Goal: Task Accomplishment & Management: Manage account settings

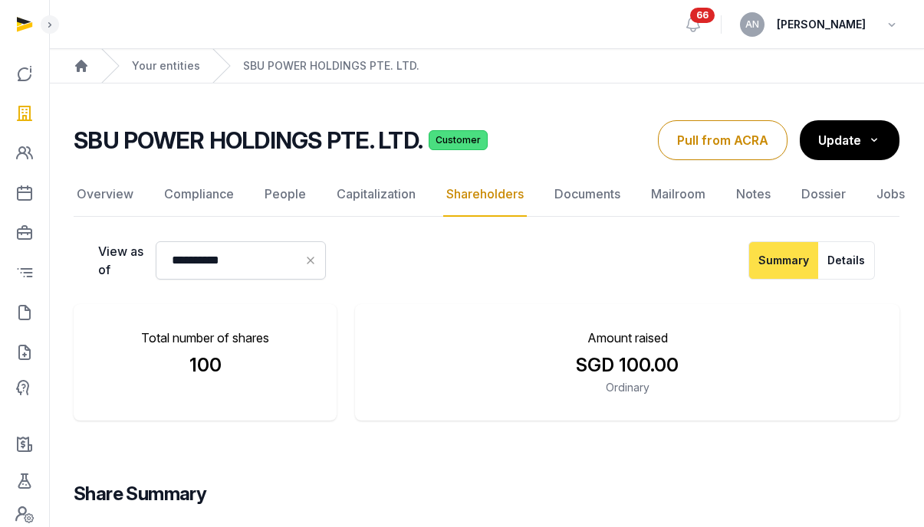
click at [168, 80] on div "Your entities" at bounding box center [150, 66] width 99 height 34
click at [171, 65] on link "Your entities" at bounding box center [166, 65] width 68 height 15
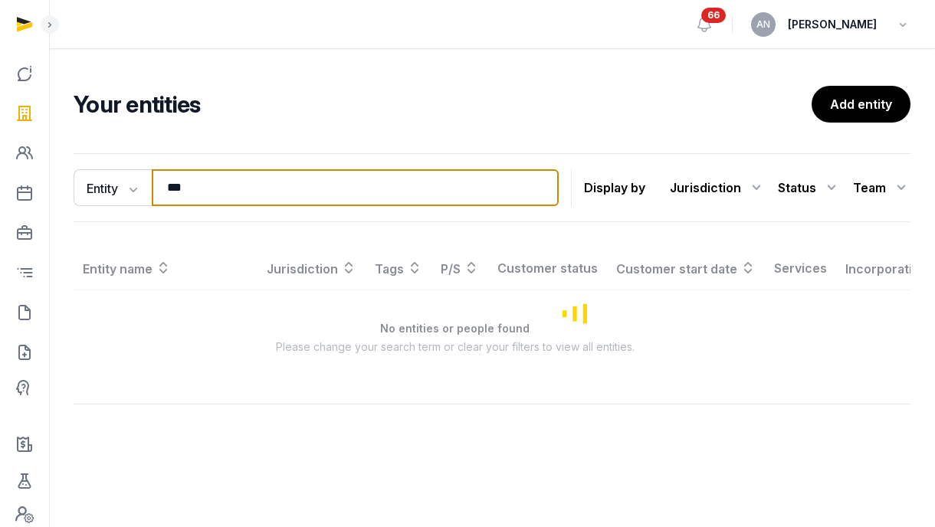
click at [252, 183] on input "***" at bounding box center [355, 187] width 407 height 37
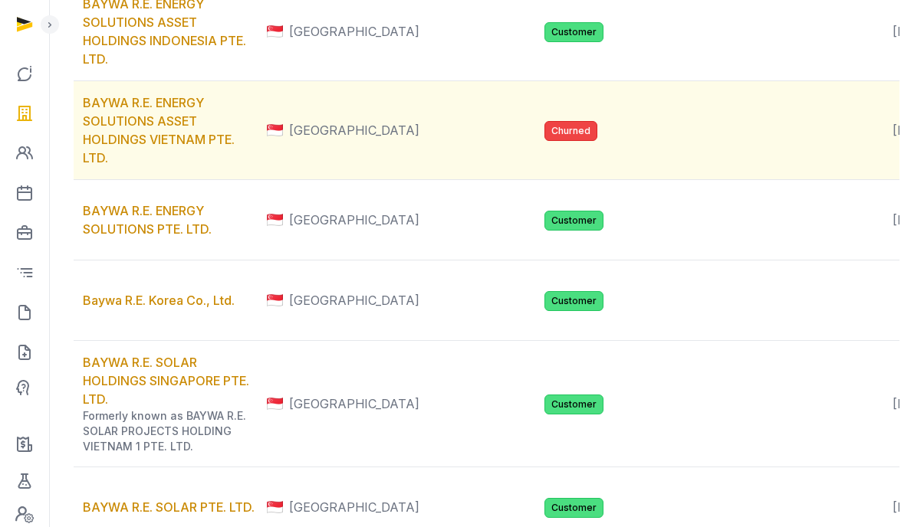
scroll to position [834, 0]
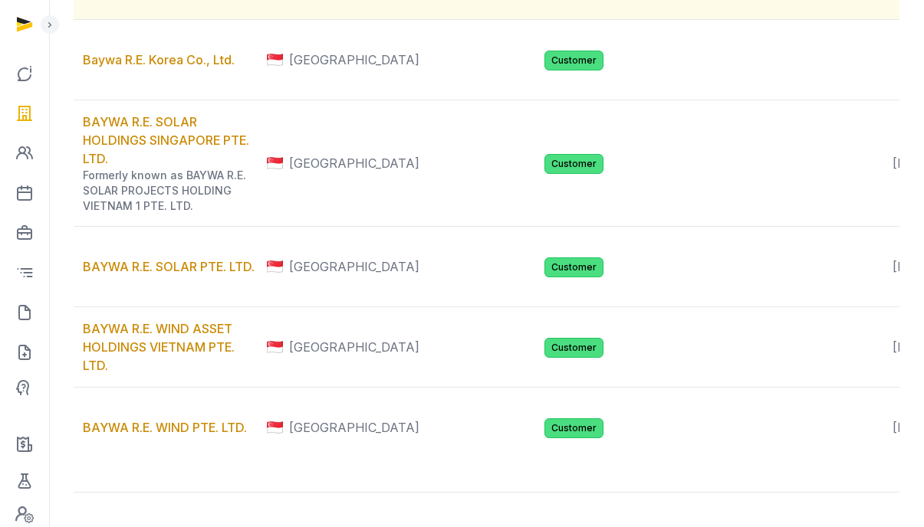
type input "*****"
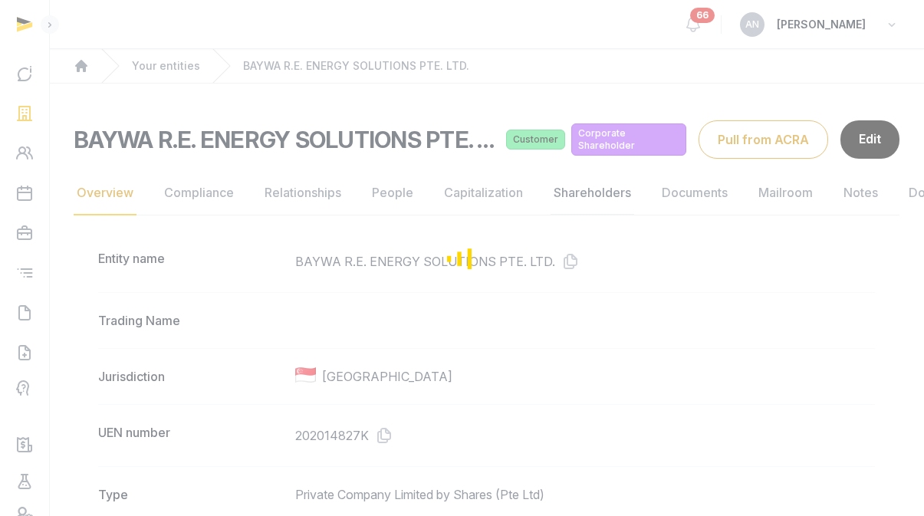
click at [599, 194] on div "Loading" at bounding box center [462, 258] width 924 height 516
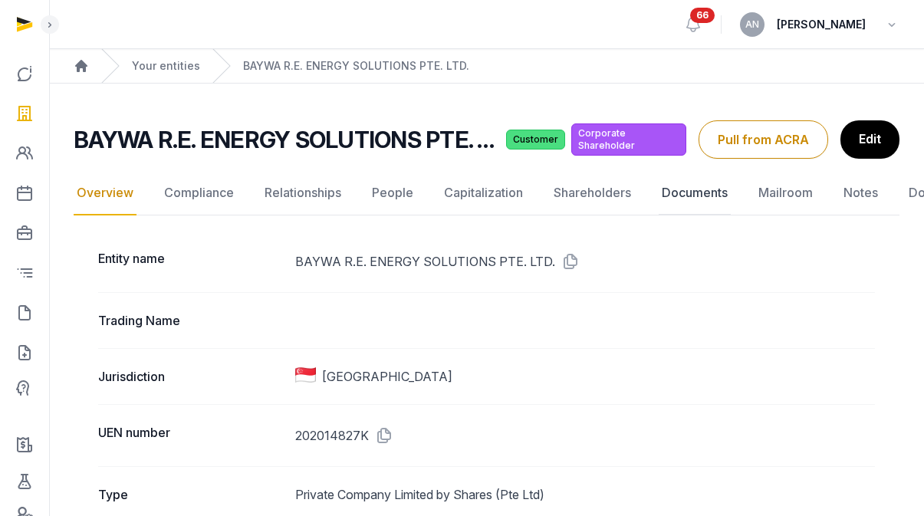
click at [693, 190] on link "Documents" at bounding box center [694, 193] width 72 height 44
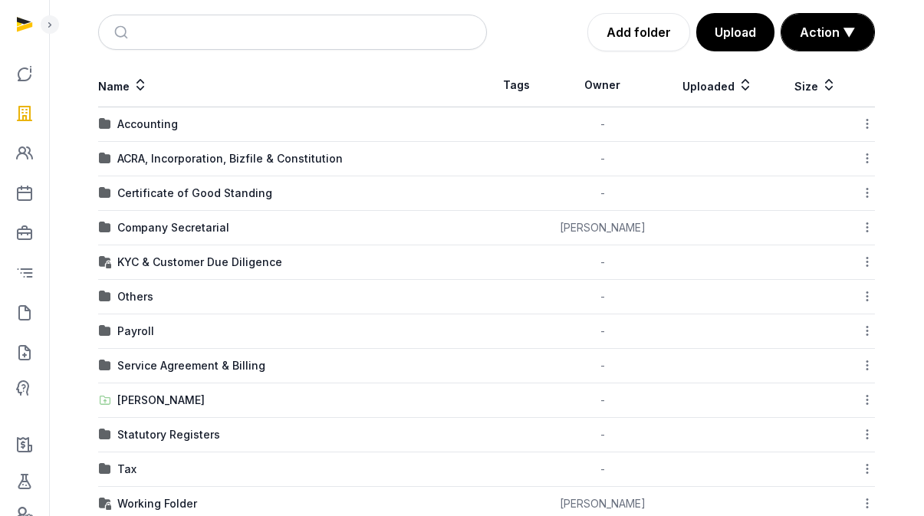
scroll to position [222, 0]
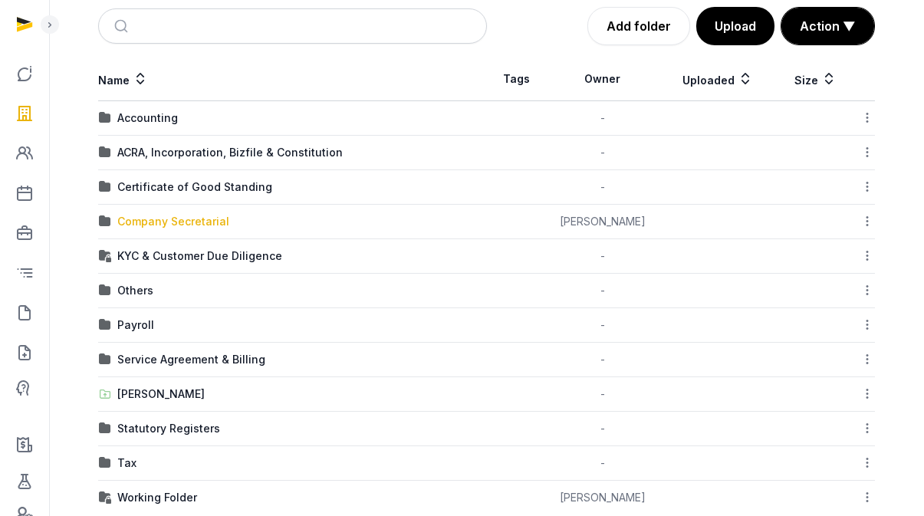
click at [152, 224] on div "Company Secretarial" at bounding box center [173, 221] width 112 height 15
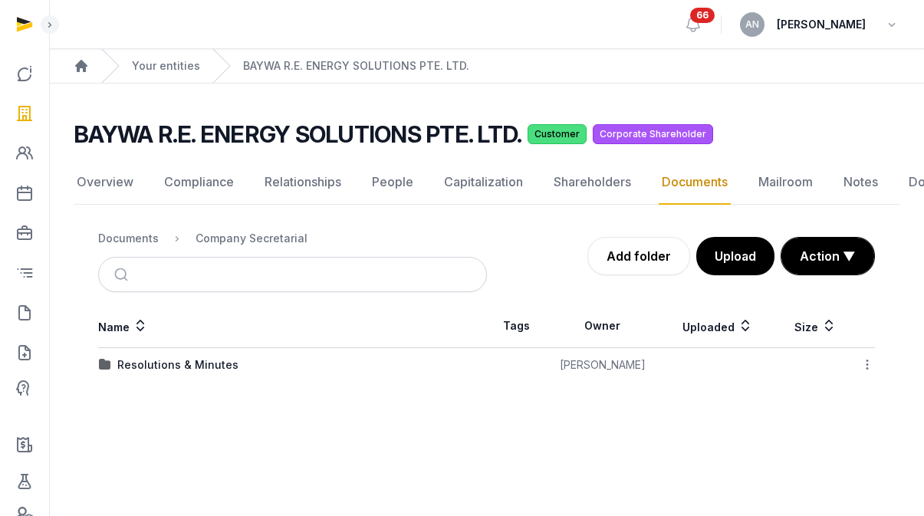
scroll to position [11, 0]
click at [156, 357] on div "Resolutions & Minutes" at bounding box center [177, 364] width 121 height 15
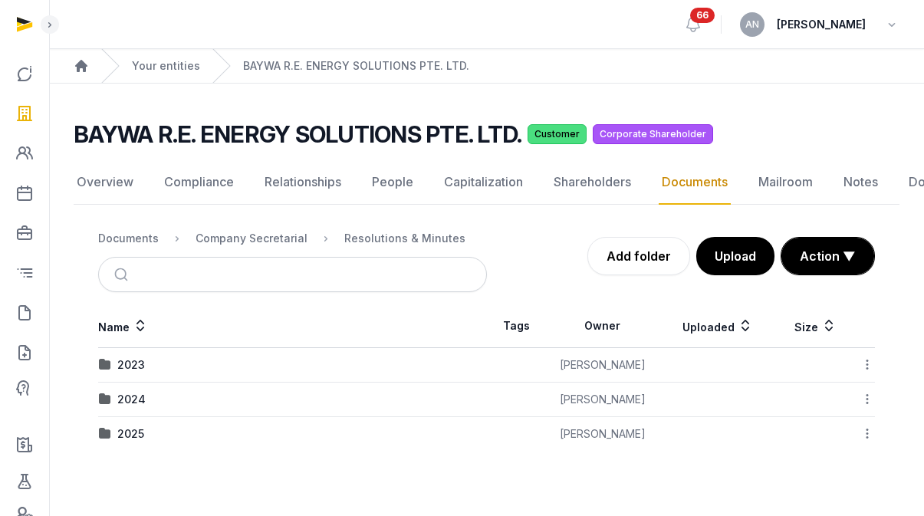
click at [126, 361] on td "2023" at bounding box center [292, 365] width 389 height 34
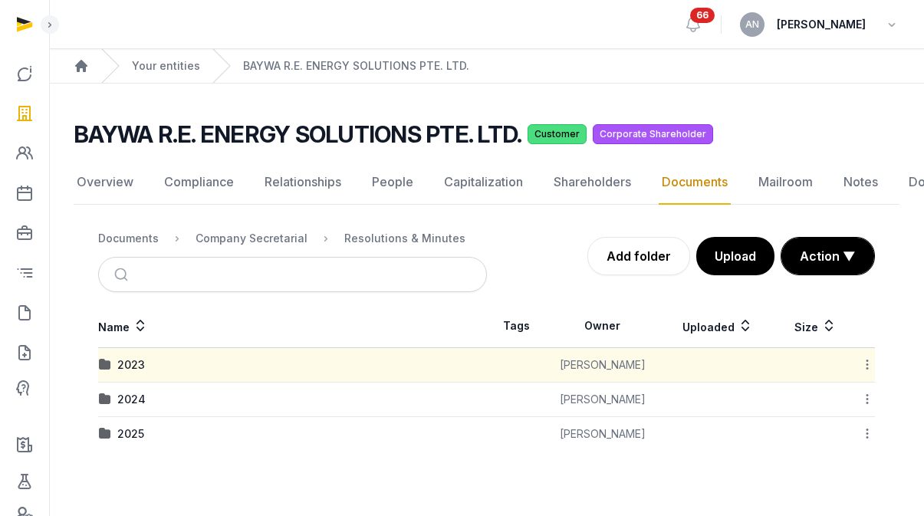
click at [130, 357] on div "2023" at bounding box center [131, 364] width 28 height 15
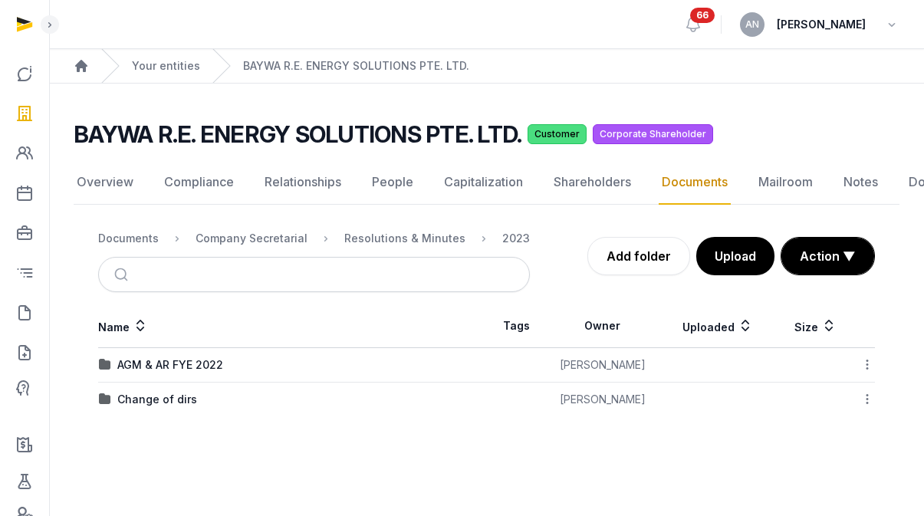
click at [189, 357] on div "AGM & AR FYE 2022" at bounding box center [170, 364] width 106 height 15
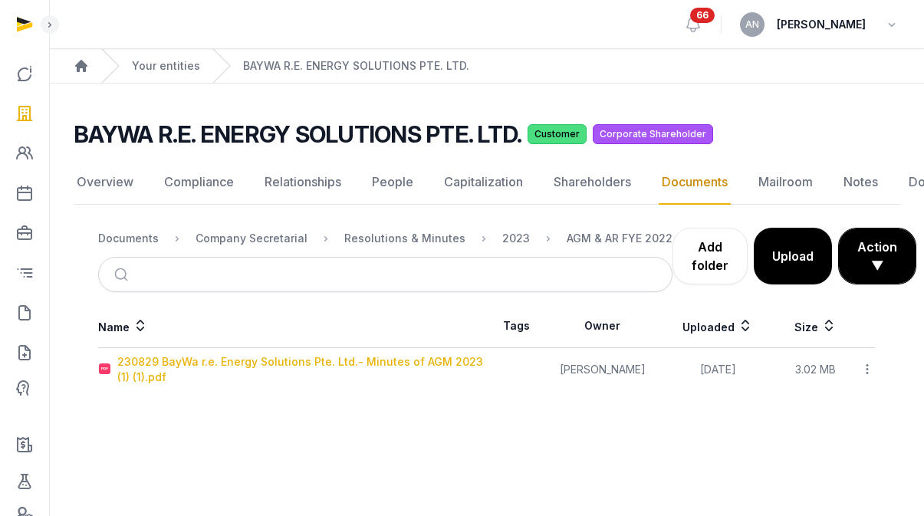
click at [156, 354] on div "230829 BayWa r.e. Energy Solutions Pte. Ltd.- Minutes of AGM 2023 (1) (1).pdf" at bounding box center [301, 369] width 369 height 31
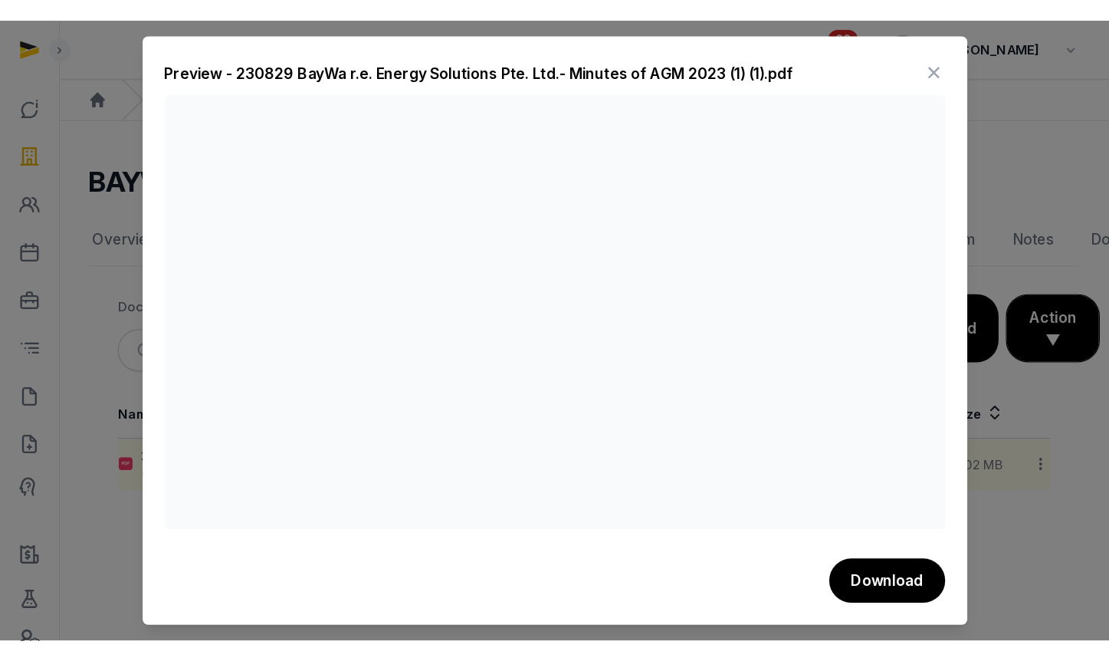
scroll to position [0, 0]
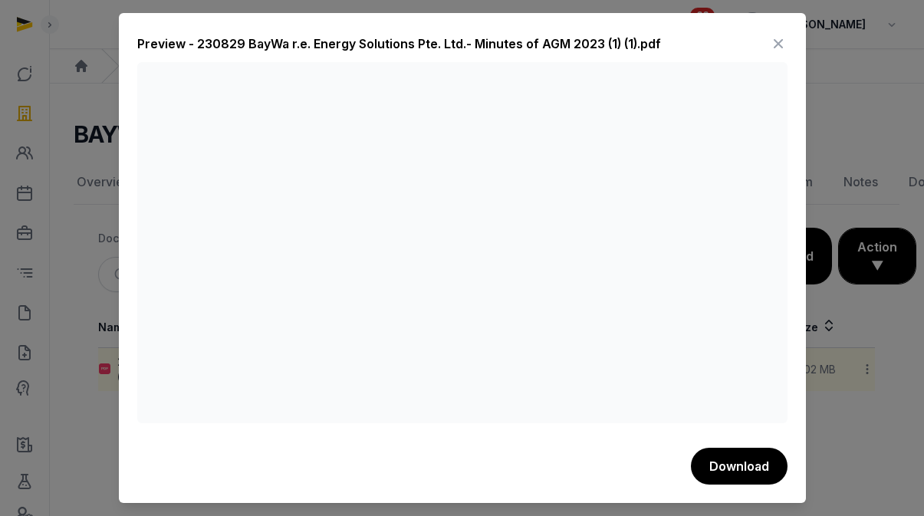
click at [776, 41] on icon at bounding box center [778, 43] width 18 height 25
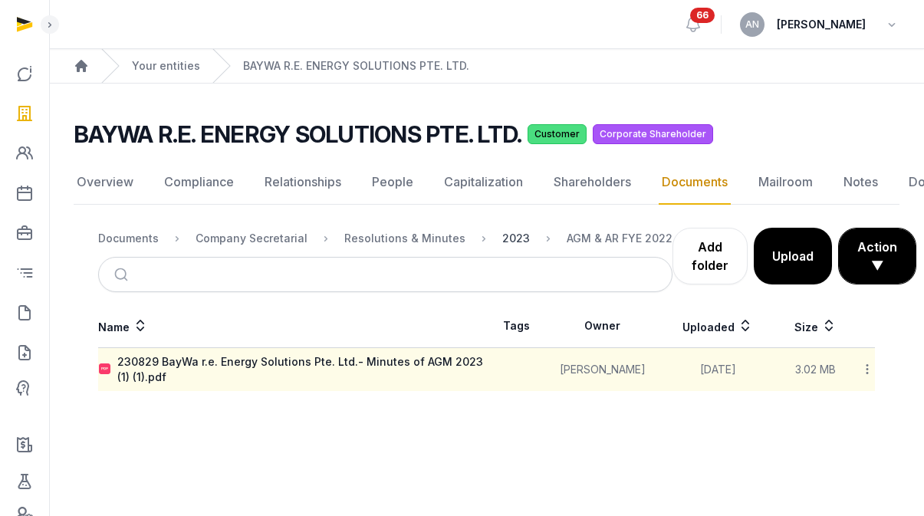
click at [502, 235] on div "2023" at bounding box center [516, 238] width 28 height 15
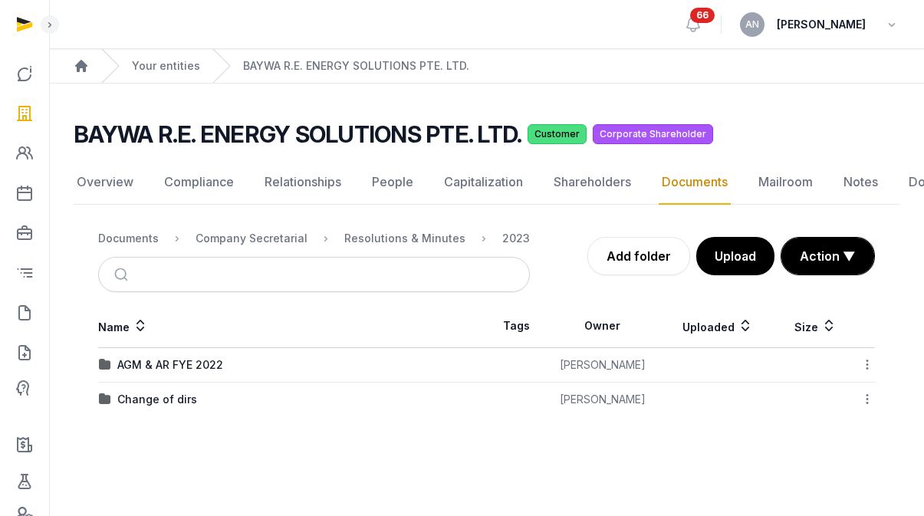
click at [412, 228] on nav "Documents Company Secretarial Resolutions & Minutes 2023" at bounding box center [314, 238] width 432 height 37
click at [410, 235] on div "Resolutions & Minutes" at bounding box center [404, 238] width 121 height 15
click at [132, 428] on div "2025" at bounding box center [130, 433] width 27 height 15
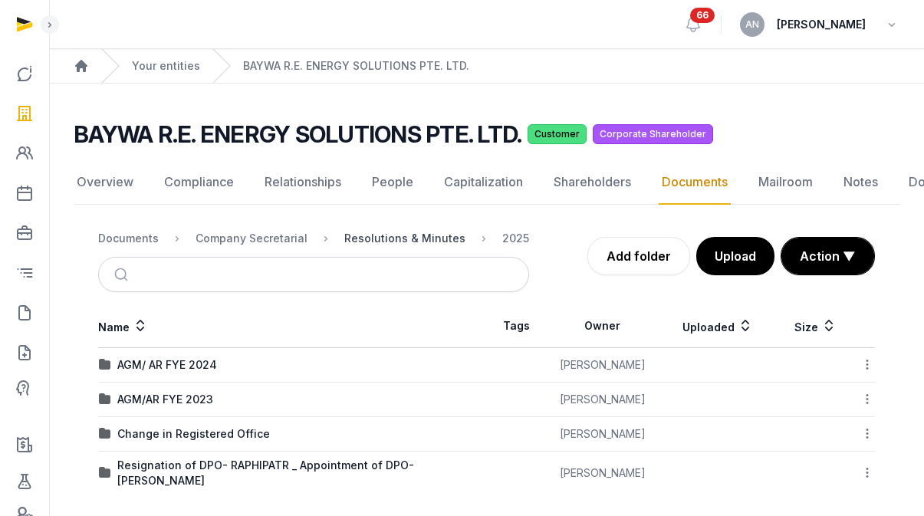
click at [403, 235] on div "Resolutions & Minutes" at bounding box center [404, 238] width 121 height 15
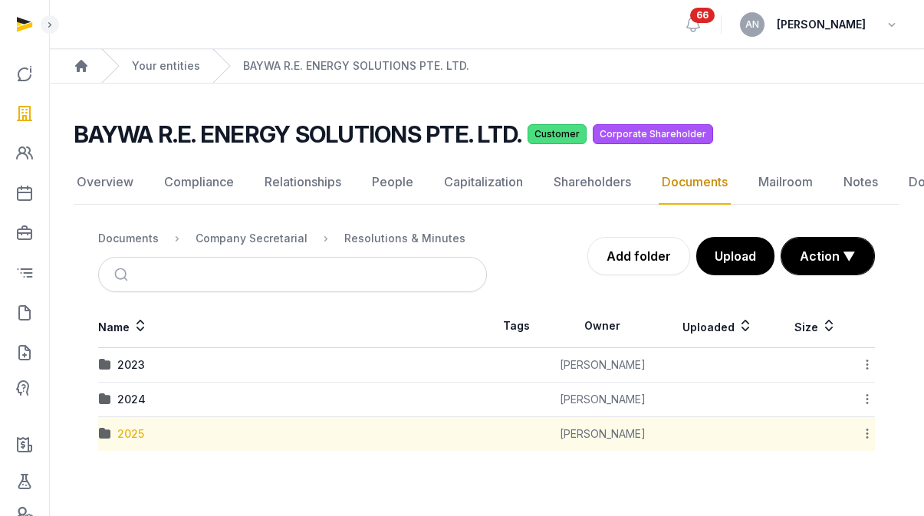
click at [133, 427] on div "2025" at bounding box center [130, 433] width 27 height 15
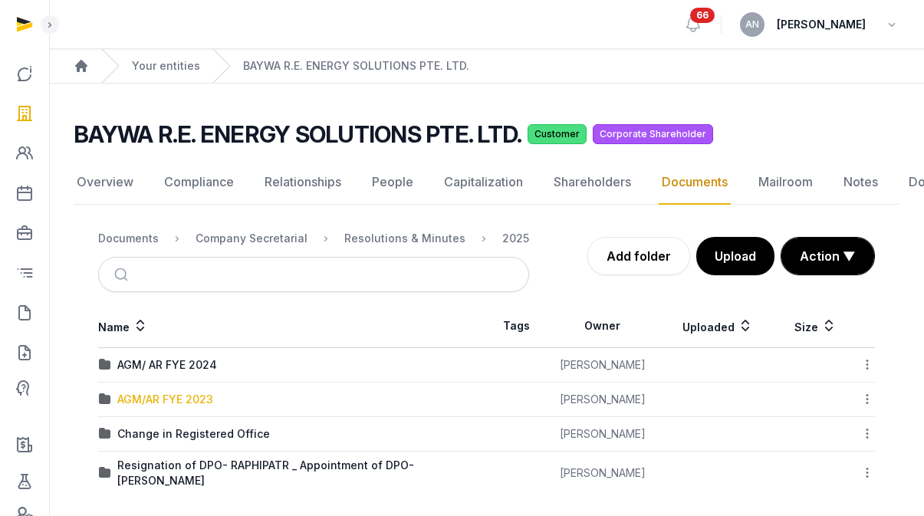
click at [143, 393] on div "AGM/AR FYE 2023" at bounding box center [165, 399] width 96 height 15
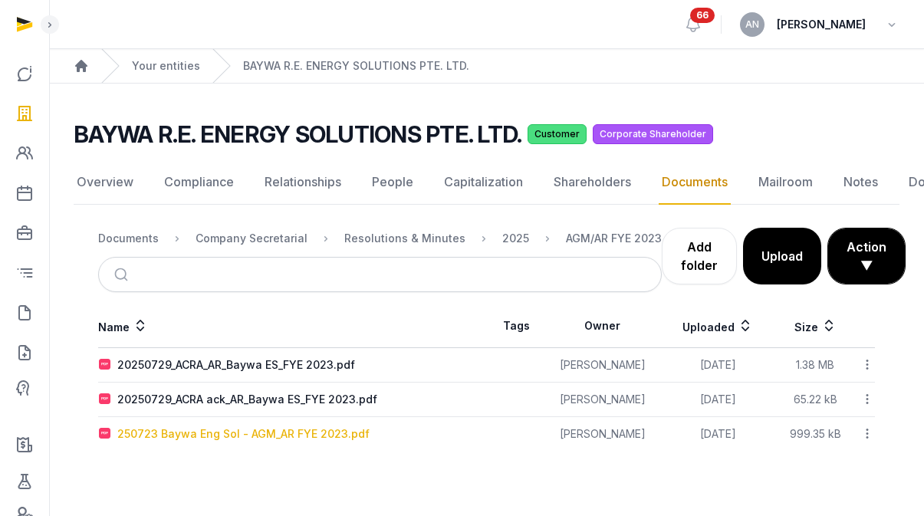
click at [176, 441] on div "250723 Baywa Eng Sol - AGM_AR FYE 2023.pdf" at bounding box center [243, 433] width 252 height 15
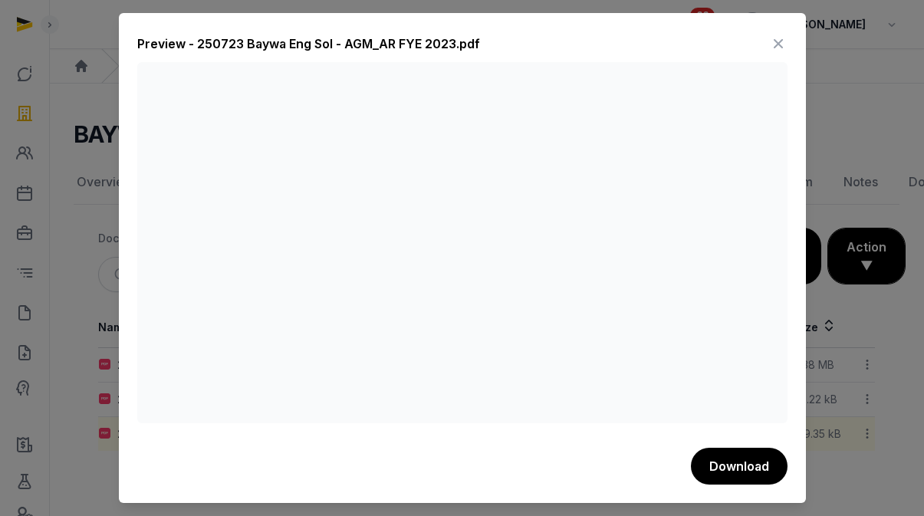
click at [777, 35] on icon at bounding box center [778, 43] width 18 height 25
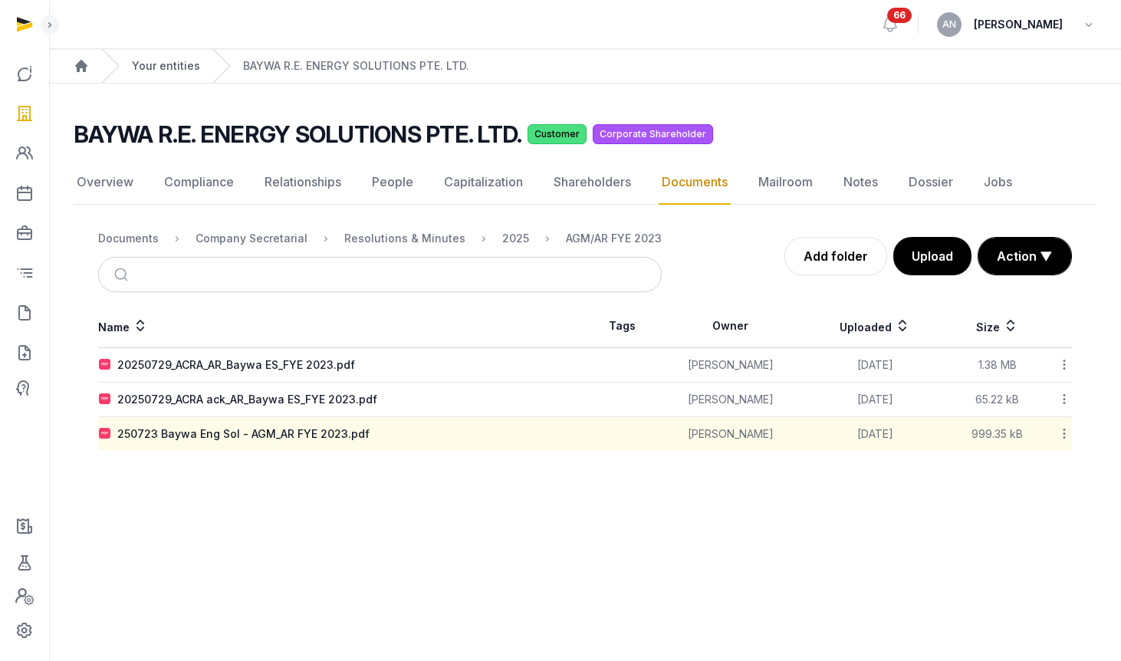
click at [166, 60] on link "Your entities" at bounding box center [166, 65] width 68 height 15
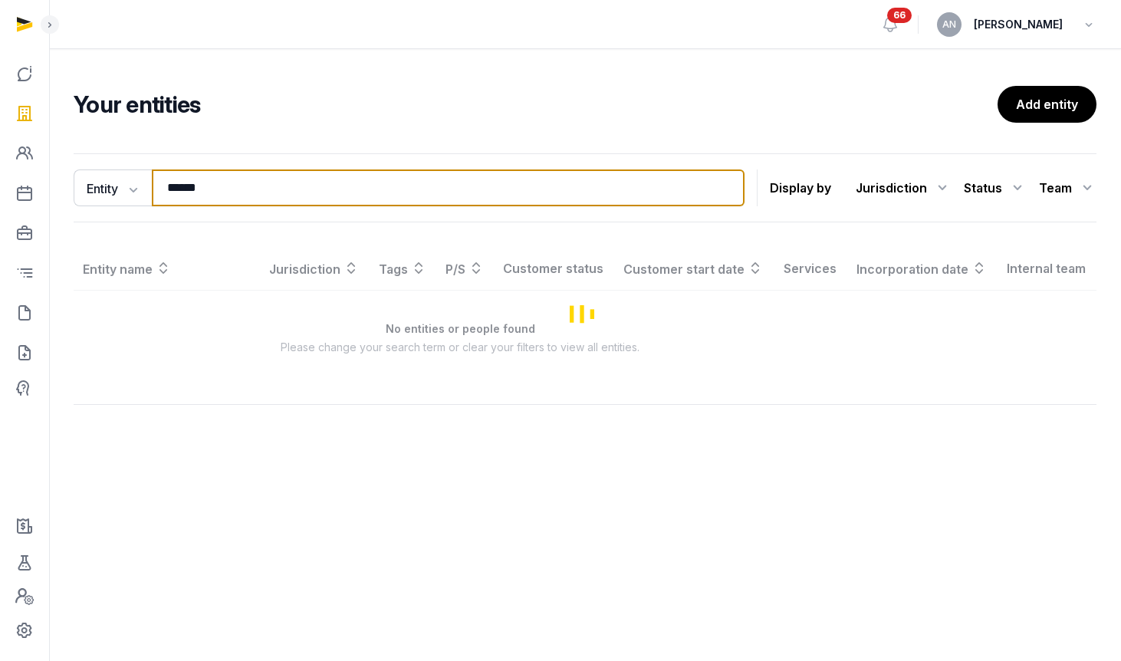
click at [281, 182] on input "*****" at bounding box center [448, 187] width 593 height 37
click at [280, 181] on input "*****" at bounding box center [448, 187] width 593 height 37
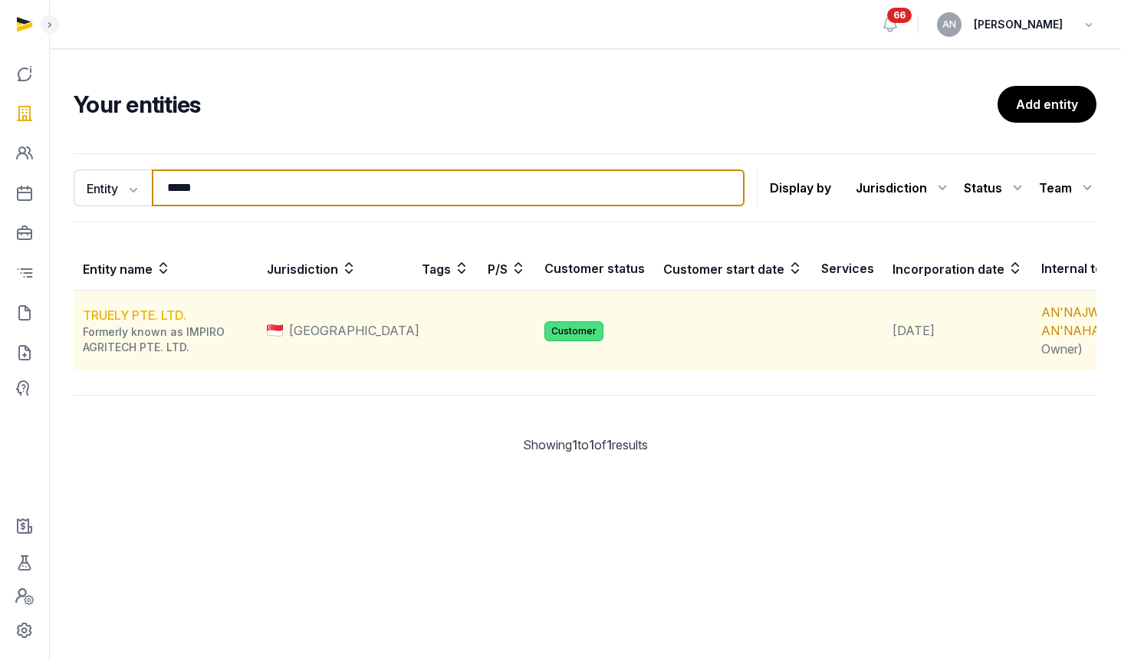
type input "*****"
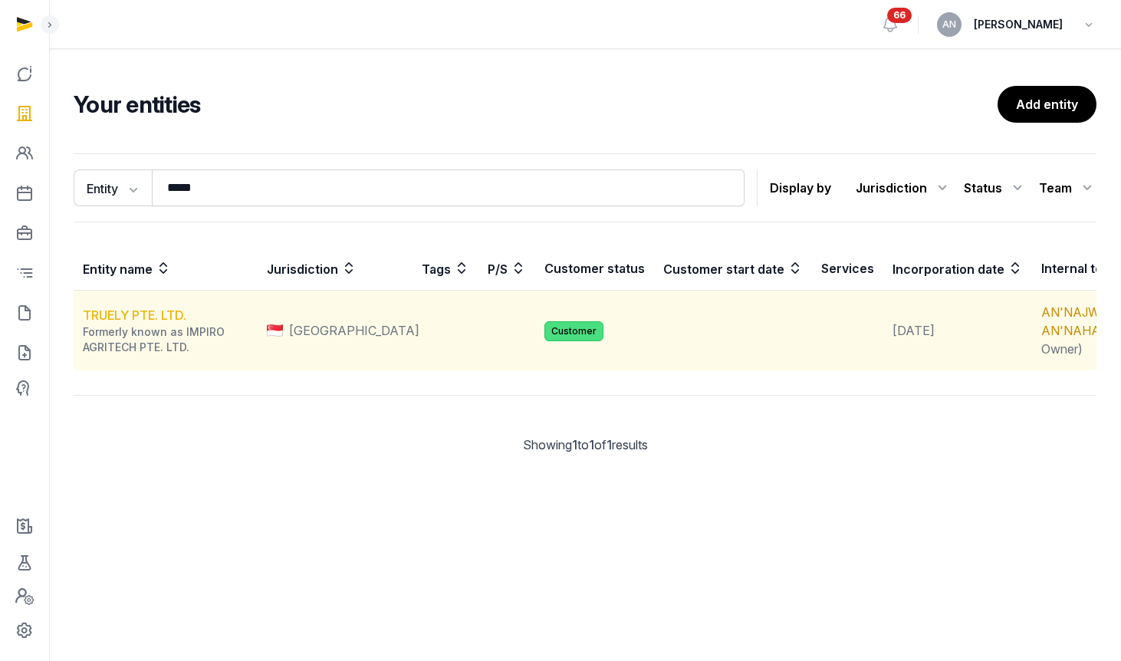
click at [127, 323] on link "TRUELY PTE. LTD." at bounding box center [134, 314] width 103 height 15
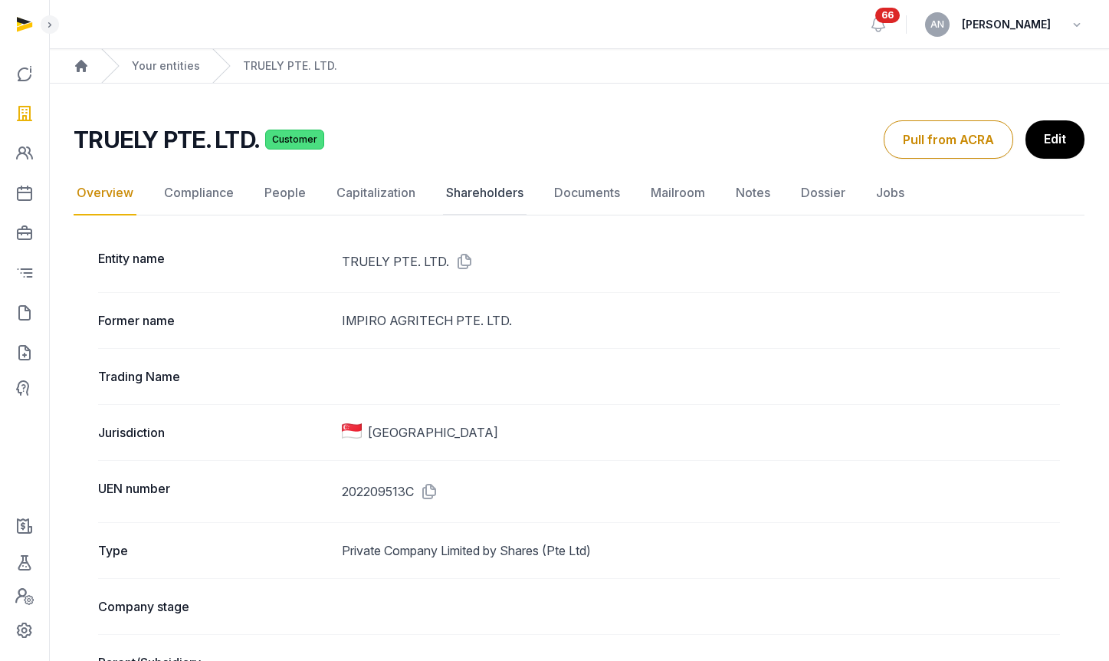
click at [468, 196] on link "Shareholders" at bounding box center [485, 193] width 84 height 44
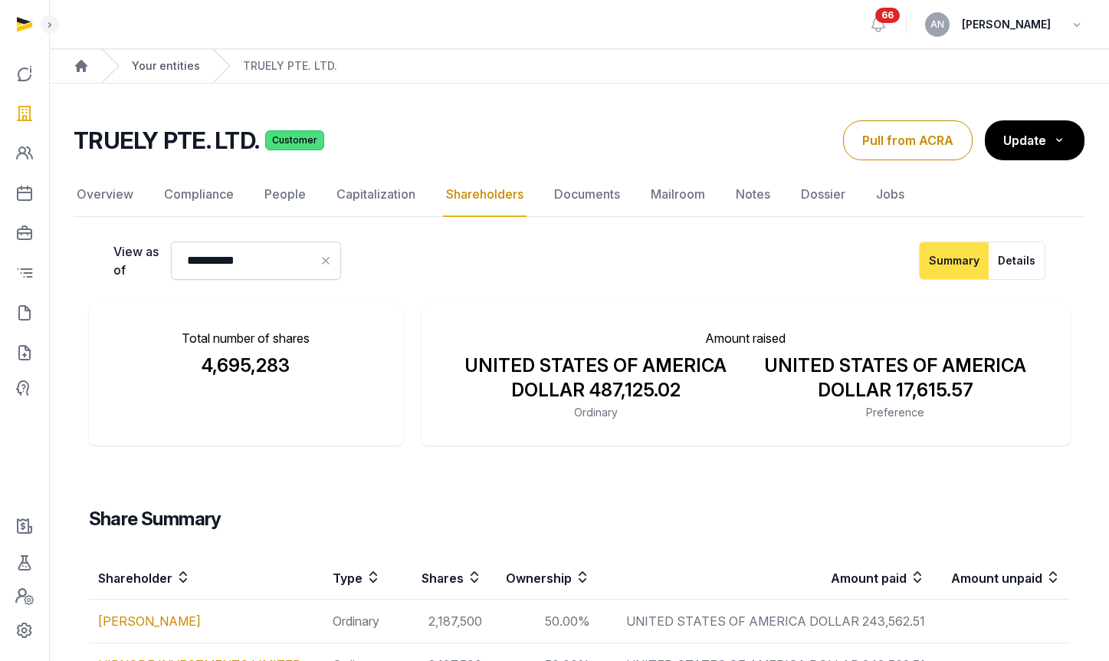
click at [173, 73] on link "Your entities" at bounding box center [166, 65] width 68 height 15
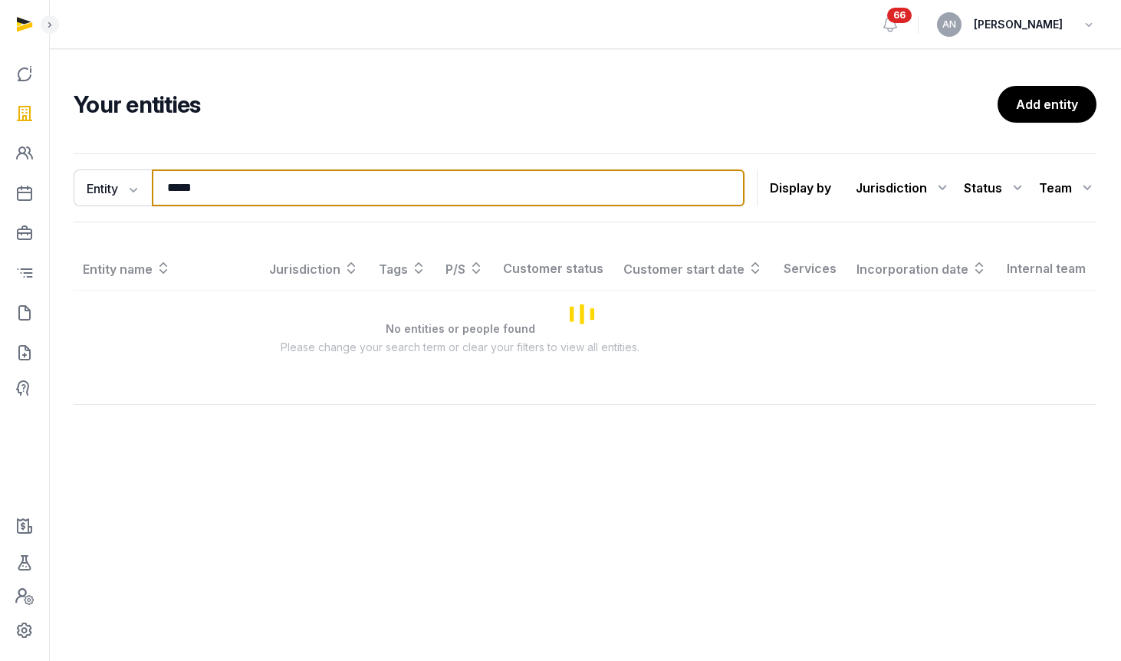
click at [282, 196] on input "*****" at bounding box center [448, 187] width 593 height 37
click at [282, 195] on input "*****" at bounding box center [448, 187] width 593 height 37
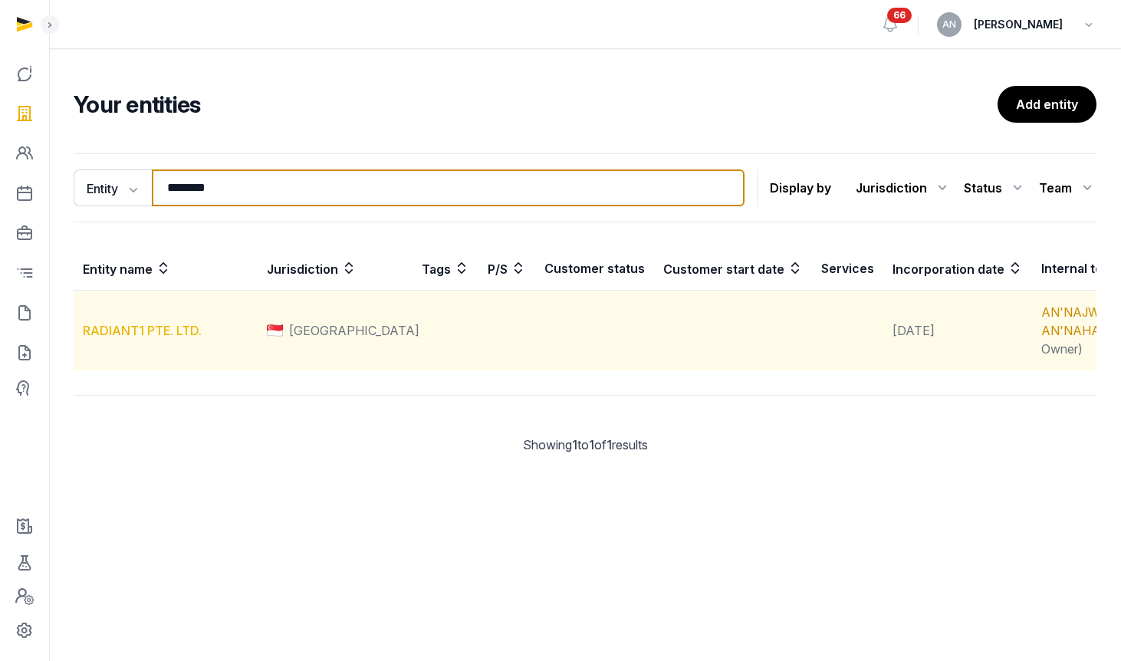
type input "********"
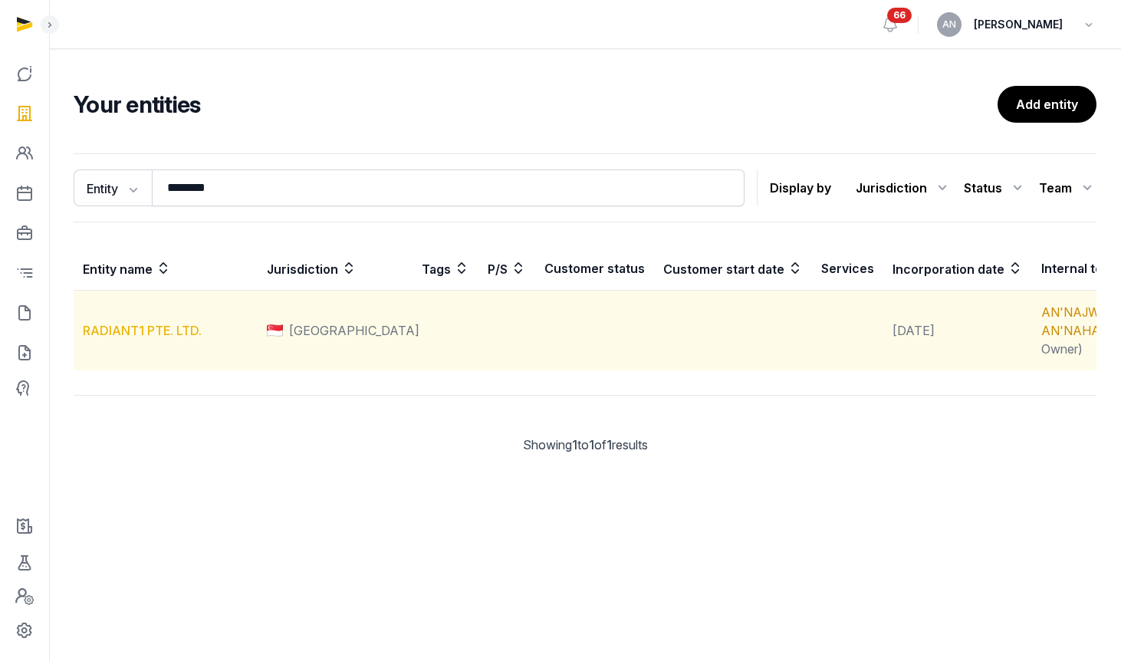
click at [132, 338] on link "RADIANT1 PTE. LTD." at bounding box center [142, 330] width 119 height 15
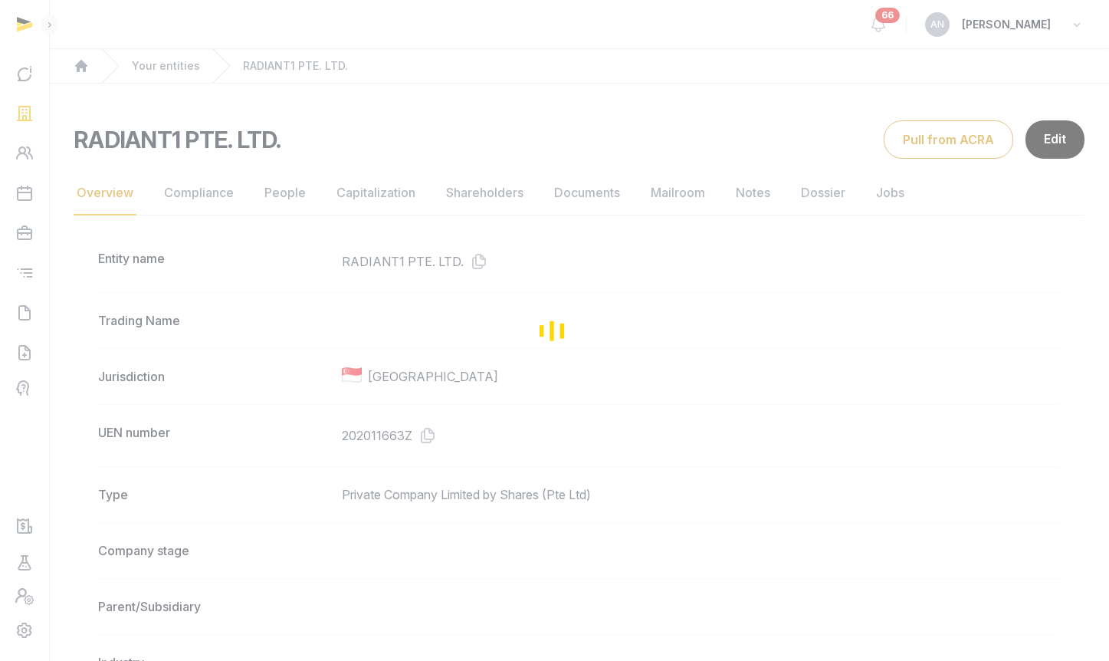
click at [568, 202] on div "Loading" at bounding box center [554, 330] width 1109 height 661
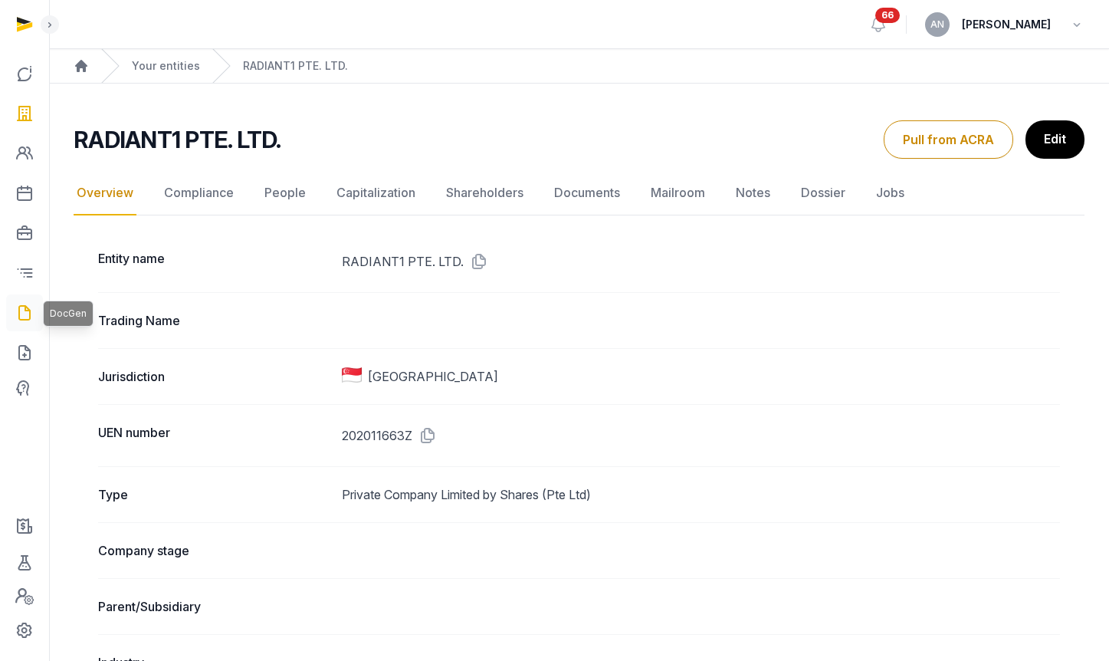
click at [34, 310] on link at bounding box center [24, 312] width 37 height 37
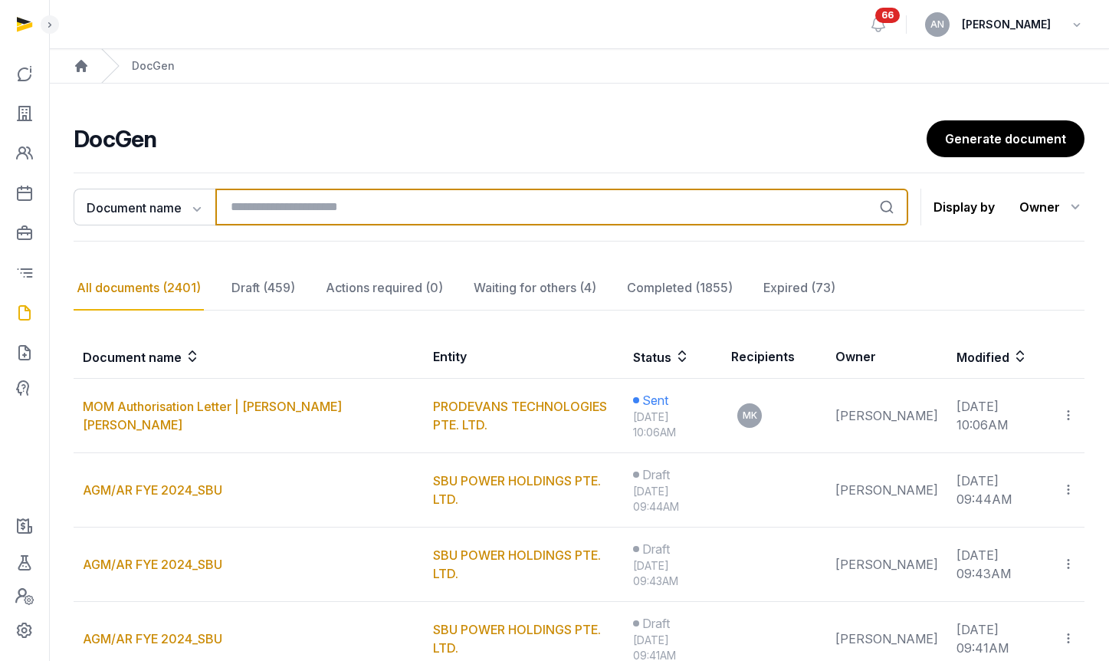
click at [282, 212] on input "search" at bounding box center [561, 207] width 693 height 37
type input "*"
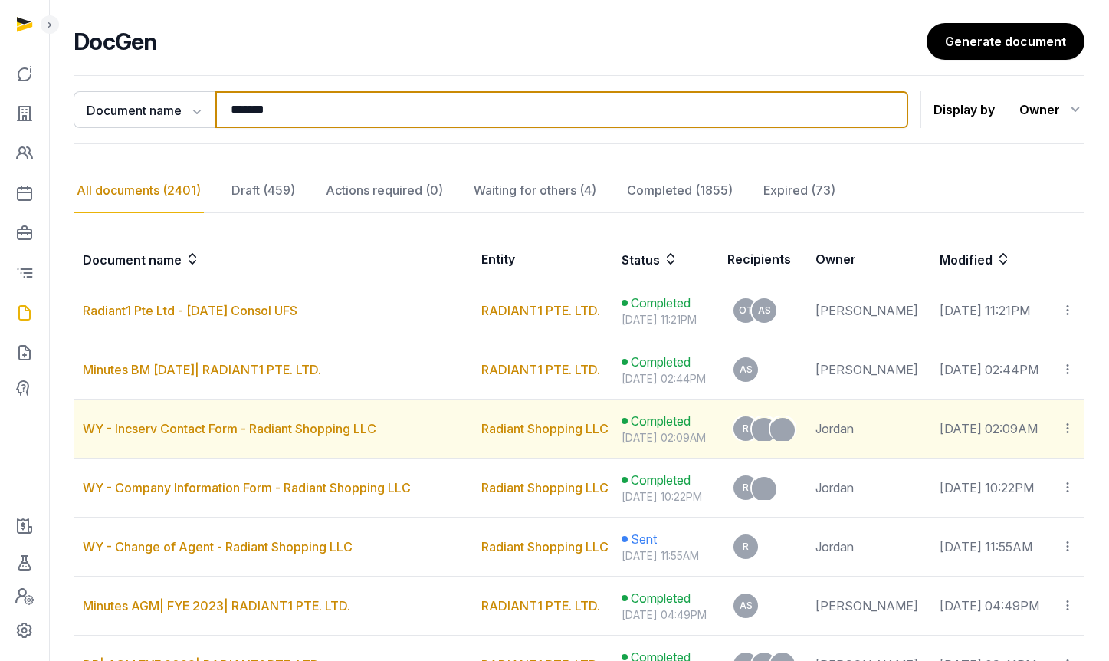
scroll to position [164, 0]
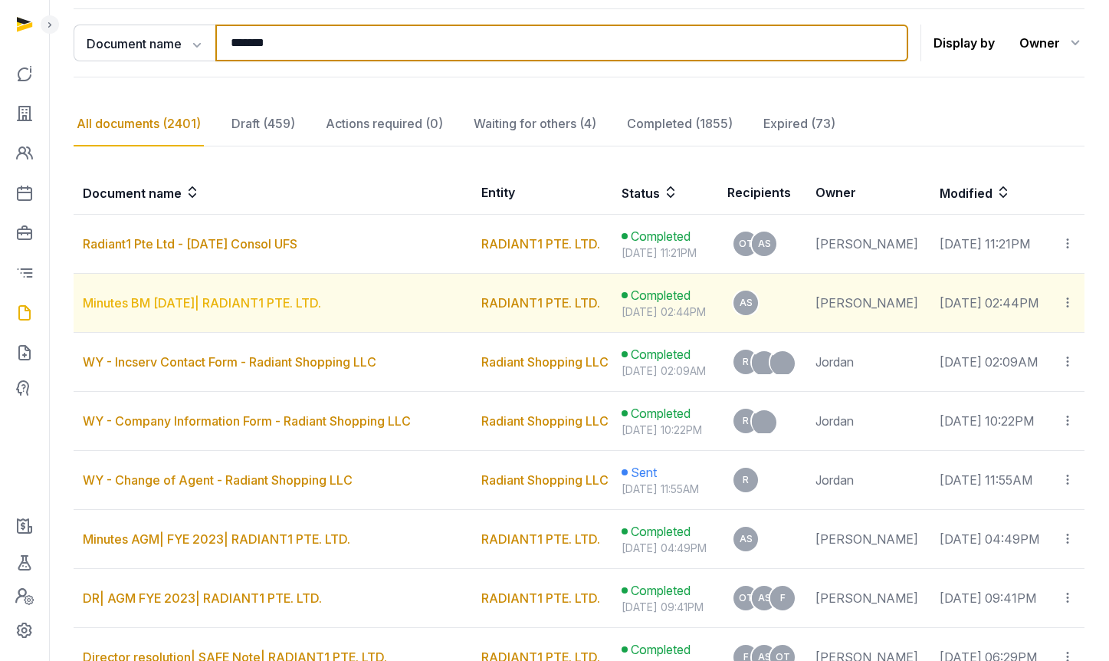
type input "*******"
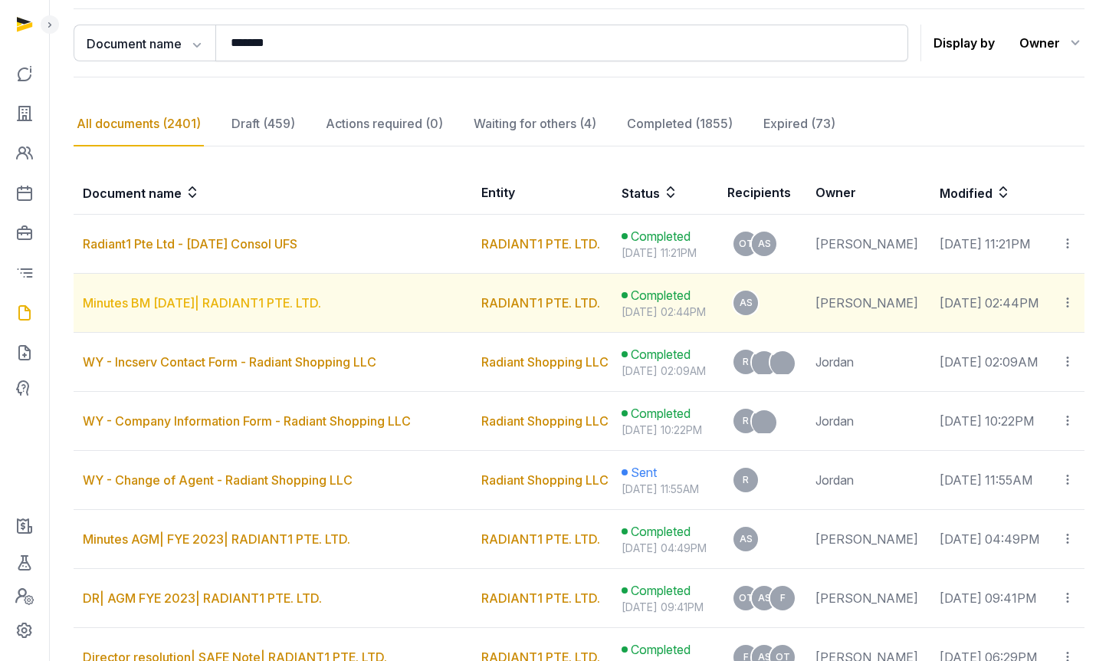
click at [235, 304] on link "Minutes BM 19 Aug 2025| RADIANT1 PTE. LTD." at bounding box center [202, 302] width 238 height 15
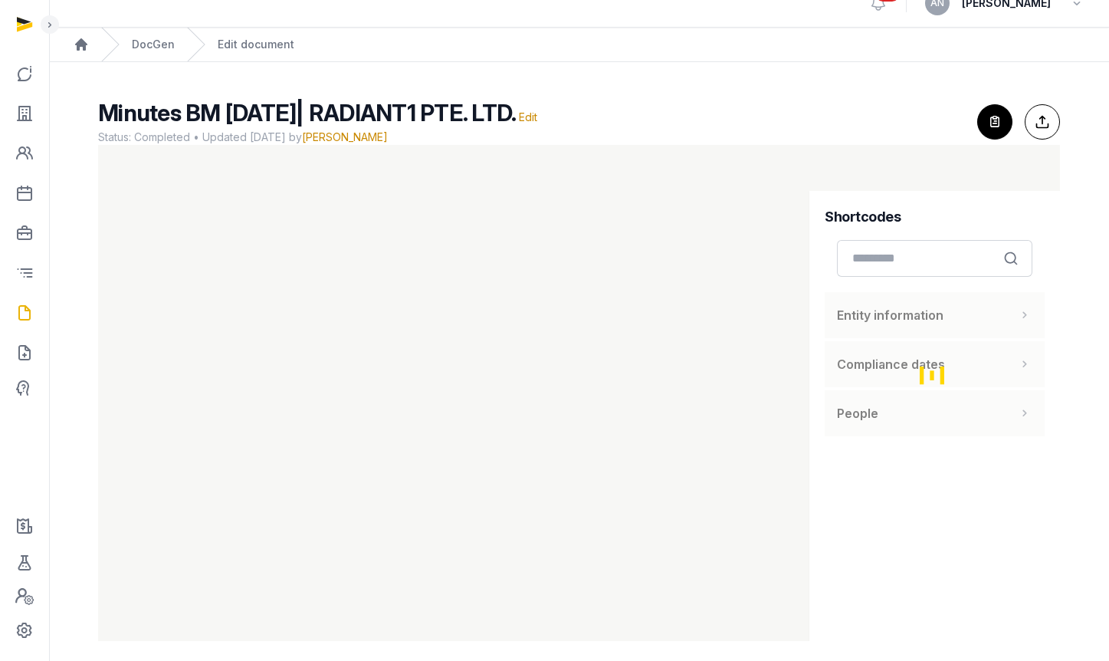
scroll to position [32, 0]
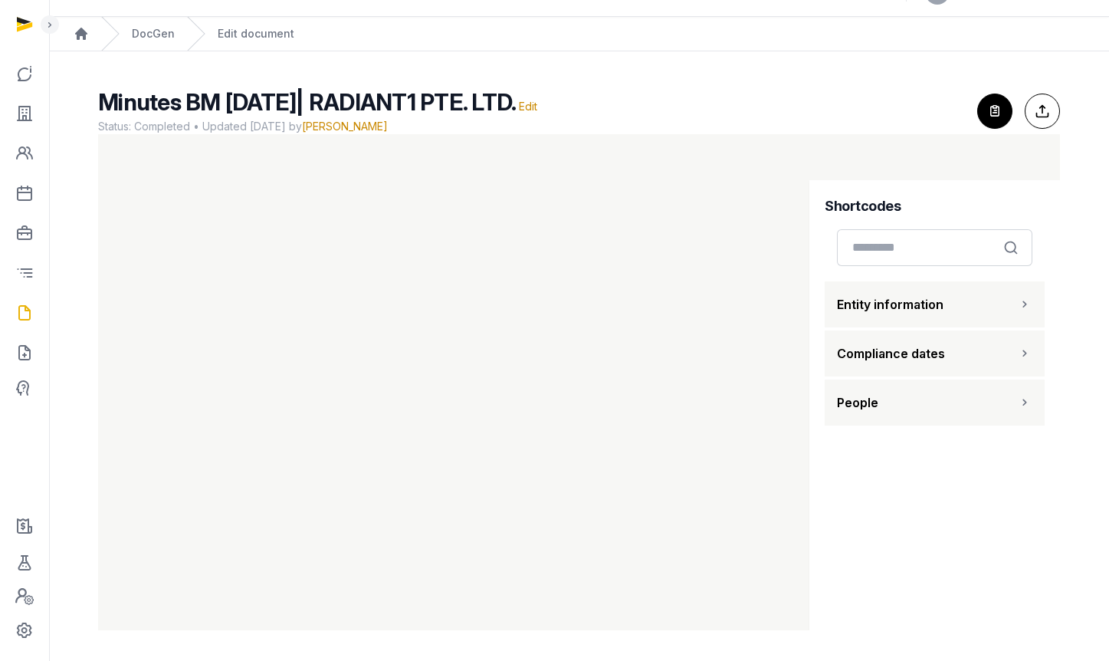
click at [1008, 113] on icon "button" at bounding box center [995, 111] width 34 height 34
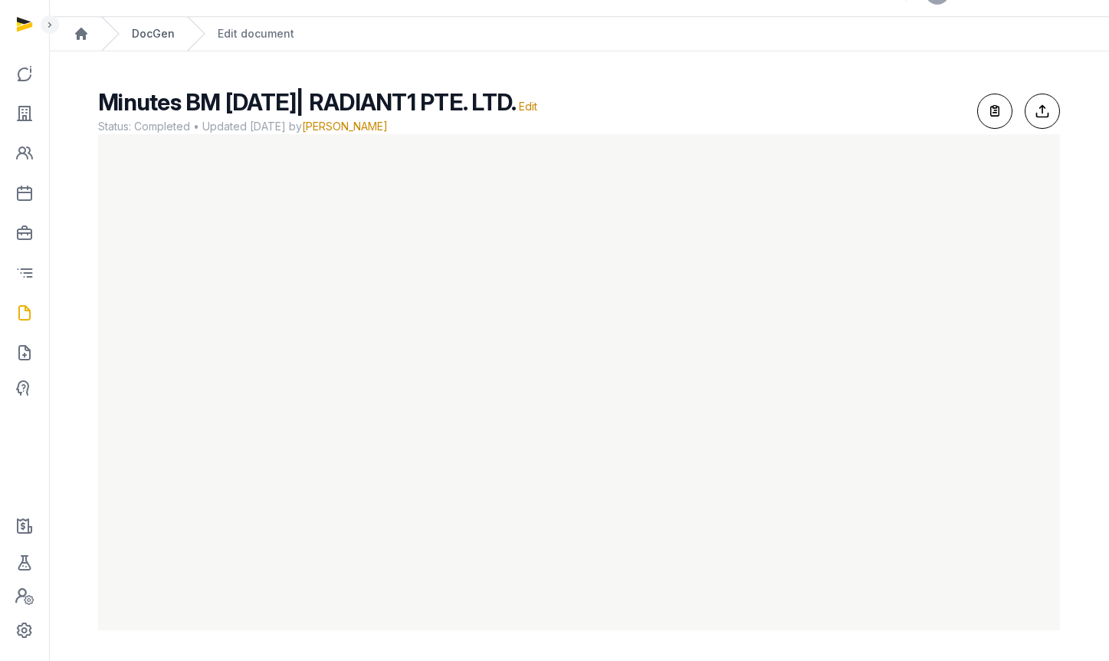
click at [140, 47] on div "DocGen" at bounding box center [138, 34] width 74 height 34
click at [145, 34] on link "DocGen" at bounding box center [153, 33] width 43 height 15
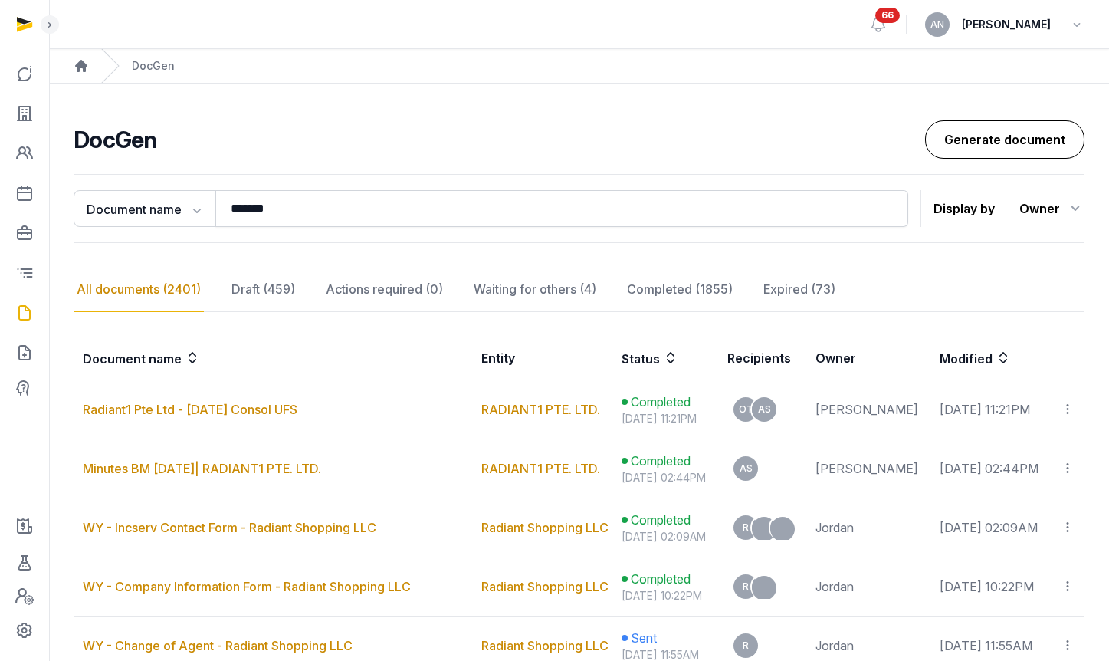
click at [1015, 127] on link "Generate document" at bounding box center [1004, 139] width 159 height 38
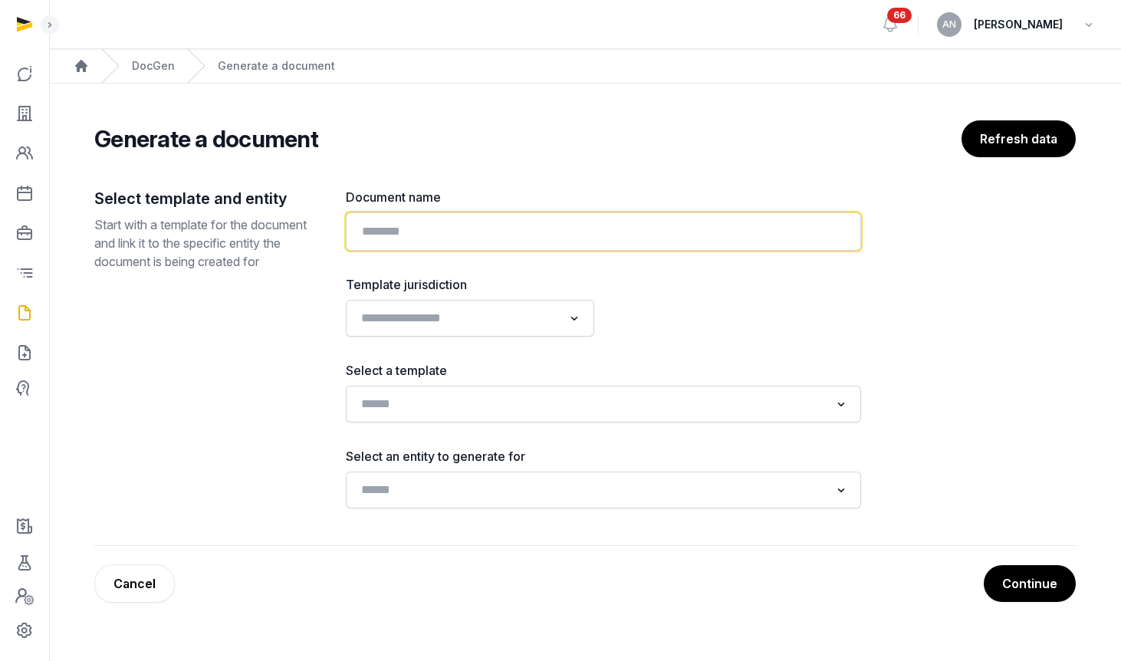
click at [517, 232] on input "text" at bounding box center [603, 231] width 515 height 38
click at [497, 232] on input "**********" at bounding box center [603, 231] width 515 height 38
click at [589, 245] on input "**********" at bounding box center [603, 231] width 515 height 38
drag, startPoint x: 691, startPoint y: 238, endPoint x: 516, endPoint y: 218, distance: 176.0
click at [514, 231] on input "**********" at bounding box center [603, 231] width 515 height 38
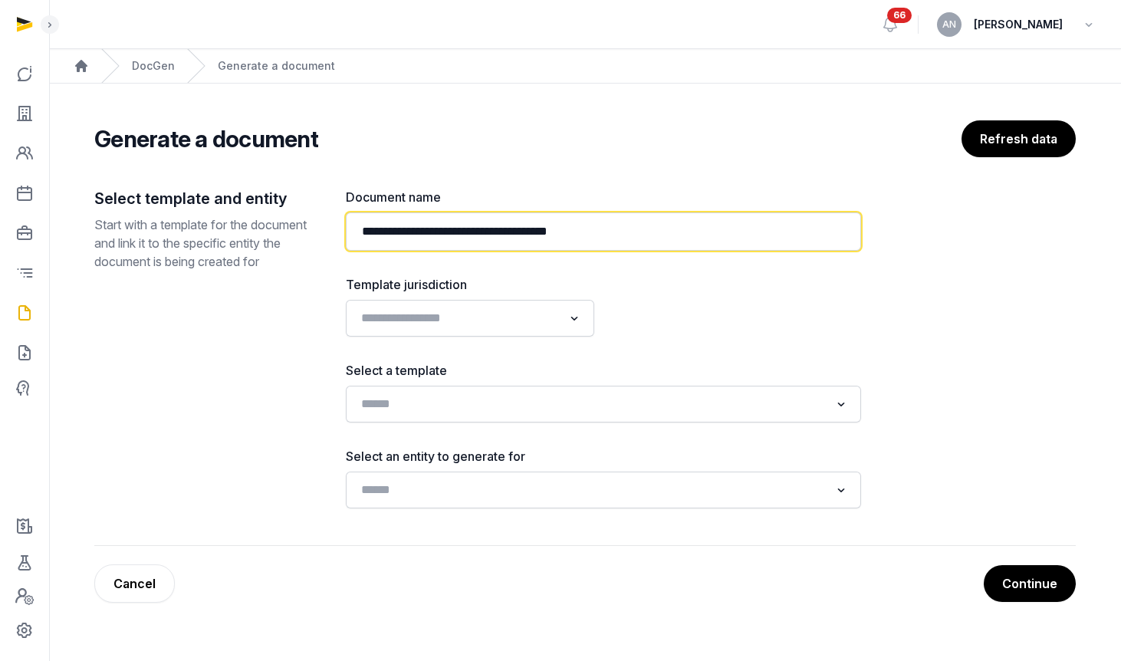
type input "**********"
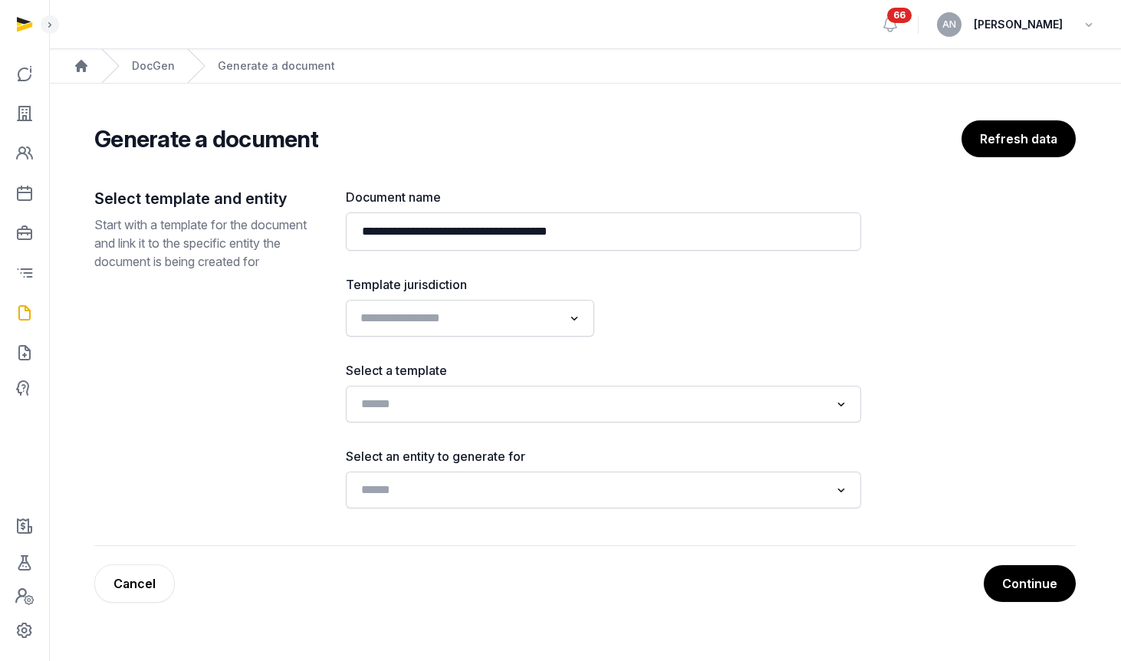
click at [478, 330] on div "Loading..." at bounding box center [469, 318] width 233 height 28
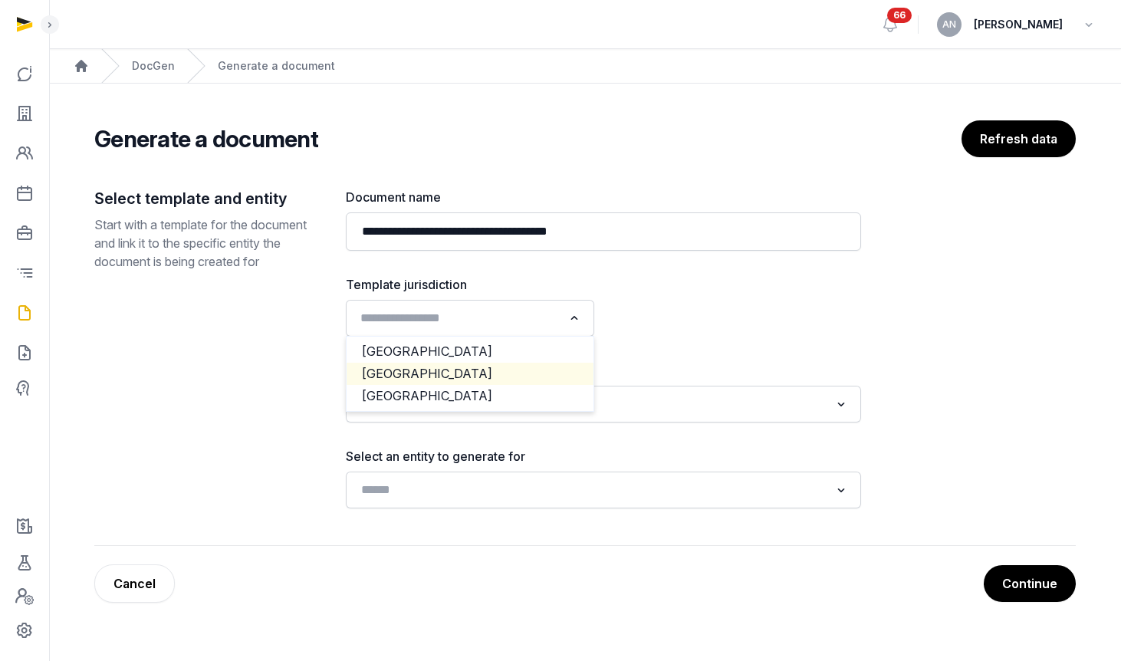
click at [459, 378] on li "[GEOGRAPHIC_DATA]" at bounding box center [469, 374] width 247 height 22
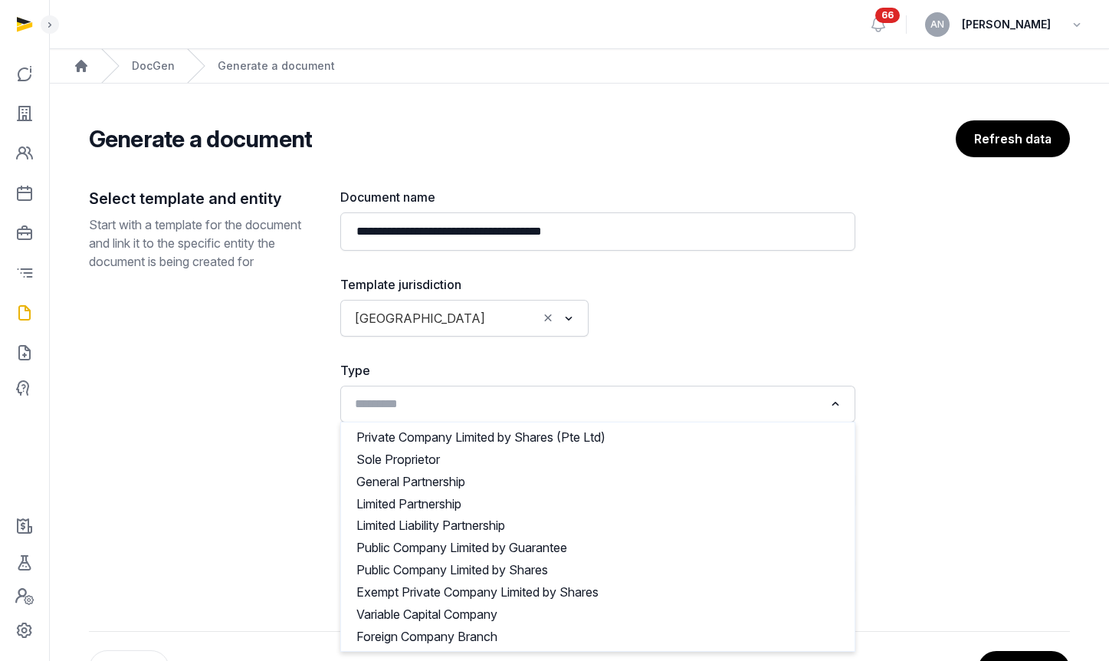
click at [425, 414] on input "Search for option" at bounding box center [587, 403] width 474 height 21
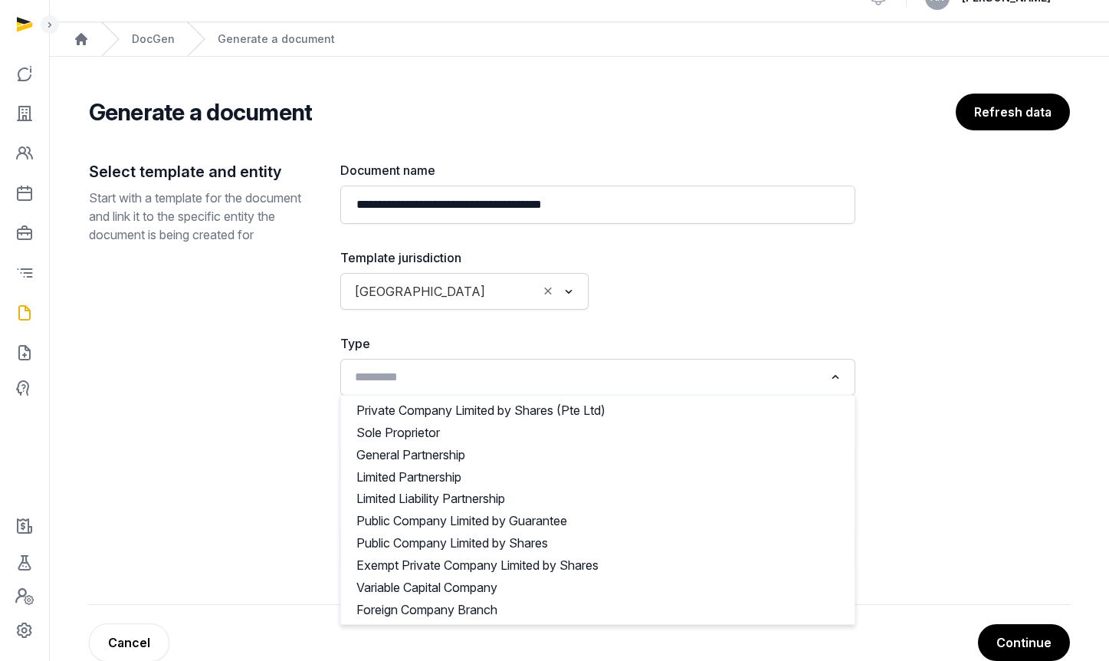
scroll to position [58, 0]
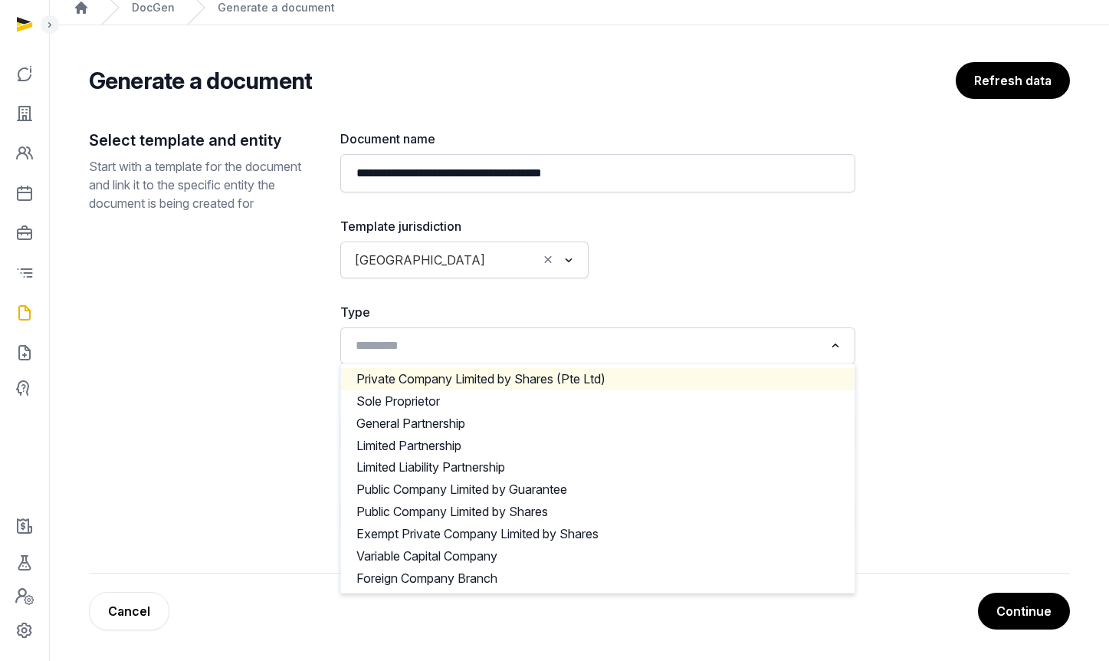
click at [660, 284] on div "**********" at bounding box center [597, 333] width 515 height 406
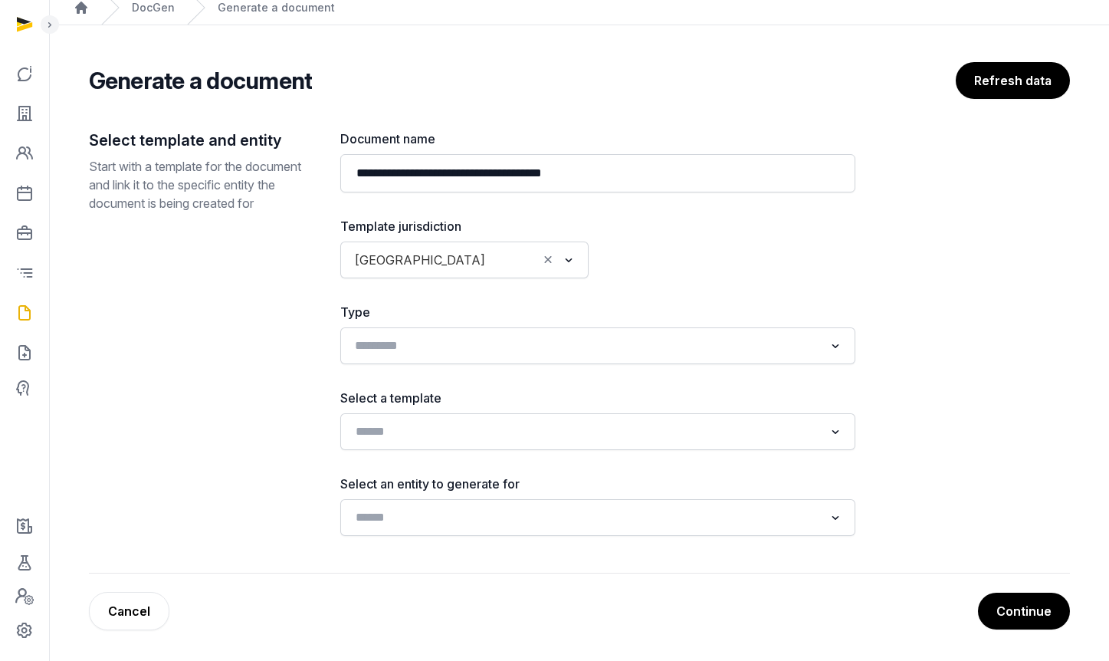
click at [516, 343] on input "Search for option" at bounding box center [587, 345] width 474 height 21
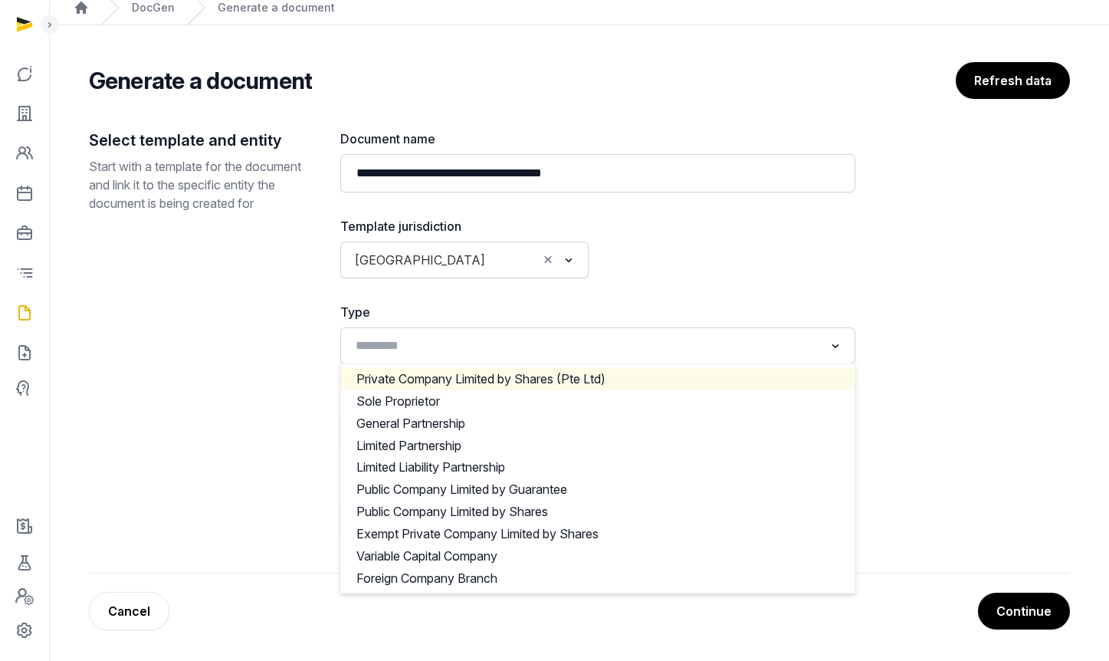
click at [612, 290] on div "**********" at bounding box center [597, 333] width 515 height 406
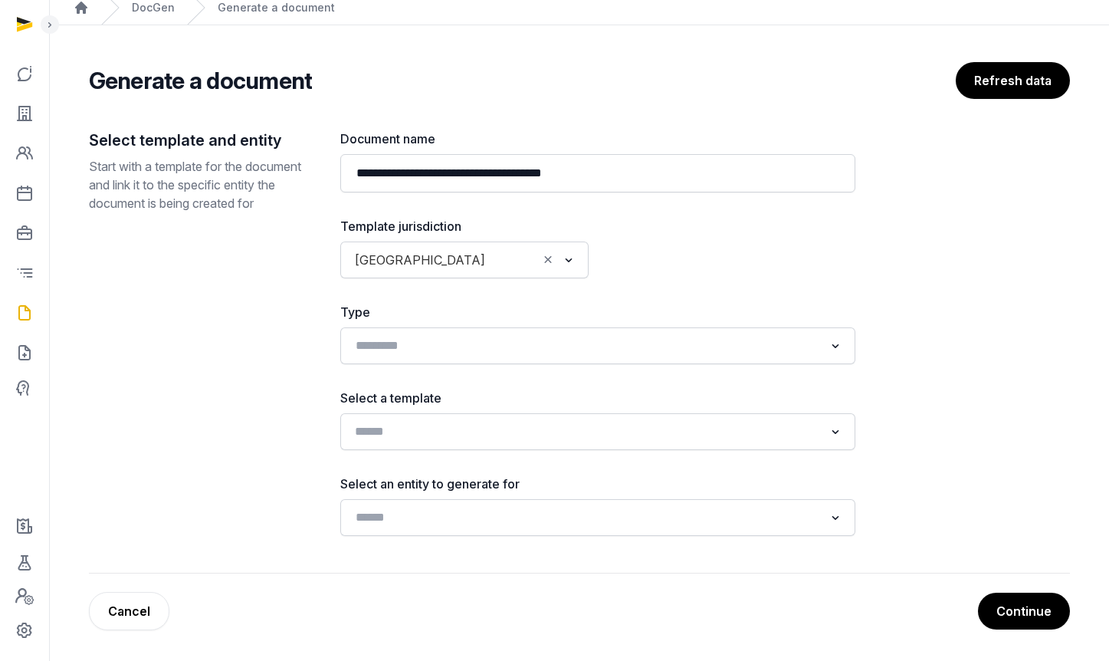
click at [464, 421] on input "Search for option" at bounding box center [587, 431] width 474 height 21
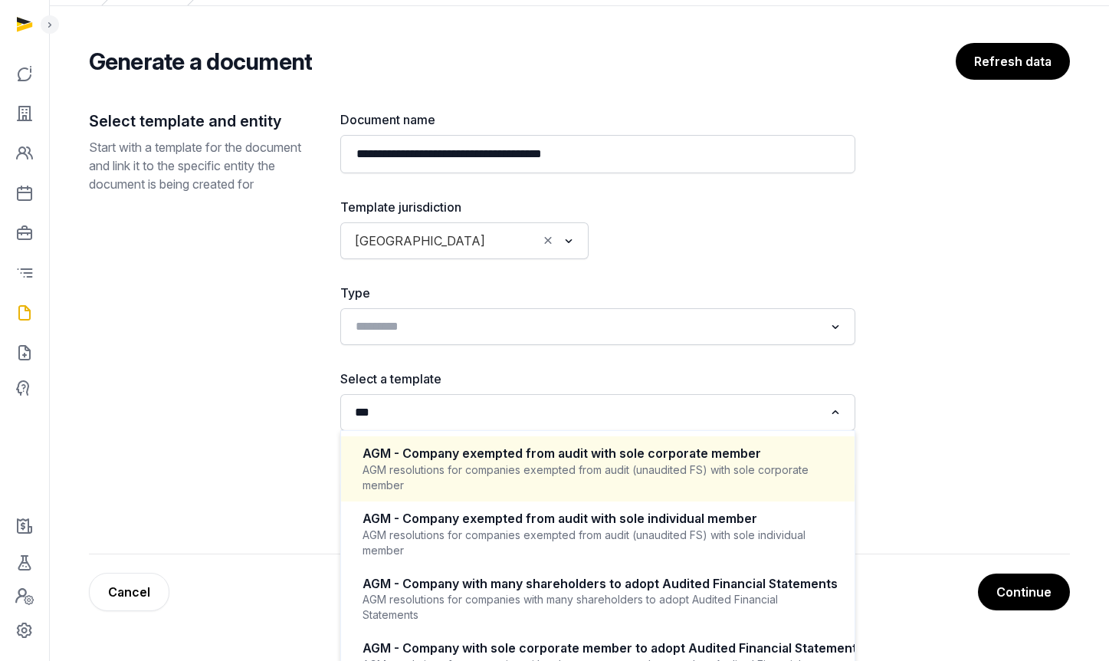
scroll to position [79, 0]
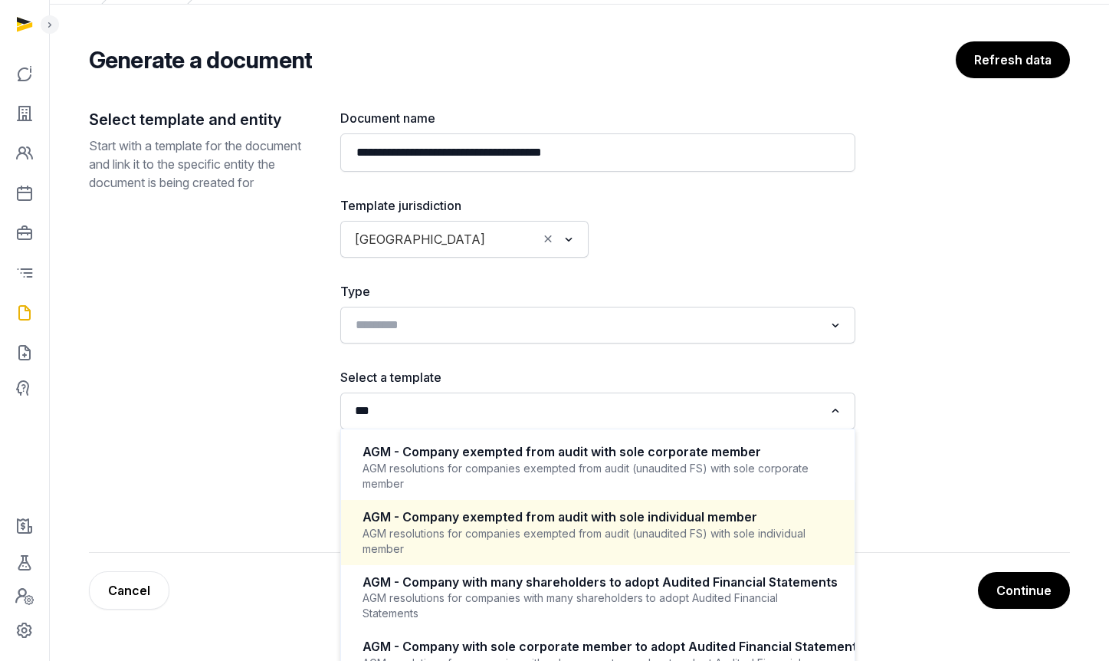
click at [742, 549] on div "AGM resolutions for companies exempted from audit (unaudited FS) with sole indi…" at bounding box center [598, 541] width 471 height 31
type input "***"
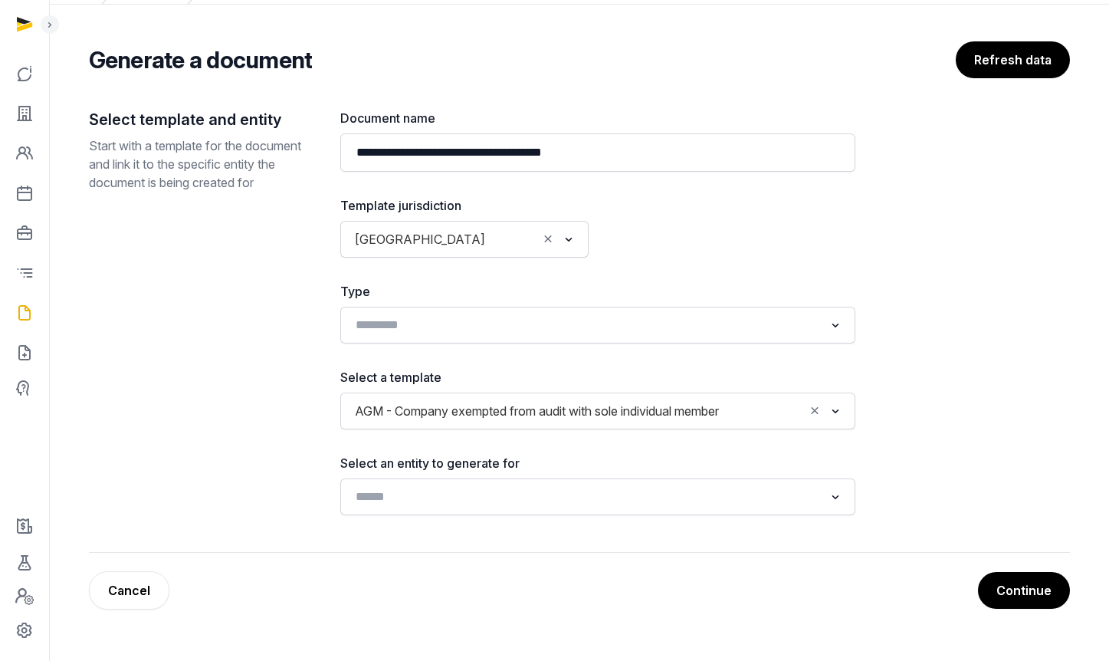
scroll to position [58, 0]
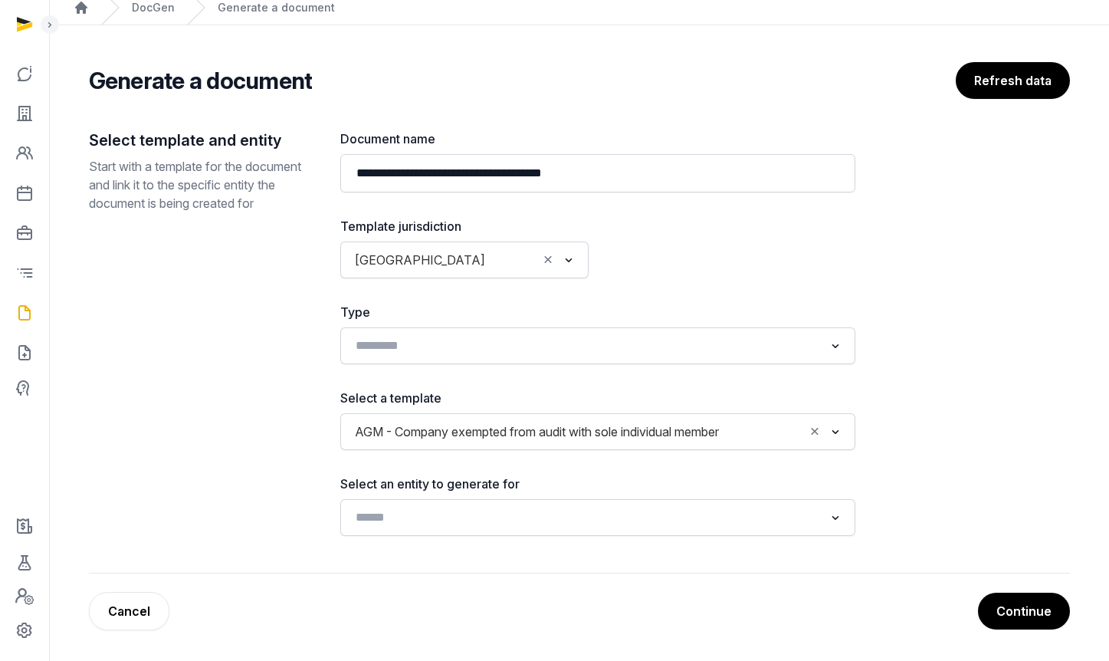
click at [478, 500] on div "Loading..." at bounding box center [597, 517] width 515 height 37
click at [478, 507] on input "Search for option" at bounding box center [587, 517] width 474 height 21
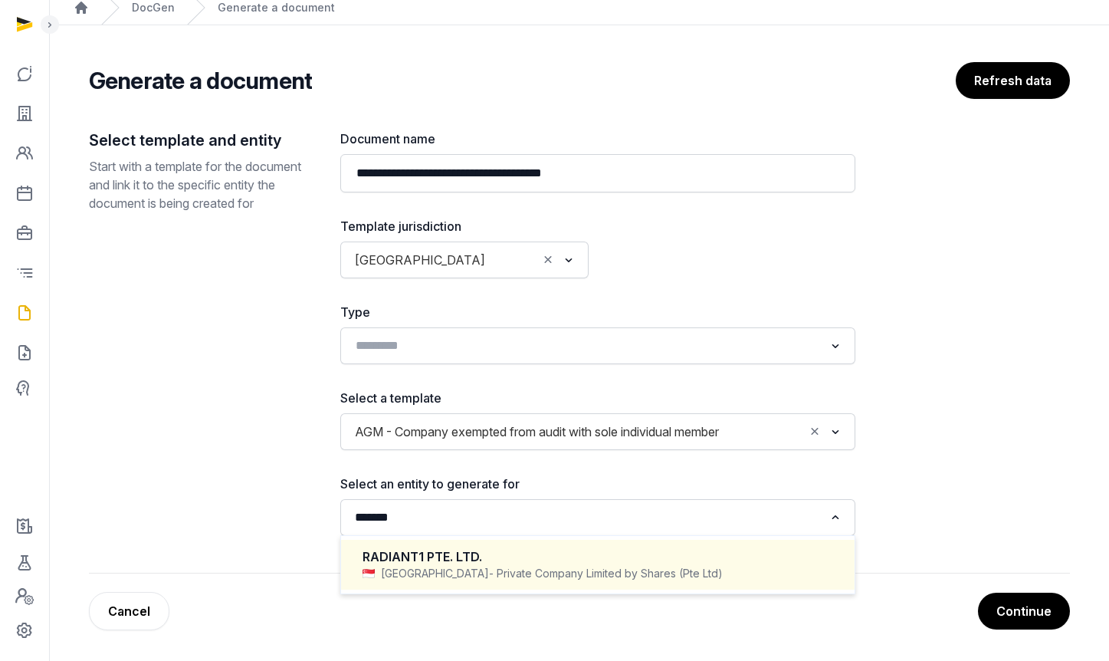
click at [489, 573] on span "- Private Company Limited by Shares (Pte Ltd)" at bounding box center [606, 573] width 234 height 15
type input "*******"
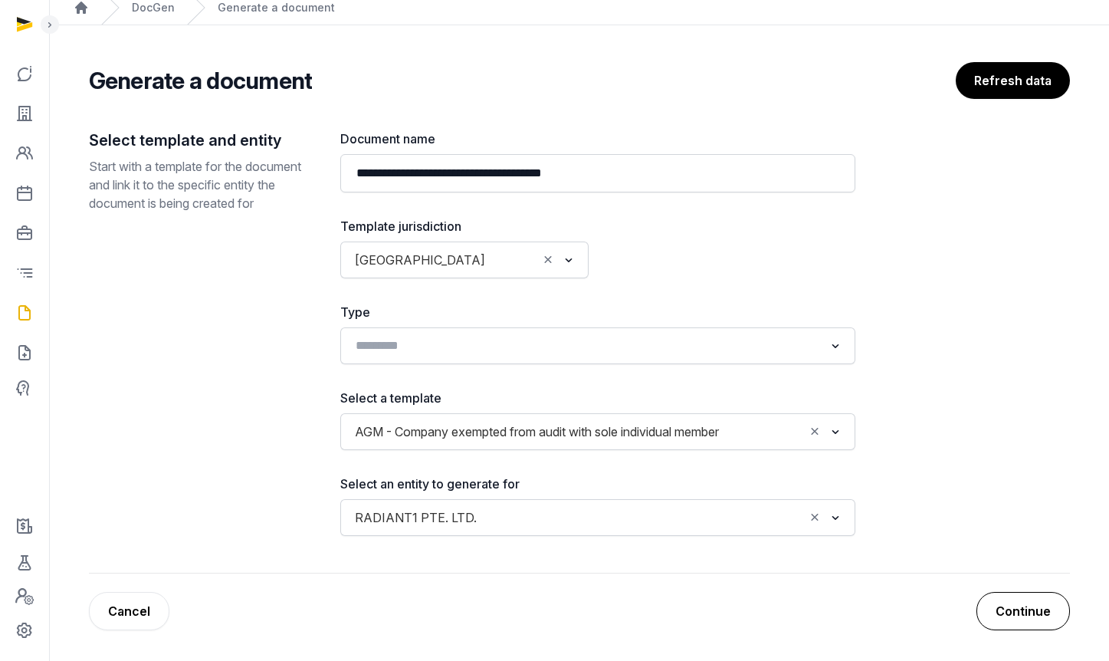
click at [1027, 617] on button "Continue" at bounding box center [1024, 611] width 94 height 38
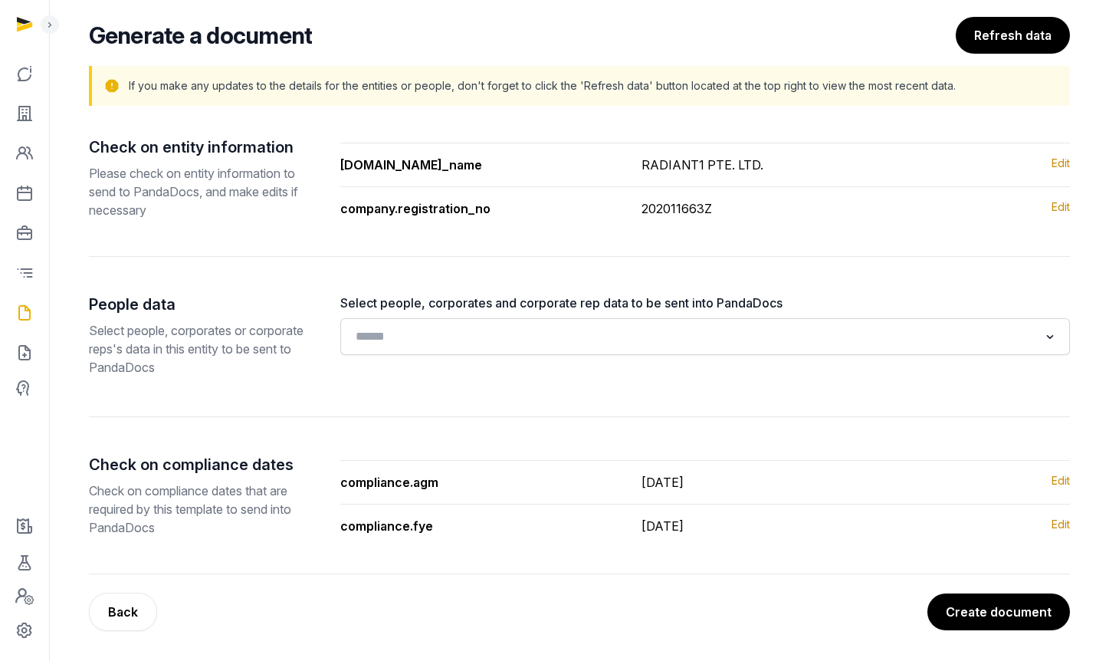
scroll to position [104, 0]
click at [566, 328] on input "Search for option" at bounding box center [694, 335] width 689 height 21
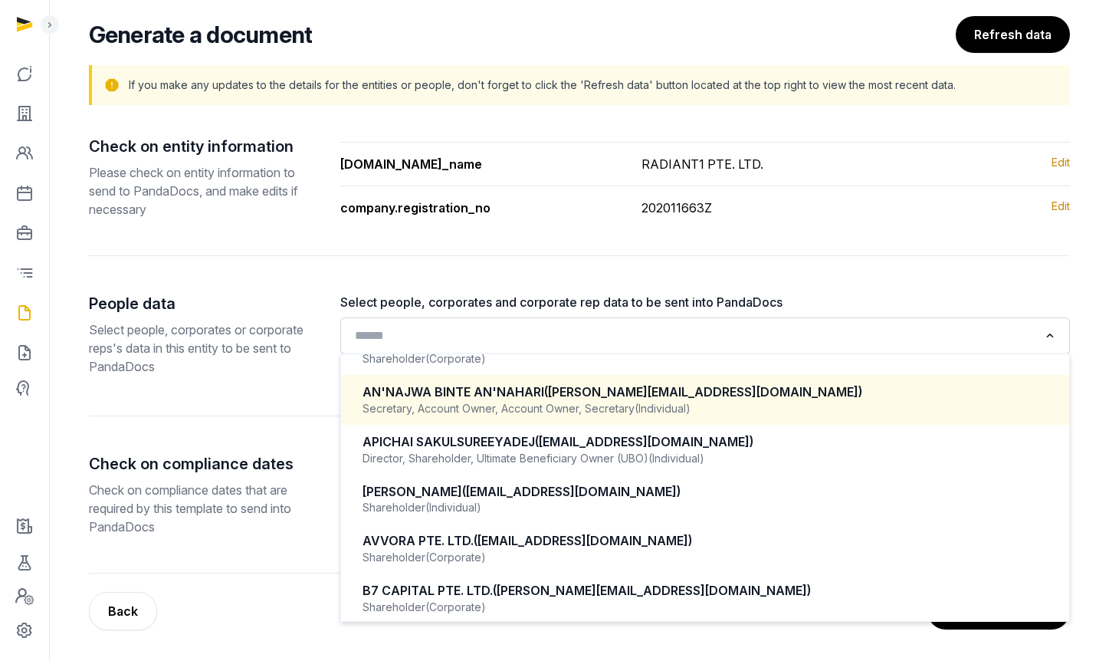
scroll to position [36, 0]
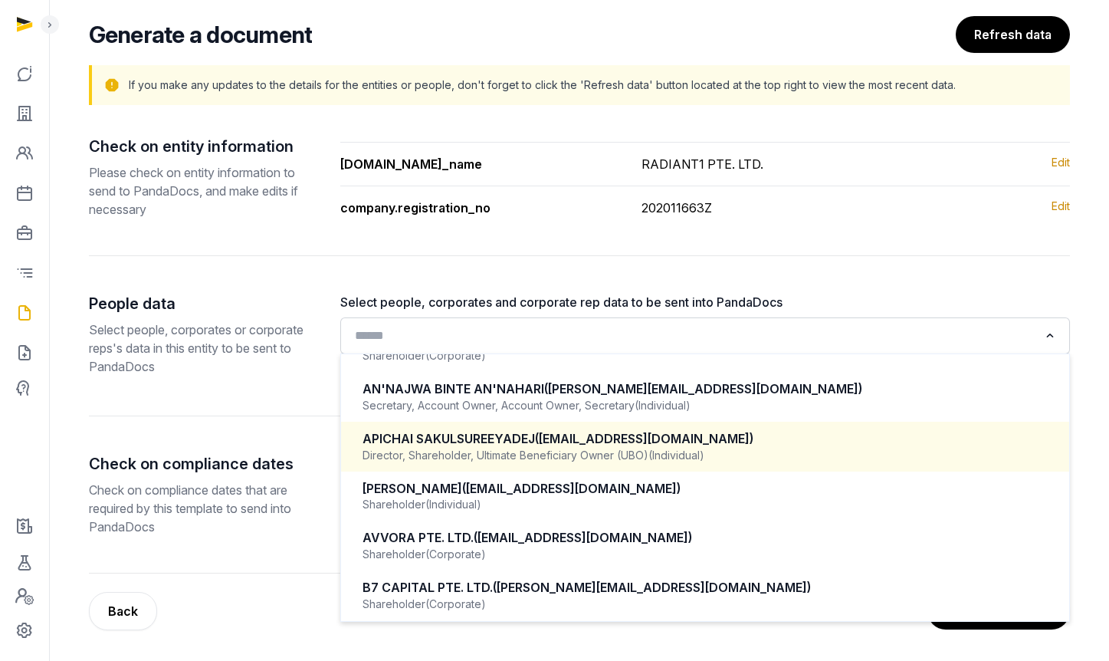
click at [551, 445] on span "(apichai@radiant1.co)" at bounding box center [644, 438] width 218 height 15
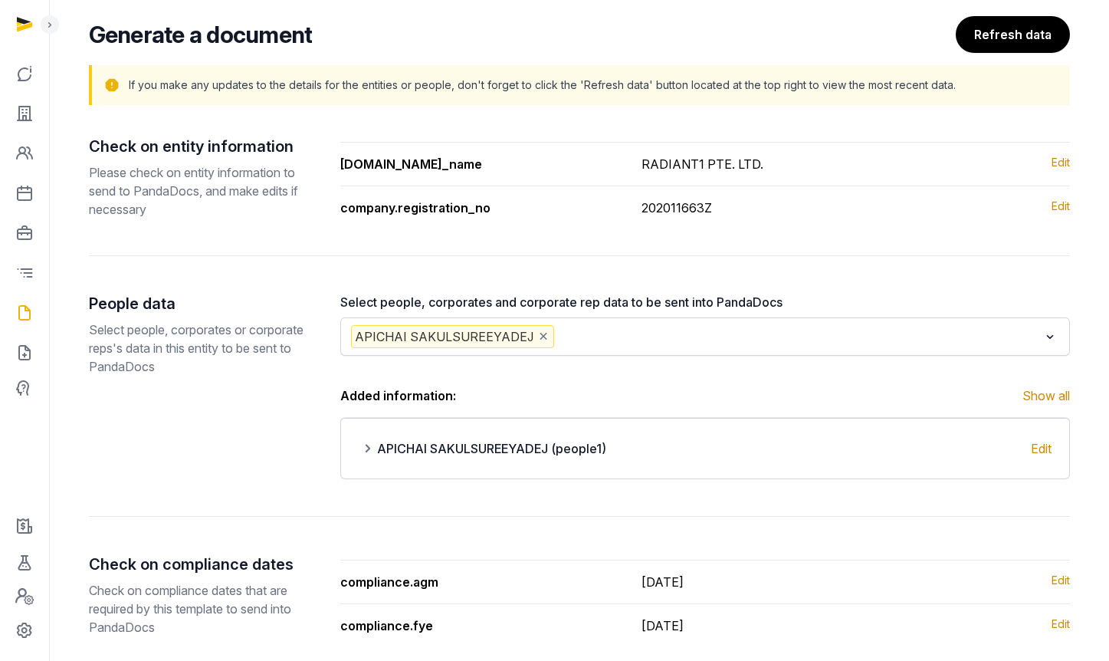
click at [593, 341] on input "Search for option" at bounding box center [797, 336] width 481 height 23
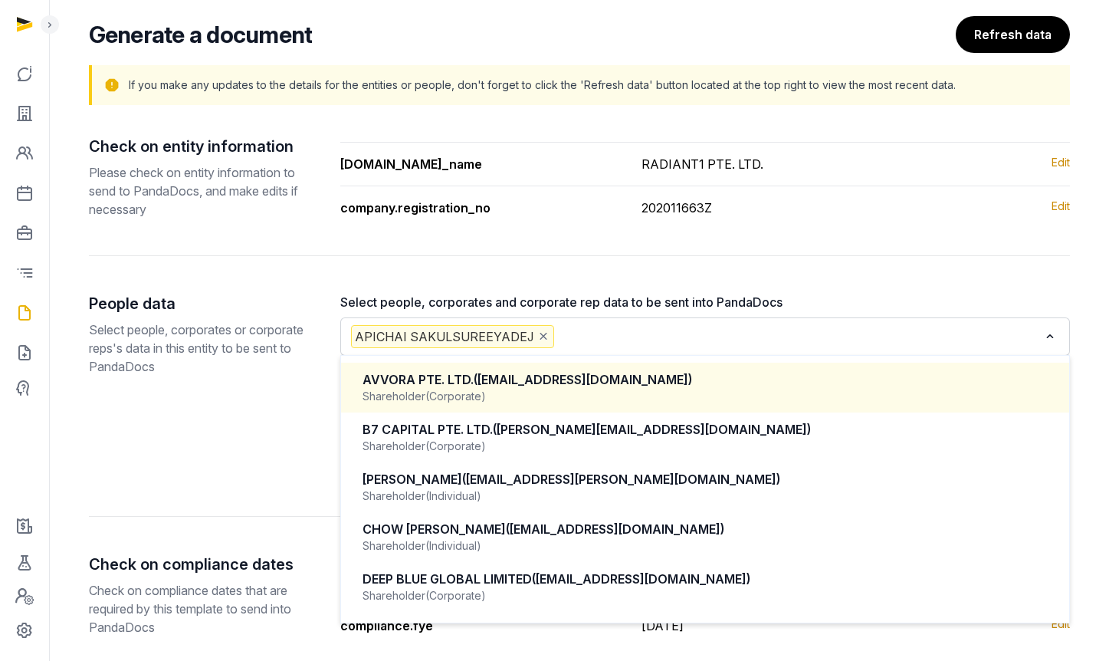
scroll to position [293, 0]
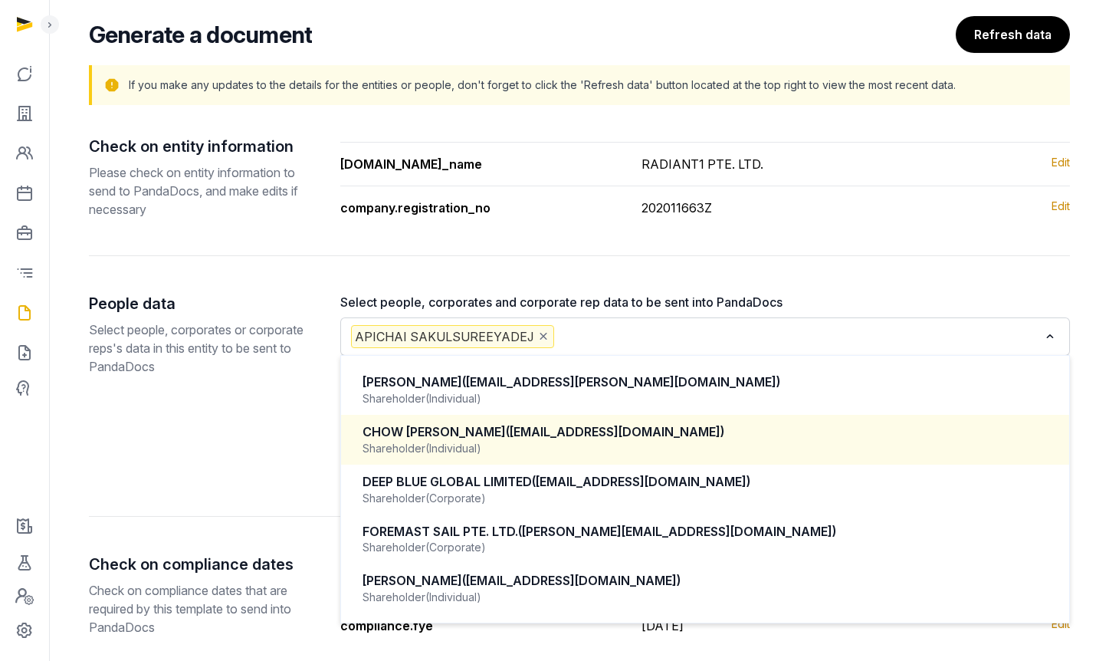
click at [539, 442] on div "Shareholder (Individual)" at bounding box center [705, 448] width 685 height 15
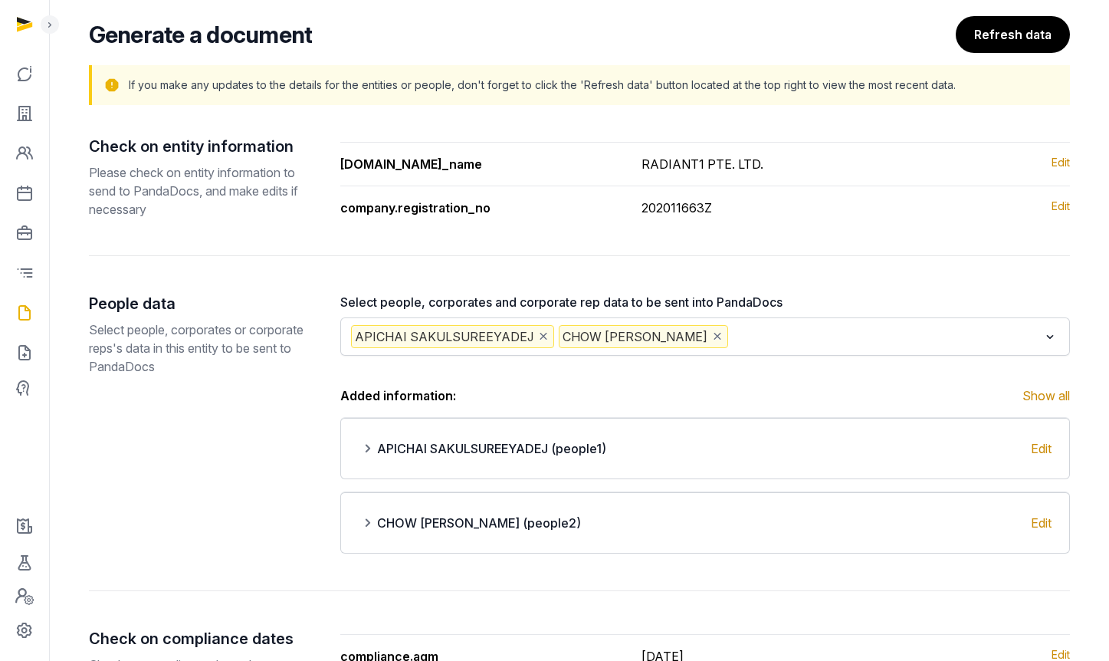
click at [731, 336] on input "Search for option" at bounding box center [884, 336] width 307 height 23
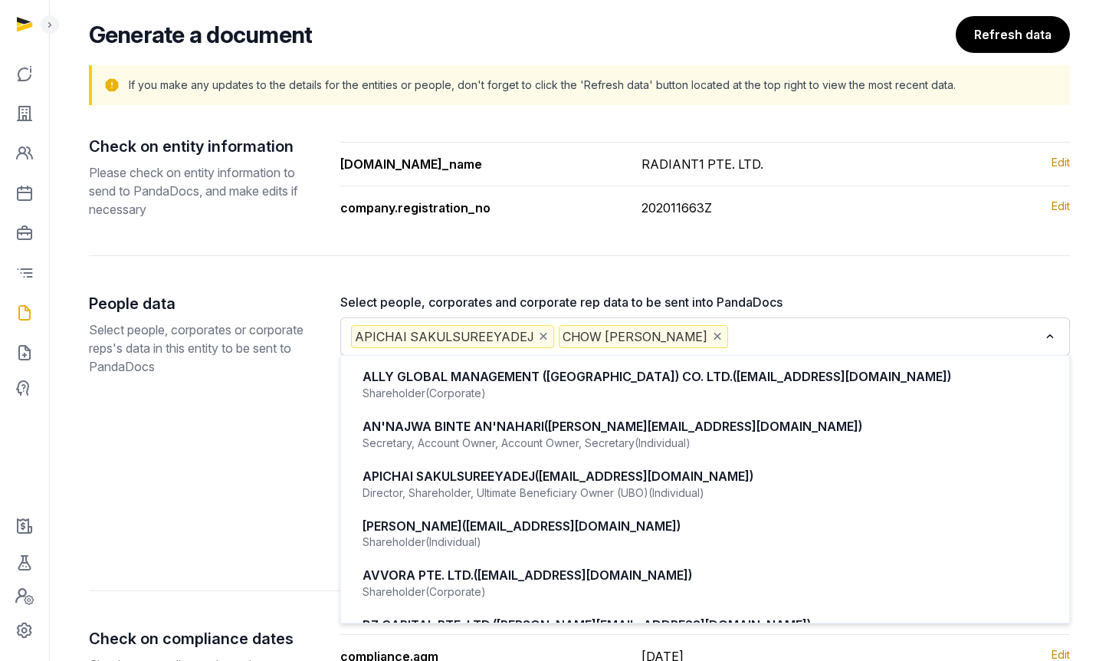
scroll to position [133, 0]
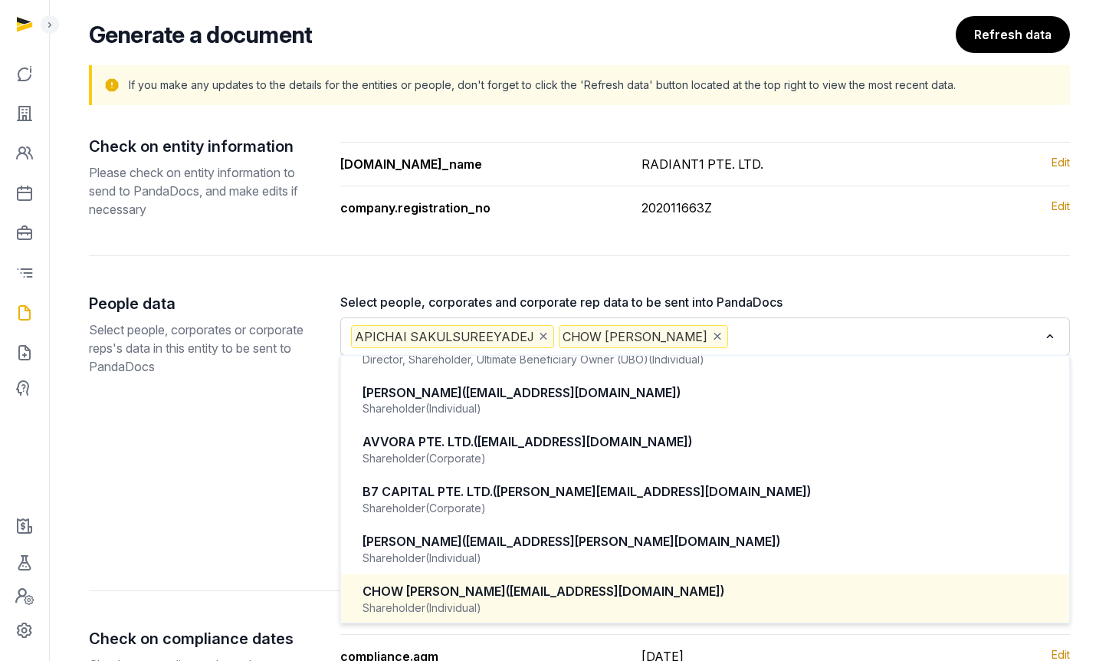
click at [711, 339] on icon "Deselect CHOW YEE HOONG" at bounding box center [718, 336] width 14 height 16
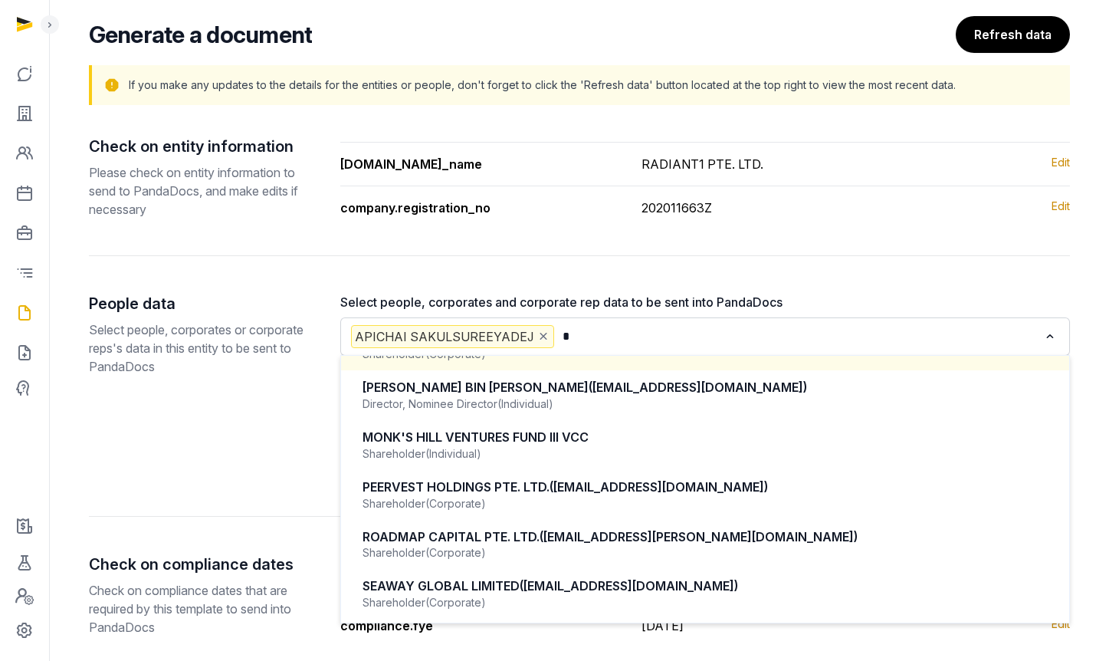
scroll to position [0, 0]
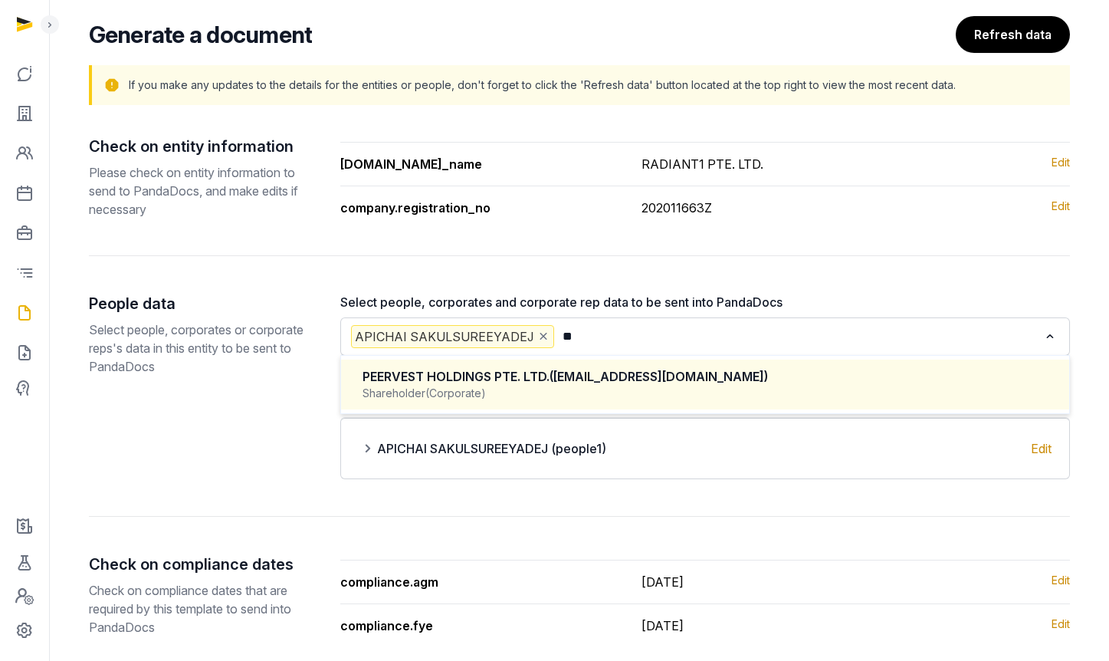
type input "*"
click at [680, 395] on div "Director, Nominee Director (Individual)" at bounding box center [705, 393] width 685 height 15
type input "****"
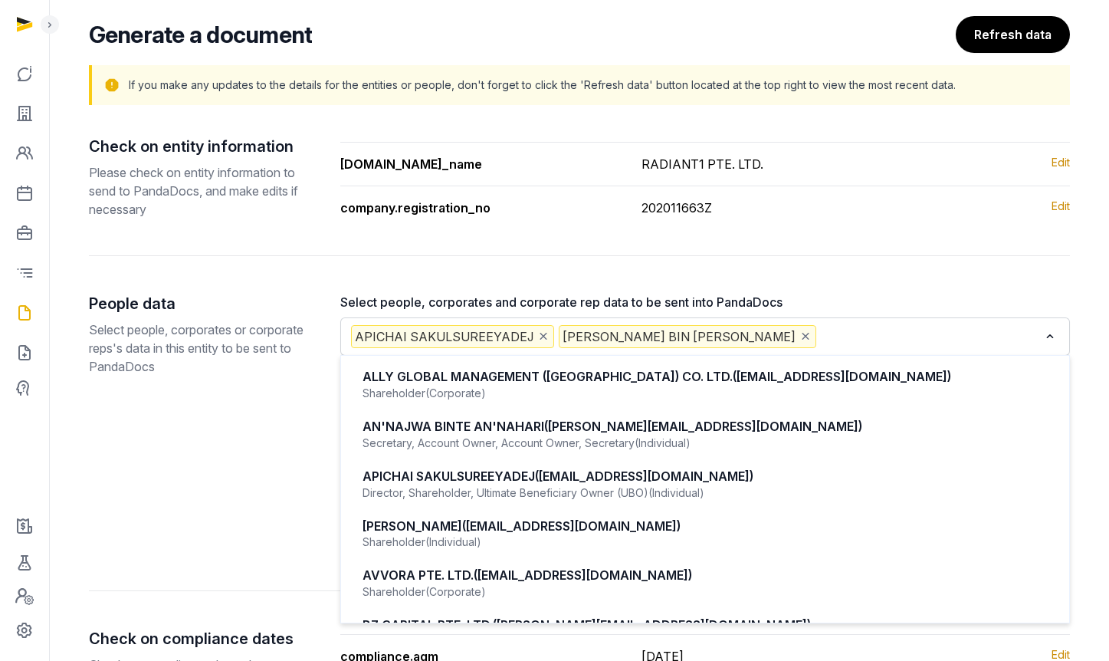
click at [819, 341] on input "Search for option" at bounding box center [928, 336] width 219 height 23
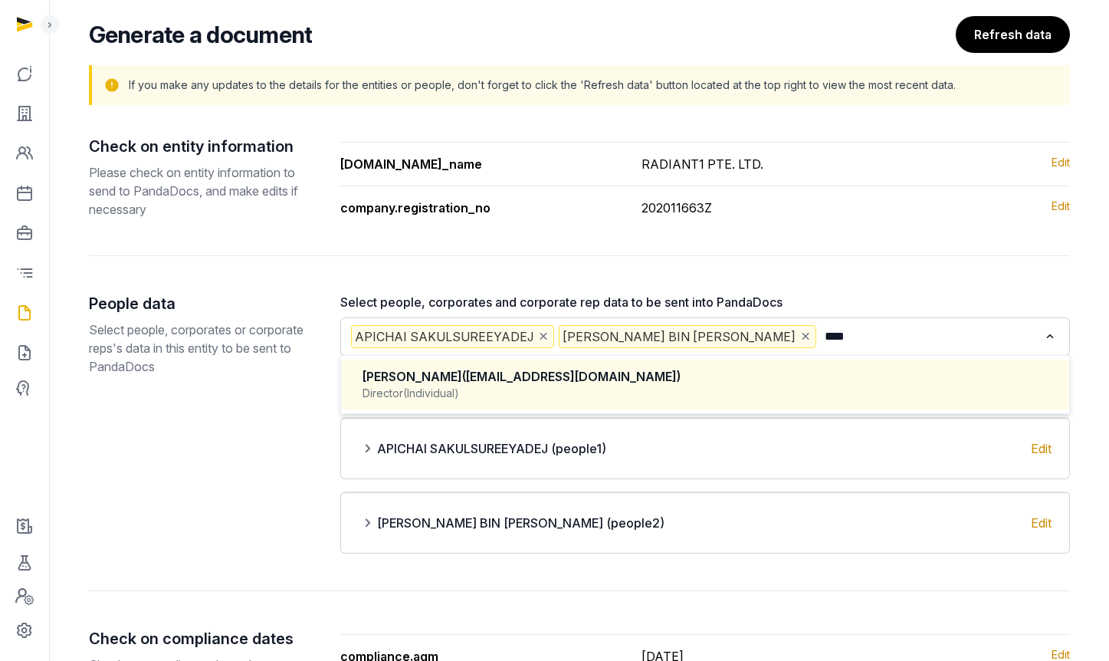
click at [782, 369] on div "ONG PENG TSIN (peng.sig@monkshill.com)" at bounding box center [705, 377] width 685 height 18
type input "****"
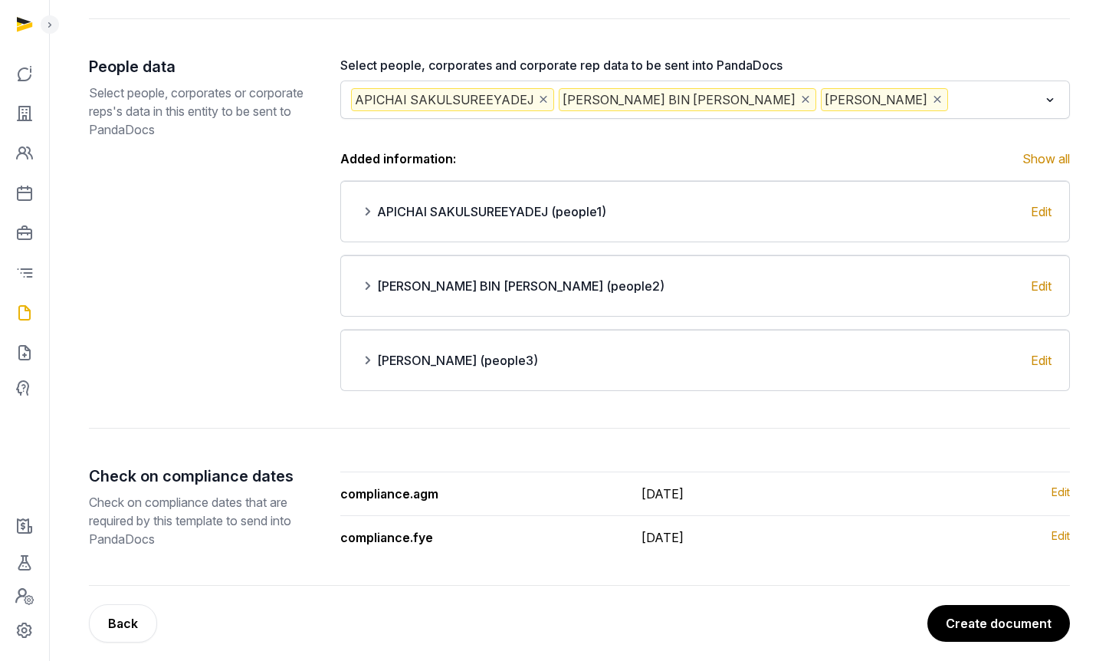
scroll to position [353, 0]
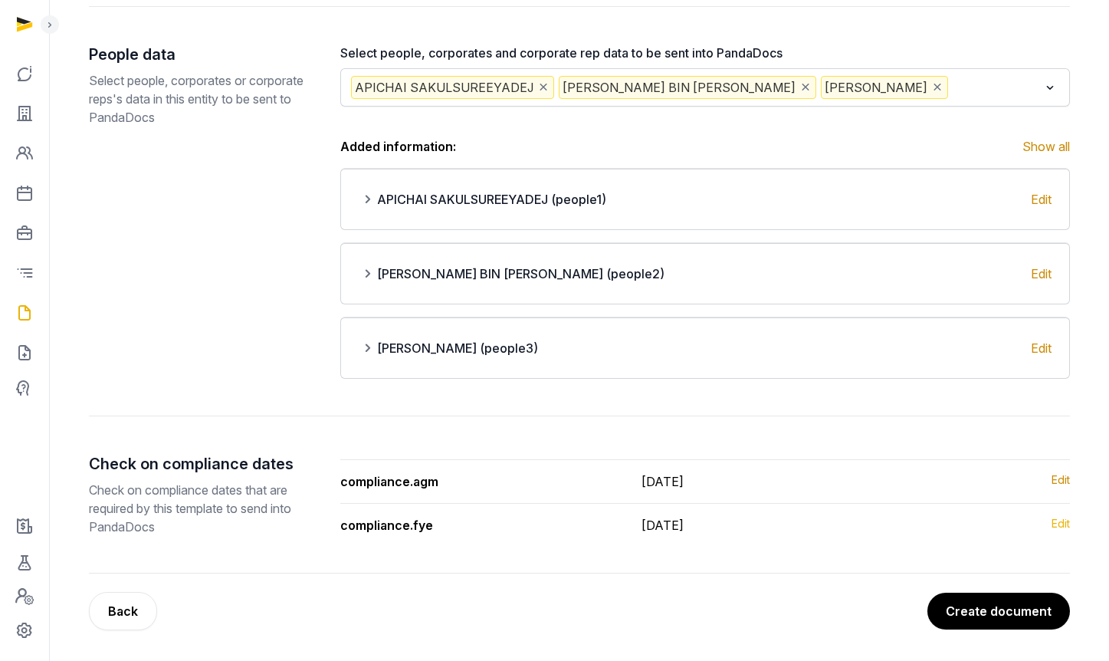
click at [1065, 520] on link "Edit" at bounding box center [1061, 525] width 18 height 18
click at [1032, 606] on button "Create document" at bounding box center [998, 611] width 144 height 38
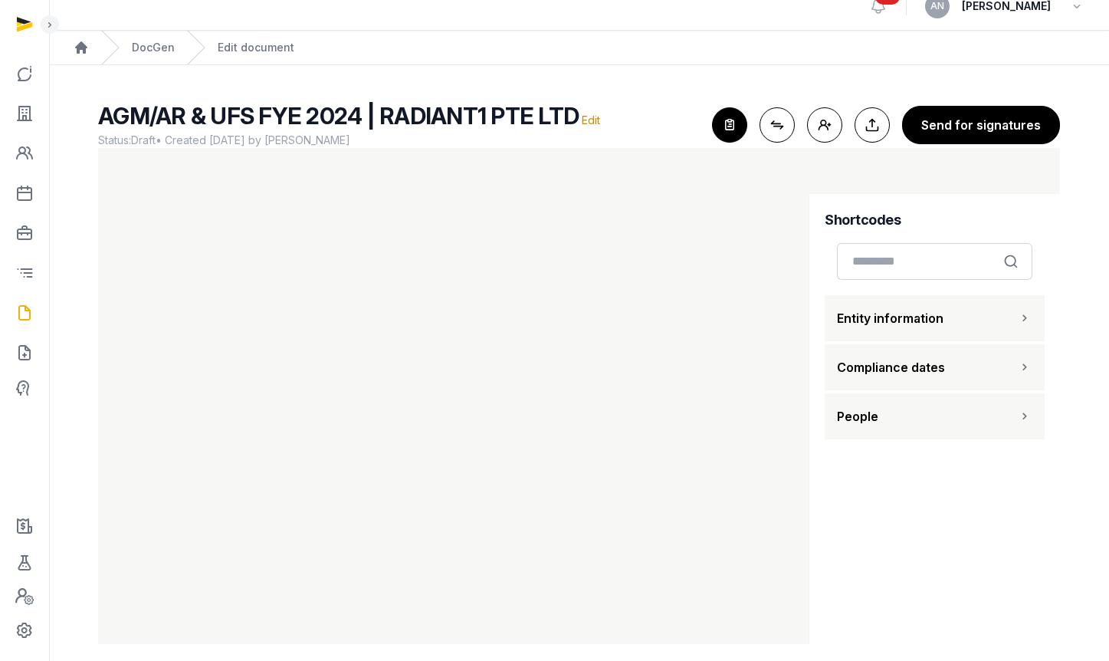
scroll to position [32, 0]
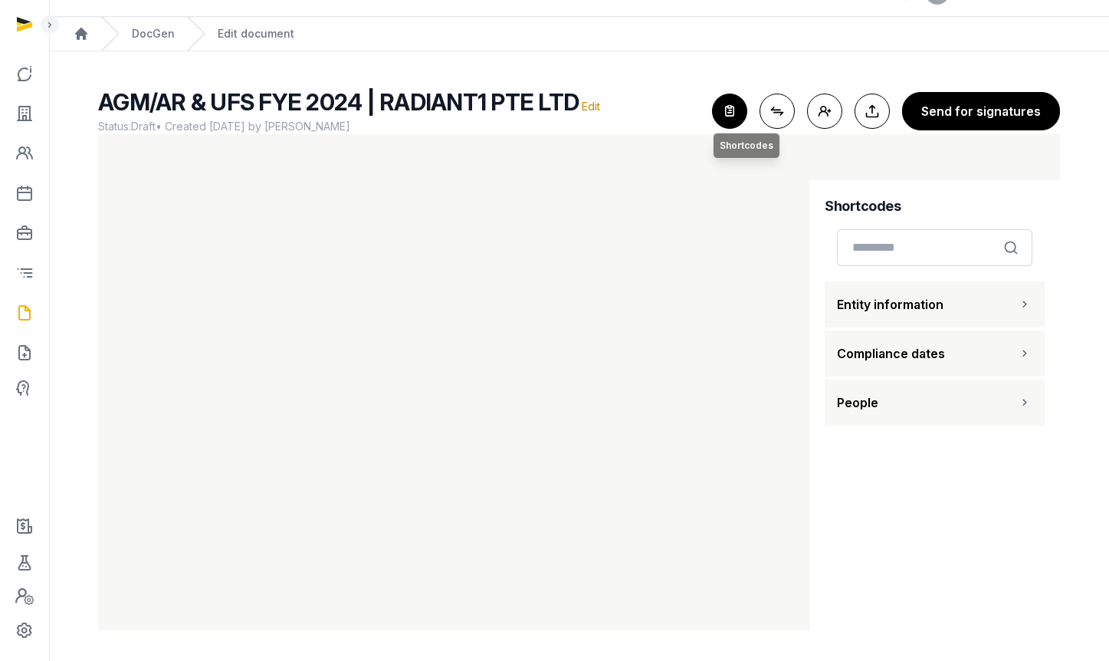
click at [739, 103] on icon "button" at bounding box center [730, 111] width 34 height 34
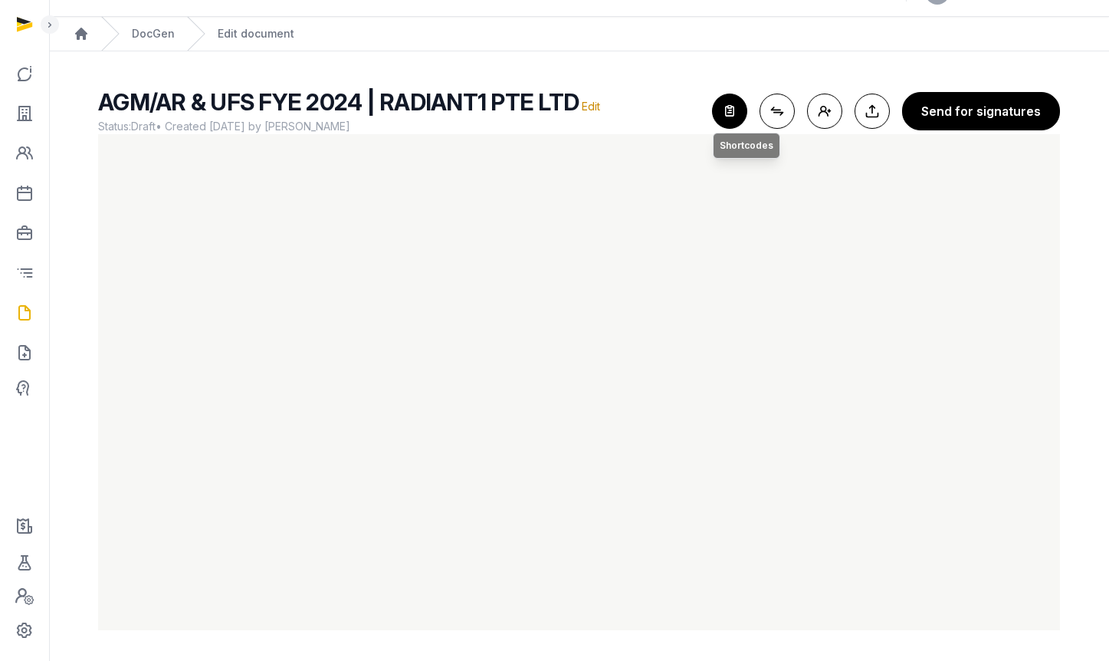
drag, startPoint x: 744, startPoint y: 107, endPoint x: 744, endPoint y: 118, distance: 10.8
click at [744, 107] on icon "button" at bounding box center [730, 111] width 34 height 34
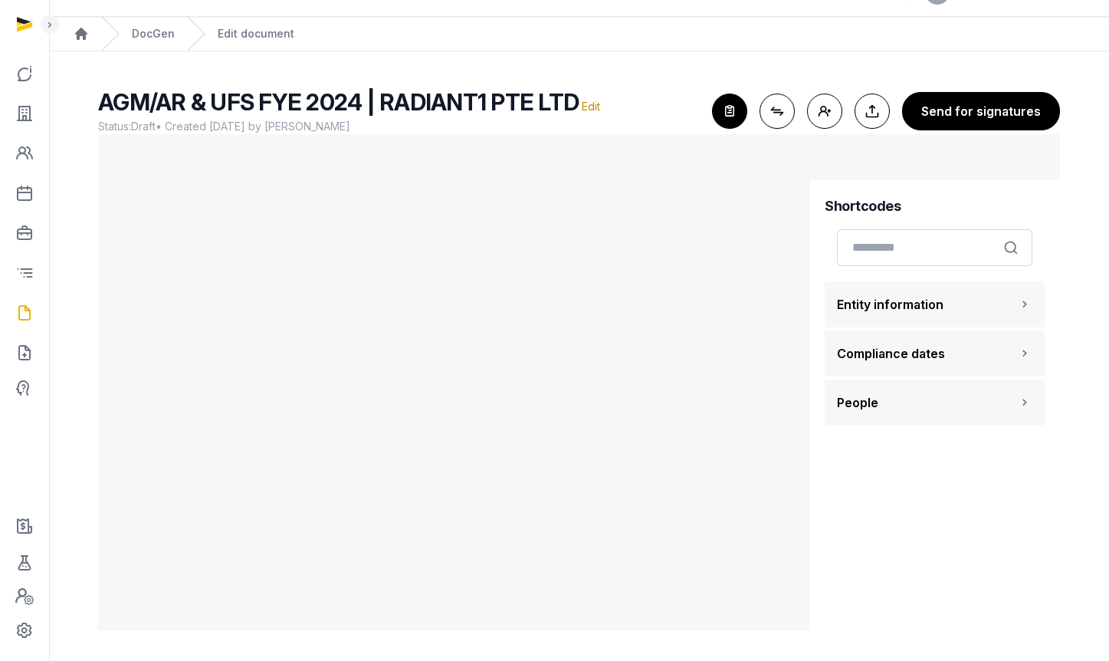
click at [949, 300] on button "Entity information" at bounding box center [935, 304] width 220 height 46
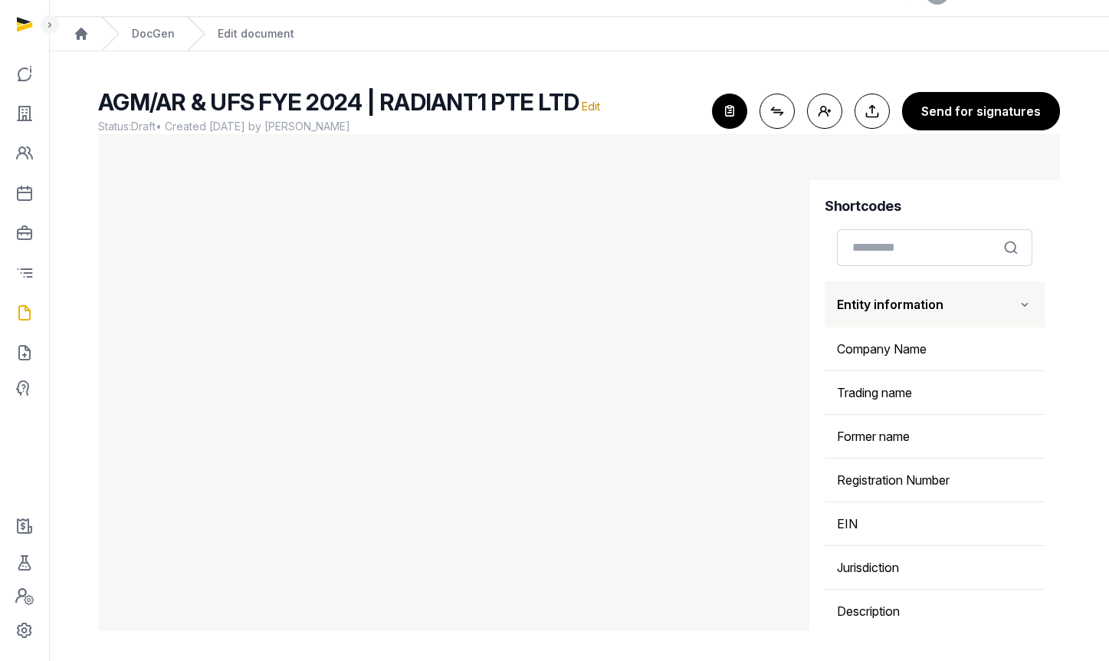
click at [947, 299] on button "Entity information" at bounding box center [935, 304] width 220 height 46
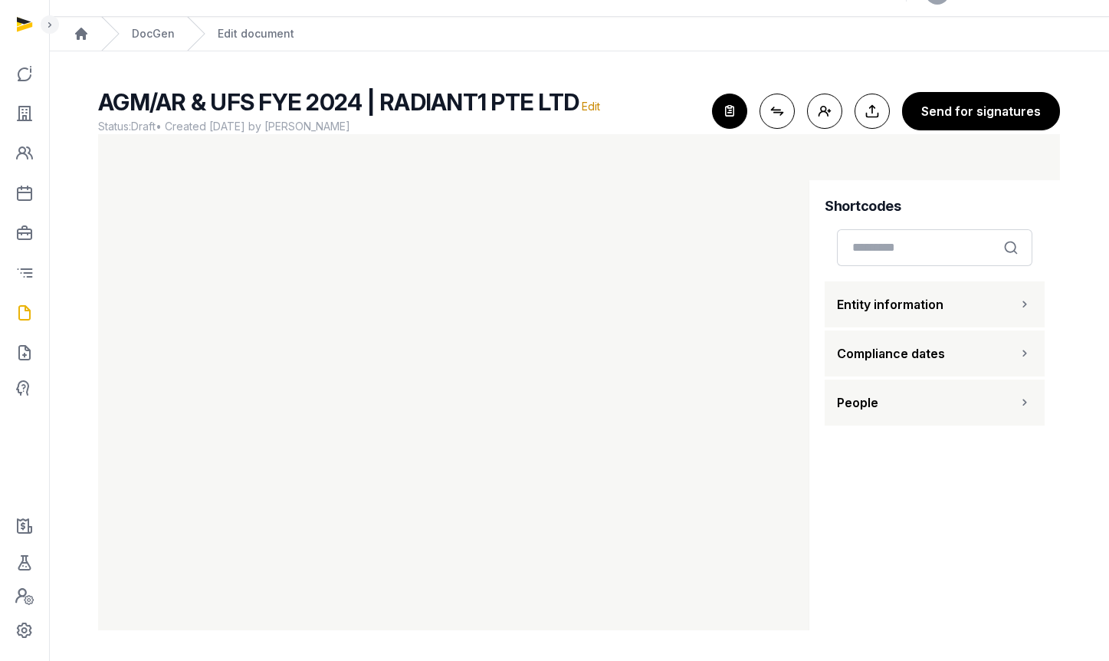
click at [917, 407] on button "People" at bounding box center [935, 402] width 220 height 46
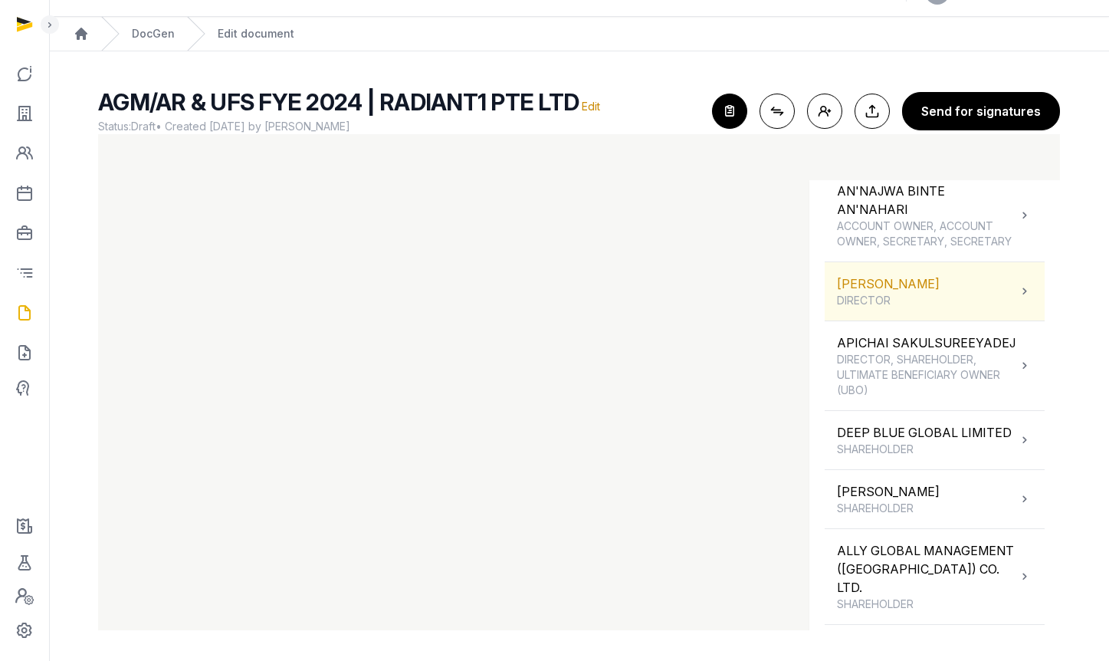
scroll to position [259, 0]
click at [939, 304] on div "ONG PENG TSIN DIRECTOR" at bounding box center [935, 288] width 220 height 58
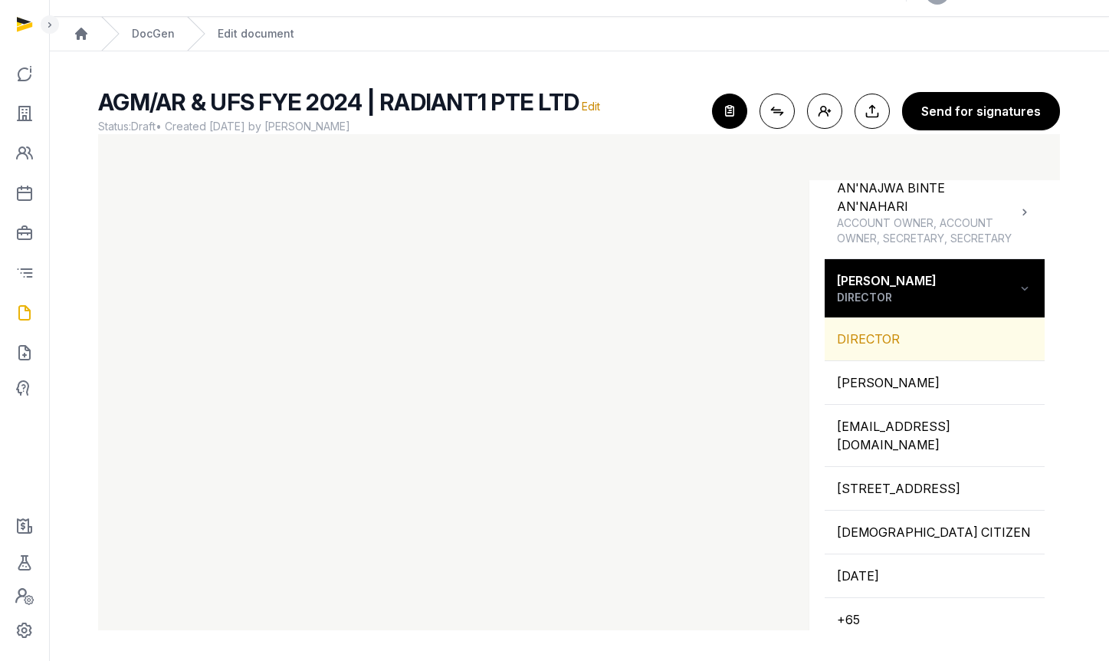
click at [901, 357] on div "DIRECTOR" at bounding box center [935, 338] width 220 height 43
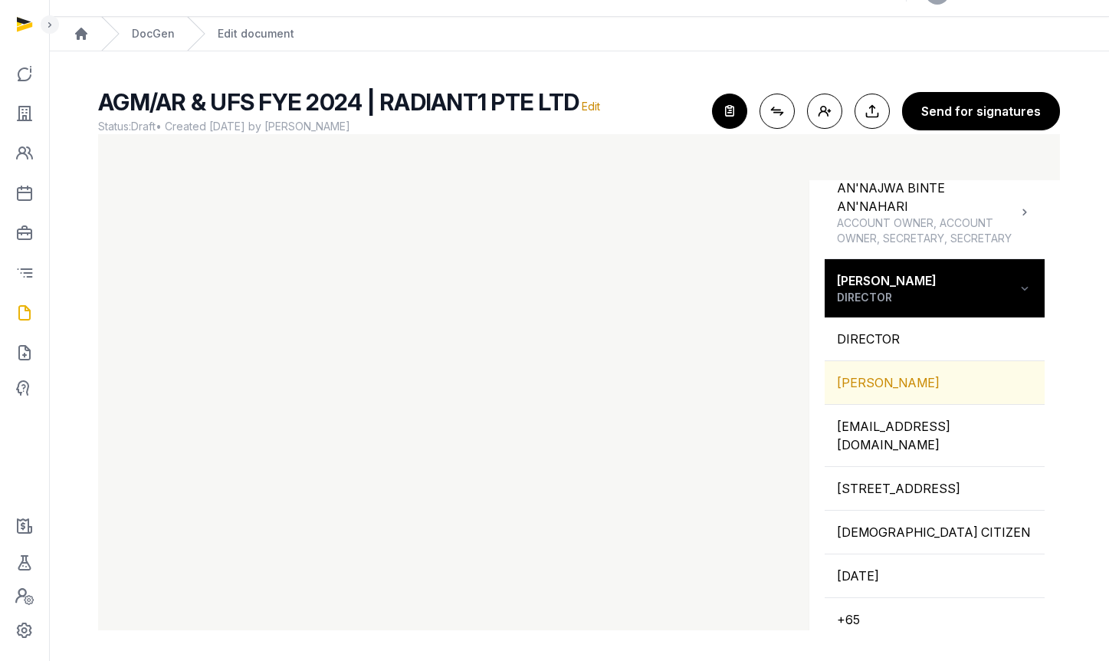
click at [864, 379] on div "ONG PENG TSIN" at bounding box center [935, 382] width 220 height 43
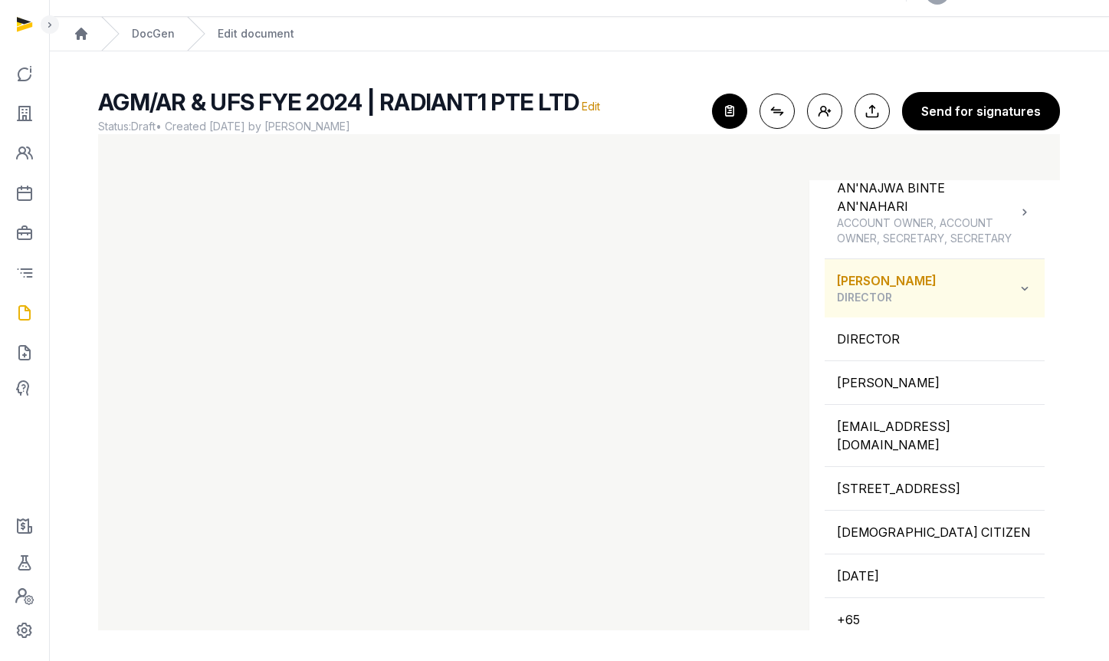
click at [871, 305] on span "DIRECTOR" at bounding box center [887, 297] width 100 height 15
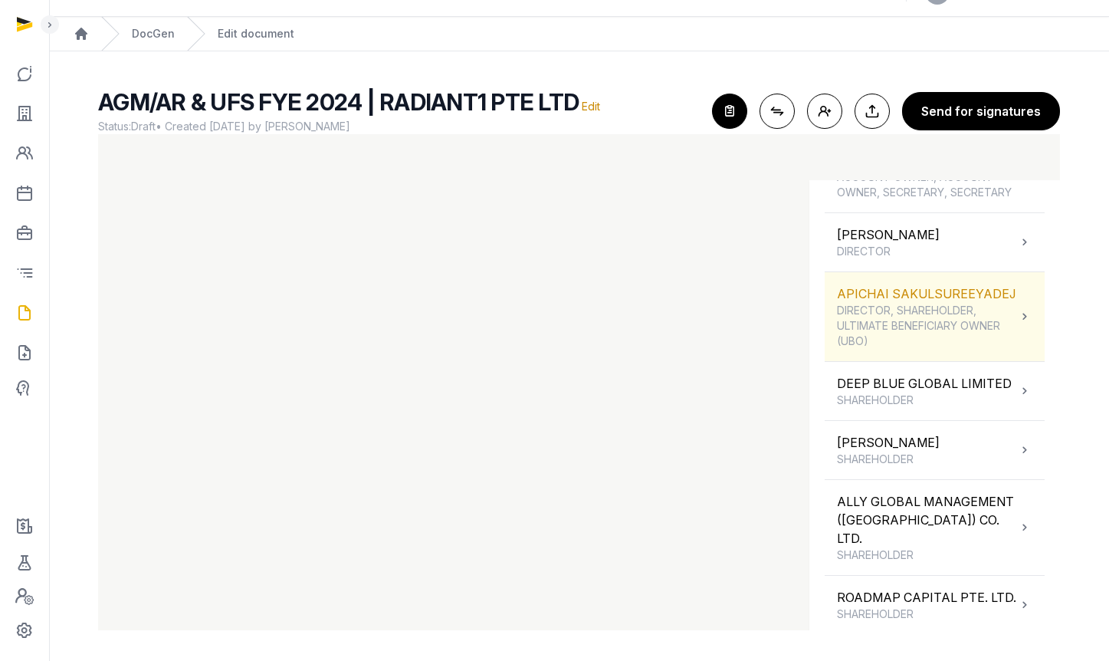
scroll to position [314, 0]
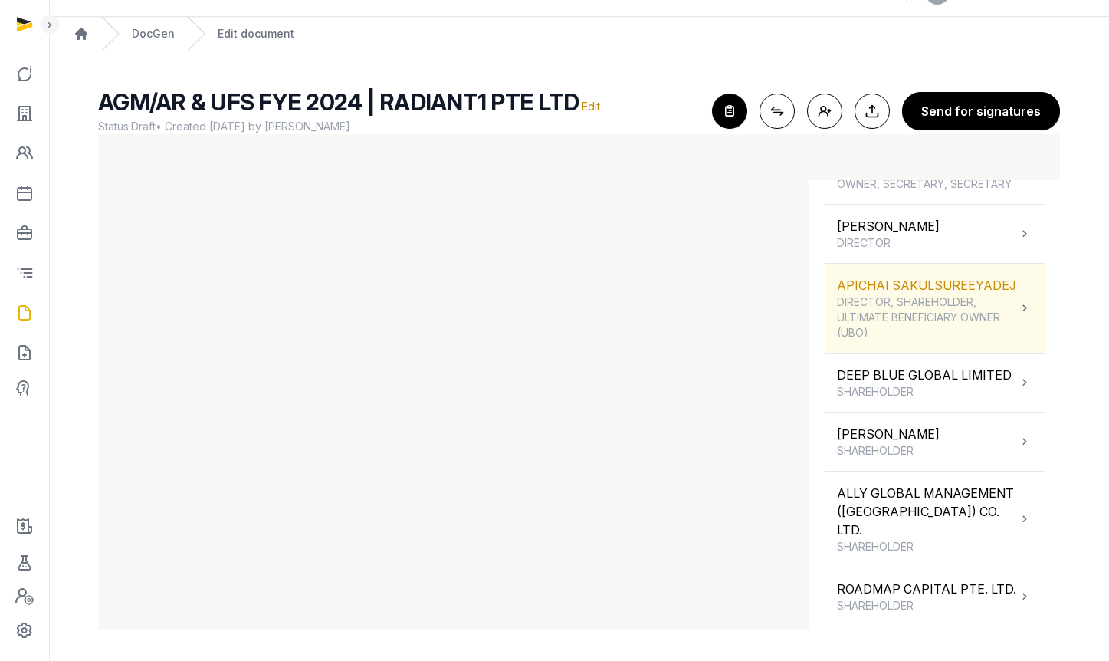
click at [909, 340] on span "DIRECTOR, SHAREHOLDER, ULTIMATE BENEFICIARY OWNER (UBO)" at bounding box center [927, 317] width 180 height 46
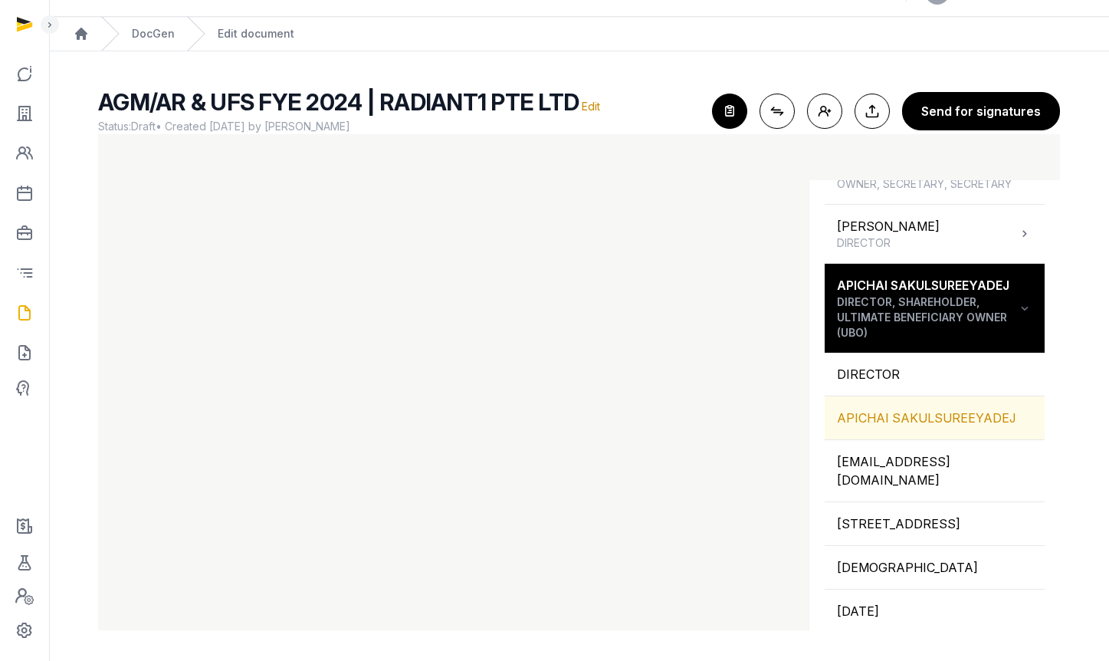
click at [884, 439] on div "APICHAI SAKULSUREEYADEJ" at bounding box center [935, 417] width 220 height 43
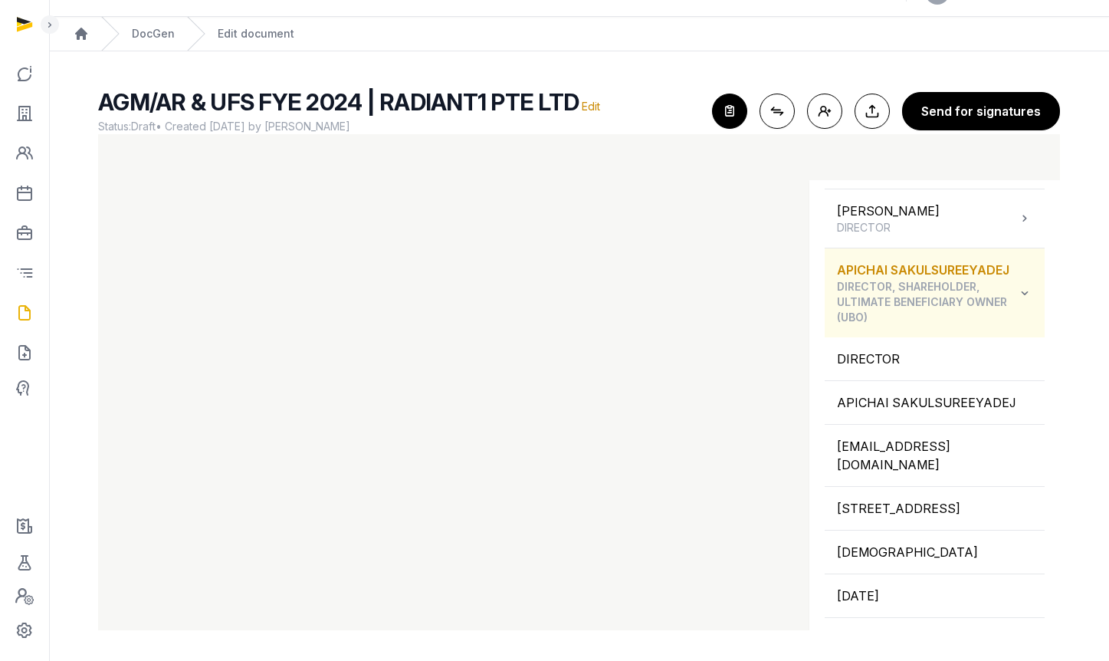
click at [935, 281] on div "APICHAI SAKULSUREEYADEJ DIRECTOR, SHAREHOLDER, ULTIMATE BENEFICIARY OWNER (UBO)" at bounding box center [927, 293] width 180 height 64
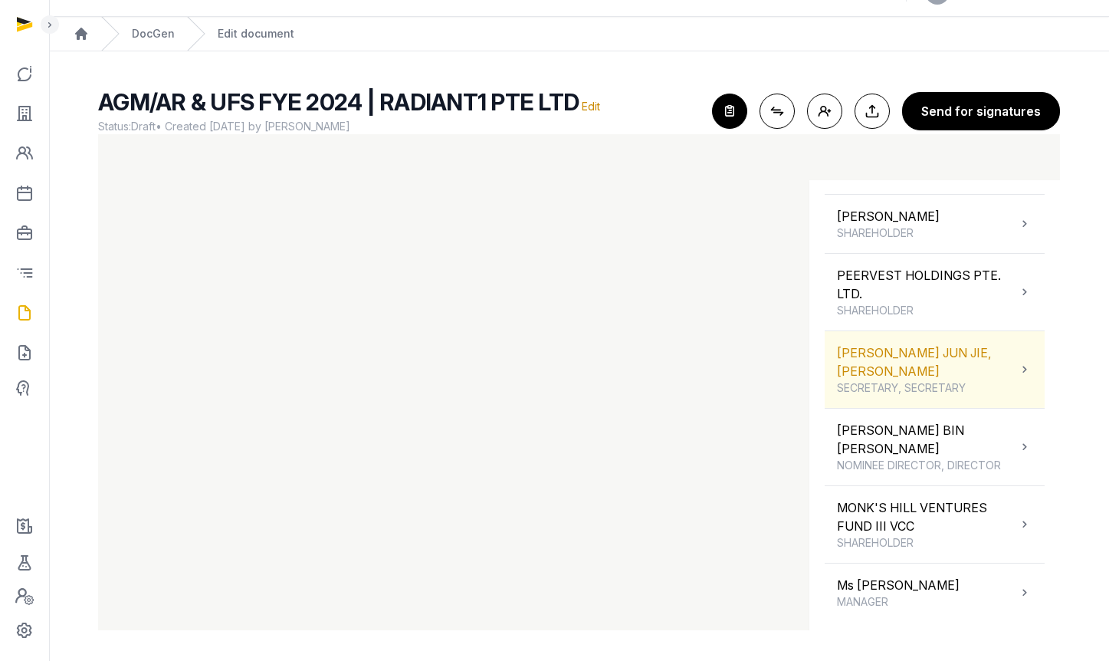
scroll to position [1288, 0]
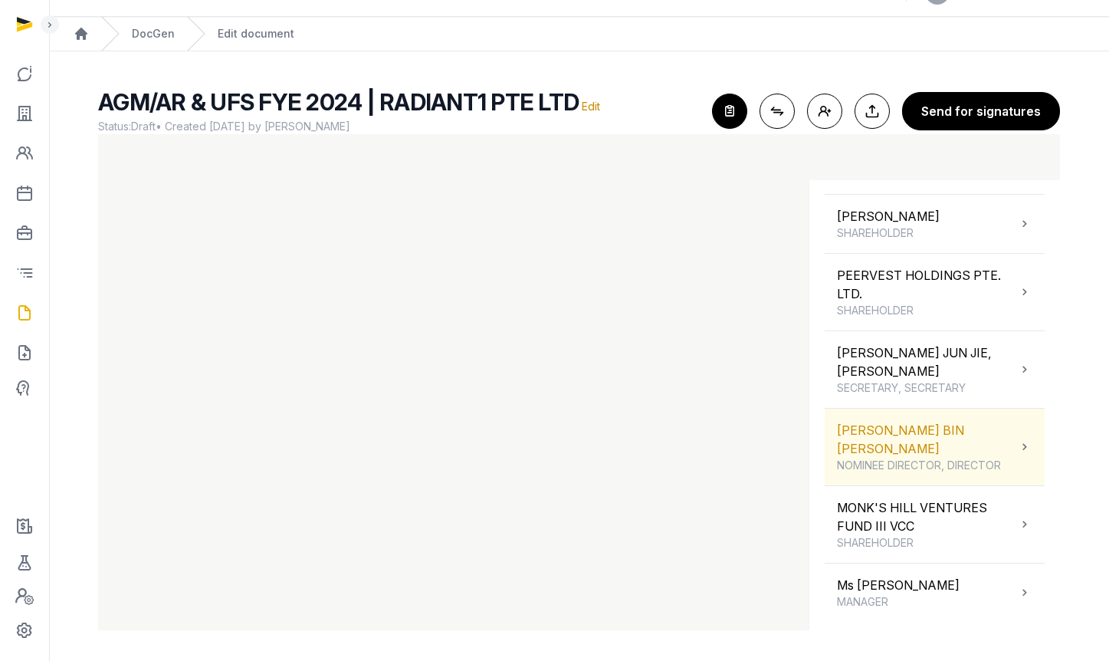
click at [931, 449] on div "MOHAMMAD FAHMY BIN RAIMI NOMINEE DIRECTOR, DIRECTOR" at bounding box center [927, 447] width 180 height 52
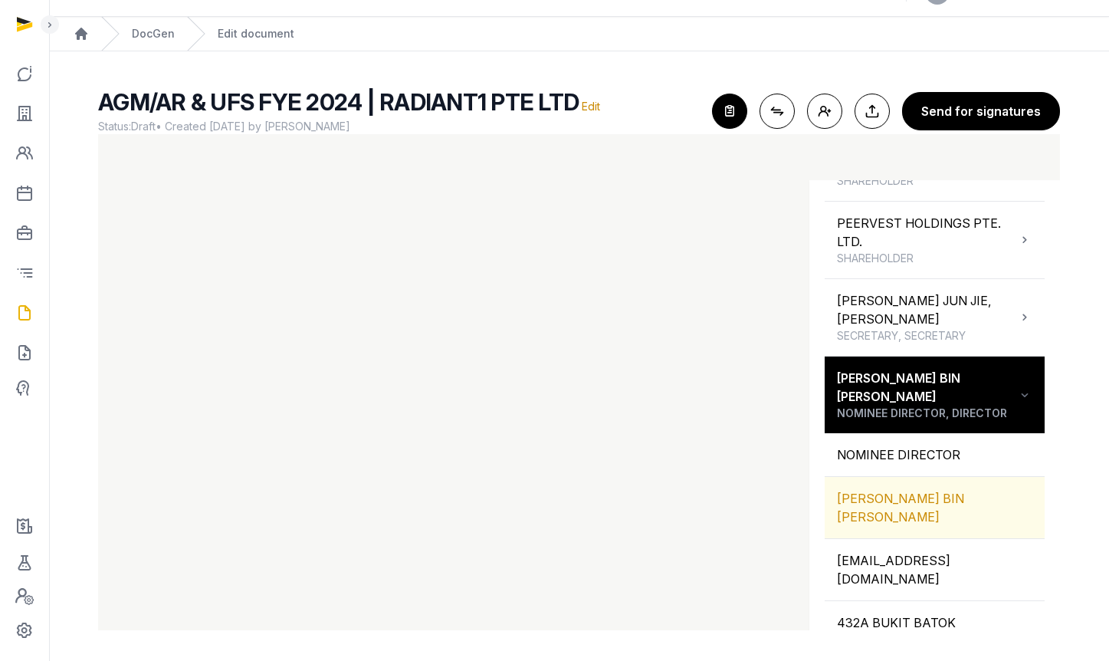
click at [908, 538] on div "MOHAMMAD FAHMY BIN RAIMI" at bounding box center [935, 507] width 220 height 61
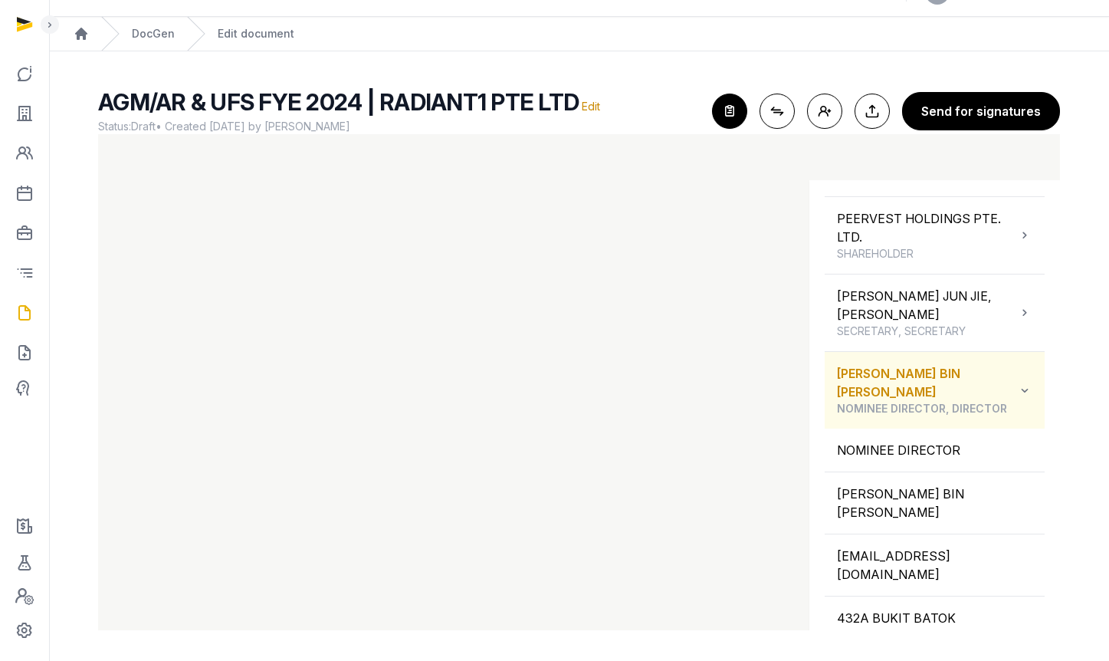
click at [945, 416] on div "MOHAMMAD FAHMY BIN RAIMI NOMINEE DIRECTOR, DIRECTOR" at bounding box center [927, 390] width 180 height 52
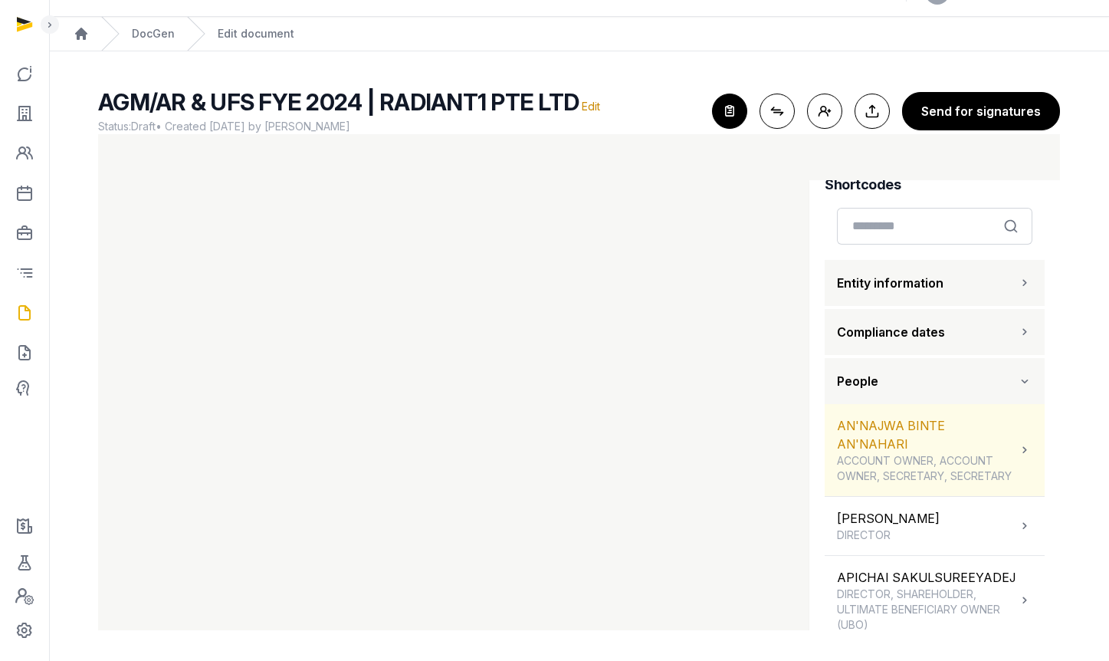
scroll to position [229, 0]
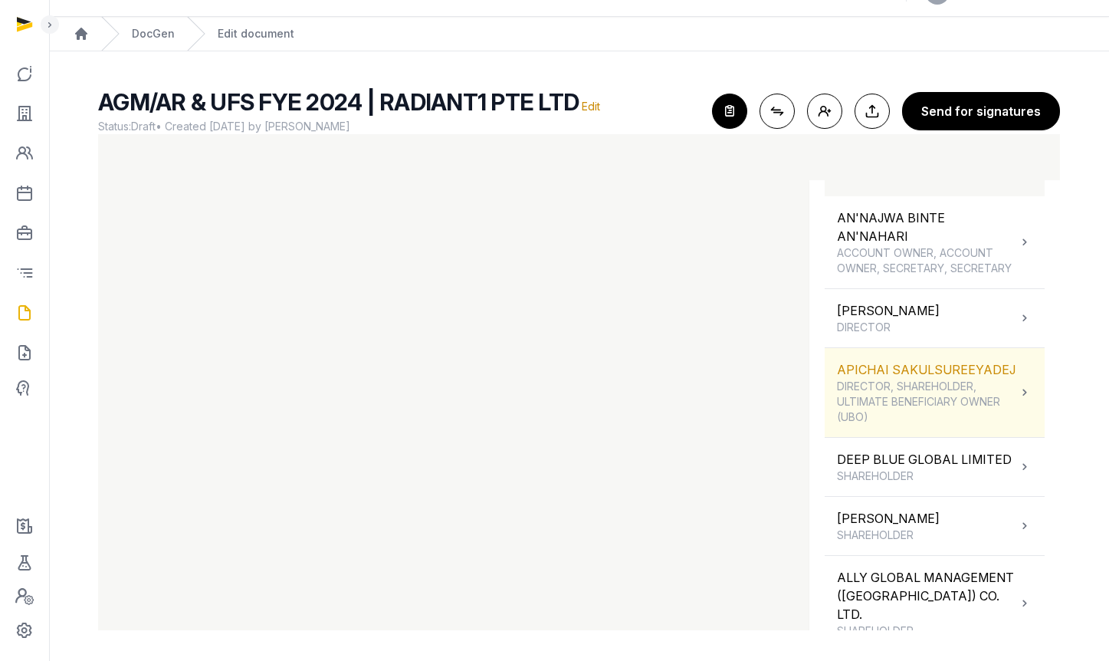
click at [921, 425] on span "DIRECTOR, SHAREHOLDER, ULTIMATE BENEFICIARY OWNER (UBO)" at bounding box center [927, 402] width 180 height 46
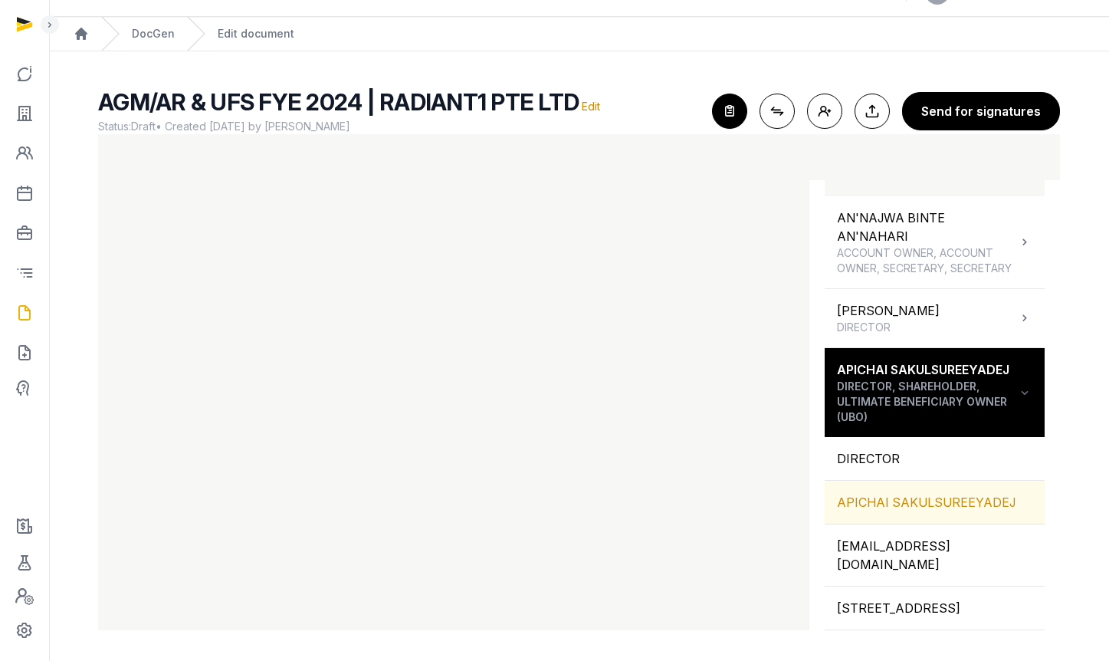
click at [897, 524] on div "APICHAI SAKULSUREEYADEJ" at bounding box center [935, 502] width 220 height 43
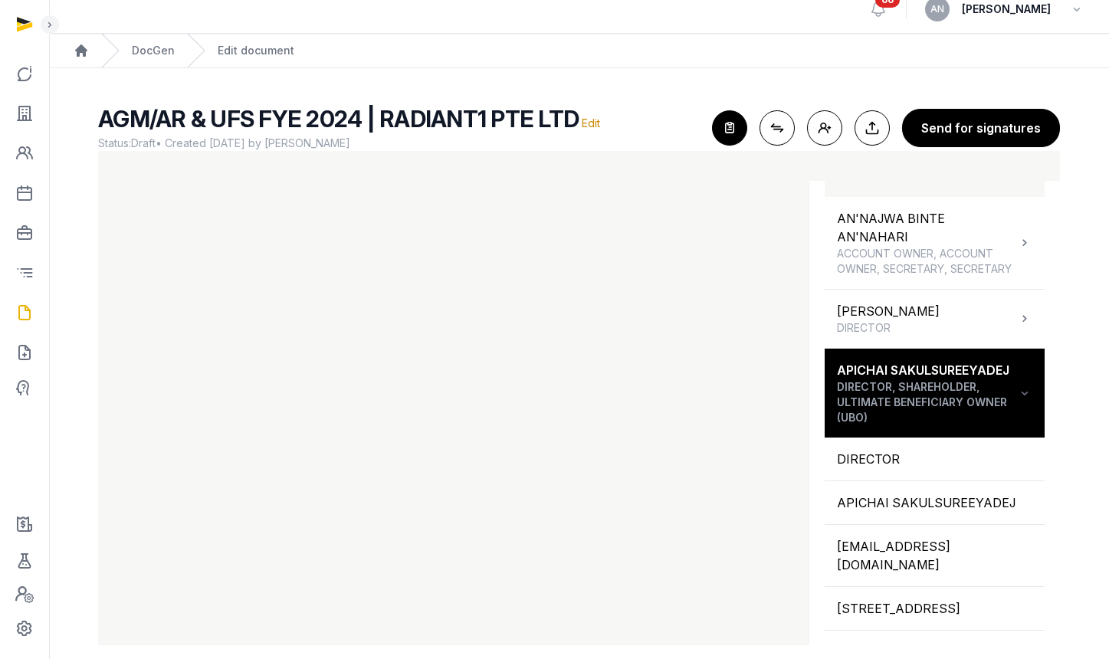
scroll to position [0, 0]
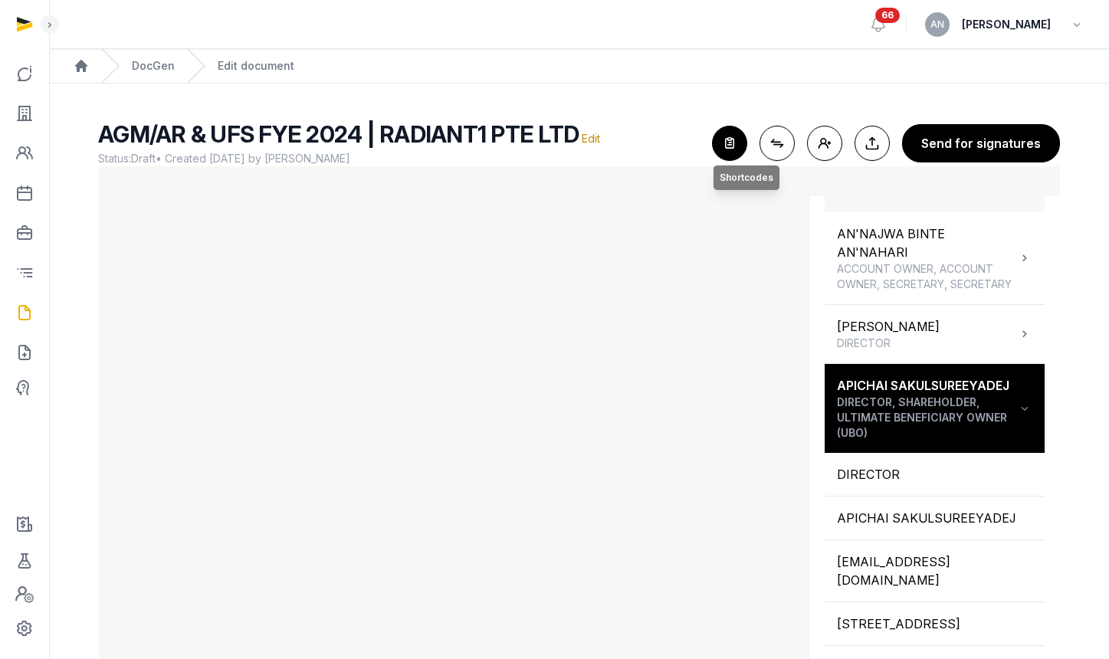
drag, startPoint x: 721, startPoint y: 139, endPoint x: 730, endPoint y: 139, distance: 8.4
click at [730, 139] on icon "button" at bounding box center [730, 143] width 34 height 34
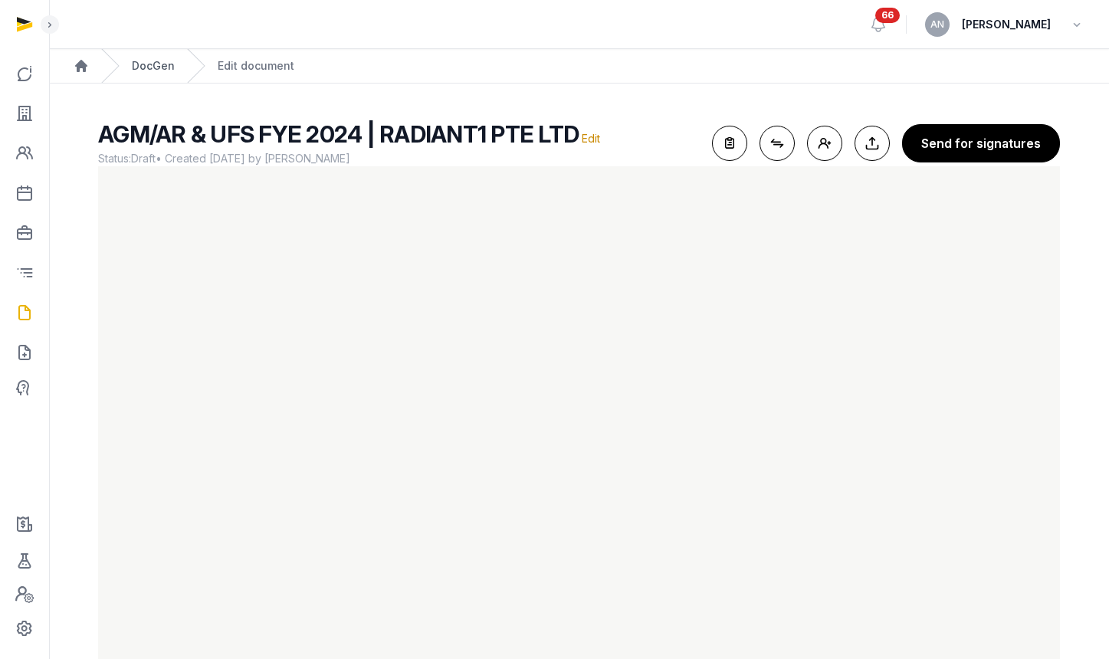
click at [152, 64] on link "DocGen" at bounding box center [153, 65] width 43 height 15
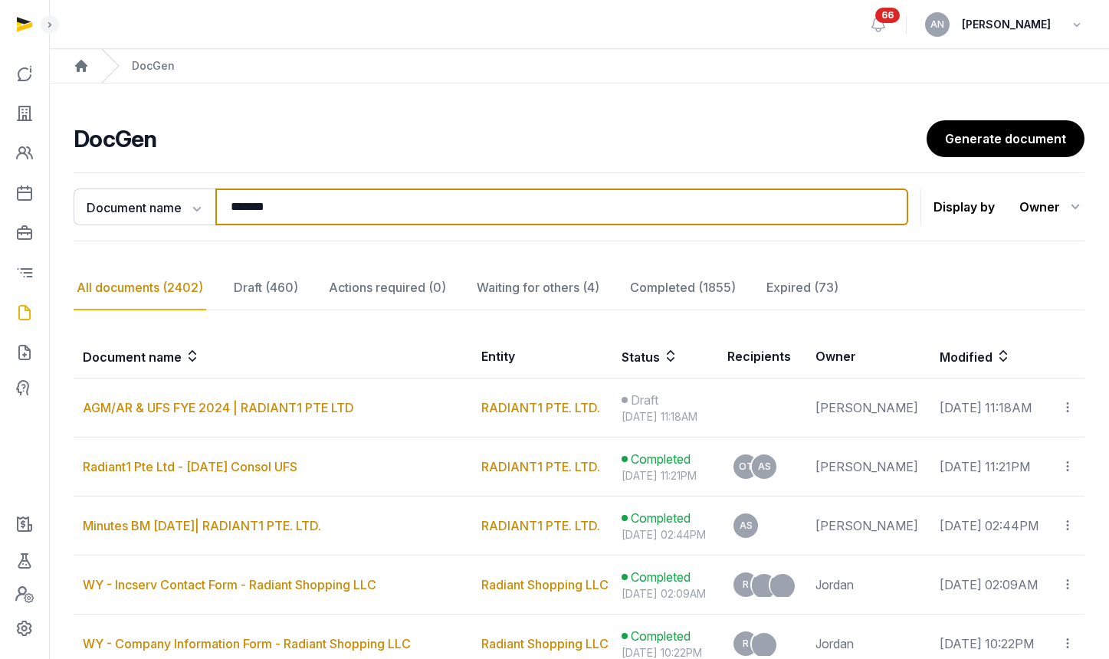
click at [338, 211] on input "*******" at bounding box center [561, 207] width 693 height 37
click at [339, 211] on input "*******" at bounding box center [561, 207] width 693 height 37
click at [271, 198] on input "*******" at bounding box center [561, 207] width 693 height 37
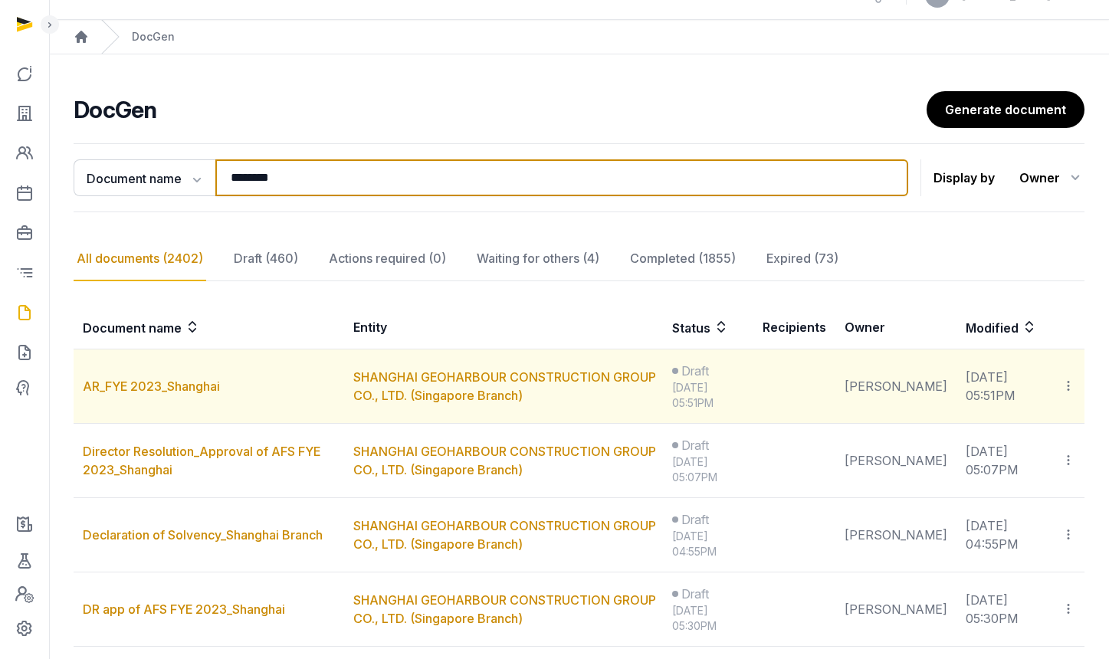
scroll to position [32, 0]
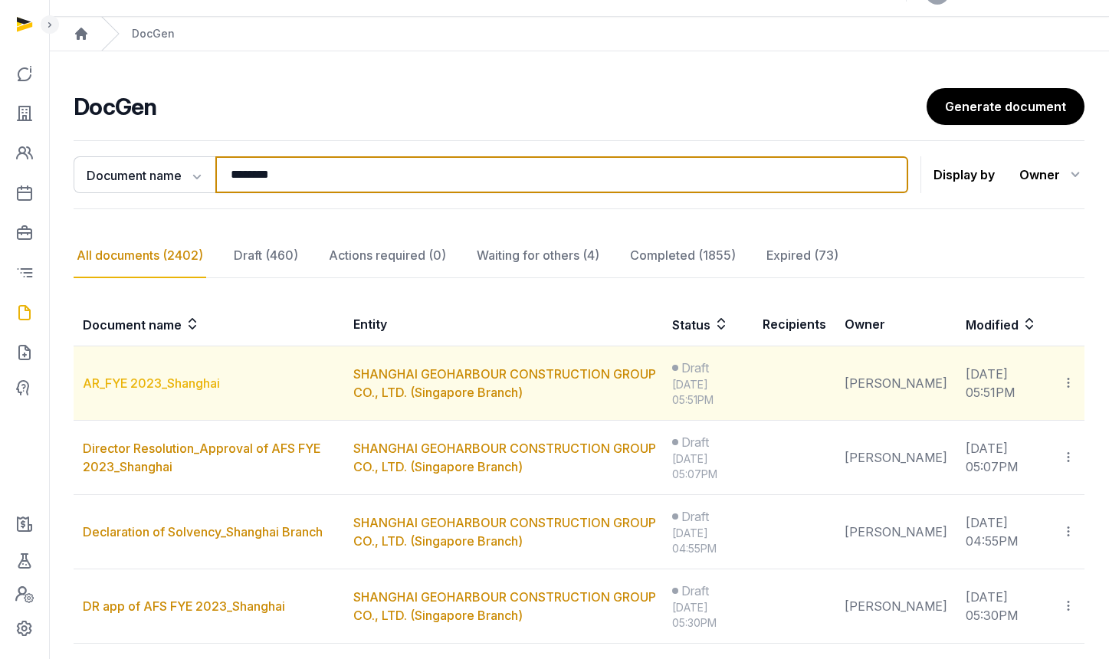
type input "********"
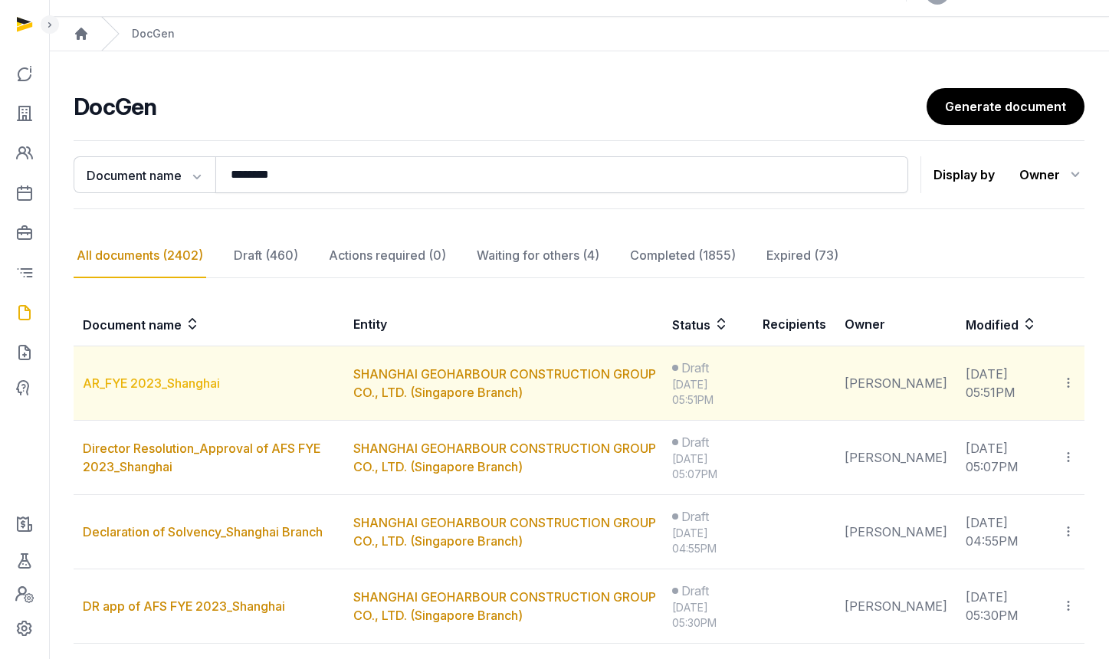
click at [130, 385] on link "AR_FYE 2023_Shanghai" at bounding box center [151, 383] width 137 height 15
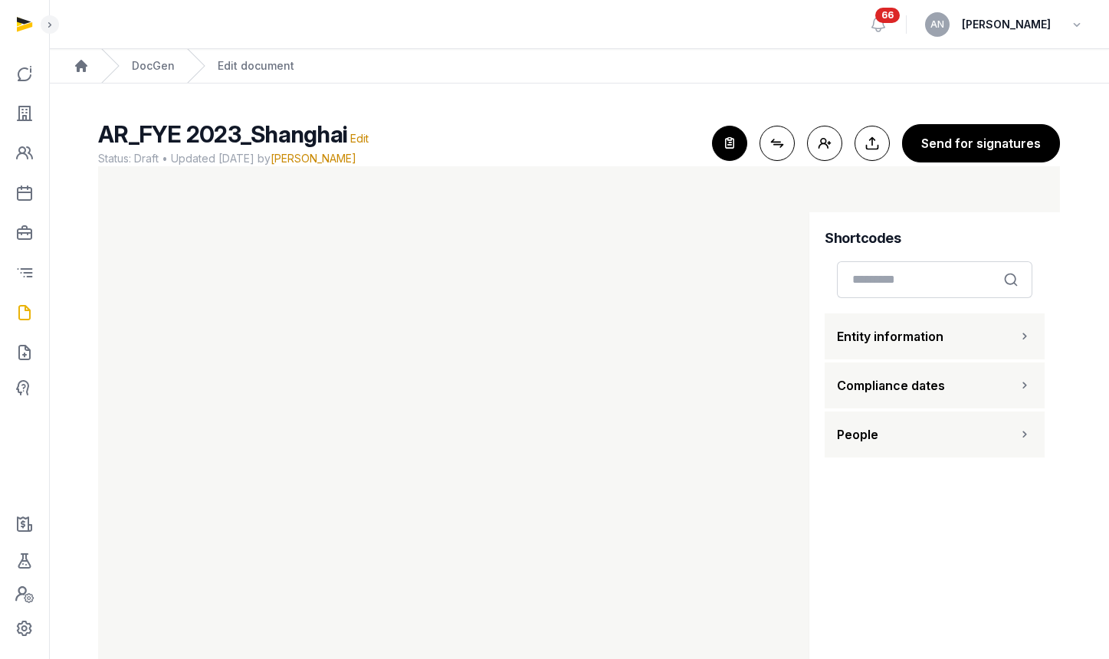
scroll to position [32, 0]
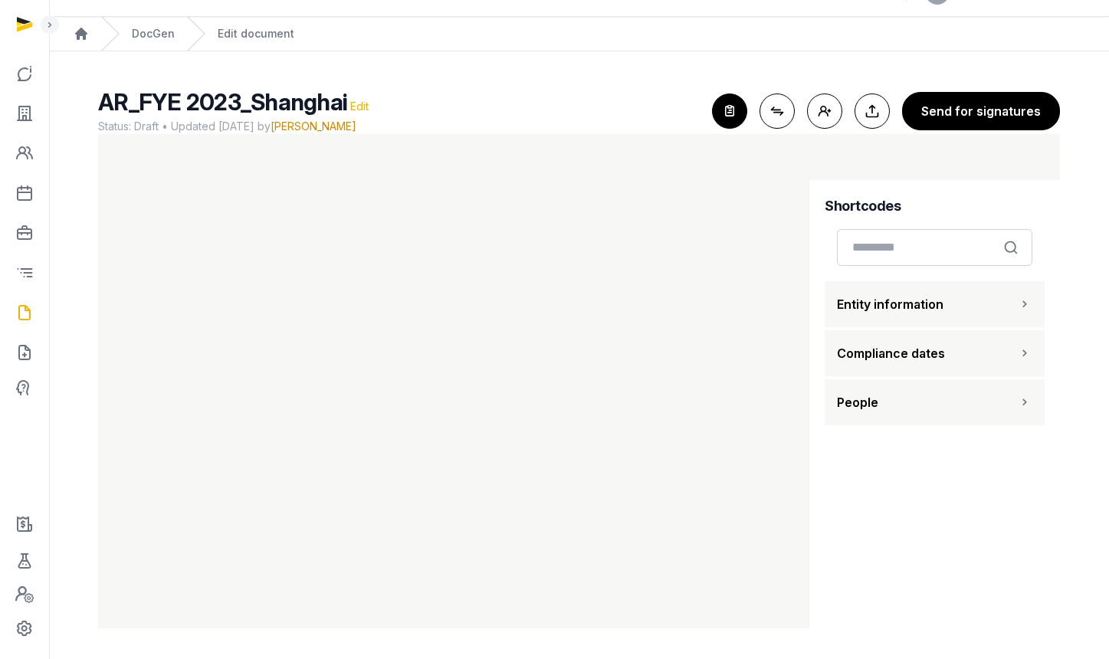
click at [360, 110] on span "Edit" at bounding box center [359, 106] width 18 height 13
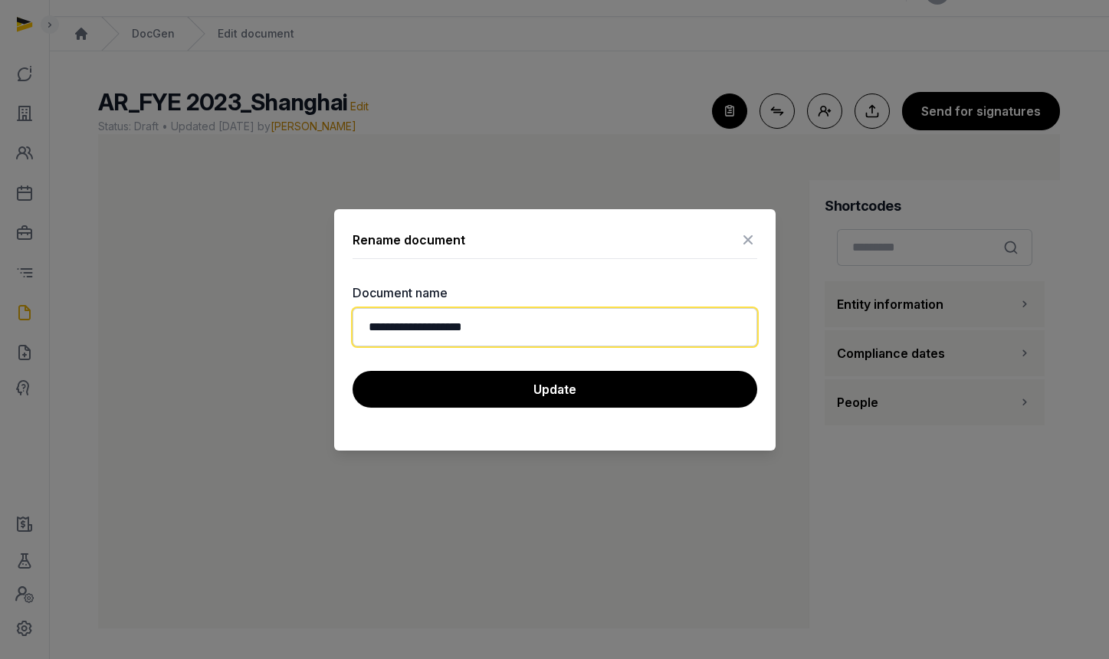
click at [442, 328] on input "**********" at bounding box center [555, 327] width 405 height 38
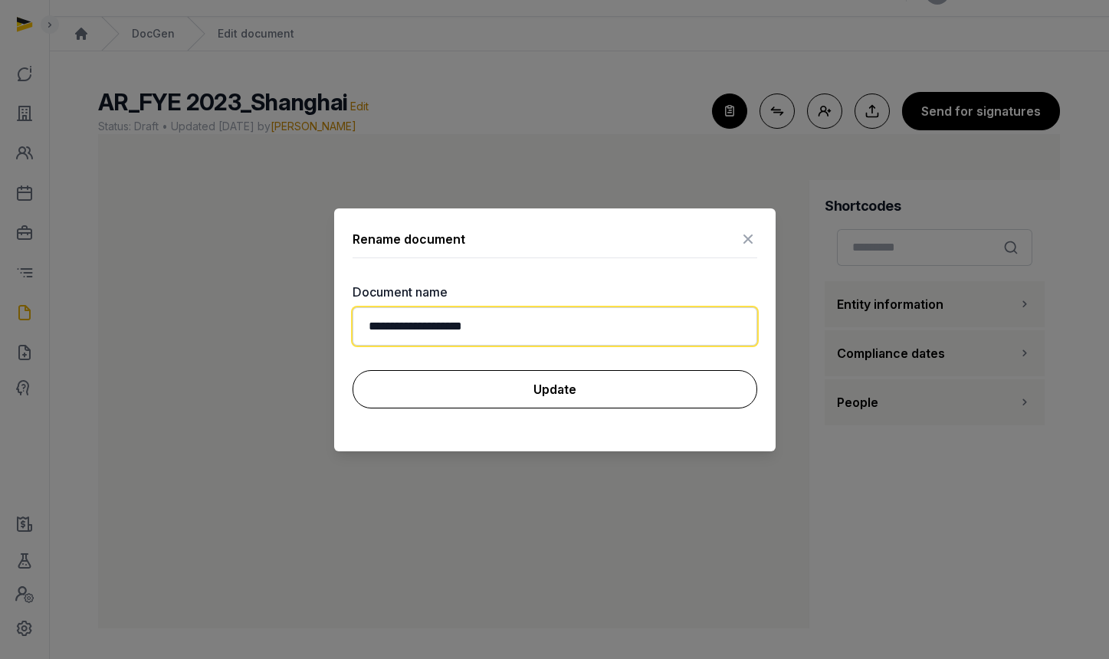
type input "**********"
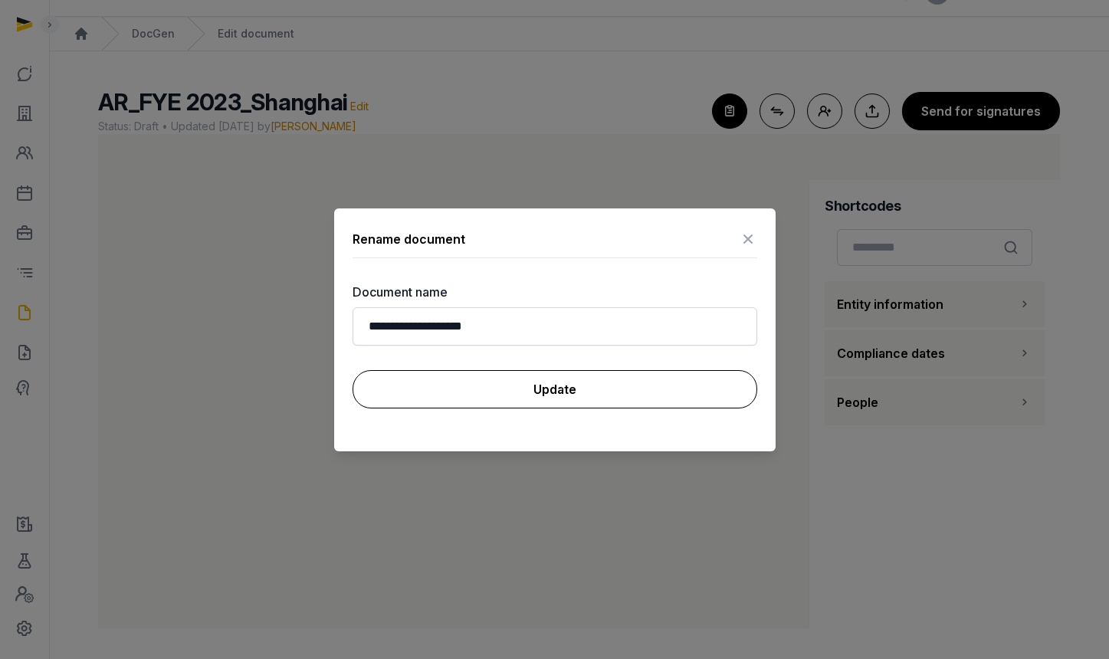
click at [506, 392] on button "Update" at bounding box center [555, 389] width 405 height 38
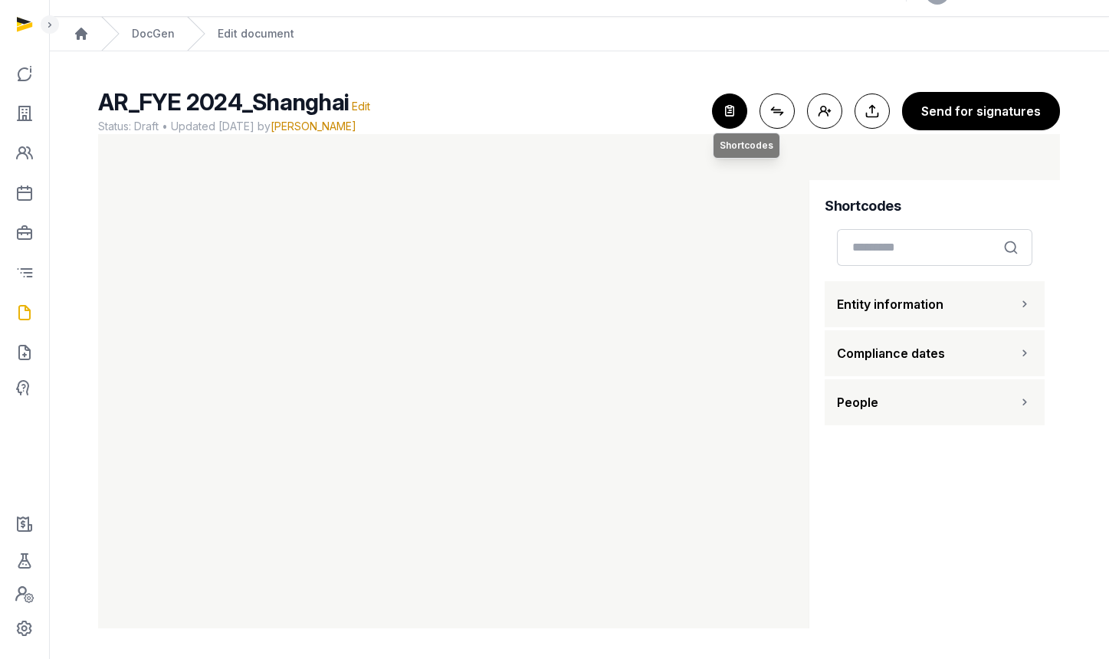
click at [725, 112] on icon "button" at bounding box center [730, 111] width 34 height 34
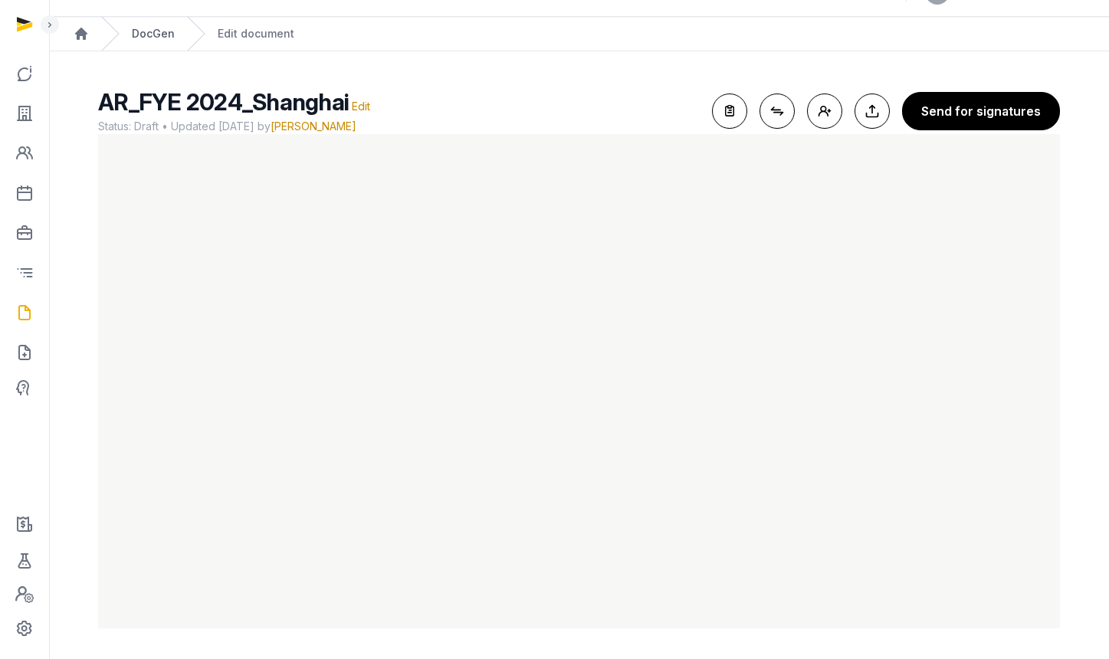
click at [168, 36] on link "DocGen" at bounding box center [153, 33] width 43 height 15
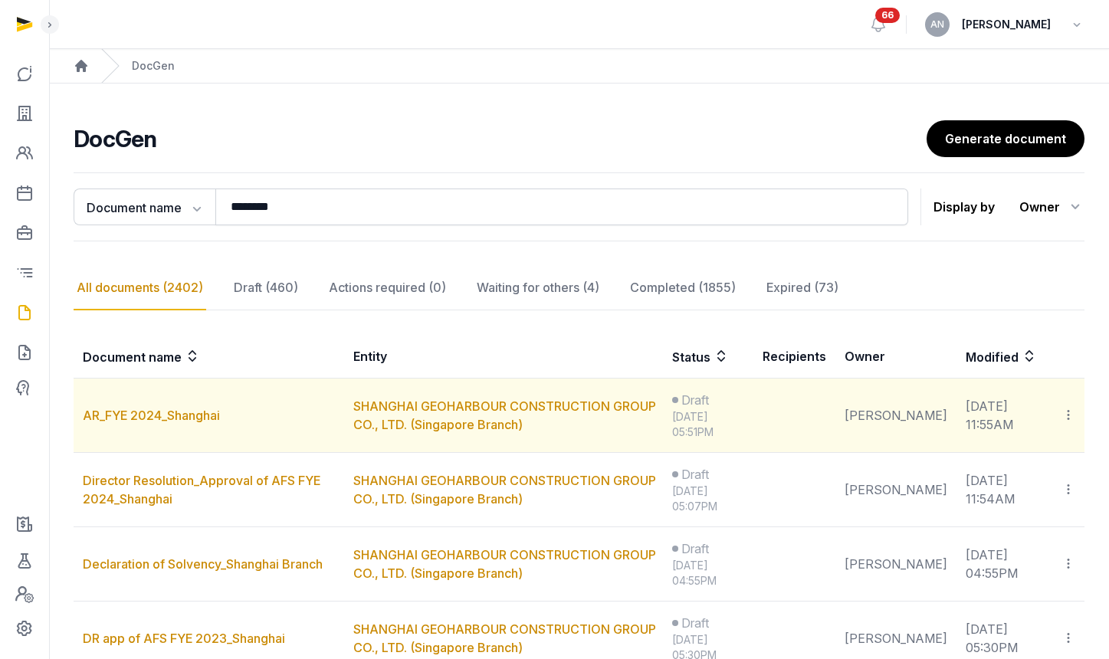
scroll to position [34, 0]
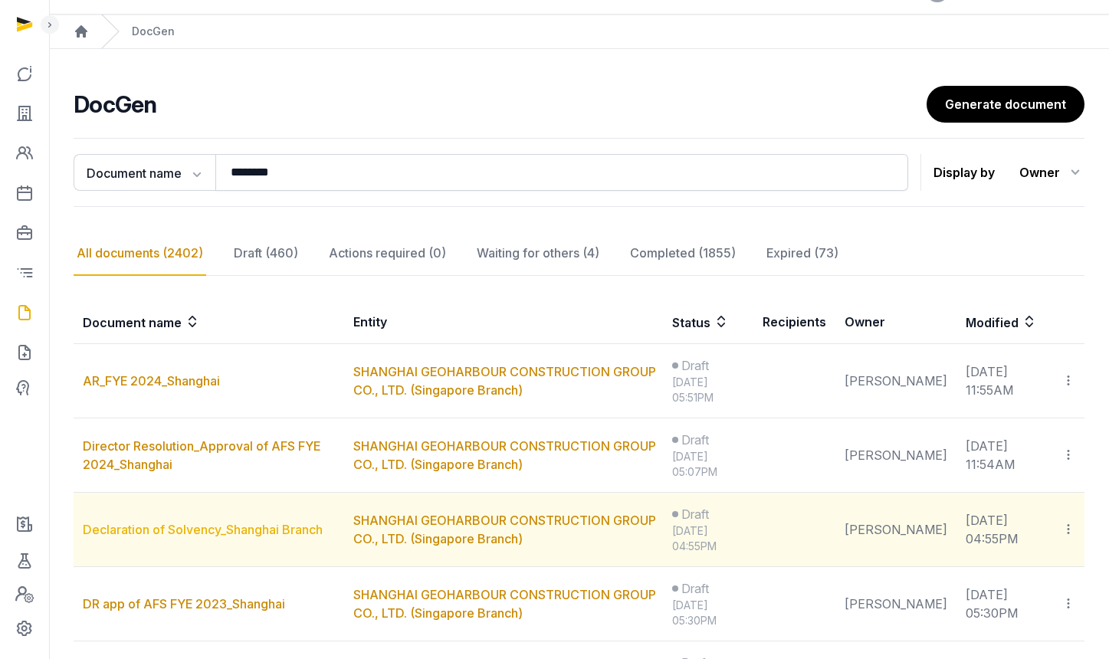
click at [215, 524] on link "Declaration of Solvency_Shanghai Branch" at bounding box center [203, 529] width 240 height 15
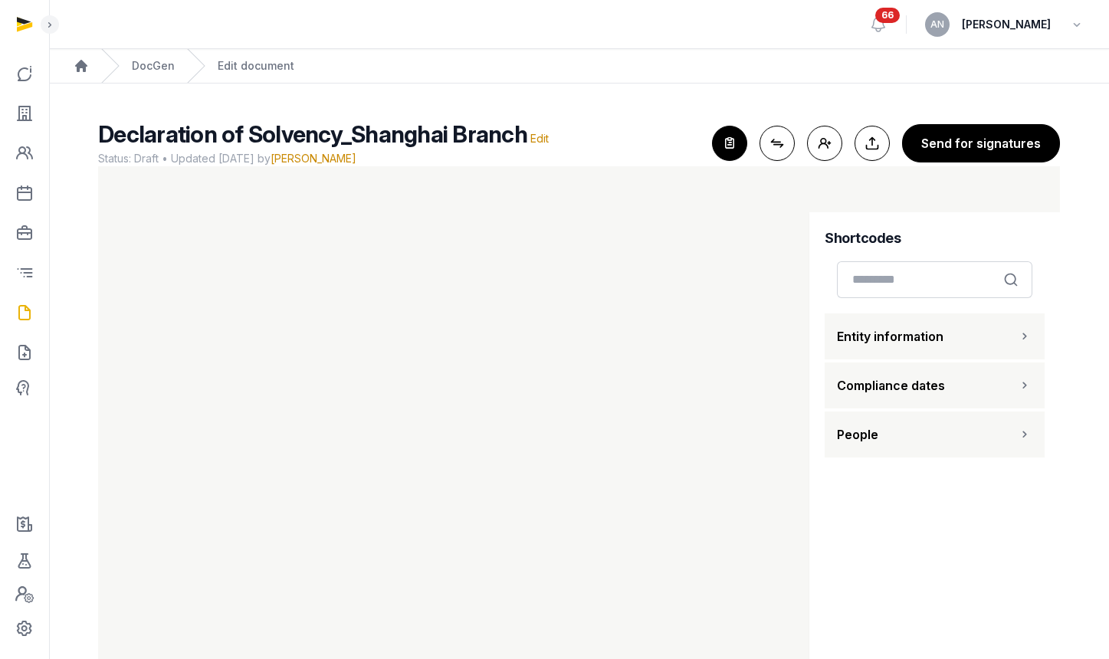
click at [618, 84] on main "Declaration of Solvency_Shanghai Branch Edit Status: Draft • Updated 2024-09-17…" at bounding box center [579, 388] width 1060 height 608
click at [534, 136] on span "Edit" at bounding box center [539, 138] width 18 height 13
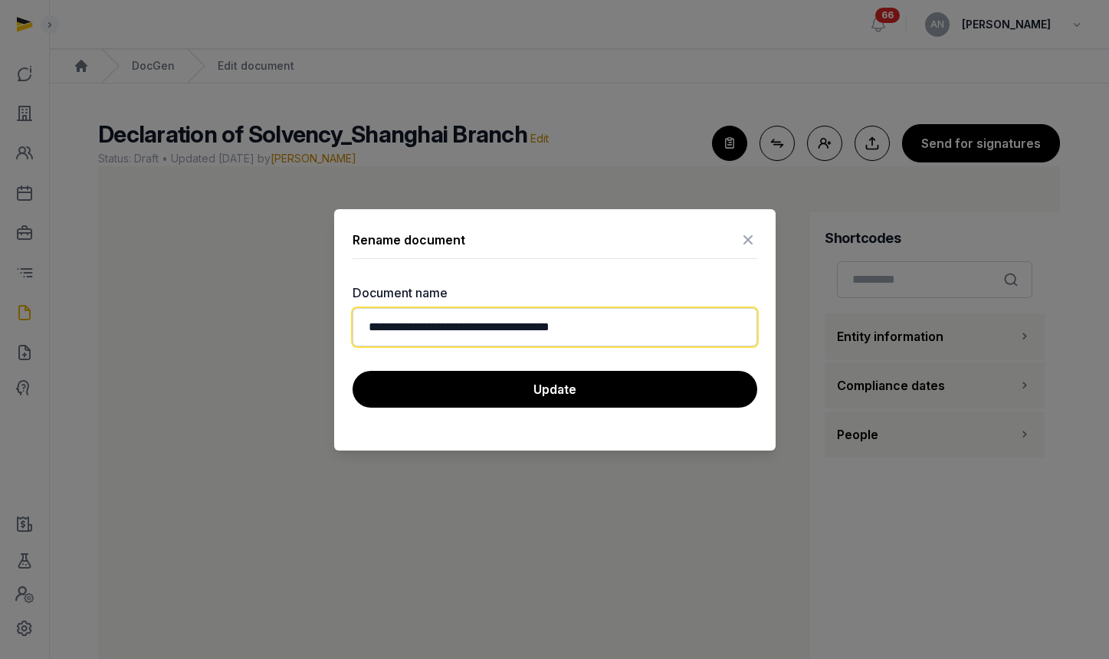
click at [502, 320] on input "**********" at bounding box center [555, 327] width 405 height 38
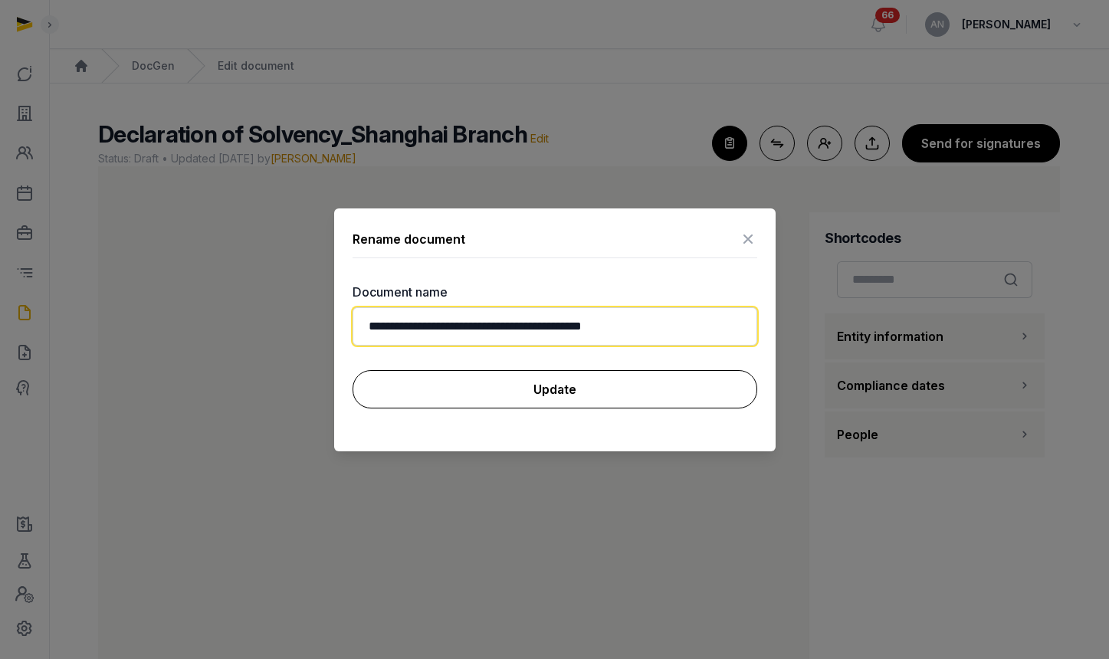
type input "**********"
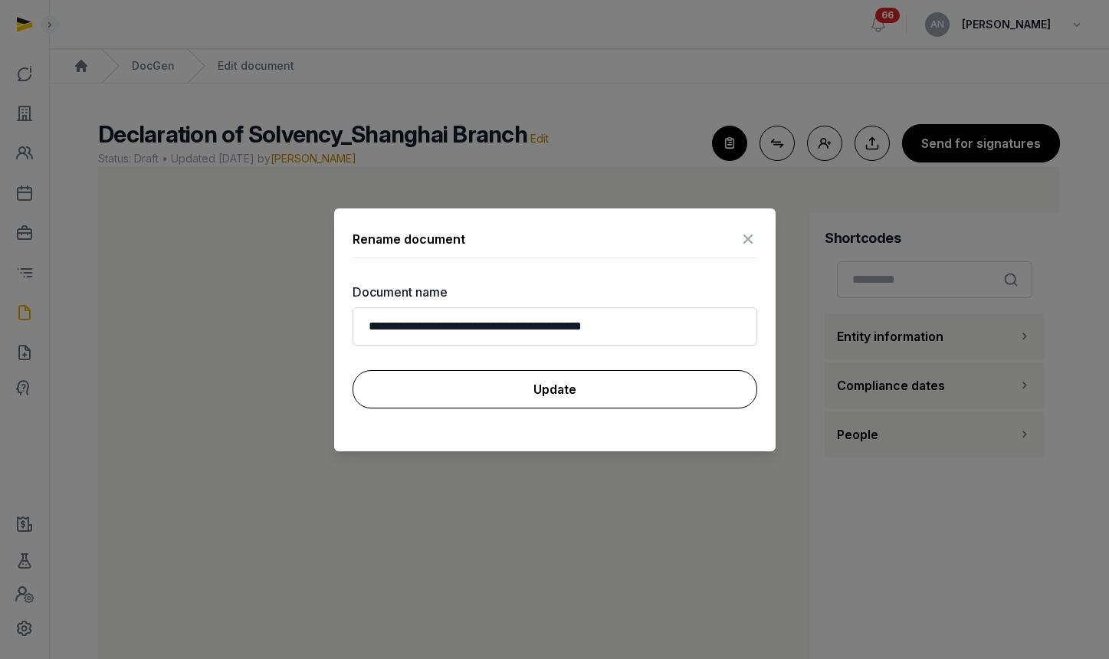
click at [553, 373] on button "Update" at bounding box center [555, 389] width 405 height 38
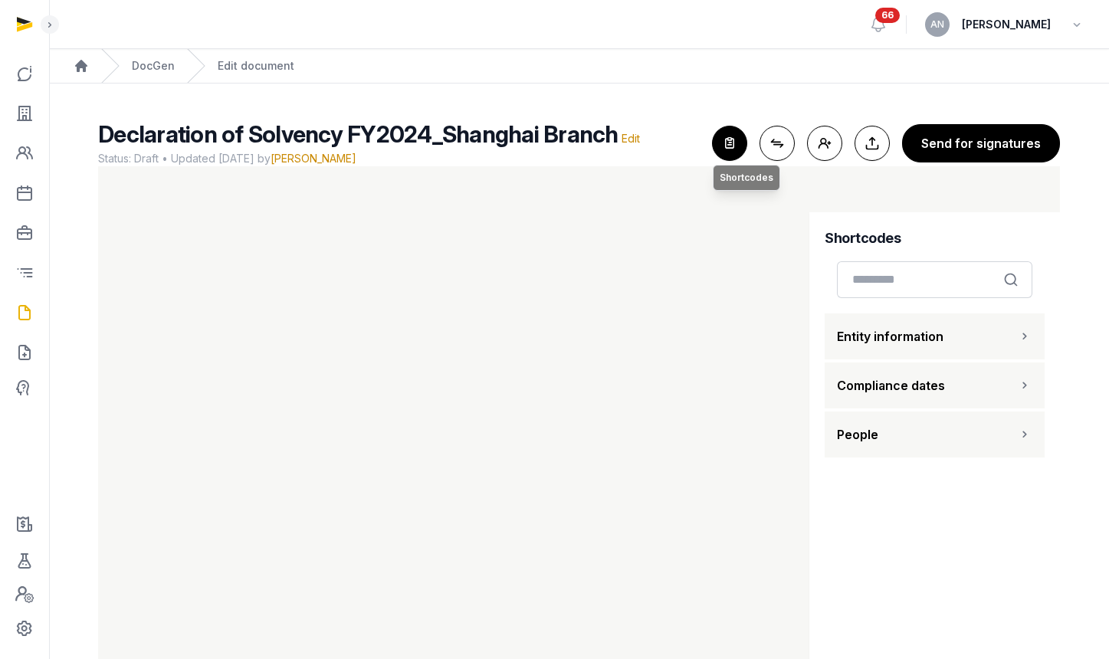
click at [737, 149] on icon "button" at bounding box center [730, 143] width 34 height 34
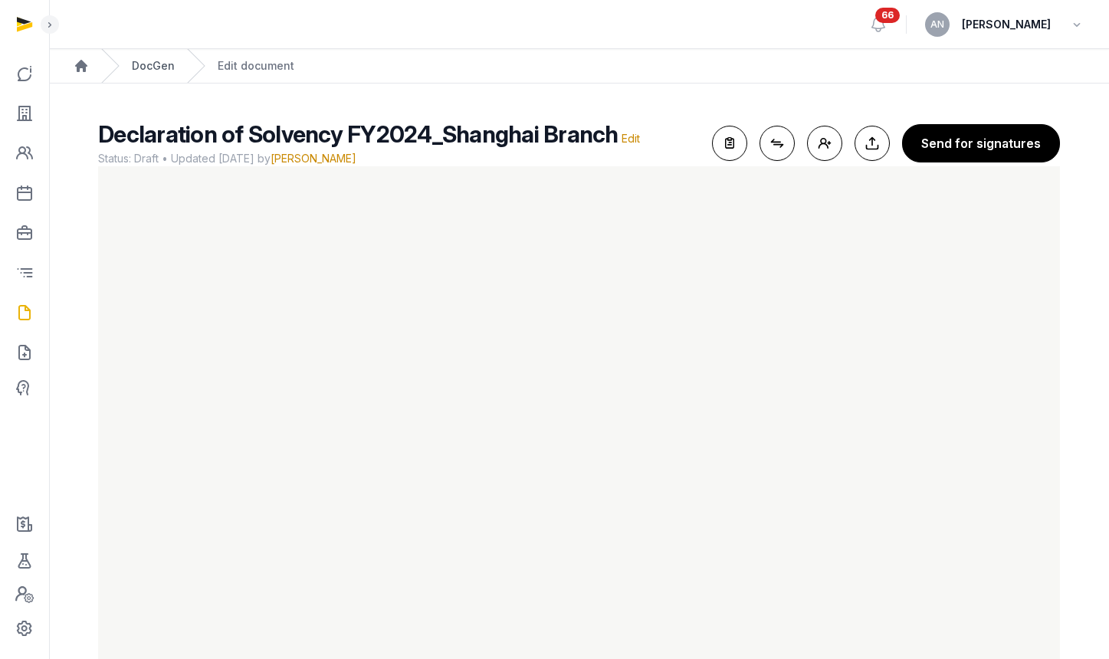
click at [146, 67] on link "DocGen" at bounding box center [153, 65] width 43 height 15
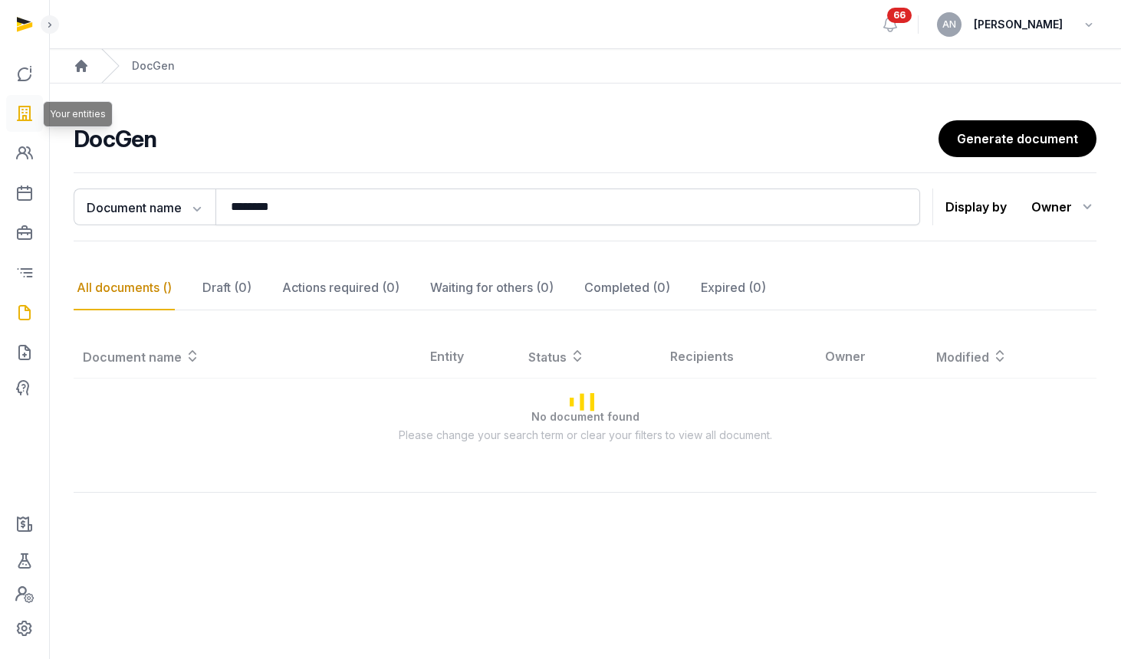
click at [36, 107] on link at bounding box center [24, 113] width 37 height 37
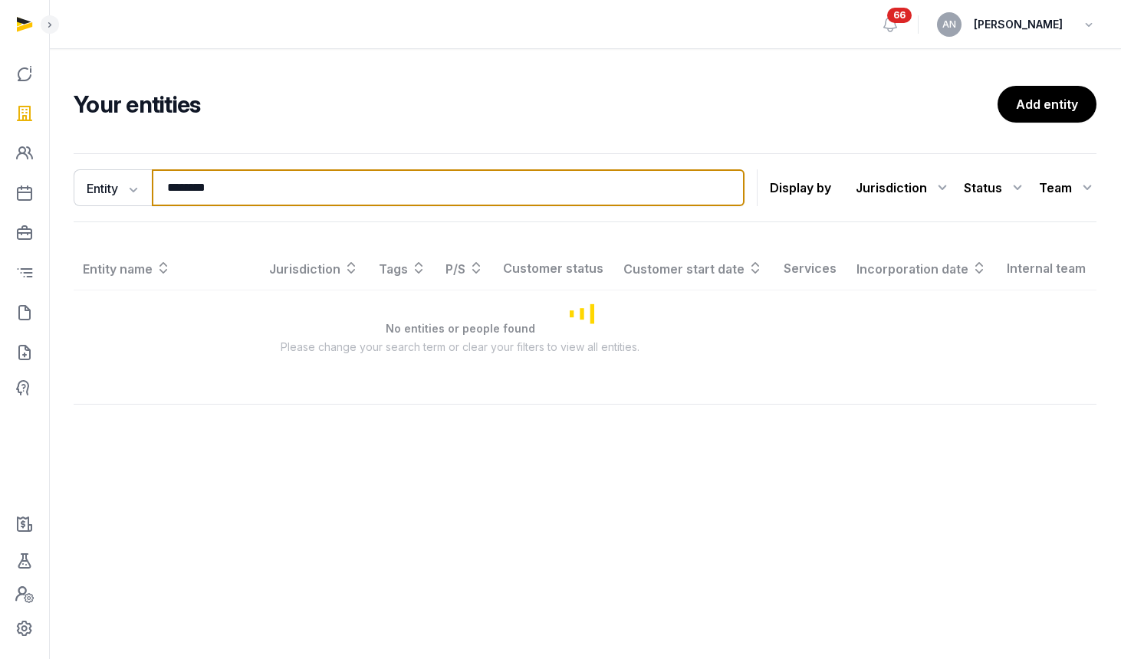
click at [294, 197] on input "********" at bounding box center [448, 187] width 593 height 37
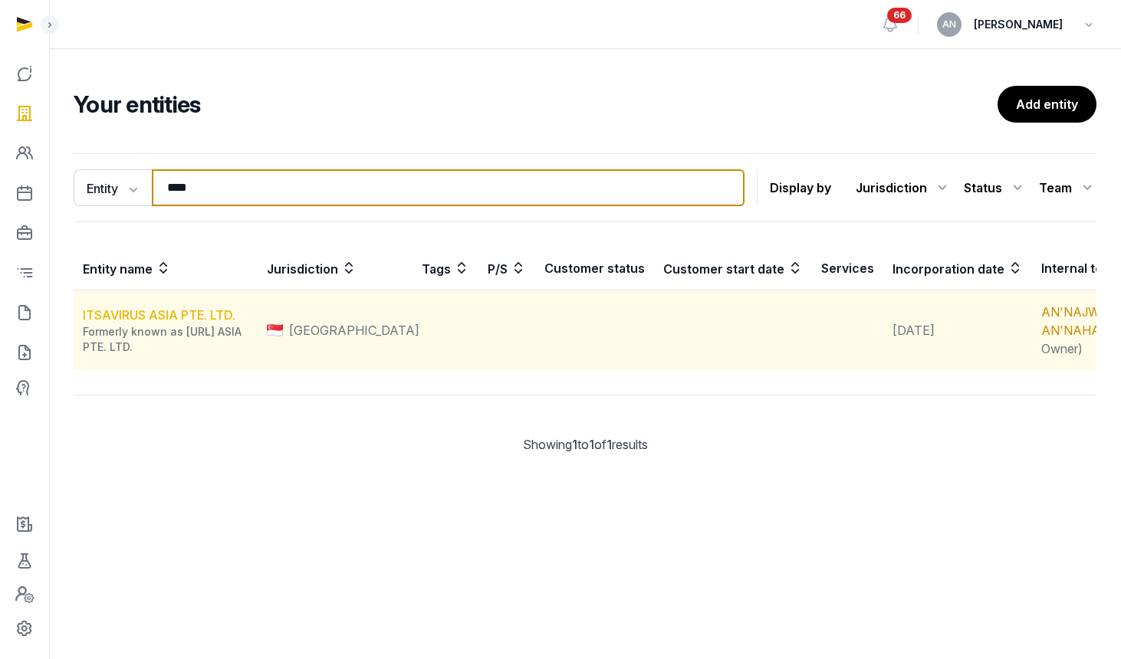
type input "****"
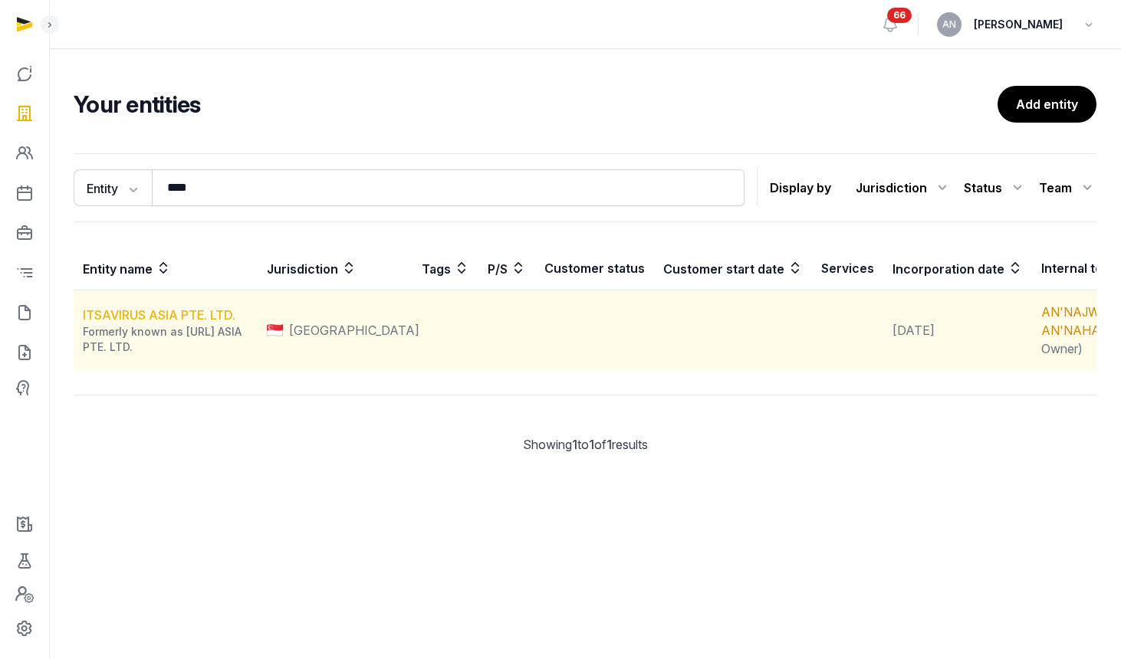
click at [180, 323] on link "ITSAVIRUS ASIA PTE. LTD." at bounding box center [159, 314] width 153 height 15
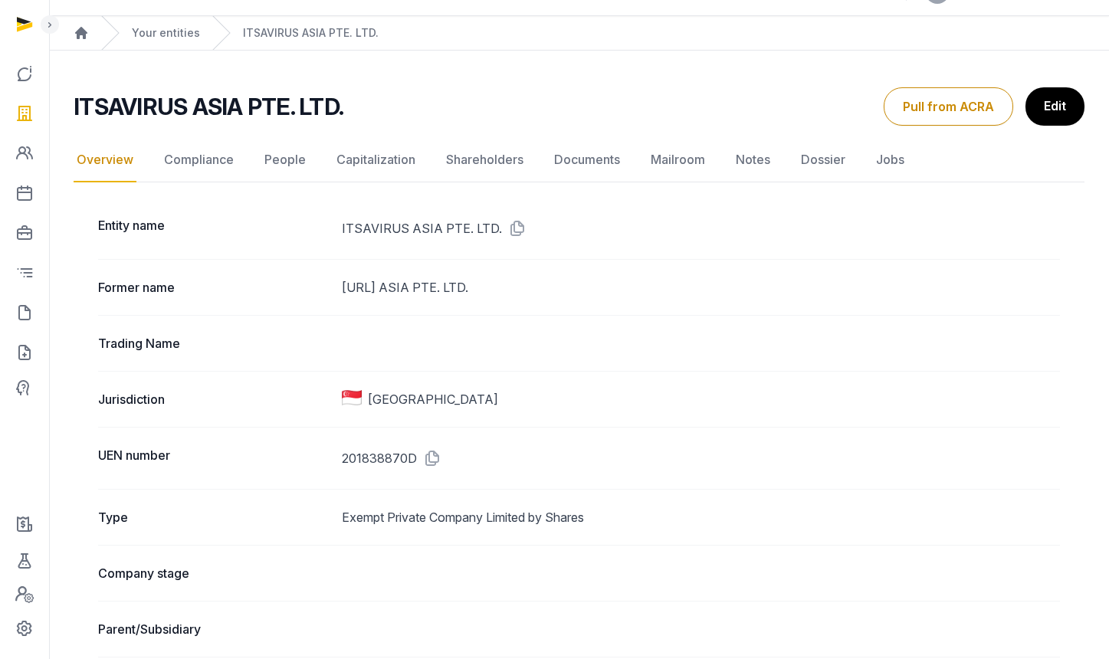
scroll to position [48, 0]
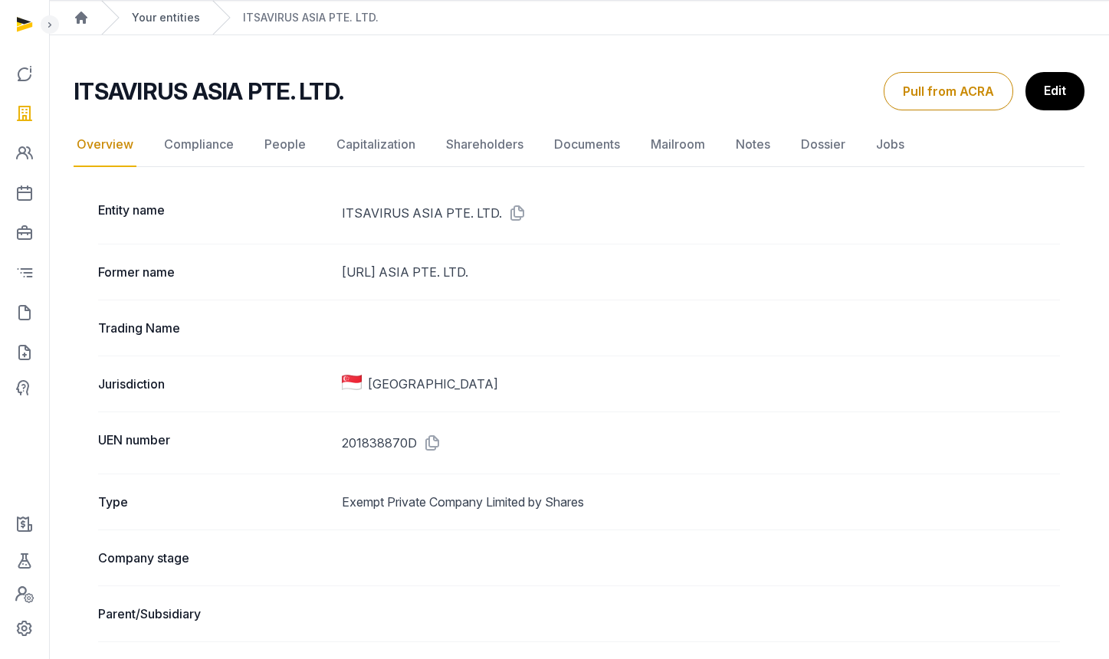
click at [174, 20] on link "Your entities" at bounding box center [166, 17] width 68 height 15
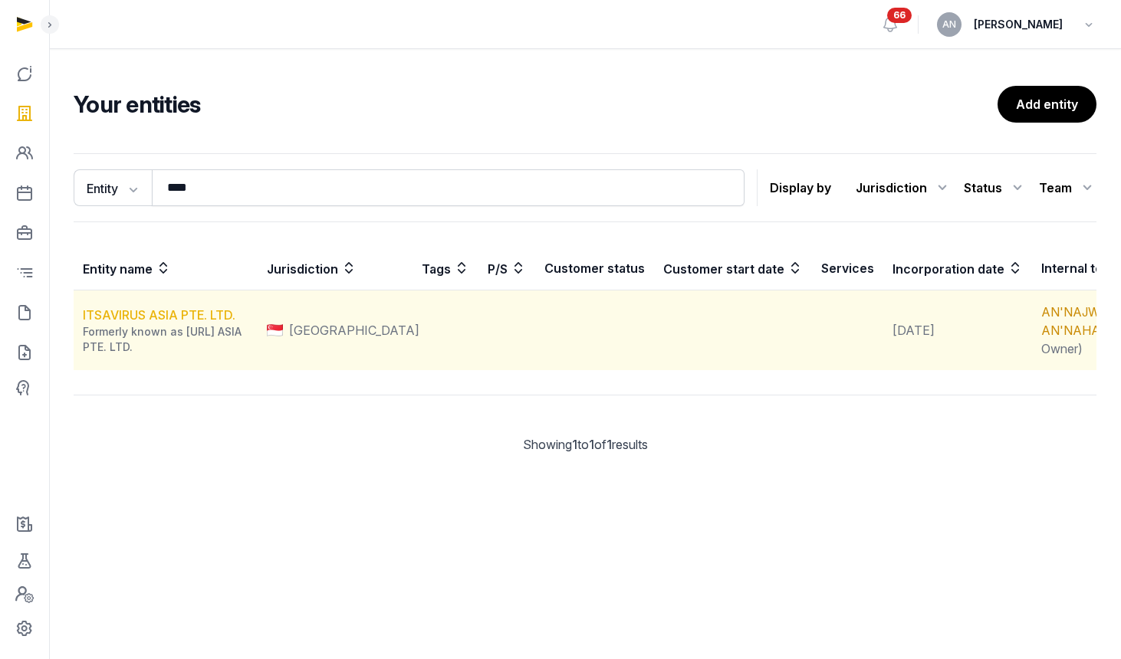
click at [209, 323] on link "ITSAVIRUS ASIA PTE. LTD." at bounding box center [159, 314] width 153 height 15
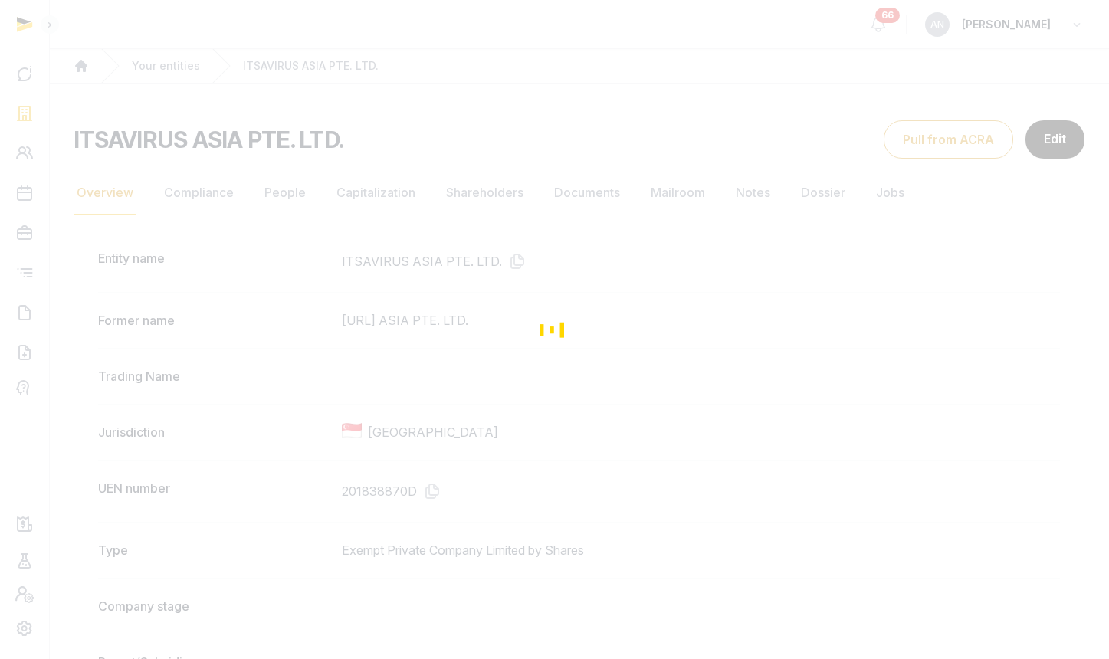
drag, startPoint x: 190, startPoint y: 154, endPoint x: 182, endPoint y: 127, distance: 27.9
click at [190, 154] on div "Loading" at bounding box center [554, 329] width 1109 height 659
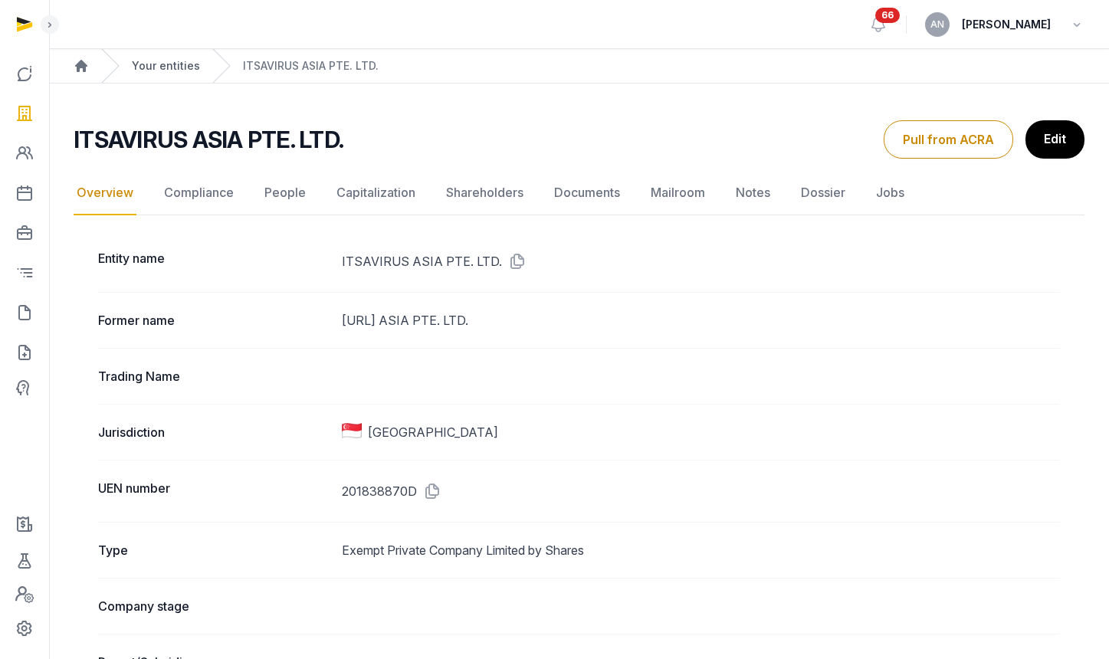
click at [178, 71] on link "Your entities" at bounding box center [166, 65] width 68 height 15
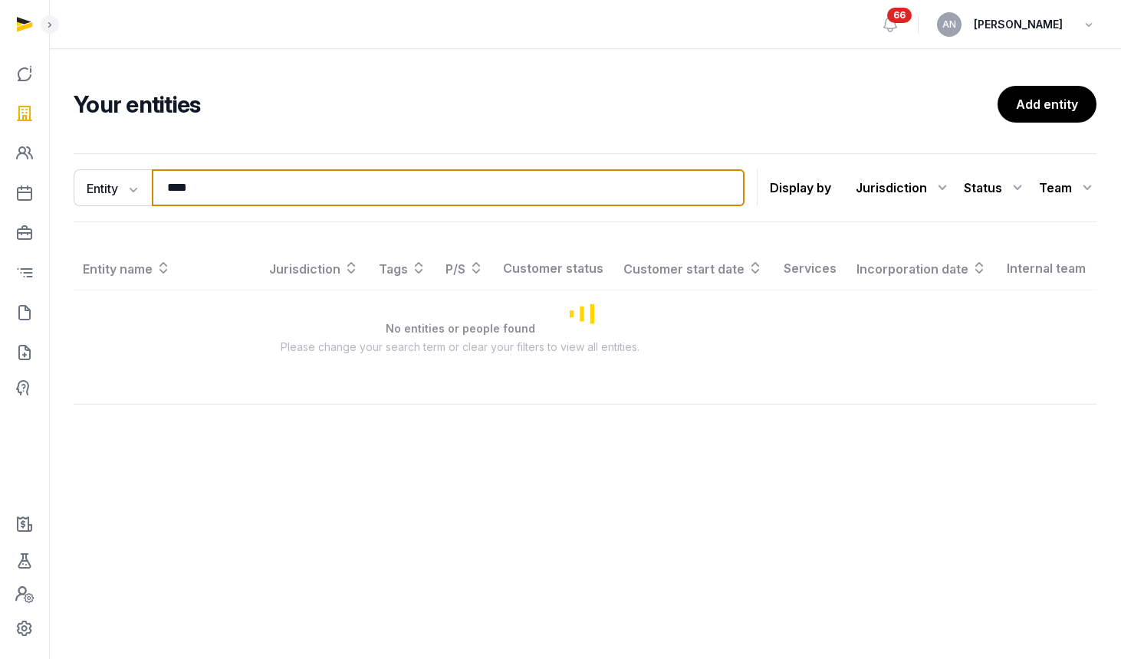
click at [202, 200] on input "****" at bounding box center [448, 187] width 593 height 37
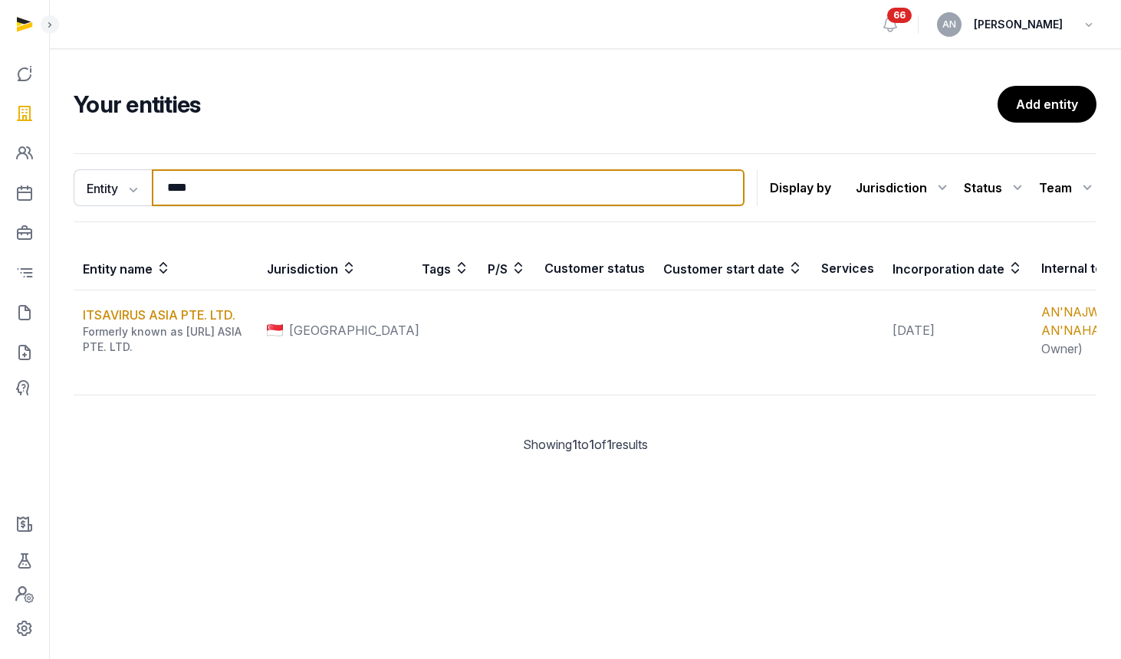
click at [201, 199] on input "****" at bounding box center [448, 187] width 593 height 37
type input "*"
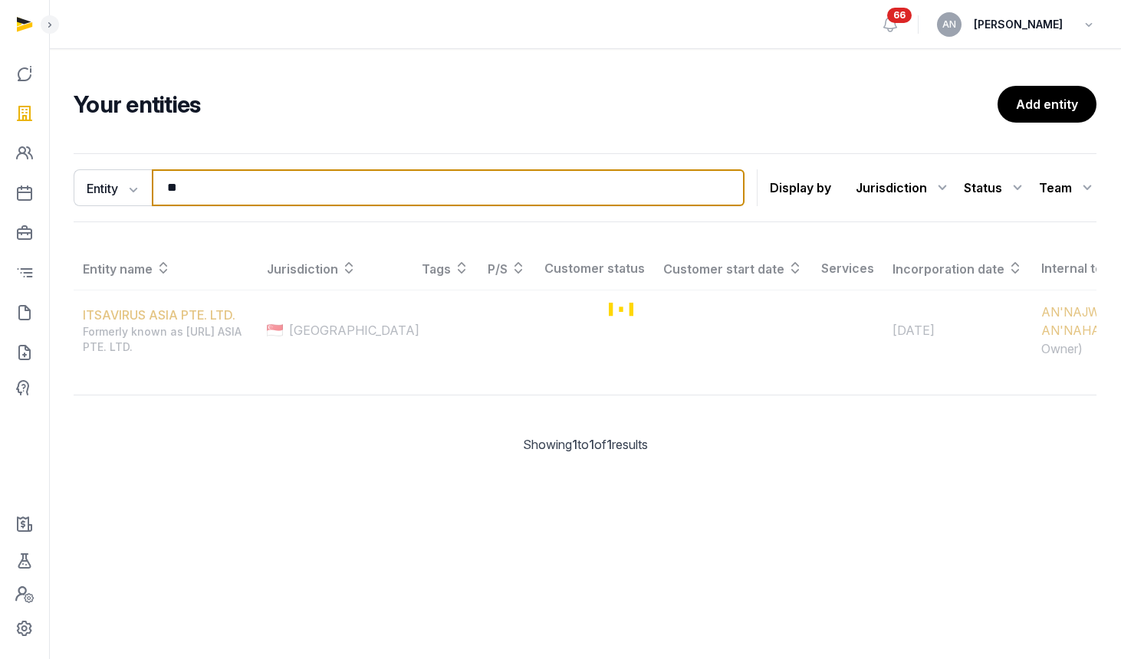
type input "*"
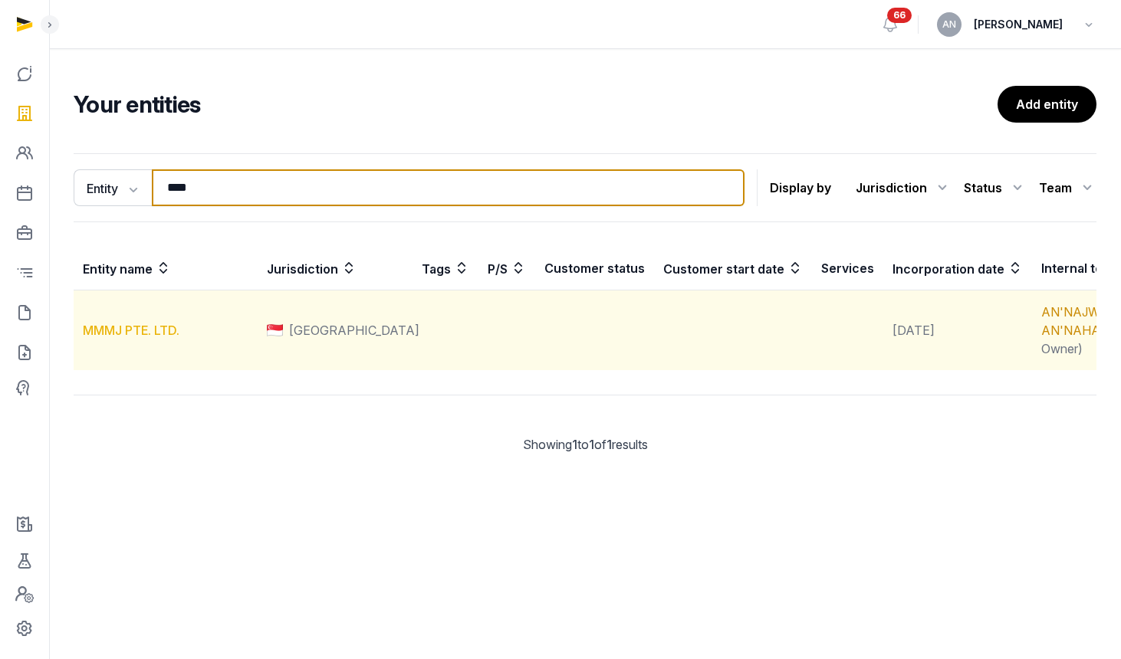
type input "****"
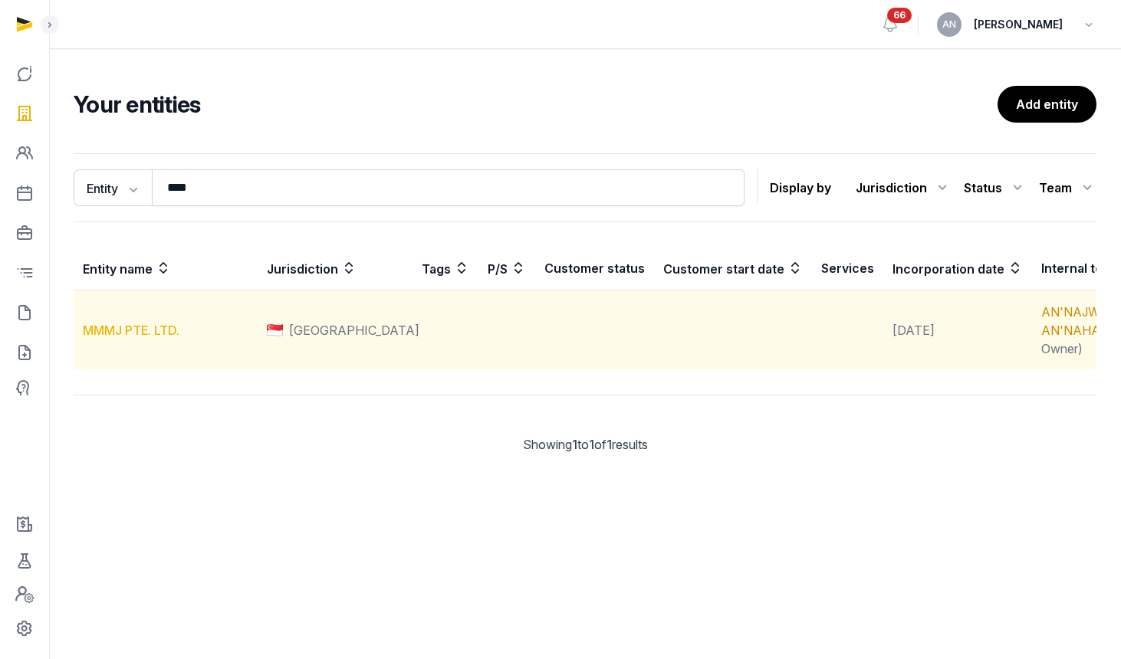
click at [136, 338] on link "MMMJ PTE. LTD." at bounding box center [131, 330] width 97 height 15
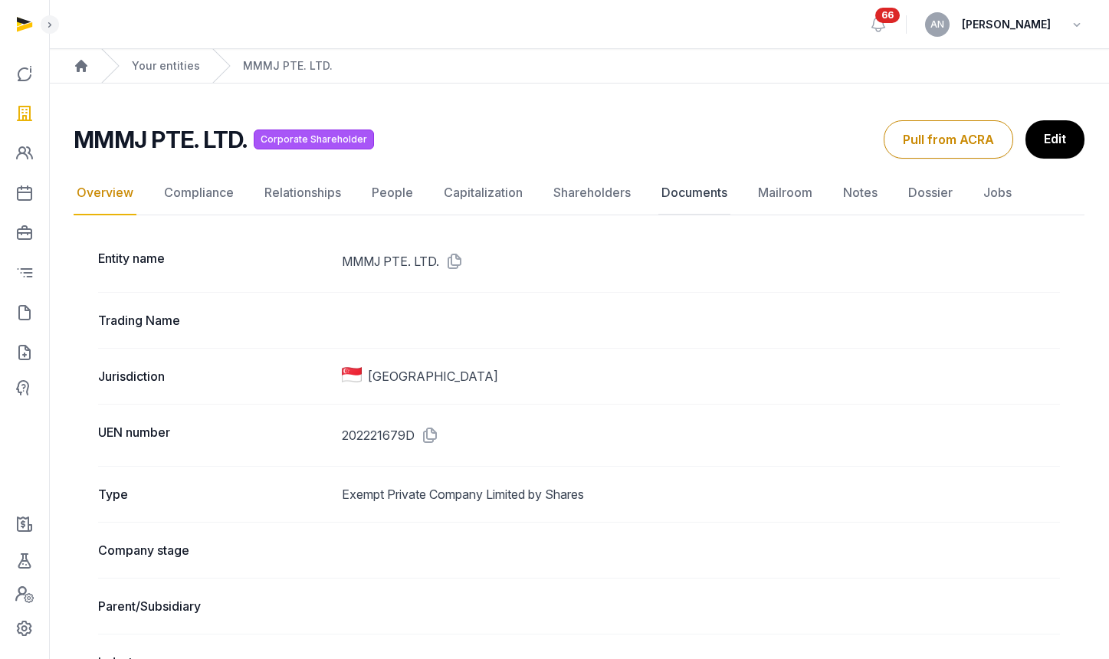
click at [695, 199] on link "Documents" at bounding box center [694, 193] width 72 height 44
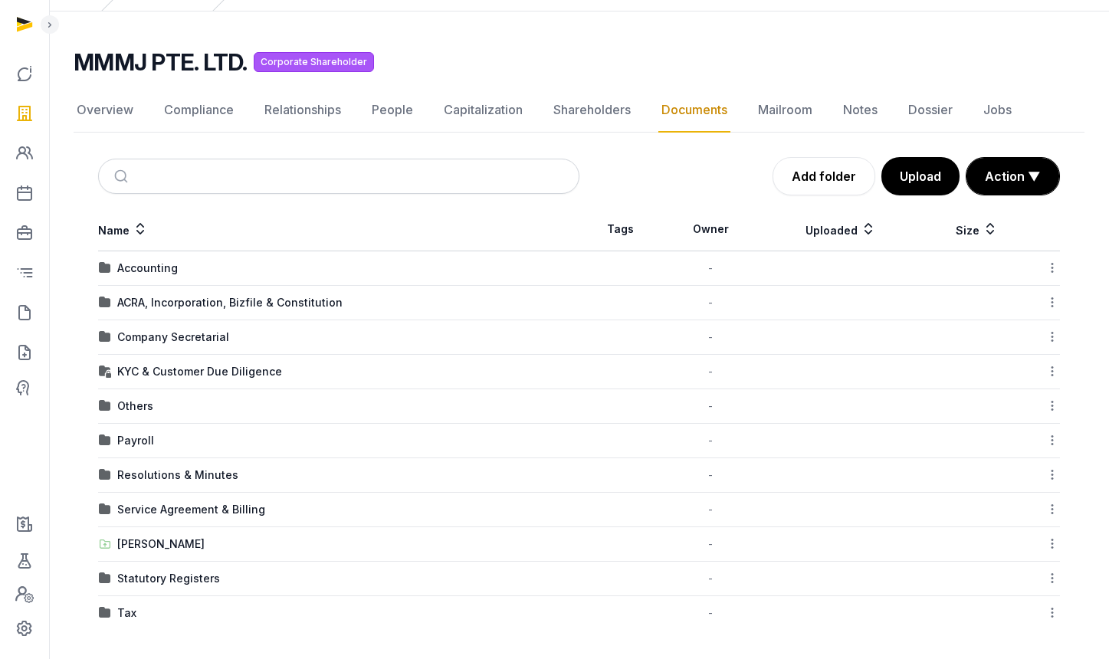
scroll to position [74, 0]
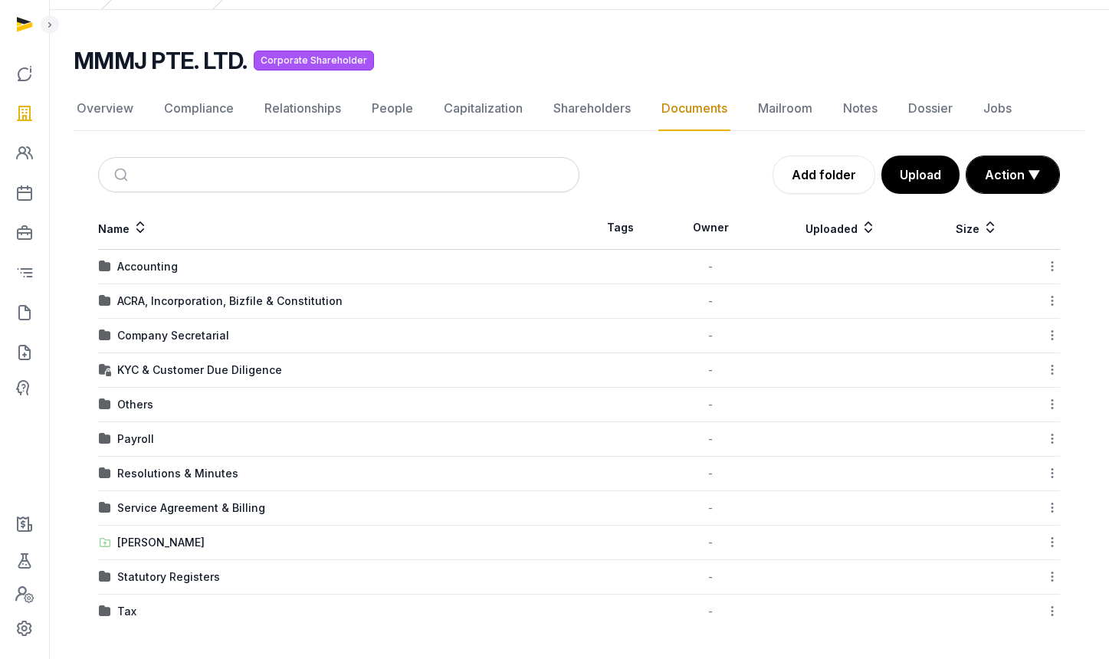
click at [182, 330] on div "Company Secretarial" at bounding box center [173, 335] width 112 height 15
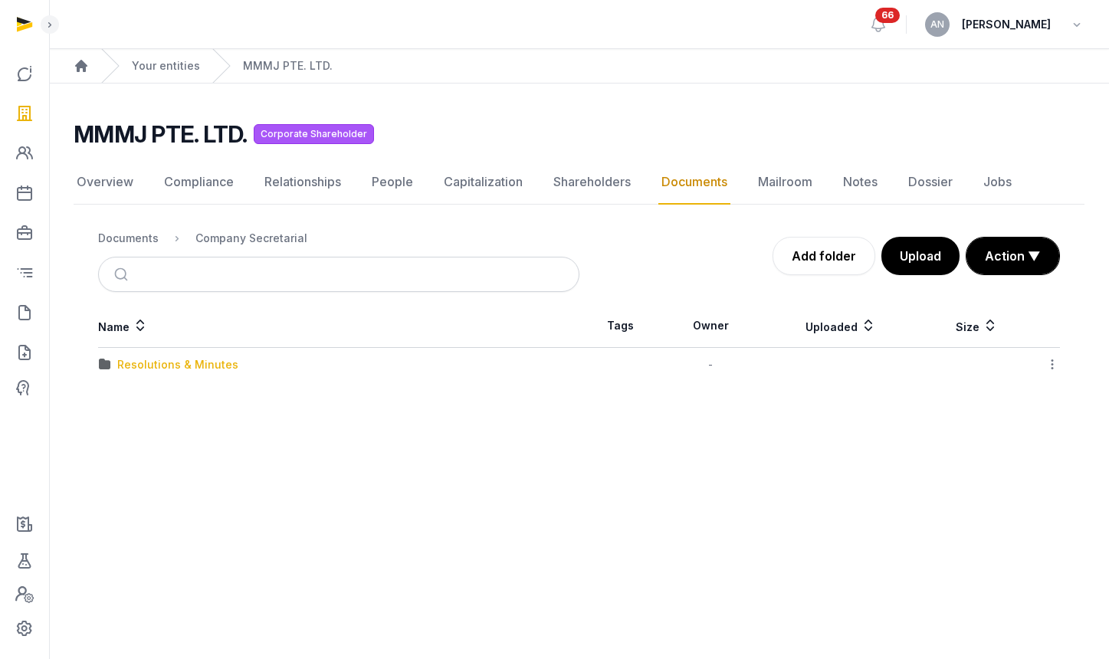
scroll to position [0, 0]
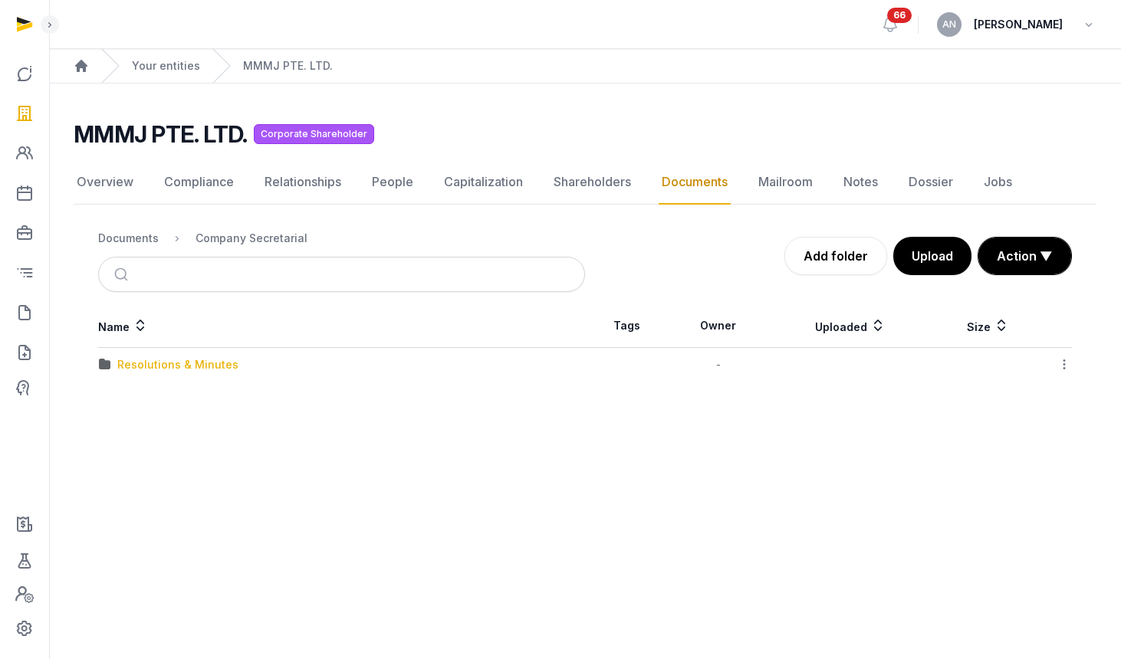
click at [149, 360] on div "Resolutions & Minutes" at bounding box center [177, 364] width 121 height 15
click at [141, 362] on div "2025" at bounding box center [130, 364] width 27 height 15
click at [139, 367] on div "Change of Director" at bounding box center [168, 364] width 102 height 15
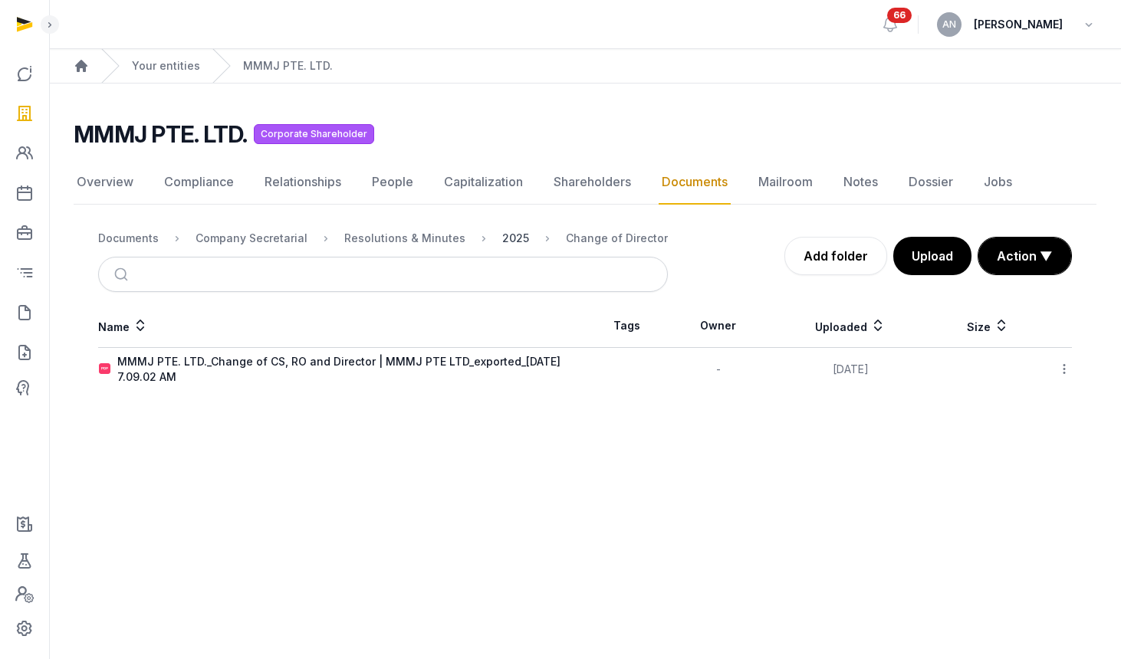
click at [503, 238] on div "2025" at bounding box center [515, 238] width 27 height 15
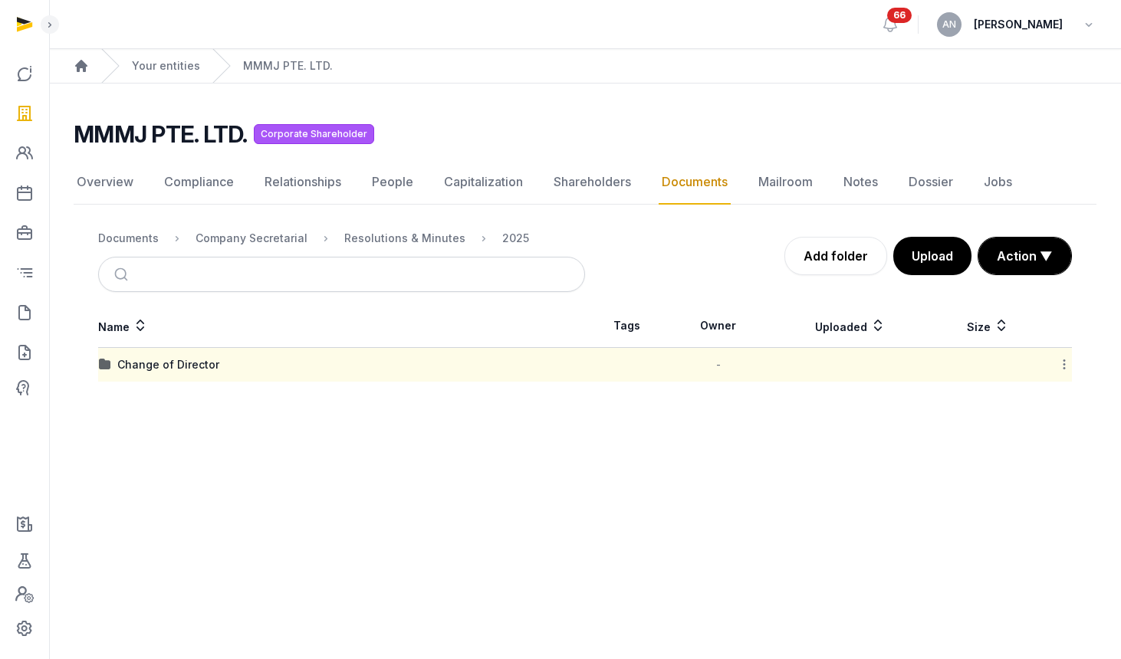
click at [1063, 363] on icon at bounding box center [1064, 364] width 14 height 16
click at [1021, 432] on div "Edit properties" at bounding box center [1009, 433] width 123 height 28
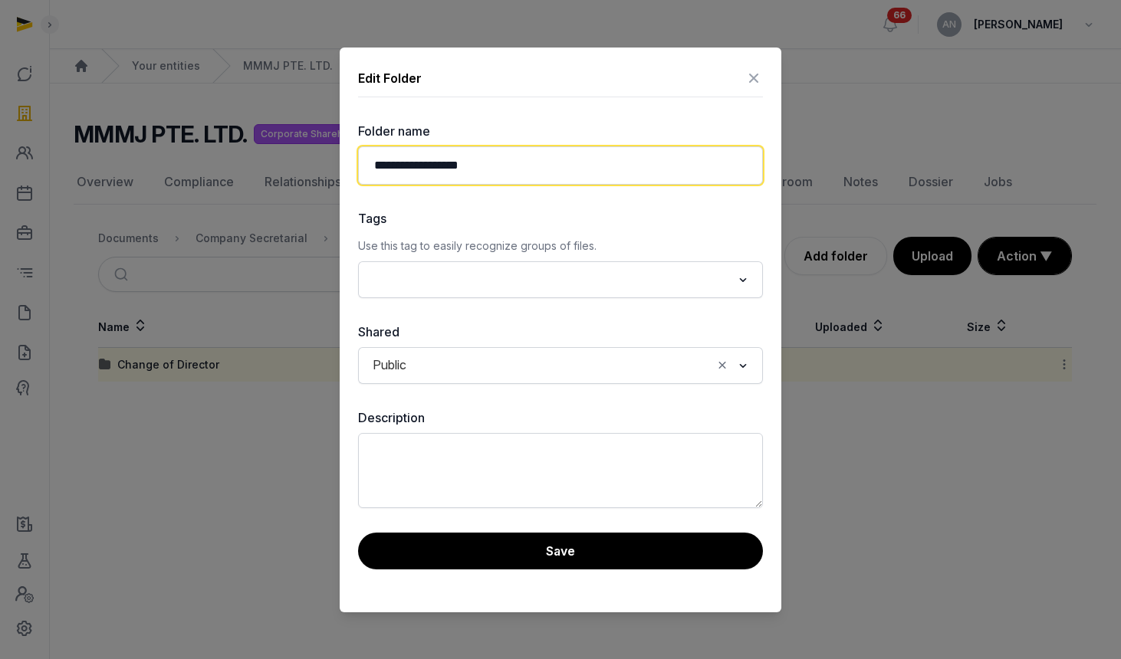
click at [544, 169] on input "**********" at bounding box center [560, 165] width 405 height 38
type input "**********"
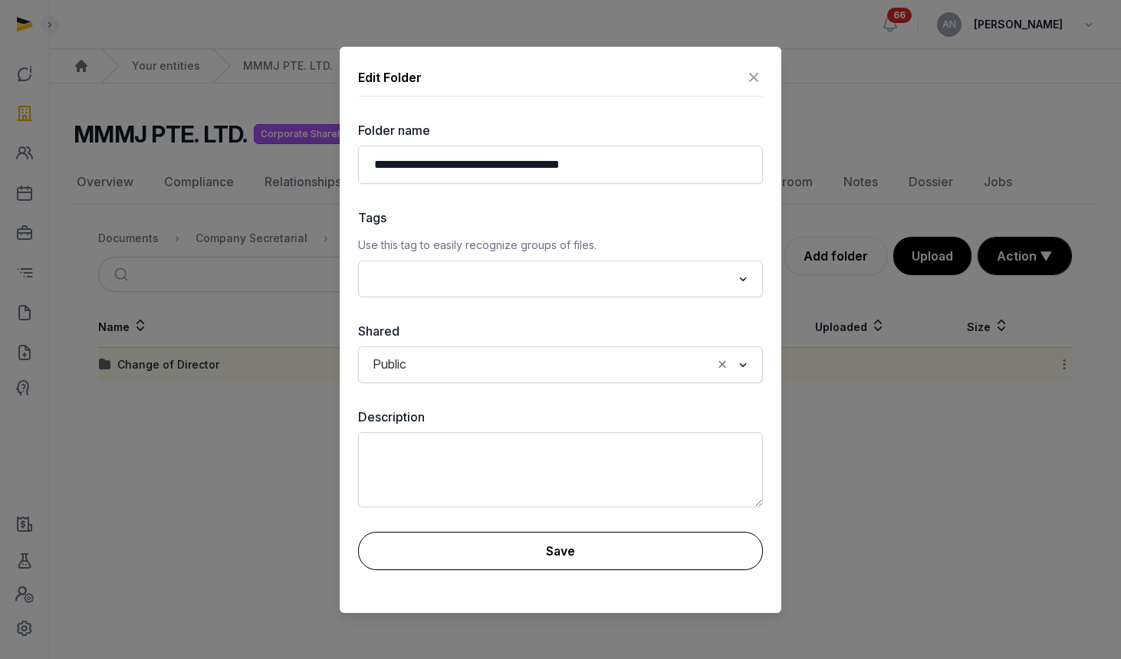
click at [517, 549] on button "Save" at bounding box center [560, 551] width 405 height 38
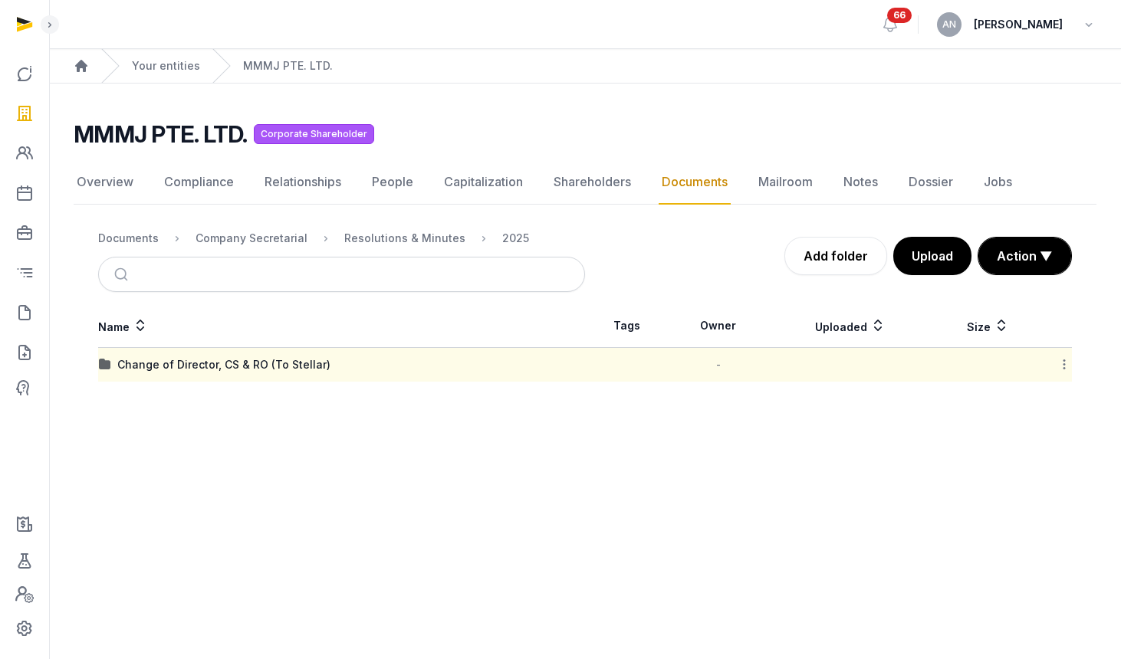
click at [172, 366] on div "Change of Director, CS & RO (To Stellar)" at bounding box center [223, 364] width 213 height 15
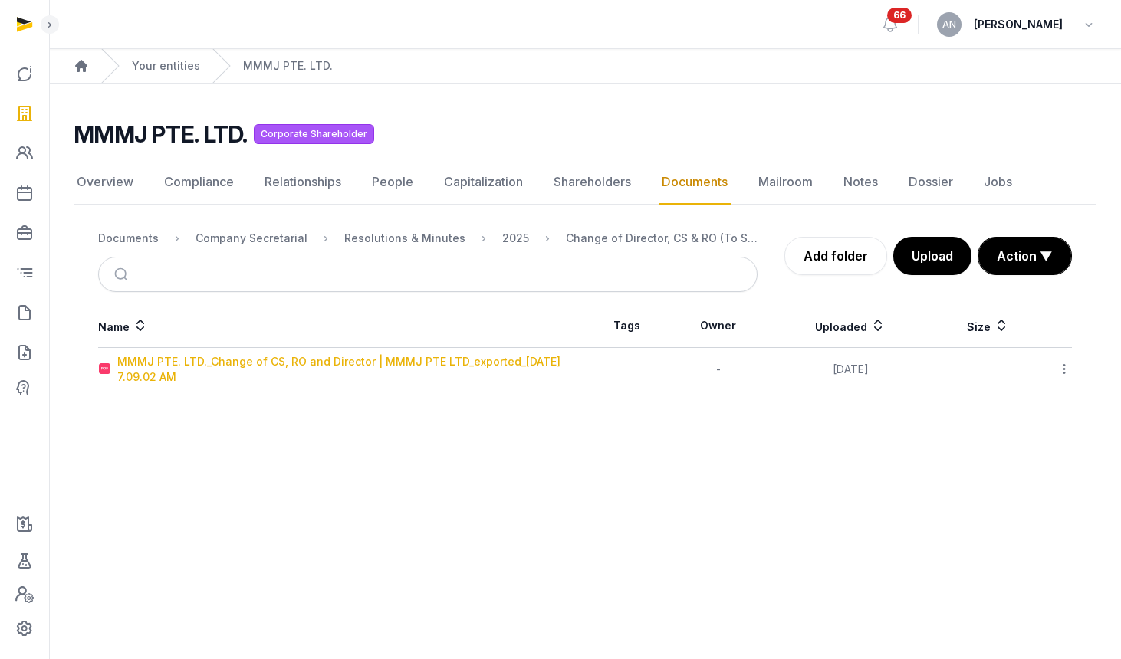
click at [218, 366] on div "MMMJ PTE. LTD._Change of CS, RO and Director | MMMJ PTE LTD_exported_2025-09-19…" at bounding box center [350, 369] width 467 height 31
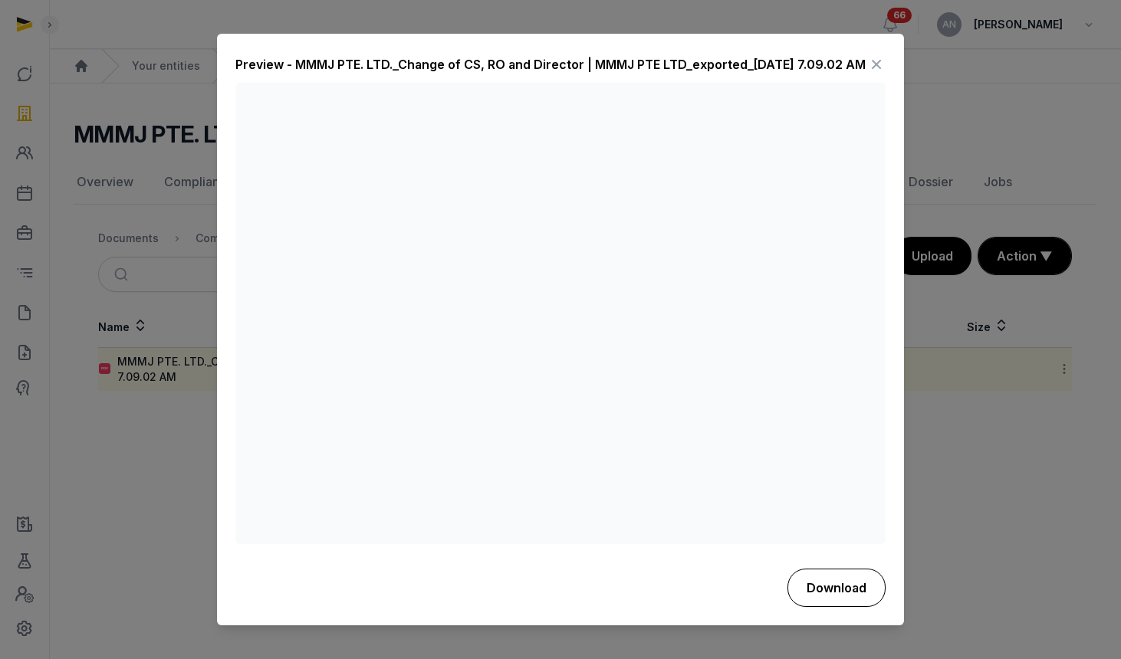
click at [849, 597] on button "Download" at bounding box center [836, 588] width 98 height 38
drag, startPoint x: 882, startPoint y: 60, endPoint x: 846, endPoint y: 85, distance: 44.0
click at [882, 61] on icon at bounding box center [876, 65] width 18 height 25
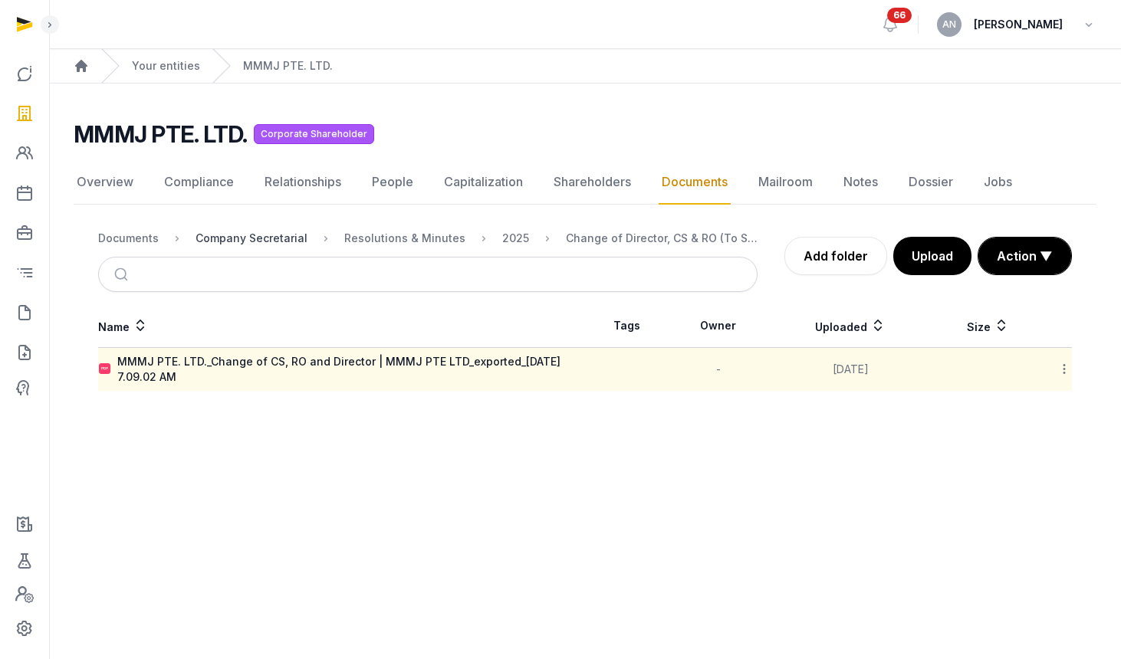
click at [218, 241] on div "Company Secretarial" at bounding box center [251, 238] width 112 height 15
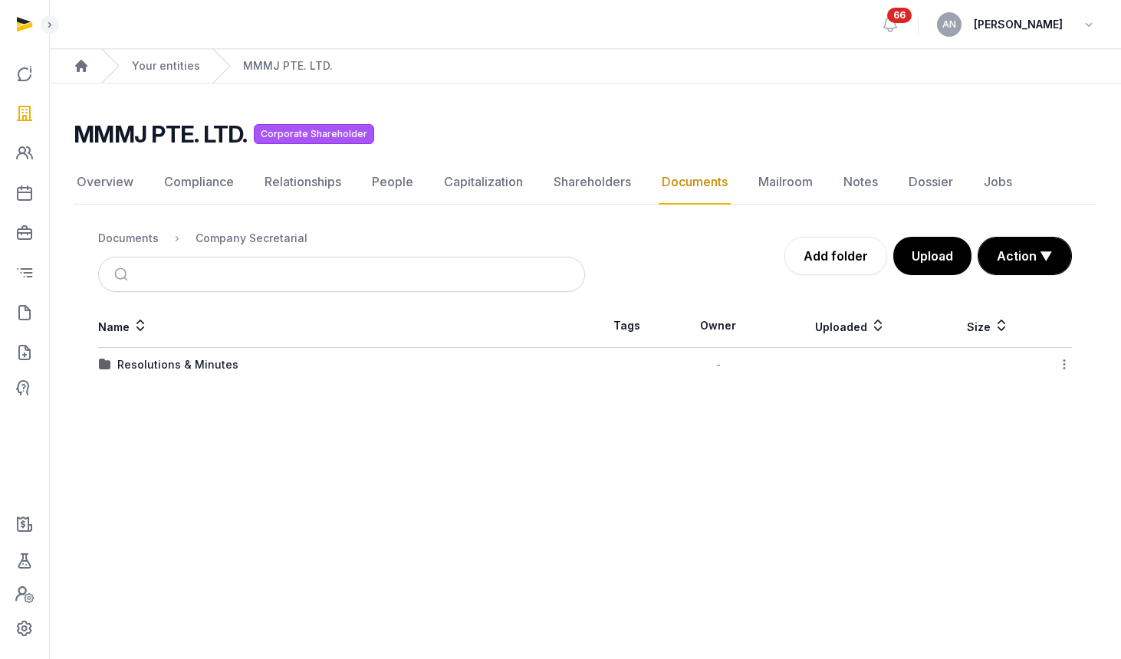
click at [123, 241] on div "Documents" at bounding box center [128, 238] width 61 height 15
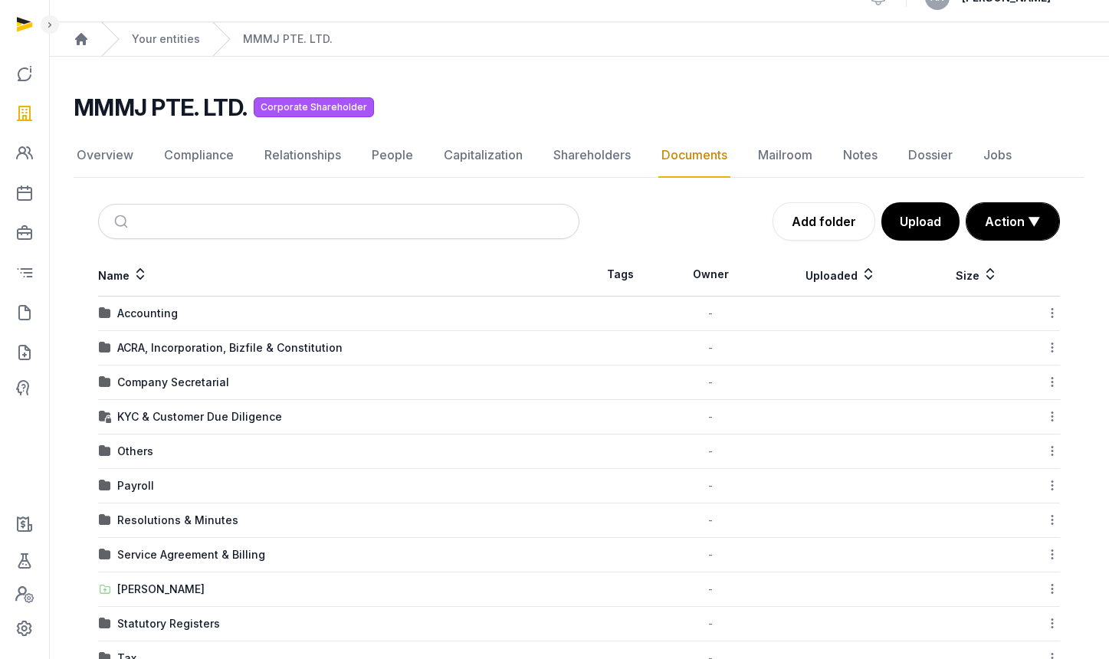
scroll to position [74, 0]
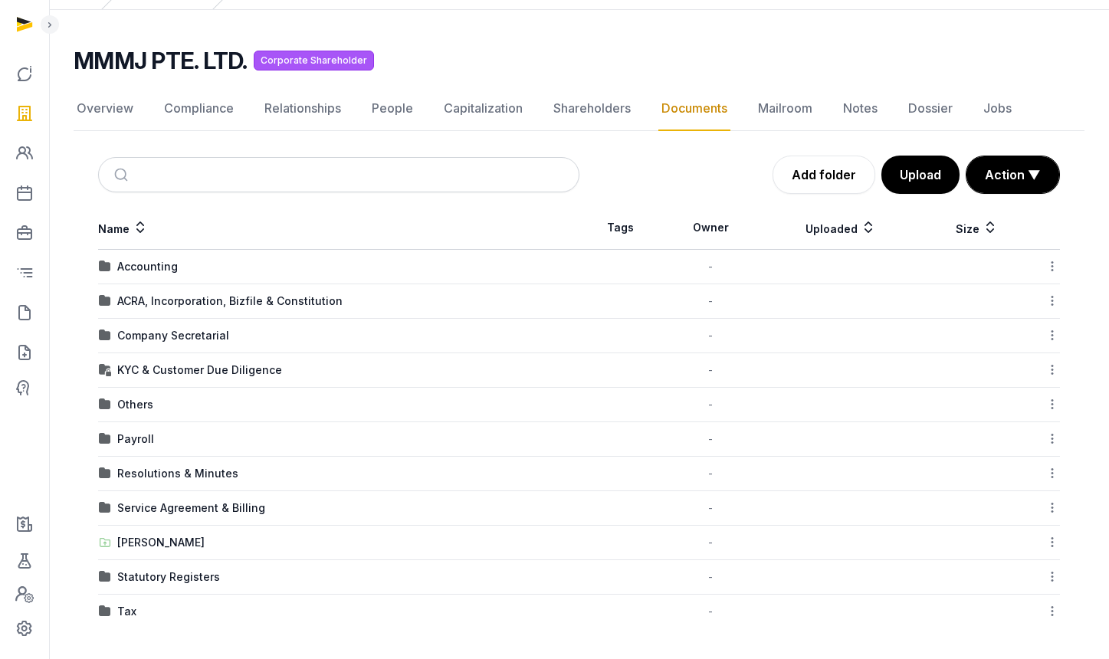
click at [149, 481] on td "Resolutions & Minutes" at bounding box center [338, 474] width 481 height 34
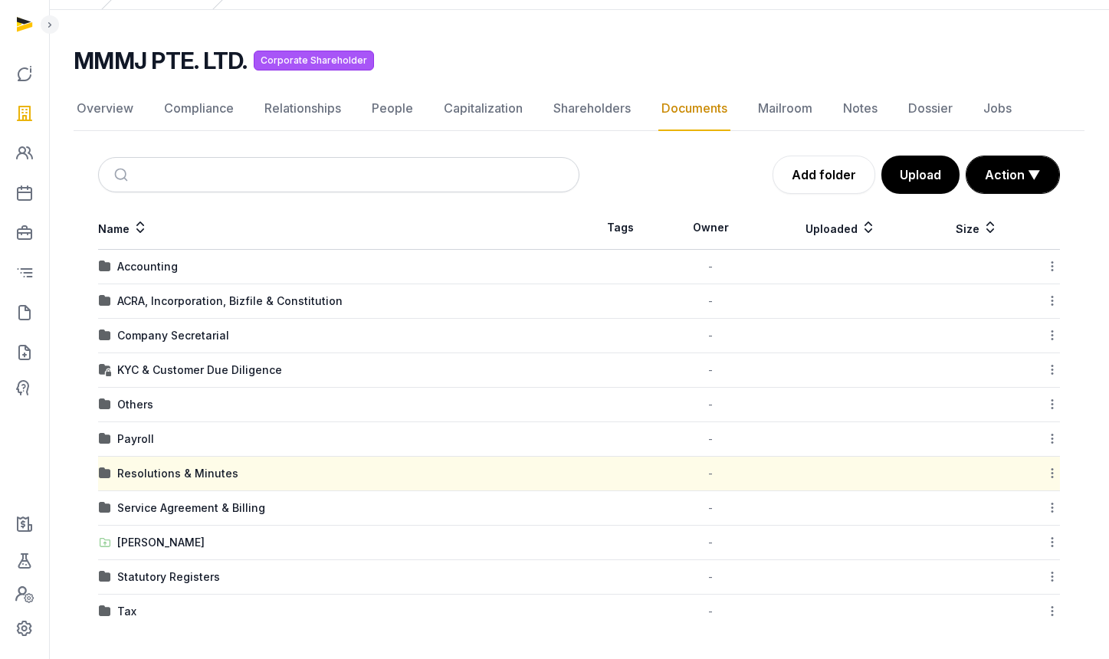
click at [161, 481] on td "Resolutions & Minutes" at bounding box center [338, 474] width 481 height 34
click at [160, 475] on div "Resolutions & Minutes" at bounding box center [177, 473] width 121 height 15
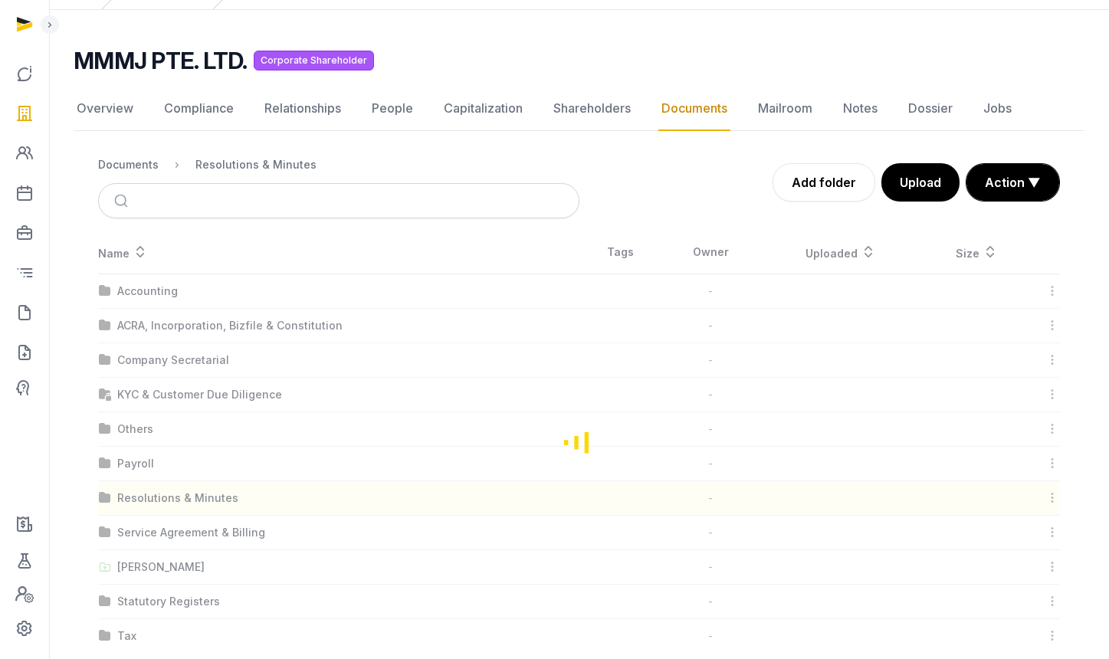
scroll to position [0, 0]
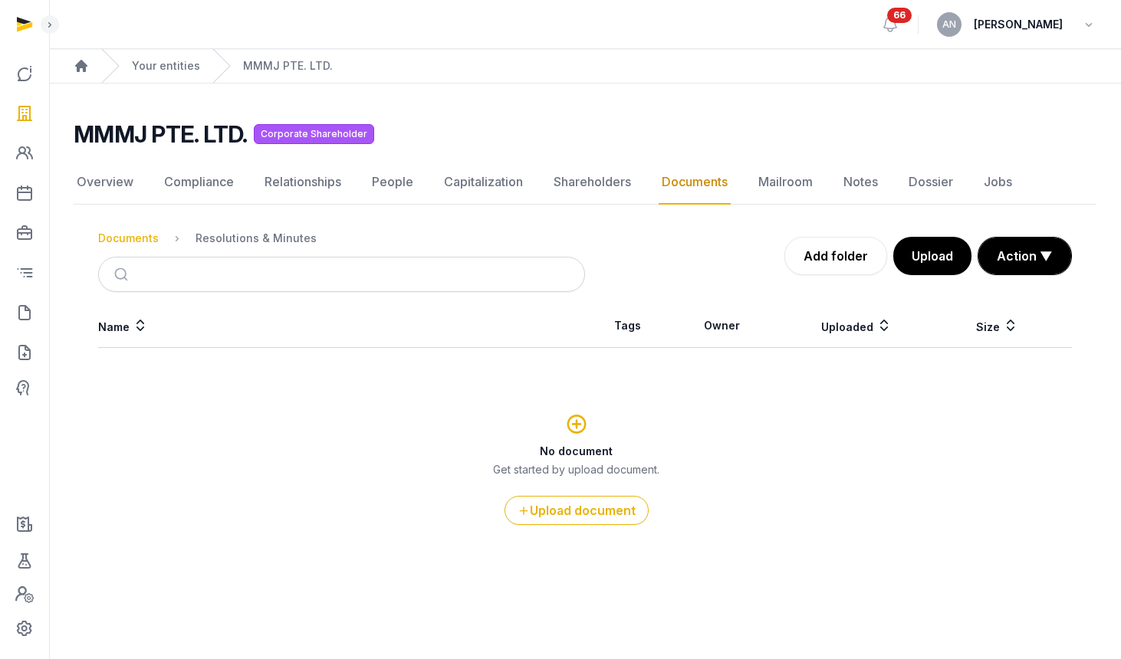
click at [138, 244] on div "Documents" at bounding box center [128, 238] width 61 height 15
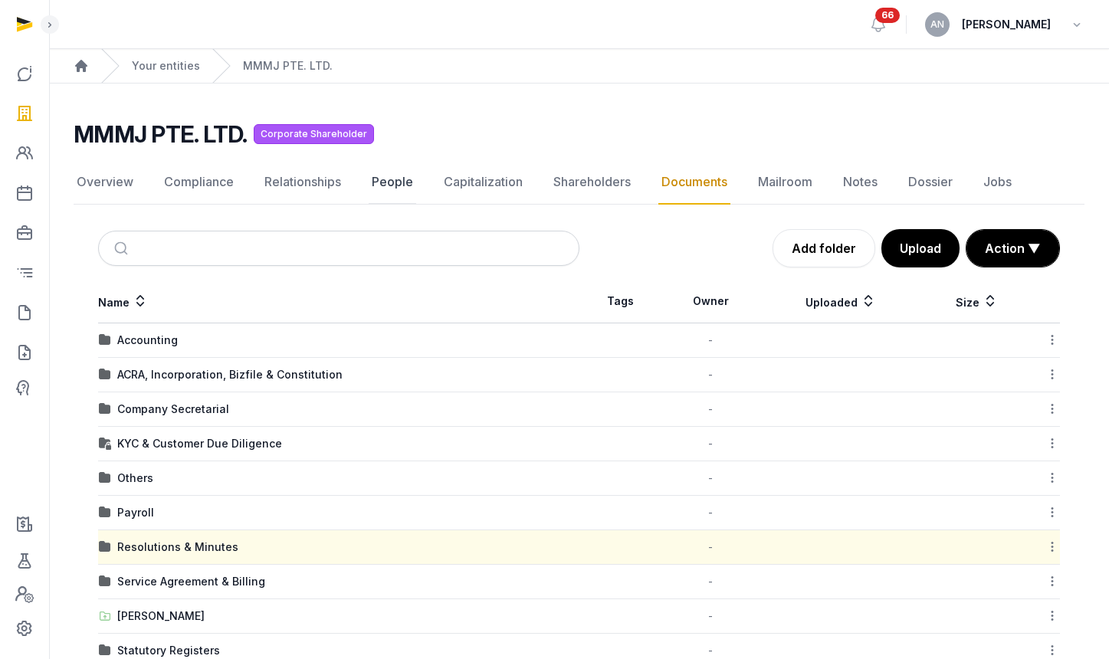
click at [393, 172] on link "People" at bounding box center [393, 182] width 48 height 44
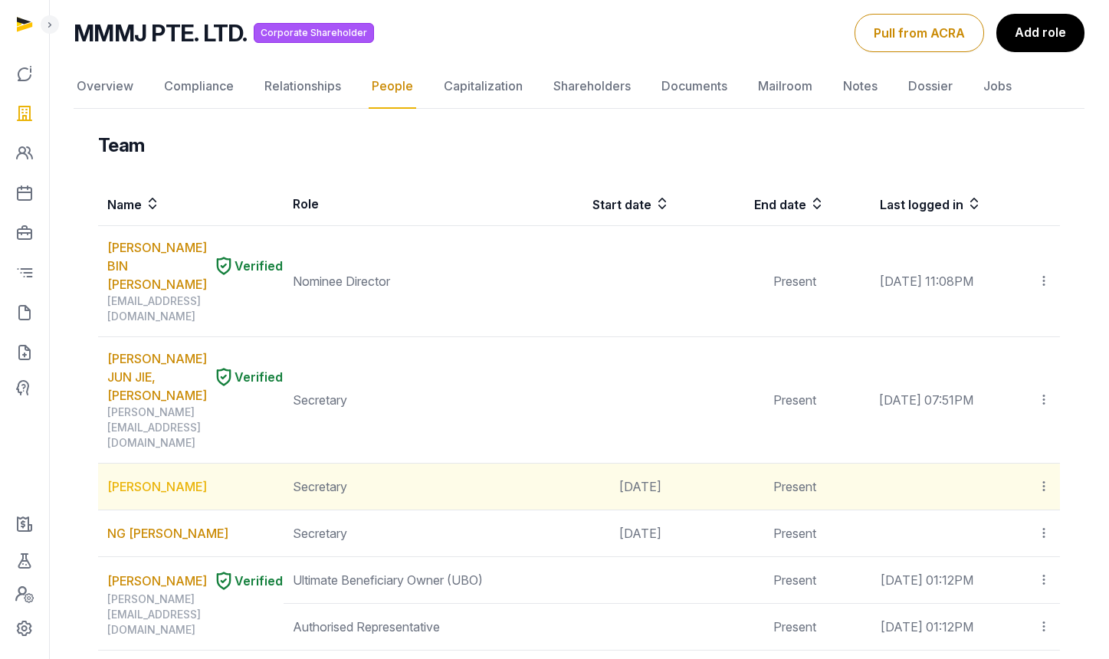
scroll to position [109, 0]
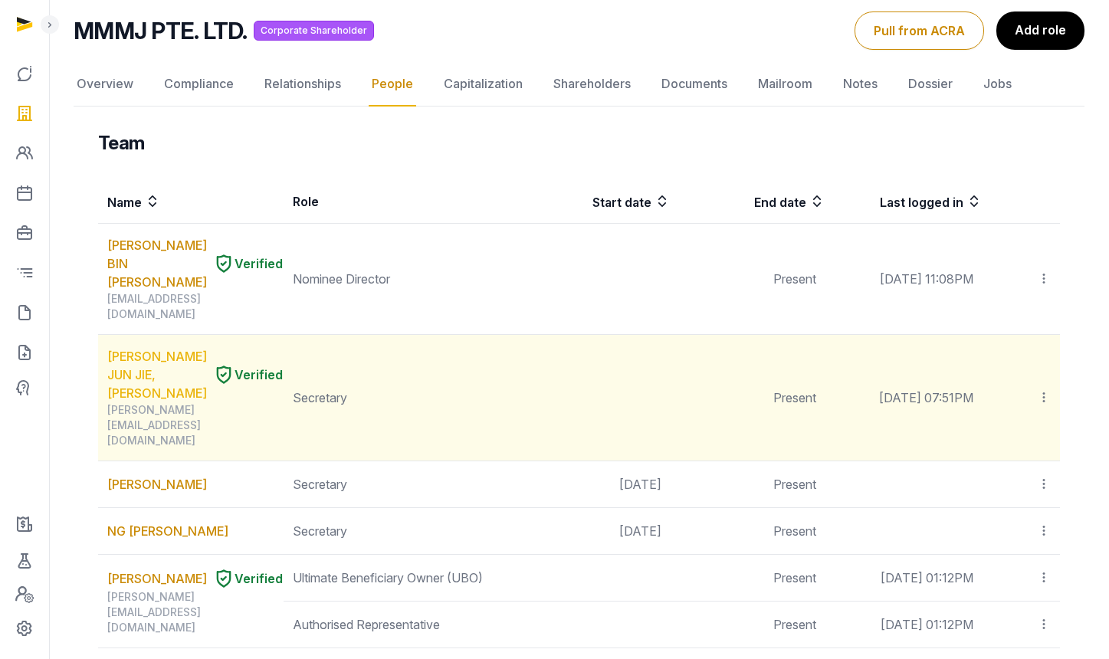
click at [141, 354] on link "ONG JUN JIE, BENJAMIN" at bounding box center [157, 374] width 100 height 55
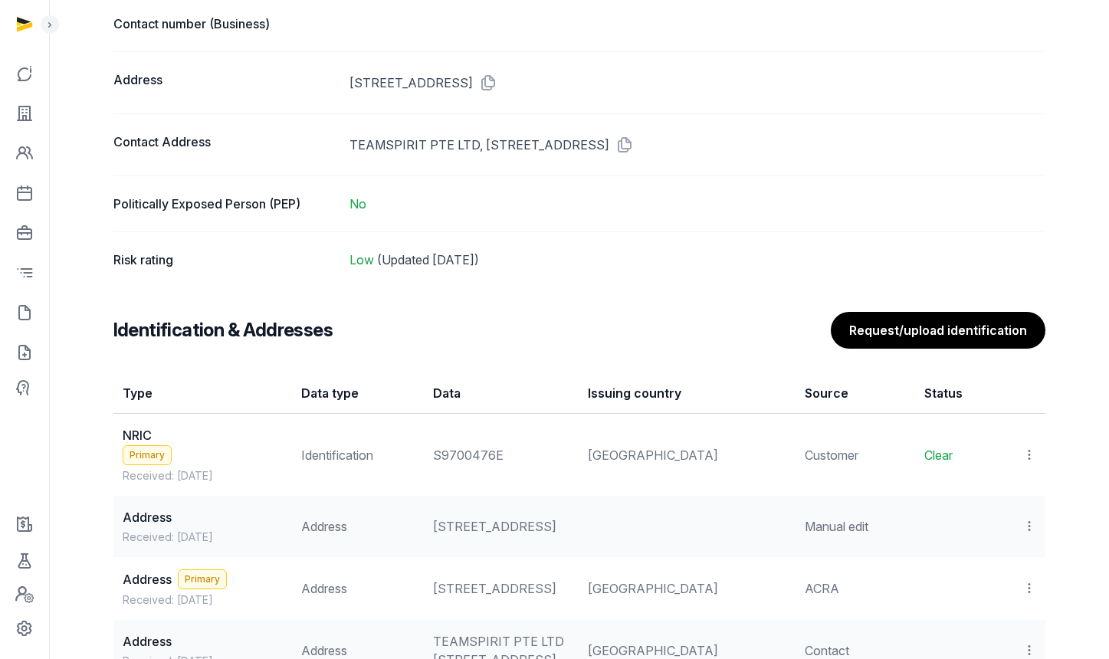
scroll to position [1101, 0]
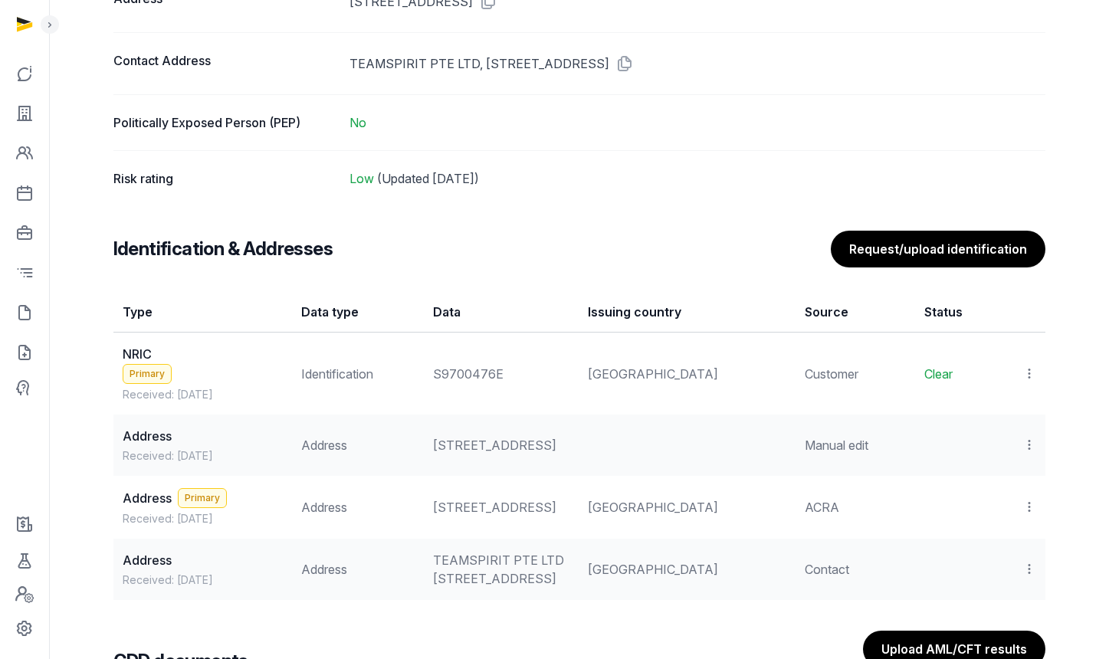
click at [514, 374] on div "S9700476E" at bounding box center [501, 374] width 137 height 18
copy div "S9700476E"
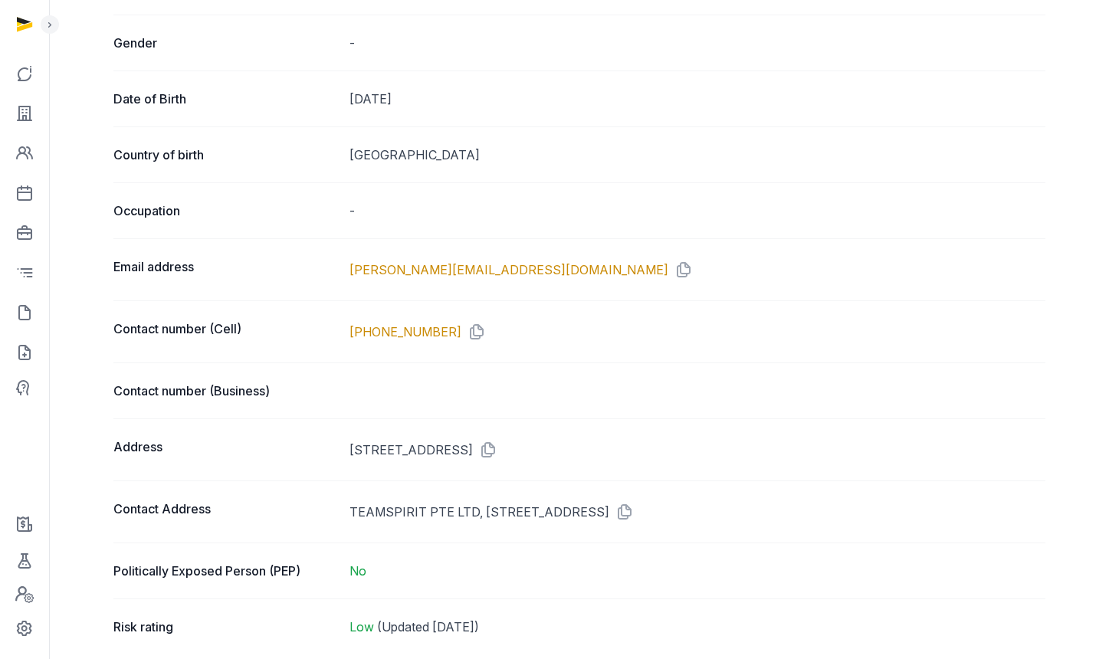
scroll to position [540, 0]
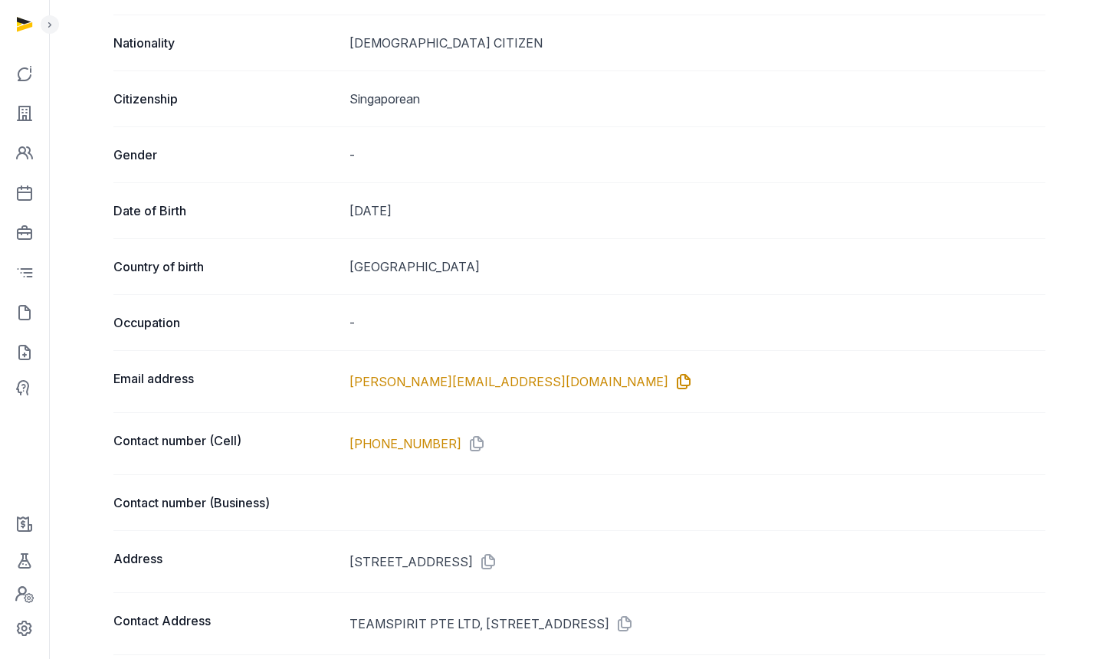
click at [668, 381] on icon at bounding box center [680, 381] width 25 height 25
click at [461, 447] on icon at bounding box center [473, 444] width 25 height 25
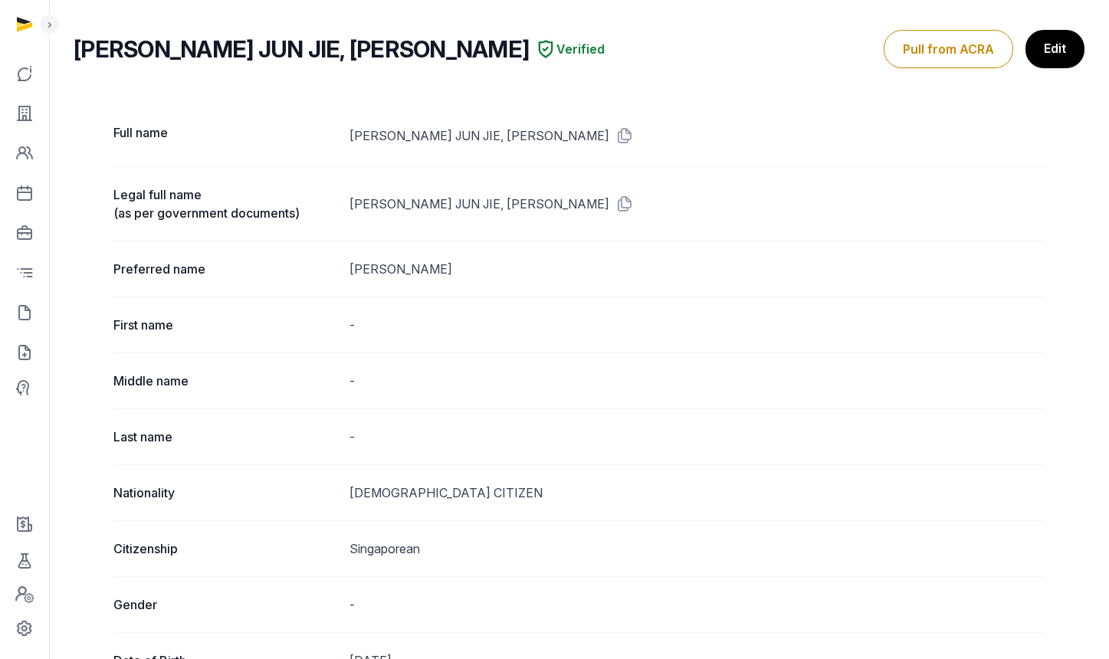
scroll to position [0, 0]
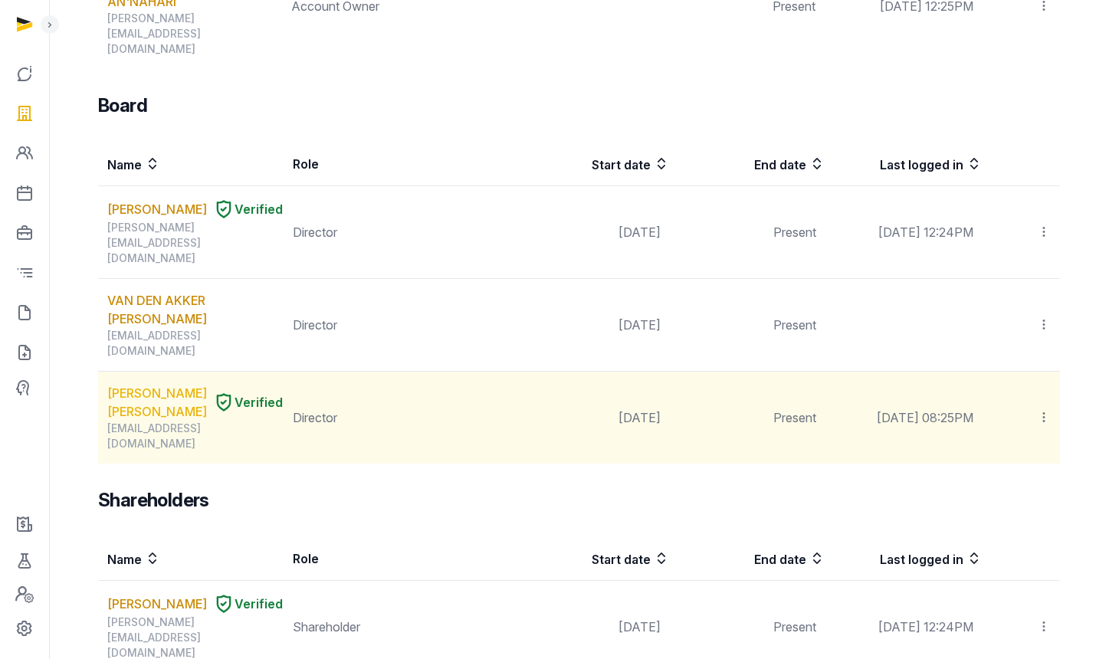
click at [123, 384] on link "ALBERTUS JOCHEM VERHEUL" at bounding box center [157, 402] width 100 height 37
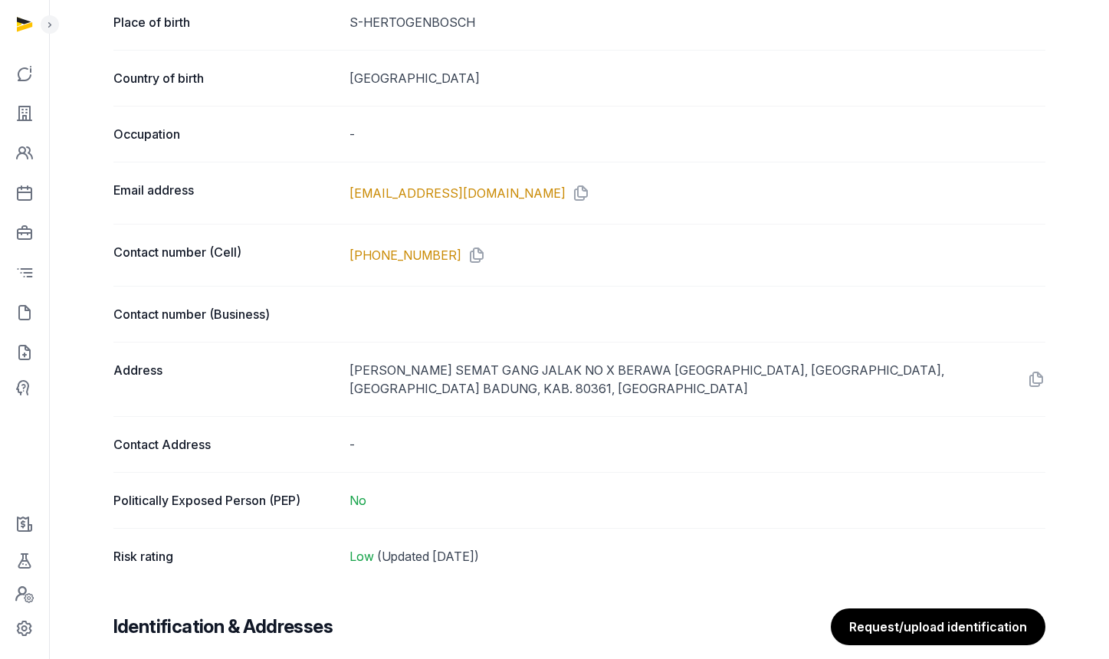
scroll to position [676, 0]
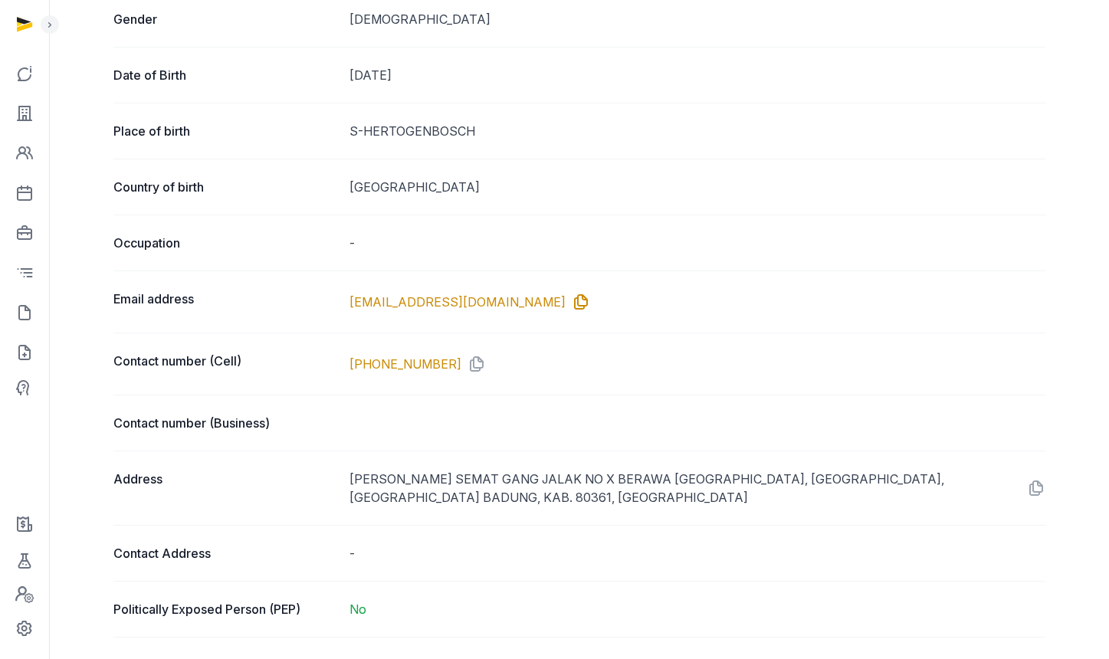
click at [566, 303] on icon at bounding box center [578, 302] width 25 height 25
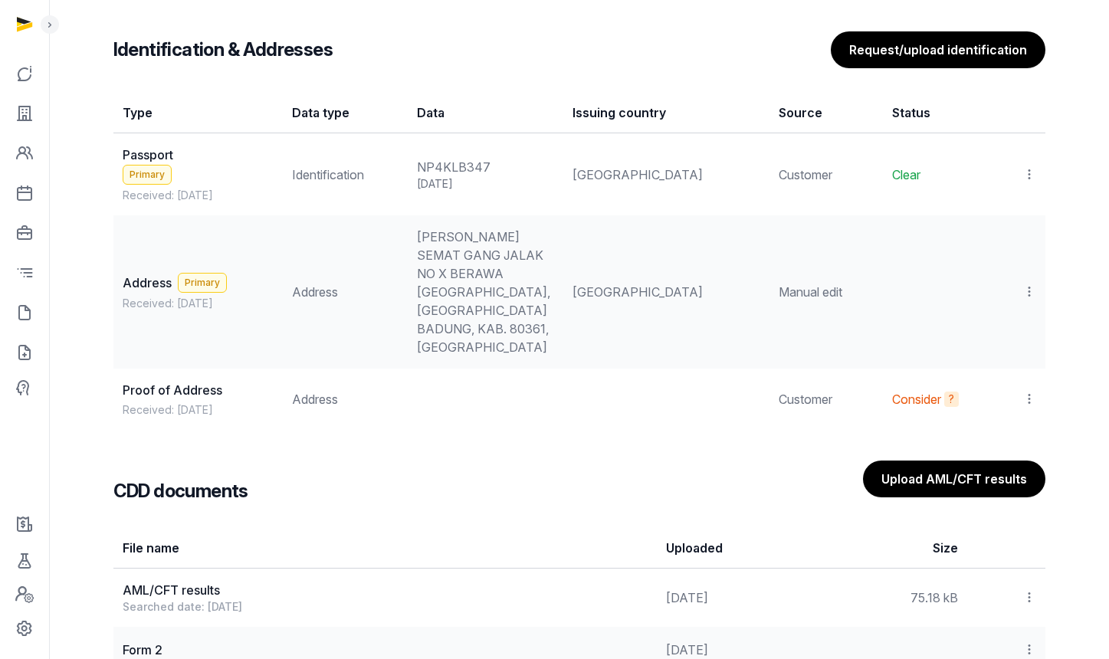
scroll to position [1370, 0]
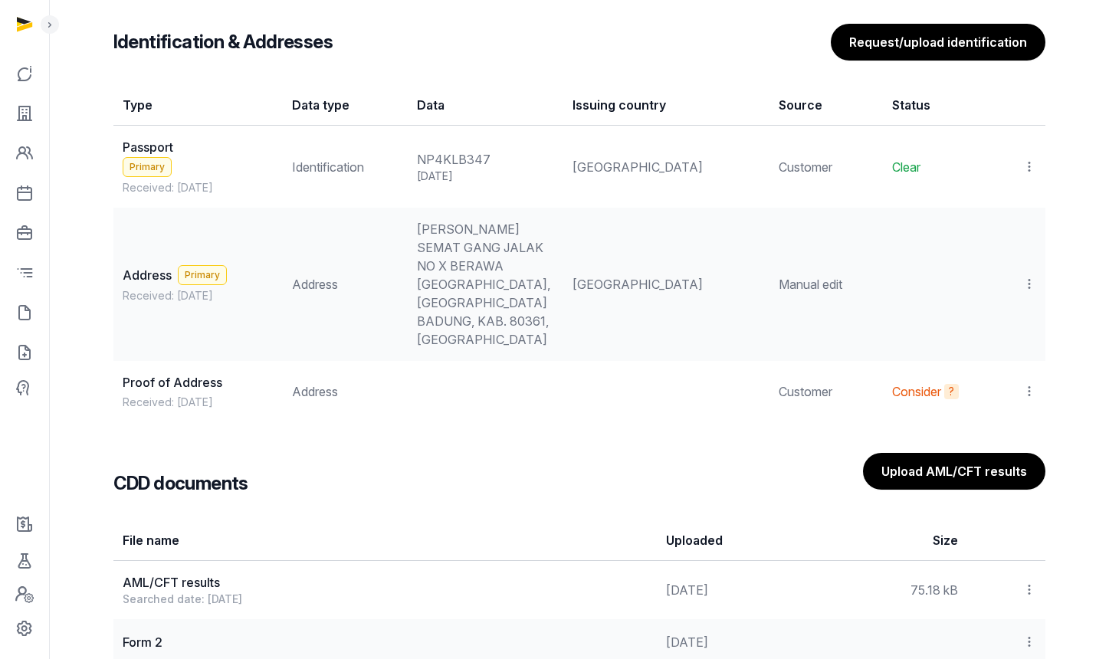
click at [485, 159] on div "NP4KLB347" at bounding box center [485, 159] width 137 height 18
copy div "NP4KLB347"
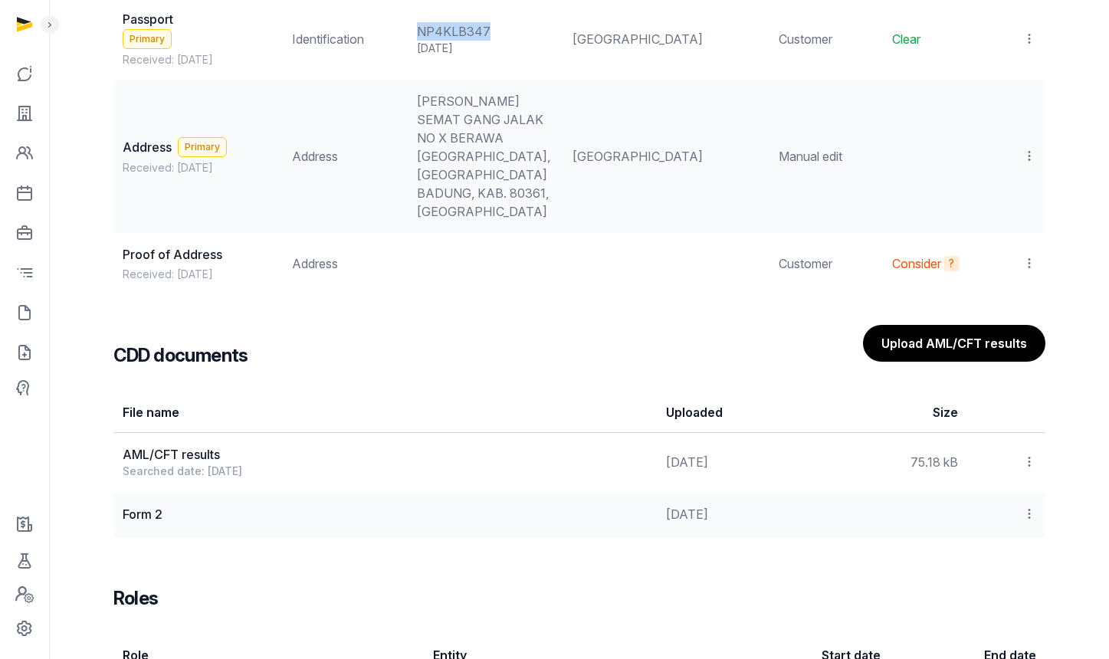
scroll to position [1662, 0]
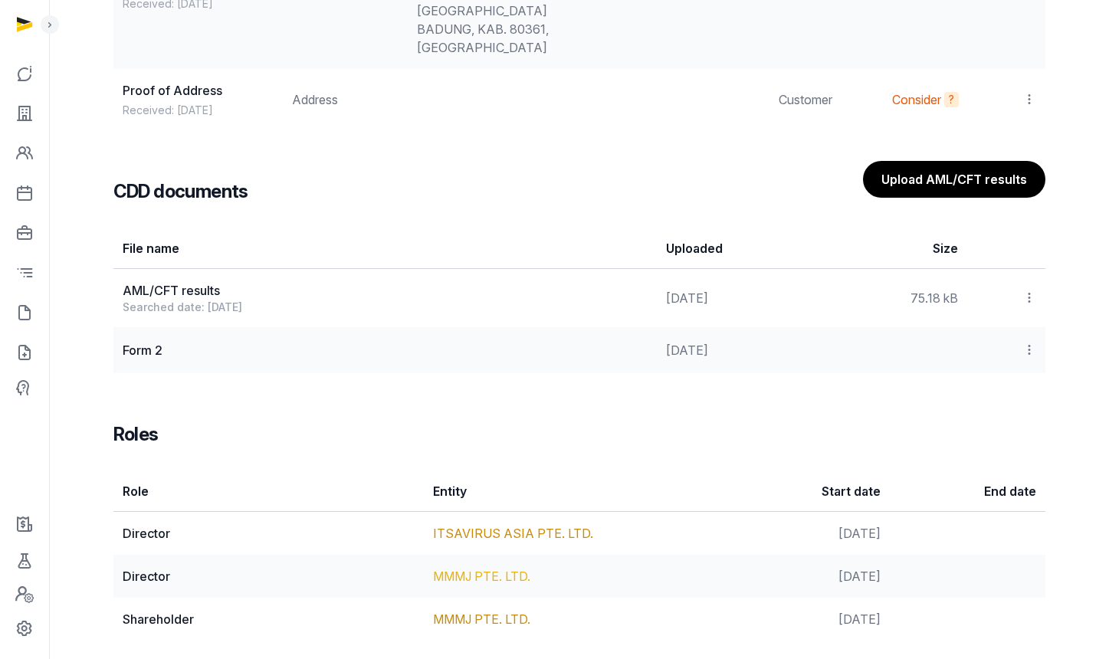
click at [481, 569] on link "MMMJ PTE. LTD." at bounding box center [481, 576] width 97 height 15
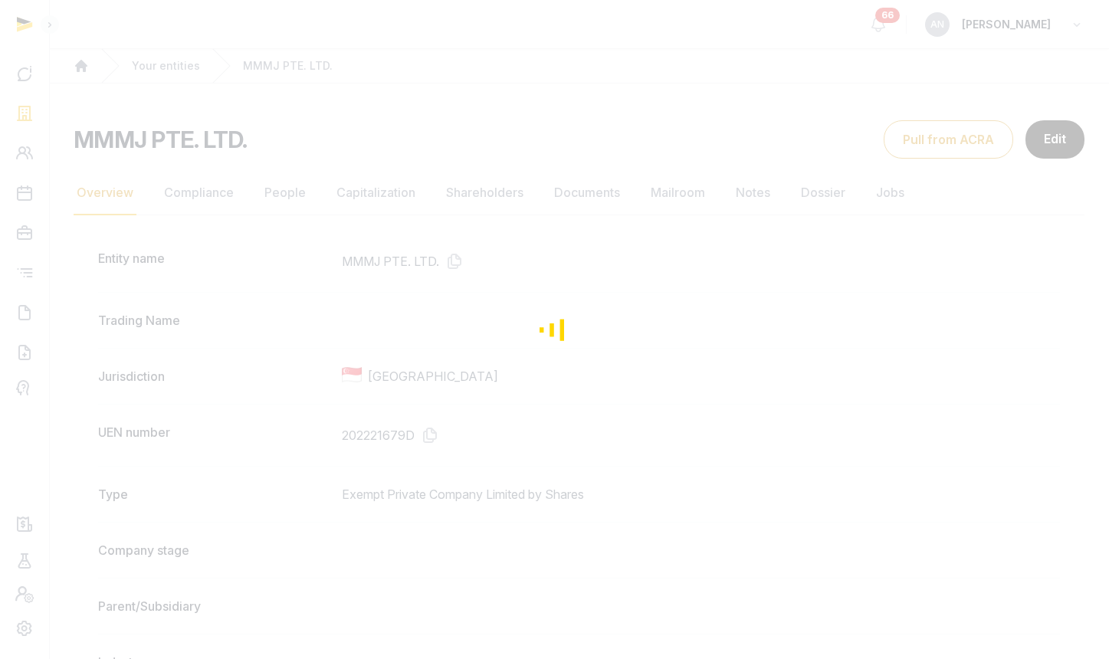
click at [578, 199] on div "Loading" at bounding box center [554, 329] width 1109 height 659
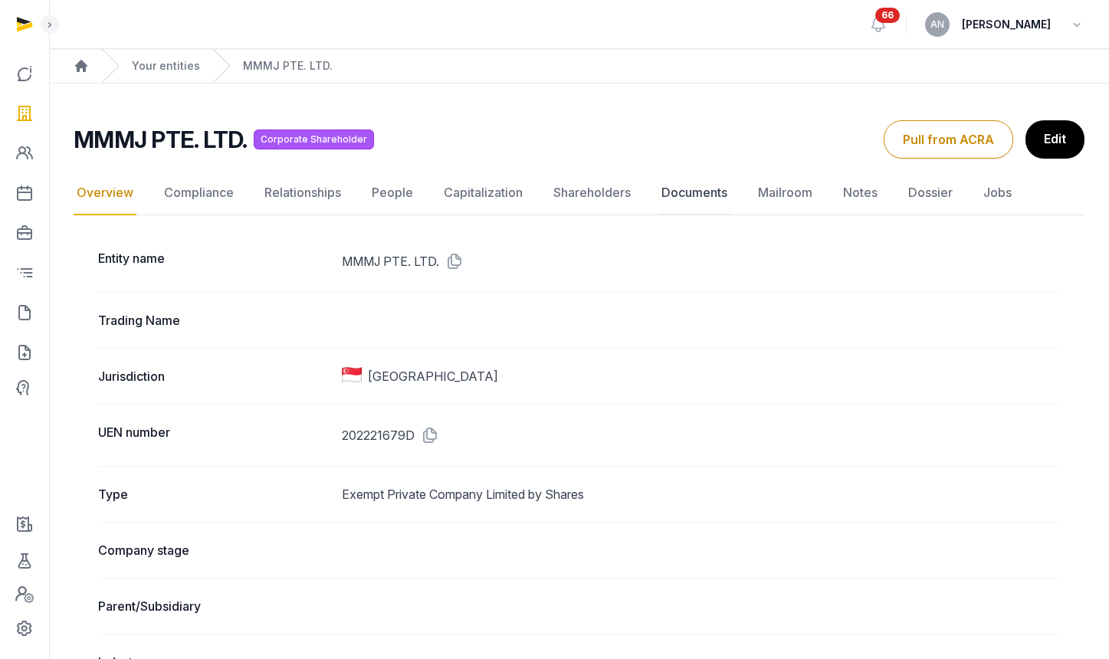
click at [665, 199] on link "Documents" at bounding box center [694, 193] width 72 height 44
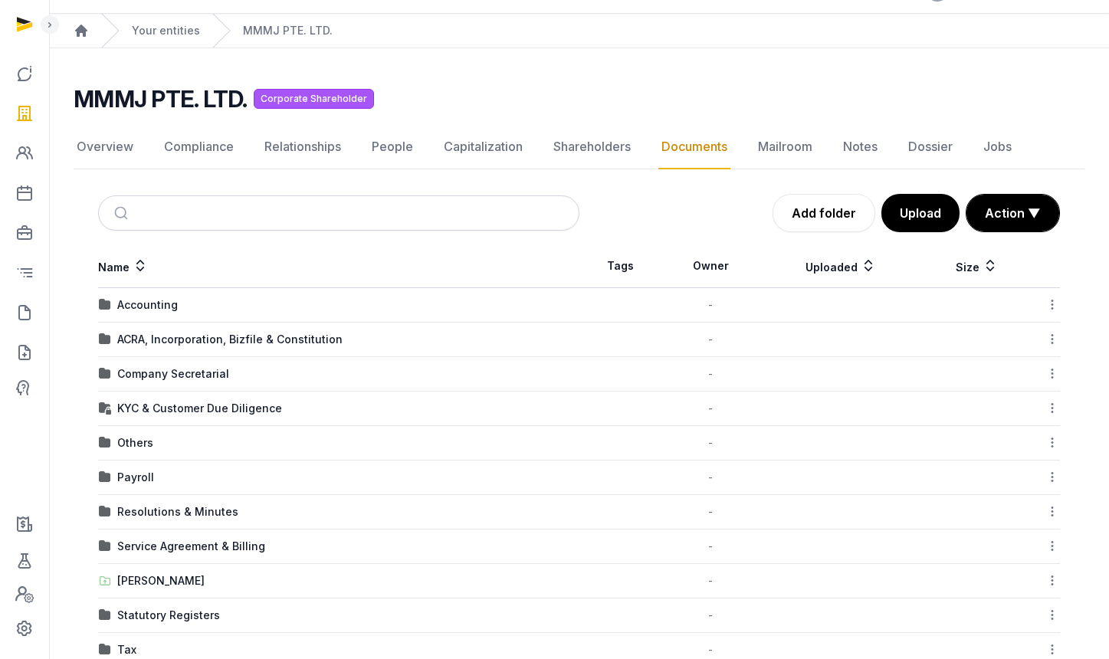
scroll to position [74, 0]
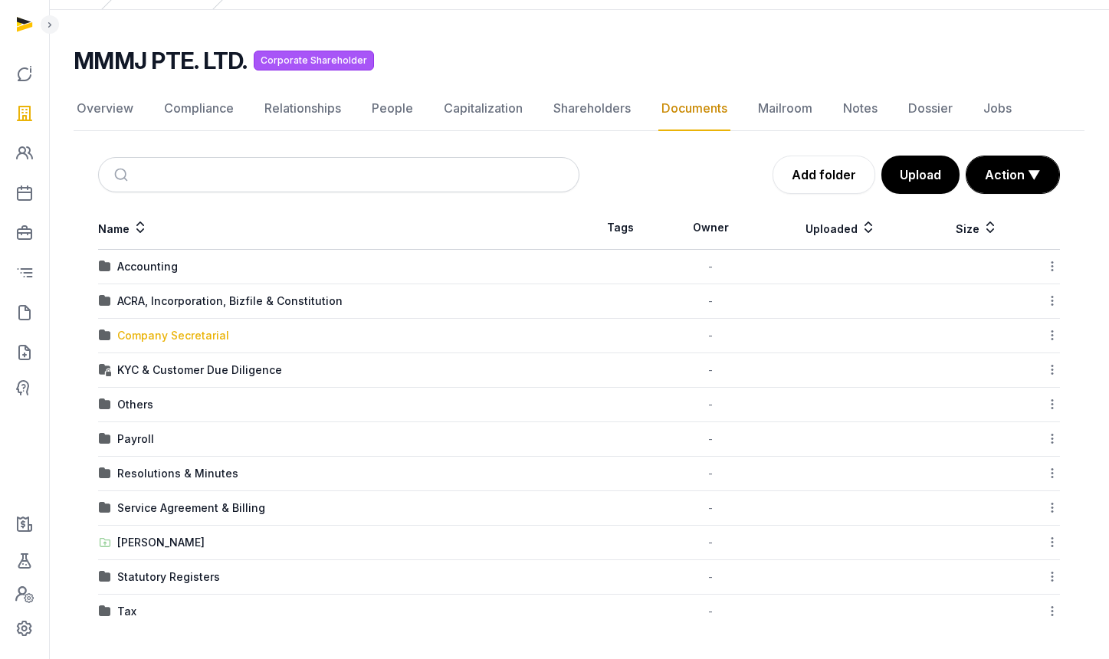
click at [158, 339] on div "Company Secretarial" at bounding box center [173, 335] width 112 height 15
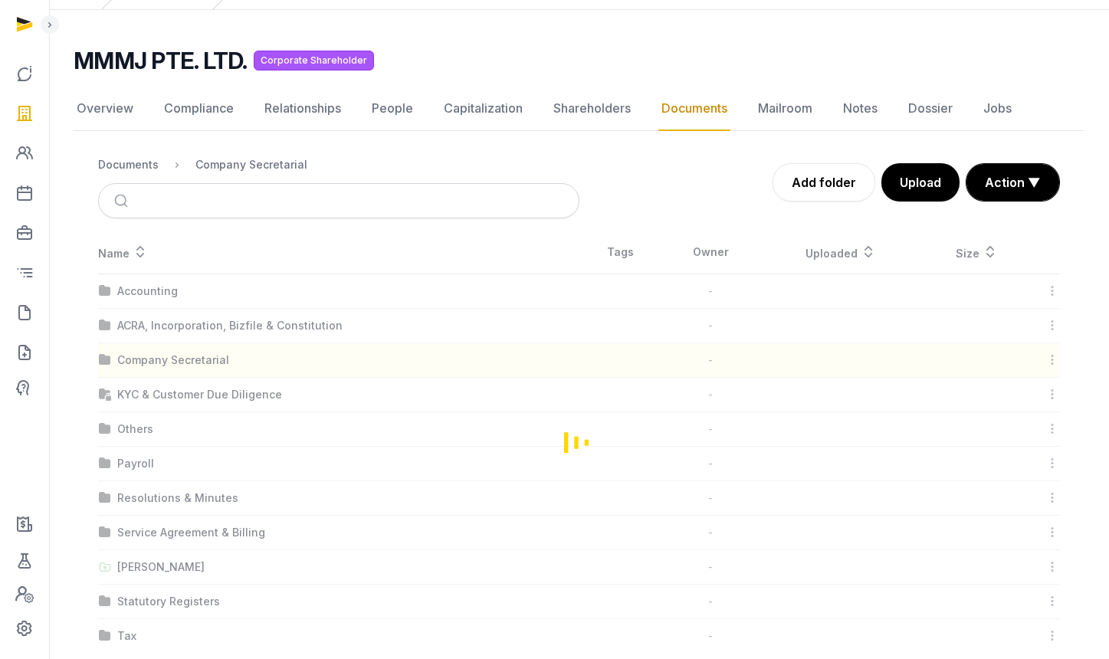
scroll to position [0, 0]
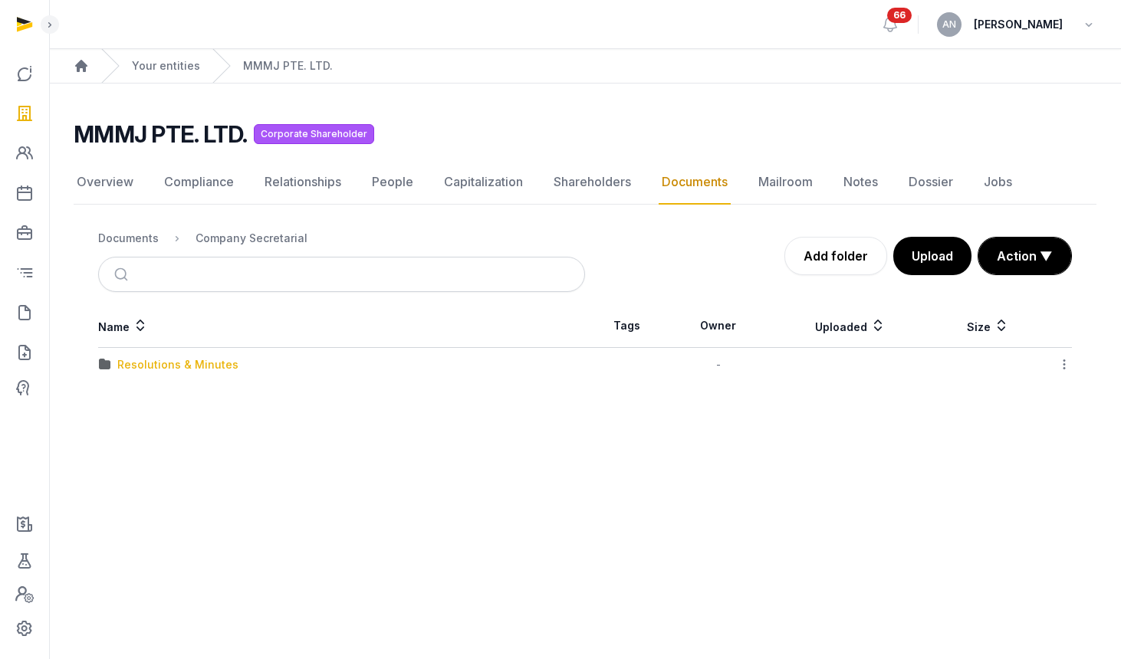
click at [156, 372] on div "Resolutions & Minutes" at bounding box center [177, 364] width 121 height 15
click at [126, 368] on div "2025" at bounding box center [130, 364] width 27 height 15
click at [159, 369] on div "Change of Director, CS & RO (To Stellar)" at bounding box center [223, 364] width 213 height 15
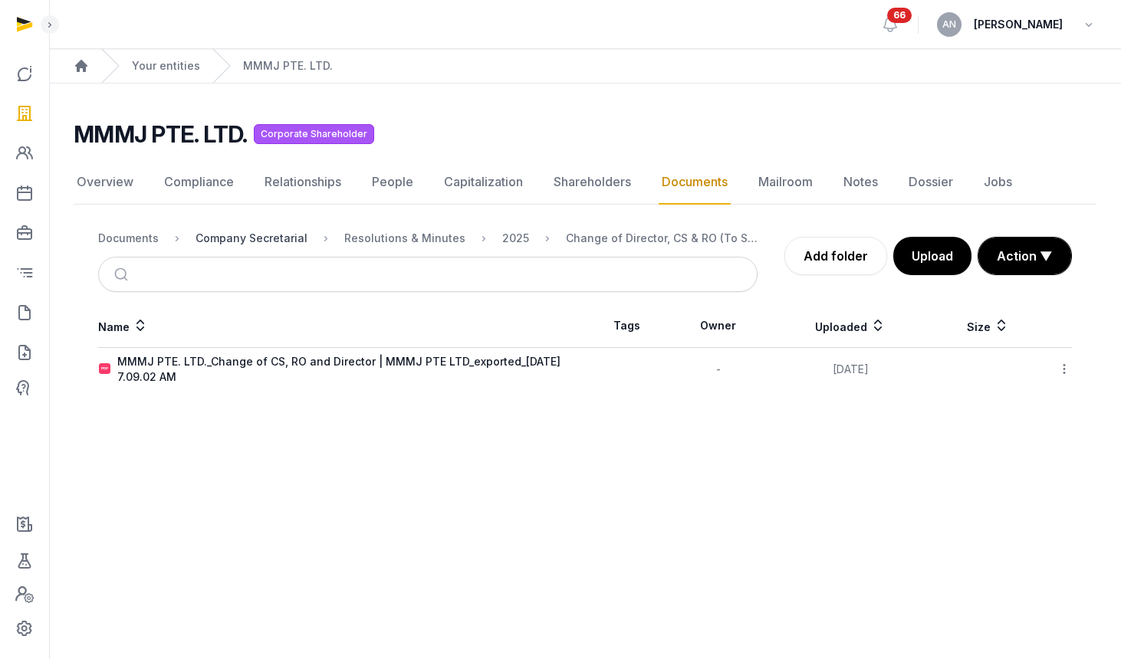
click at [236, 234] on div "Company Secretarial" at bounding box center [251, 238] width 112 height 15
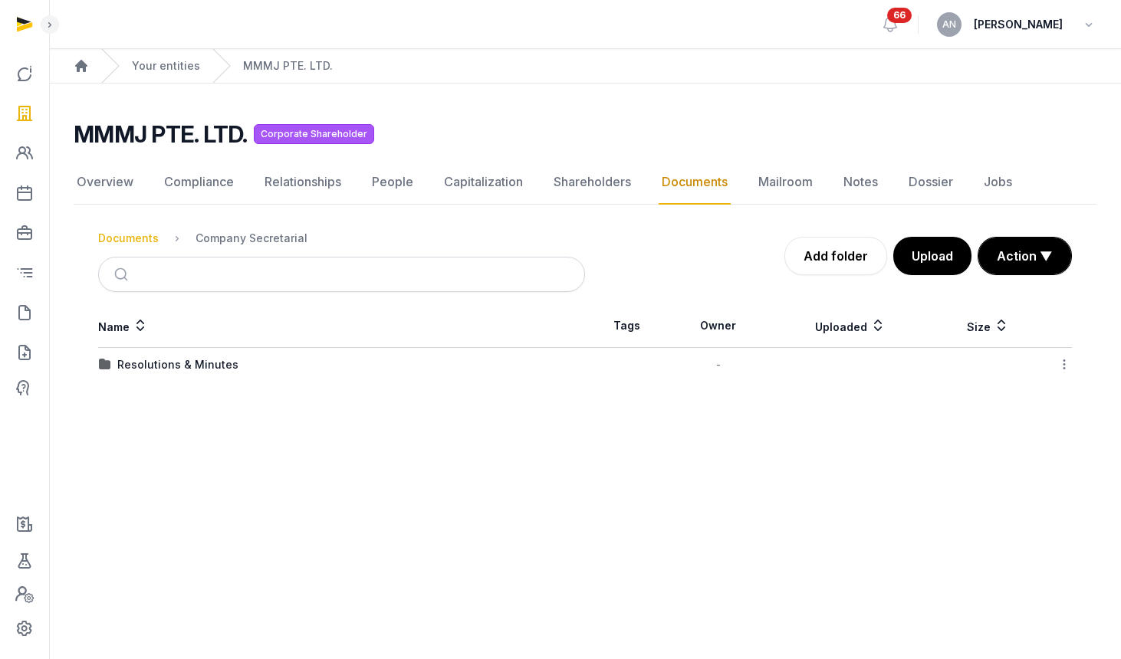
click at [132, 240] on div "Documents" at bounding box center [128, 238] width 61 height 15
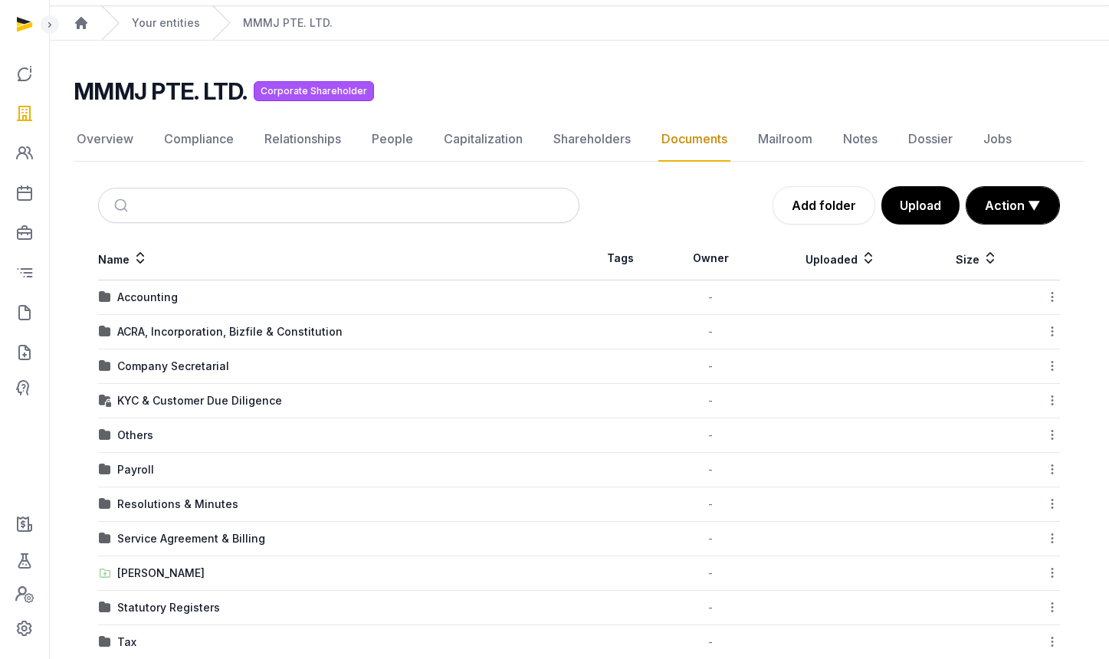
scroll to position [74, 0]
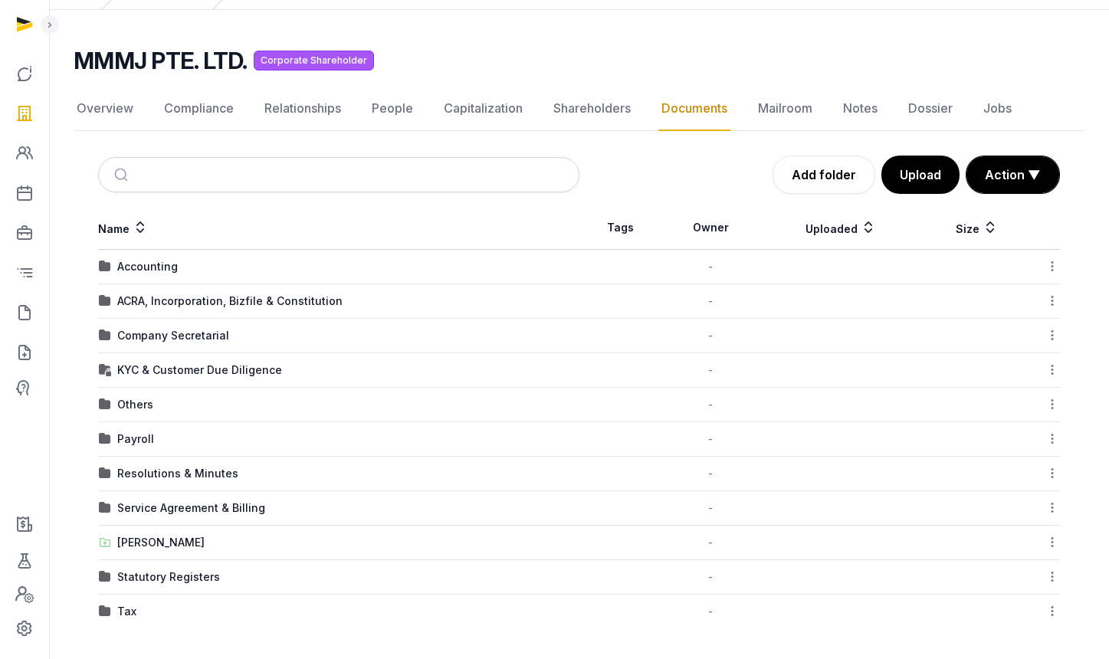
click at [125, 61] on h2 "MMMJ PTE. LTD." at bounding box center [161, 61] width 174 height 28
copy h2 "MMMJ PTE. LTD."
click at [130, 105] on link "Overview" at bounding box center [105, 109] width 63 height 44
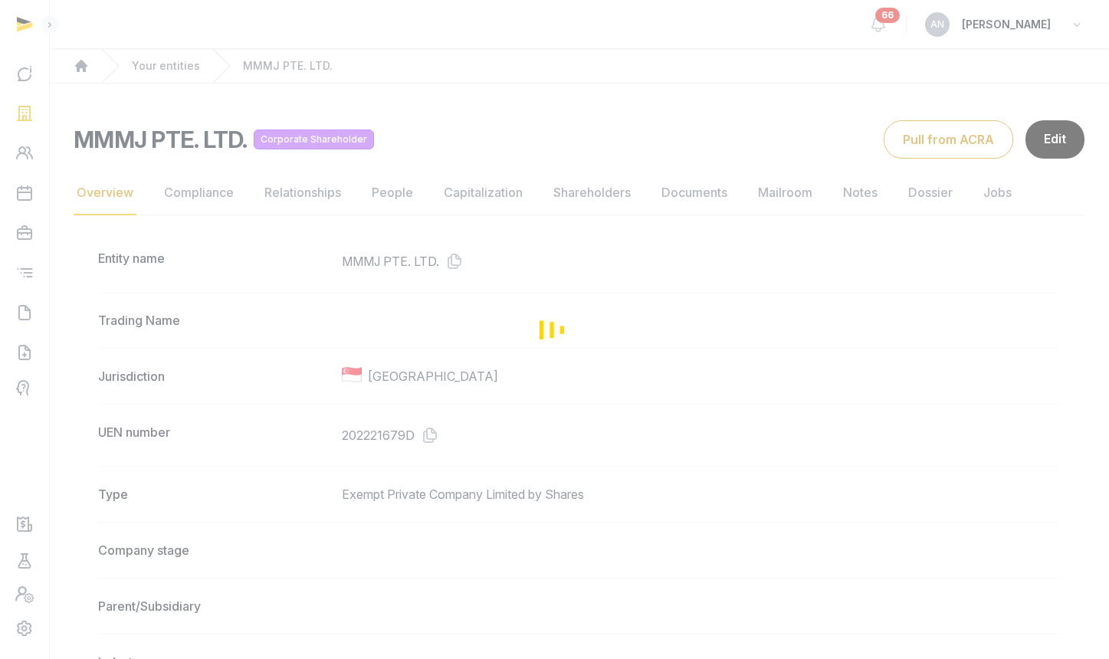
click at [460, 266] on div "Loading" at bounding box center [554, 329] width 1109 height 659
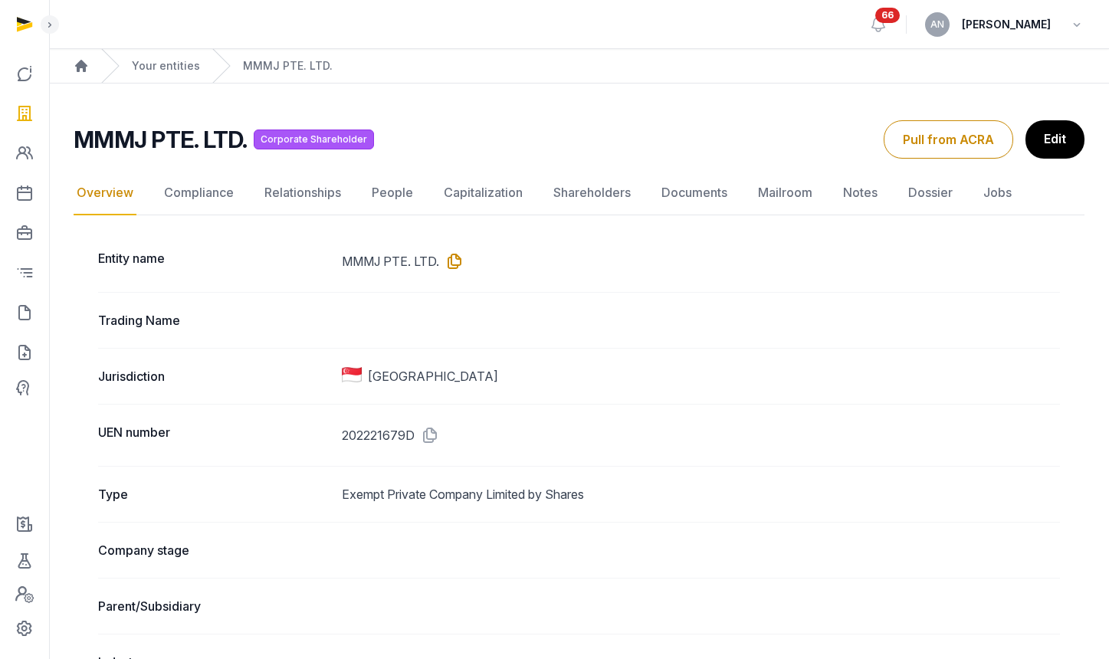
click at [457, 262] on icon at bounding box center [451, 261] width 25 height 25
click at [432, 432] on icon at bounding box center [427, 435] width 25 height 25
click at [393, 191] on link "People" at bounding box center [393, 193] width 48 height 44
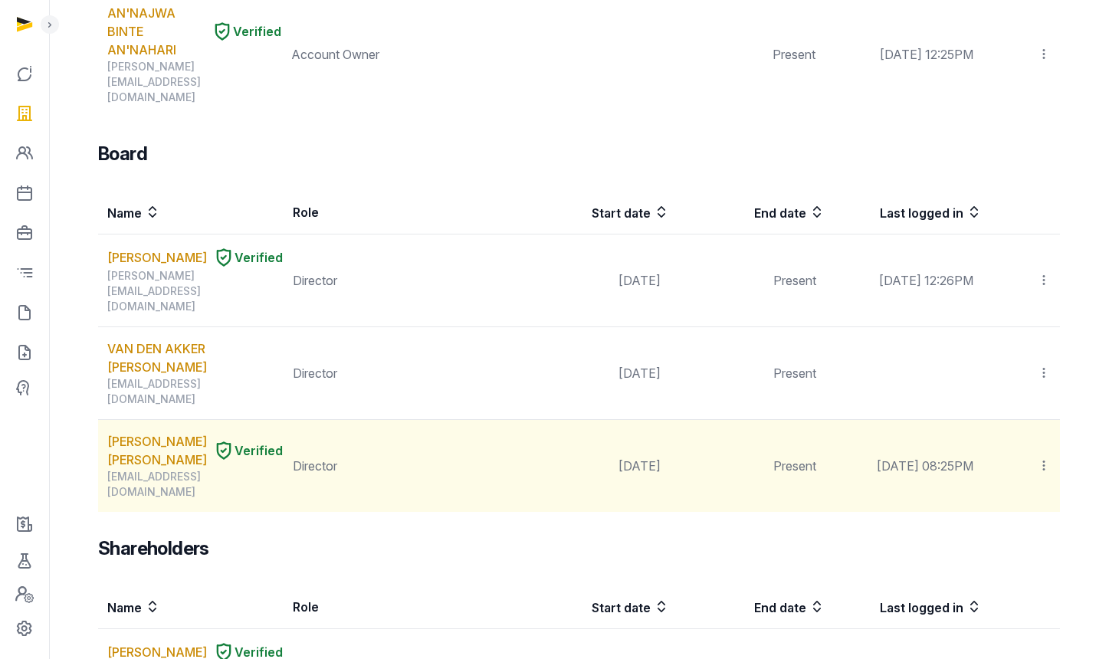
scroll to position [1119, 0]
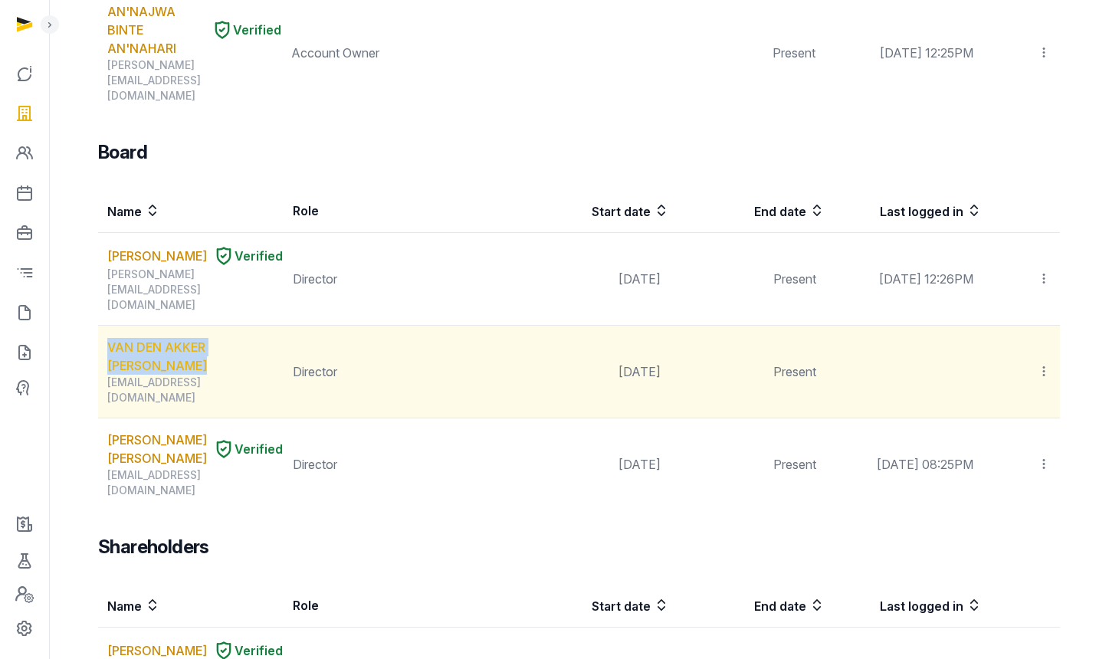
drag, startPoint x: 101, startPoint y: 236, endPoint x: 176, endPoint y: 263, distance: 79.8
click at [176, 326] on td "VAN DEN AKKER CARLO ANTHONY cvdakker10@gmail.com" at bounding box center [191, 372] width 186 height 93
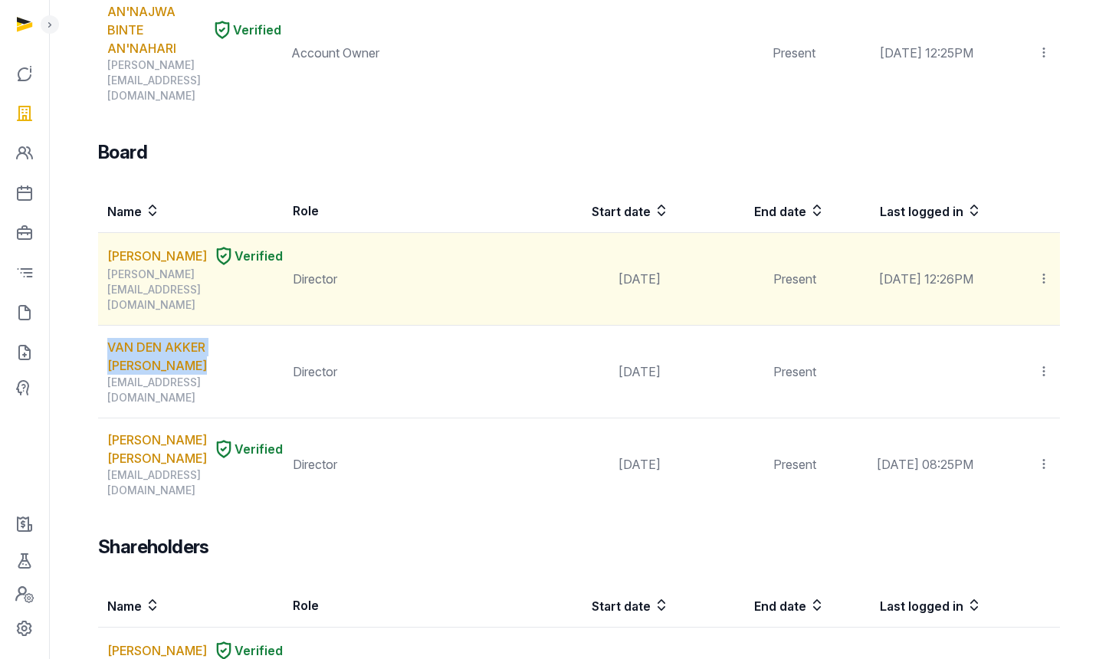
copy link "VAN DEN AKKER CARLO ANTHONY"
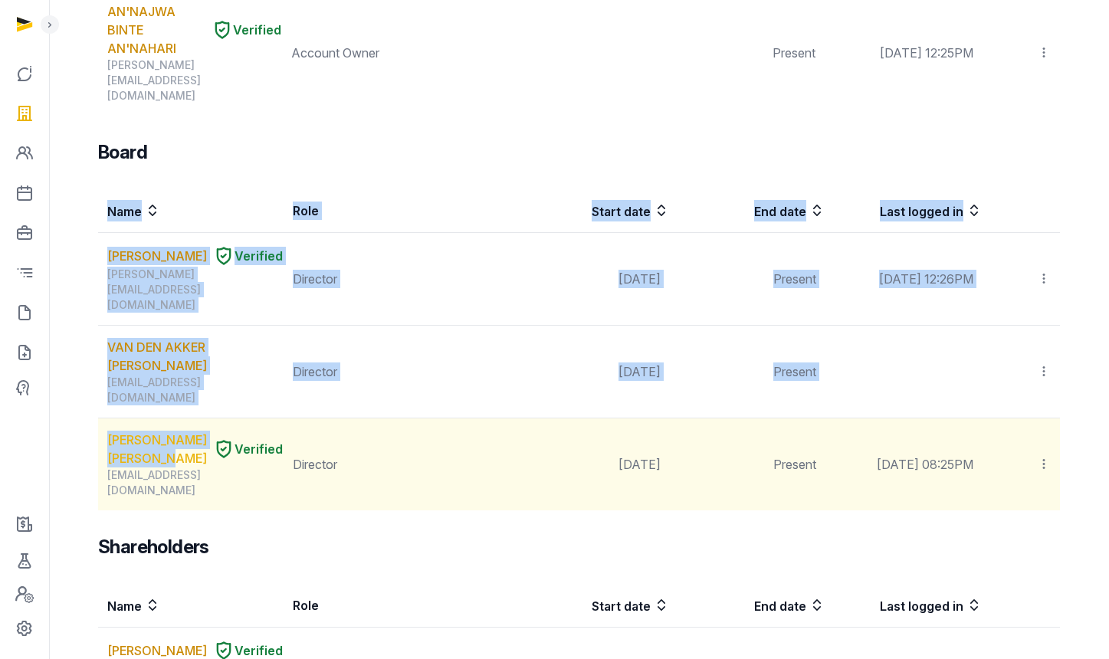
drag, startPoint x: 115, startPoint y: 327, endPoint x: 164, endPoint y: 357, distance: 57.5
click at [186, 431] on link "ALBERTUS JOCHEM VERHEUL" at bounding box center [157, 449] width 100 height 37
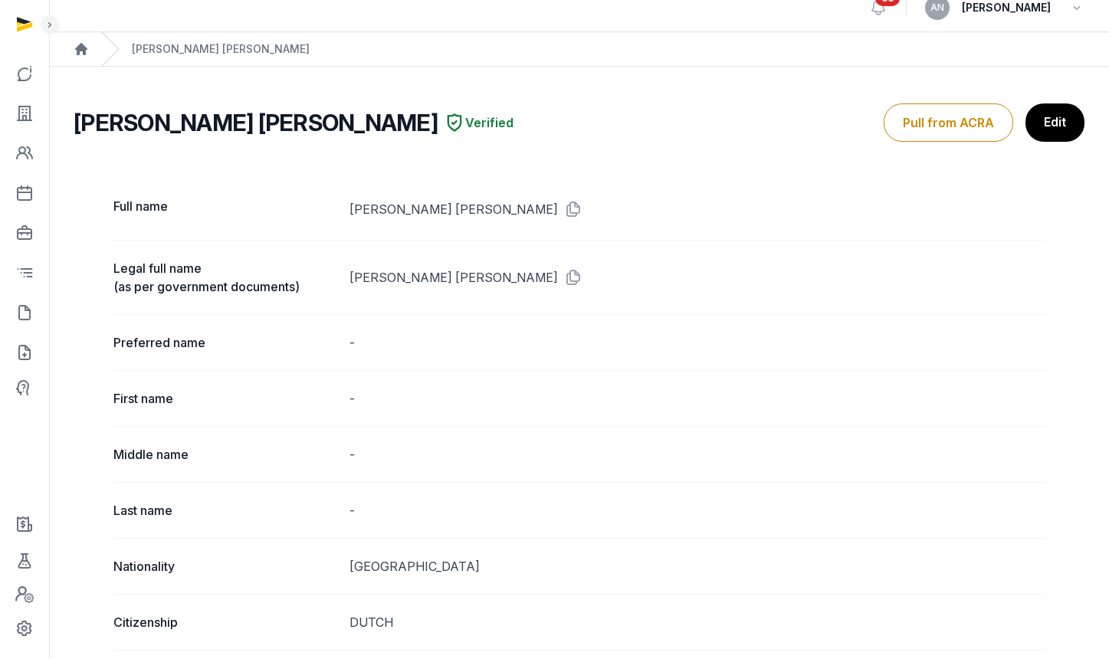
scroll to position [34, 0]
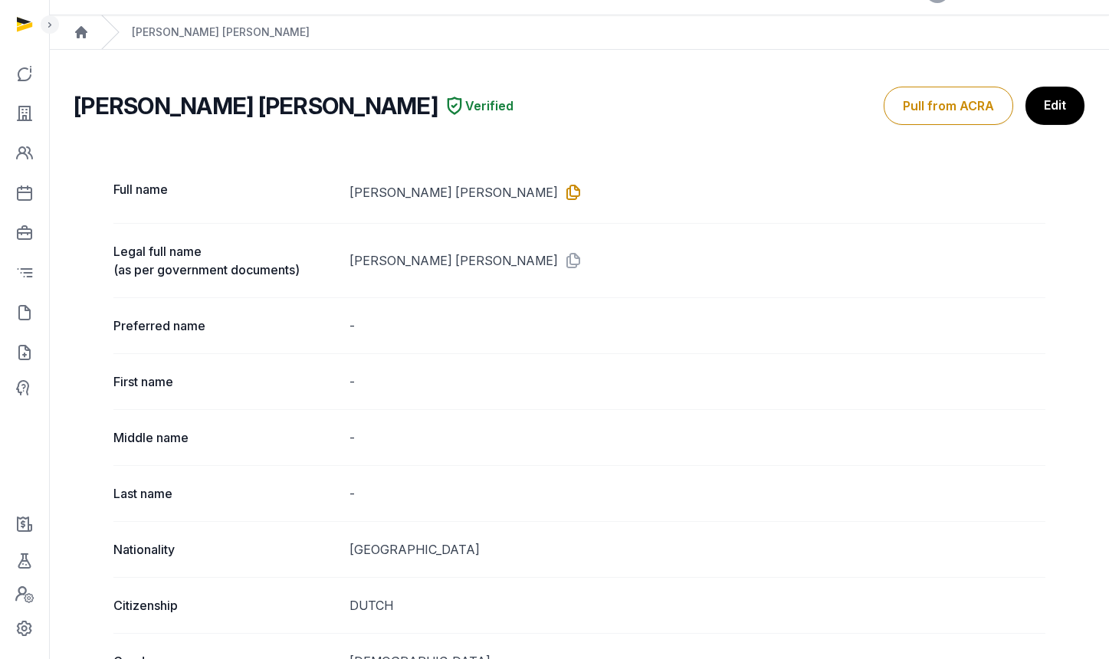
click at [558, 198] on icon at bounding box center [570, 192] width 25 height 25
click at [25, 317] on icon at bounding box center [24, 312] width 18 height 25
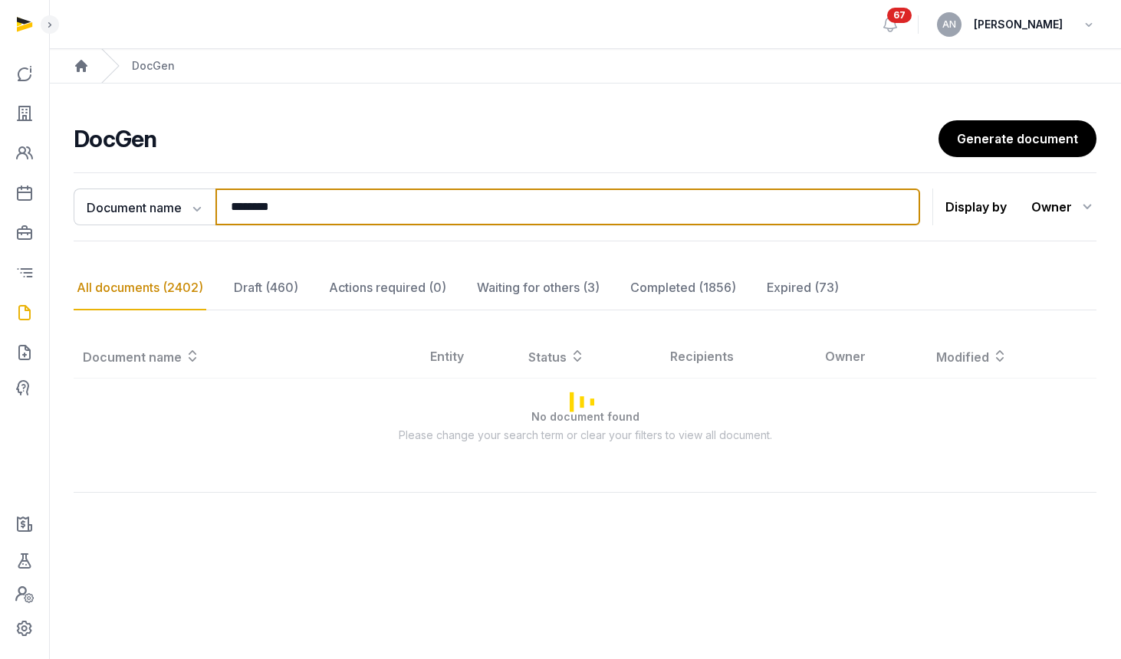
click at [317, 215] on input "********" at bounding box center [567, 207] width 704 height 37
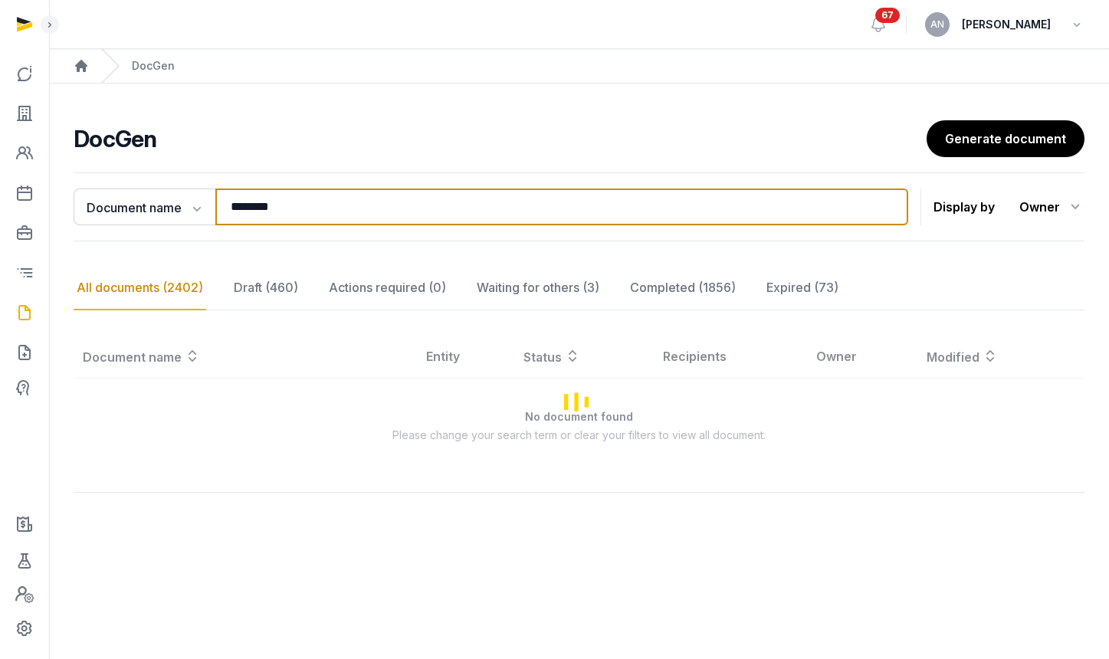
click at [317, 215] on input "********" at bounding box center [561, 207] width 693 height 37
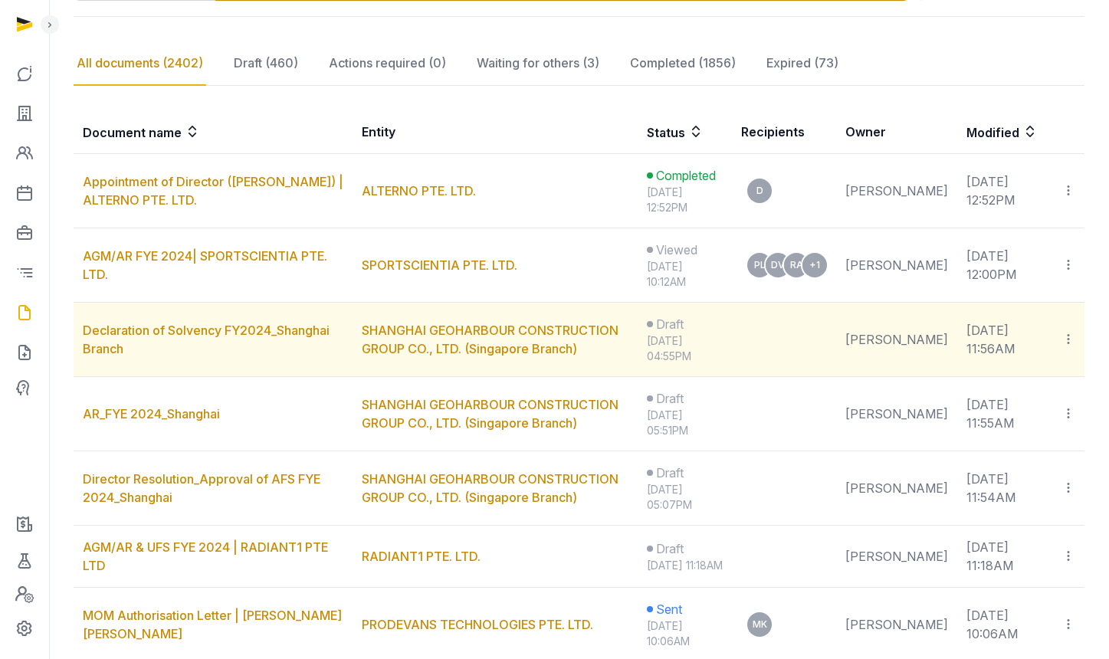
scroll to position [226, 0]
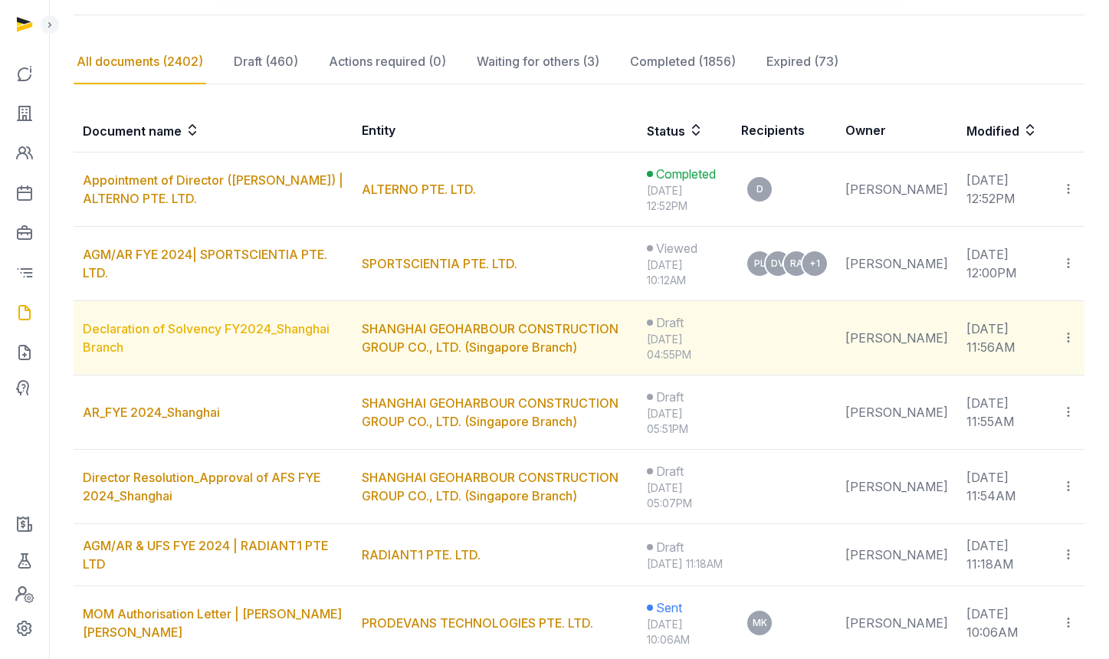
click at [290, 333] on link "Declaration of Solvency FY2024_Shanghai Branch" at bounding box center [206, 338] width 247 height 34
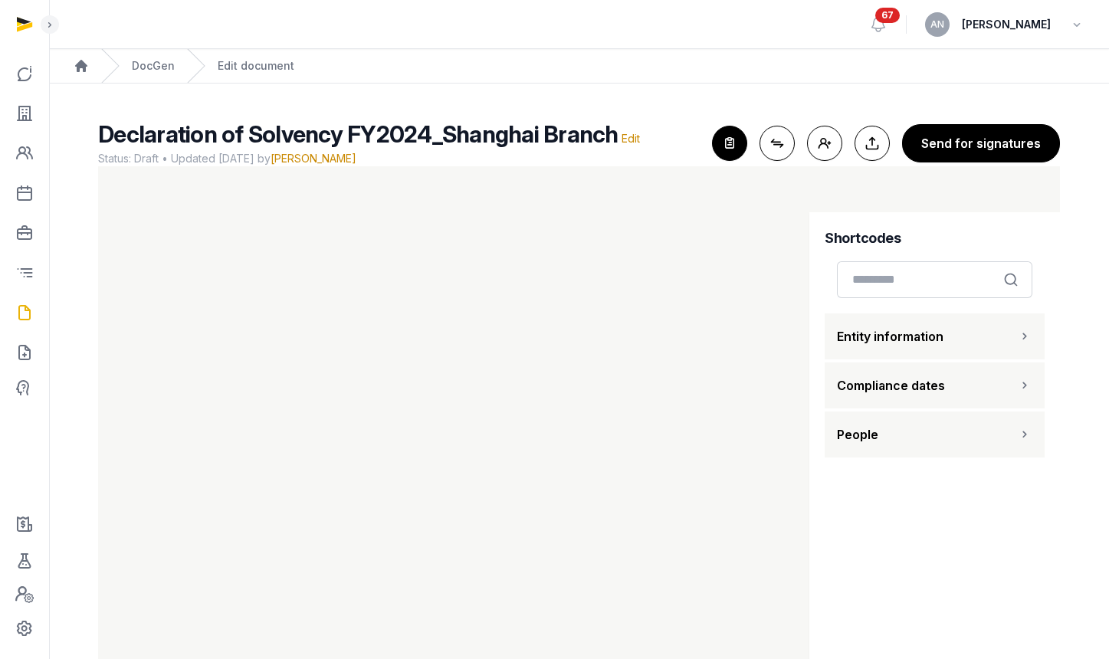
click at [156, 74] on div "DocGen" at bounding box center [138, 66] width 74 height 34
click at [156, 71] on link "DocGen" at bounding box center [153, 65] width 43 height 15
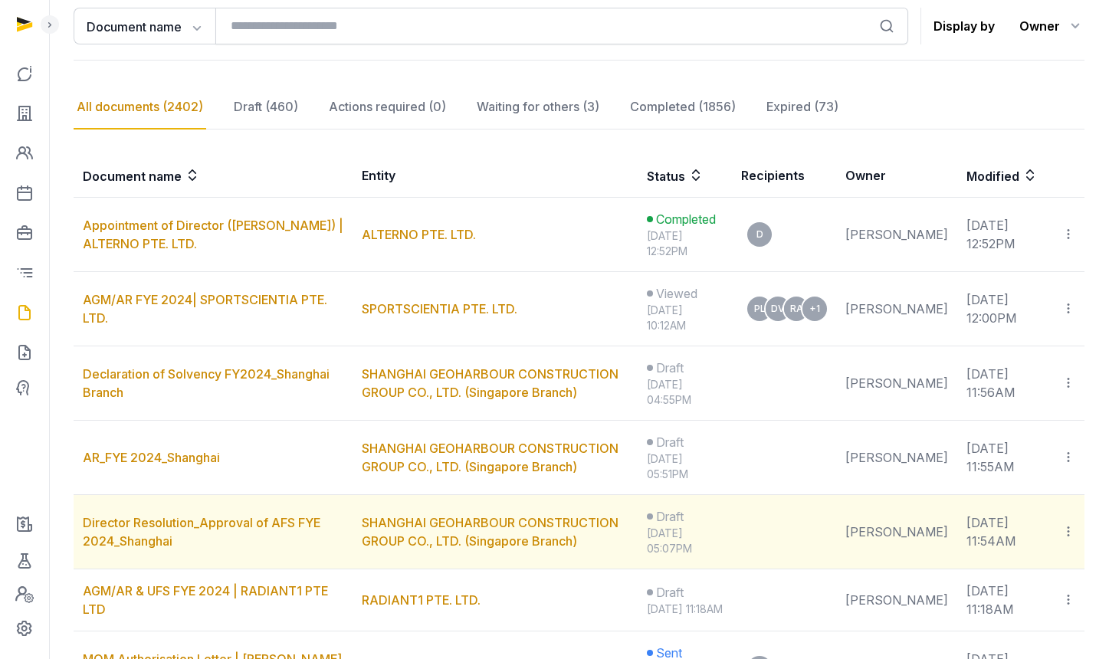
scroll to position [189, 0]
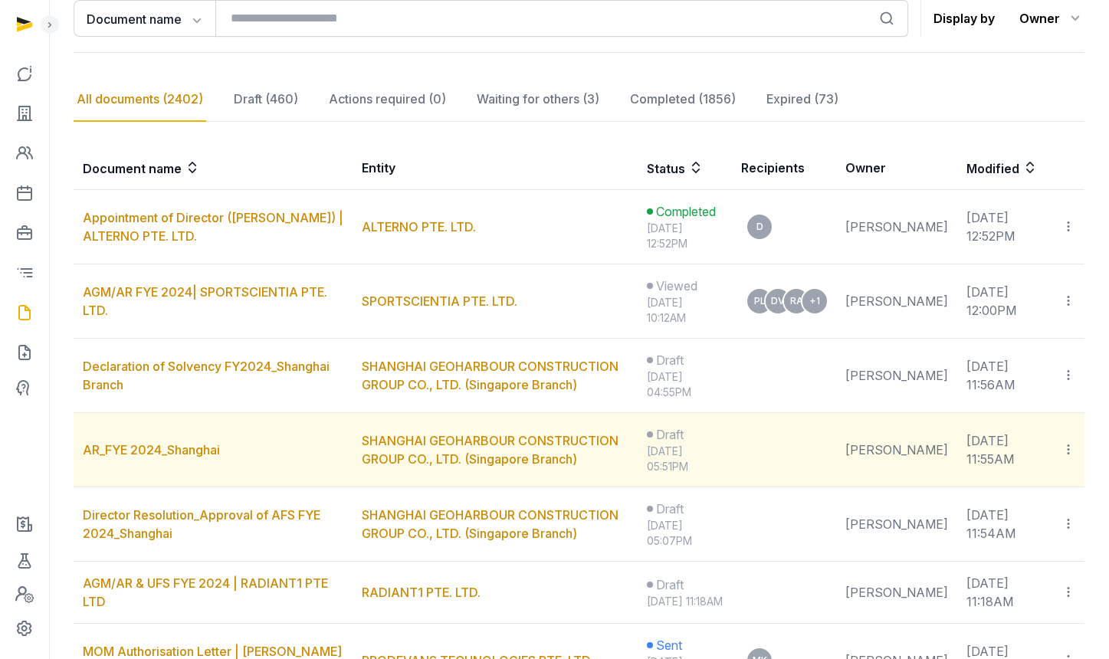
click at [151, 458] on td "AR_FYE 2024_Shanghai" at bounding box center [213, 450] width 279 height 74
click at [153, 455] on link "AR_FYE 2024_Shanghai" at bounding box center [151, 449] width 137 height 15
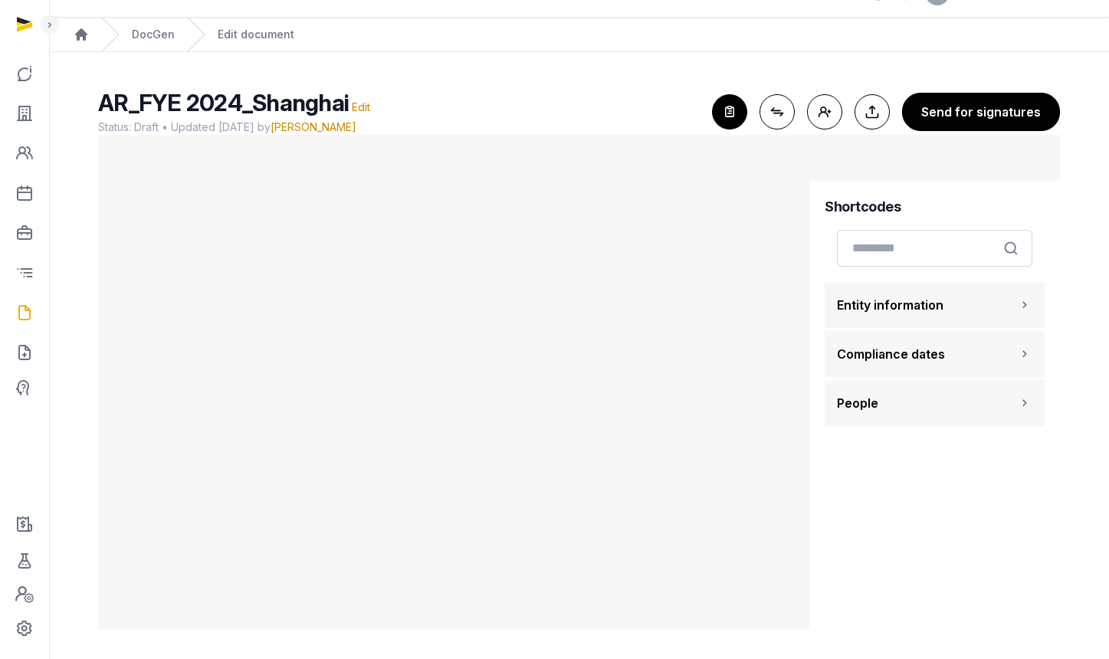
scroll to position [32, 0]
click at [731, 110] on icon "button" at bounding box center [730, 111] width 34 height 34
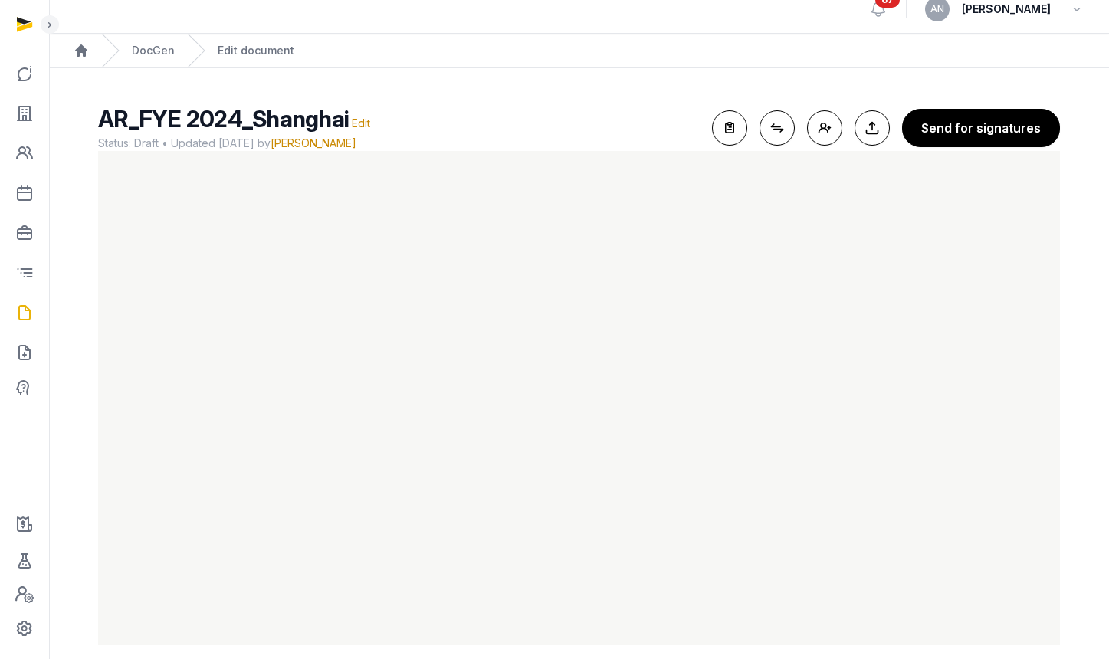
scroll to position [0, 0]
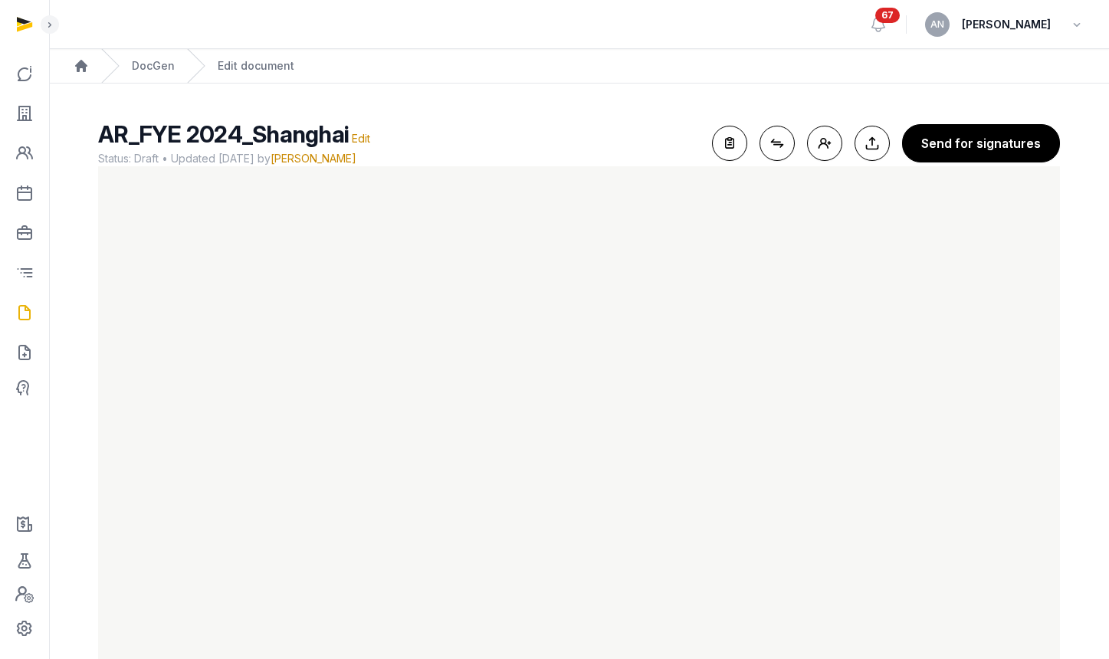
click at [155, 80] on div "DocGen" at bounding box center [138, 66] width 74 height 34
click at [153, 70] on link "DocGen" at bounding box center [153, 65] width 43 height 15
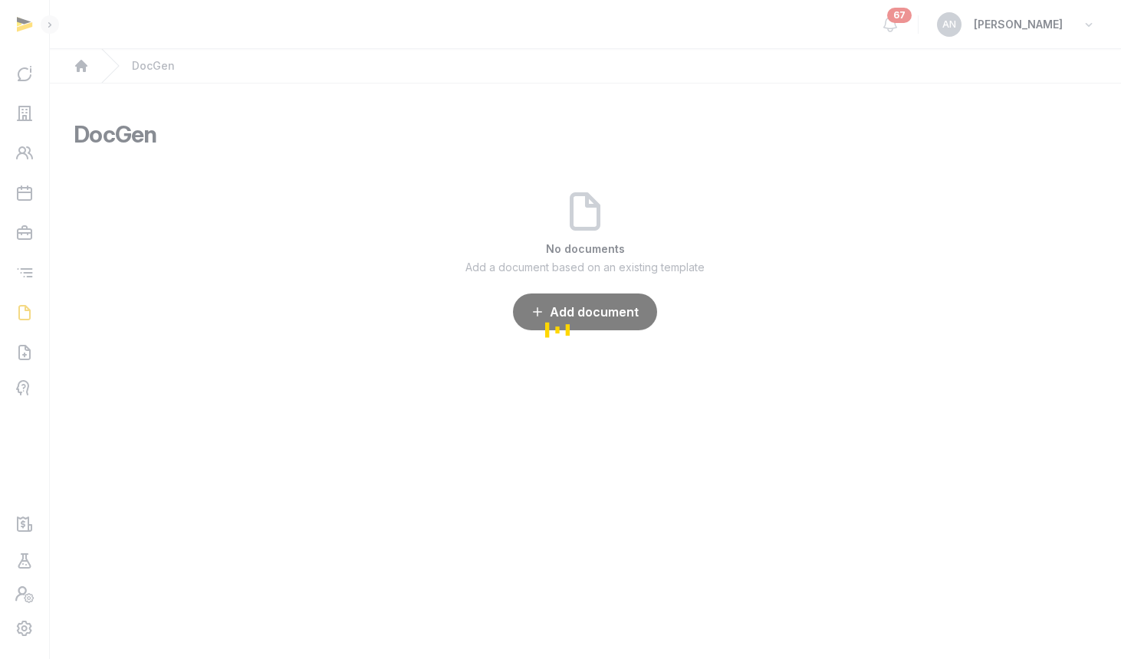
click at [396, 162] on div "Loading" at bounding box center [560, 329] width 1121 height 659
click at [30, 143] on div "Loading" at bounding box center [560, 329] width 1121 height 659
click at [30, 130] on div "Loading" at bounding box center [560, 329] width 1121 height 659
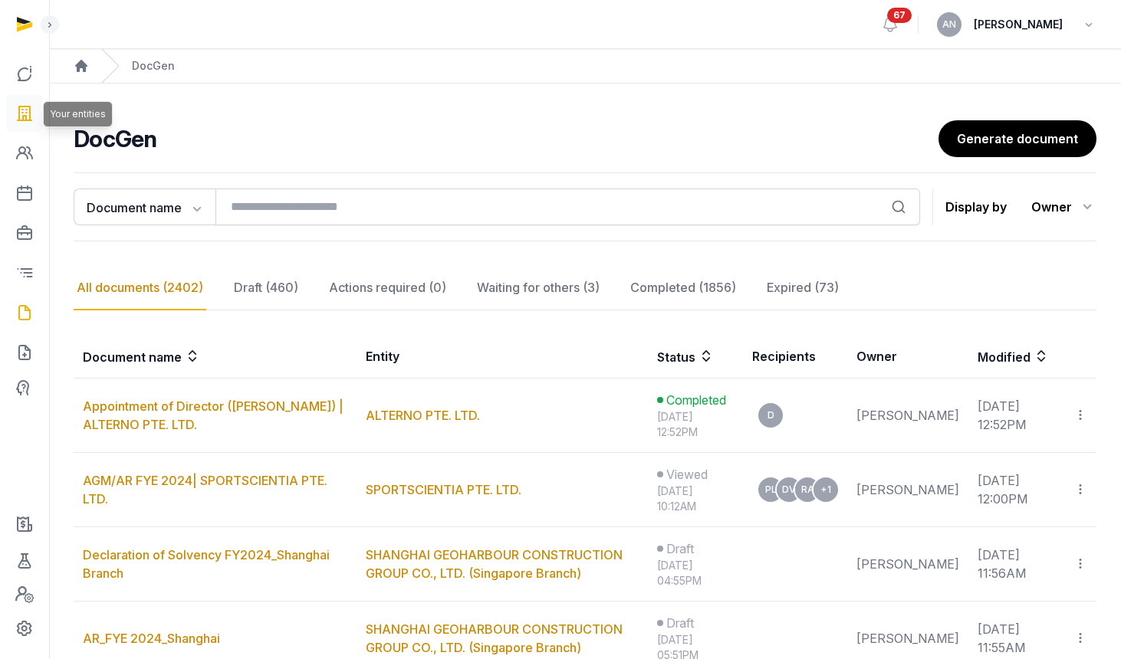
click at [28, 123] on icon at bounding box center [24, 113] width 18 height 25
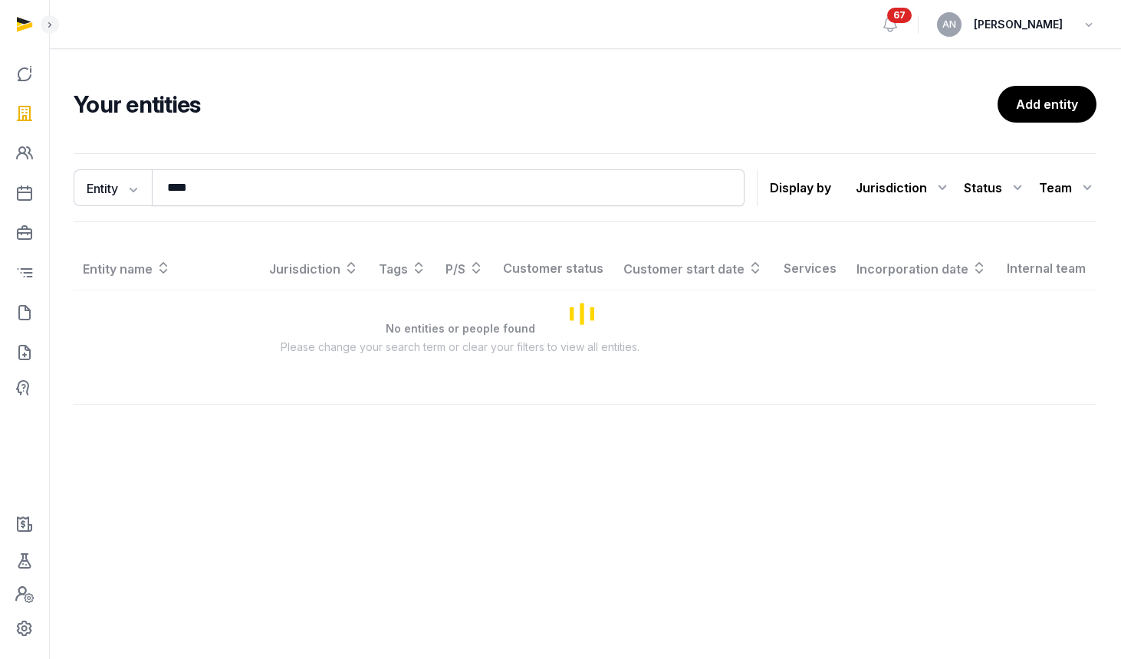
click at [315, 147] on div "Entity Entity People Tags Services **** Search Display by Jurisdiction All juri…" at bounding box center [585, 291] width 1072 height 288
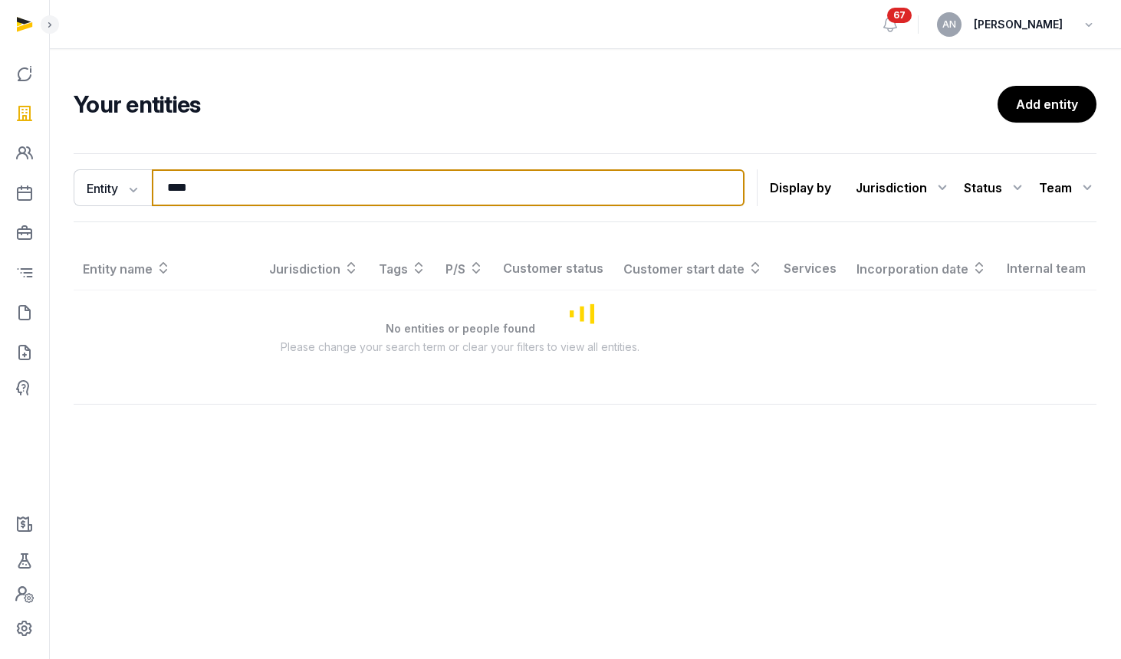
click at [252, 191] on input "****" at bounding box center [448, 187] width 593 height 37
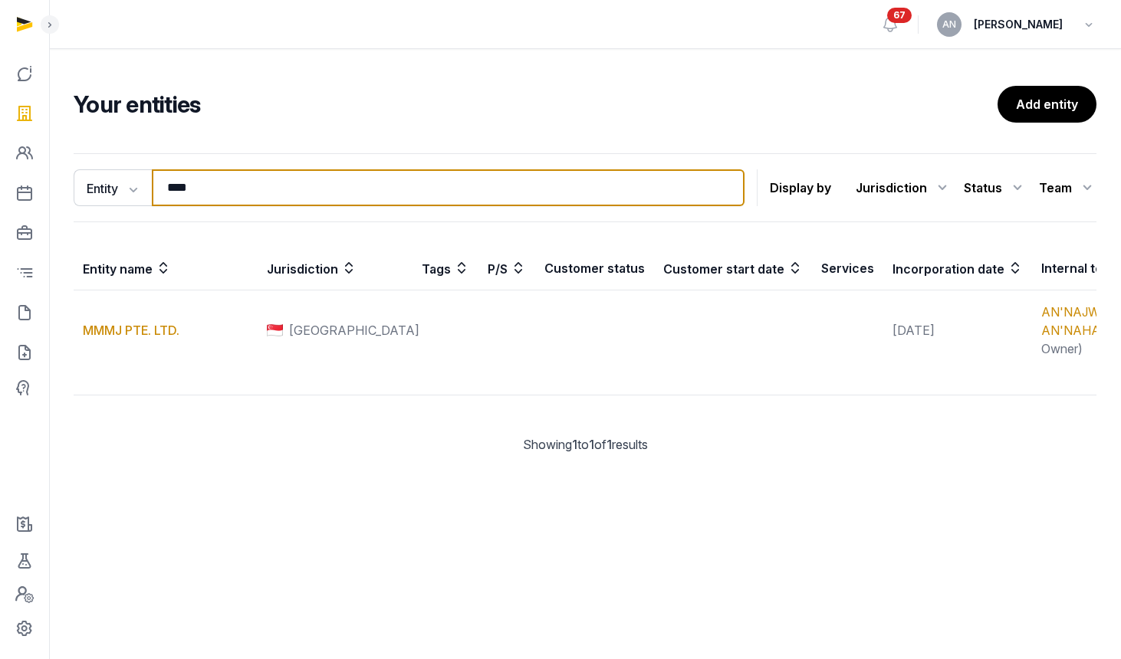
click at [252, 191] on input "****" at bounding box center [448, 187] width 593 height 37
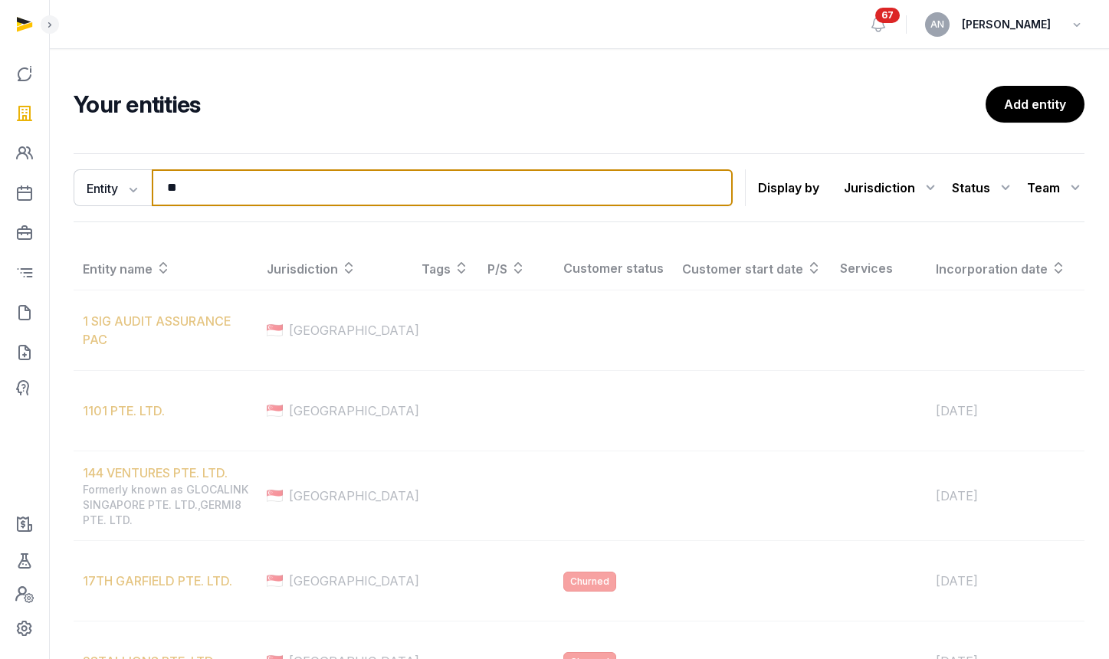
type input "*"
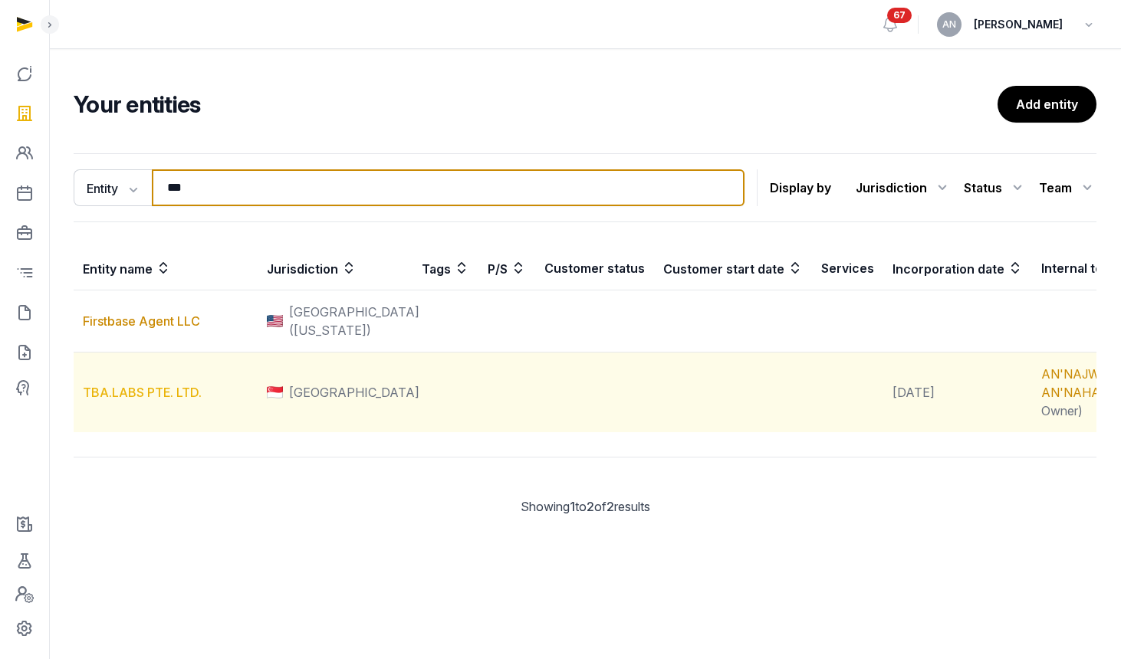
type input "***"
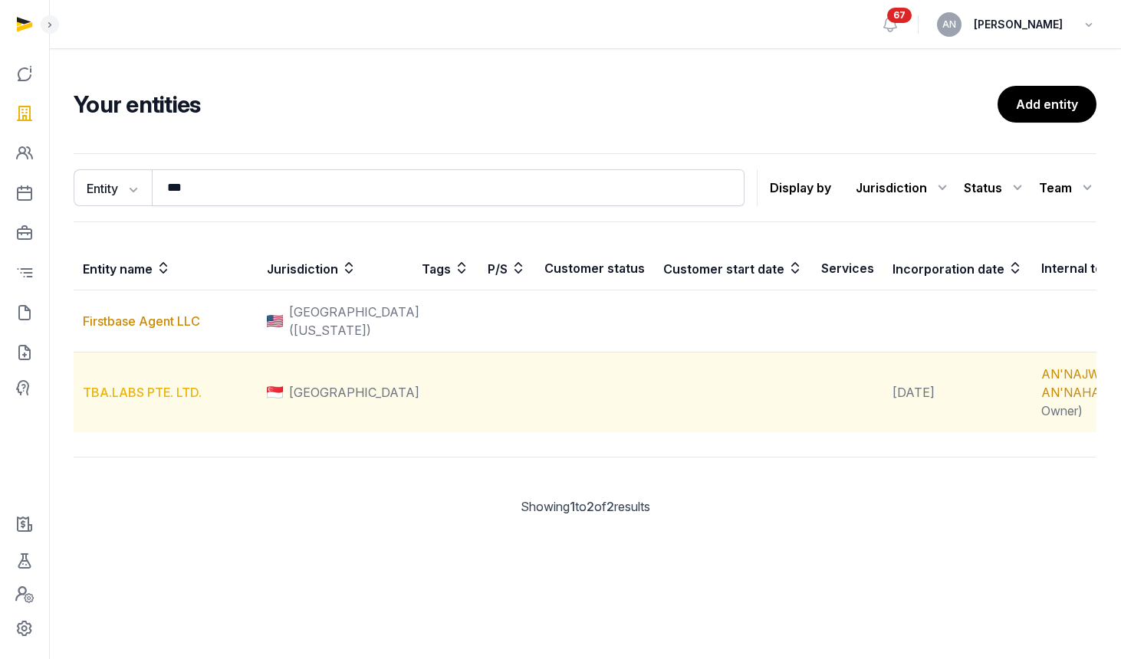
click at [156, 400] on link "TBA.LABS PTE. LTD." at bounding box center [142, 392] width 119 height 15
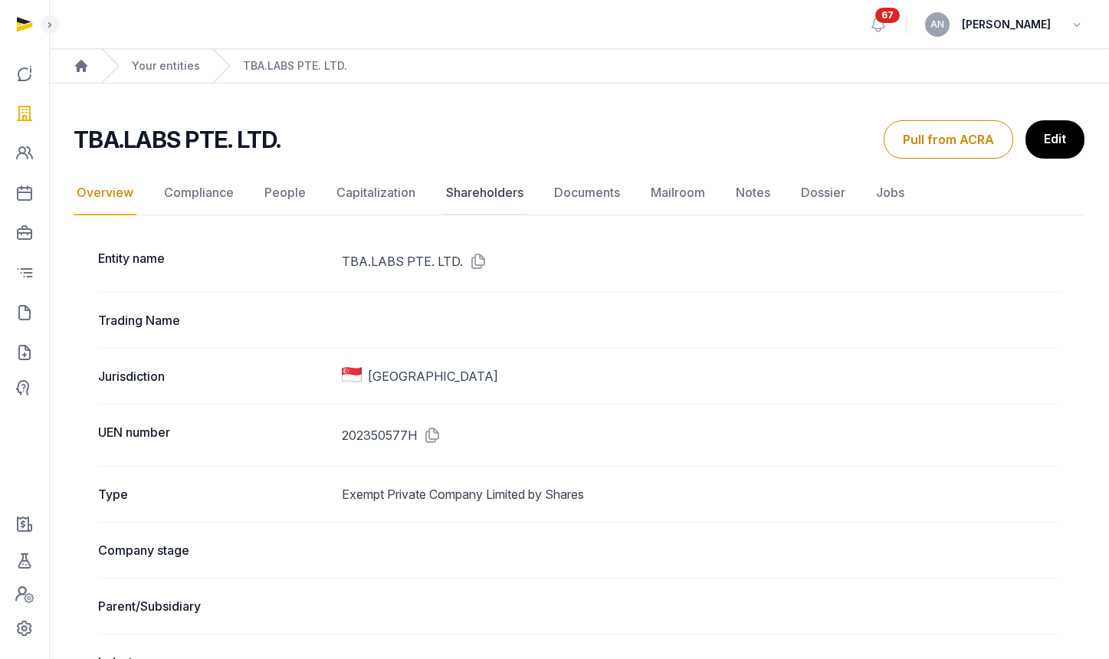
click at [504, 196] on link "Shareholders" at bounding box center [485, 193] width 84 height 44
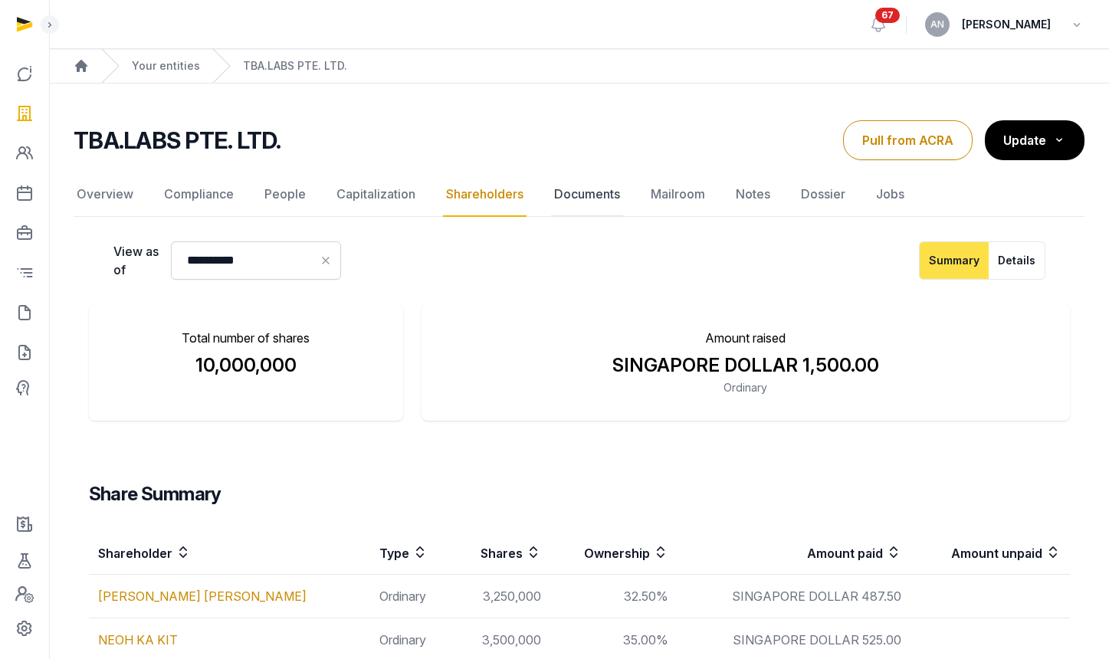
click at [588, 197] on link "Documents" at bounding box center [587, 194] width 72 height 44
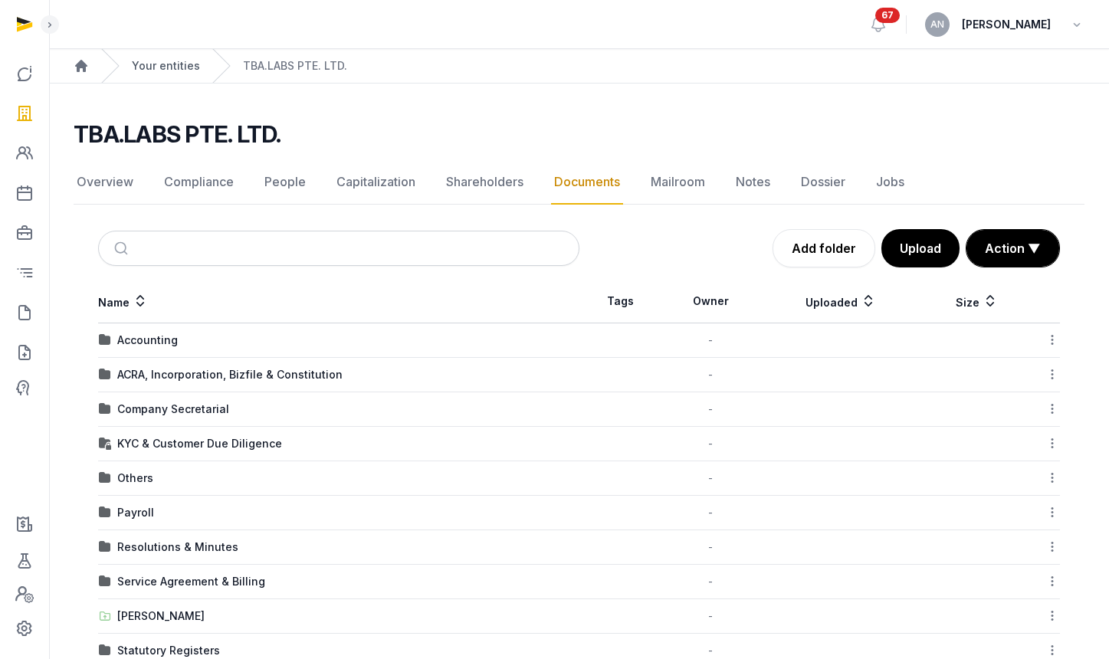
click at [160, 67] on link "Your entities" at bounding box center [166, 65] width 68 height 15
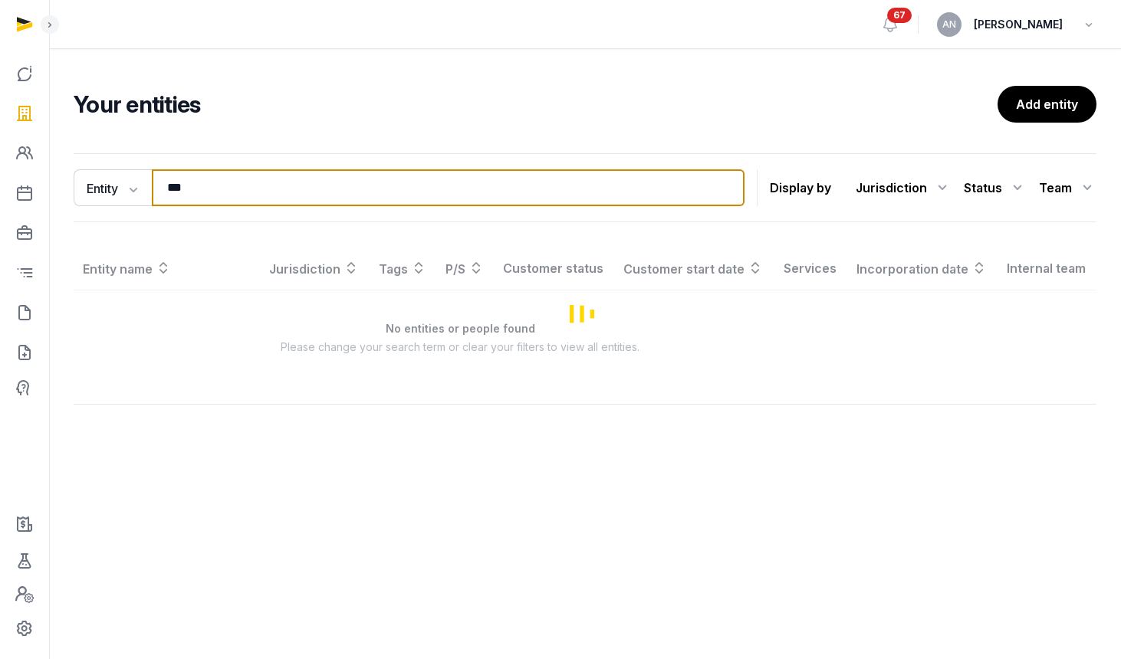
click at [379, 199] on input "***" at bounding box center [448, 187] width 593 height 37
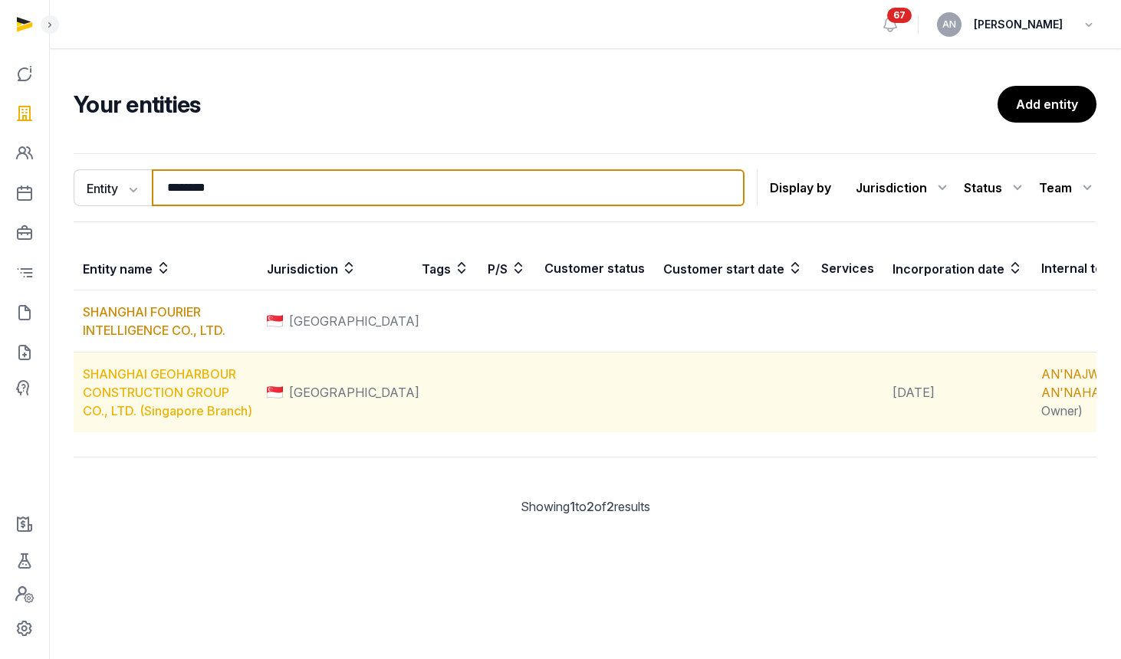
type input "********"
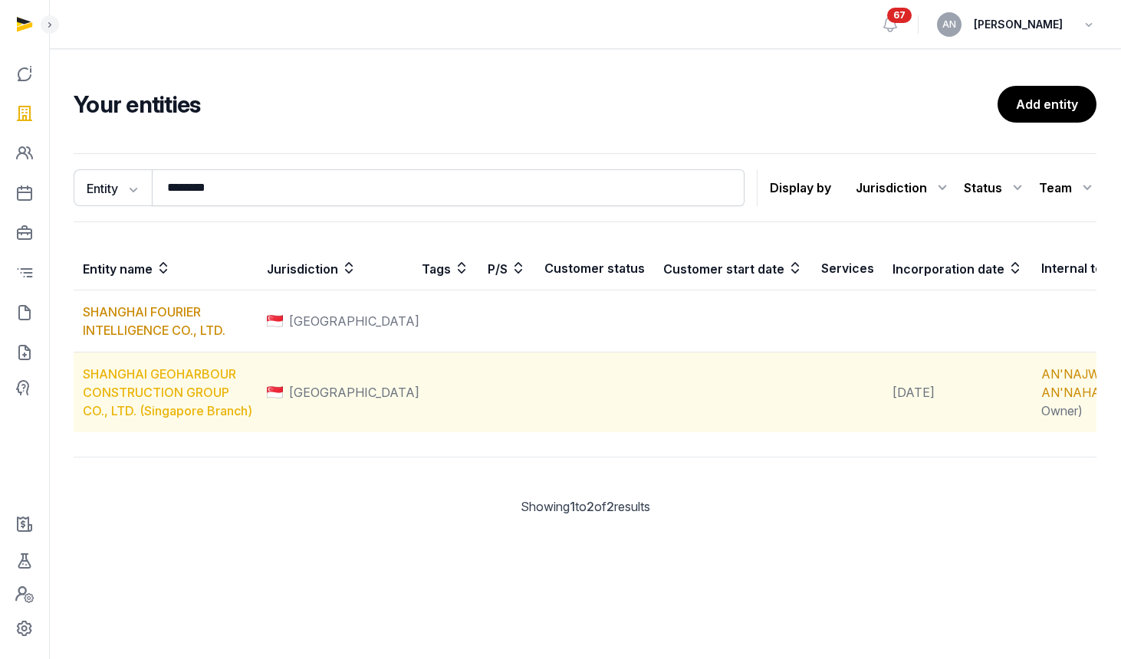
click at [191, 419] on link "SHANGHAI GEOHARBOUR CONSTRUCTION GROUP CO., LTD. (Singapore Branch)" at bounding box center [167, 392] width 169 height 52
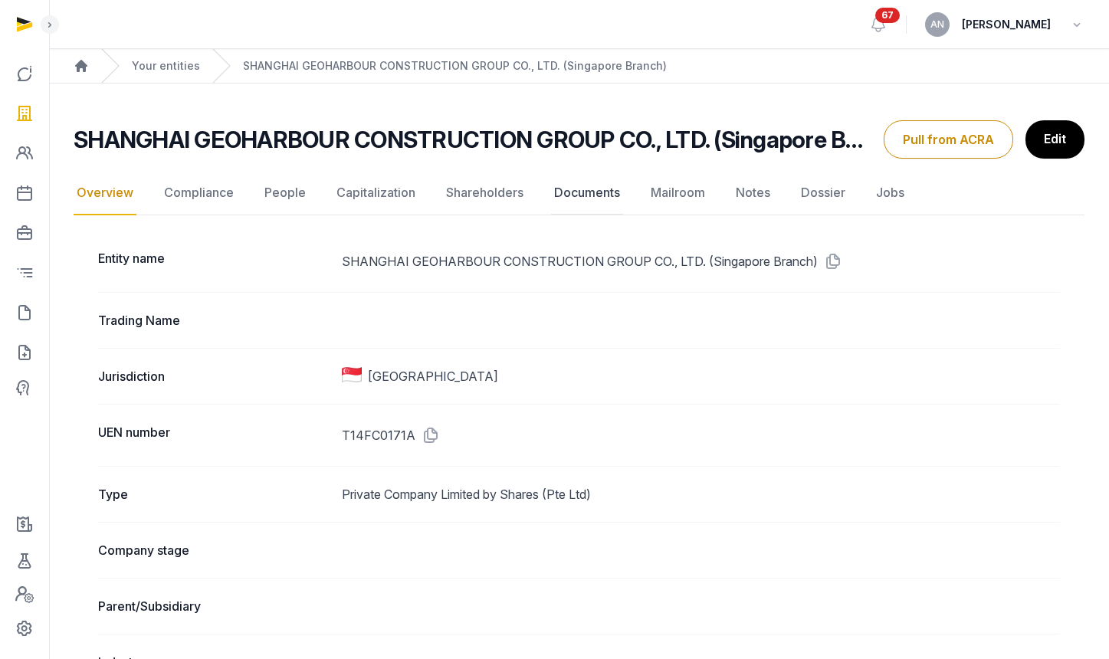
click at [603, 203] on link "Documents" at bounding box center [587, 193] width 72 height 44
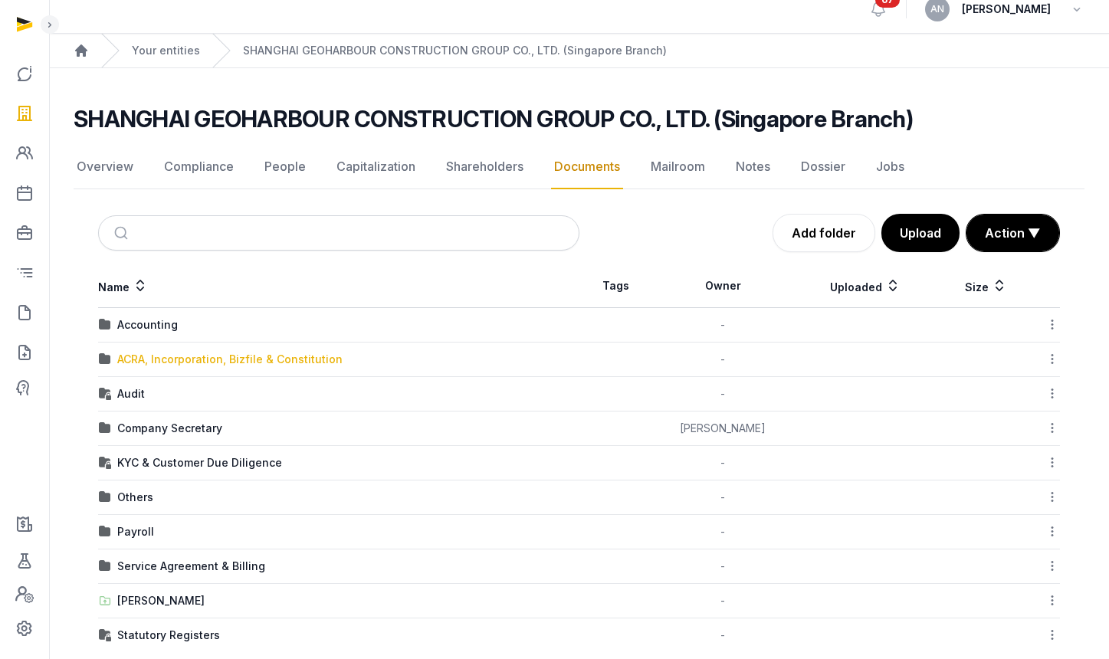
scroll to position [39, 0]
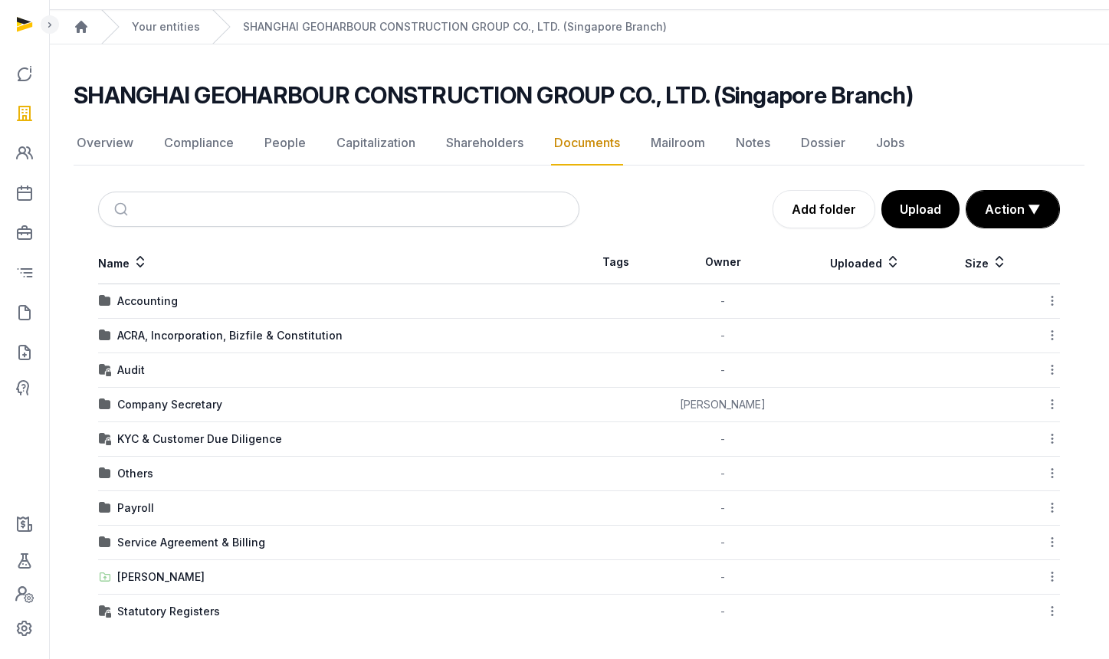
click at [191, 339] on div "ACRA, Incorporation, Bizfile & Constitution" at bounding box center [229, 335] width 225 height 15
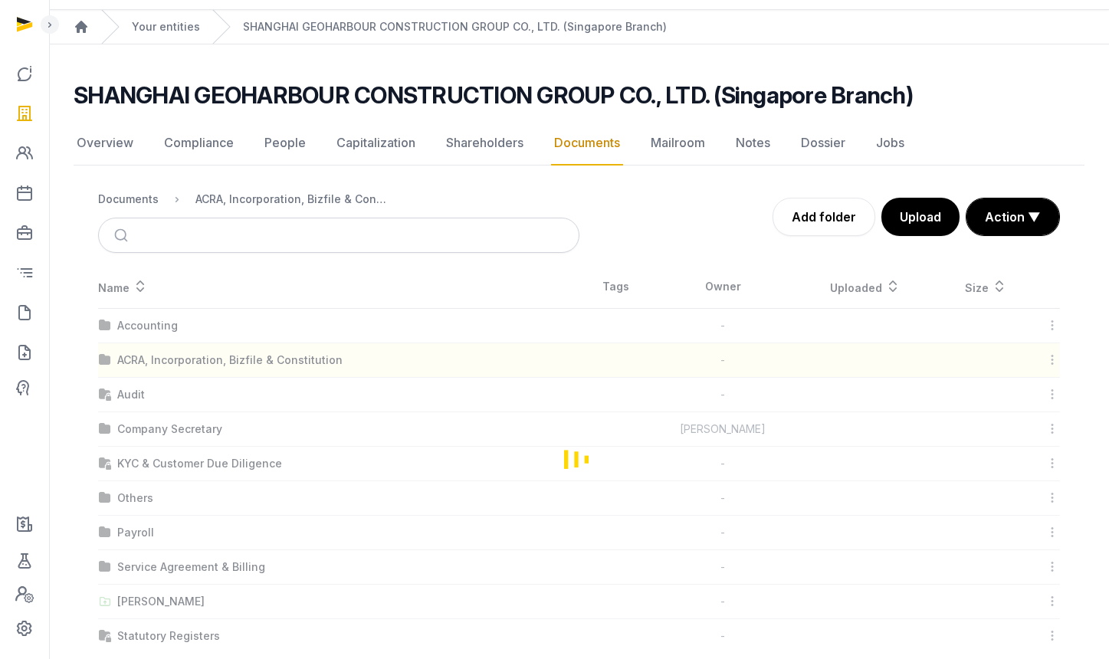
scroll to position [0, 0]
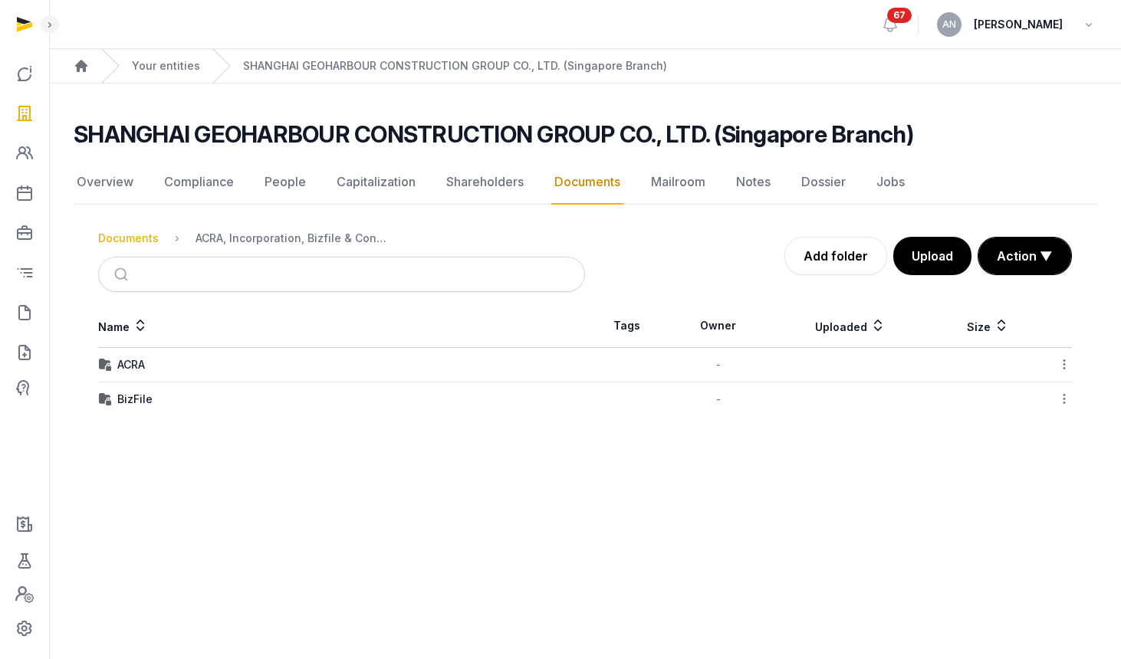
click at [143, 232] on div "Documents" at bounding box center [128, 238] width 61 height 15
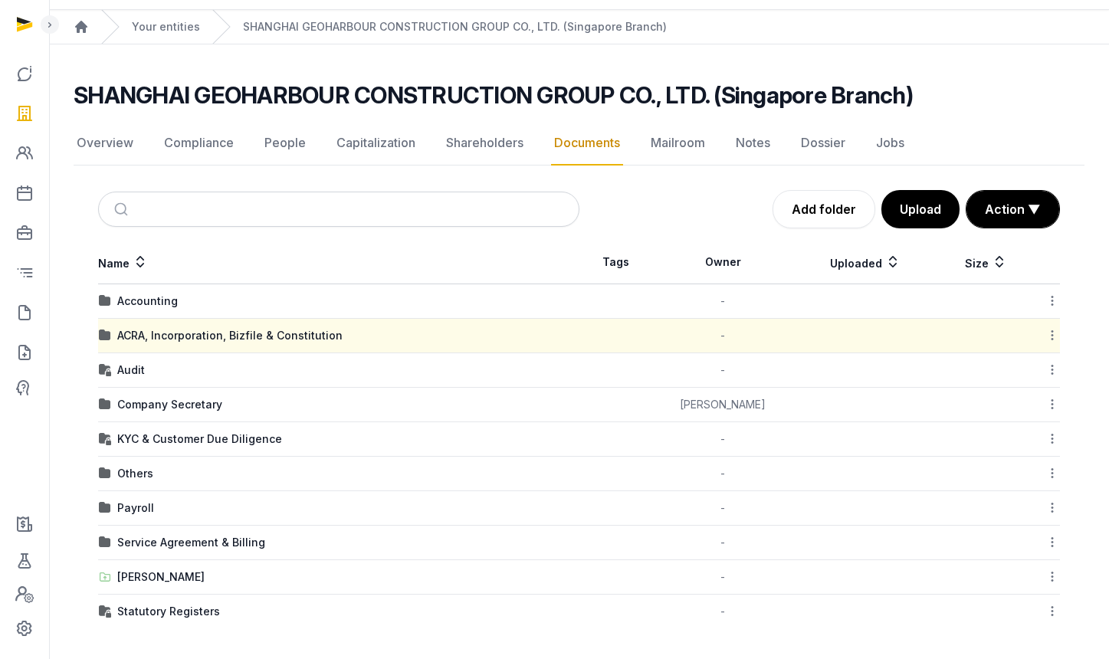
scroll to position [36, 0]
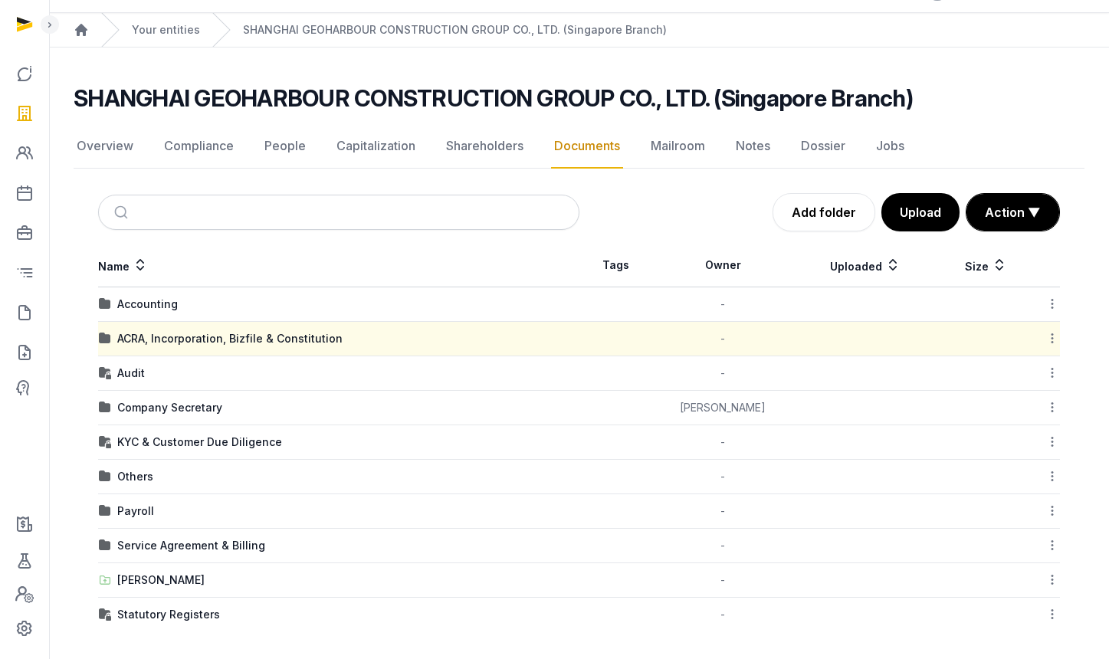
click at [179, 406] on div "Company Secretary" at bounding box center [169, 407] width 105 height 15
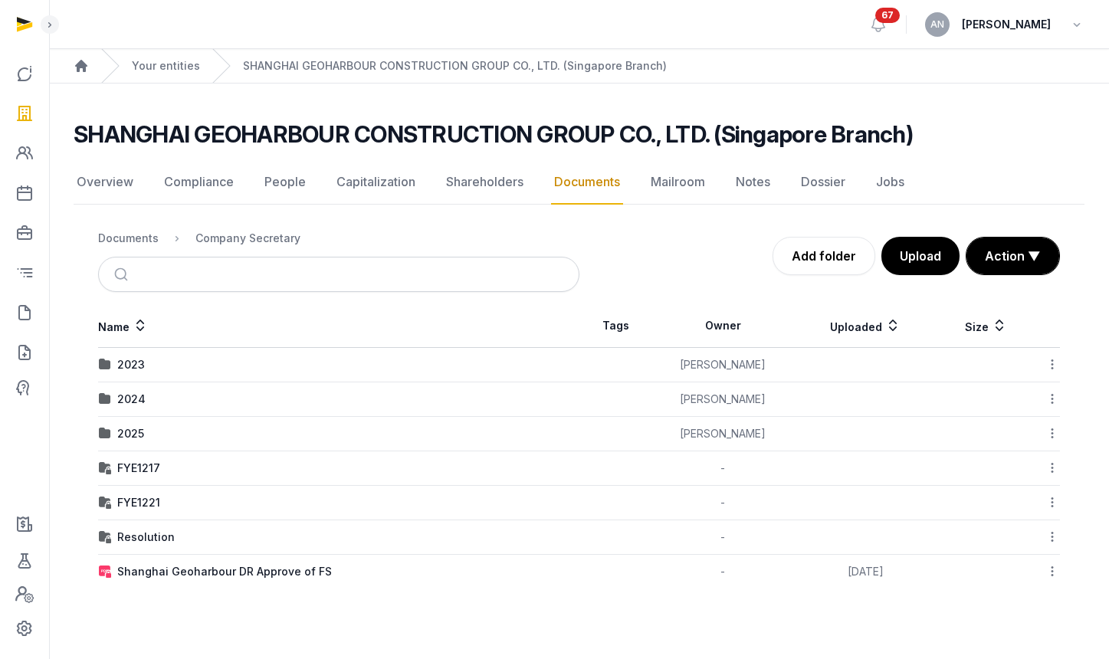
scroll to position [0, 0]
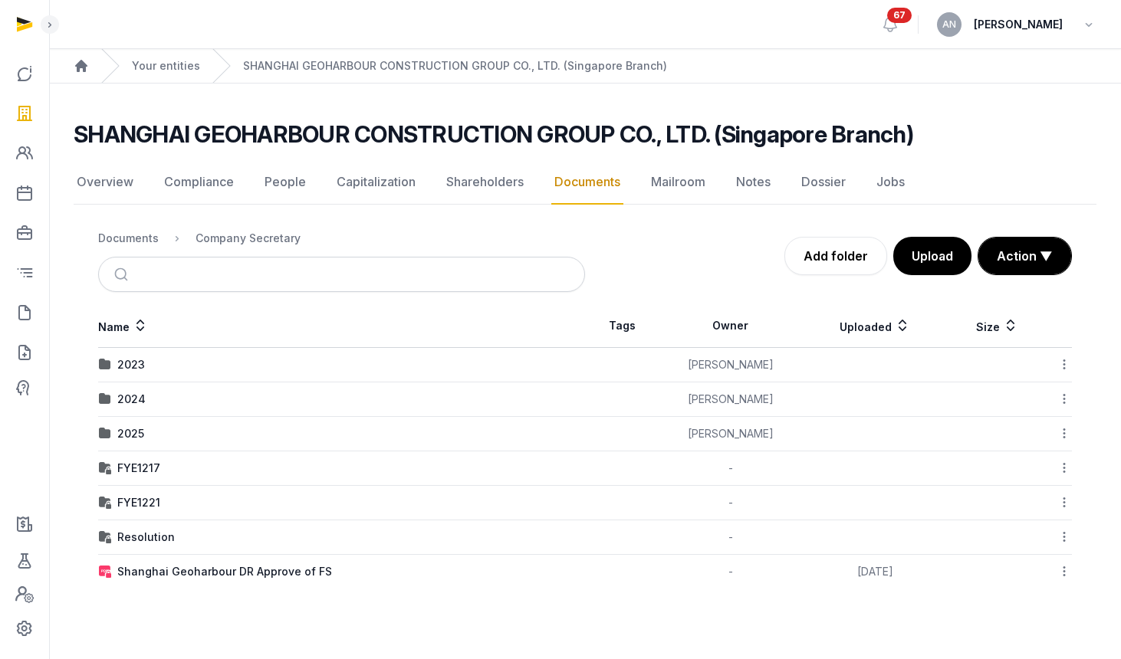
click at [131, 389] on td "2024" at bounding box center [341, 400] width 487 height 34
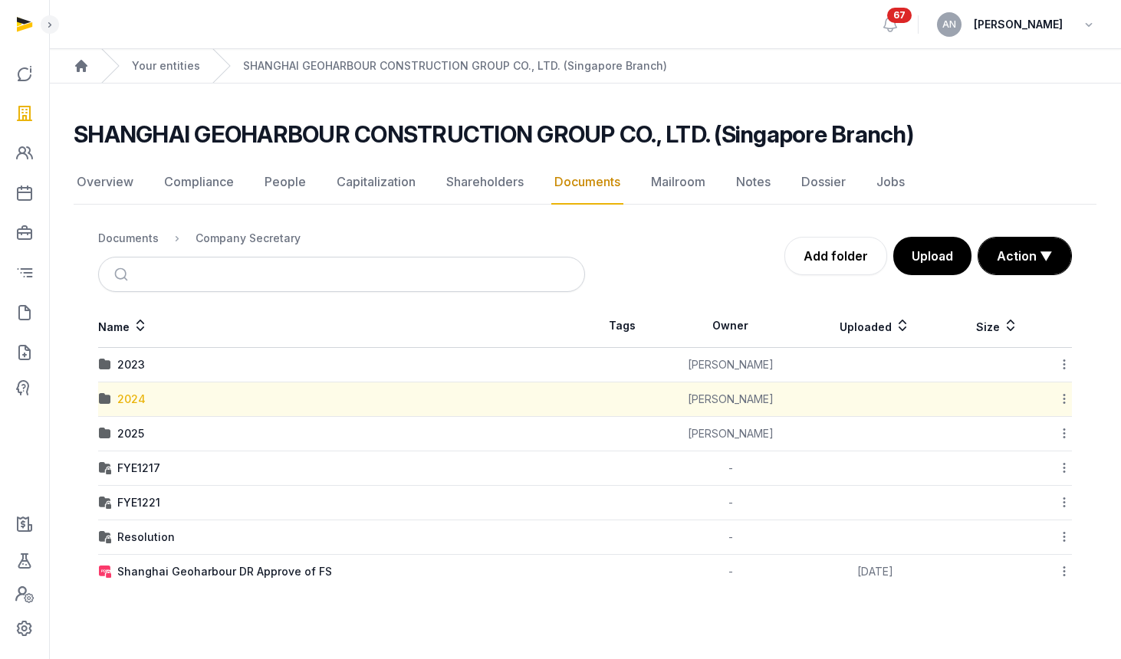
click at [135, 399] on div "2024" at bounding box center [131, 399] width 28 height 15
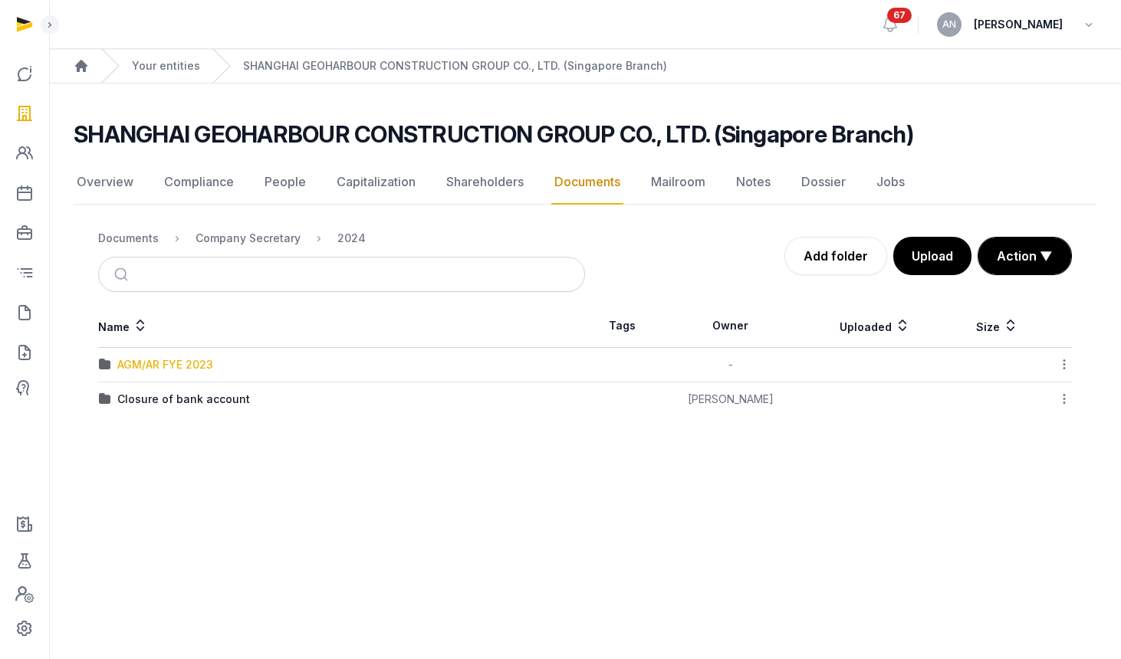
click at [165, 359] on div "AGM/AR FYE 2023" at bounding box center [165, 364] width 96 height 15
click at [153, 366] on div "AGM/AR FYE 2023" at bounding box center [165, 364] width 96 height 15
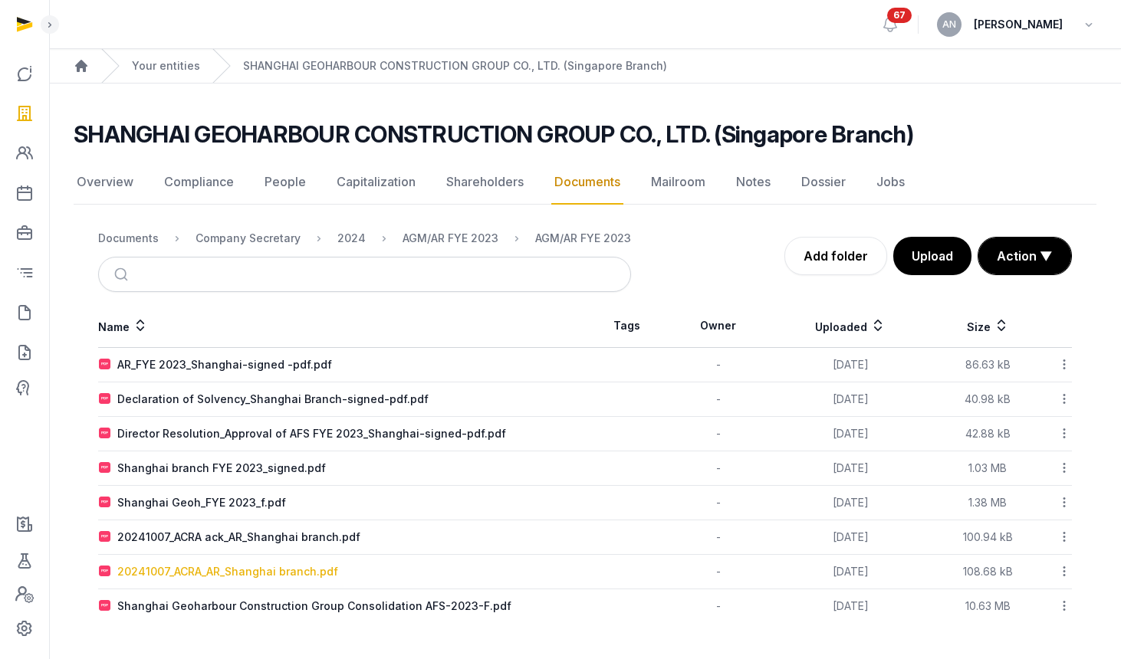
click at [208, 569] on div "20241007_ACRA_AR_Shanghai branch.pdf" at bounding box center [227, 571] width 221 height 15
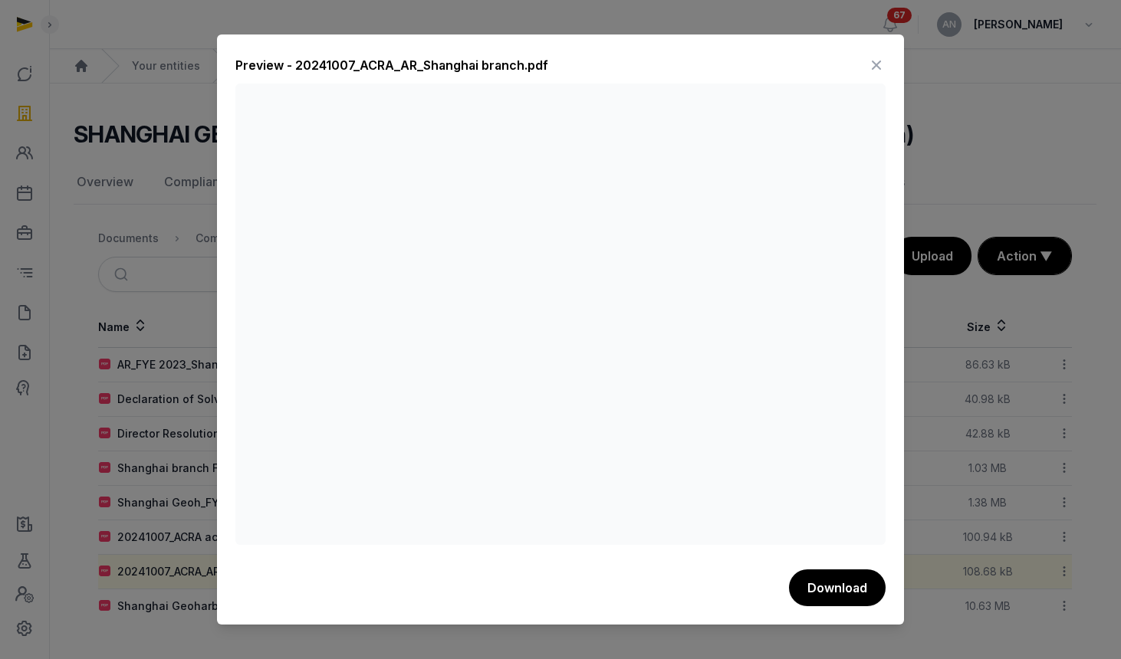
drag, startPoint x: 878, startPoint y: 66, endPoint x: 869, endPoint y: 72, distance: 11.7
click at [878, 66] on icon at bounding box center [876, 65] width 18 height 25
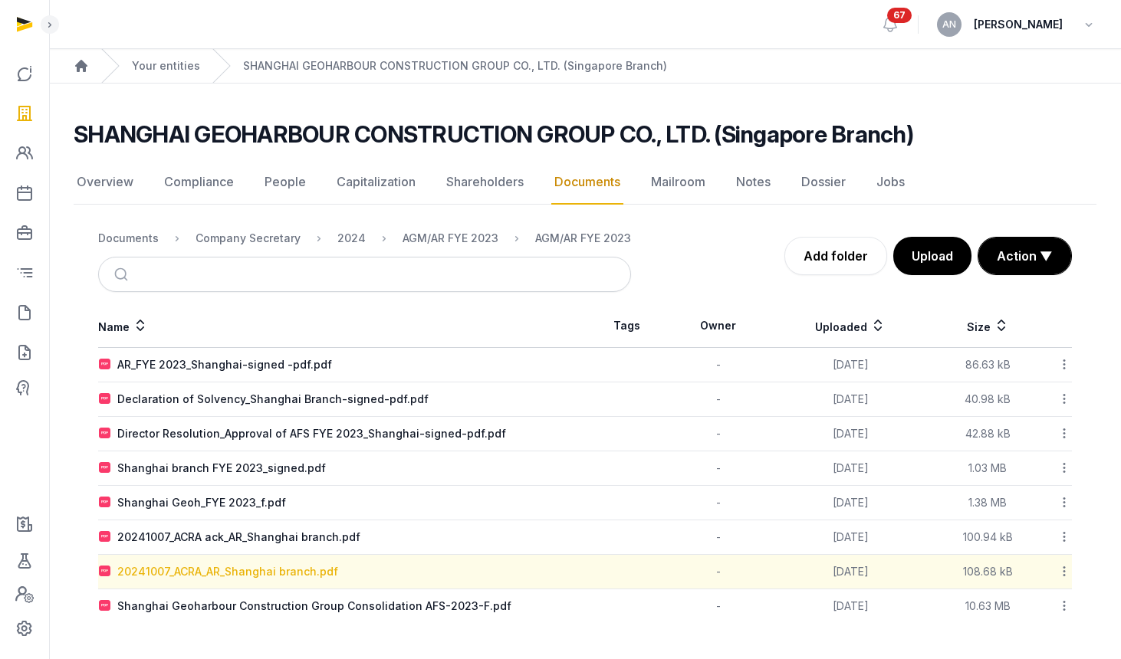
click at [235, 572] on div "20241007_ACRA_AR_Shanghai branch.pdf" at bounding box center [227, 571] width 221 height 15
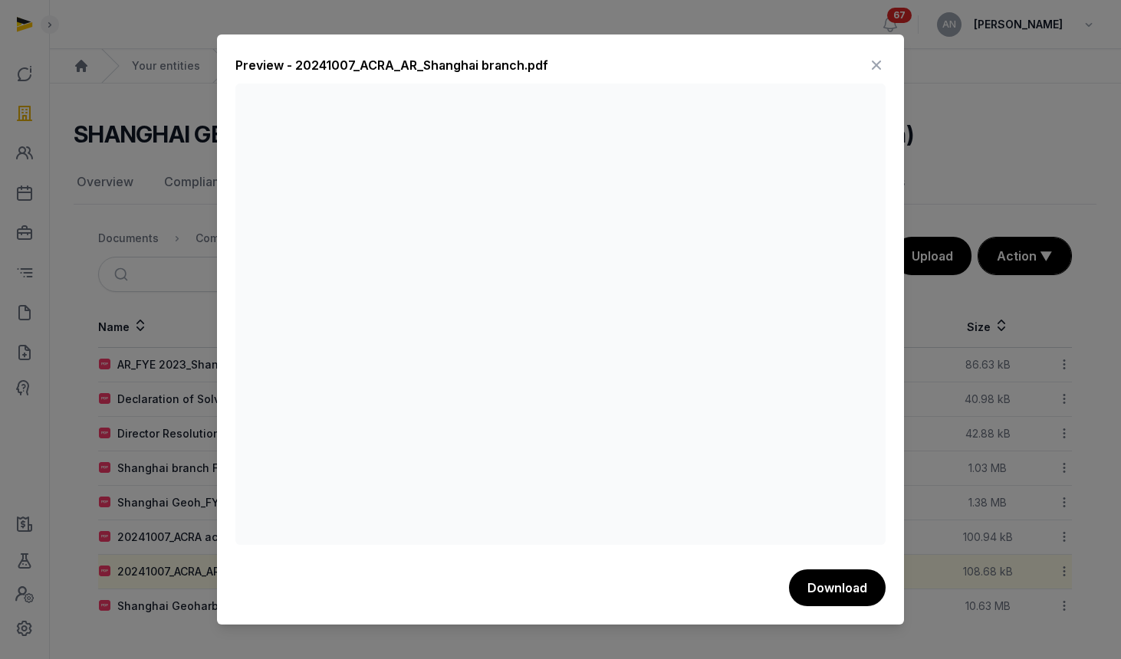
click at [879, 58] on icon at bounding box center [876, 65] width 18 height 25
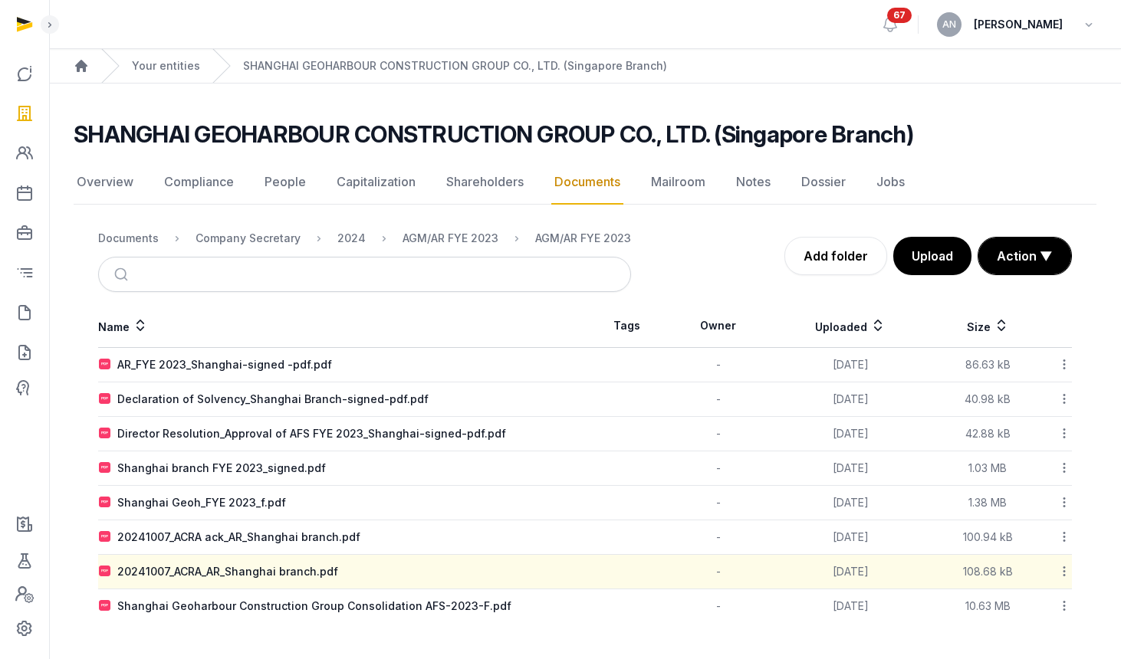
click at [191, 353] on td "AR_FYE 2023_Shanghai-signed -pdf.pdf" at bounding box center [341, 365] width 487 height 34
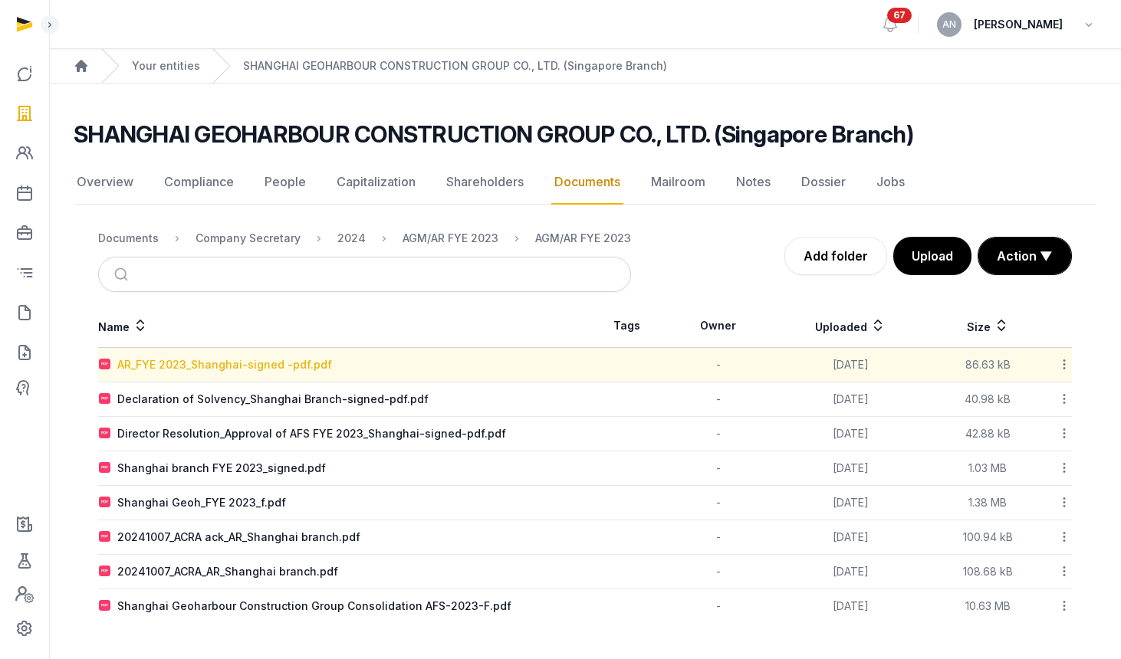
click at [192, 361] on div "AR_FYE 2023_Shanghai-signed -pdf.pdf" at bounding box center [224, 364] width 215 height 15
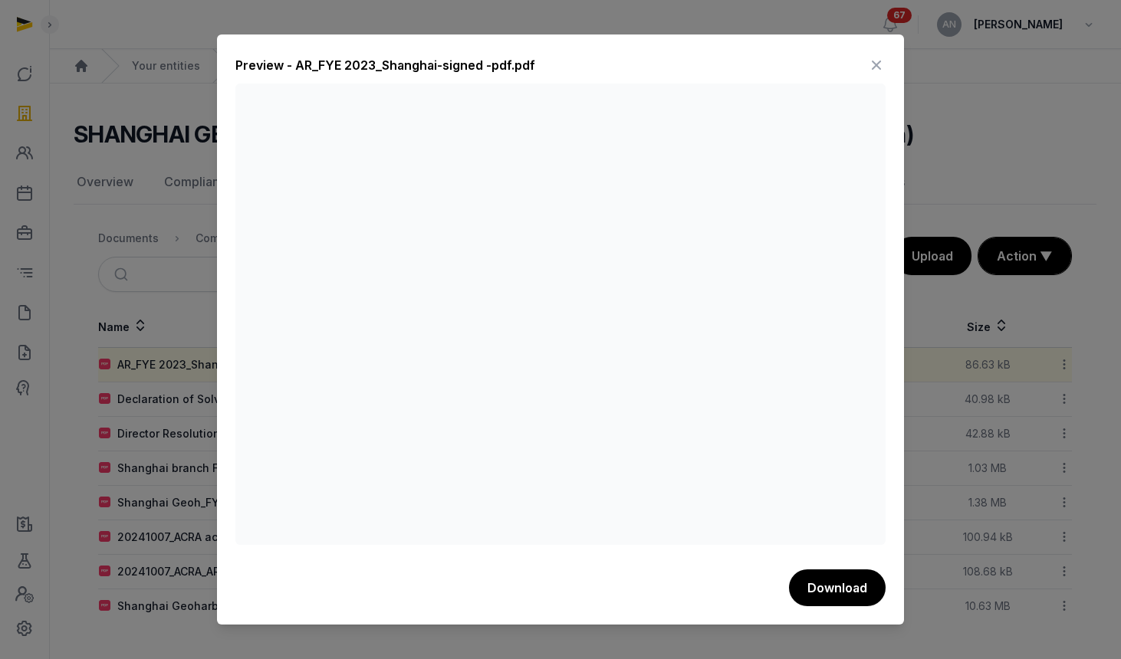
click at [164, 75] on div at bounding box center [560, 329] width 1121 height 659
click at [877, 64] on icon at bounding box center [876, 65] width 18 height 25
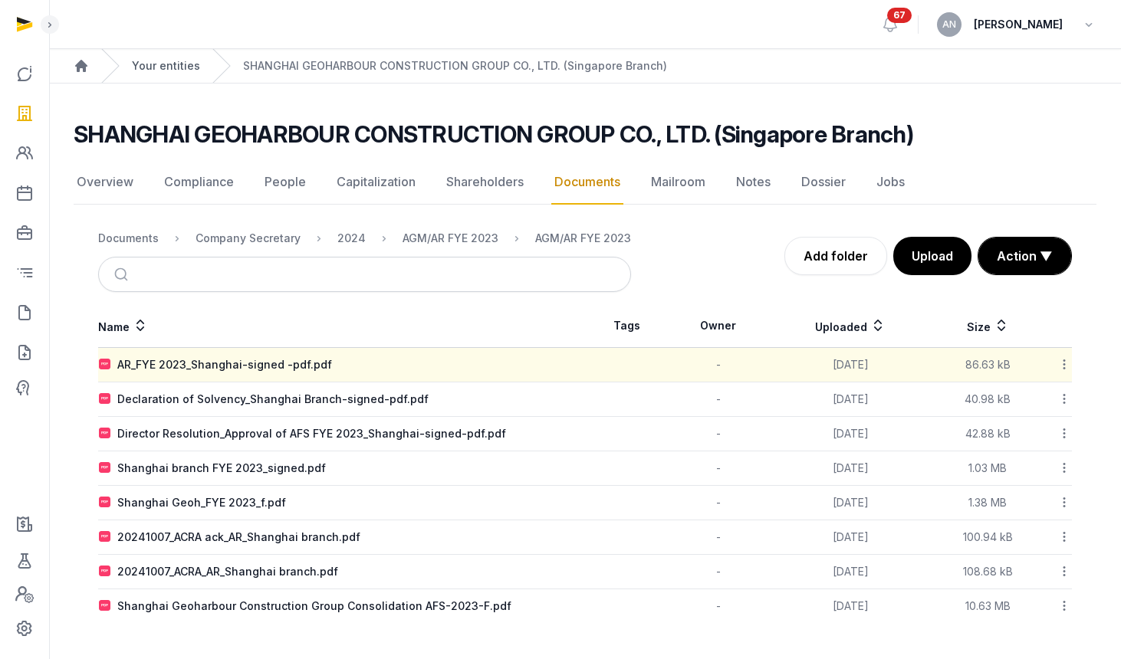
click at [133, 62] on link "Your entities" at bounding box center [166, 65] width 68 height 15
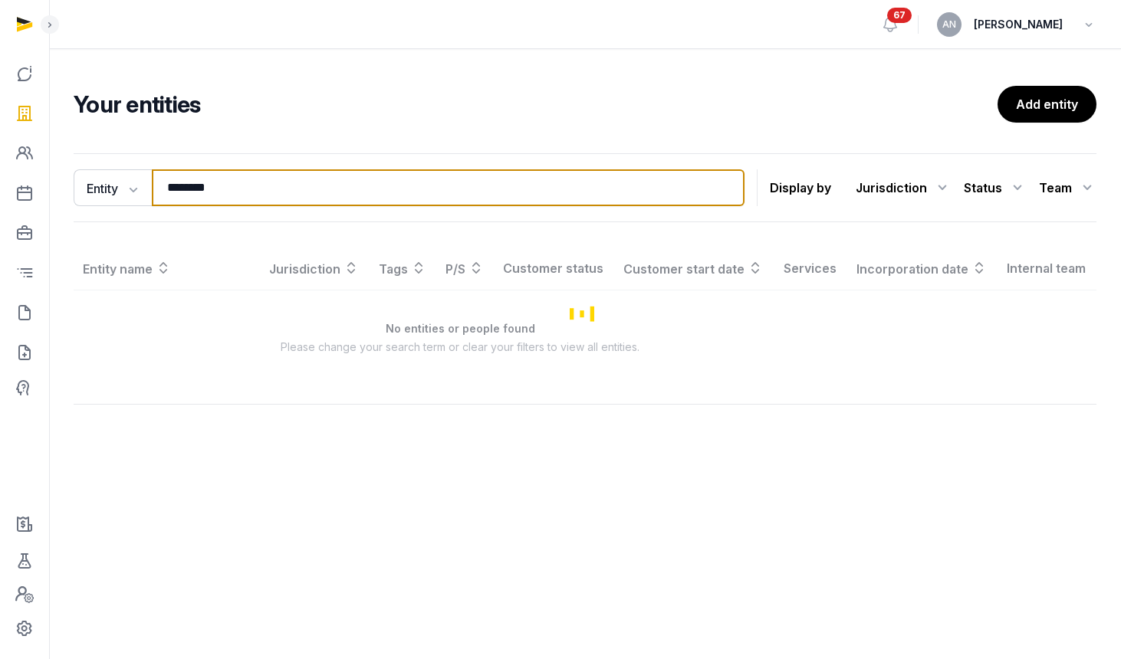
click at [285, 198] on input "********" at bounding box center [448, 187] width 593 height 37
click at [285, 197] on input "********" at bounding box center [448, 187] width 593 height 37
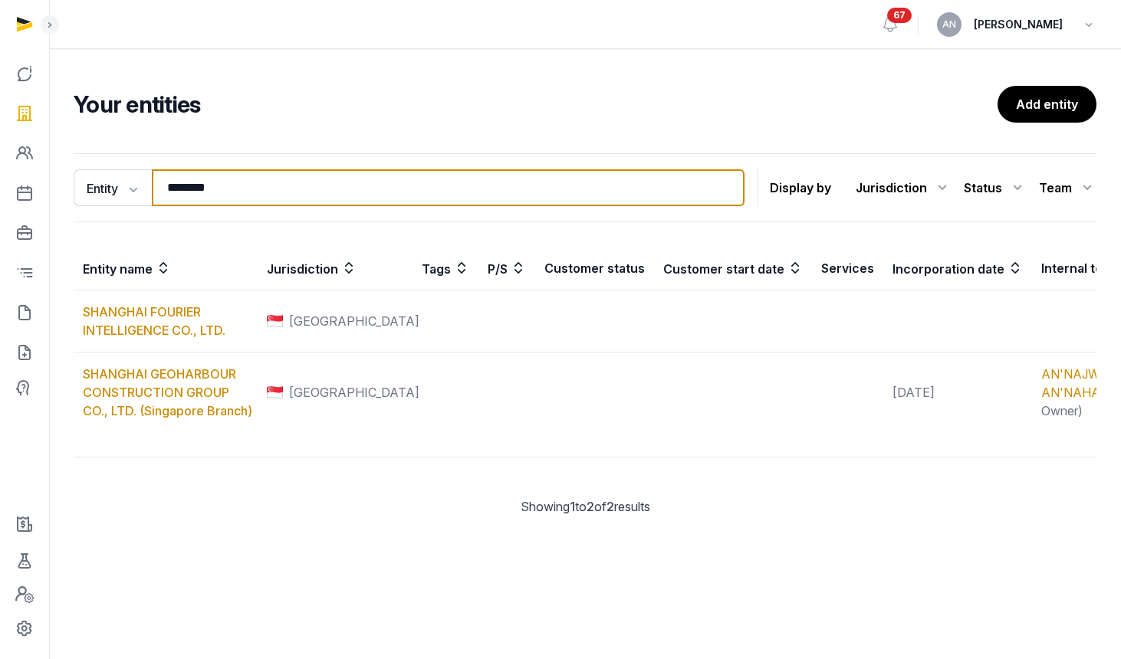
type input "*"
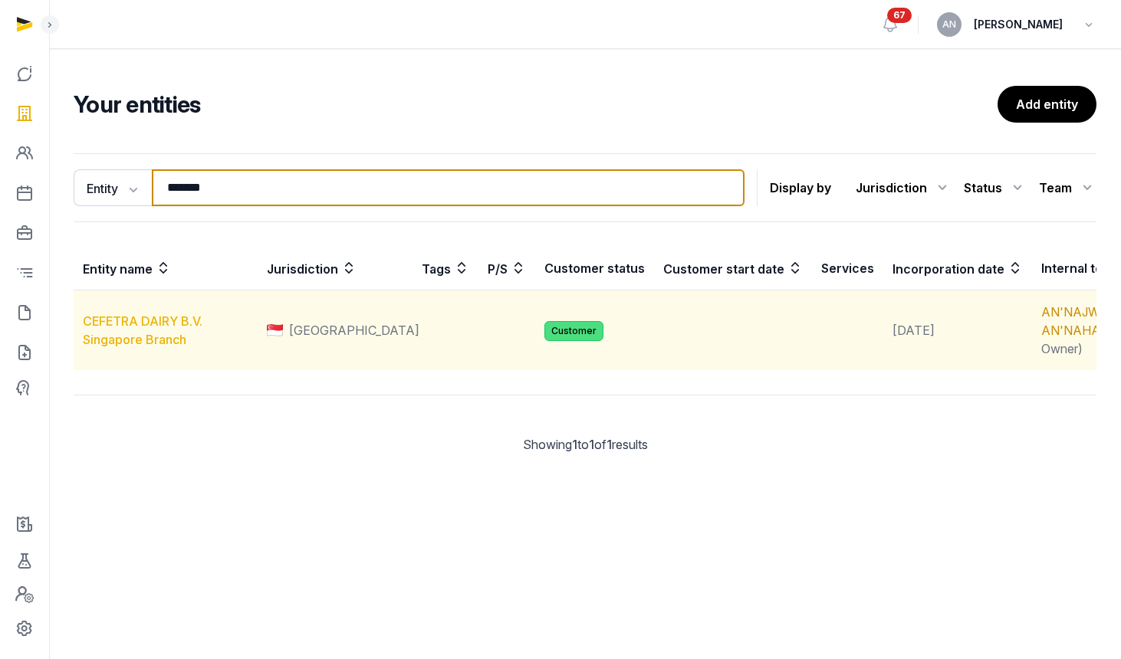
type input "*******"
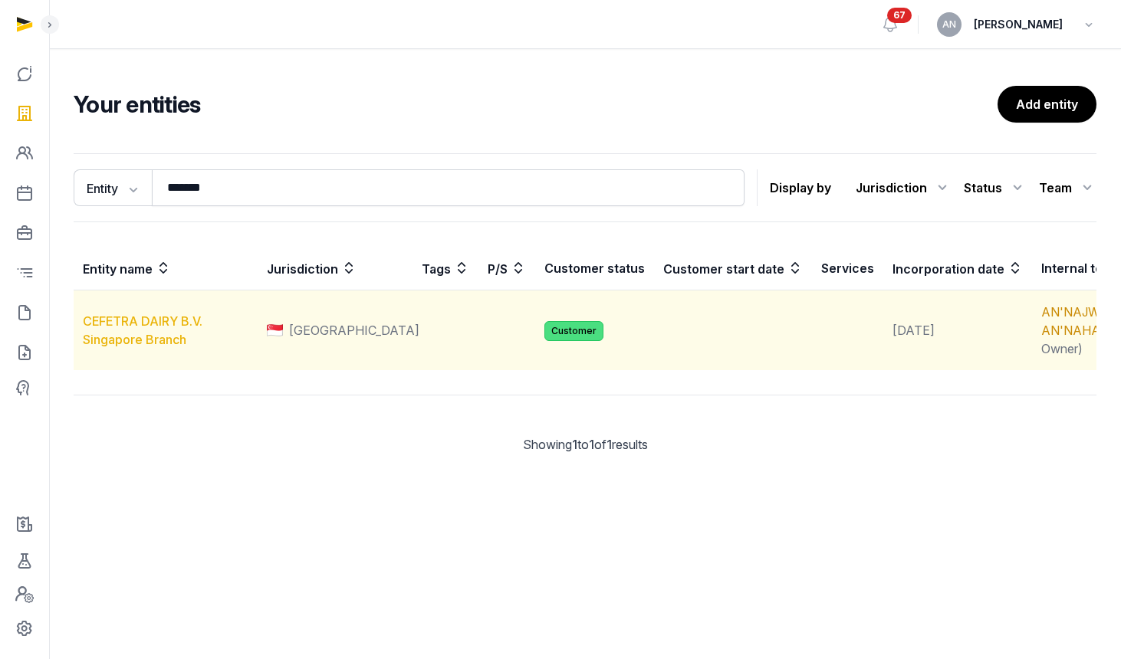
click at [162, 343] on link "CEFETRA DAIRY B.V. Singapore Branch" at bounding box center [143, 331] width 120 height 34
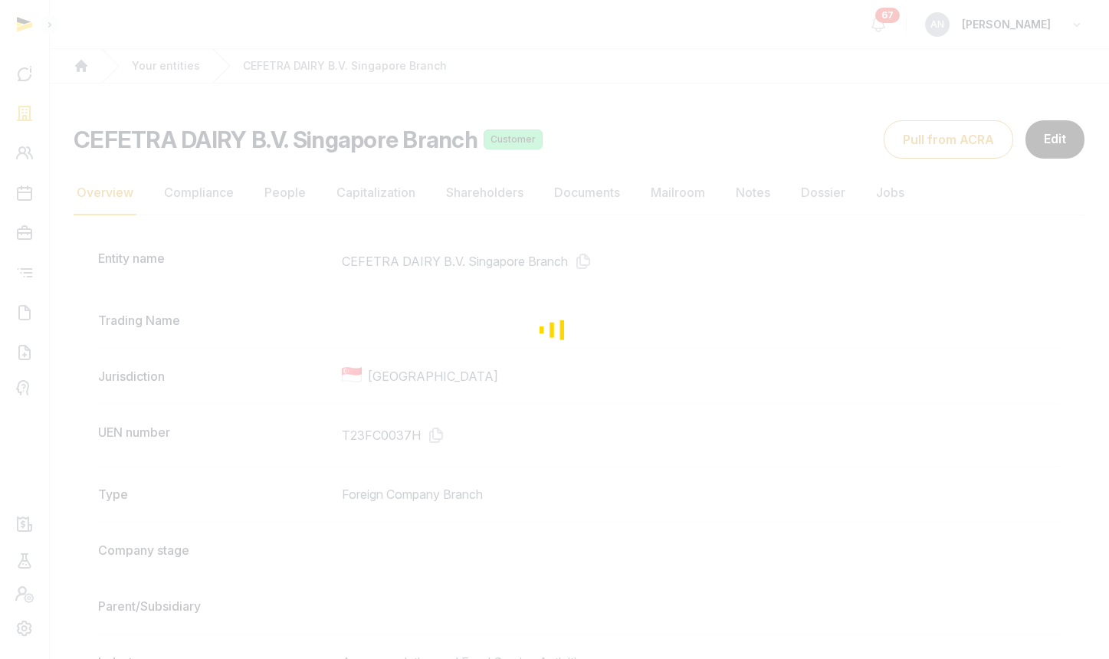
click at [591, 195] on div "Loading" at bounding box center [554, 329] width 1109 height 659
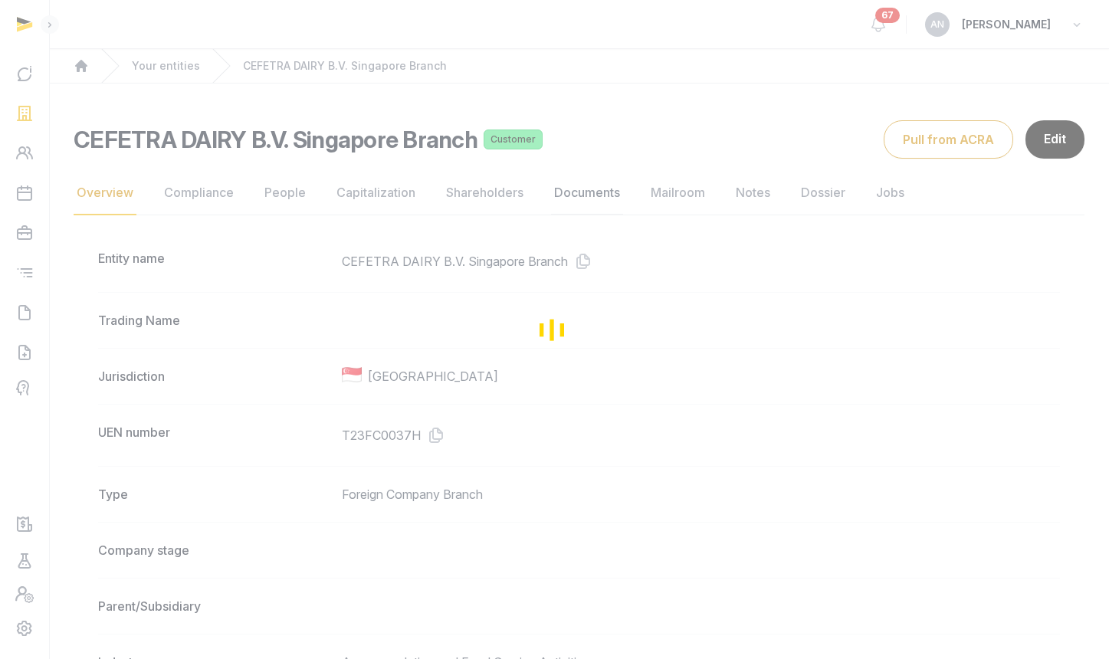
click at [597, 197] on div "Loading" at bounding box center [554, 329] width 1109 height 659
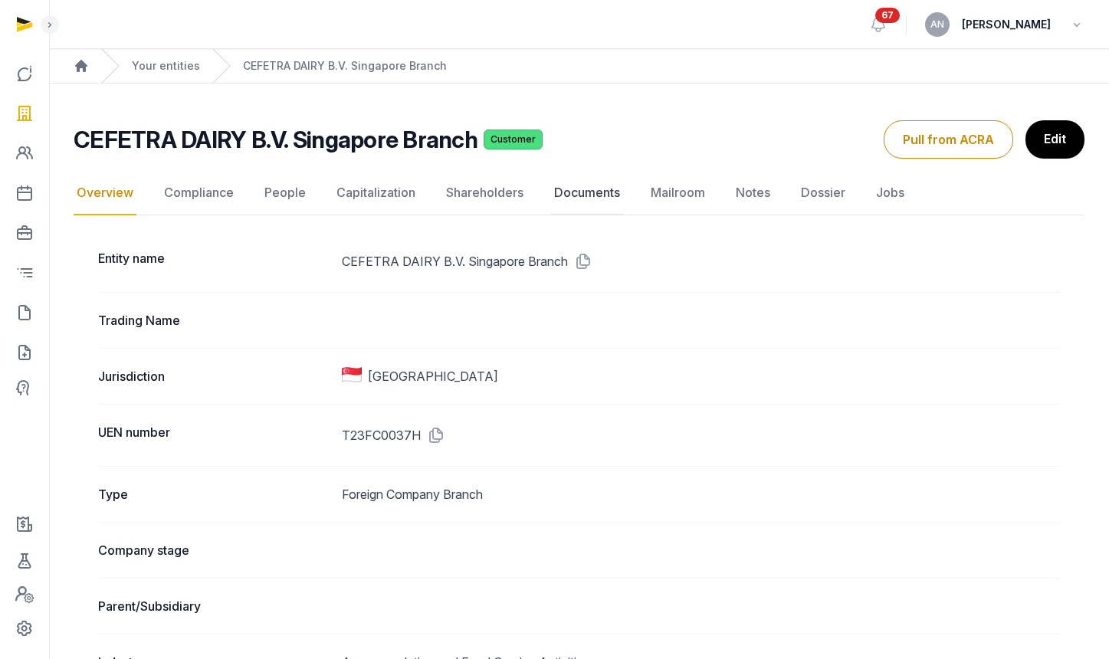
click at [597, 197] on link "Documents" at bounding box center [587, 193] width 72 height 44
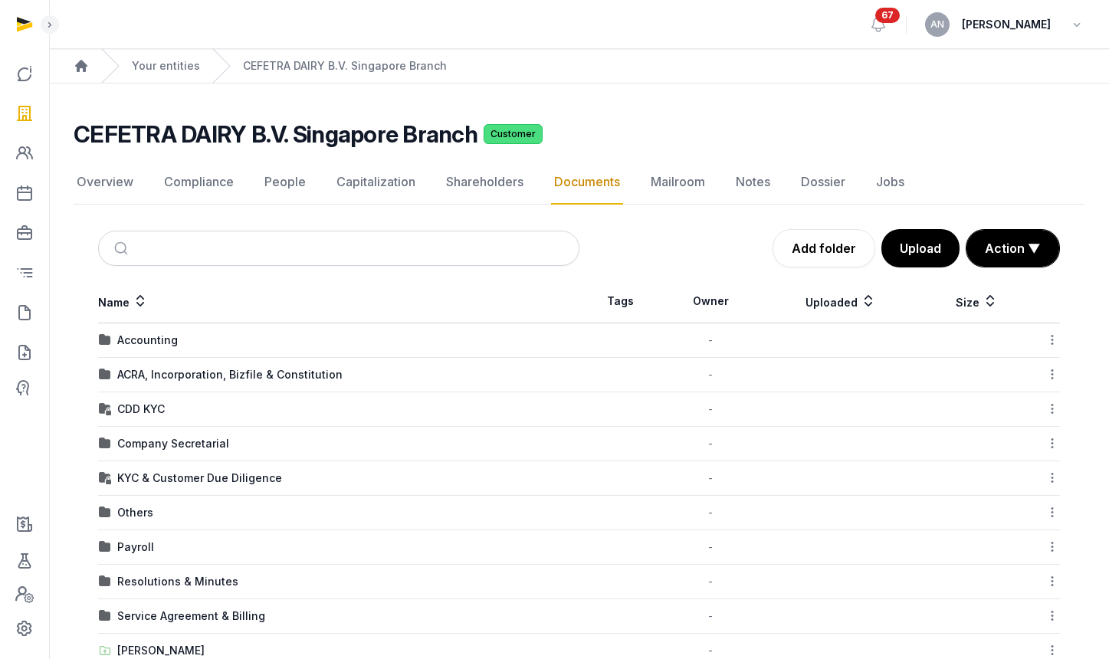
drag, startPoint x: 172, startPoint y: 379, endPoint x: 363, endPoint y: 380, distance: 190.9
click at [363, 380] on div "ACRA, Incorporation, Bizfile & Constitution" at bounding box center [339, 374] width 480 height 15
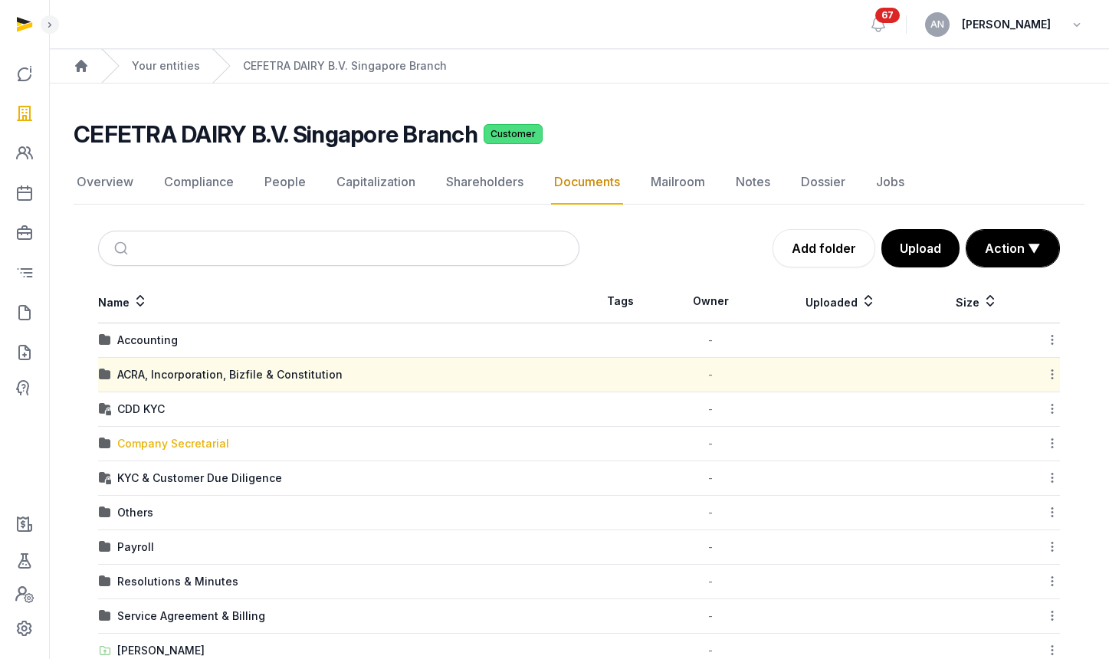
click at [202, 438] on div "Company Secretarial" at bounding box center [173, 443] width 112 height 15
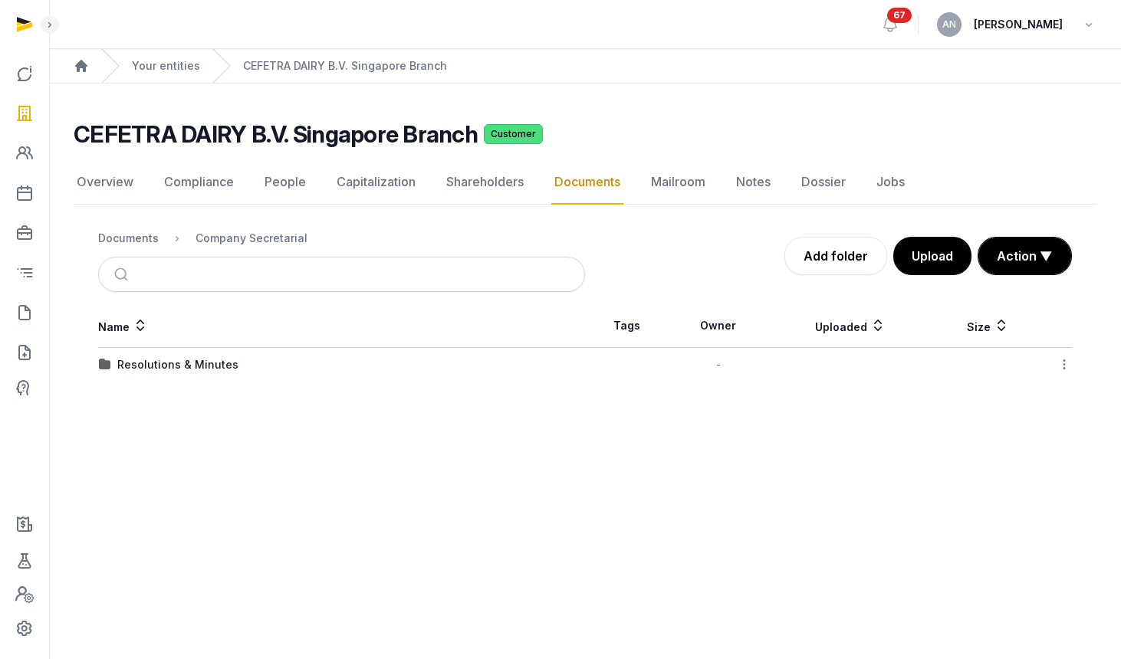
click at [147, 359] on div "Resolutions & Minutes" at bounding box center [177, 364] width 121 height 15
click at [131, 370] on div "2024" at bounding box center [131, 364] width 28 height 15
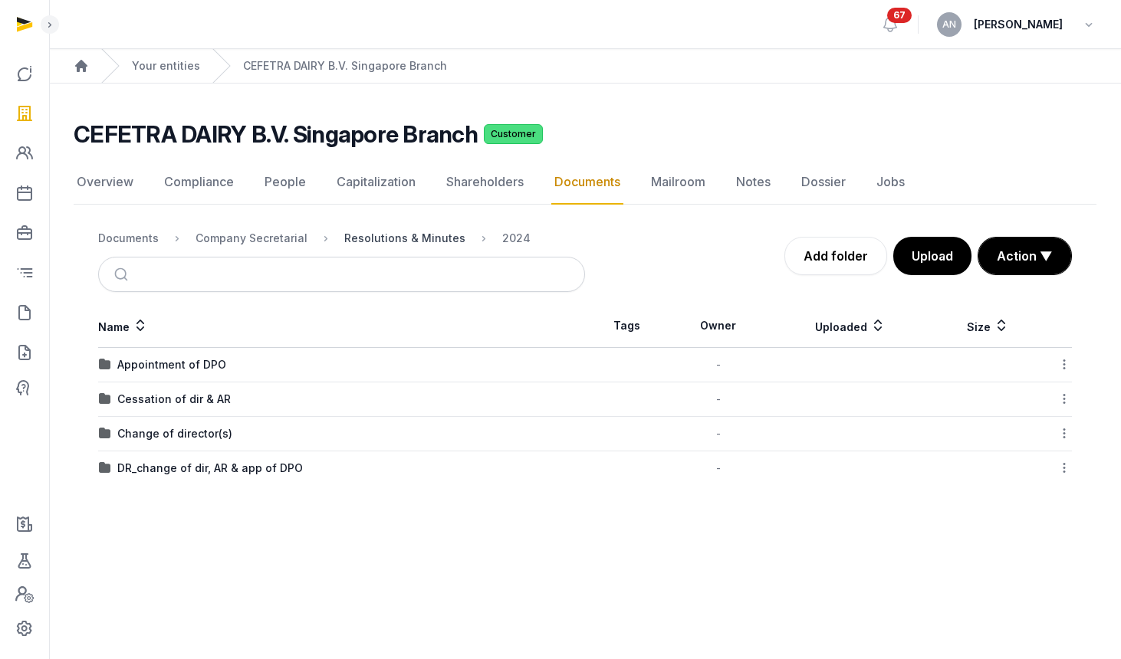
click at [377, 242] on div "Resolutions & Minutes" at bounding box center [404, 238] width 121 height 15
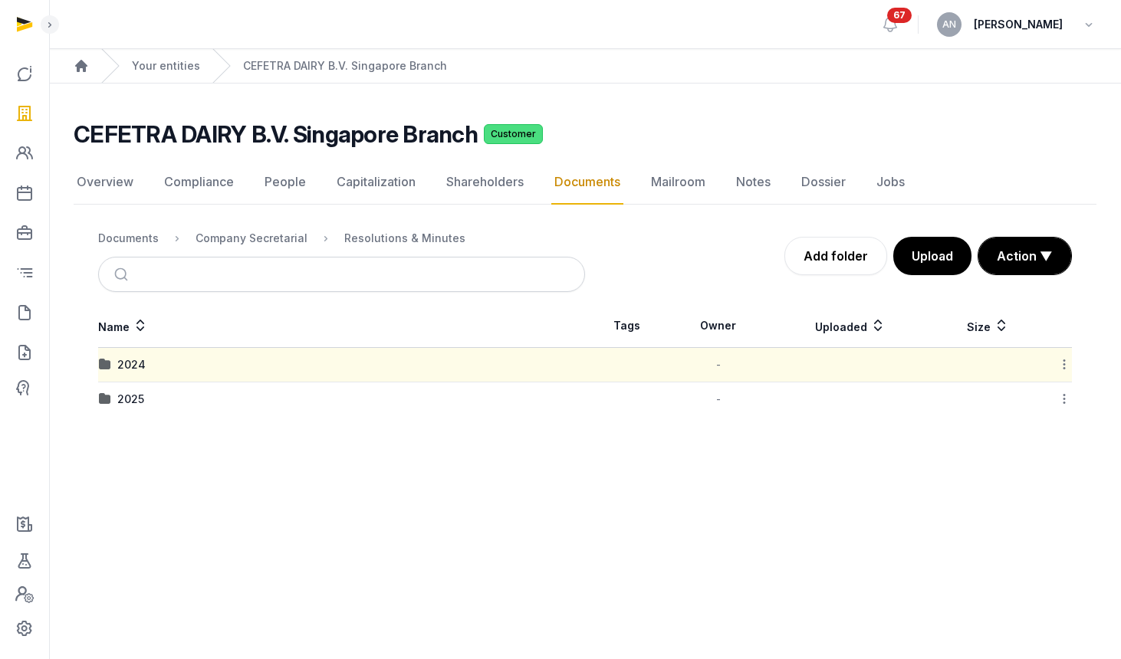
click at [148, 402] on div "2025" at bounding box center [341, 399] width 485 height 15
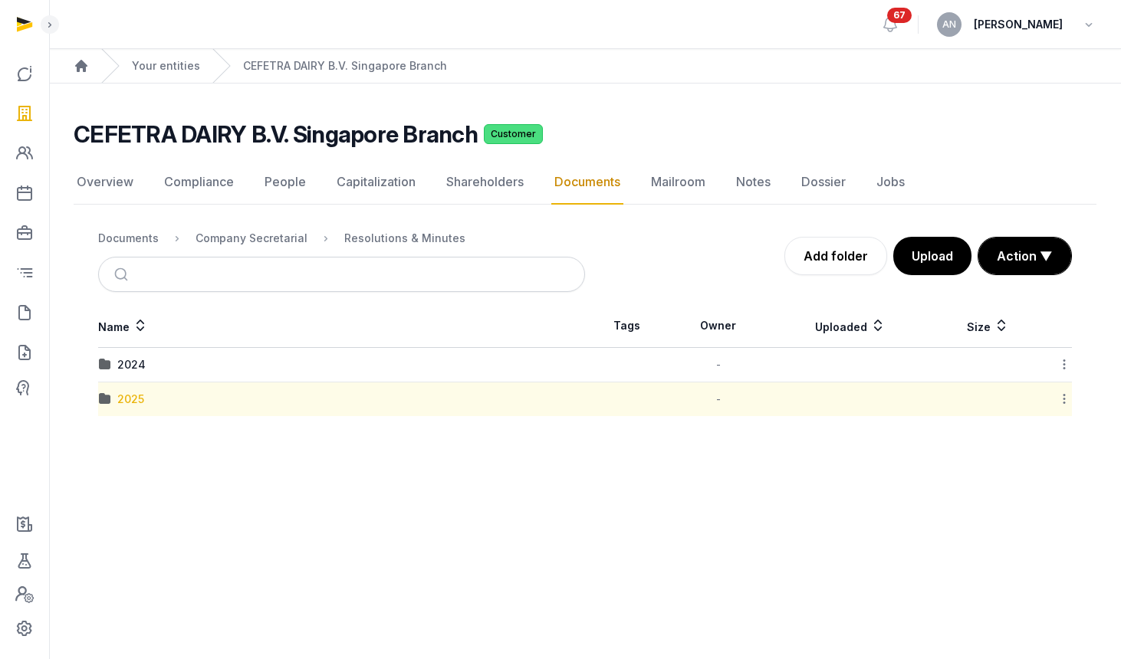
click at [127, 397] on div "2025" at bounding box center [130, 399] width 27 height 15
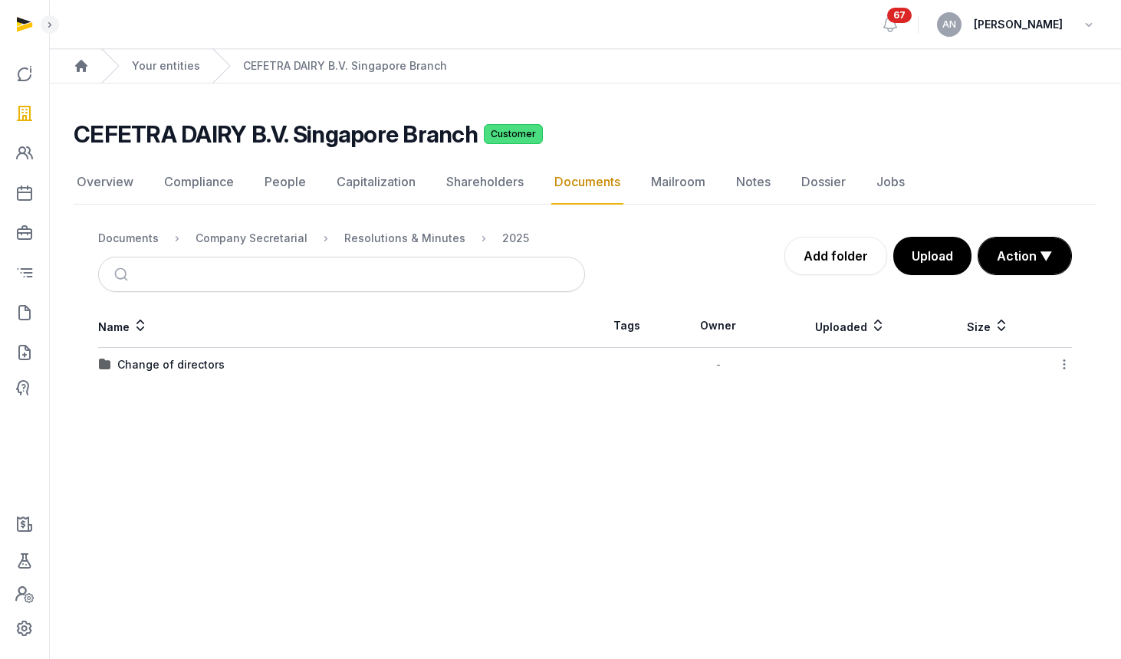
click at [136, 366] on div "Change of directors" at bounding box center [170, 364] width 107 height 15
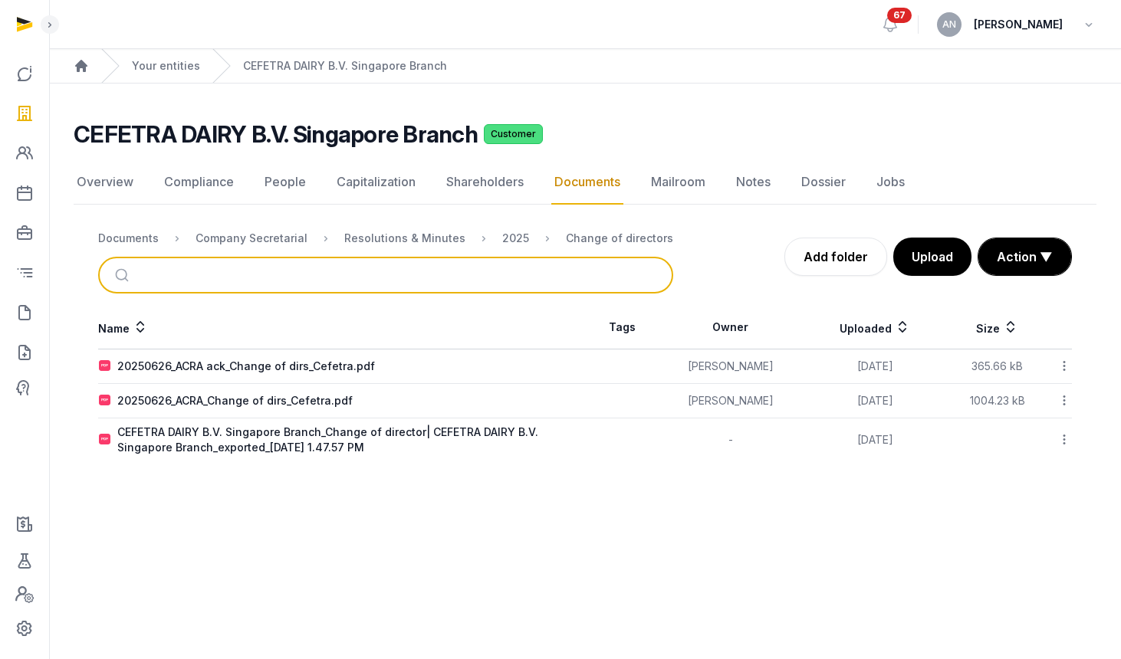
click at [200, 267] on input "search" at bounding box center [404, 275] width 524 height 34
type input "*"
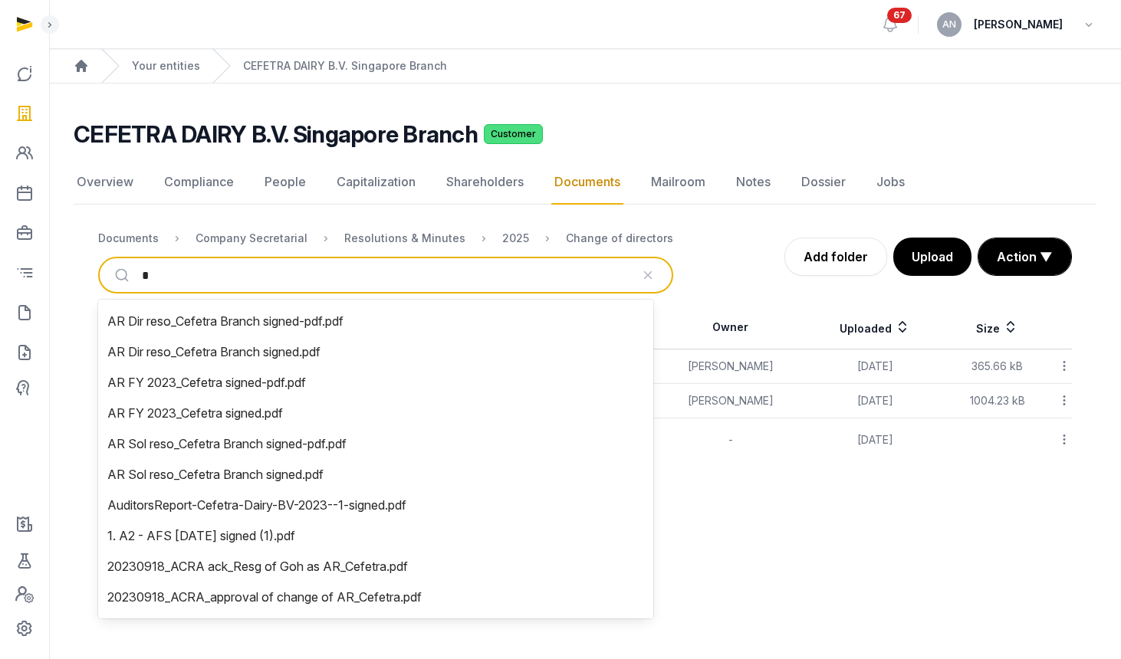
type input "**"
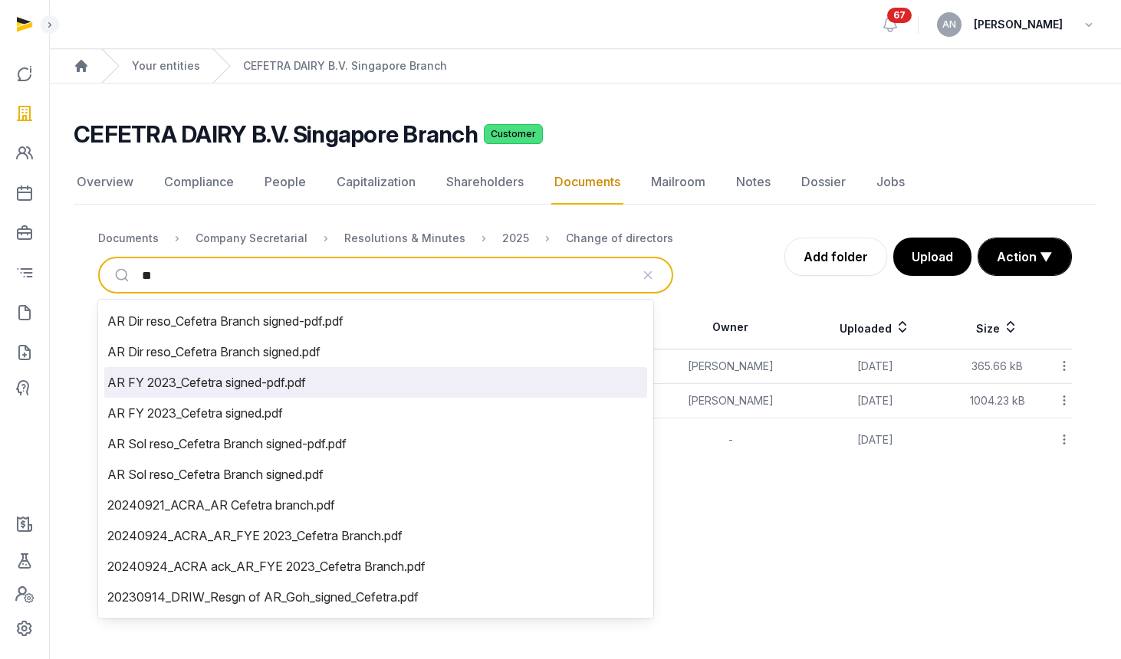
click at [174, 376] on li "AR FY 2023_Cefetra signed-pdf.pdf" at bounding box center [375, 382] width 543 height 31
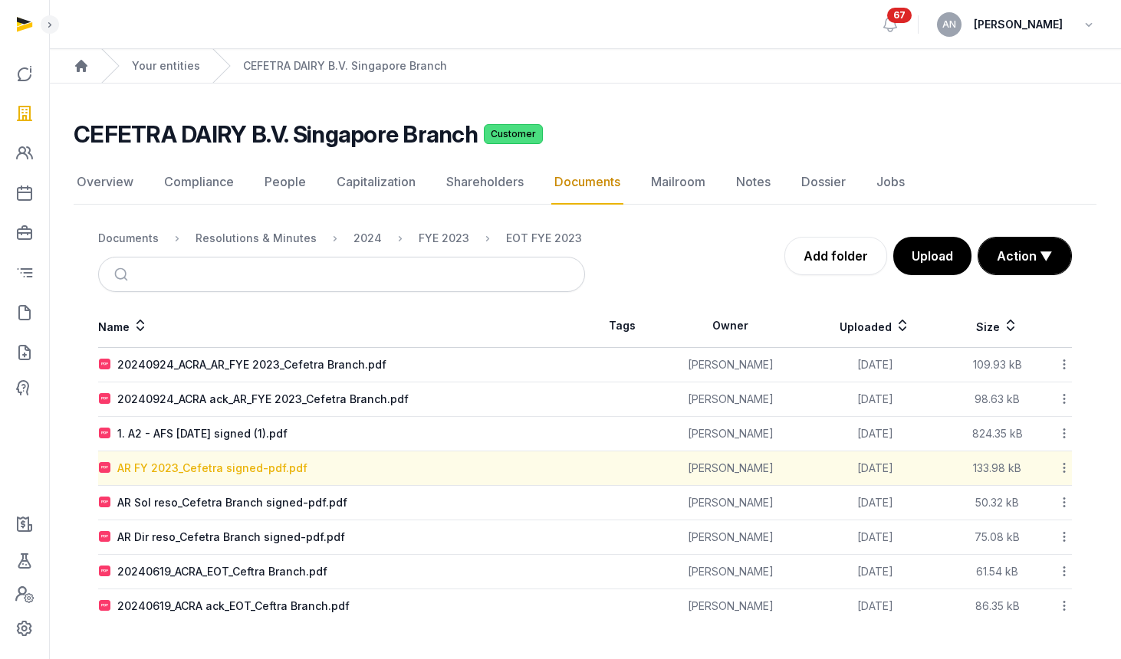
click at [241, 472] on div "AR FY 2023_Cefetra signed-pdf.pdf" at bounding box center [212, 468] width 190 height 15
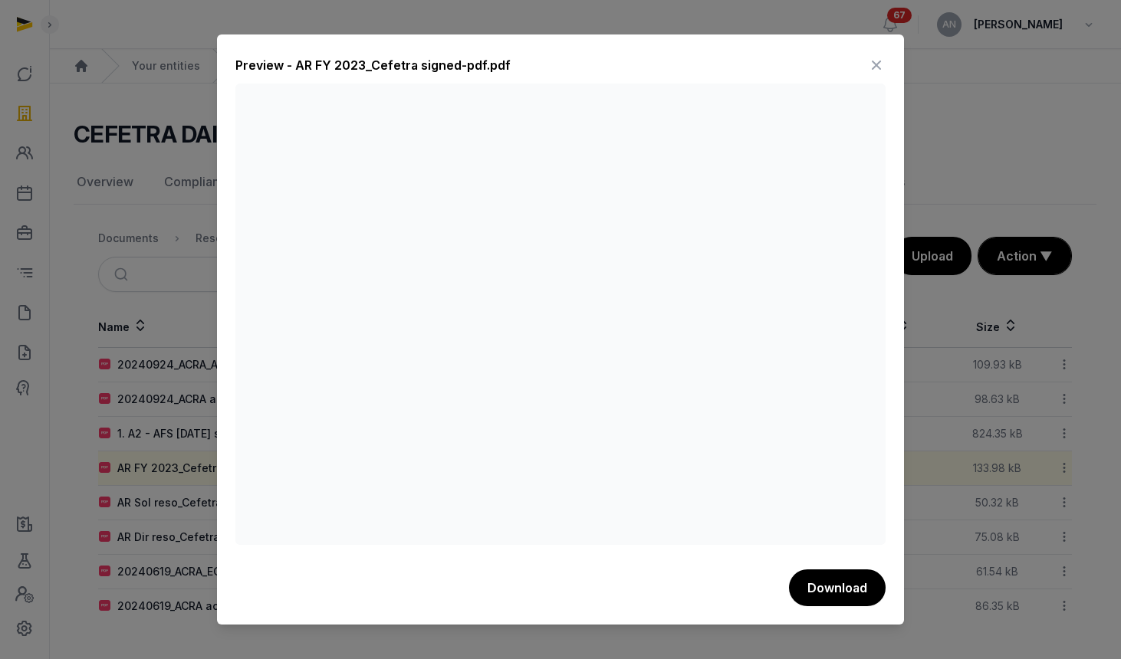
click at [880, 57] on icon at bounding box center [876, 65] width 18 height 25
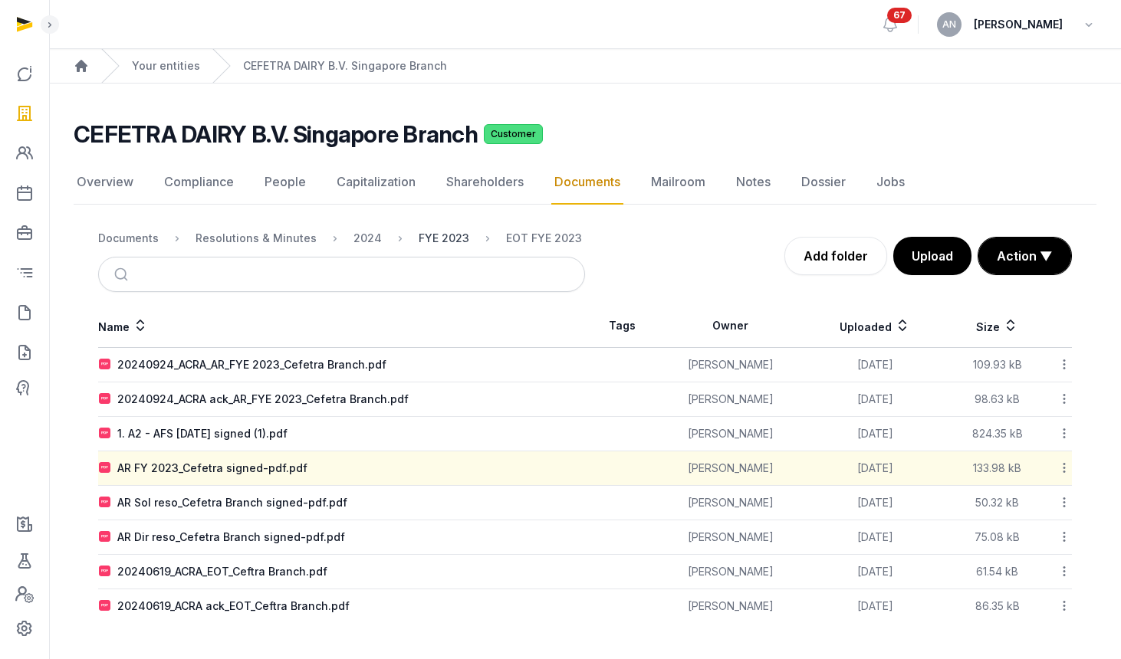
click at [419, 239] on div "FYE 2023" at bounding box center [444, 238] width 51 height 15
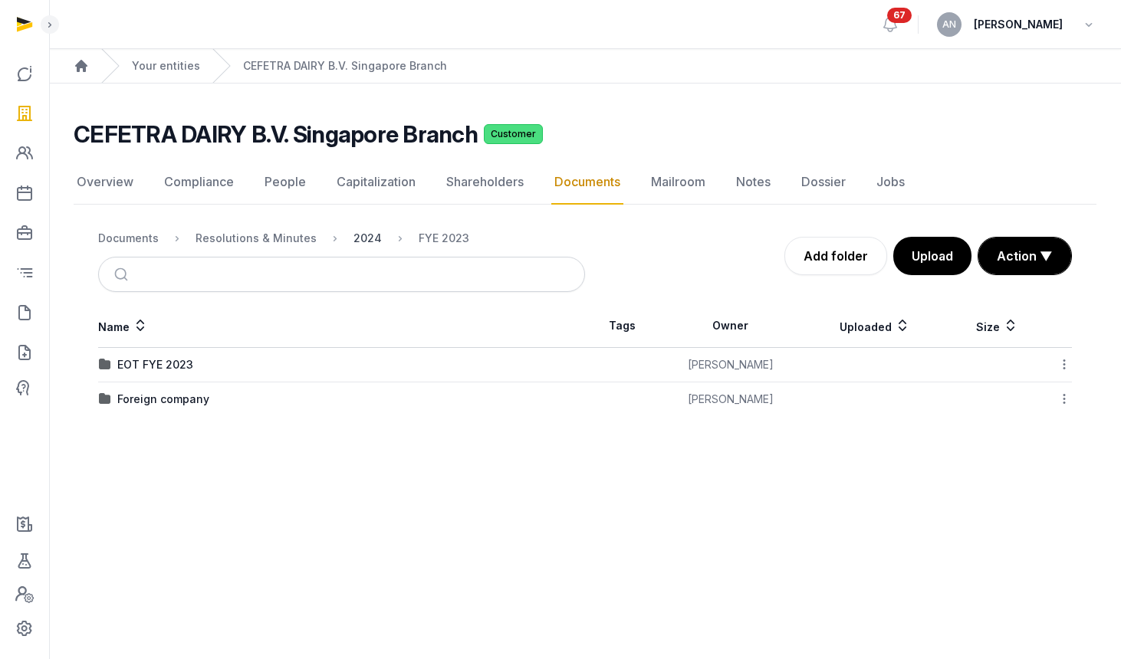
click at [361, 238] on div "2024" at bounding box center [367, 238] width 28 height 15
click at [148, 399] on div "FYE 2023" at bounding box center [142, 399] width 51 height 15
click at [155, 398] on div "Foreign company" at bounding box center [163, 399] width 92 height 15
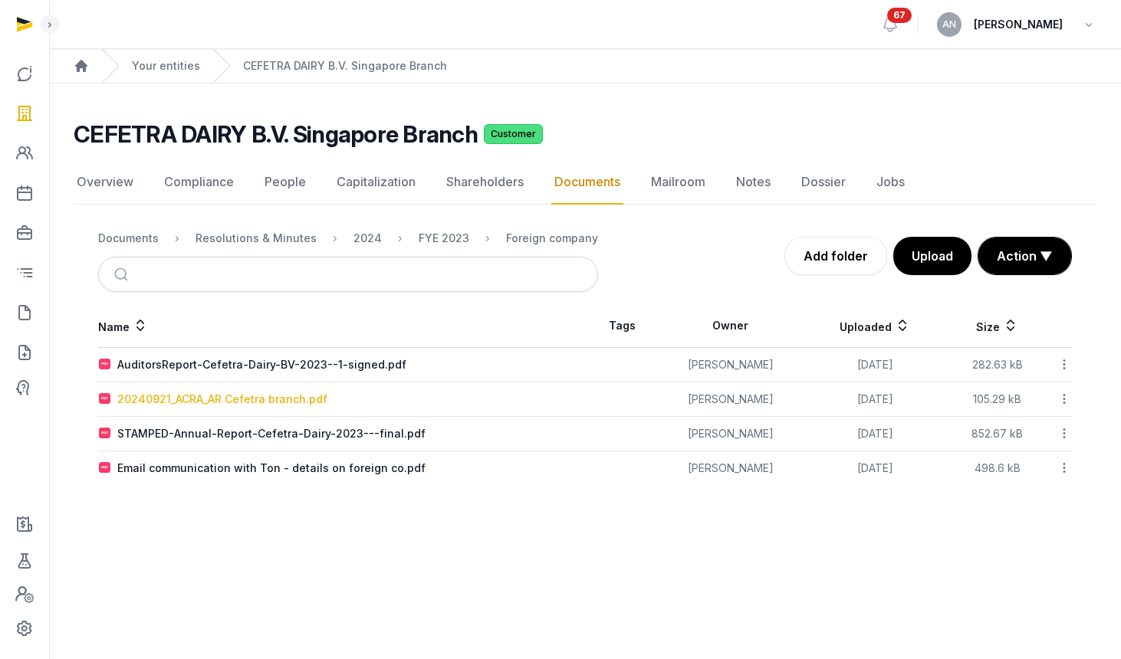
click at [189, 397] on div "20240921_ACRA_AR Cefetra branch.pdf" at bounding box center [222, 399] width 210 height 15
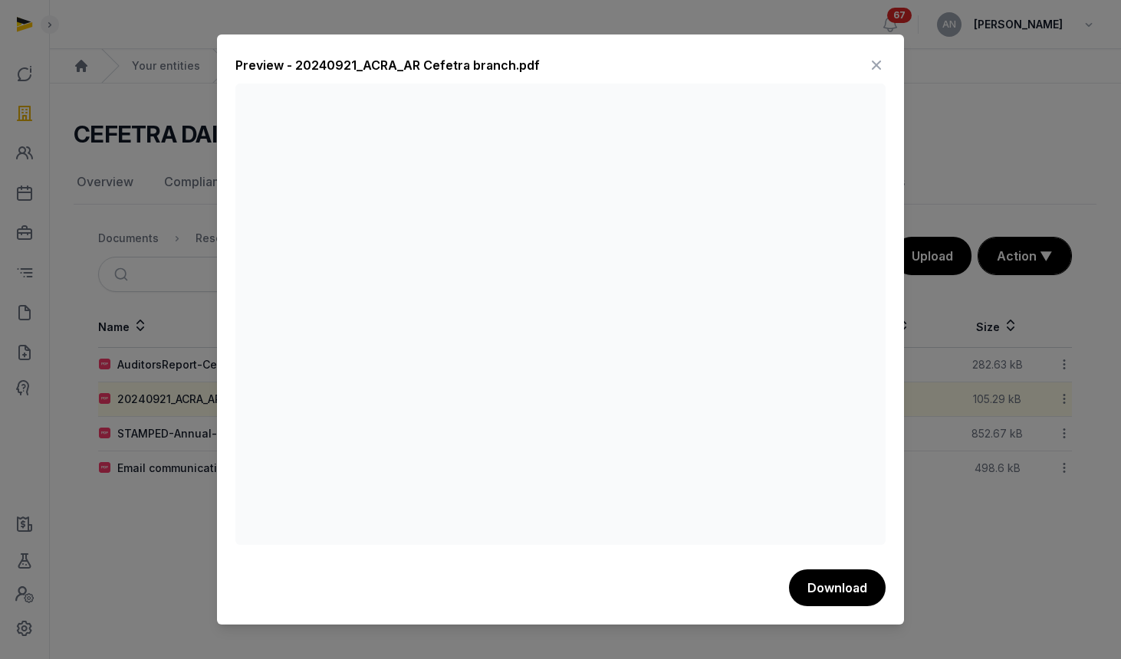
click at [873, 61] on icon at bounding box center [876, 65] width 18 height 25
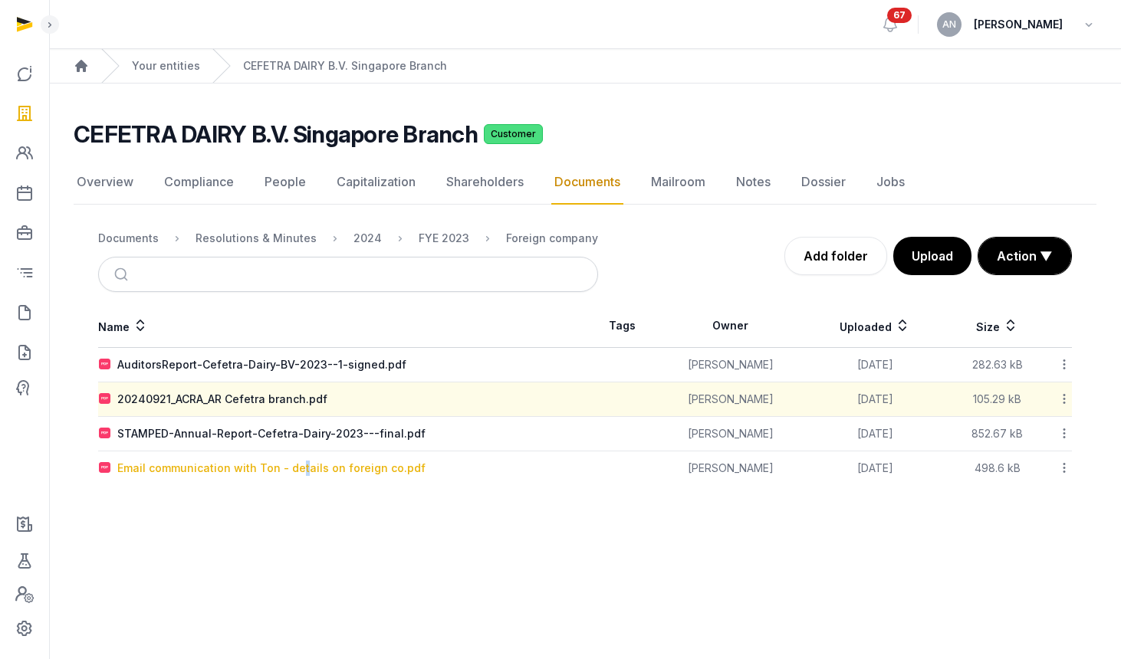
click at [298, 465] on div "Email communication with Ton - details on foreign co.pdf" at bounding box center [271, 468] width 308 height 15
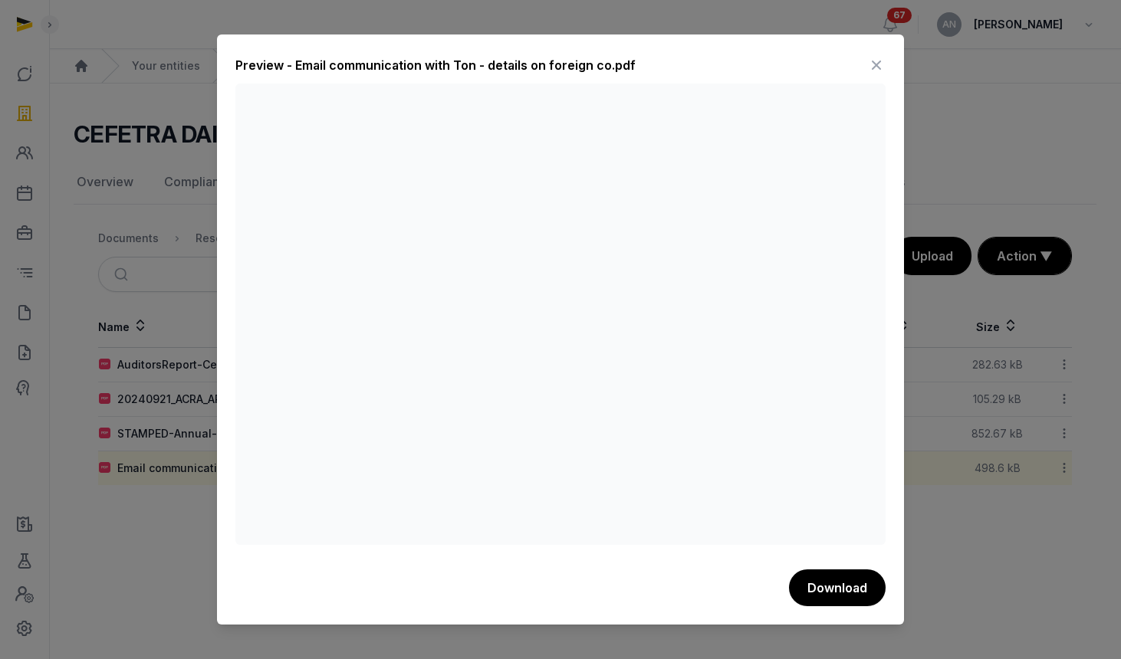
click at [876, 64] on icon at bounding box center [876, 65] width 18 height 25
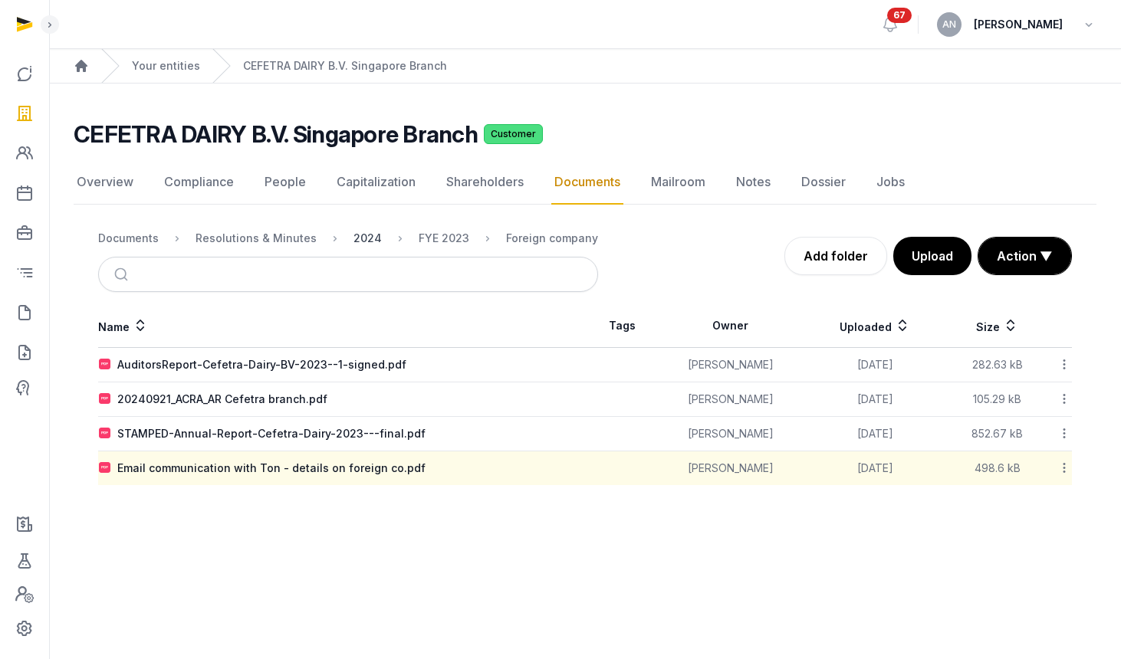
click at [361, 236] on div "2024" at bounding box center [367, 238] width 28 height 15
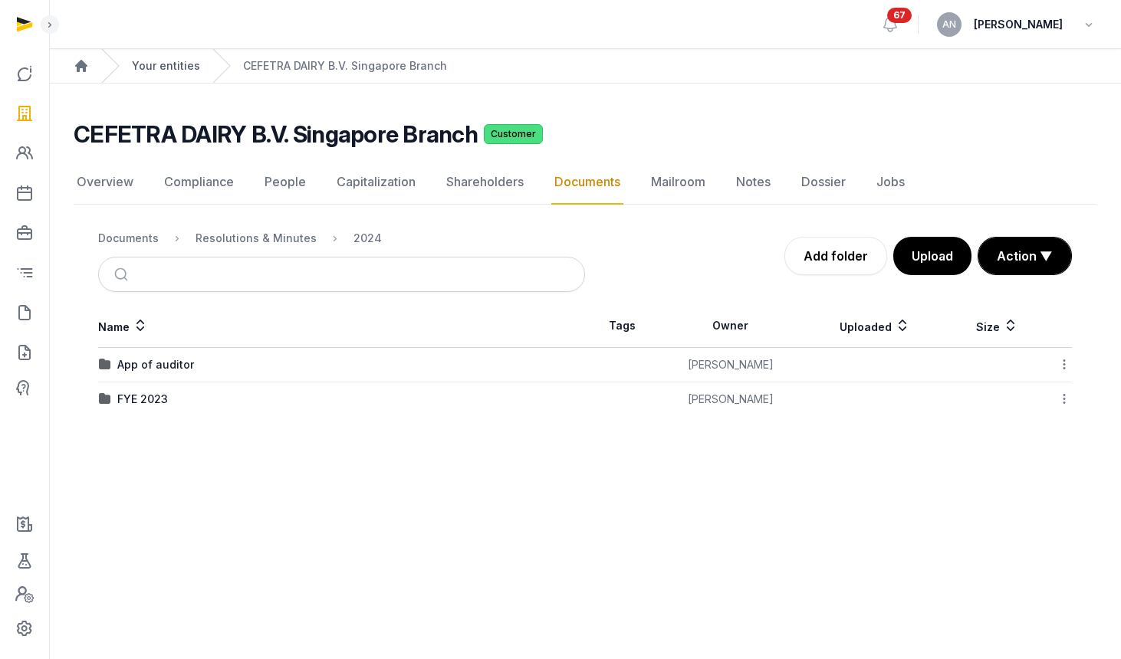
click at [164, 70] on link "Your entities" at bounding box center [166, 65] width 68 height 15
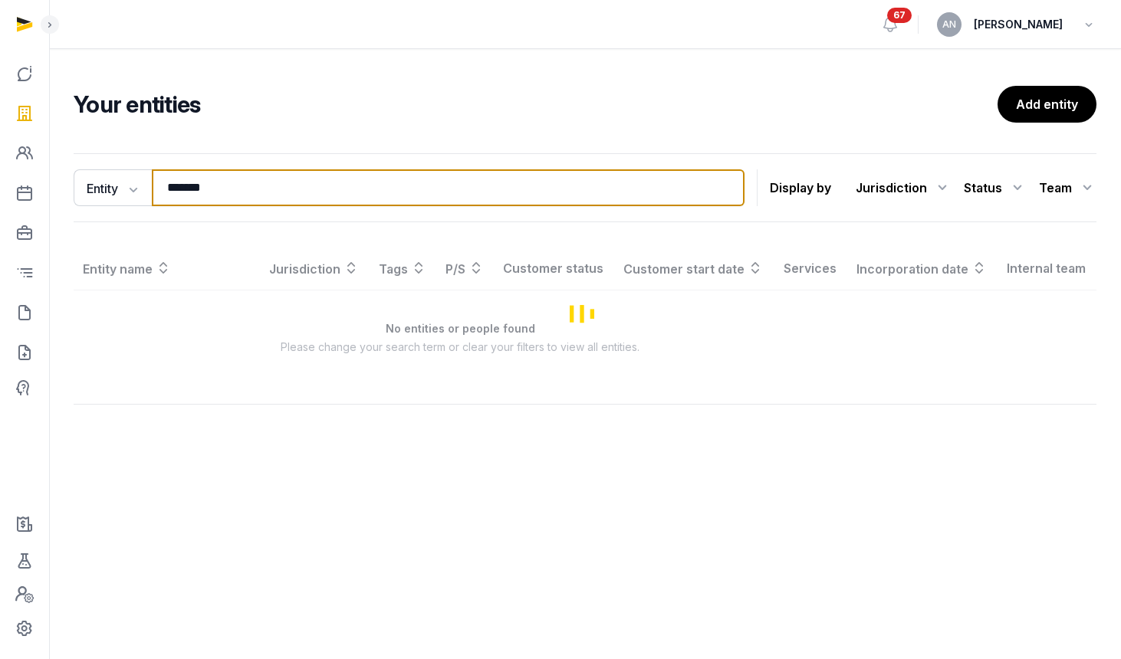
click at [231, 194] on input "*******" at bounding box center [448, 187] width 593 height 37
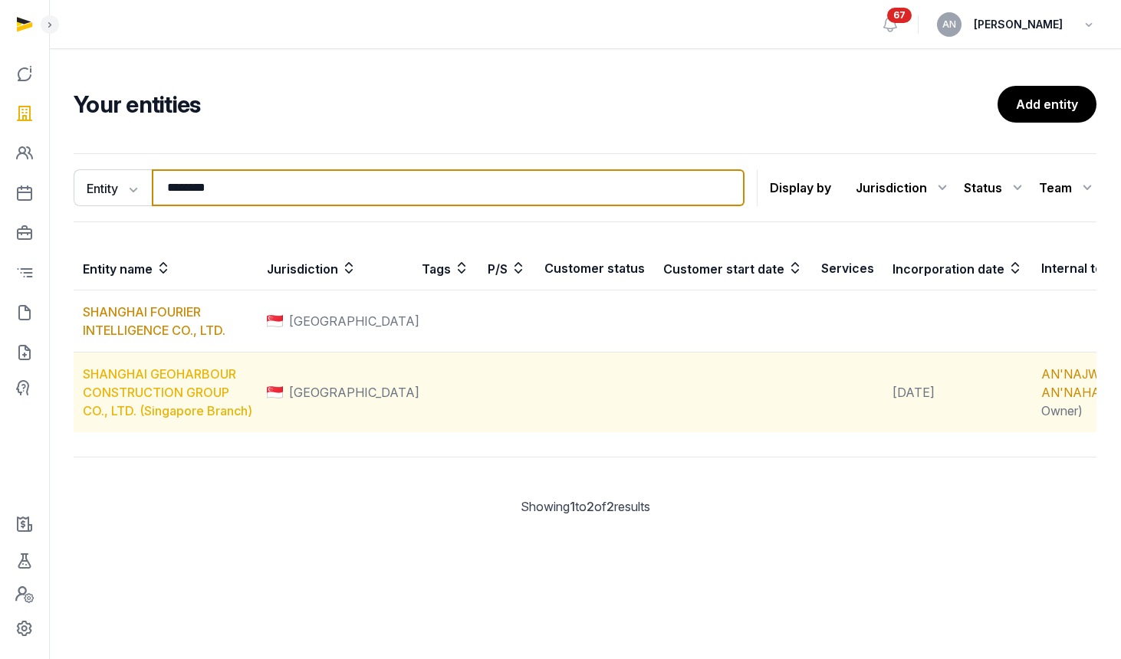
type input "********"
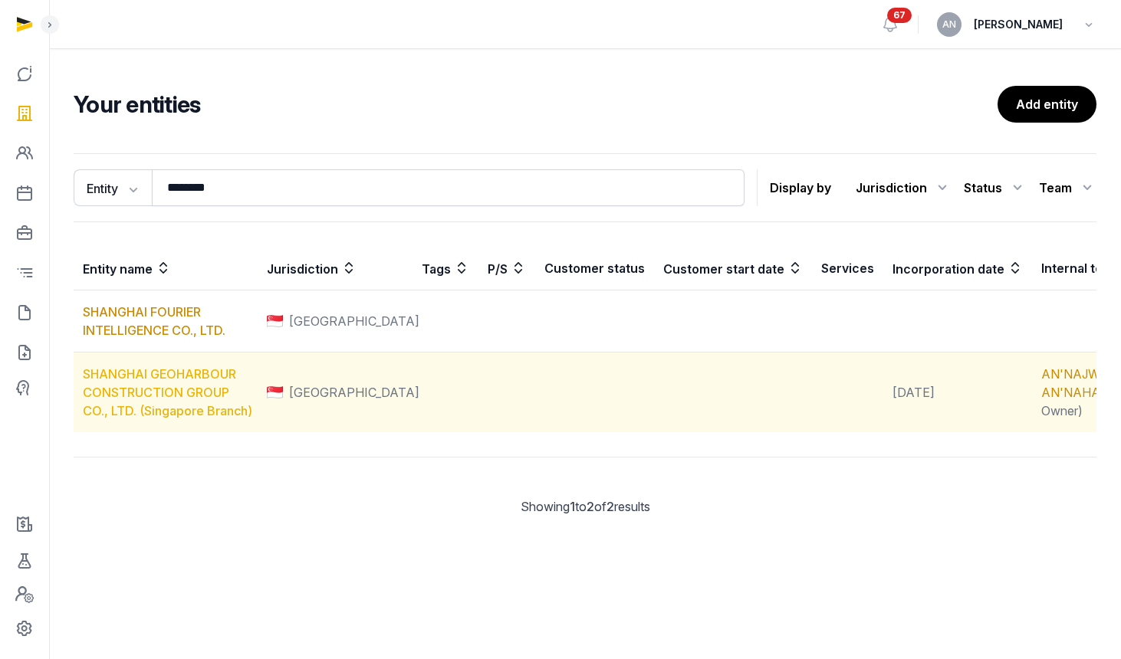
click at [140, 399] on link "SHANGHAI GEOHARBOUR CONSTRUCTION GROUP CO., LTD. (Singapore Branch)" at bounding box center [167, 392] width 169 height 52
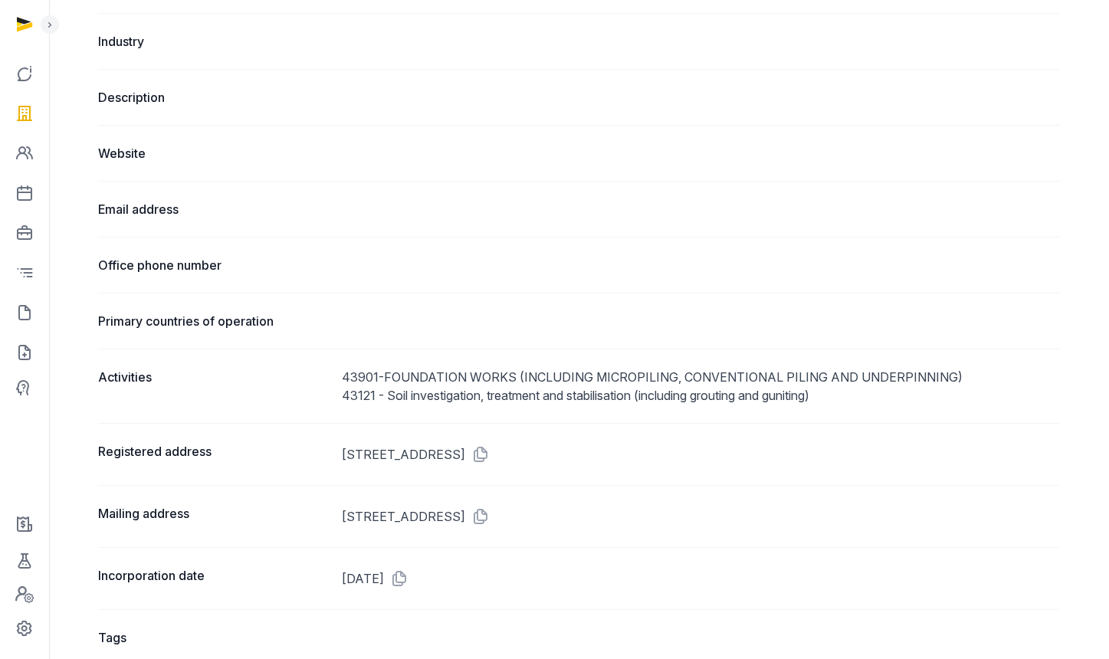
scroll to position [717, 0]
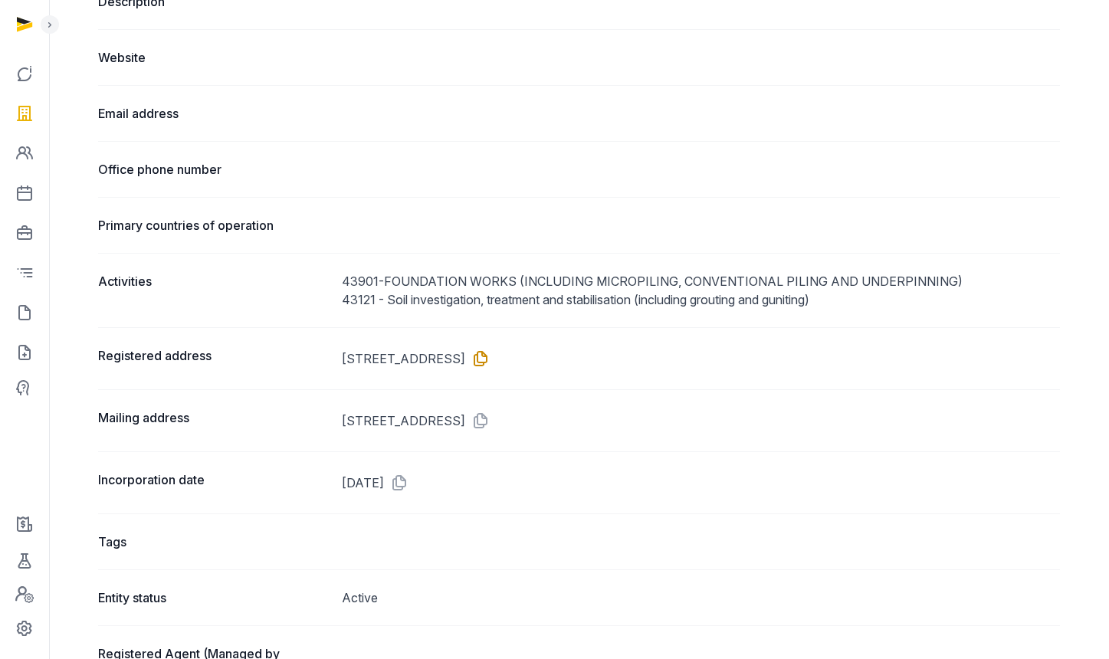
click at [490, 359] on icon at bounding box center [477, 358] width 25 height 25
click at [27, 319] on icon at bounding box center [24, 312] width 18 height 25
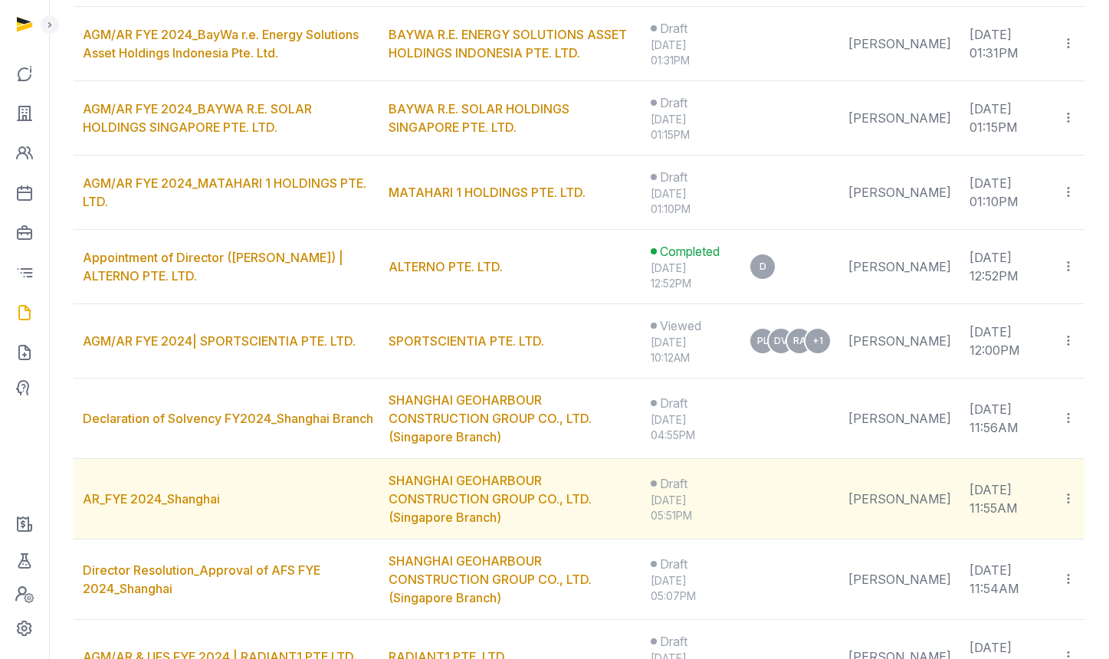
scroll to position [519, 0]
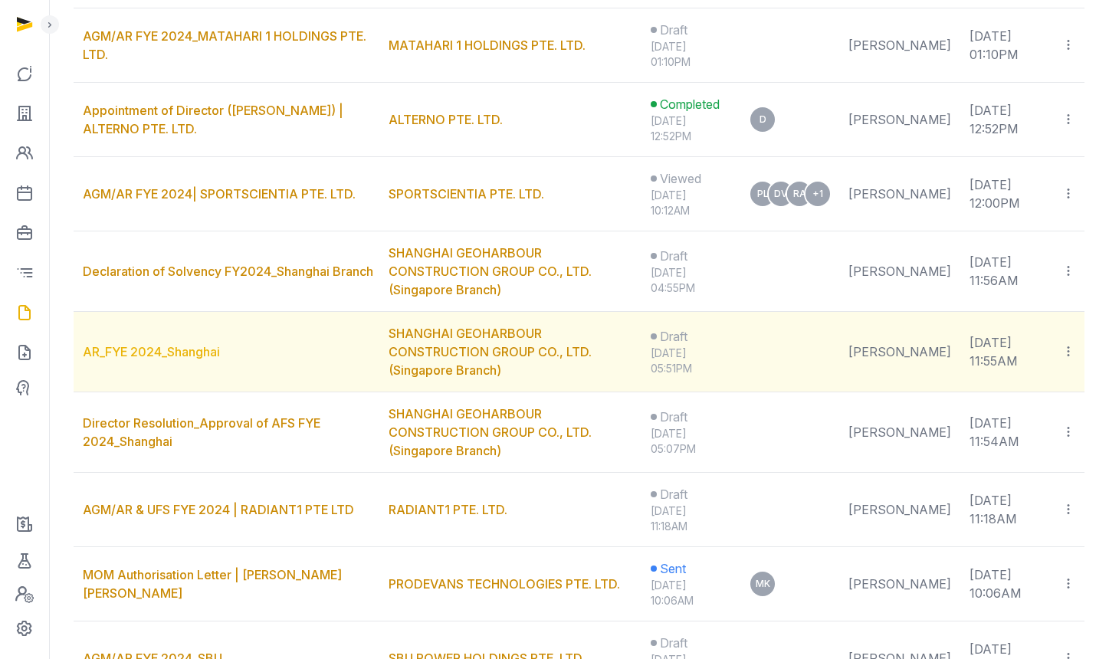
click at [190, 344] on link "AR_FYE 2024_Shanghai" at bounding box center [151, 351] width 137 height 15
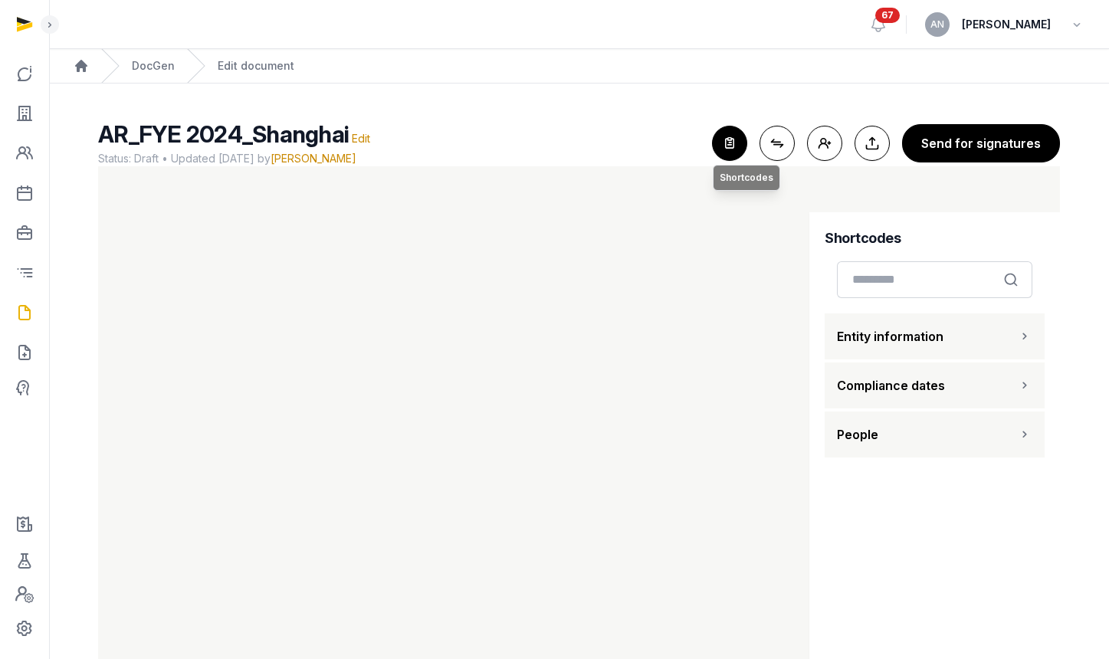
click at [734, 142] on icon "button" at bounding box center [730, 143] width 34 height 34
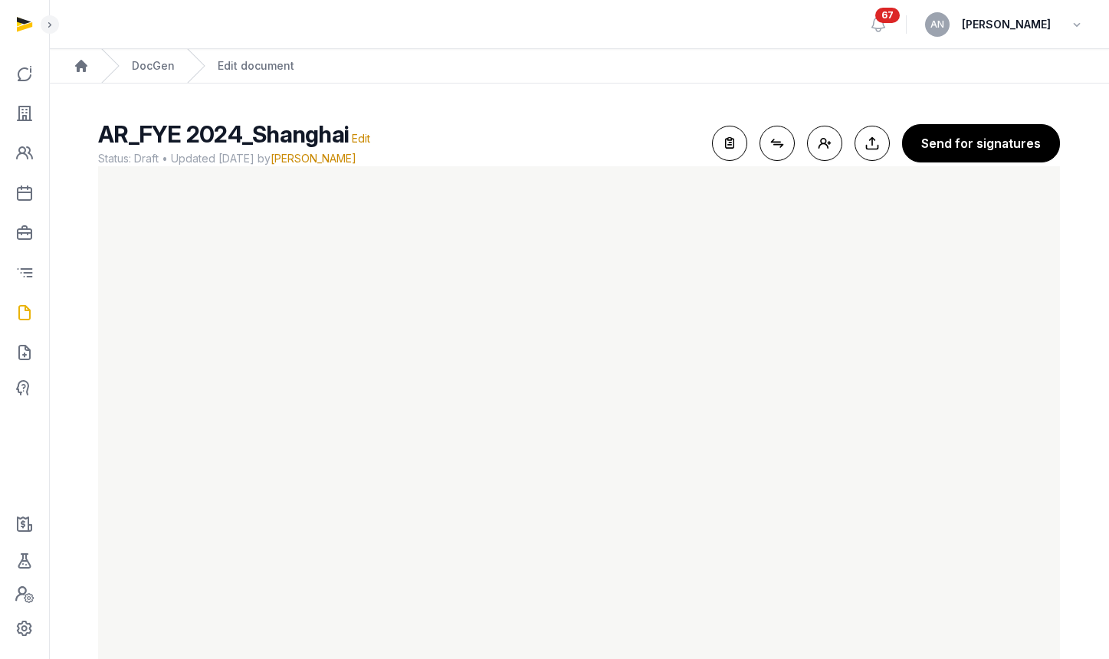
click at [730, 79] on ol "Home DocGen Edit document" at bounding box center [579, 66] width 1060 height 34
click at [141, 64] on link "DocGen" at bounding box center [153, 65] width 43 height 15
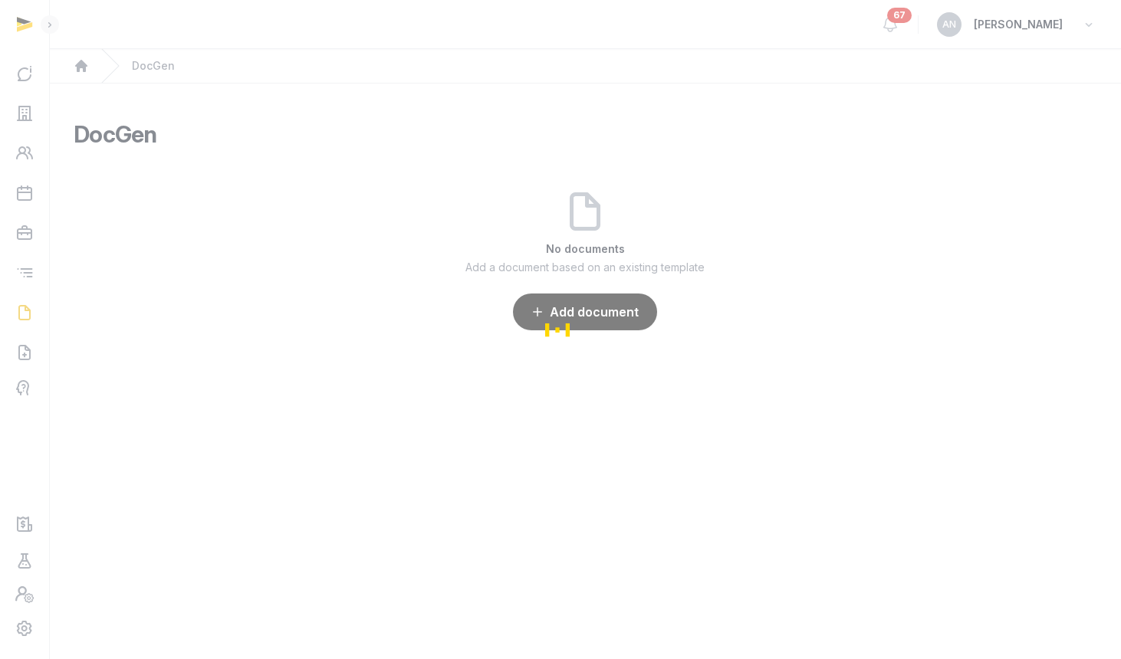
click at [25, 103] on div "Loading" at bounding box center [560, 329] width 1121 height 659
click at [27, 110] on div "Loading" at bounding box center [560, 329] width 1121 height 659
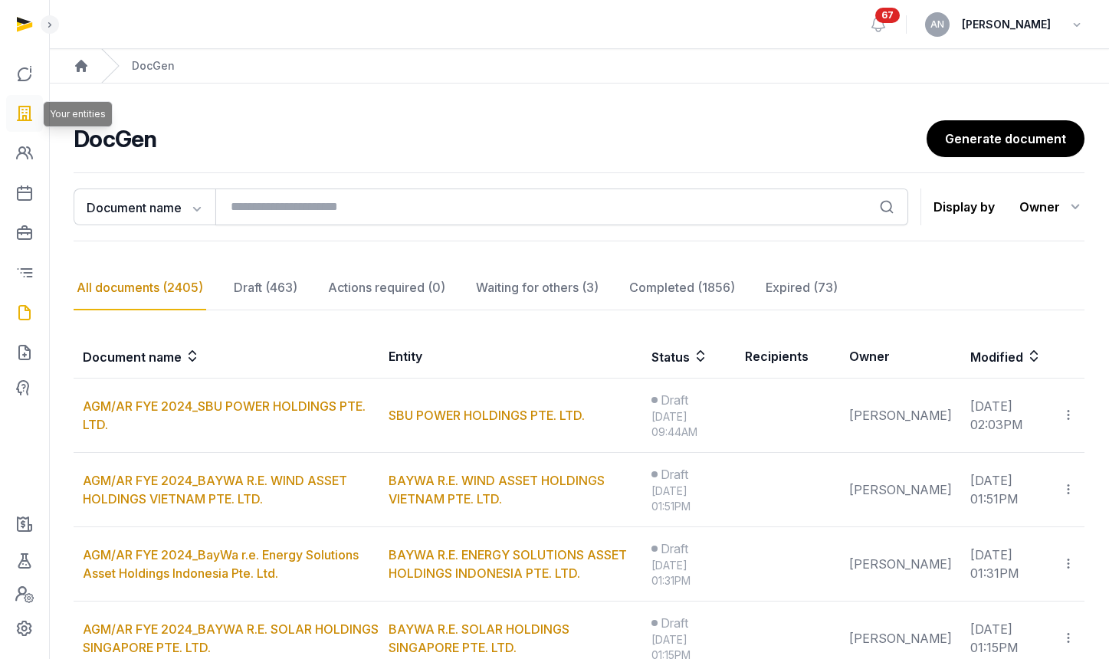
click at [28, 112] on icon at bounding box center [24, 113] width 18 height 25
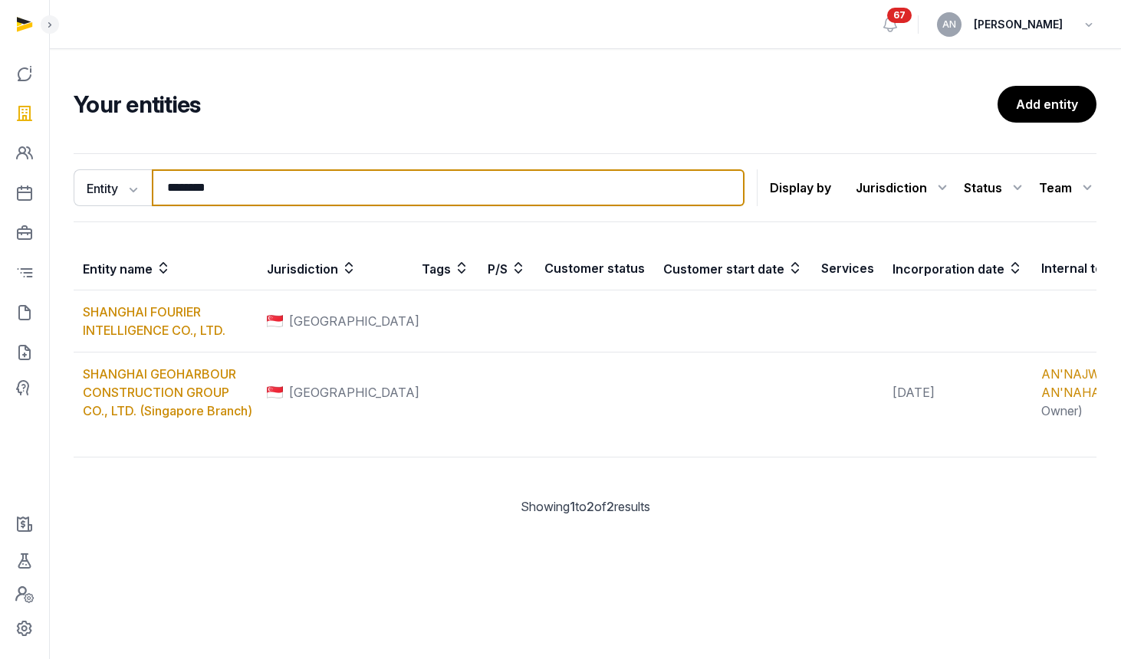
click at [222, 173] on input "********" at bounding box center [448, 187] width 593 height 37
click at [221, 173] on input "********" at bounding box center [448, 187] width 593 height 37
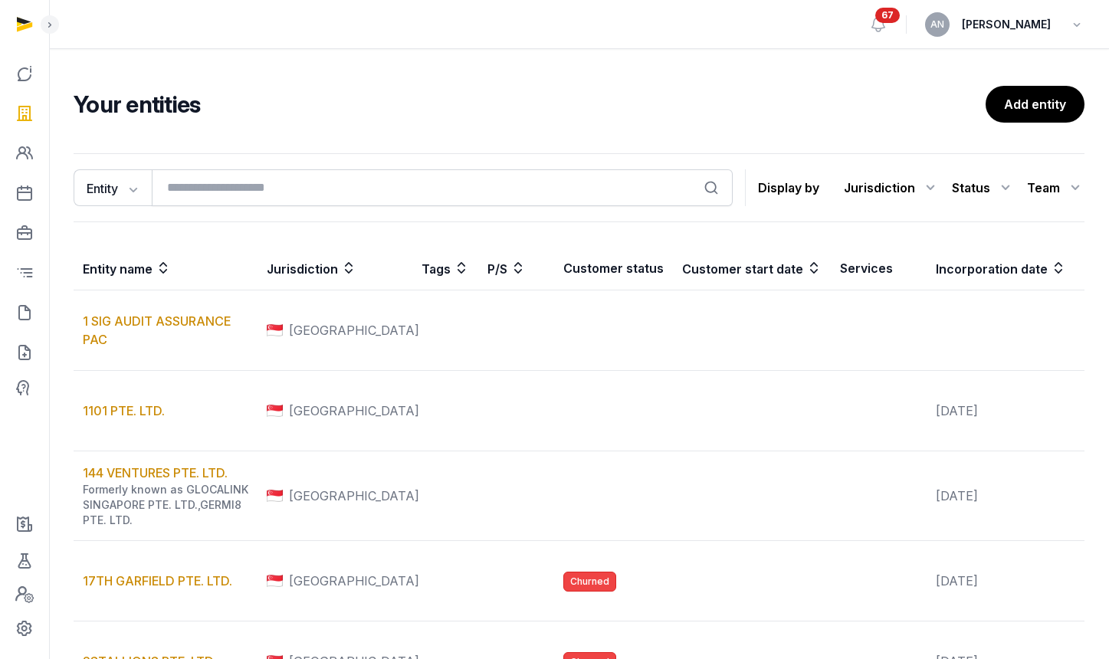
click at [189, 207] on div "Entity Entity People Tags Services Search Display by Jurisdiction All jurisdict…" at bounding box center [579, 187] width 1011 height 69
click at [202, 208] on div "Entity Entity People Tags Services Search Display by Jurisdiction All jurisdict…" at bounding box center [579, 187] width 1011 height 69
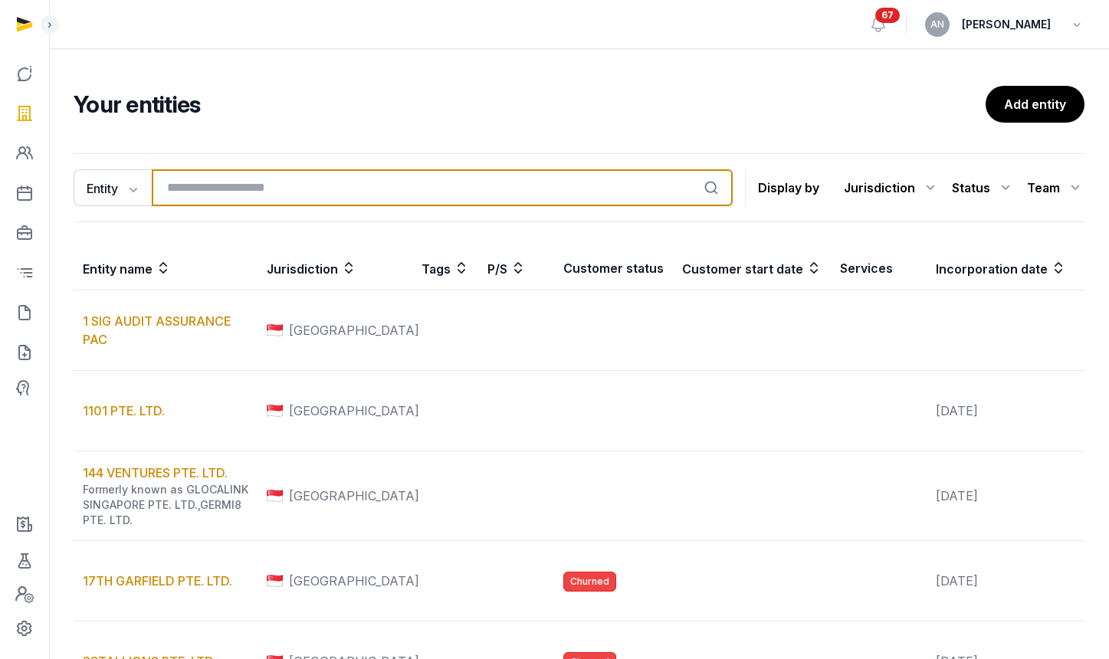
click at [198, 189] on input "search" at bounding box center [442, 187] width 581 height 37
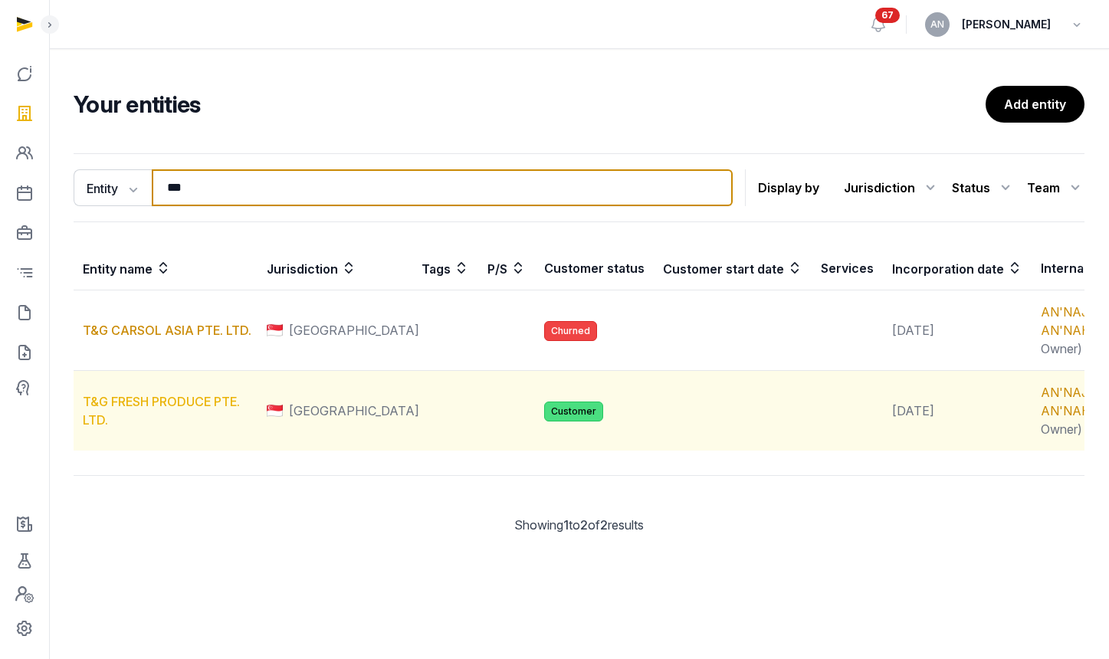
type input "***"
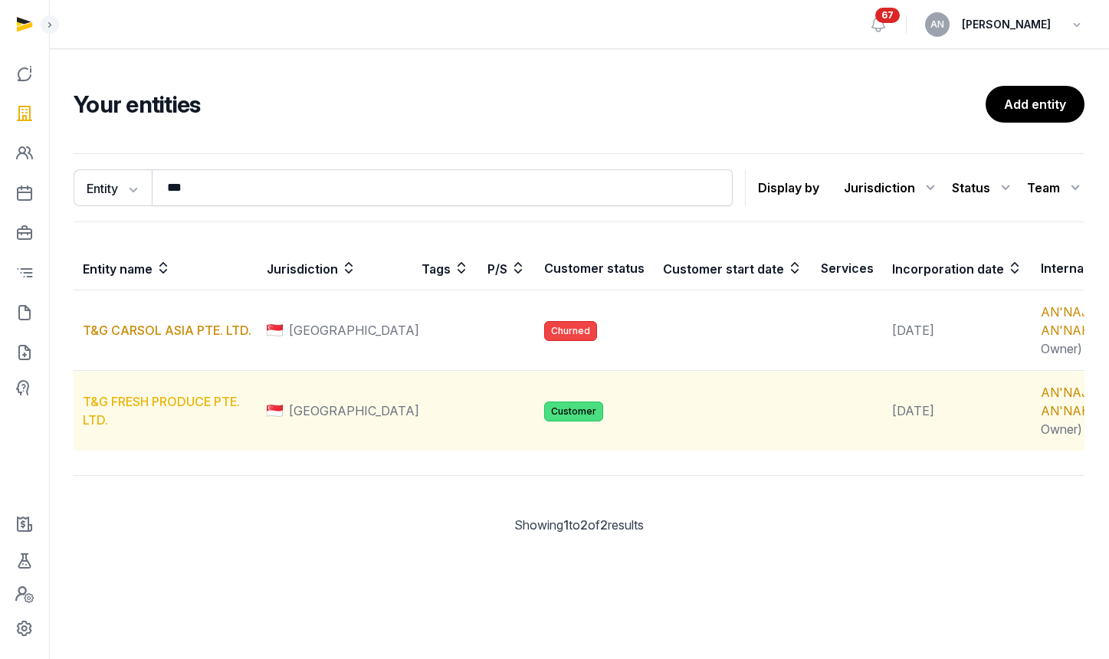
click at [130, 428] on link "T&G FRESH PRODUCE PTE. LTD." at bounding box center [161, 411] width 157 height 34
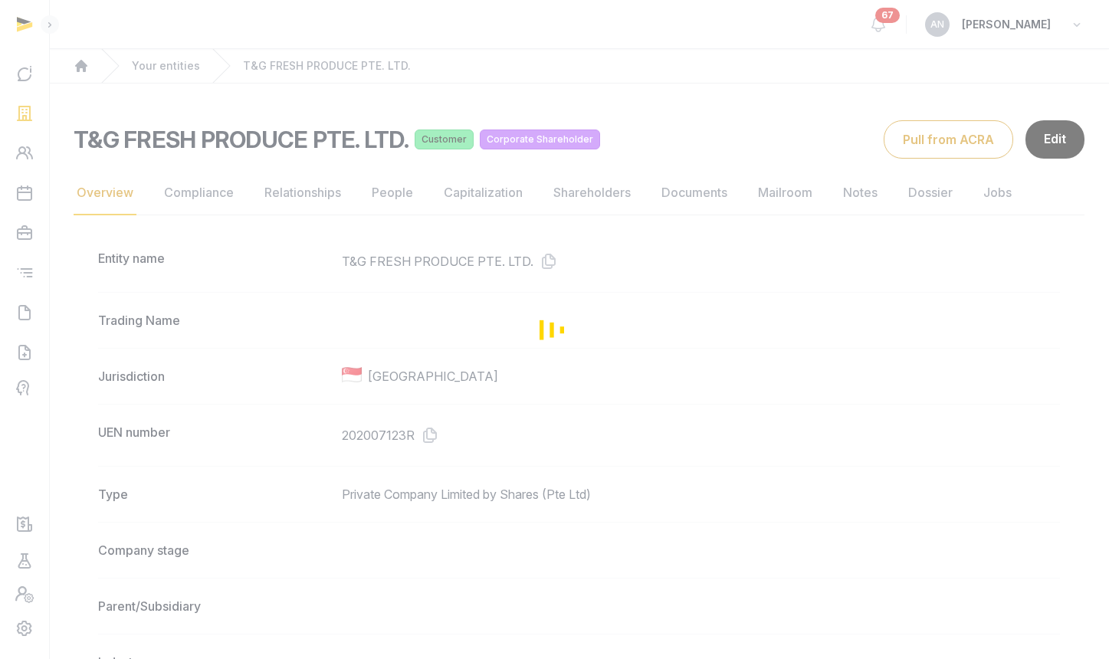
click at [639, 166] on div "Loading" at bounding box center [554, 329] width 1109 height 659
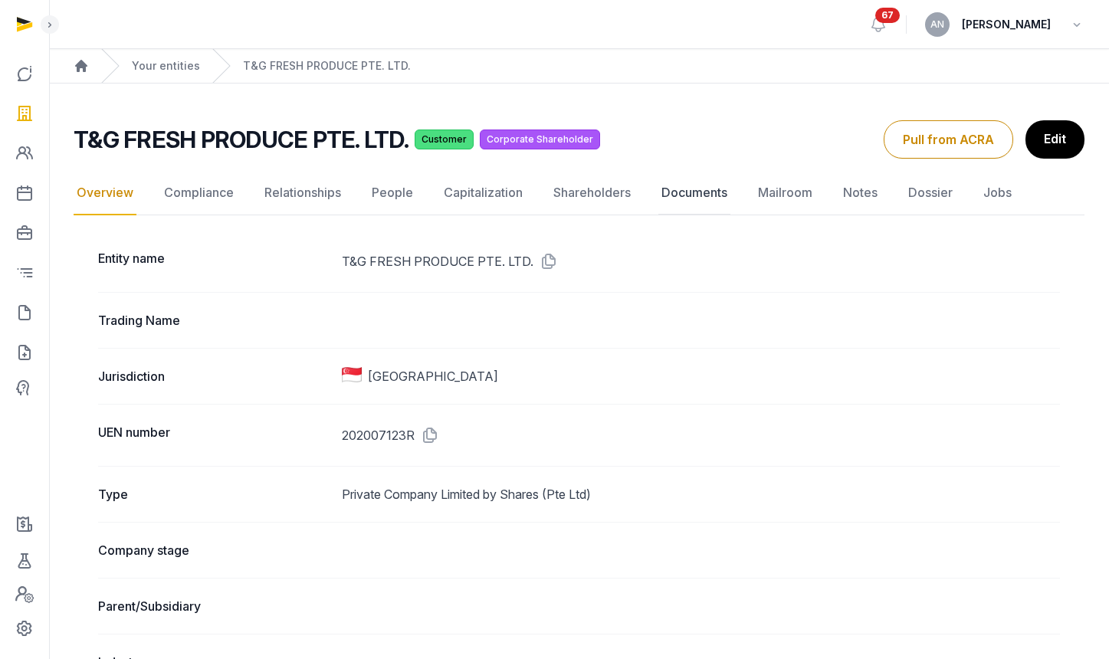
click at [690, 192] on link "Documents" at bounding box center [694, 193] width 72 height 44
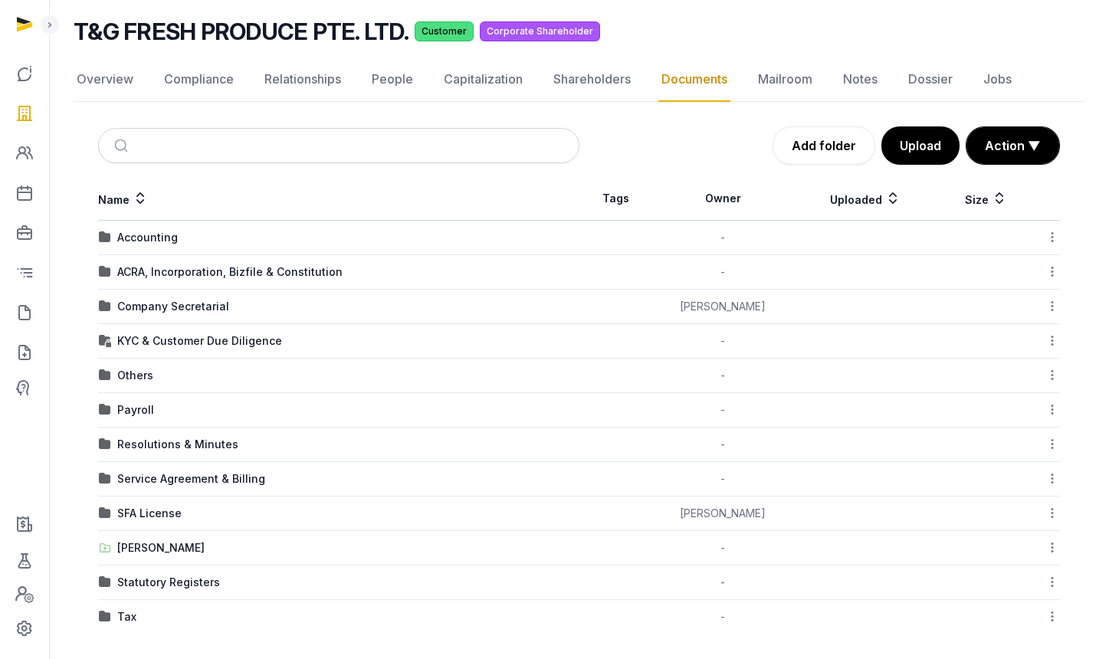
scroll to position [108, 0]
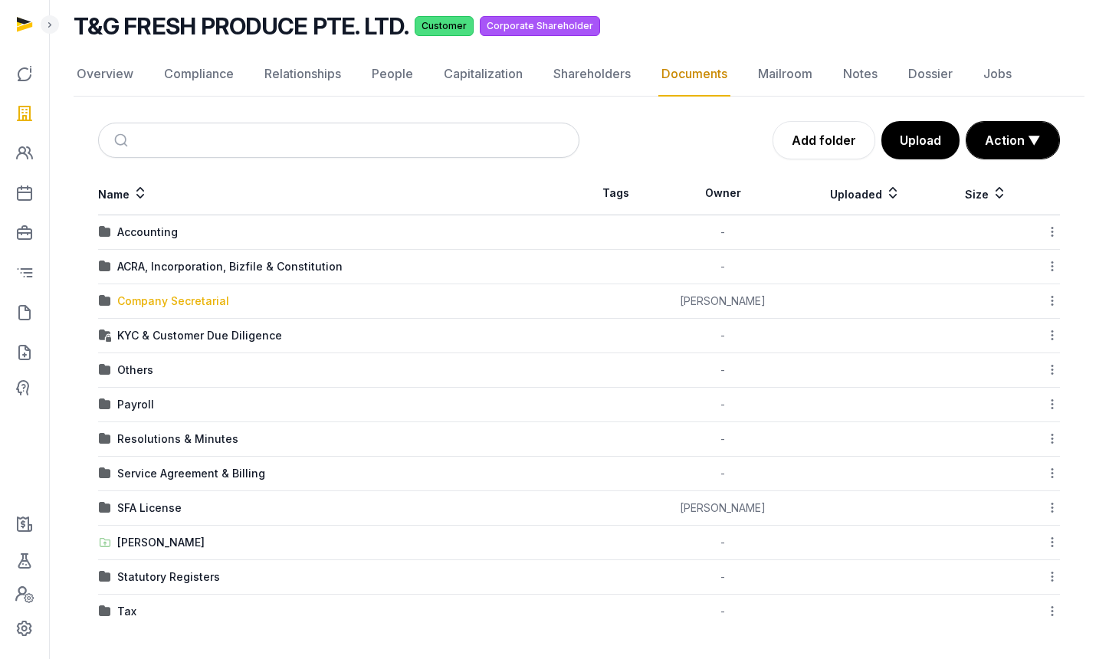
click at [187, 304] on div "Company Secretarial" at bounding box center [173, 301] width 112 height 15
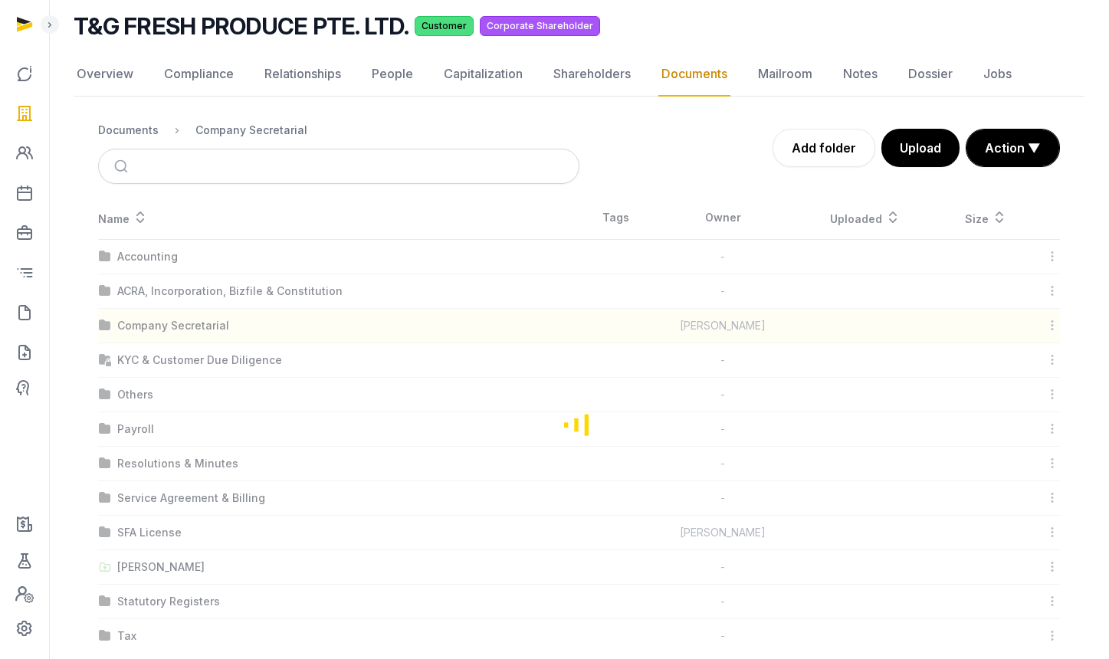
scroll to position [0, 0]
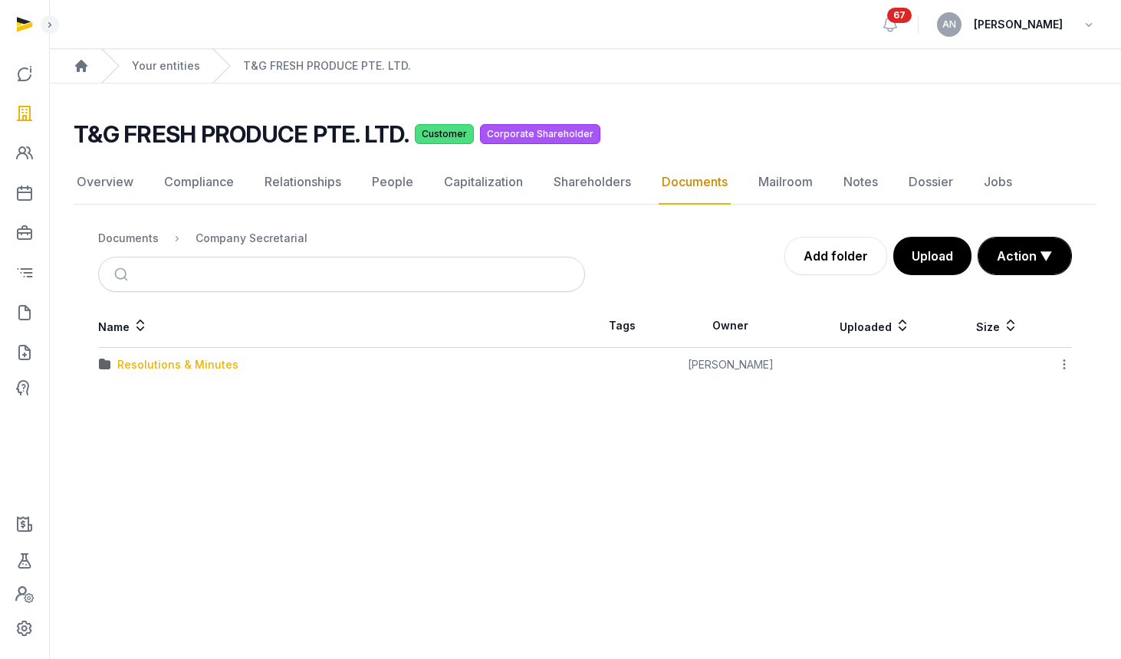
click at [190, 356] on td "Resolutions & Minutes" at bounding box center [341, 365] width 487 height 34
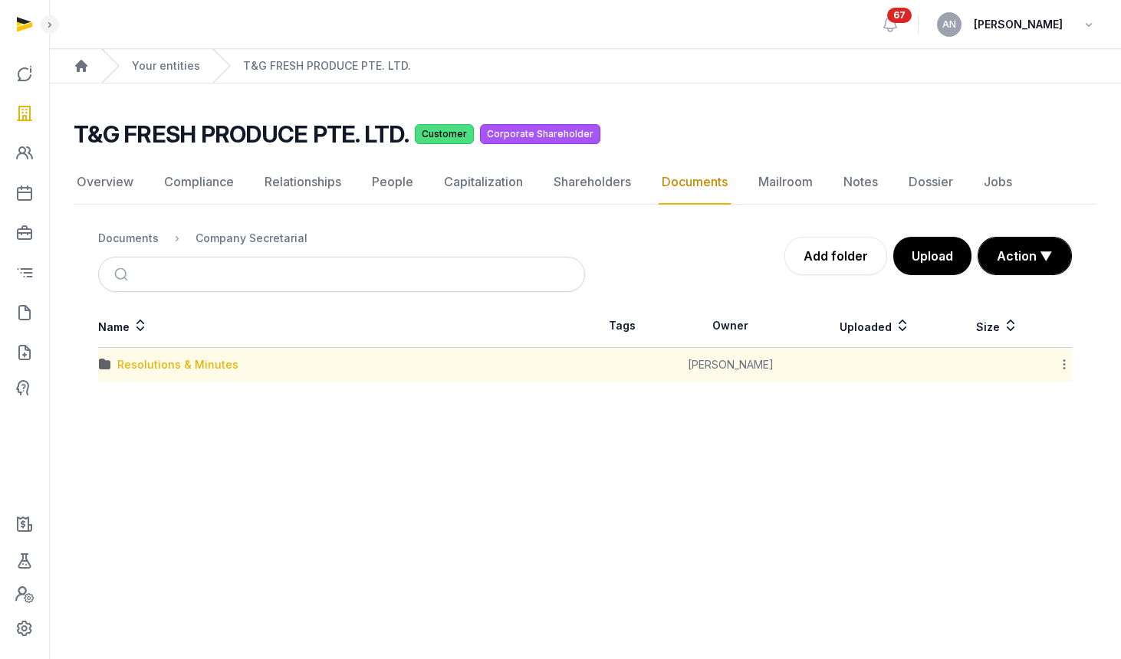
click at [191, 368] on div "Resolutions & Minutes" at bounding box center [177, 364] width 121 height 15
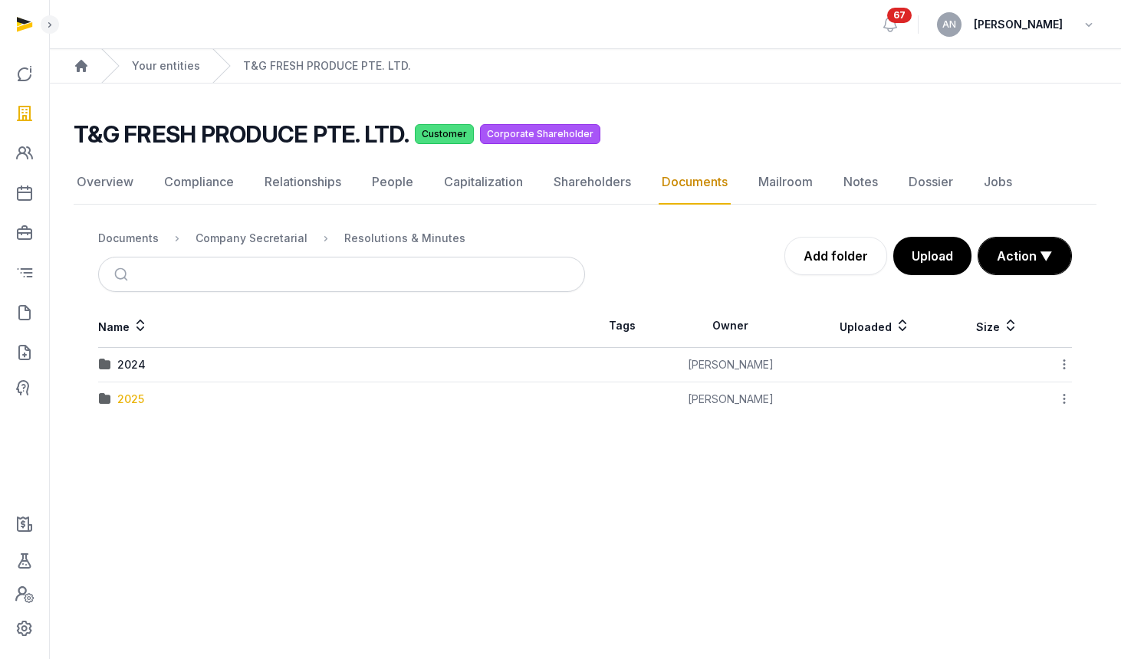
click at [130, 395] on div "2025" at bounding box center [130, 399] width 27 height 15
click at [166, 366] on div "AGM/AR FYE 2024" at bounding box center [165, 364] width 97 height 15
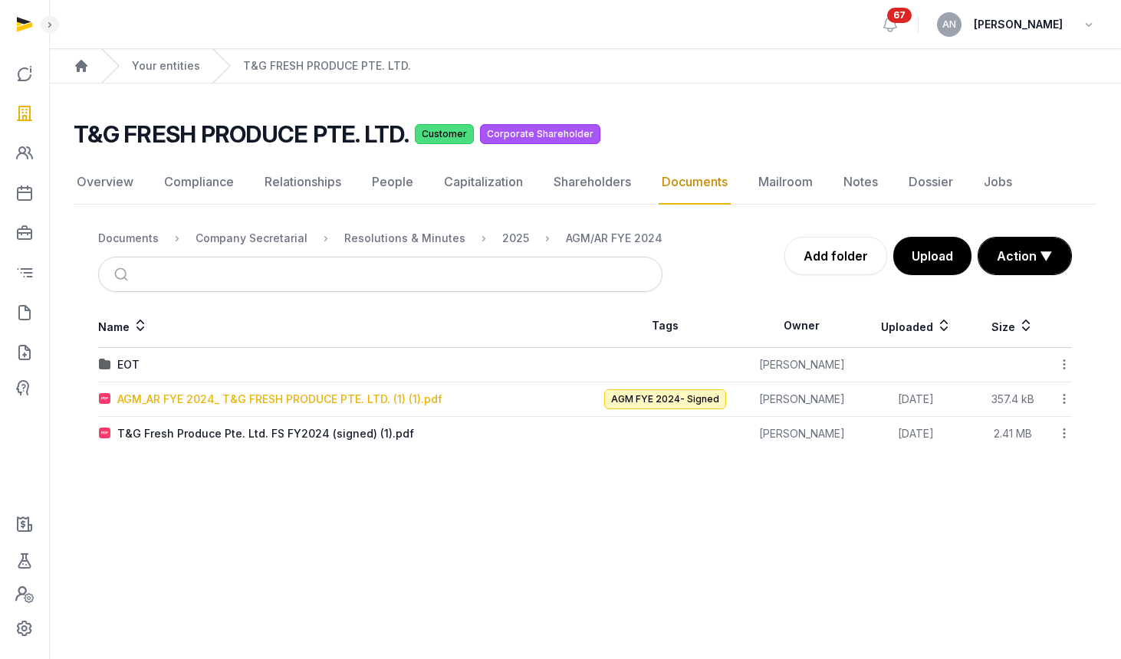
click at [241, 402] on div "AGM_AR FYE 2024_ T&G FRESH PRODUCE PTE. LTD. (1) (1).pdf" at bounding box center [279, 399] width 325 height 15
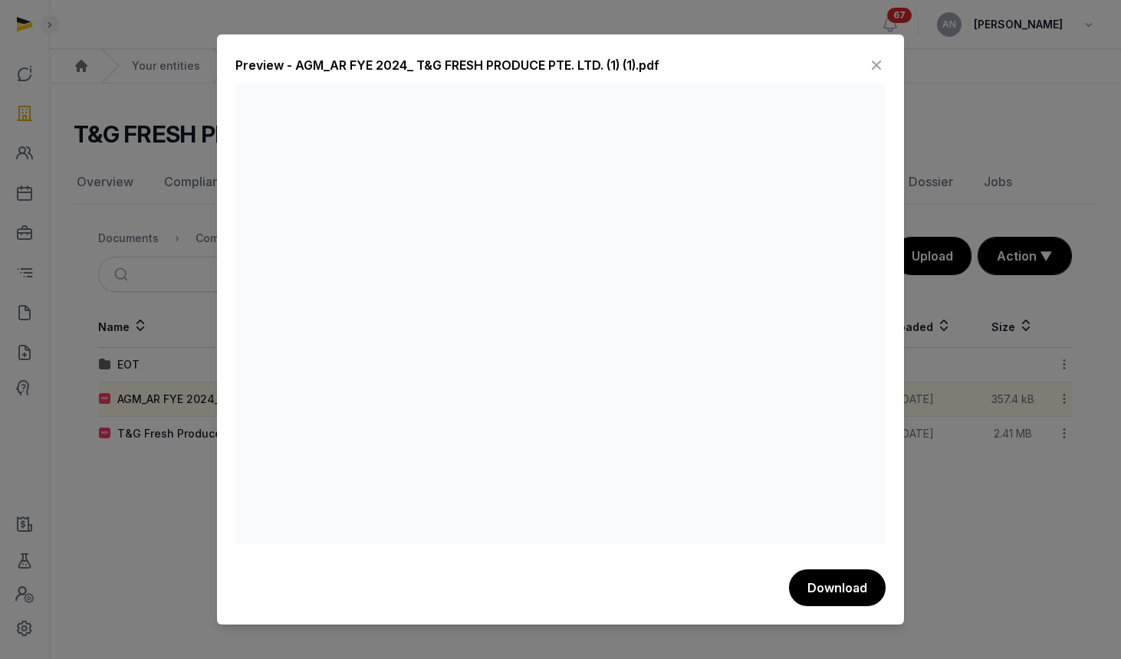
drag, startPoint x: 873, startPoint y: 69, endPoint x: 859, endPoint y: 87, distance: 22.4
click at [873, 69] on icon at bounding box center [876, 65] width 18 height 25
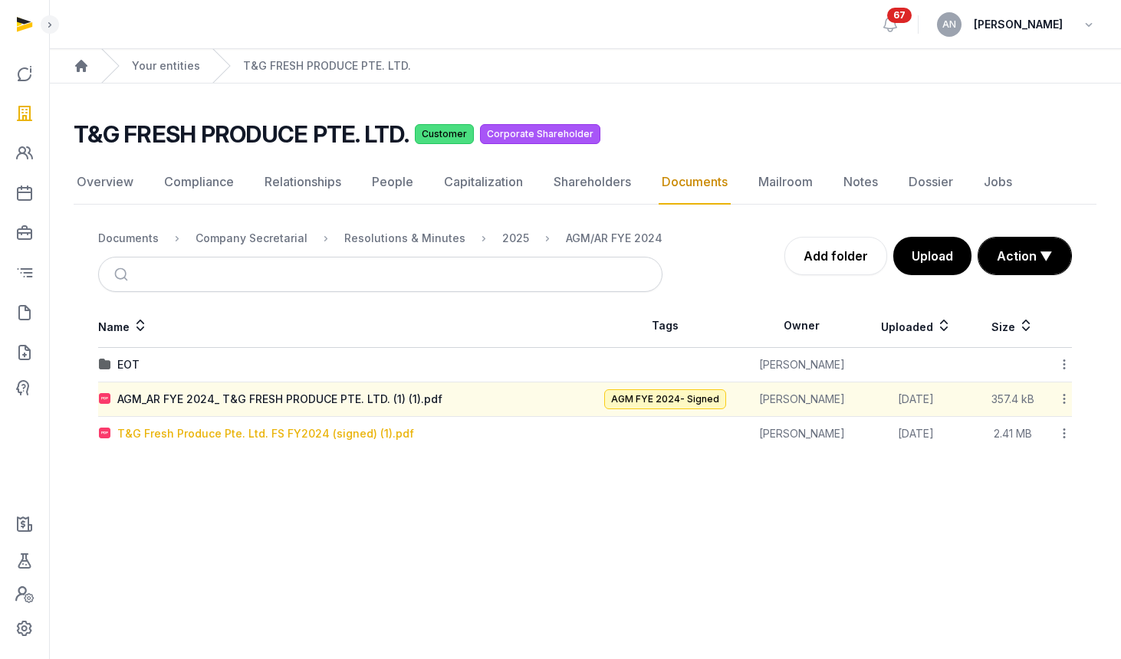
click at [296, 428] on div "T&G Fresh Produce Pte. Ltd. FS FY2024 (signed) (1).pdf" at bounding box center [265, 433] width 297 height 15
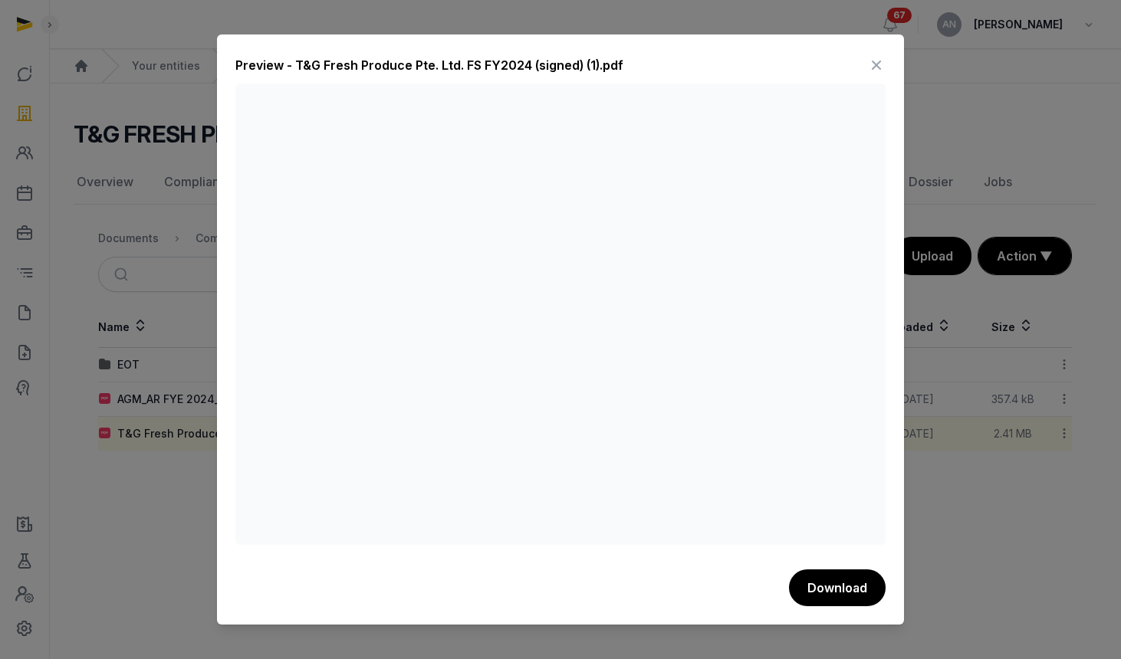
click at [872, 64] on icon at bounding box center [876, 65] width 18 height 25
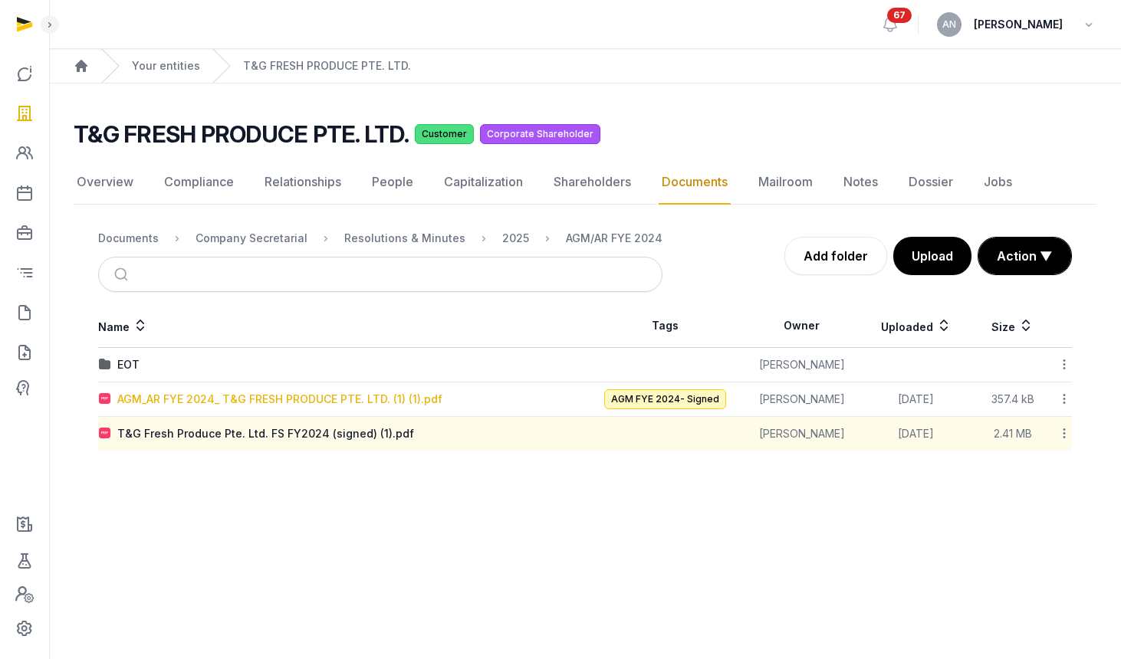
click at [253, 397] on div "AGM_AR FYE 2024_ T&G FRESH PRODUCE PTE. LTD. (1) (1).pdf" at bounding box center [279, 399] width 325 height 15
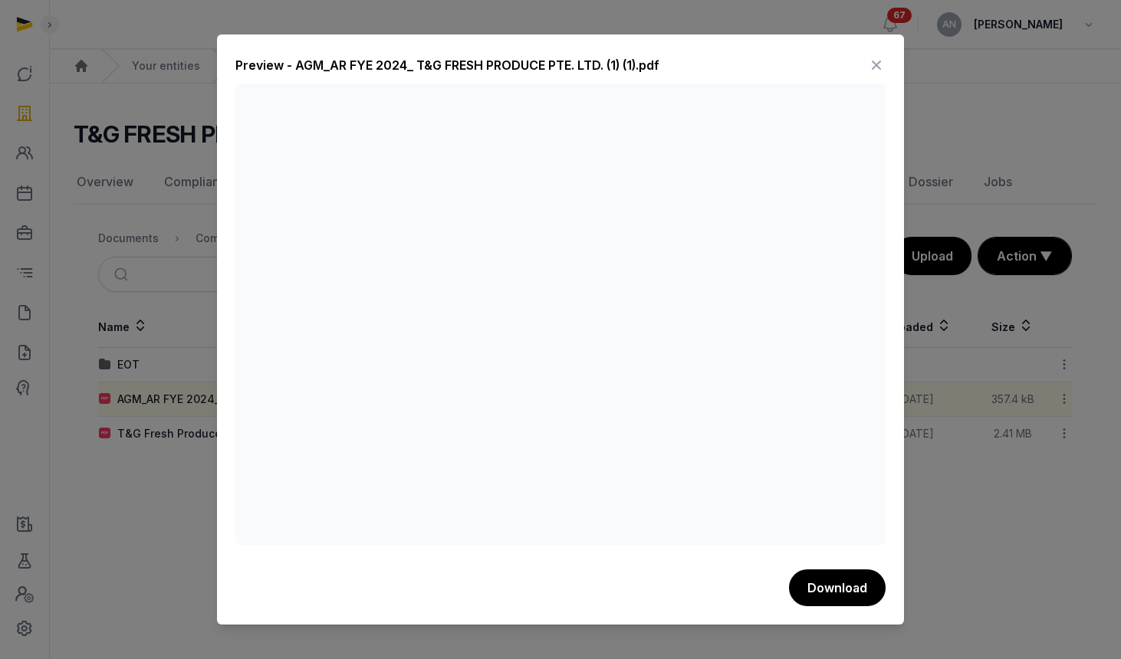
click at [874, 64] on icon at bounding box center [876, 65] width 18 height 25
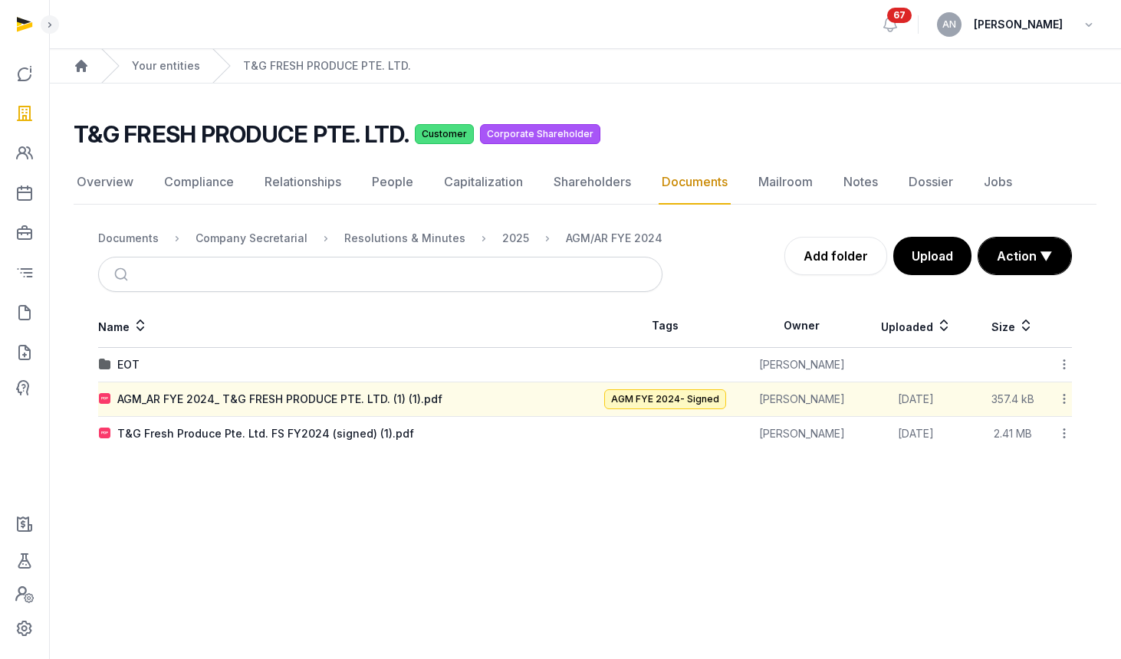
click at [309, 424] on td "T&G Fresh Produce Pte. Ltd. FS FY2024 (signed) (1).pdf" at bounding box center [341, 434] width 487 height 34
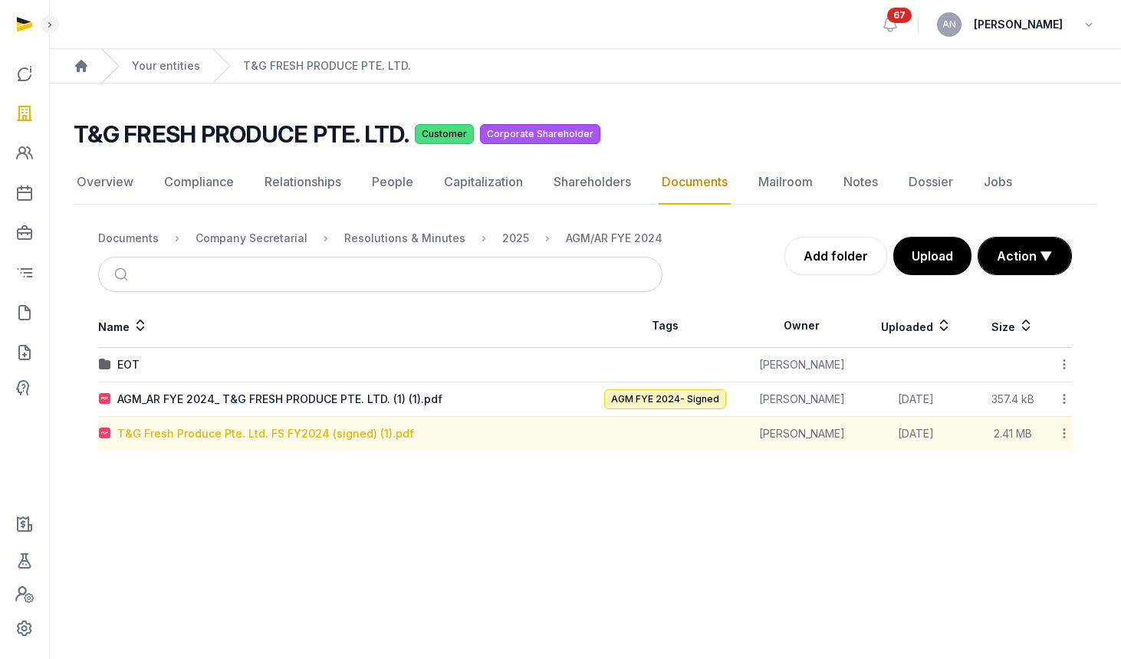
click at [310, 429] on div "T&G Fresh Produce Pte. Ltd. FS FY2024 (signed) (1).pdf" at bounding box center [265, 433] width 297 height 15
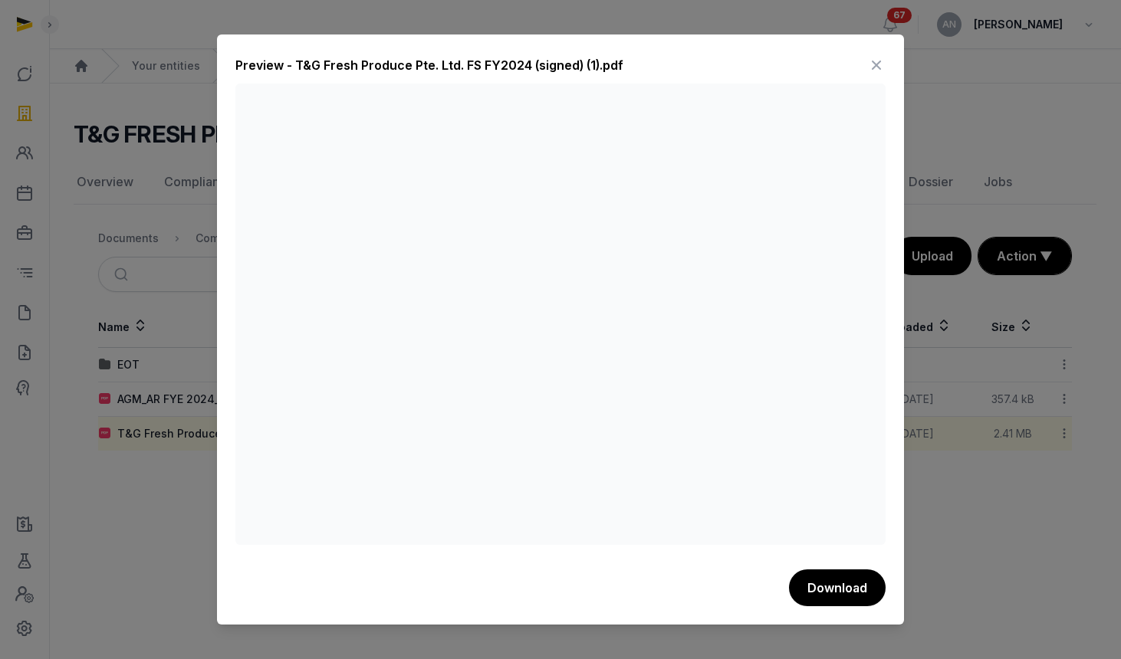
click at [864, 67] on div "Preview - T&G Fresh Produce Pte. Ltd. FS FY2024 (signed) (1).pdf" at bounding box center [560, 68] width 650 height 31
click at [867, 66] on icon at bounding box center [876, 65] width 18 height 25
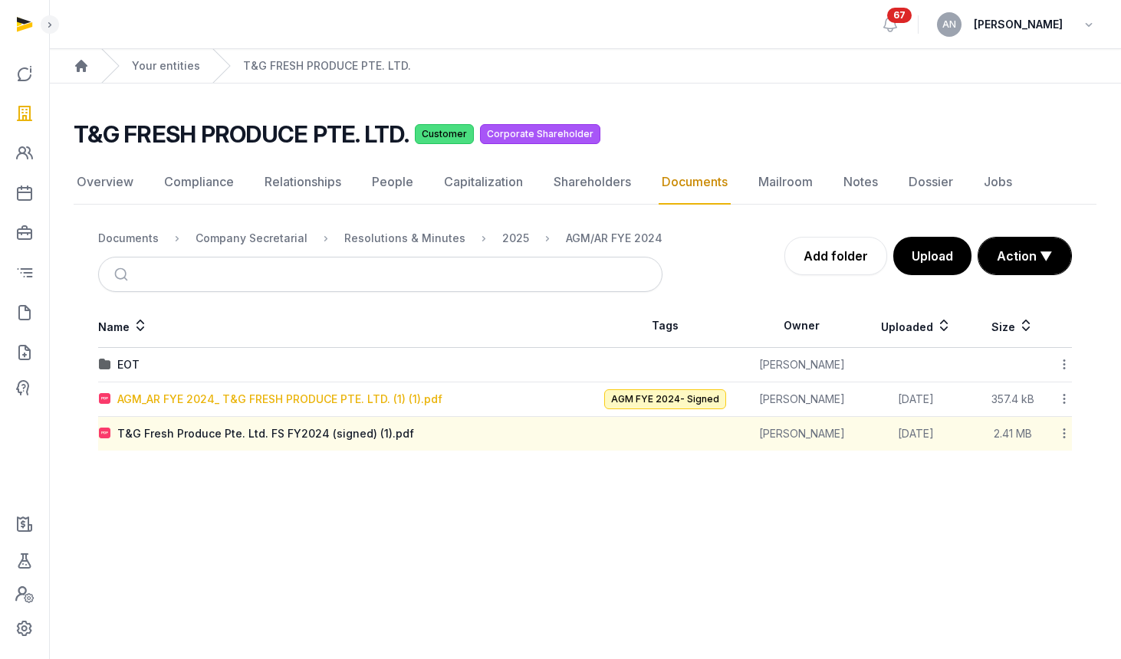
click at [310, 401] on div "AGM_AR FYE 2024_ T&G FRESH PRODUCE PTE. LTD. (1) (1).pdf" at bounding box center [279, 399] width 325 height 15
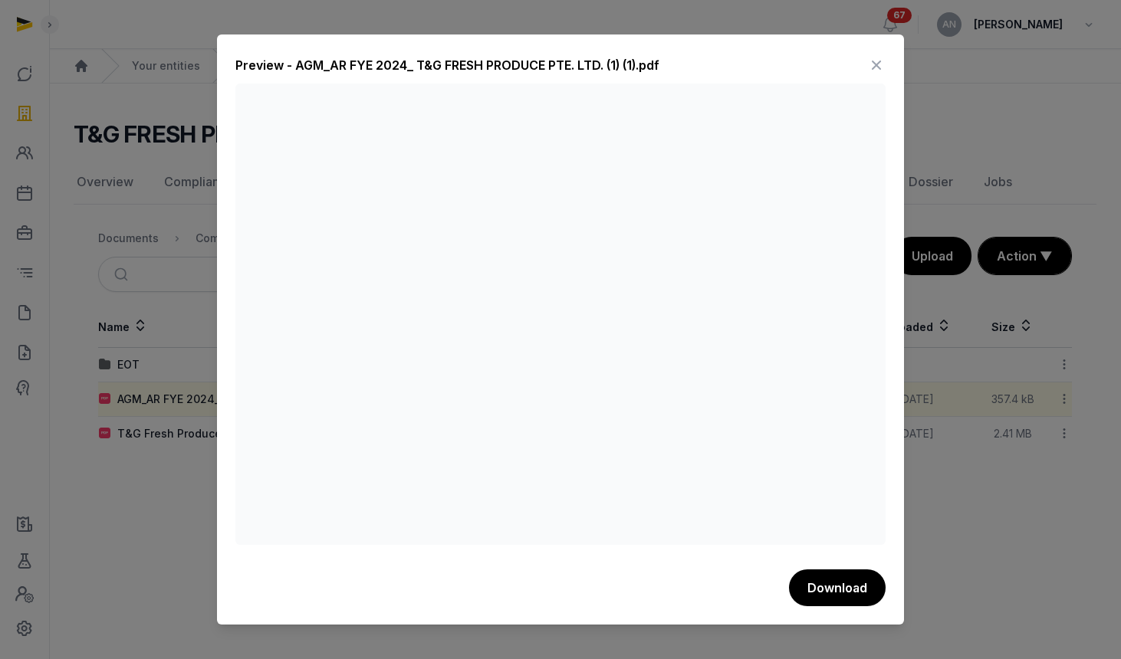
click at [877, 60] on icon at bounding box center [876, 65] width 18 height 25
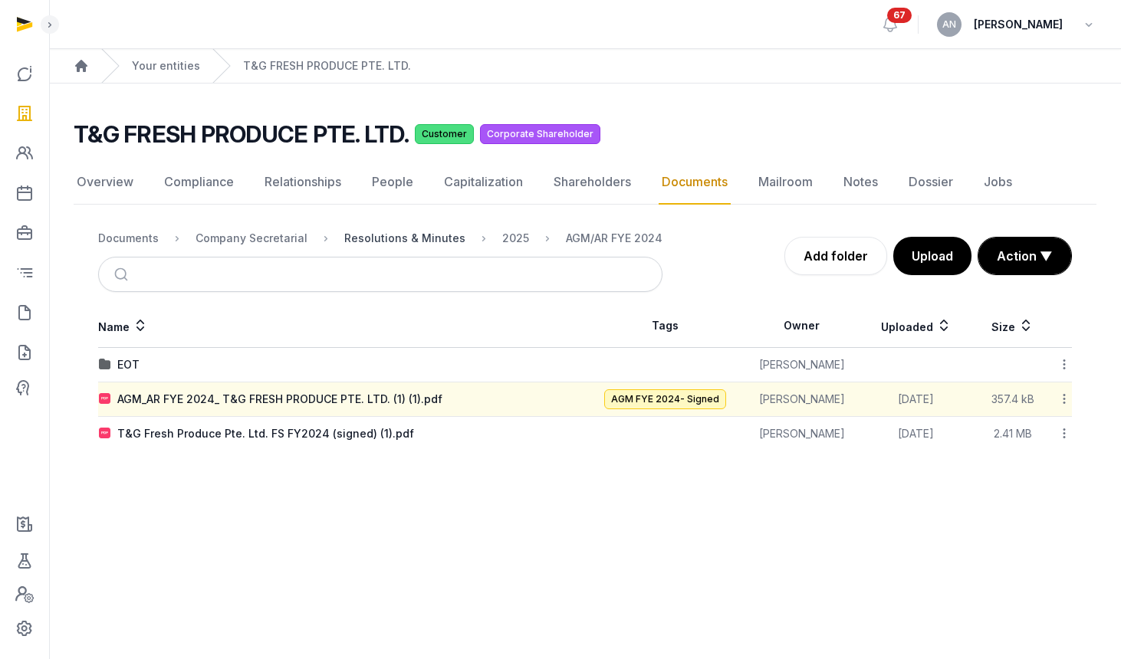
click at [416, 235] on div "Resolutions & Minutes" at bounding box center [404, 238] width 121 height 15
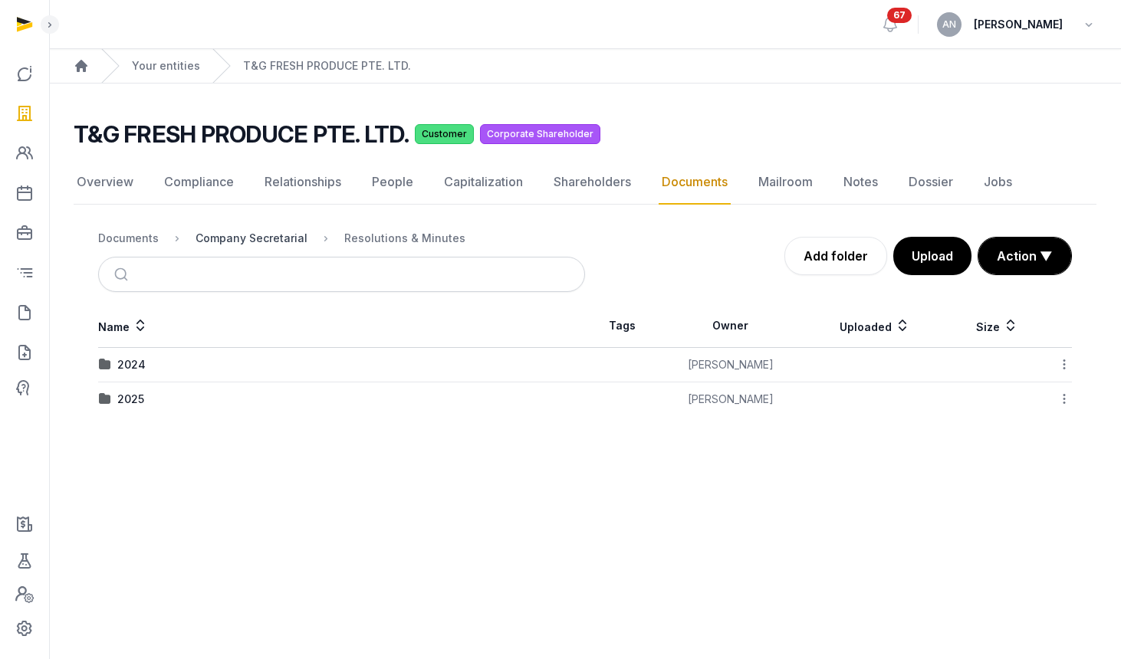
click at [230, 232] on div "Company Secretarial" at bounding box center [251, 238] width 112 height 15
click at [185, 365] on div "Resolutions & Minutes" at bounding box center [177, 364] width 121 height 15
click at [113, 372] on div "2024" at bounding box center [341, 364] width 485 height 15
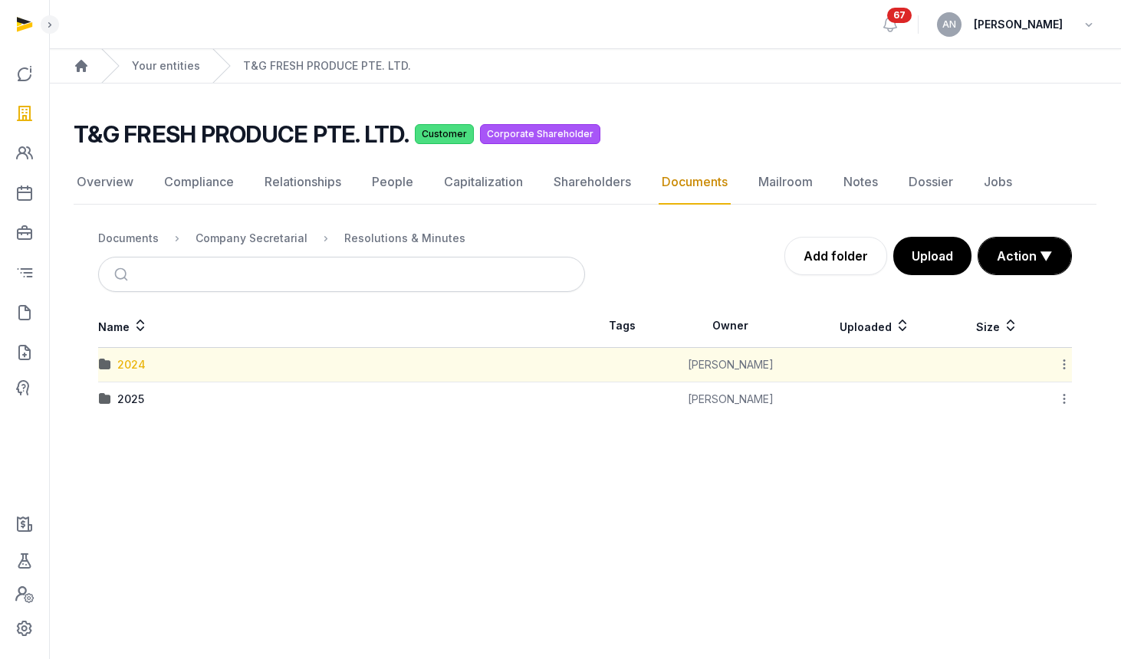
click at [135, 366] on div "2024" at bounding box center [131, 364] width 28 height 15
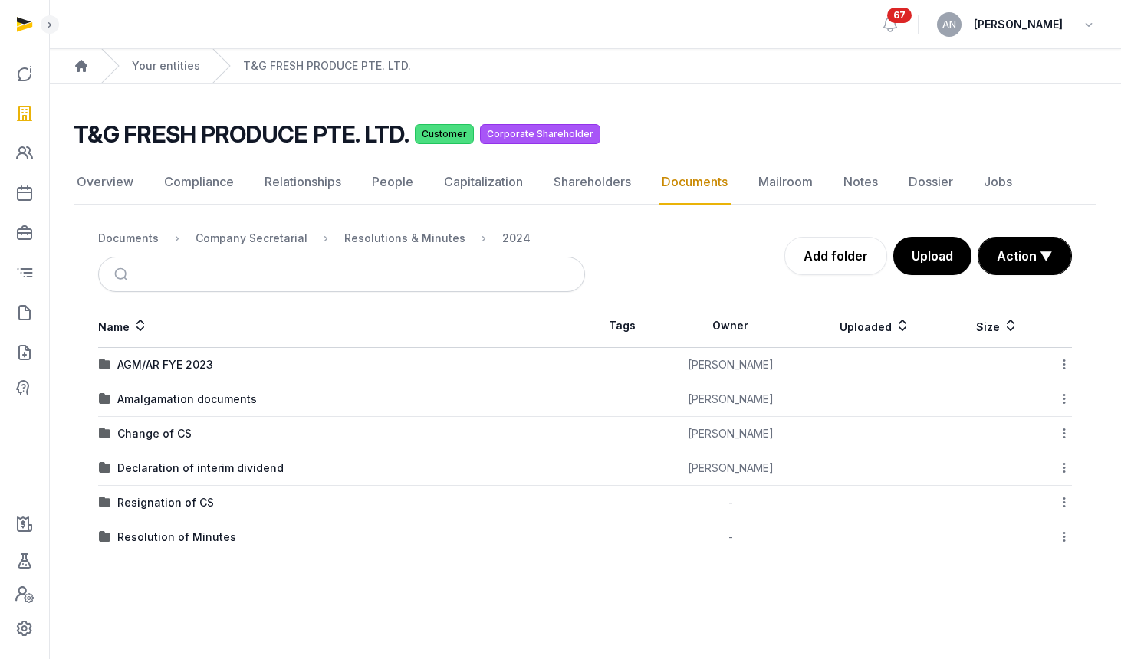
click at [202, 362] on div "AGM/AR FYE 2023" at bounding box center [165, 364] width 96 height 15
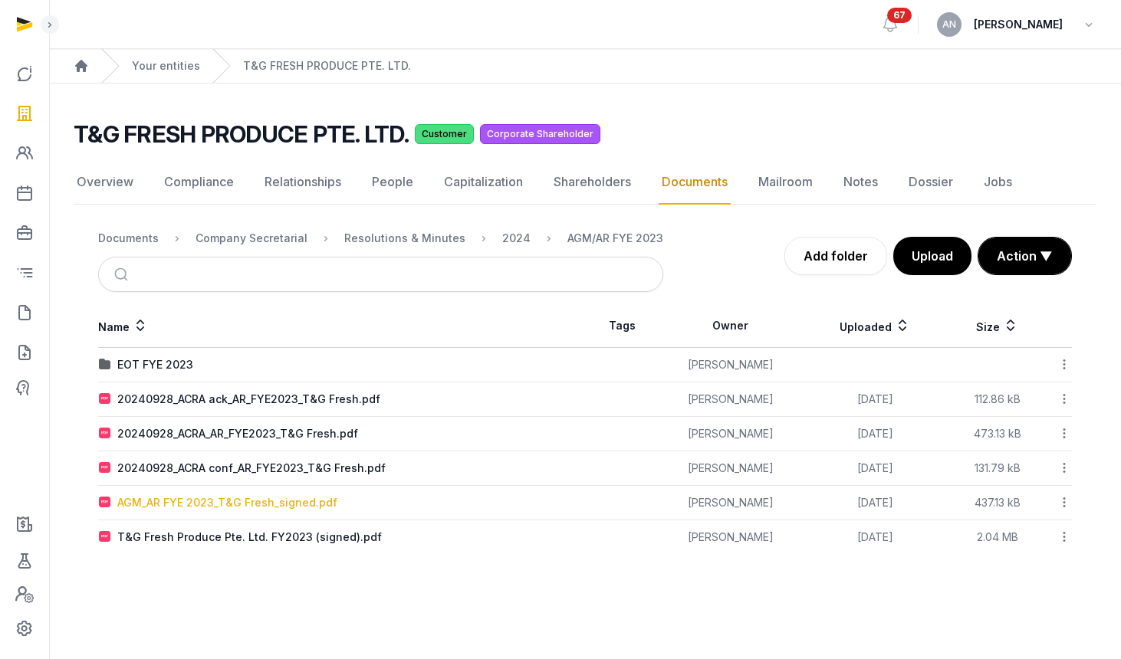
click at [220, 499] on div "AGM_AR FYE 2023_T&G Fresh_signed.pdf" at bounding box center [227, 502] width 220 height 15
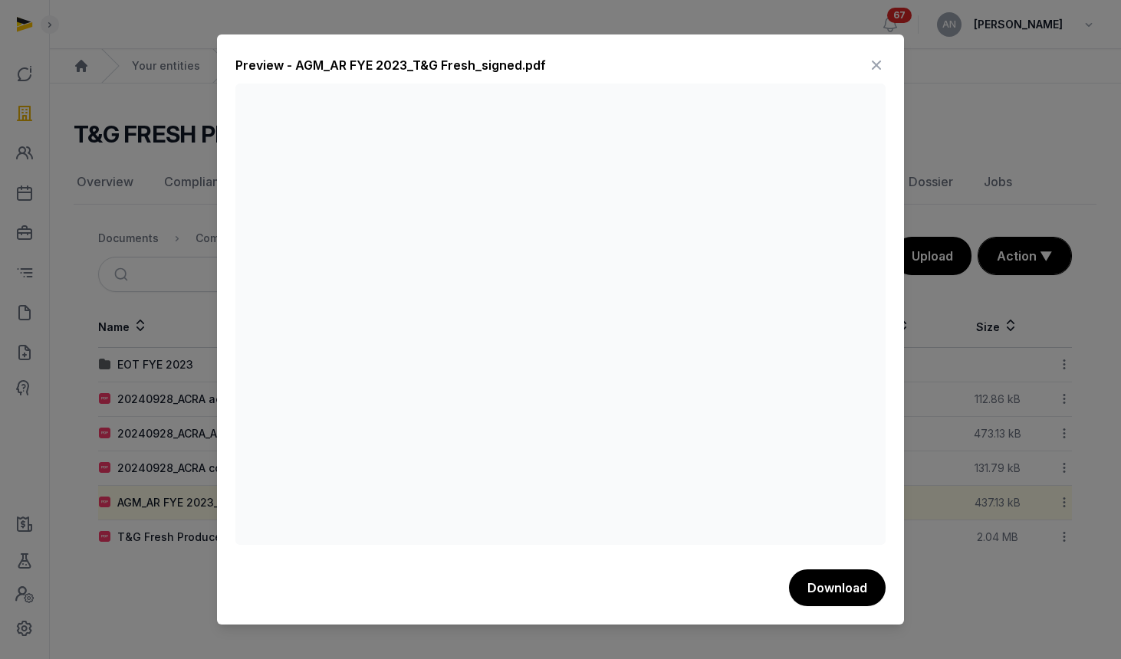
click at [175, 468] on div at bounding box center [560, 329] width 1121 height 659
click at [870, 66] on icon at bounding box center [876, 65] width 18 height 25
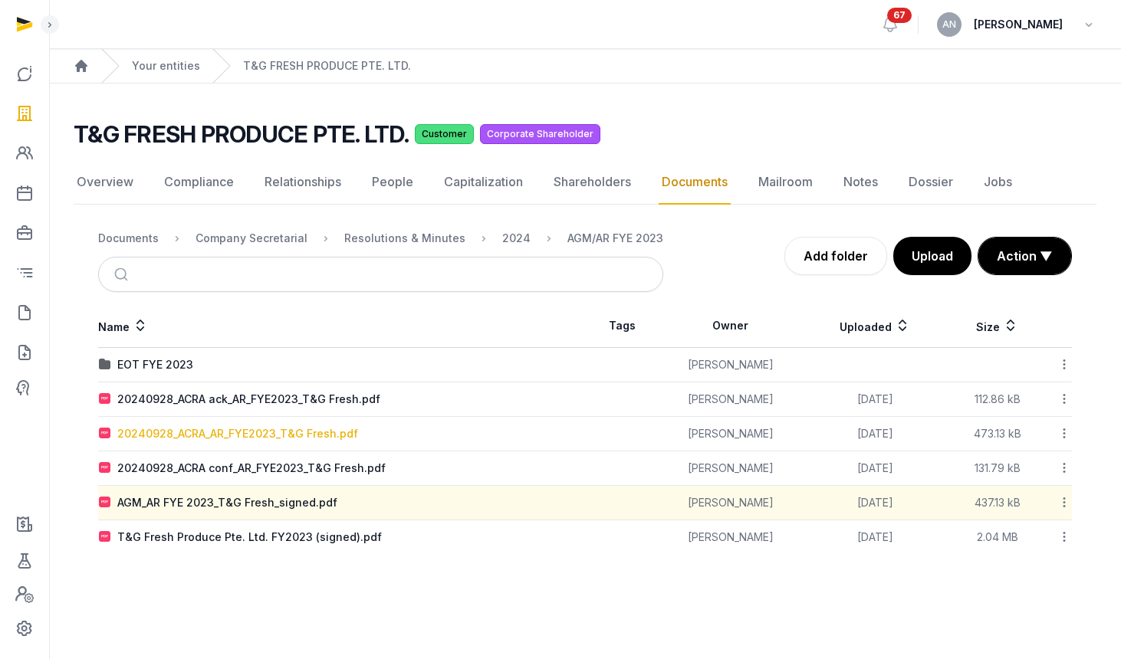
click at [297, 438] on div "20240928_ACRA_AR_FYE2023_T&G Fresh.pdf" at bounding box center [237, 433] width 241 height 15
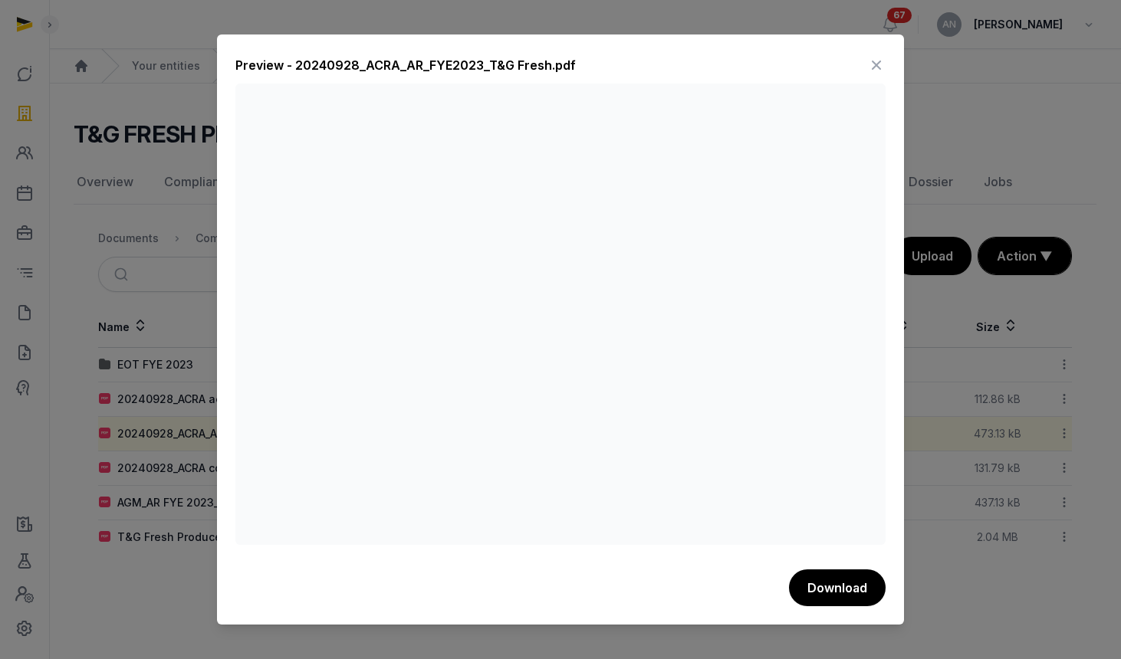
drag, startPoint x: 876, startPoint y: 57, endPoint x: 858, endPoint y: 67, distance: 20.9
click at [875, 57] on icon at bounding box center [876, 65] width 18 height 25
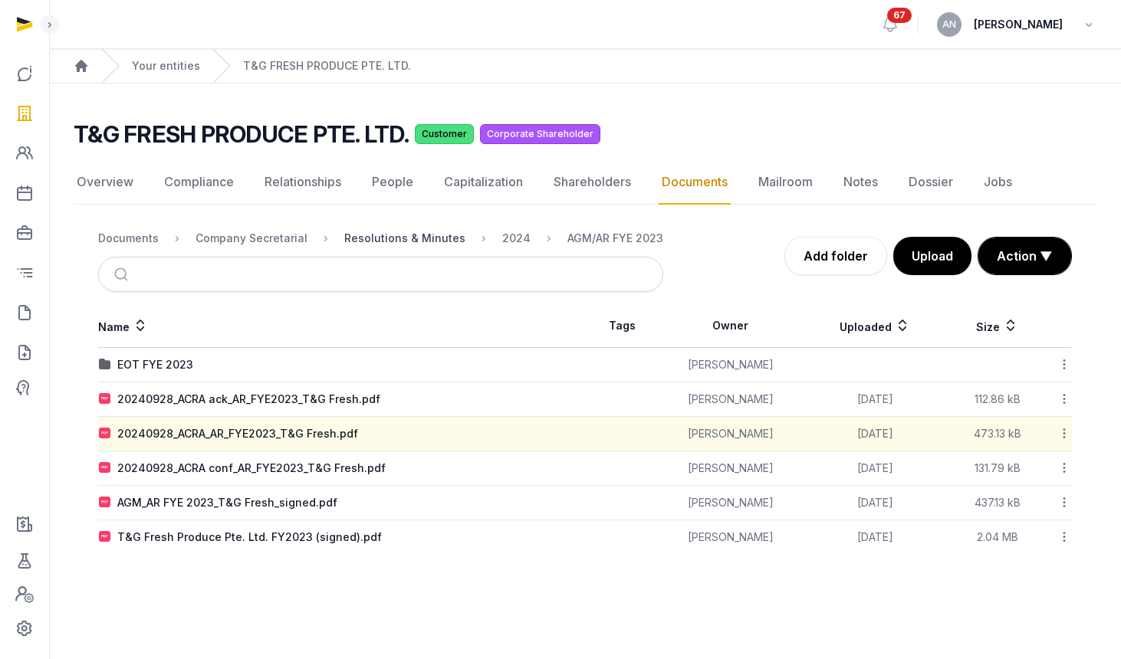
click at [386, 245] on div "Resolutions & Minutes" at bounding box center [404, 238] width 121 height 15
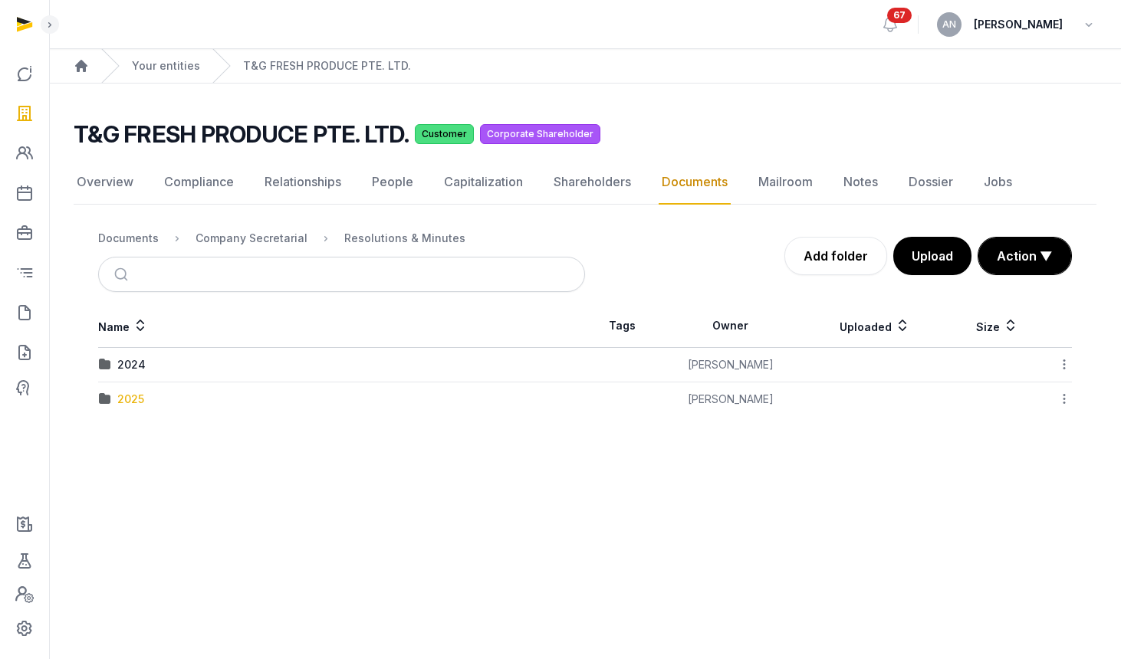
click at [140, 399] on div "2025" at bounding box center [130, 399] width 27 height 15
click at [141, 376] on td "AGM/AR FYE 2024" at bounding box center [341, 365] width 487 height 34
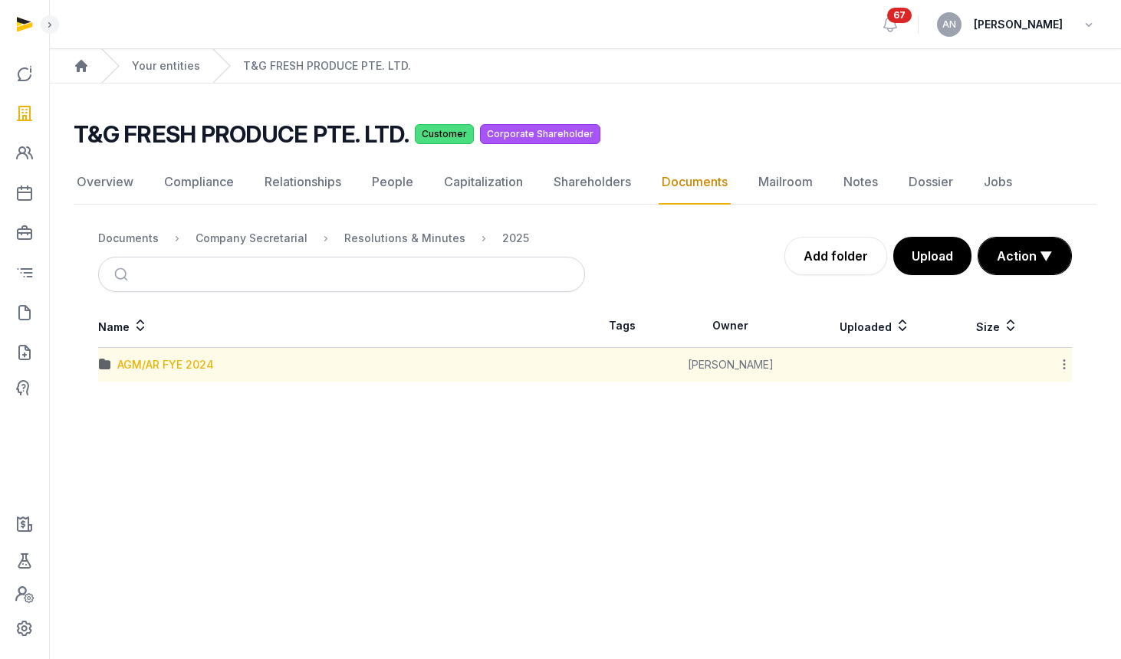
click at [144, 371] on div "AGM/AR FYE 2024" at bounding box center [165, 364] width 97 height 15
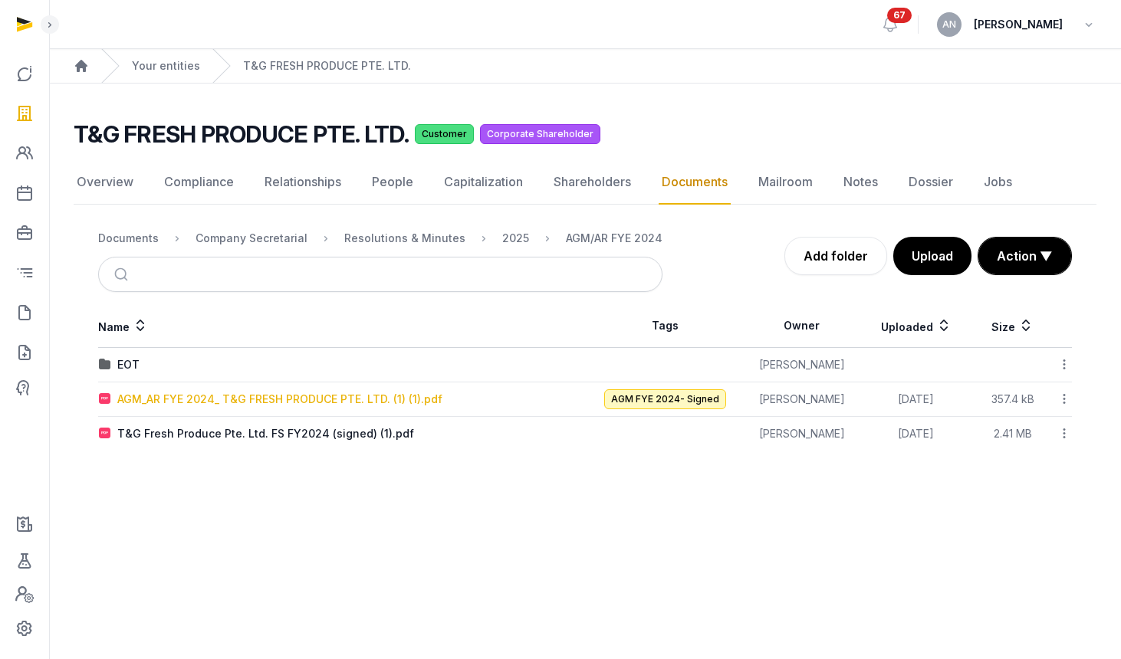
click at [159, 397] on div "AGM_AR FYE 2024_ T&G FRESH PRODUCE PTE. LTD. (1) (1).pdf" at bounding box center [279, 399] width 325 height 15
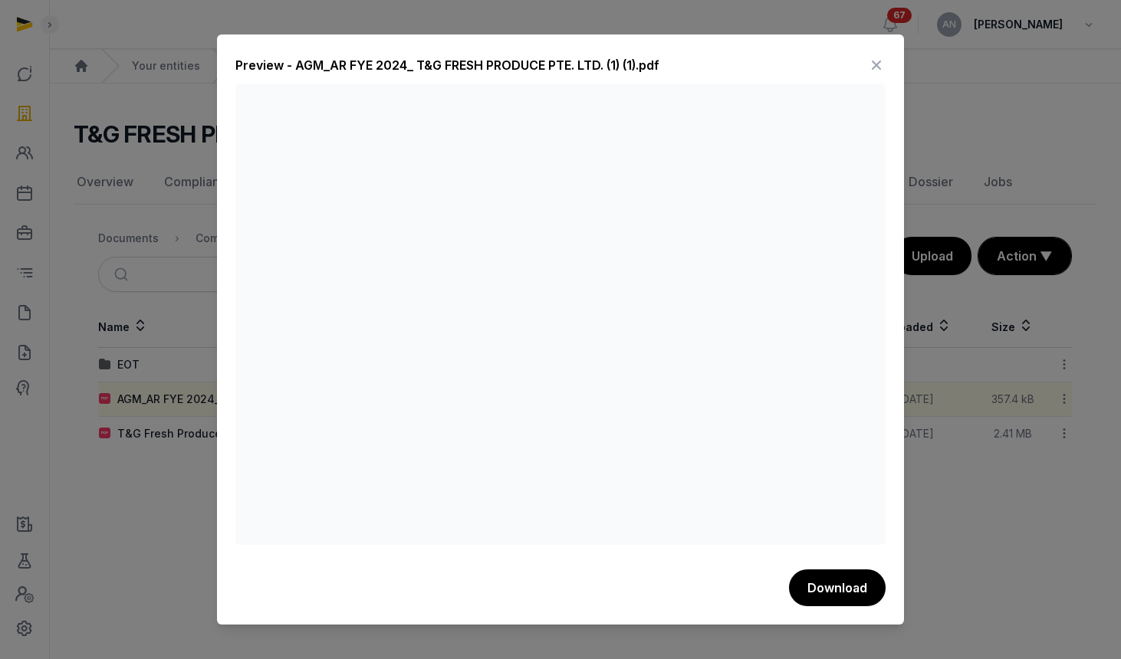
click at [868, 70] on icon at bounding box center [876, 65] width 18 height 25
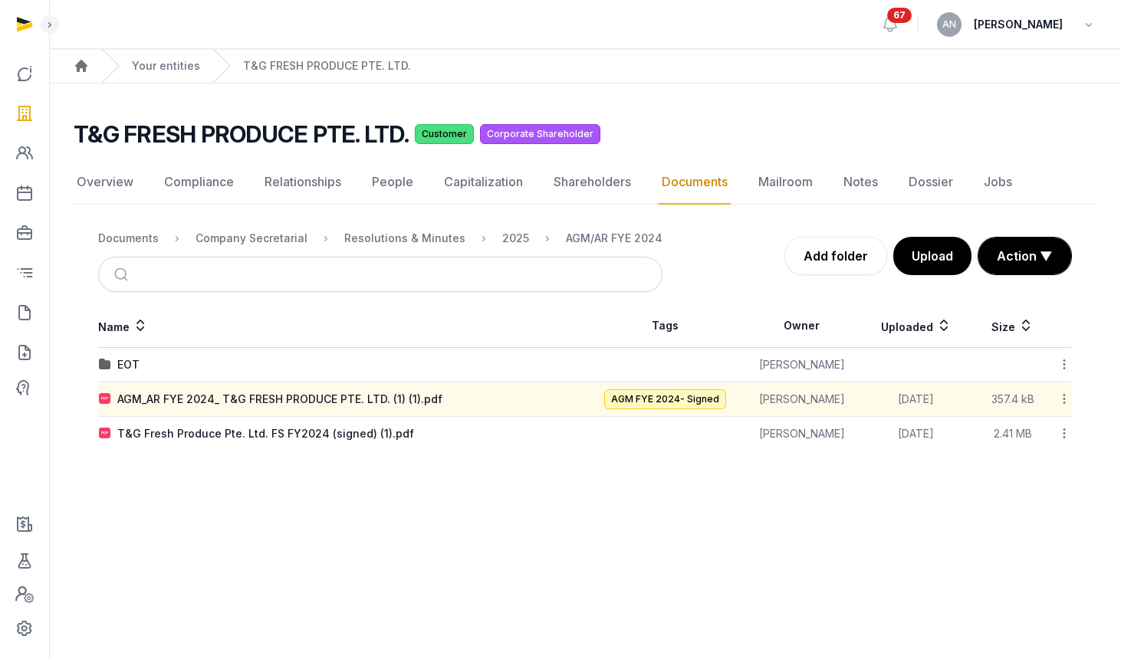
drag, startPoint x: 1060, startPoint y: 436, endPoint x: 1054, endPoint y: 448, distance: 13.0
click at [1061, 436] on icon at bounding box center [1064, 433] width 14 height 16
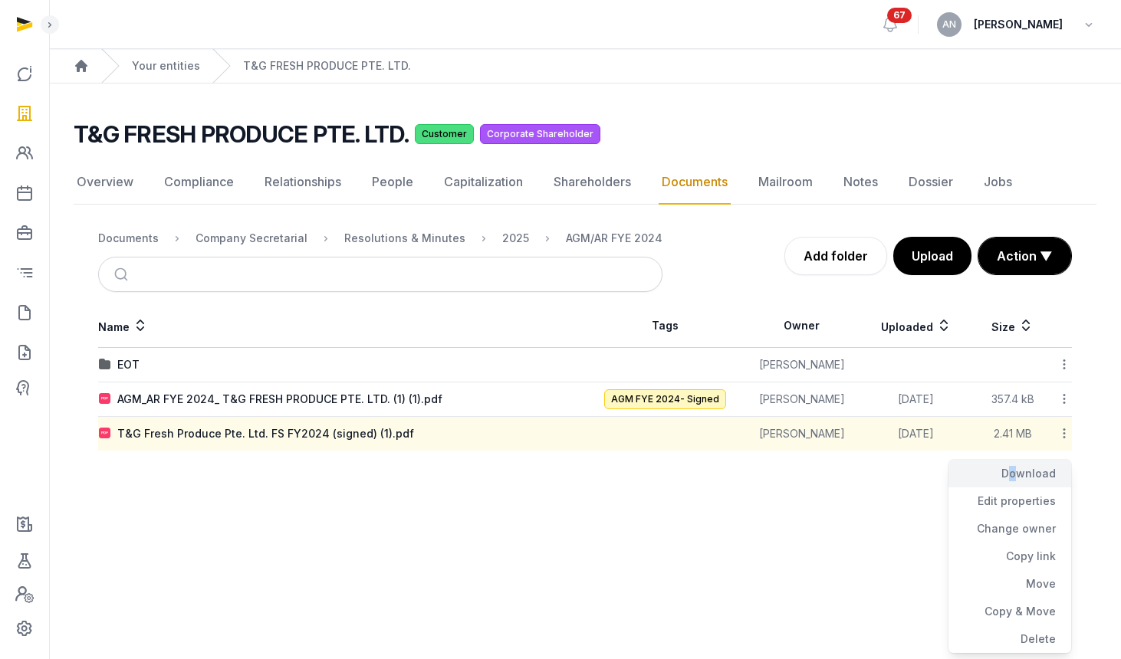
click at [1008, 481] on div "Download" at bounding box center [1009, 474] width 123 height 28
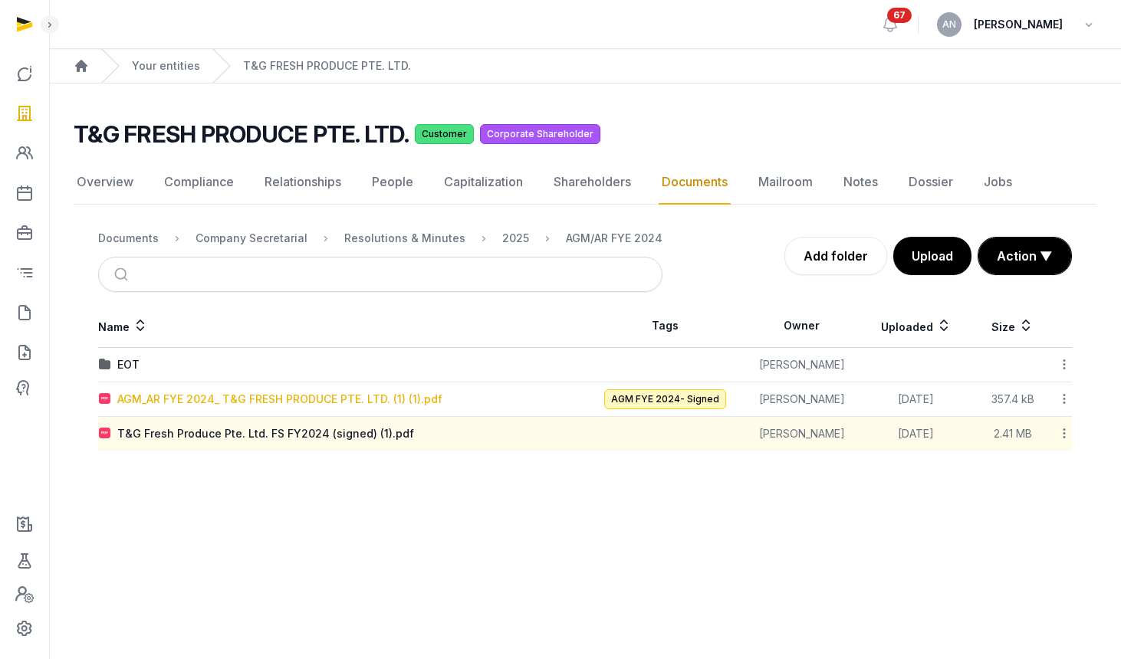
click at [349, 397] on div "AGM_AR FYE 2024_ T&G FRESH PRODUCE PTE. LTD. (1) (1).pdf" at bounding box center [279, 399] width 325 height 15
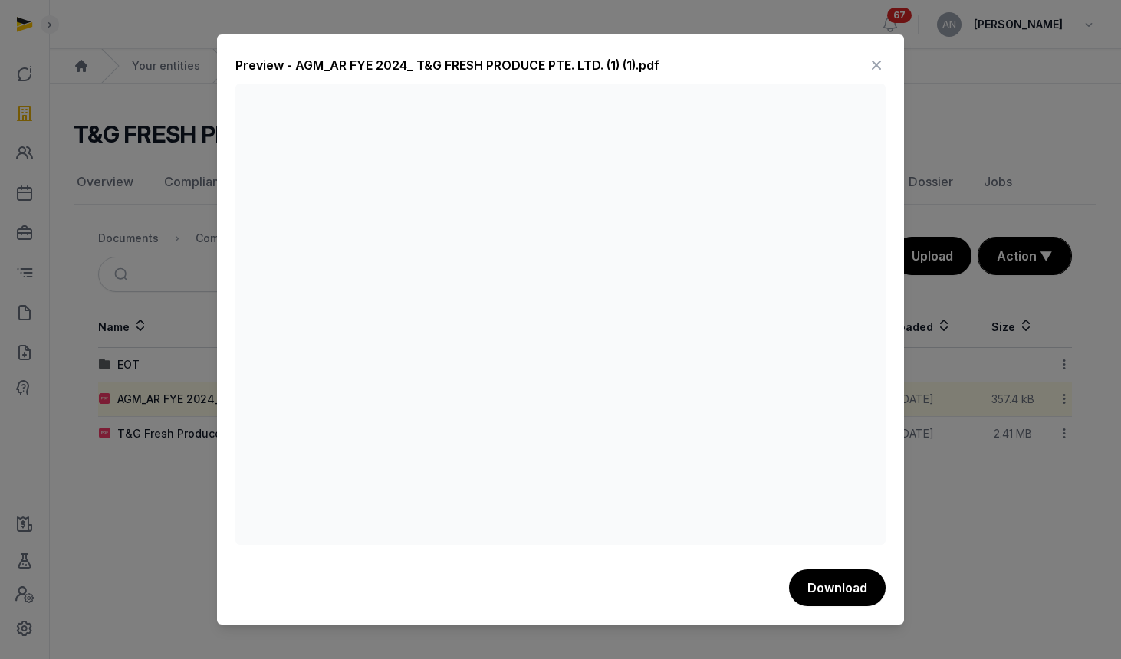
click at [879, 63] on icon at bounding box center [876, 65] width 18 height 25
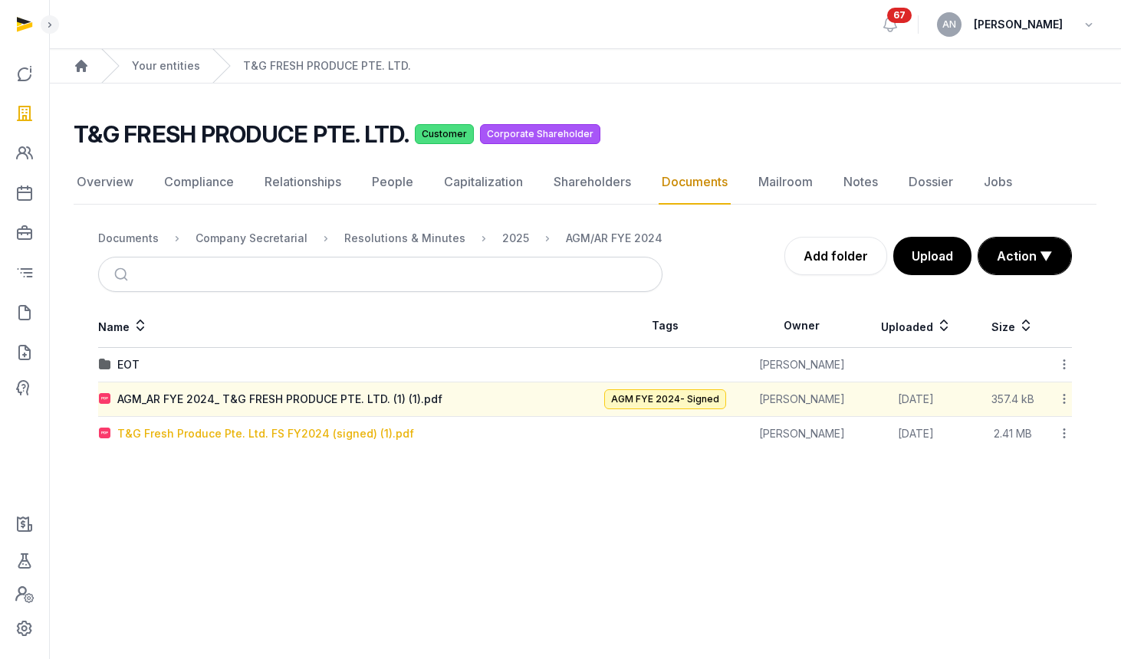
click at [327, 429] on div "T&G Fresh Produce Pte. Ltd. FS FY2024 (signed) (1).pdf" at bounding box center [265, 433] width 297 height 15
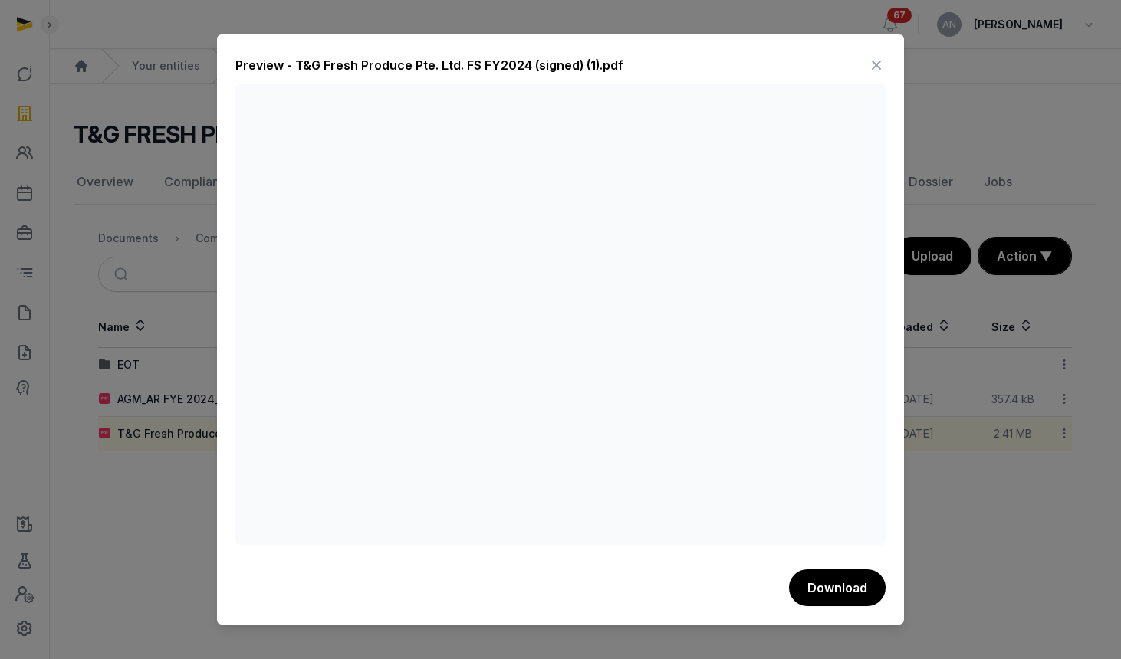
click at [870, 65] on icon at bounding box center [876, 65] width 18 height 25
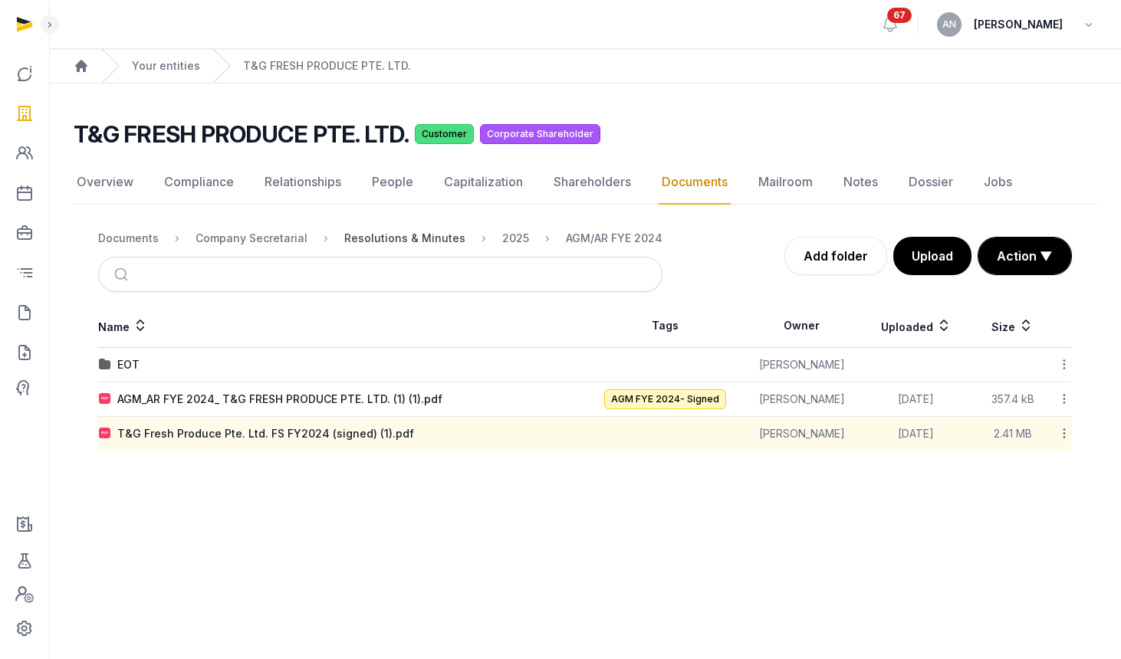
click at [425, 233] on div "Resolutions & Minutes" at bounding box center [404, 238] width 121 height 15
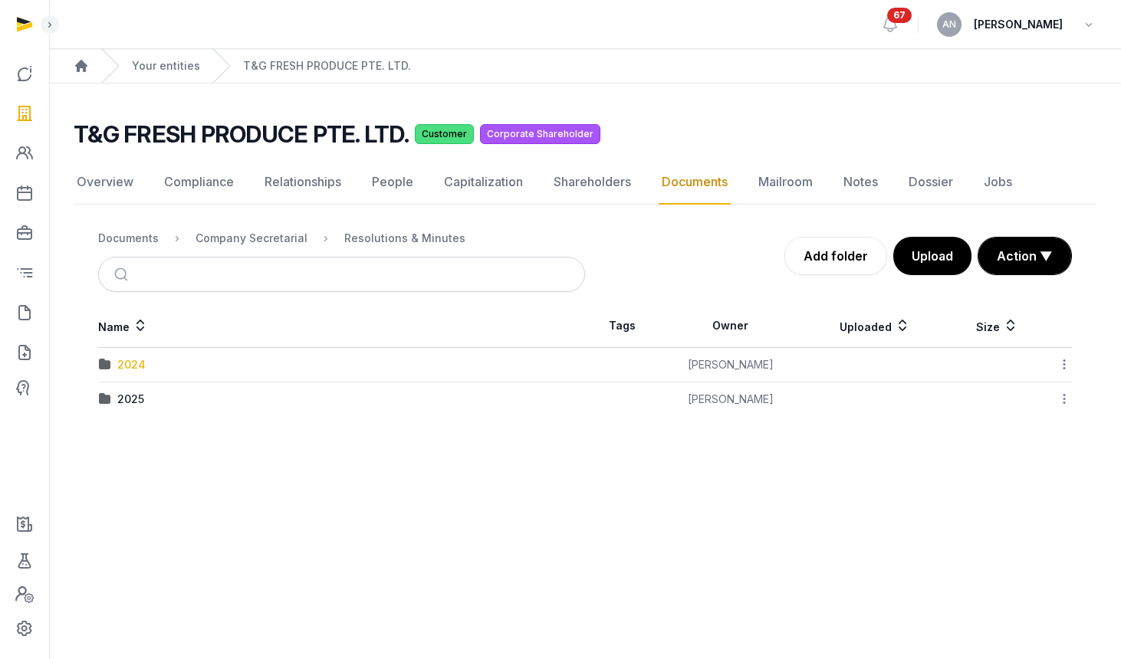
click at [133, 365] on div "2024" at bounding box center [131, 364] width 28 height 15
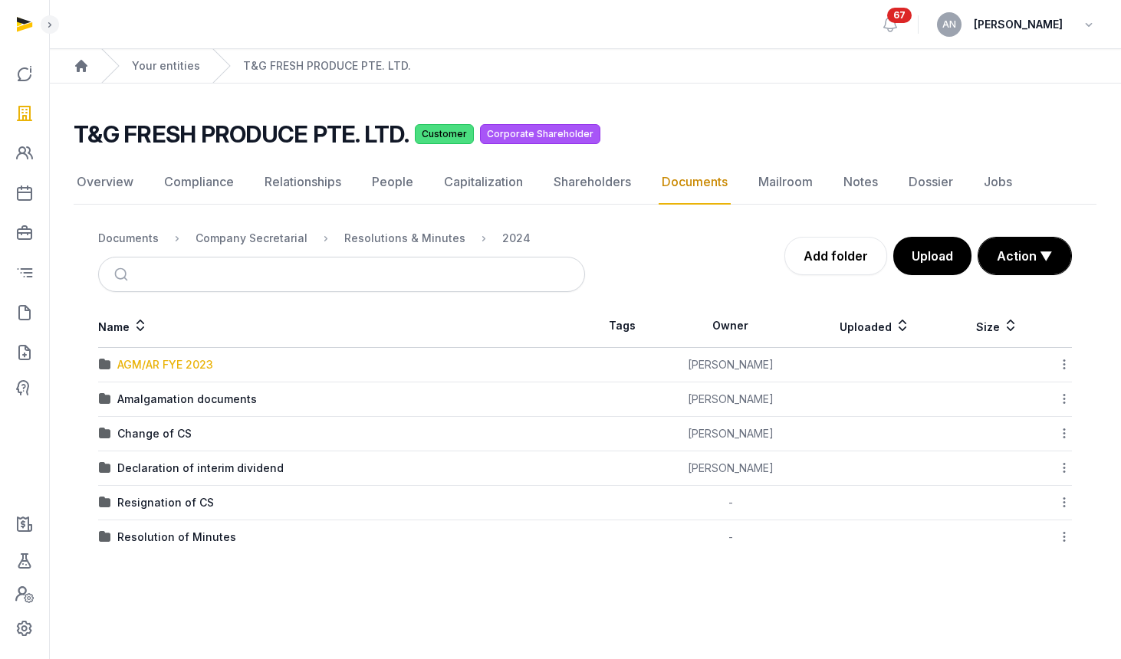
click at [166, 368] on div "AGM/AR FYE 2023" at bounding box center [165, 364] width 96 height 15
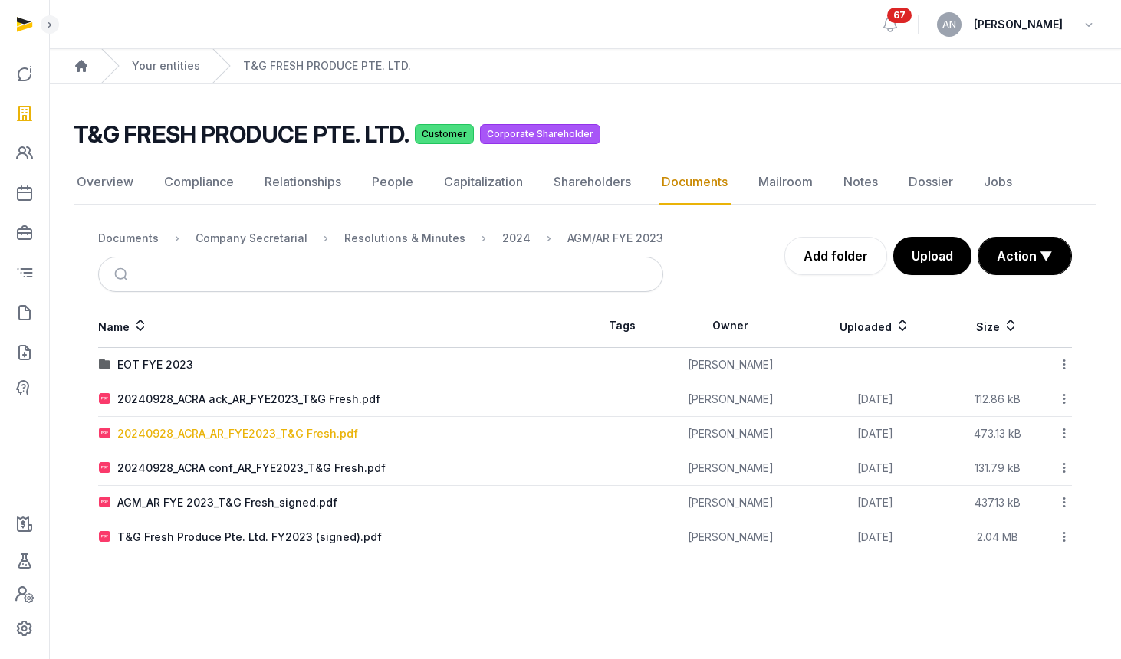
click at [187, 429] on div "20240928_ACRA_AR_FYE2023_T&G Fresh.pdf" at bounding box center [237, 433] width 241 height 15
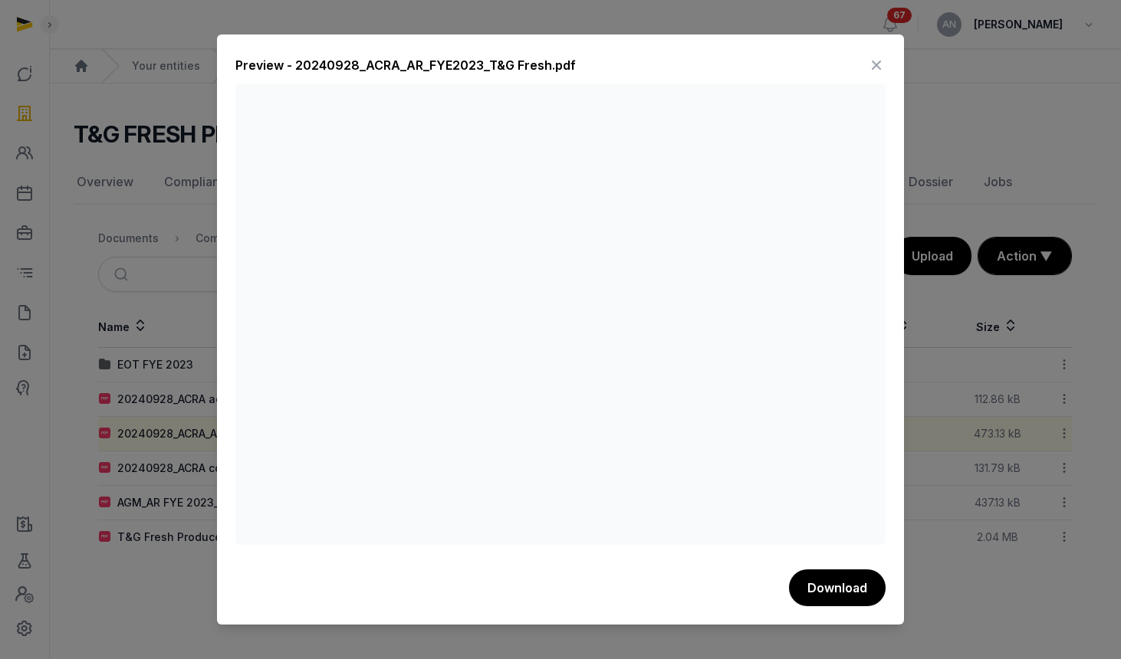
click at [882, 64] on icon at bounding box center [876, 65] width 18 height 25
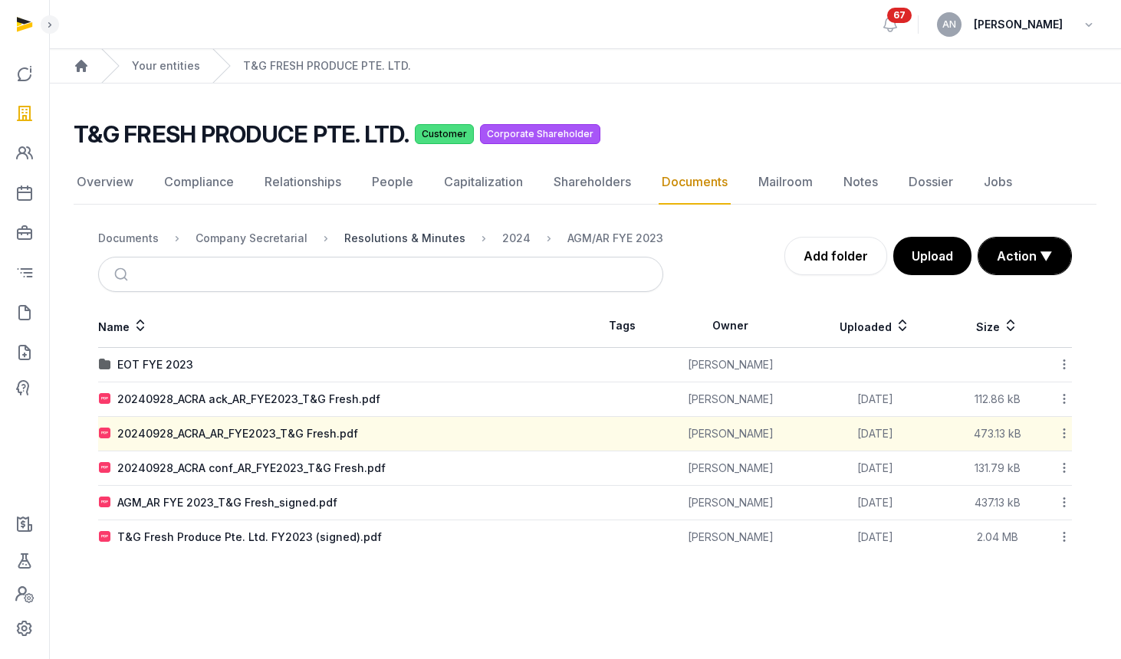
click at [408, 234] on div "Resolutions & Minutes" at bounding box center [404, 238] width 121 height 15
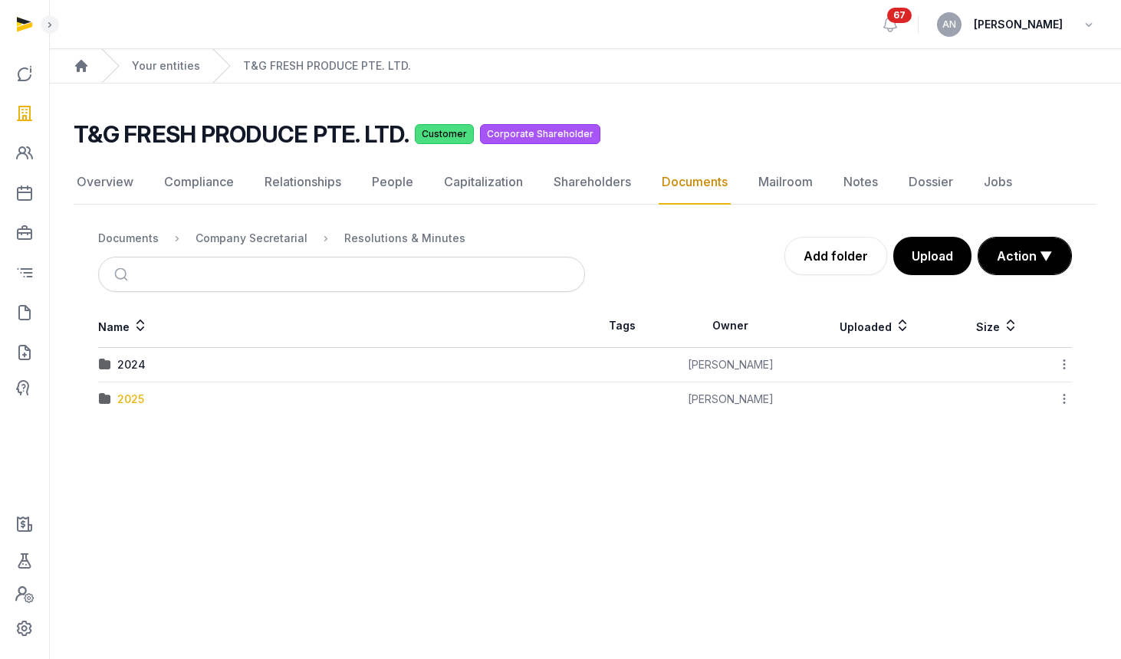
click at [127, 402] on div "2025" at bounding box center [130, 399] width 27 height 15
click at [143, 371] on div "AGM/AR FYE 2024" at bounding box center [165, 364] width 97 height 15
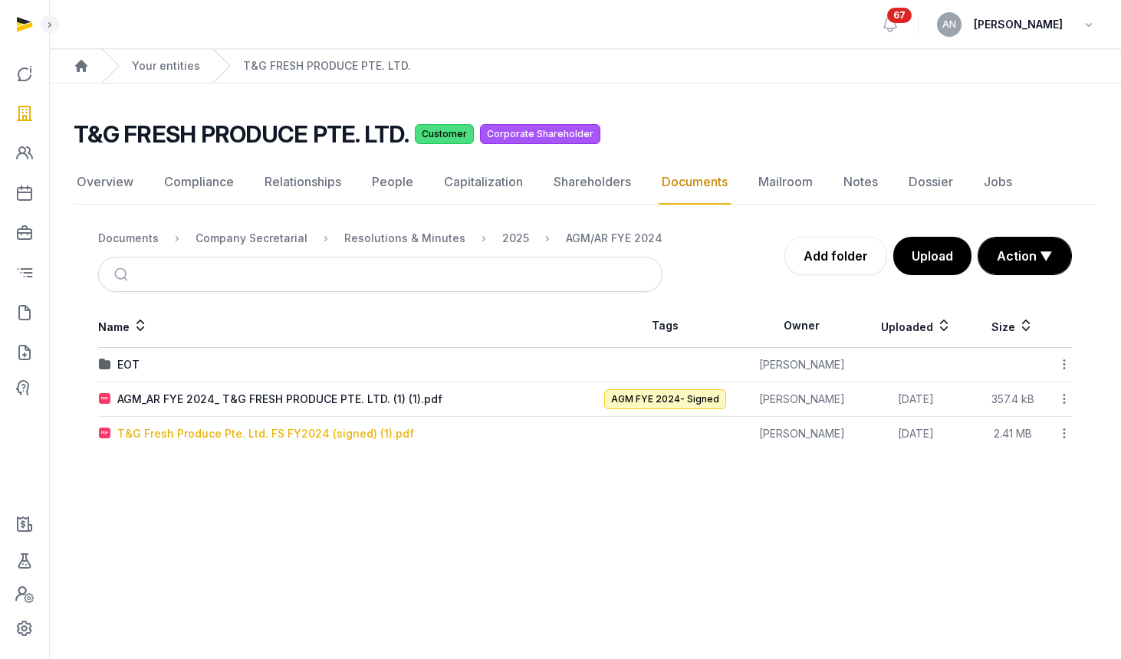
click at [163, 433] on div "T&G Fresh Produce Pte. Ltd. FS FY2024 (signed) (1).pdf" at bounding box center [265, 433] width 297 height 15
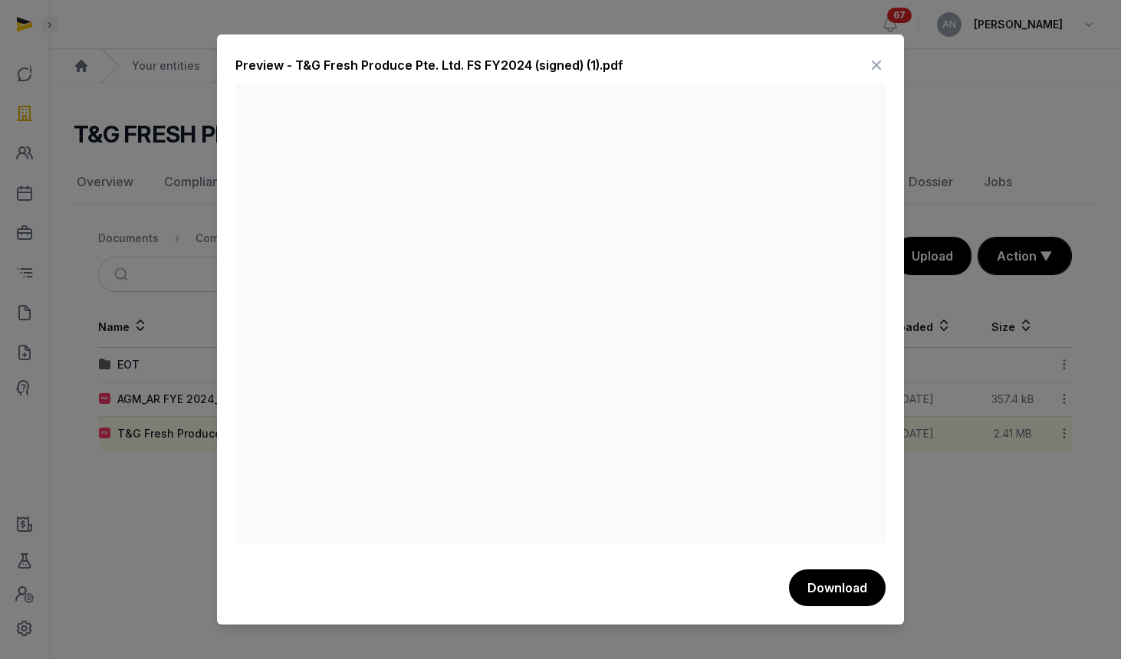
click at [879, 61] on icon at bounding box center [876, 65] width 18 height 25
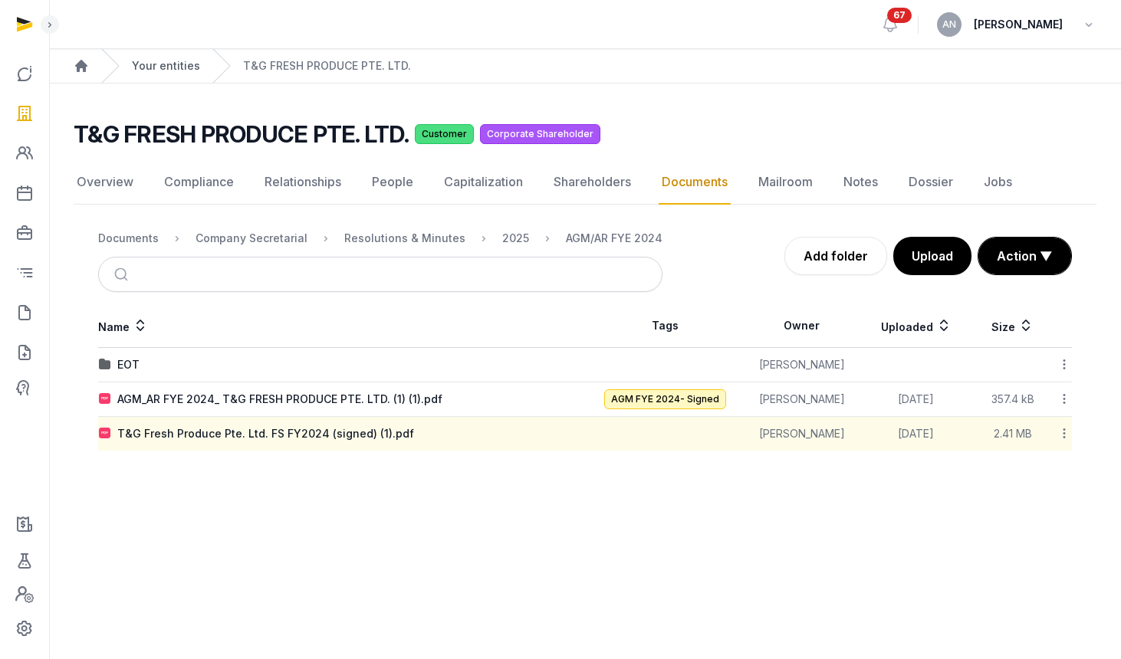
click at [159, 67] on link "Your entities" at bounding box center [166, 65] width 68 height 15
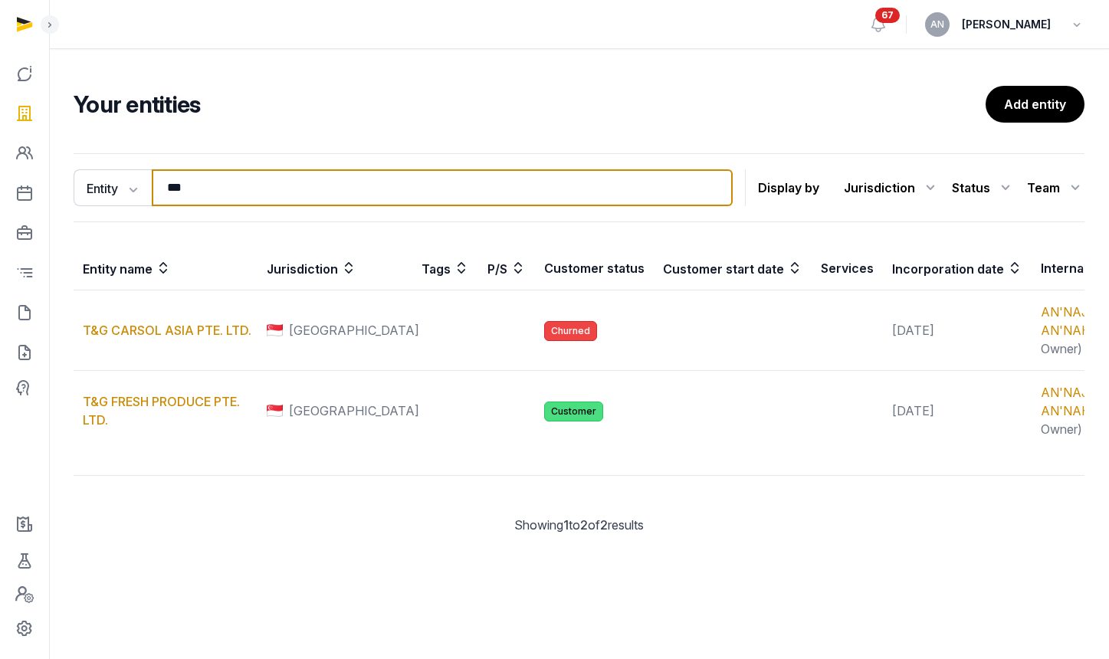
click at [214, 182] on input "***" at bounding box center [442, 187] width 581 height 37
click at [300, 198] on input "***" at bounding box center [442, 187] width 581 height 37
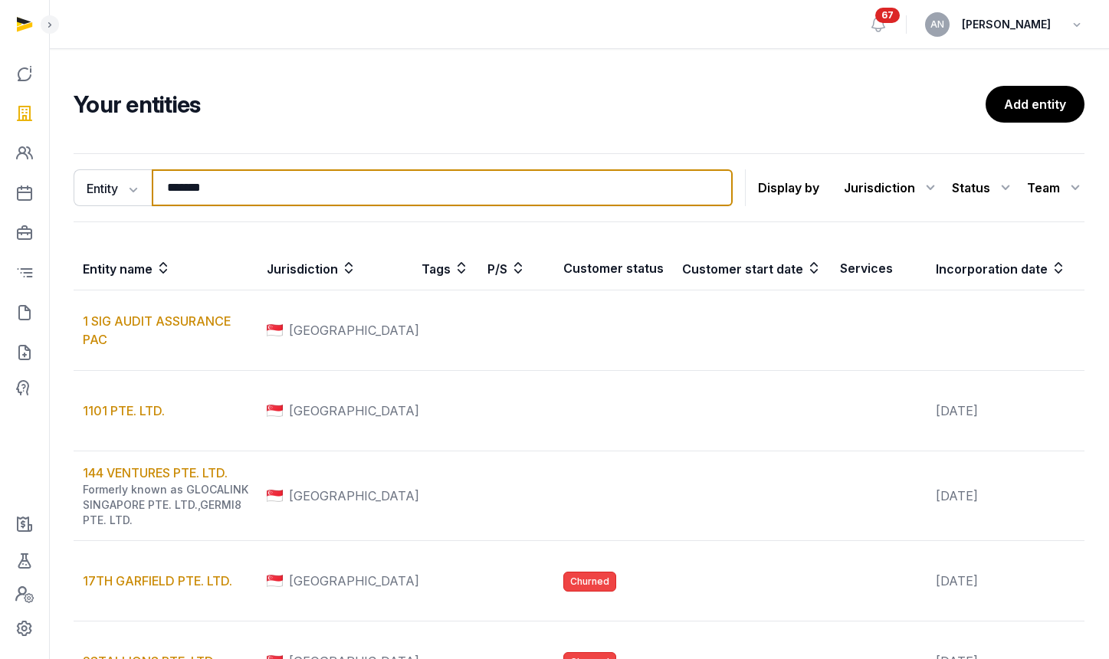
type input "********"
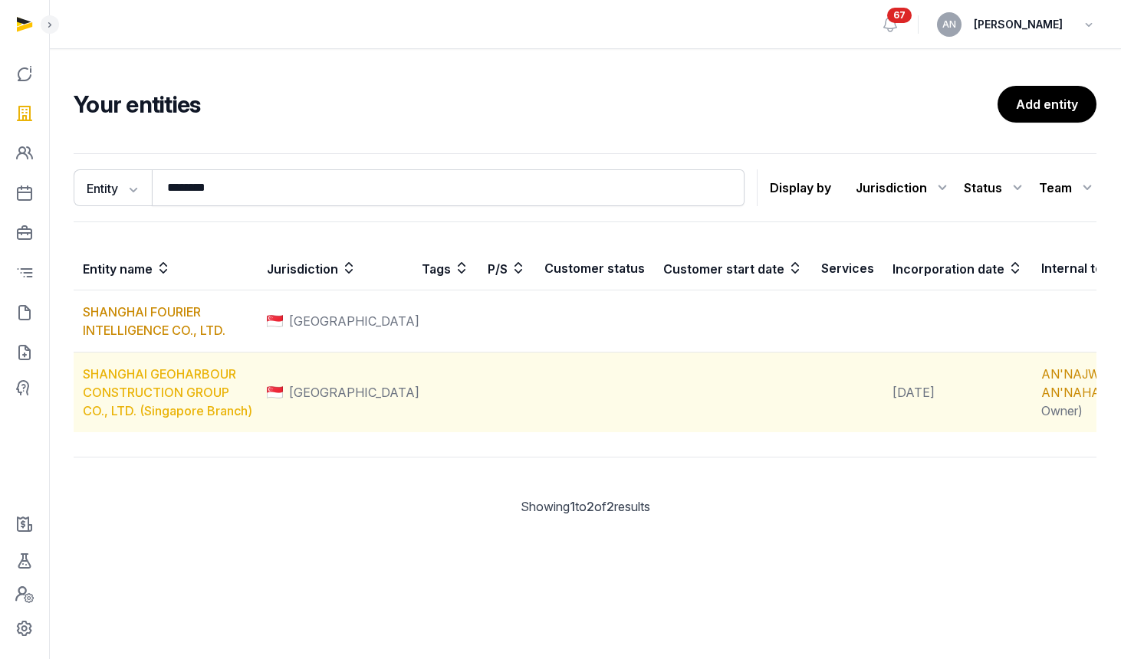
click at [147, 418] on link "SHANGHAI GEOHARBOUR CONSTRUCTION GROUP CO., LTD. (Singapore Branch)" at bounding box center [167, 392] width 169 height 52
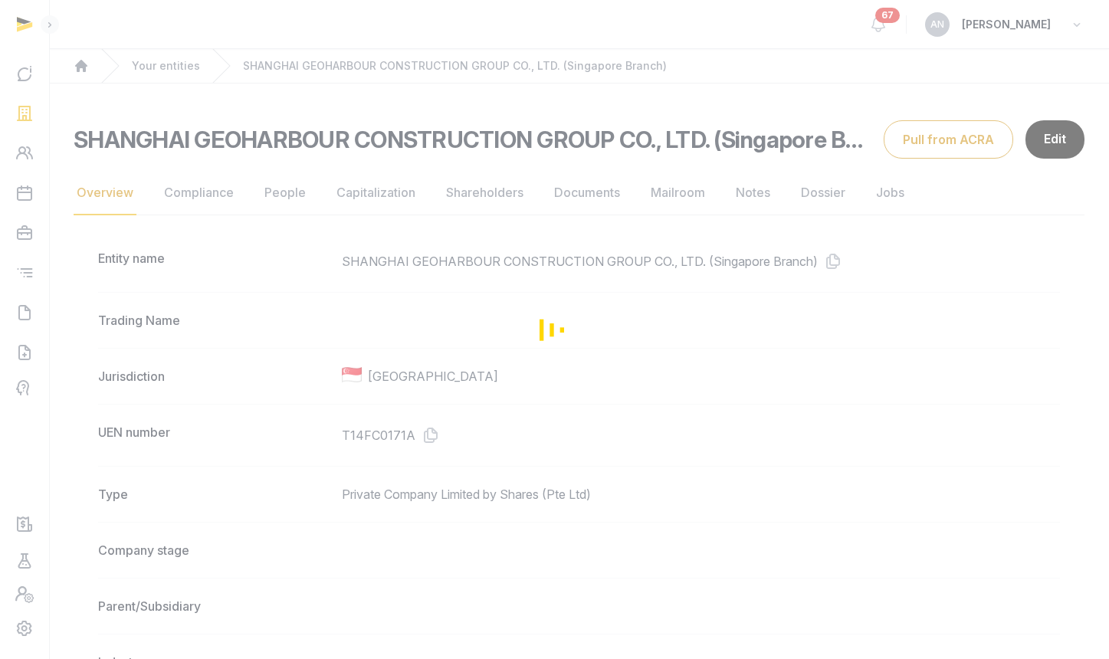
click at [618, 190] on div "Loading" at bounding box center [554, 329] width 1109 height 659
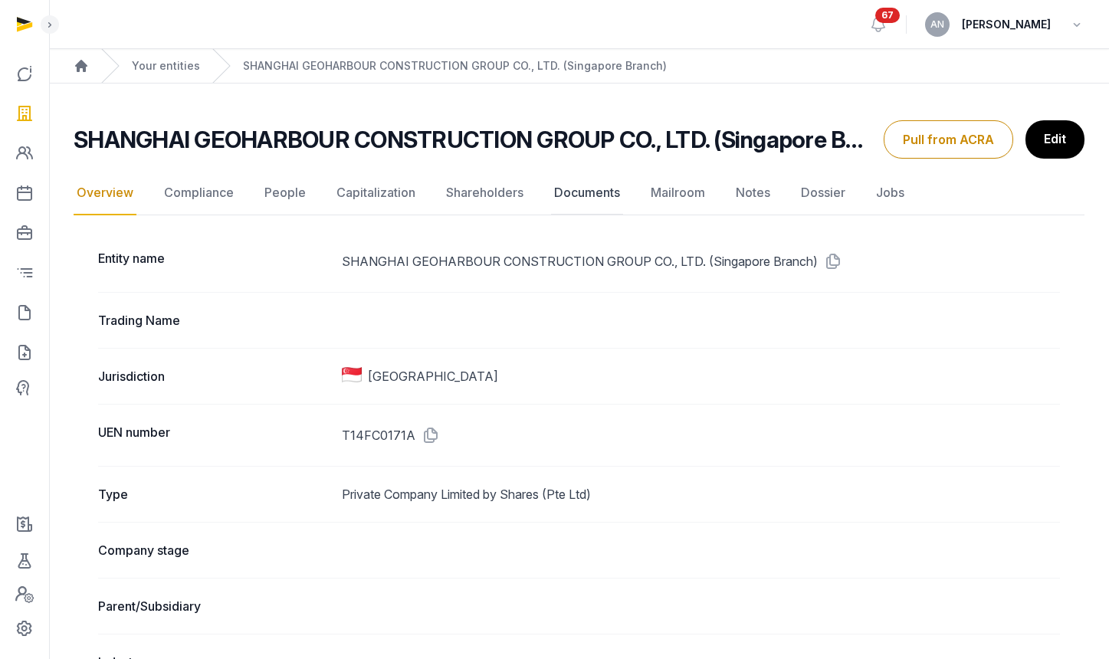
click at [595, 202] on link "Documents" at bounding box center [587, 193] width 72 height 44
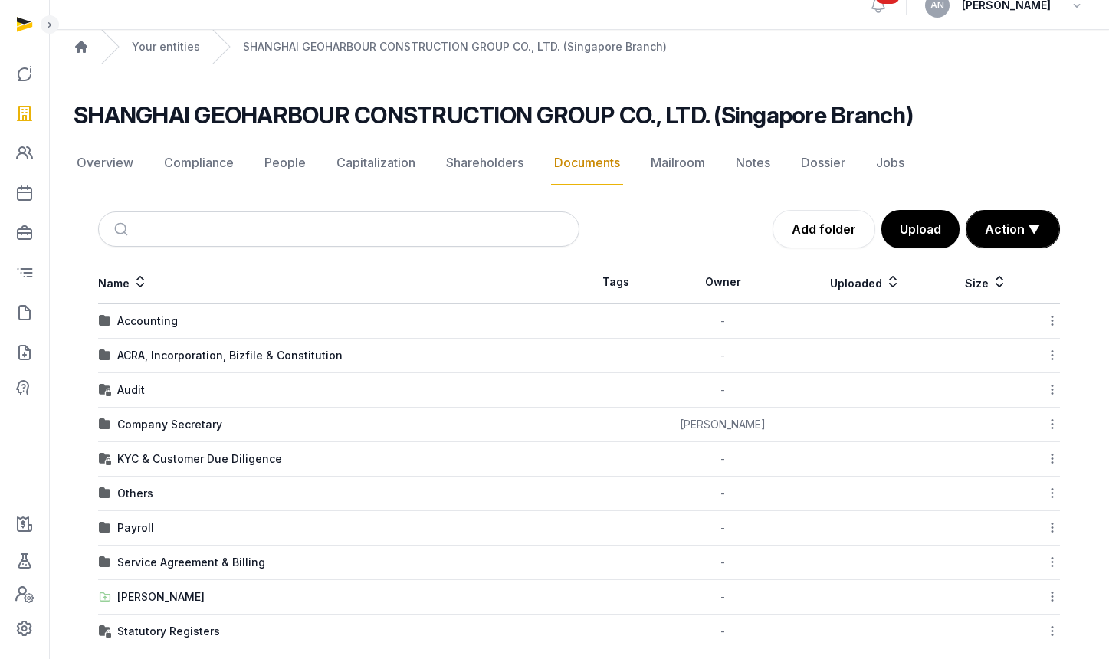
scroll to position [39, 0]
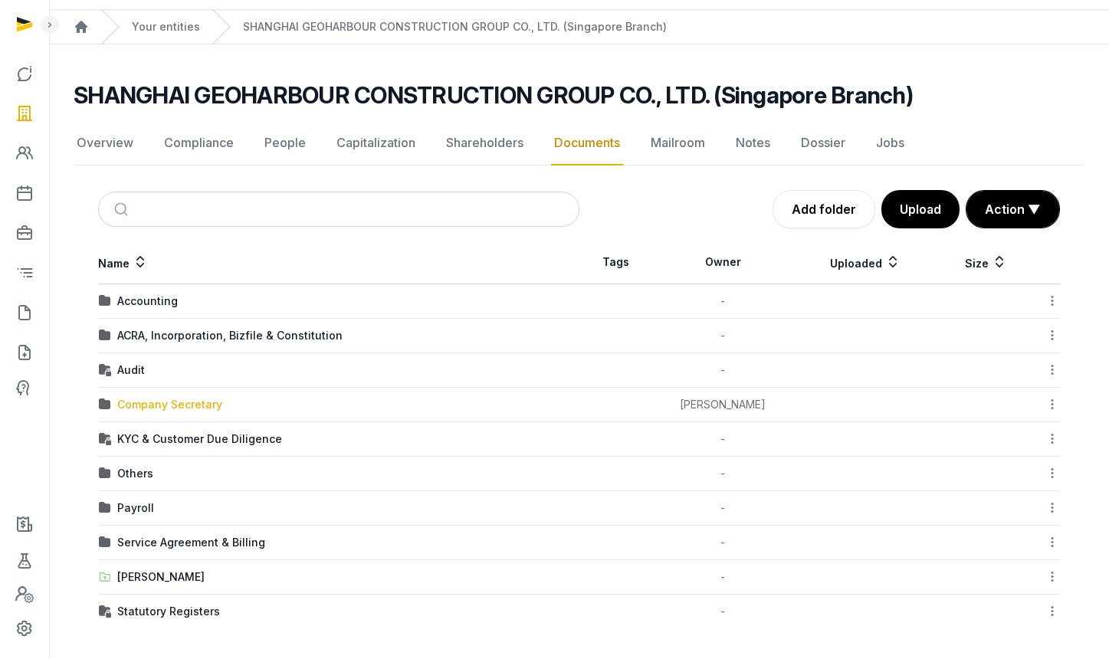
click at [176, 409] on div "Company Secretary" at bounding box center [169, 404] width 105 height 15
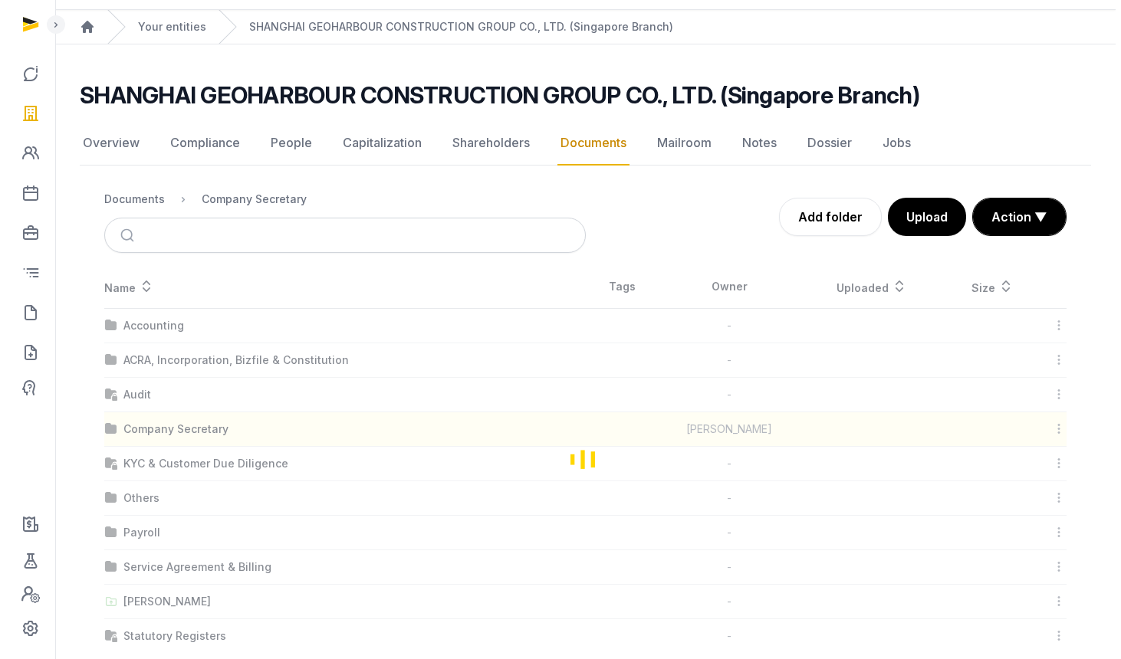
scroll to position [0, 0]
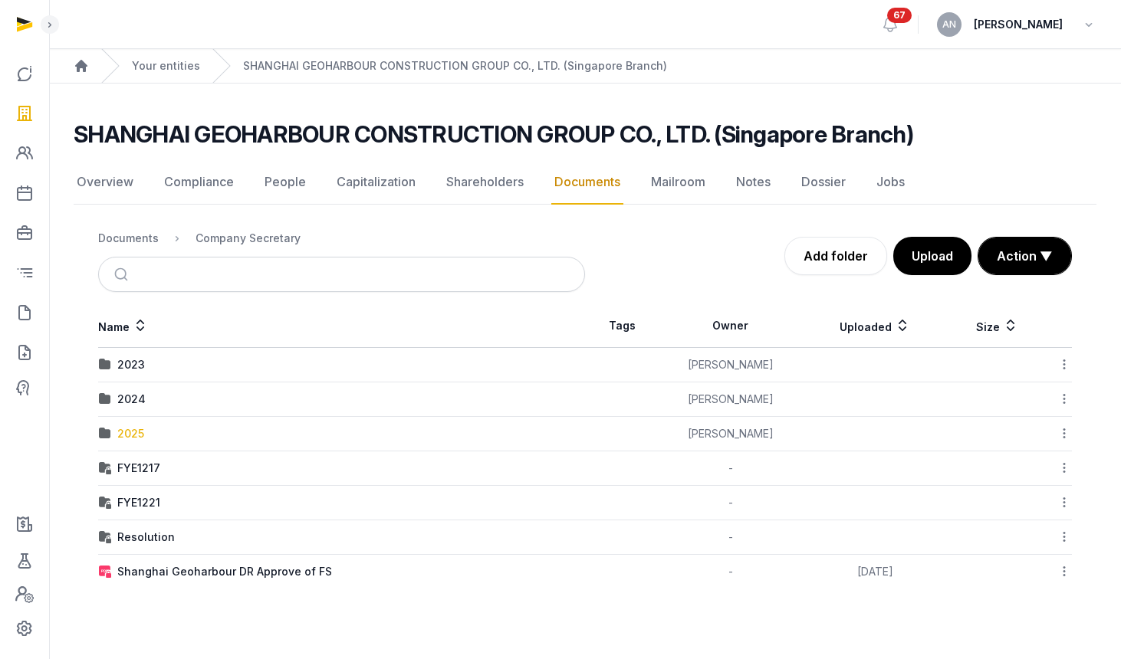
click at [126, 436] on div "2025" at bounding box center [130, 433] width 27 height 15
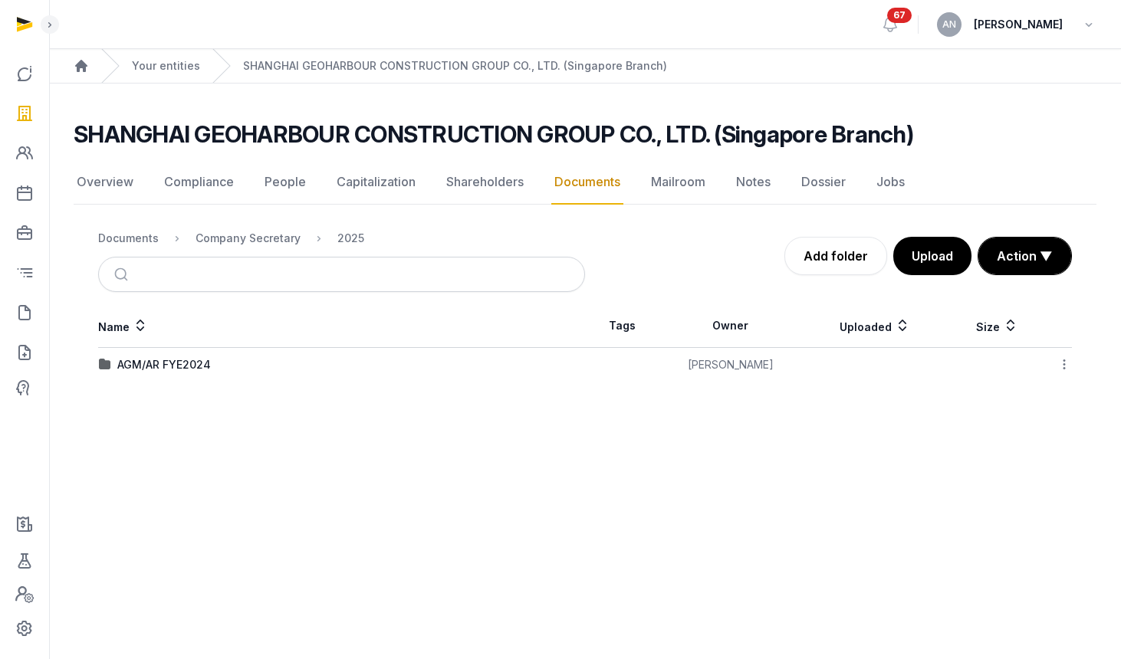
click at [186, 357] on div "AGM/AR FYE2024" at bounding box center [164, 364] width 94 height 15
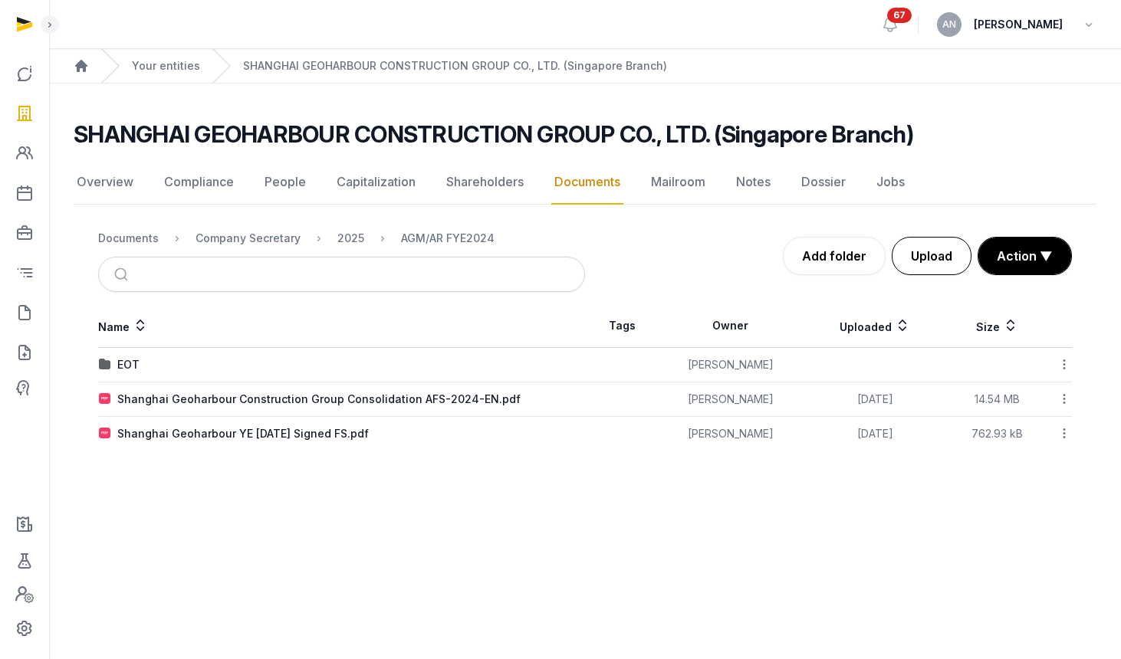
click at [941, 259] on button "Upload" at bounding box center [932, 256] width 80 height 38
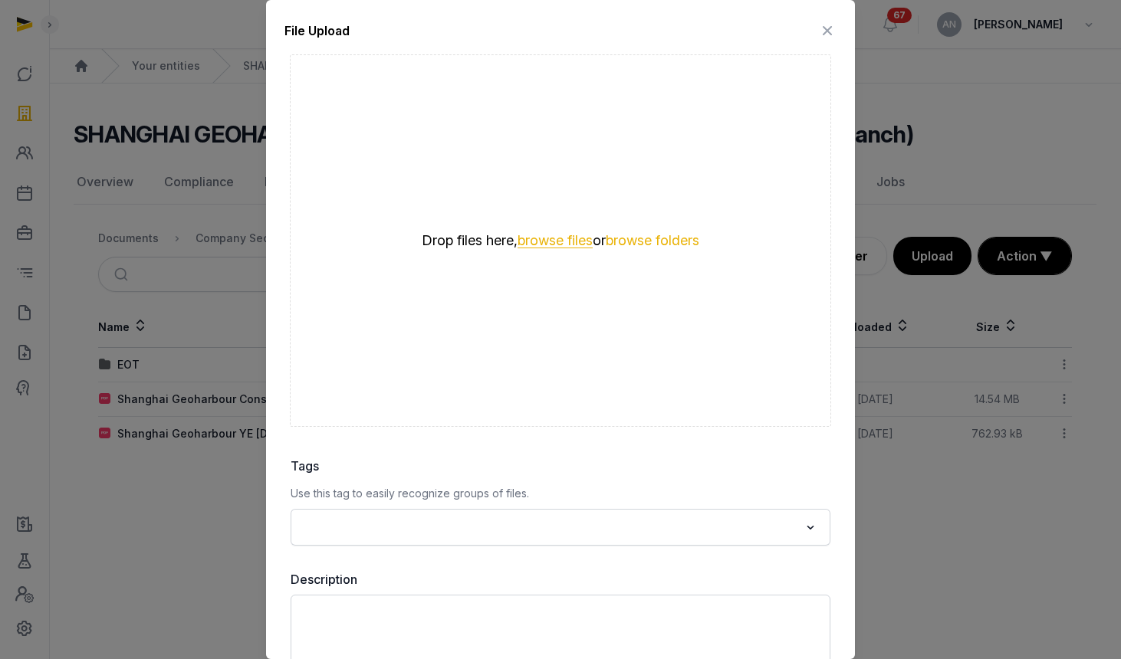
click at [538, 237] on button "browse files" at bounding box center [554, 241] width 75 height 15
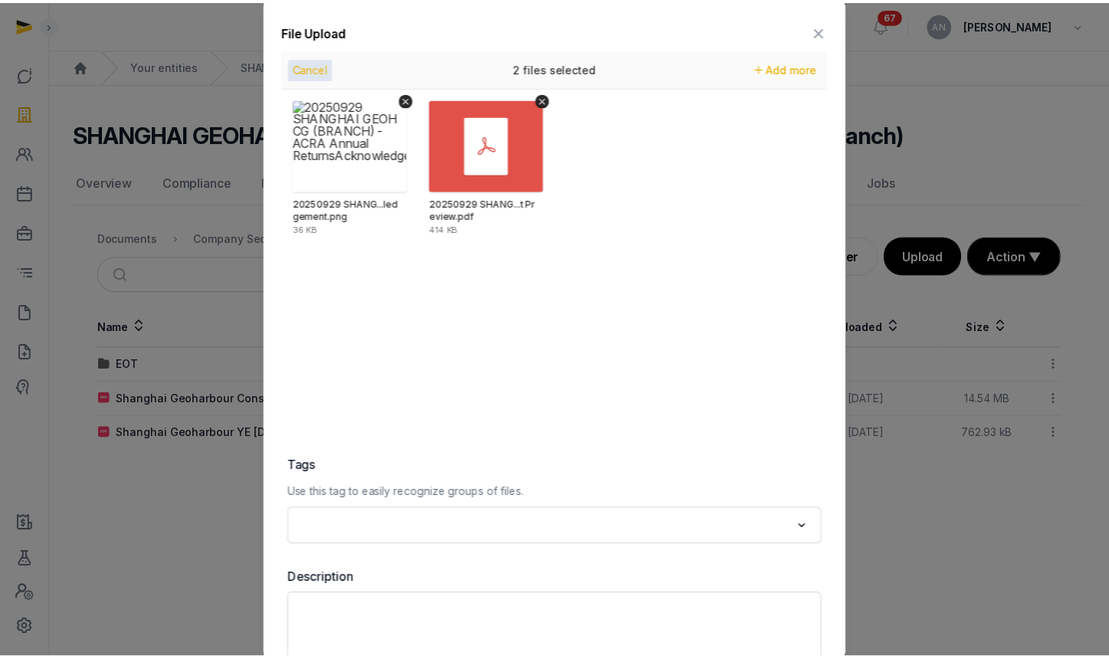
scroll to position [90, 0]
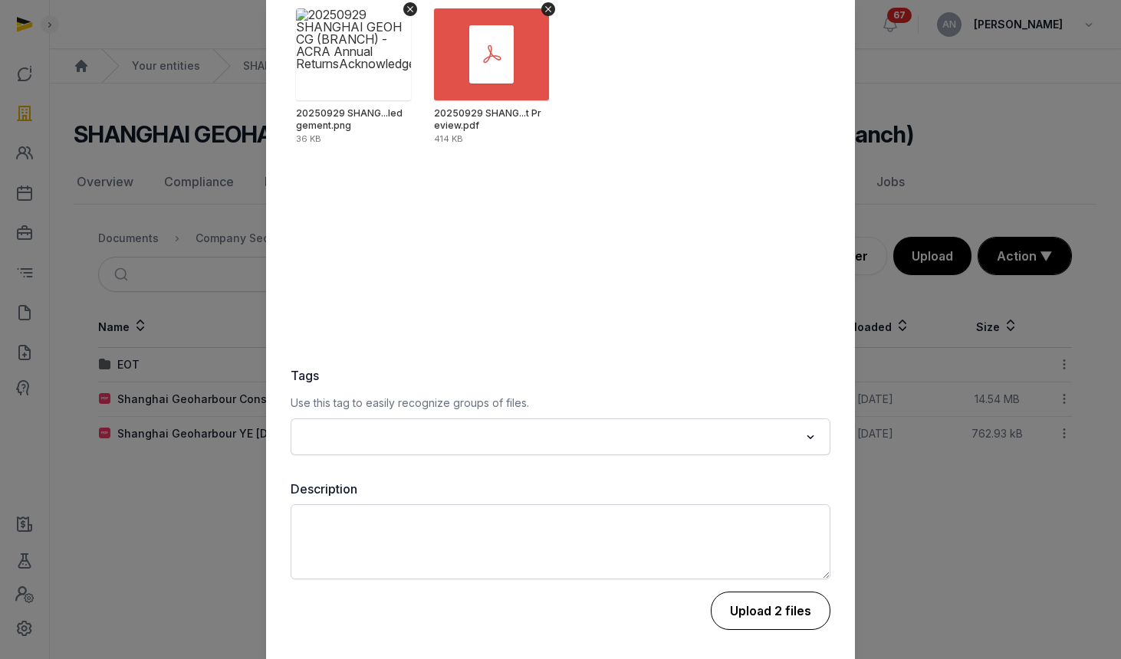
click at [763, 602] on button "Upload 2 files" at bounding box center [771, 611] width 120 height 38
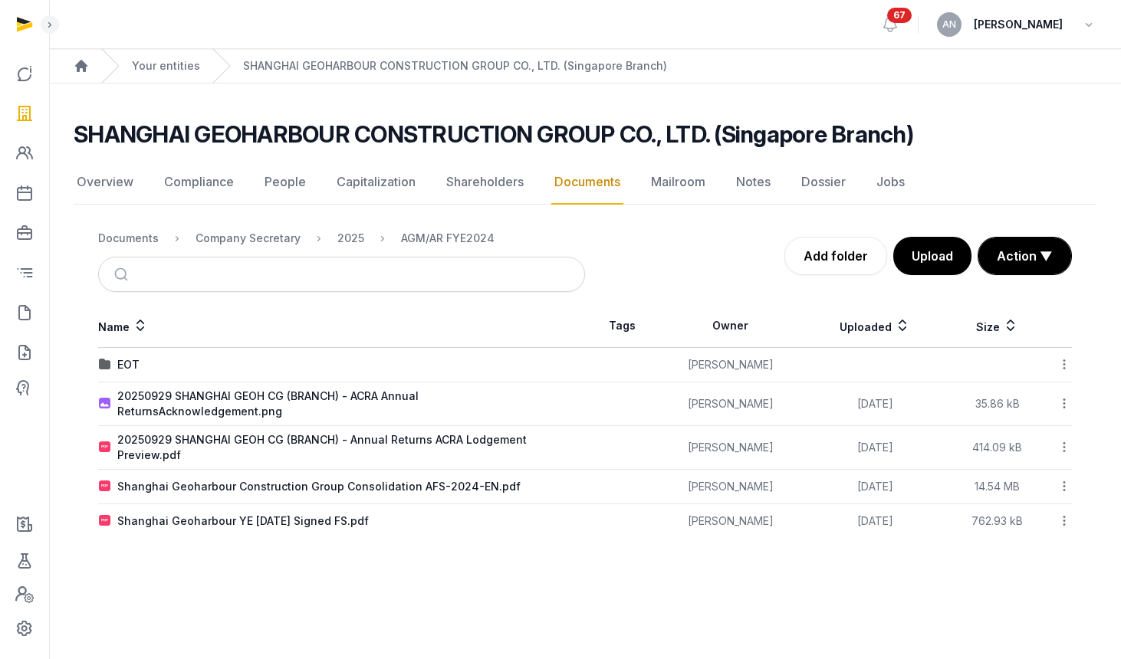
click at [242, 136] on h2 "SHANGHAI GEOHARBOUR CONSTRUCTION GROUP CO., LTD. (Singapore Branch)" at bounding box center [493, 134] width 839 height 28
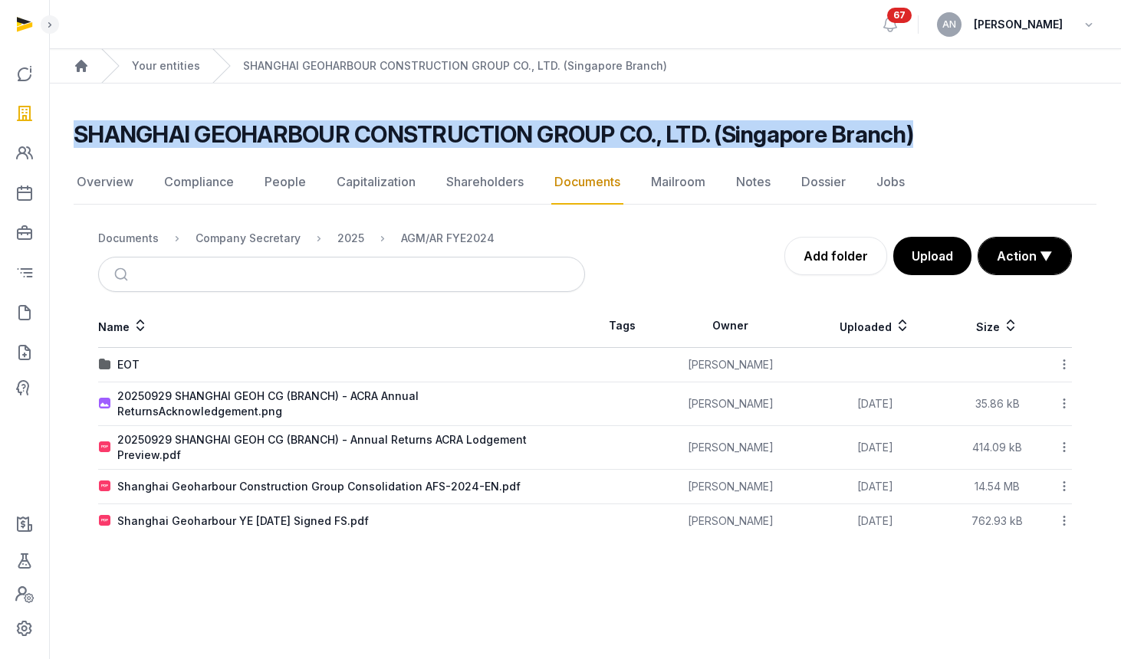
click at [242, 136] on h2 "SHANGHAI GEOHARBOUR CONSTRUCTION GROUP CO., LTD. (Singapore Branch)" at bounding box center [493, 134] width 839 height 28
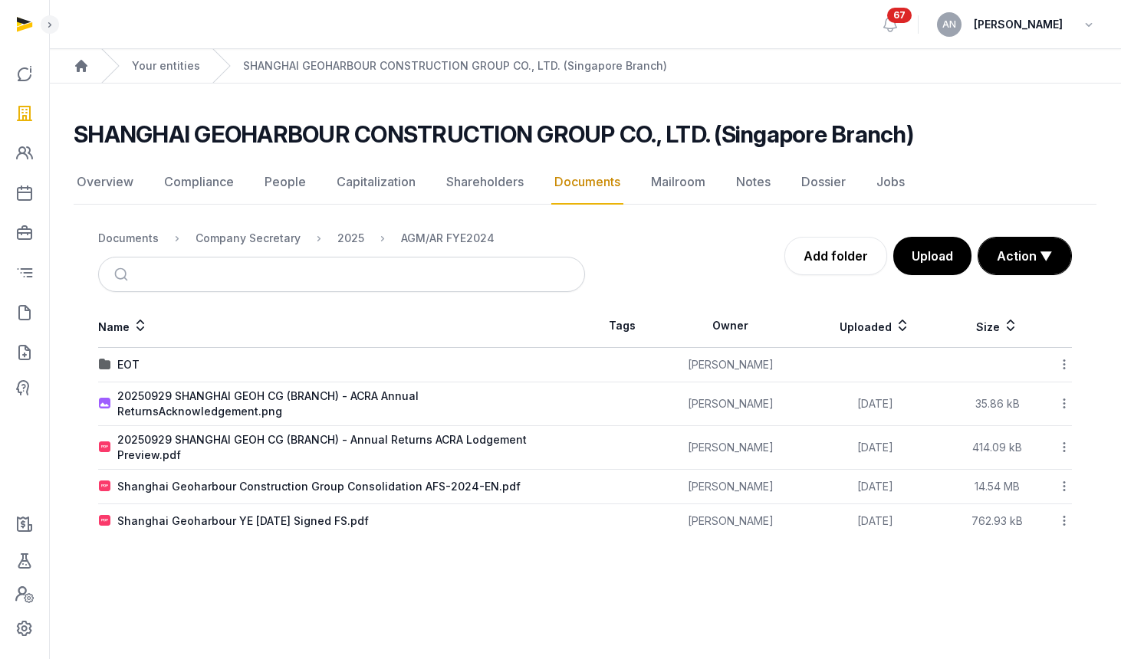
click at [592, 137] on h2 "SHANGHAI GEOHARBOUR CONSTRUCTION GROUP CO., LTD. (Singapore Branch)" at bounding box center [493, 134] width 839 height 28
drag, startPoint x: 78, startPoint y: 139, endPoint x: 241, endPoint y: 140, distance: 162.5
click at [241, 140] on h2 "SHANGHAI GEOHARBOUR CONSTRUCTION GROUP CO., LTD. (Singapore Branch)" at bounding box center [493, 134] width 839 height 28
copy h2 "SHANGHAI GEO"
click at [344, 240] on div "2025" at bounding box center [350, 238] width 27 height 15
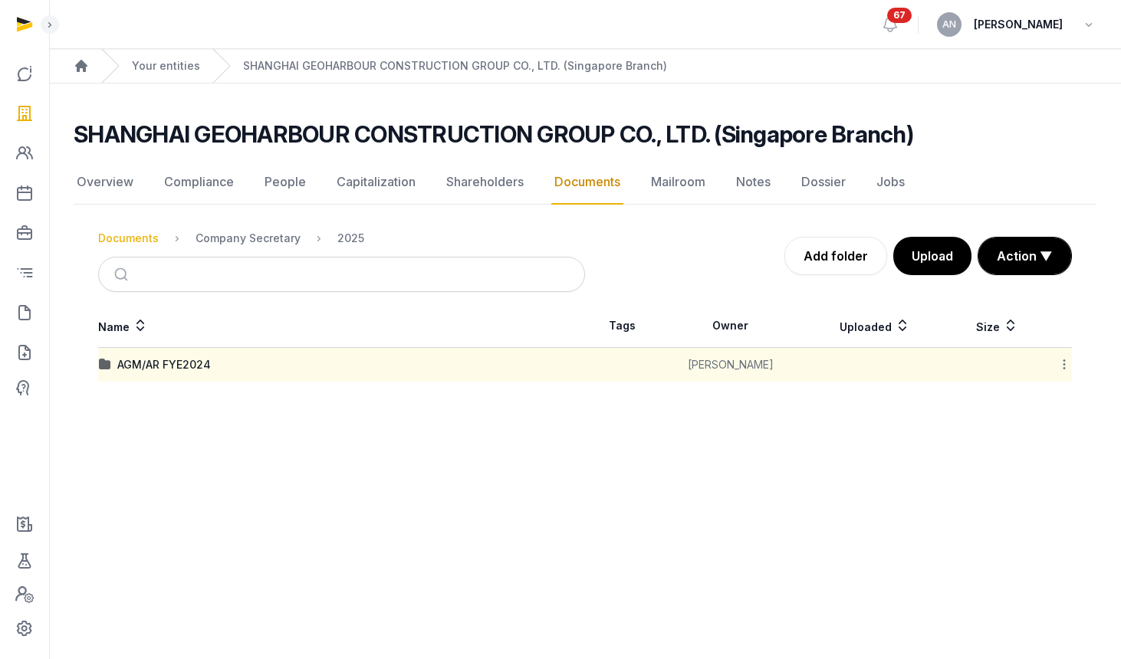
click at [147, 240] on div "Documents" at bounding box center [128, 238] width 61 height 15
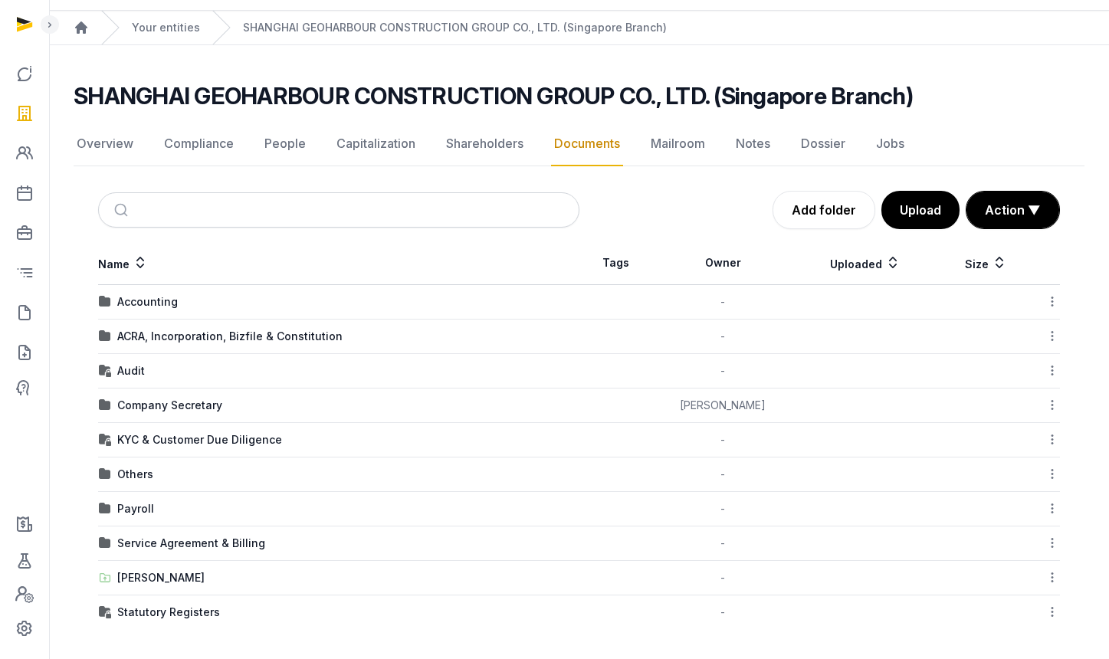
scroll to position [39, 0]
click at [153, 333] on div "ACRA, Incorporation, Bizfile & Constitution" at bounding box center [229, 335] width 225 height 15
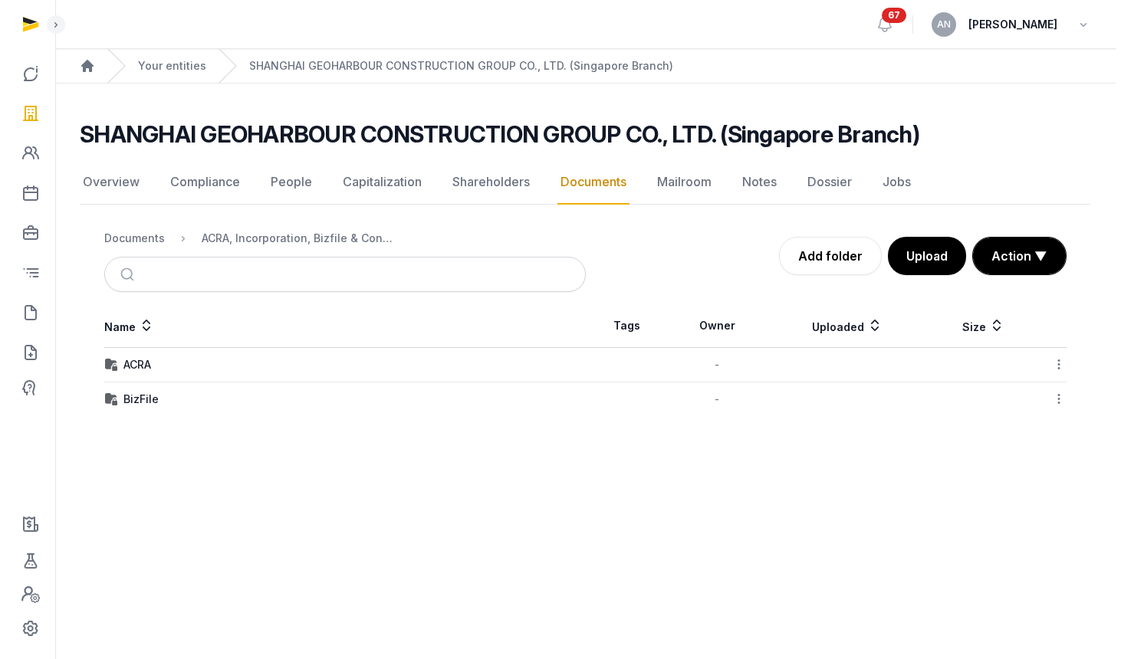
scroll to position [0, 0]
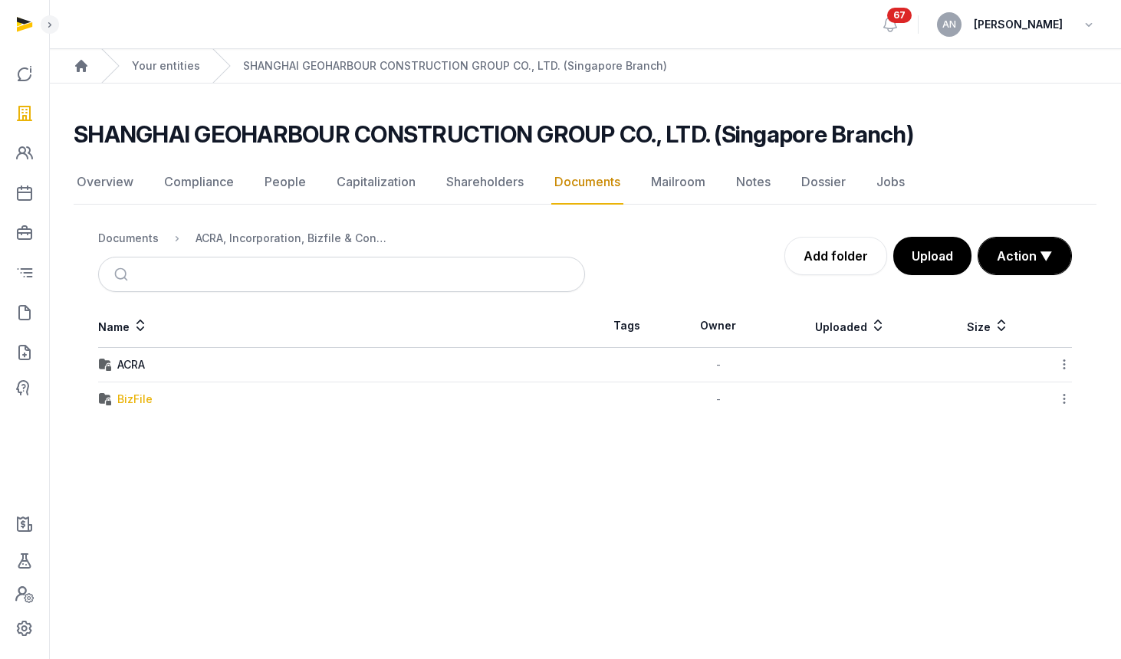
click at [143, 397] on div "BizFile" at bounding box center [134, 399] width 35 height 15
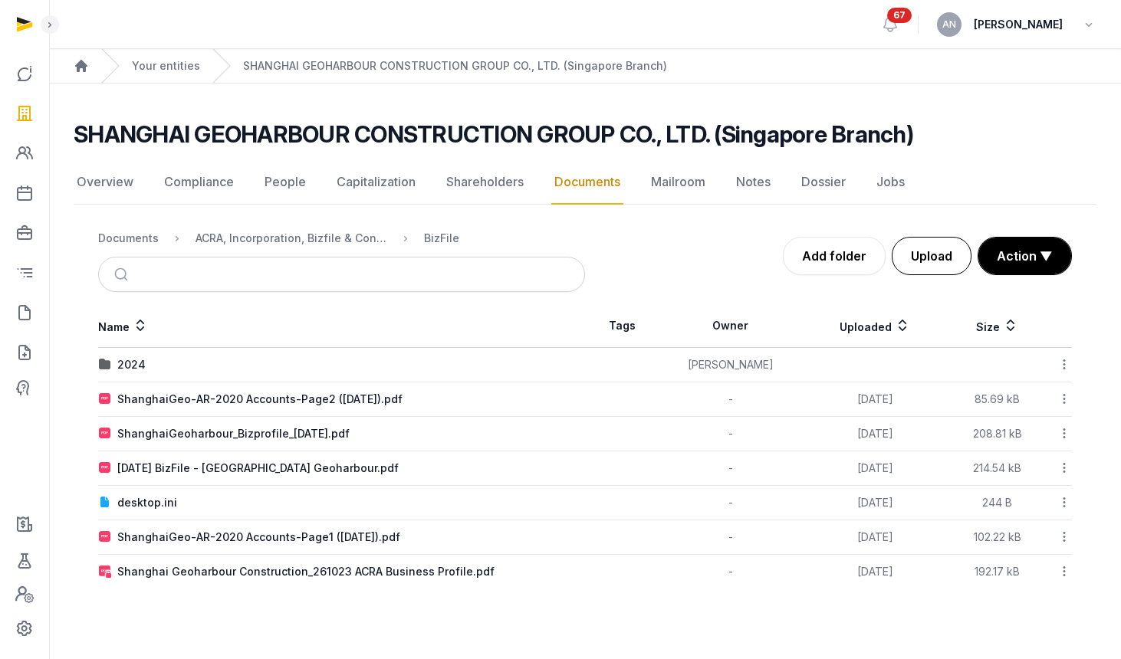
click at [934, 256] on button "Upload" at bounding box center [932, 256] width 80 height 38
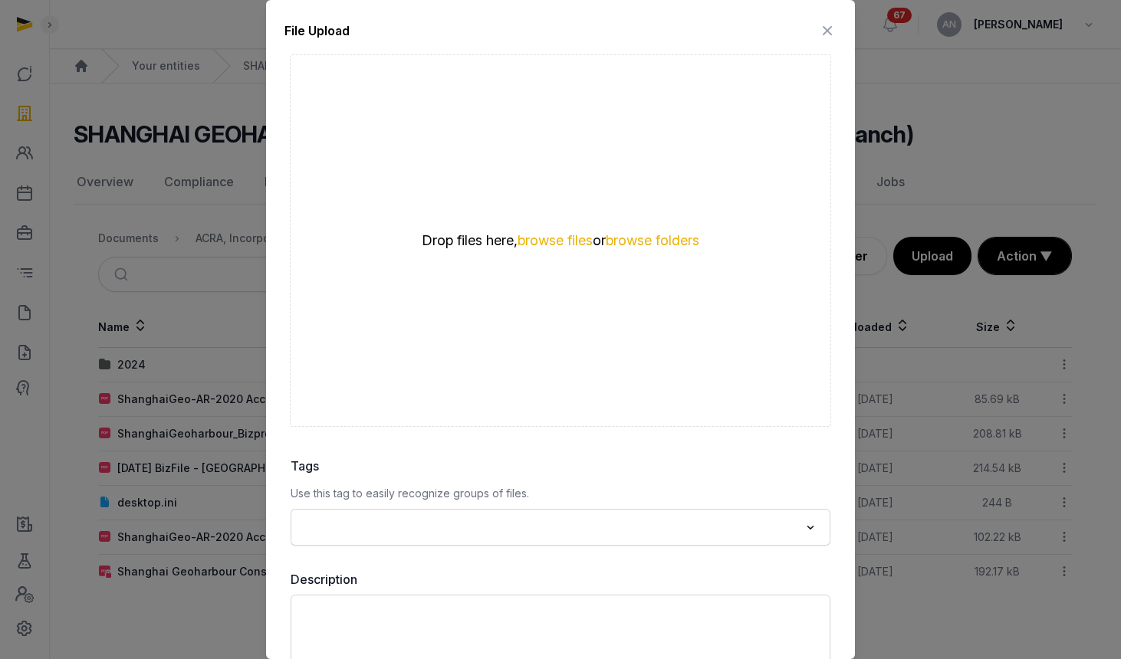
click at [799, 29] on div "File Upload" at bounding box center [560, 33] width 552 height 31
click at [818, 32] on icon at bounding box center [827, 30] width 18 height 25
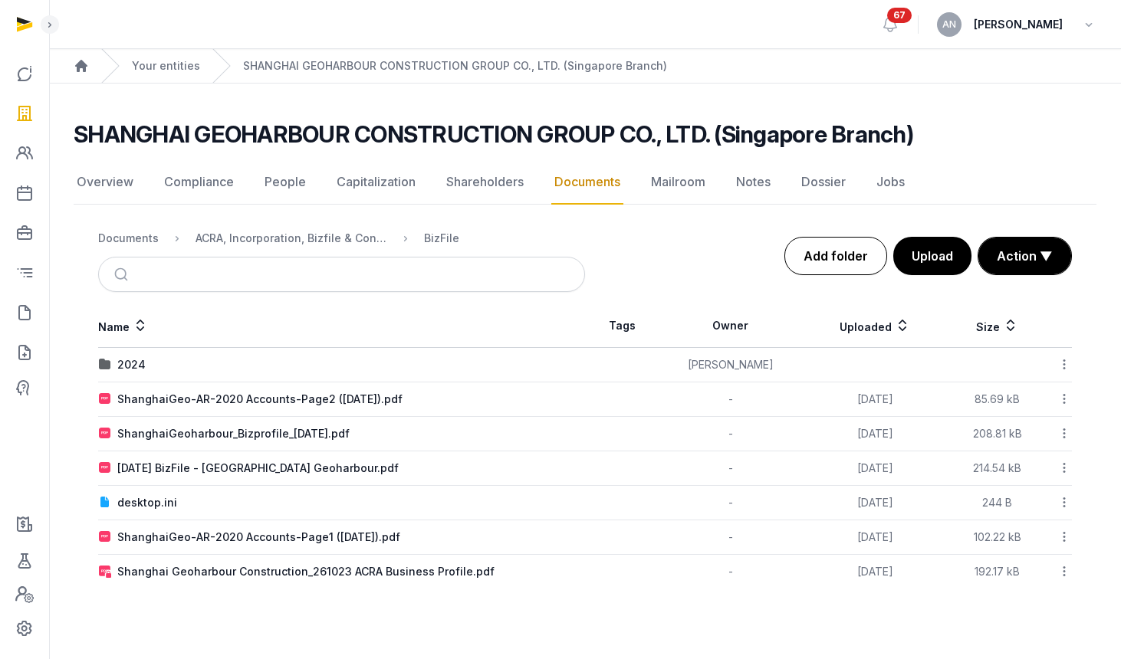
click at [862, 256] on link "Add folder" at bounding box center [835, 256] width 103 height 38
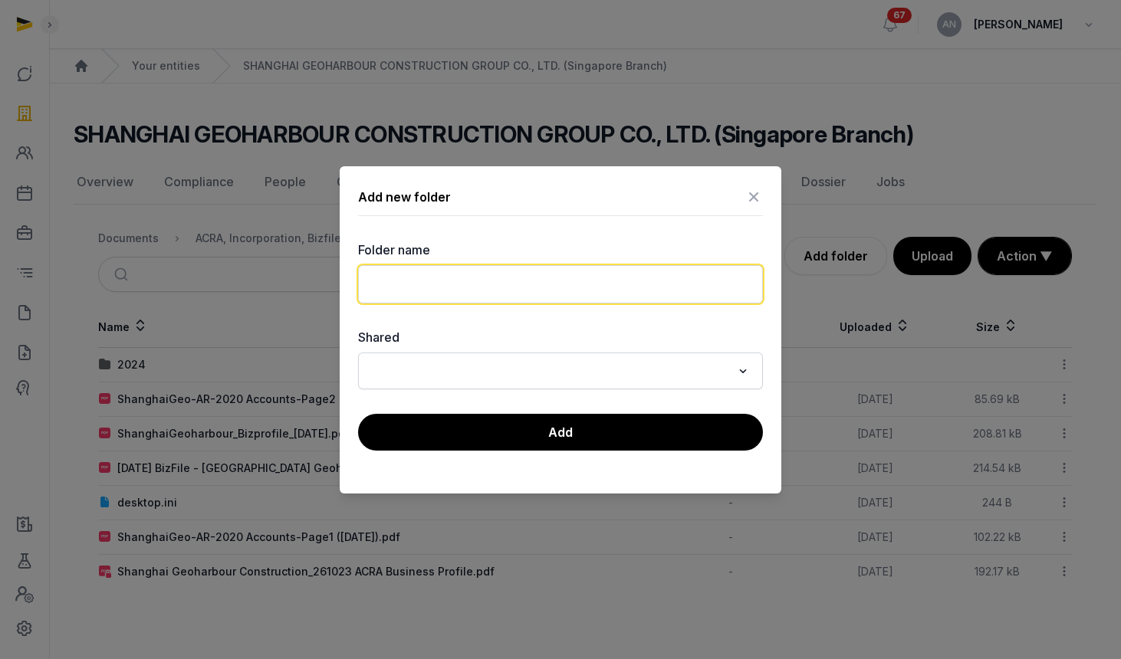
click at [439, 284] on input "text" at bounding box center [560, 284] width 405 height 38
type input "****"
click at [417, 349] on div "Shared Loading..." at bounding box center [560, 358] width 405 height 61
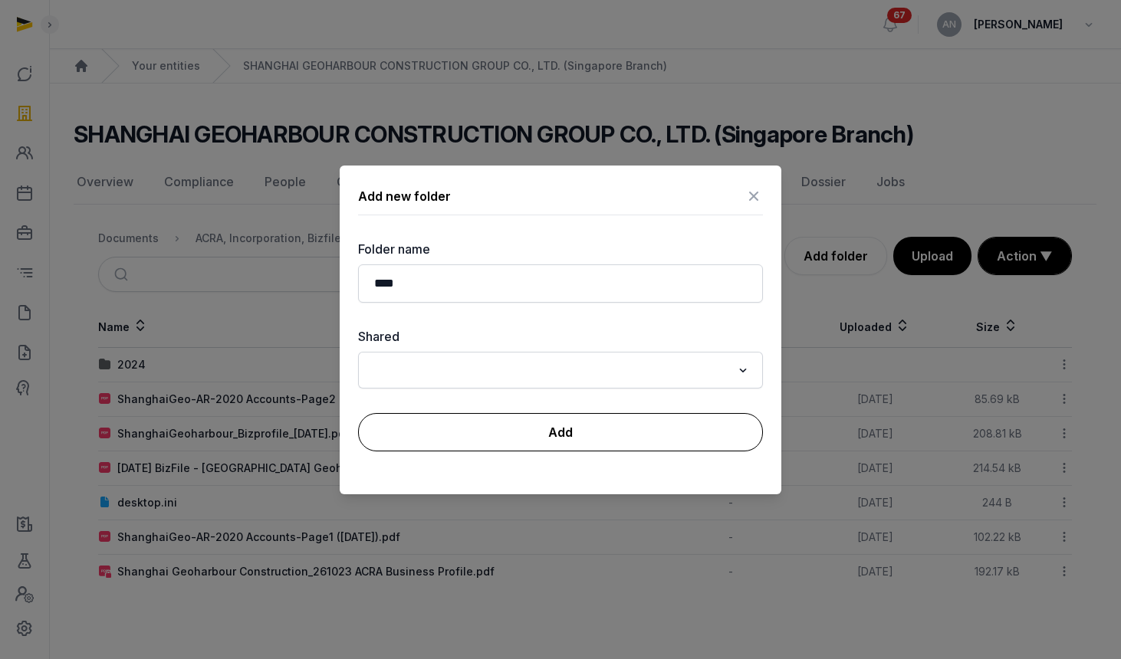
click at [432, 432] on button "Add" at bounding box center [560, 432] width 405 height 38
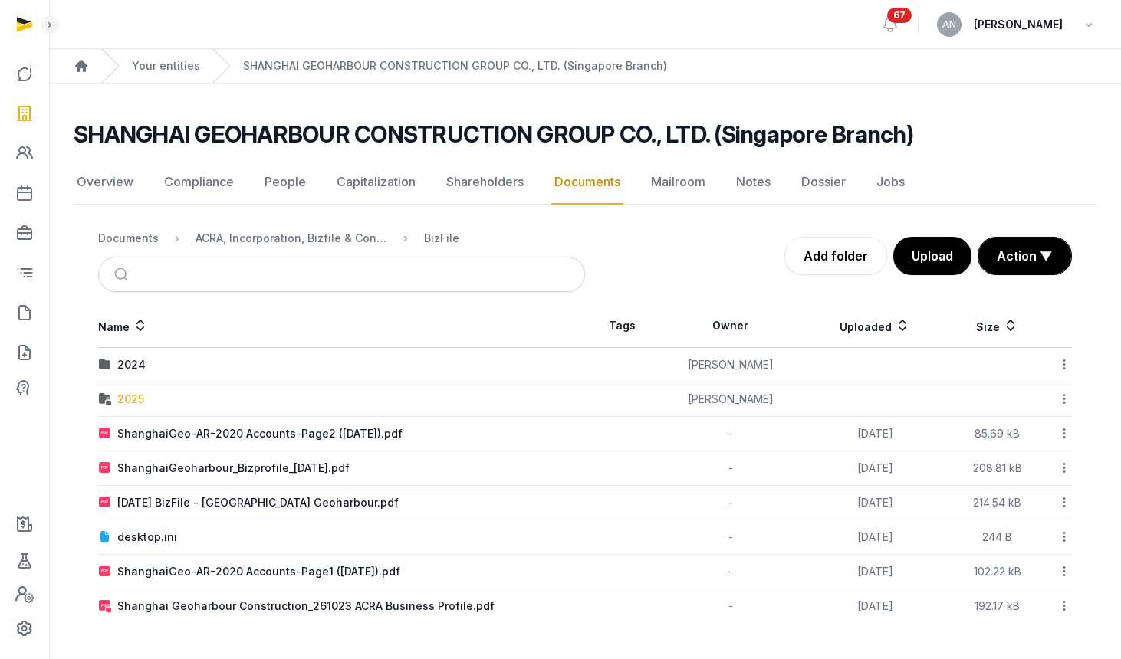
click at [133, 402] on div "2025" at bounding box center [130, 399] width 27 height 15
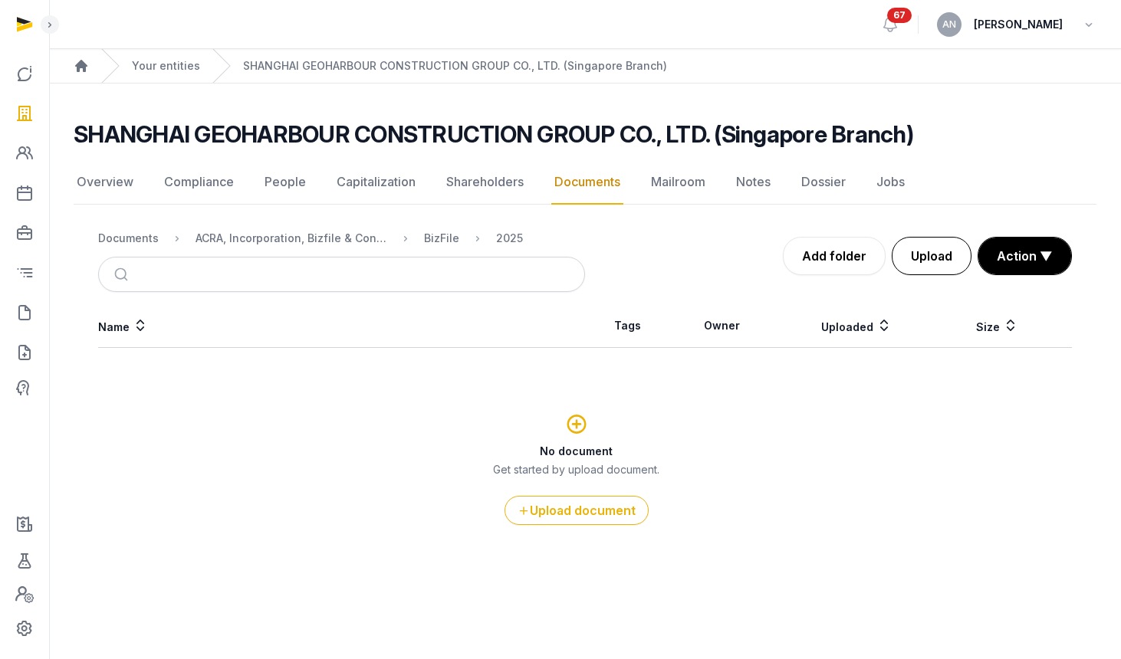
click at [943, 251] on button "Upload" at bounding box center [932, 256] width 80 height 38
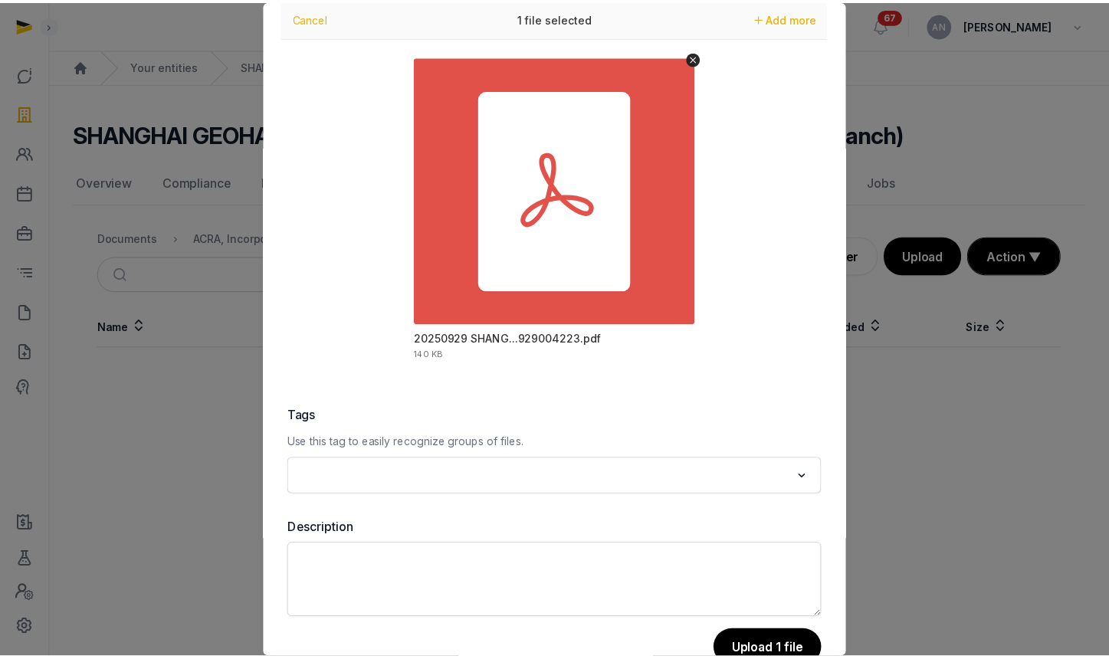
scroll to position [90, 0]
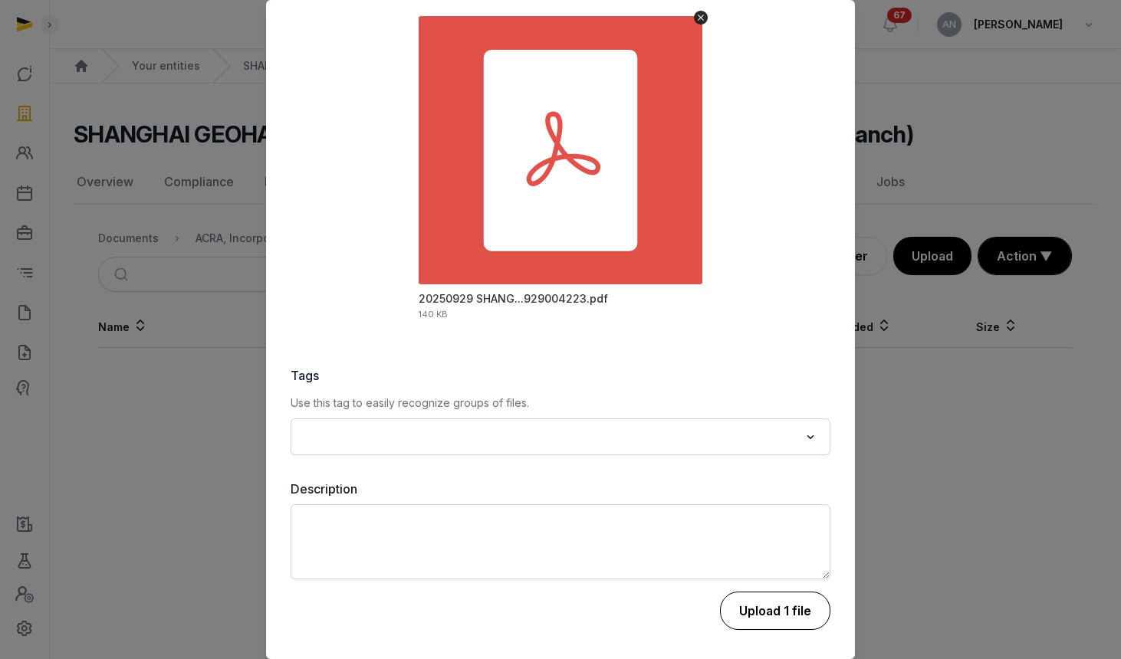
click at [756, 621] on button "Upload 1 file" at bounding box center [775, 611] width 110 height 38
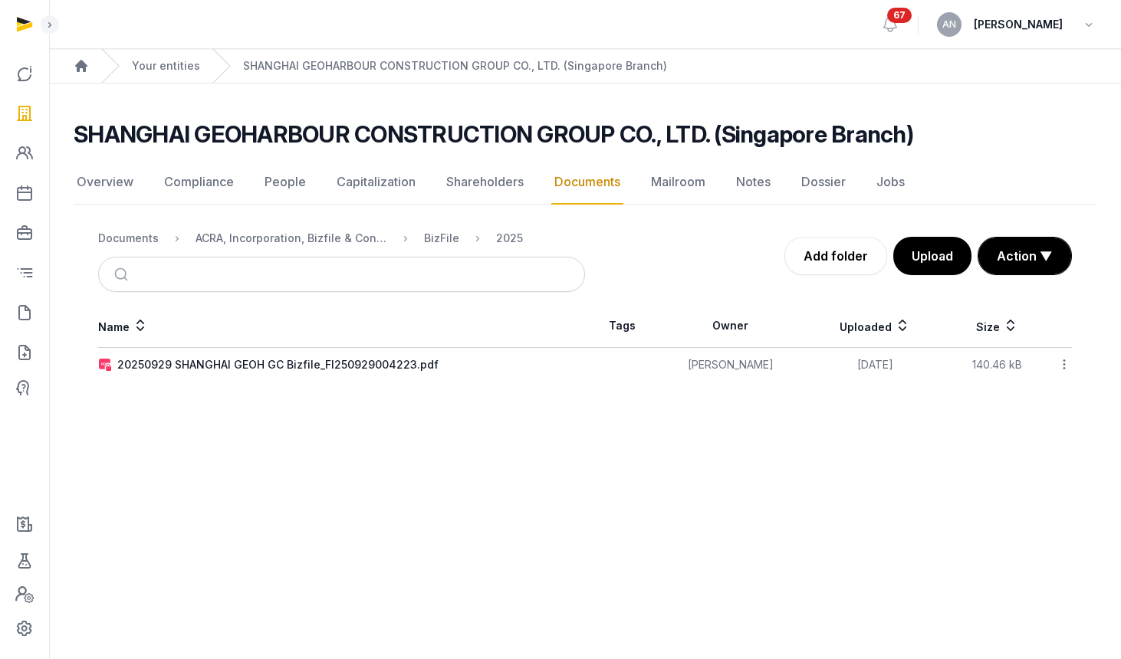
click at [1055, 356] on div at bounding box center [1059, 364] width 24 height 21
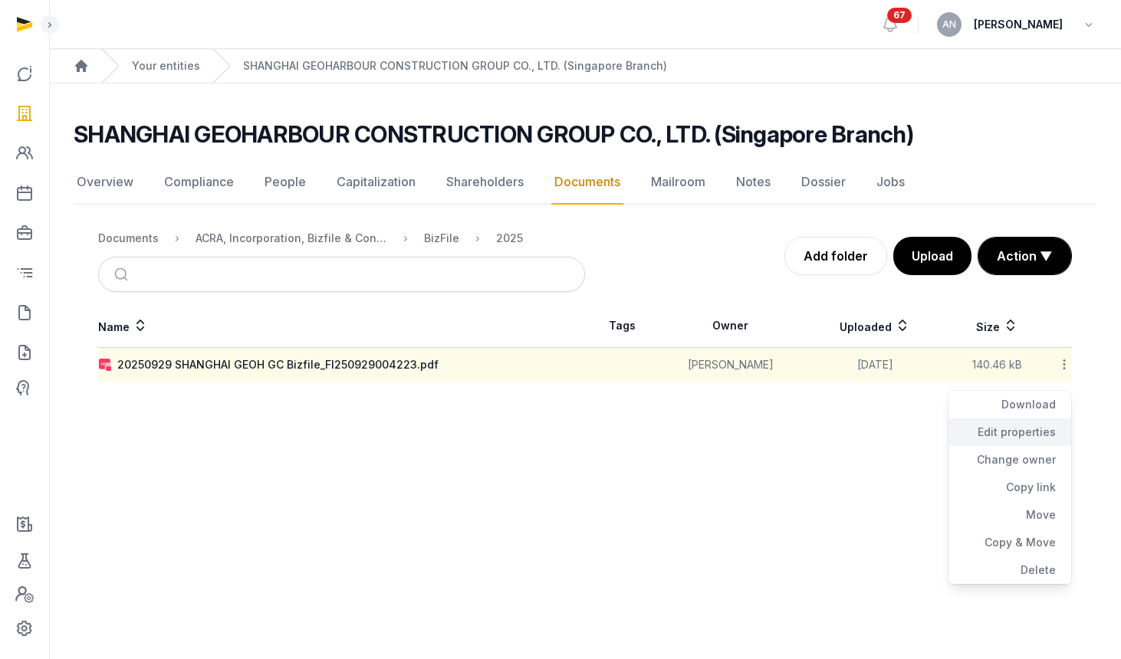
click at [1035, 439] on div "Edit properties" at bounding box center [1009, 433] width 123 height 28
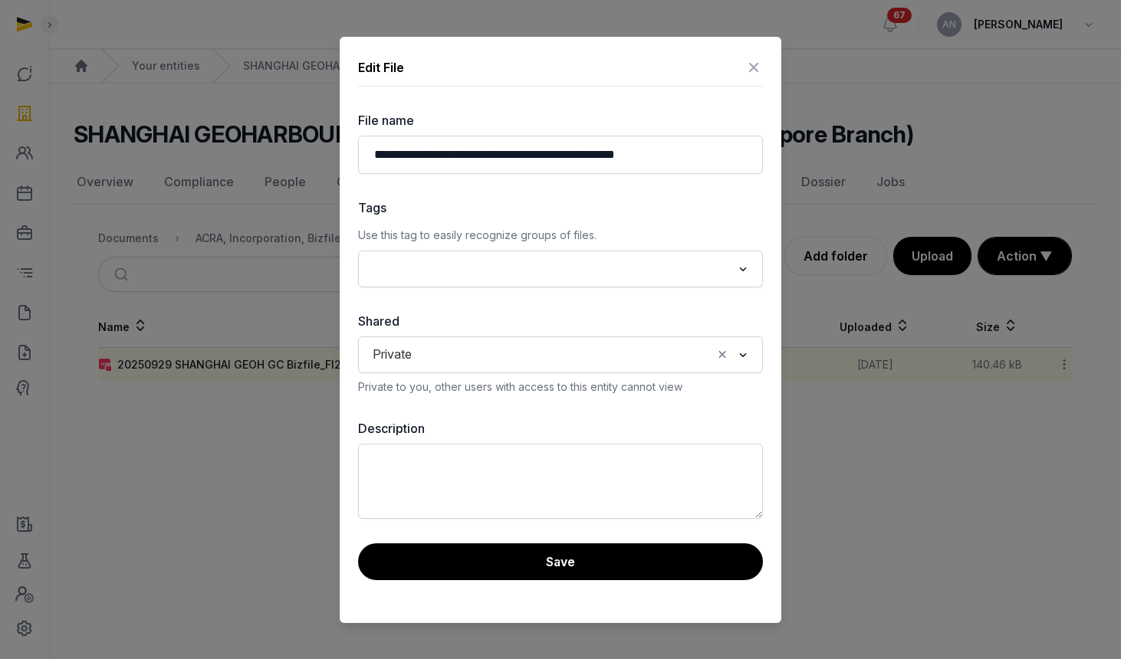
click at [445, 368] on div "Private Loading..." at bounding box center [560, 355] width 405 height 37
click at [440, 350] on input "Search for option" at bounding box center [565, 354] width 293 height 21
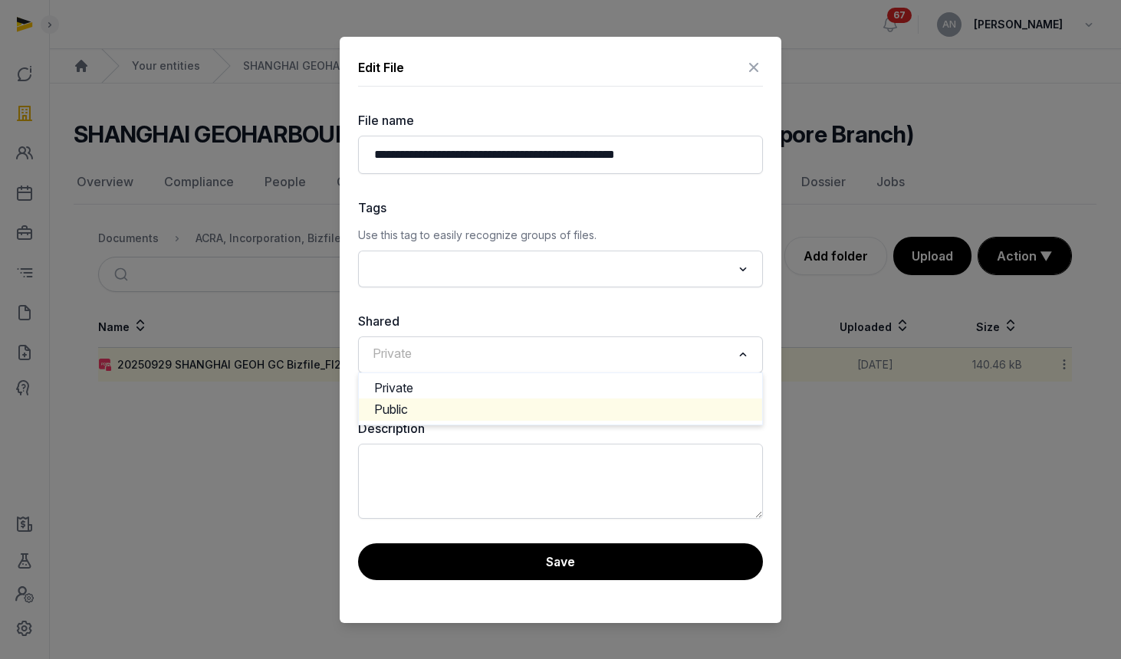
click at [451, 407] on li "Public" at bounding box center [560, 410] width 403 height 22
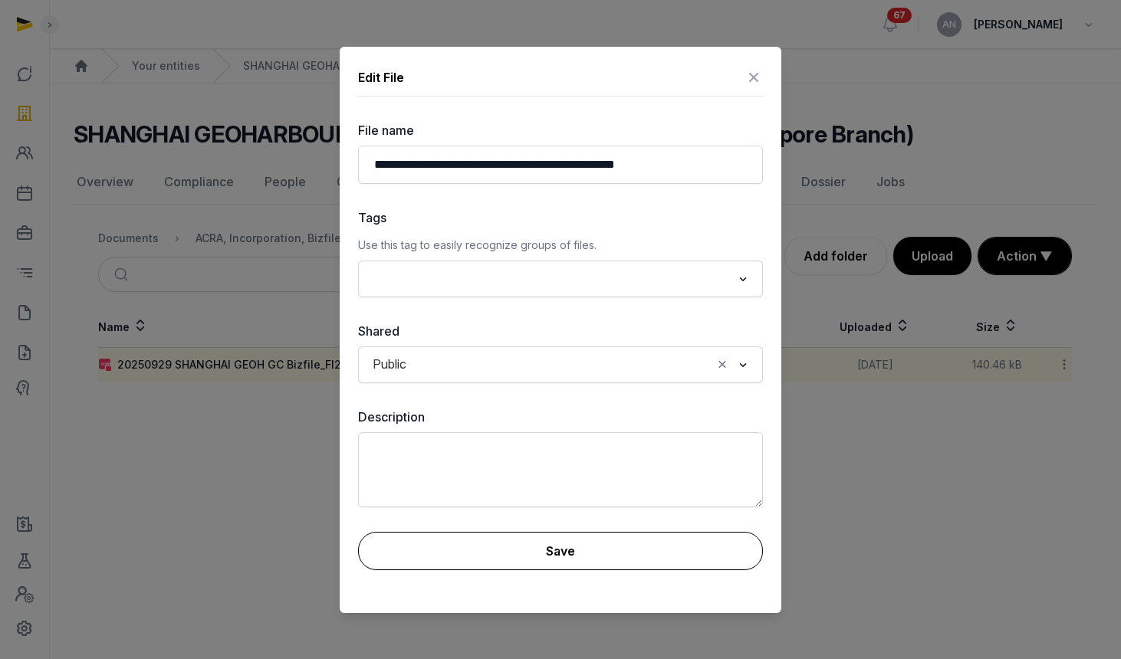
click at [499, 548] on button "Save" at bounding box center [560, 551] width 405 height 38
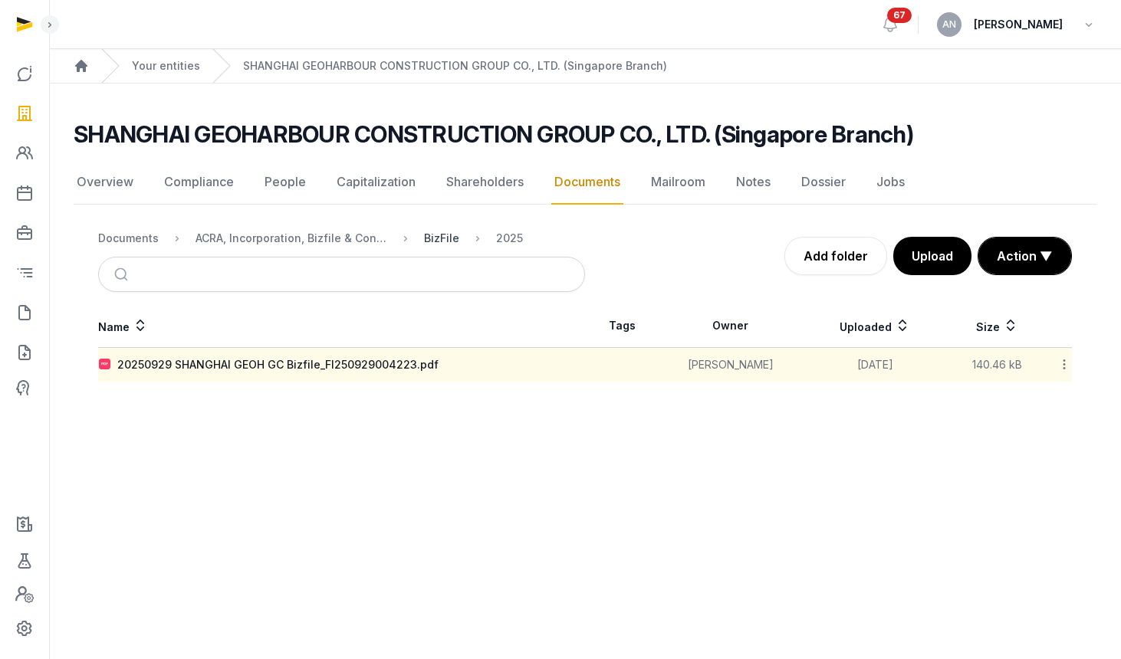
click at [429, 241] on div "BizFile" at bounding box center [441, 238] width 35 height 15
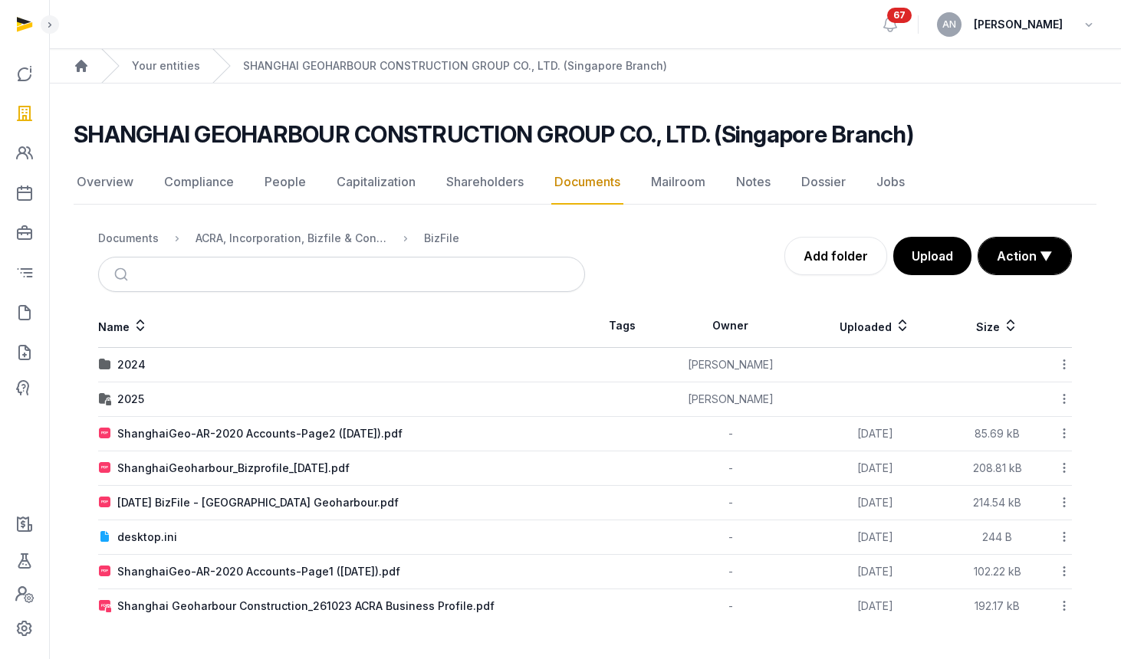
click at [1057, 401] on icon at bounding box center [1064, 399] width 14 height 16
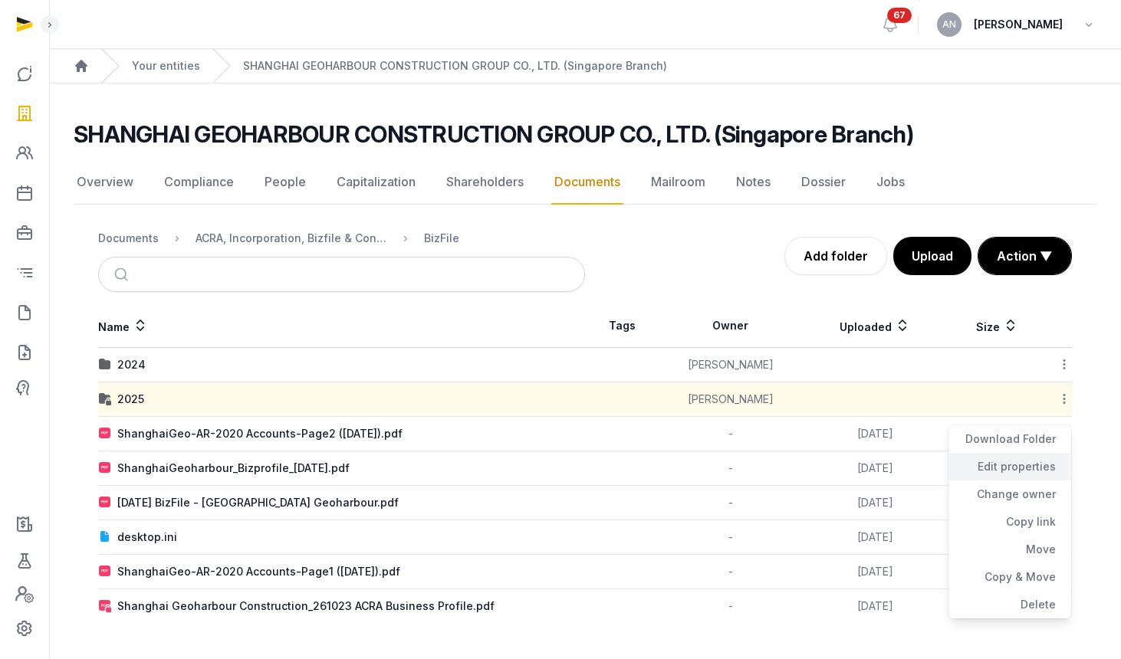
click at [1041, 464] on div "Edit properties" at bounding box center [1009, 467] width 123 height 28
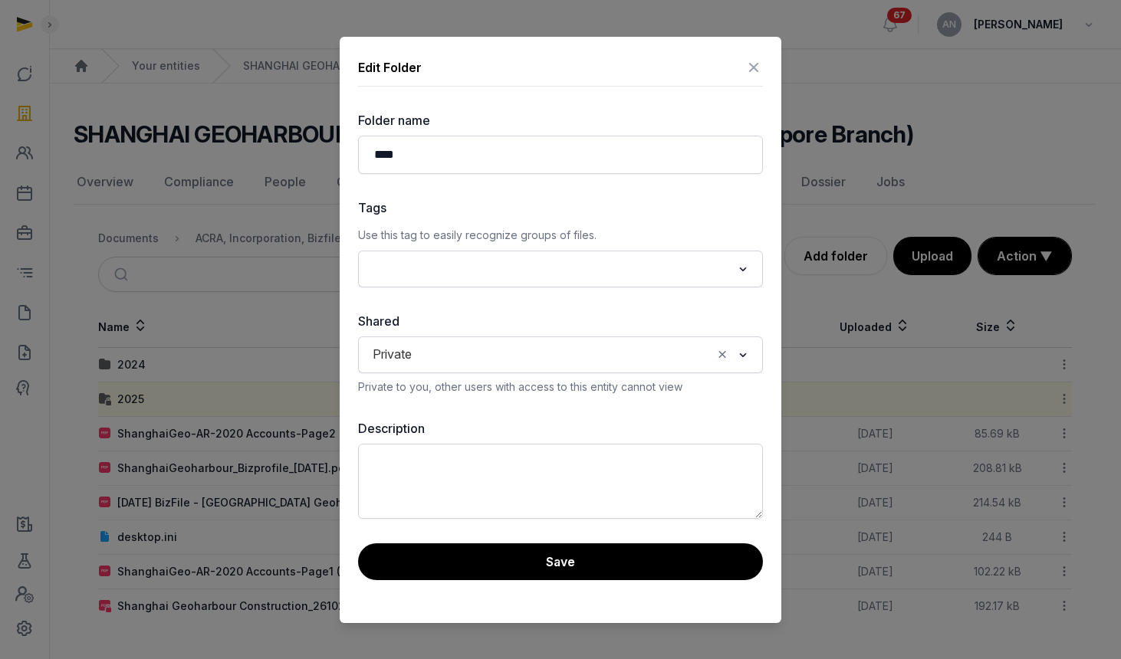
drag, startPoint x: 464, startPoint y: 357, endPoint x: 469, endPoint y: 403, distance: 46.3
click at [464, 357] on input "Search for option" at bounding box center [565, 354] width 293 height 21
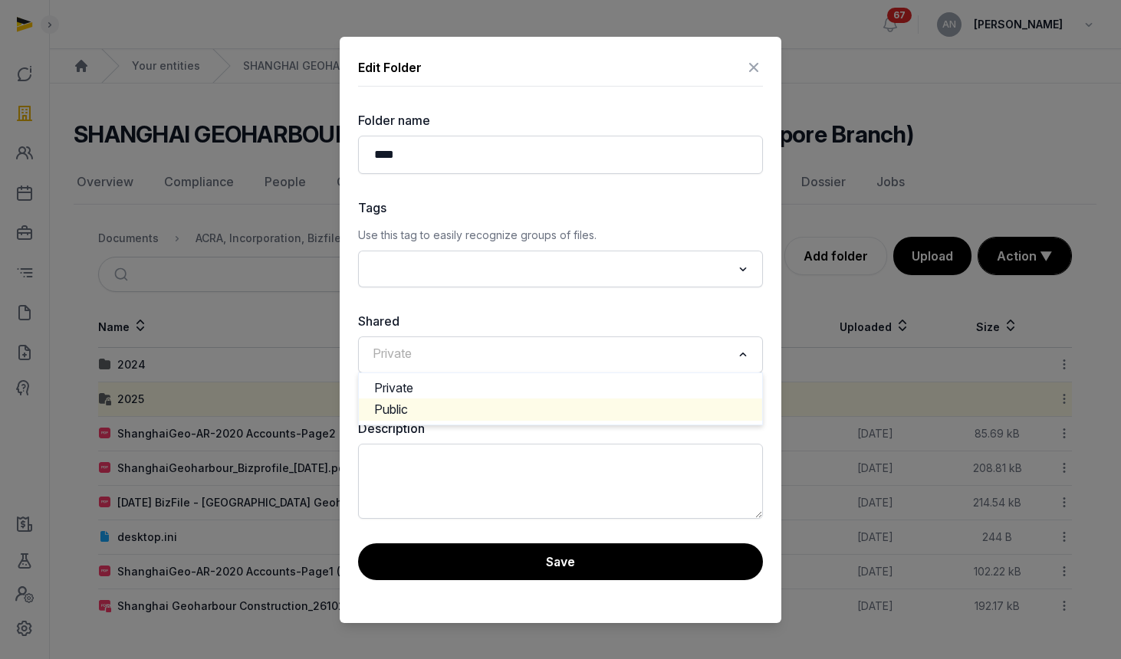
click at [468, 408] on li "Public" at bounding box center [560, 410] width 403 height 22
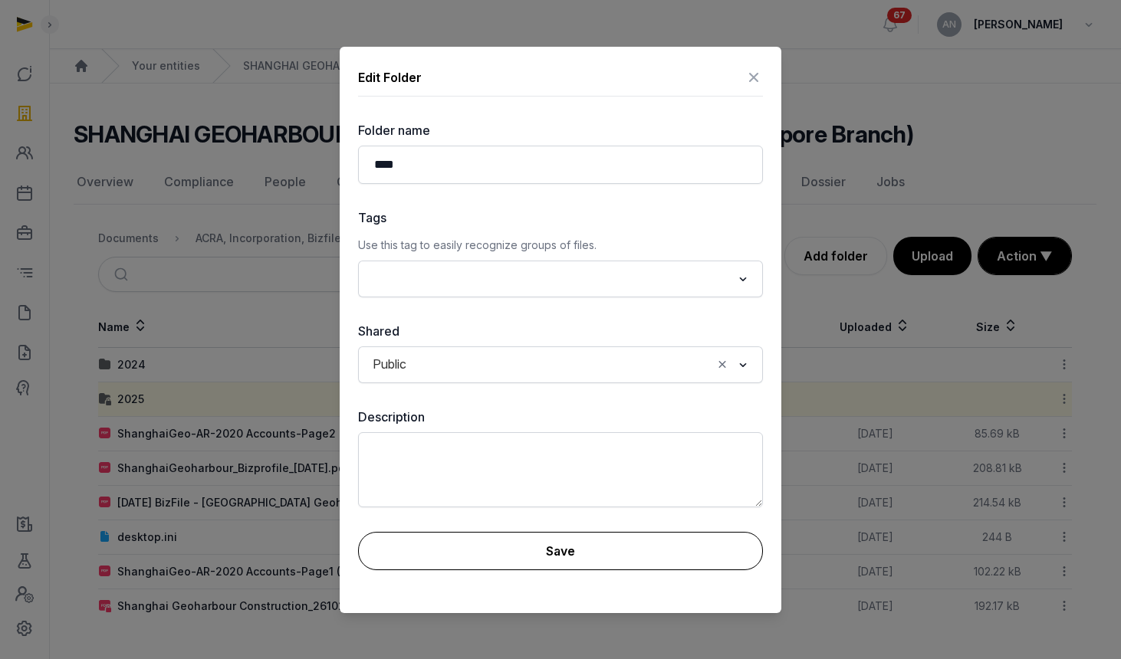
click at [488, 560] on button "Save" at bounding box center [560, 551] width 405 height 38
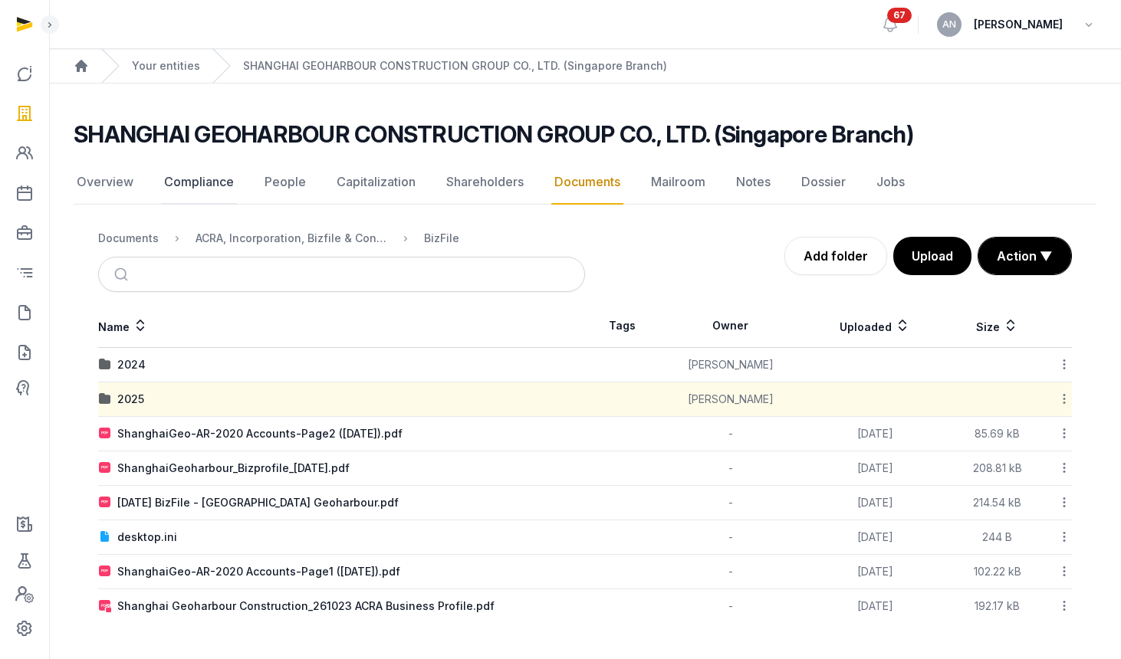
click at [205, 185] on link "Compliance" at bounding box center [199, 182] width 76 height 44
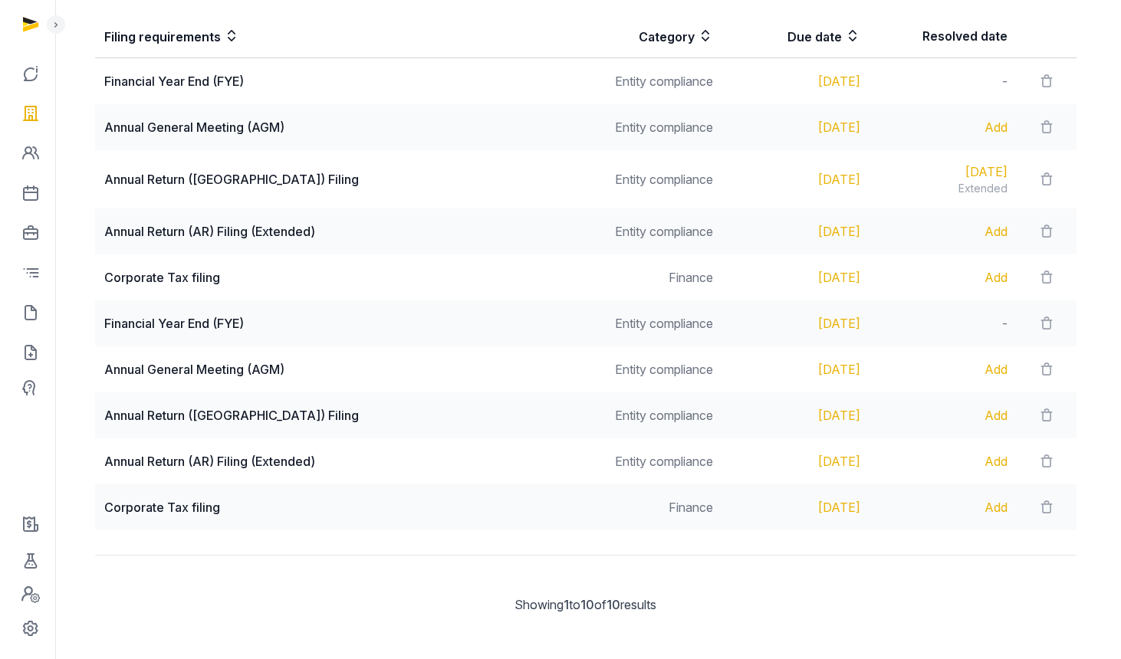
scroll to position [304, 0]
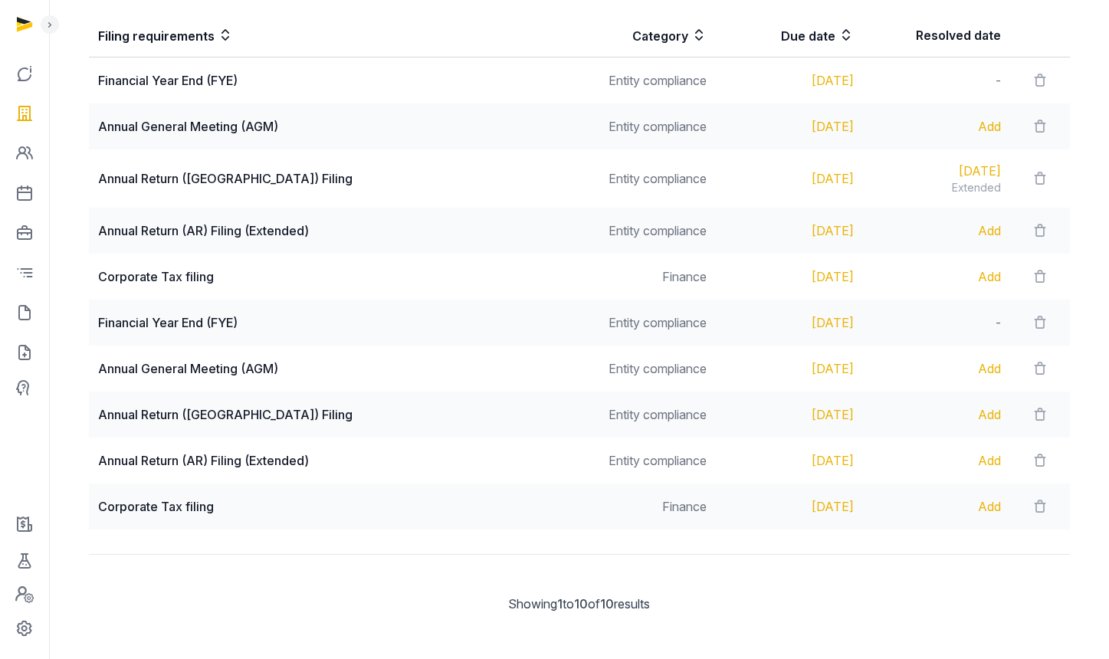
click at [980, 365] on div "Add" at bounding box center [936, 369] width 129 height 18
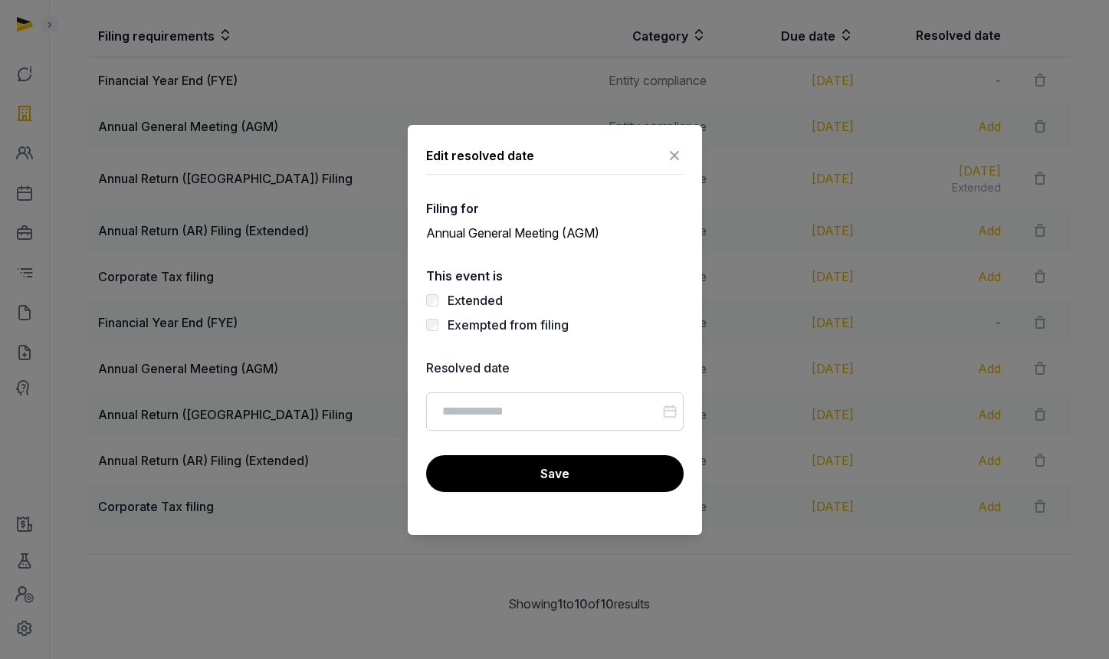
click at [675, 149] on icon at bounding box center [674, 155] width 18 height 25
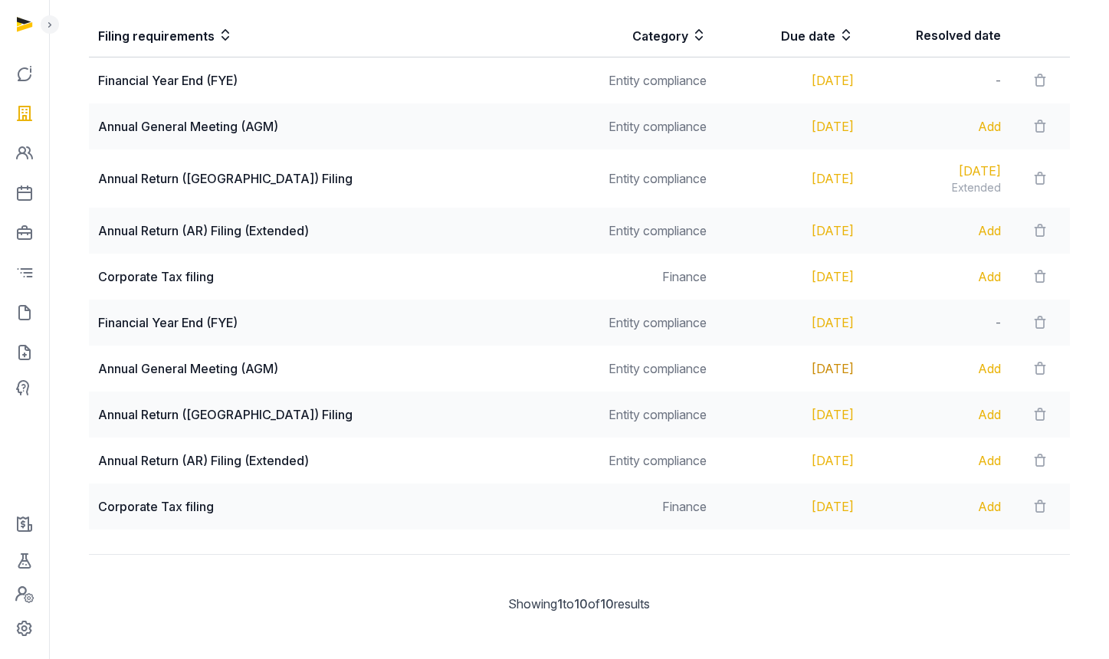
click at [795, 367] on div "[DATE]" at bounding box center [789, 369] width 129 height 18
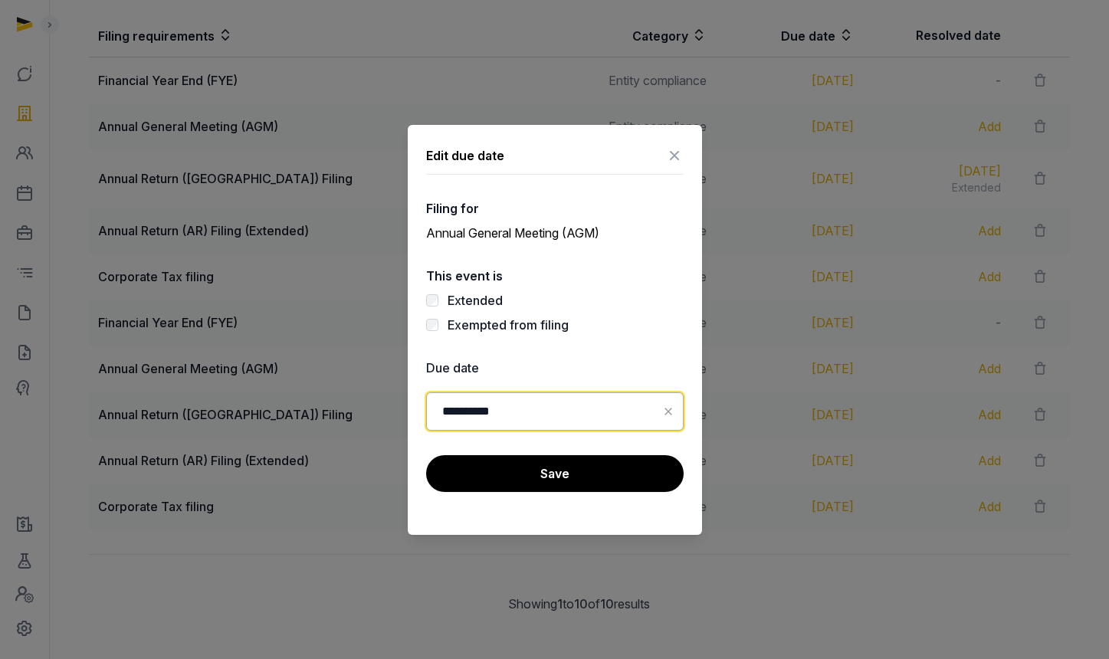
click at [534, 409] on input "**********" at bounding box center [555, 411] width 258 height 38
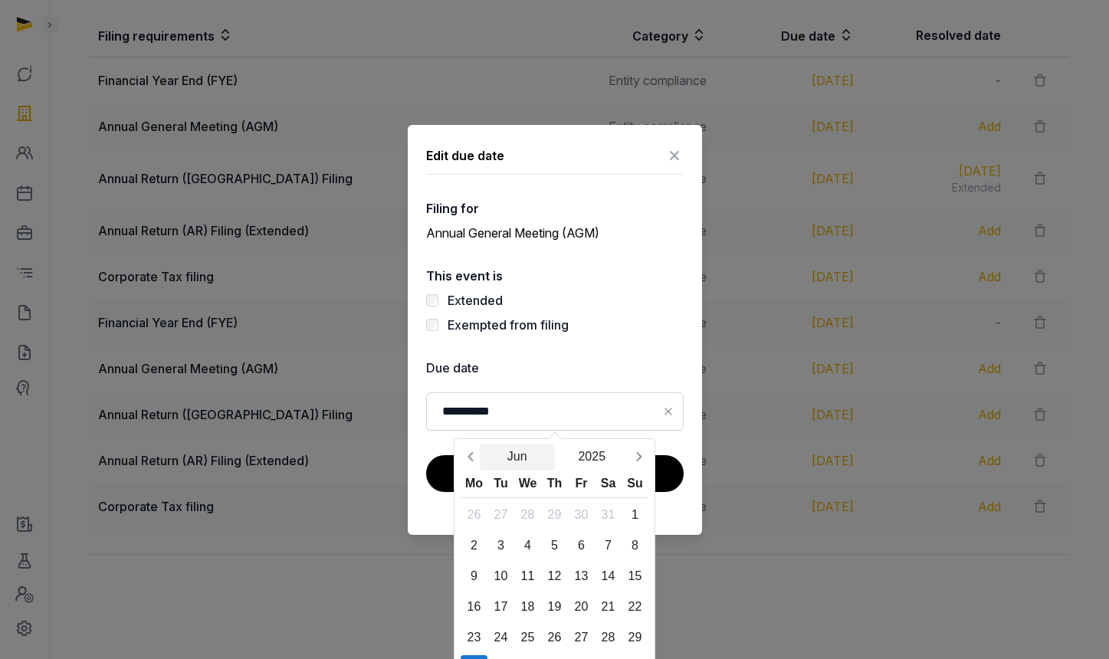
click at [551, 455] on button "Jun" at bounding box center [517, 457] width 75 height 27
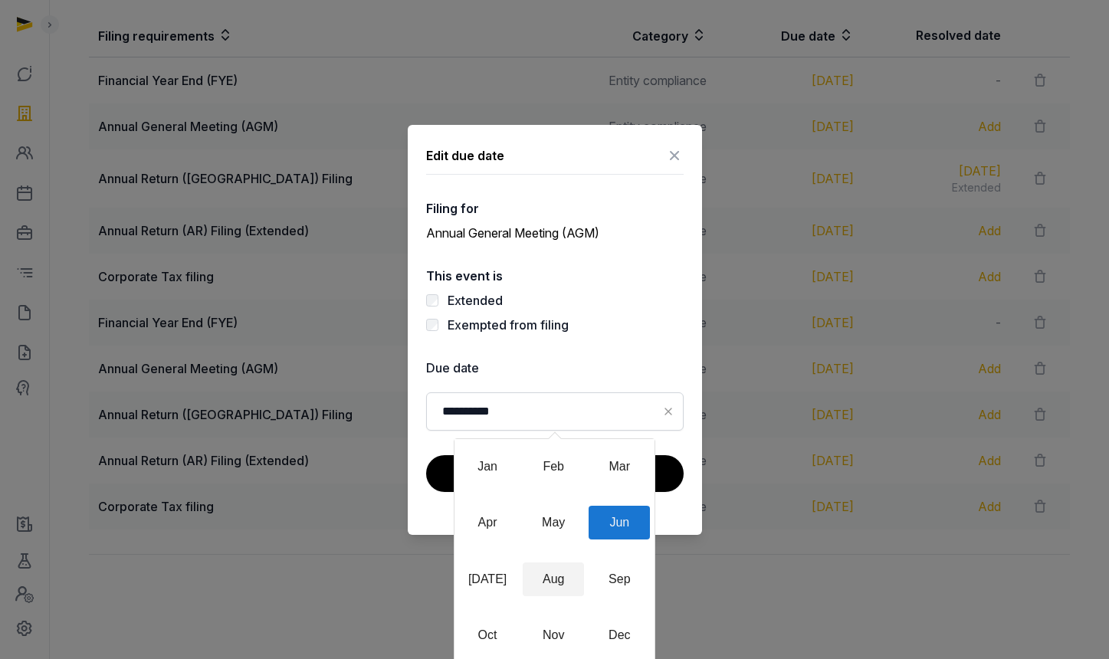
click at [554, 575] on div "Aug" at bounding box center [553, 580] width 61 height 34
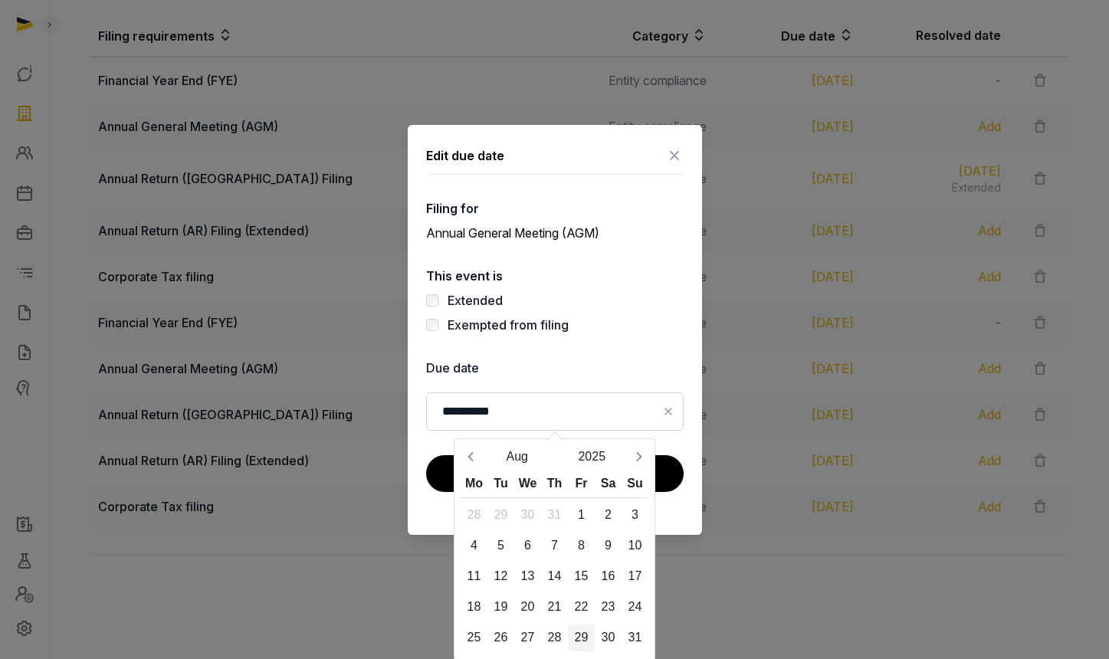
drag, startPoint x: 576, startPoint y: 633, endPoint x: 573, endPoint y: 618, distance: 15.8
click at [576, 633] on div "29" at bounding box center [581, 638] width 27 height 27
type input "**********"
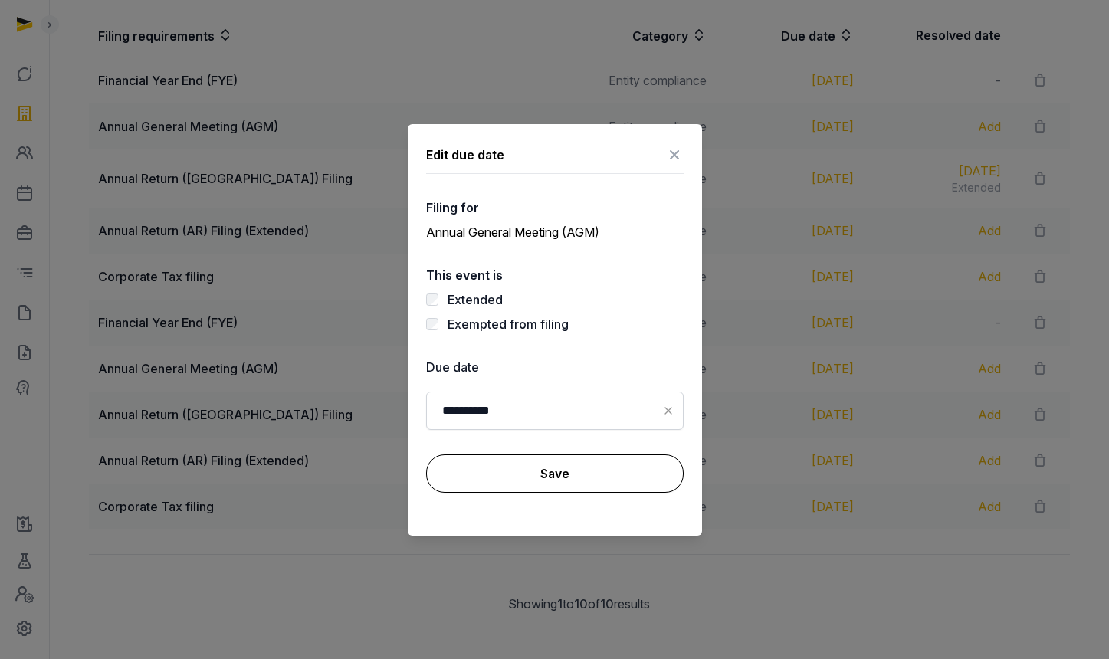
click at [557, 481] on button "Save" at bounding box center [555, 474] width 258 height 38
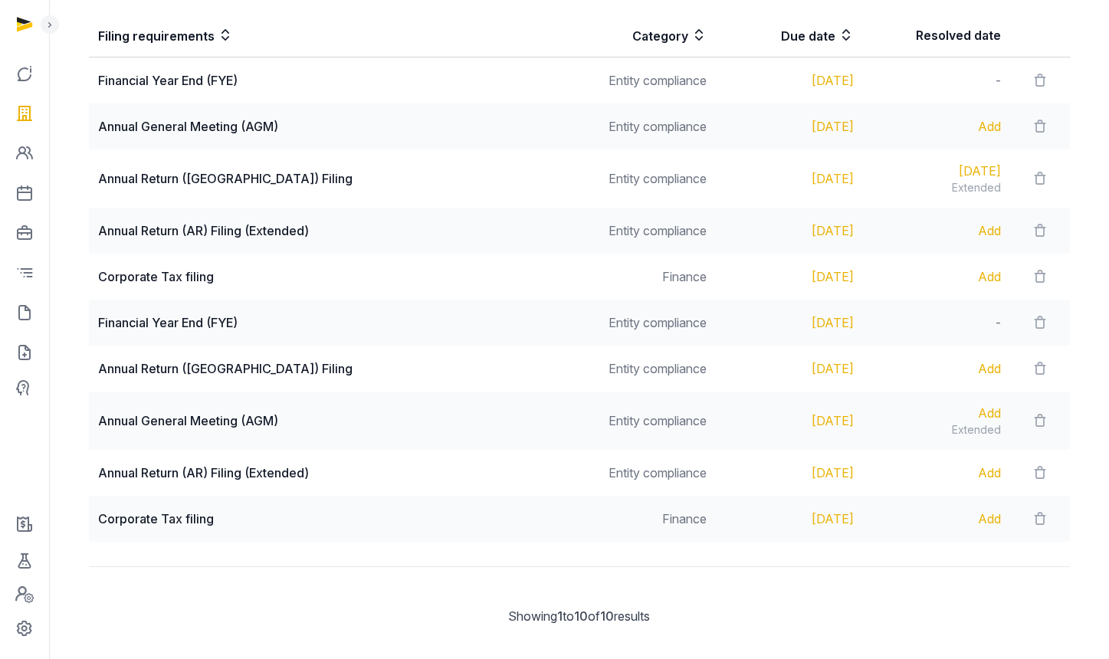
click at [983, 408] on div "Add" at bounding box center [936, 413] width 129 height 18
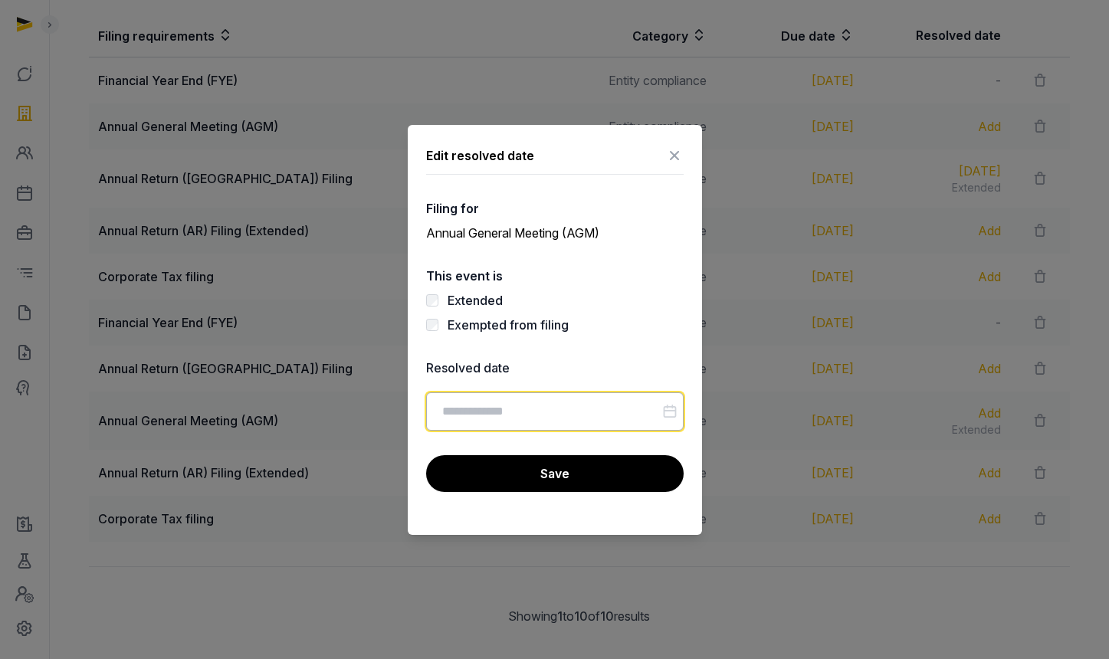
click at [517, 409] on input "Datepicker input" at bounding box center [555, 411] width 258 height 38
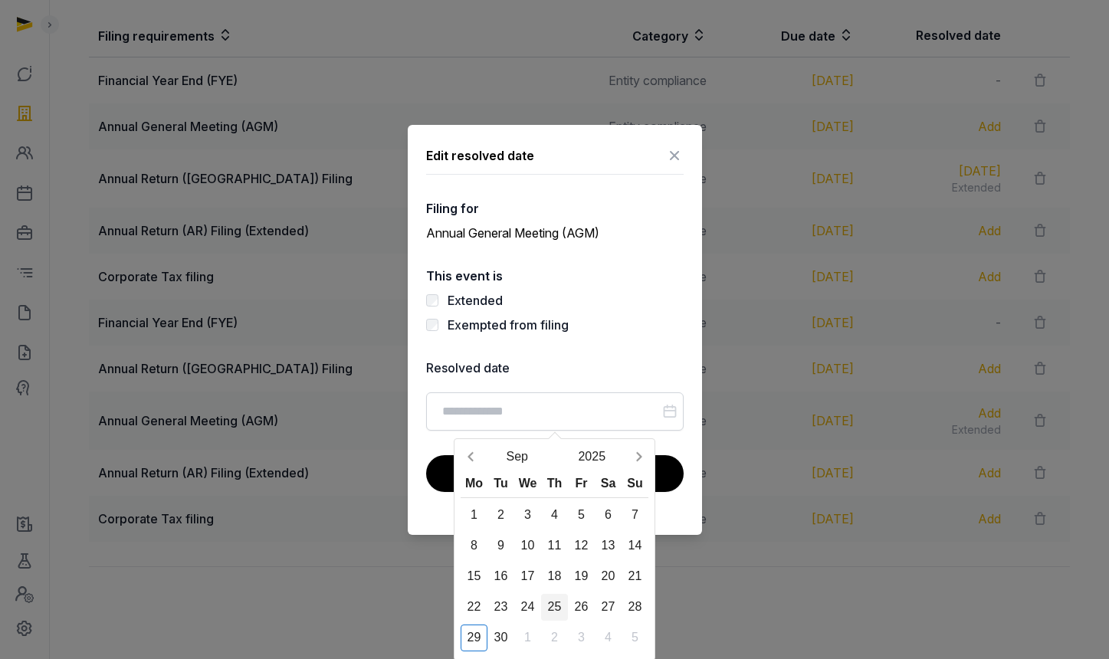
click at [562, 603] on div "25" at bounding box center [554, 607] width 27 height 27
type input "**********"
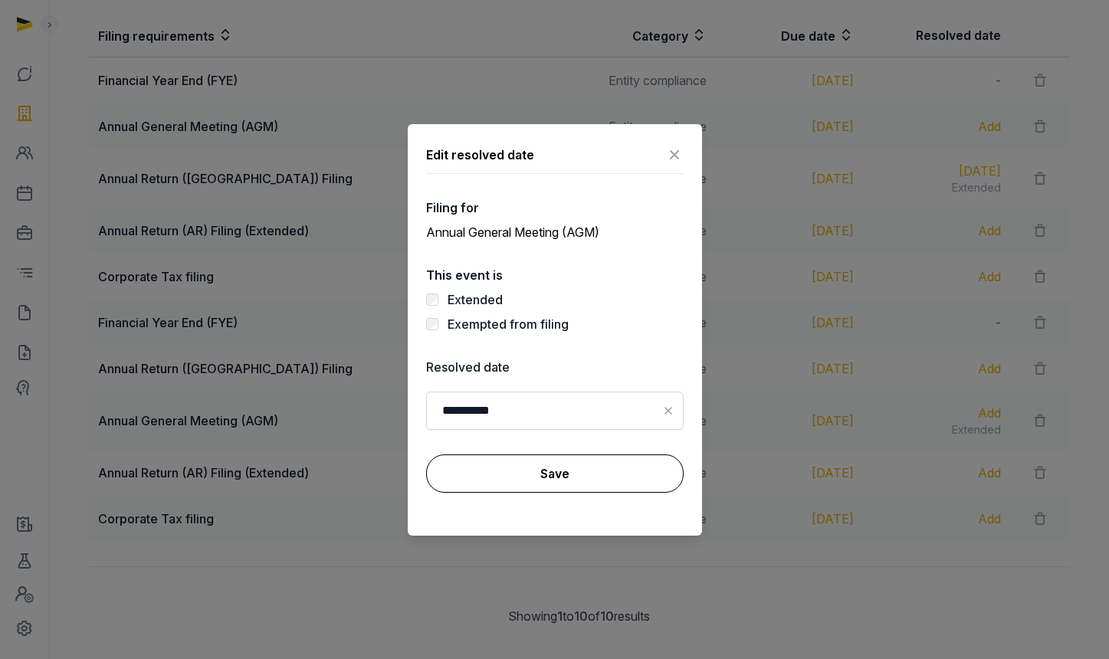
click at [534, 477] on button "Save" at bounding box center [555, 474] width 258 height 38
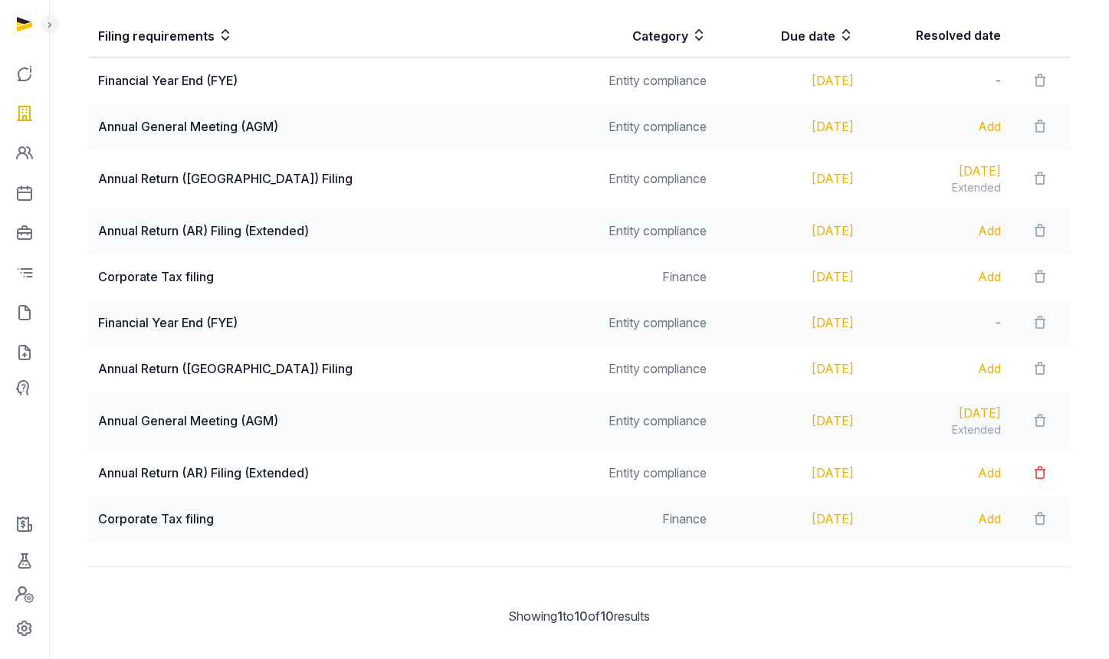
click at [1037, 474] on icon at bounding box center [1040, 472] width 15 height 21
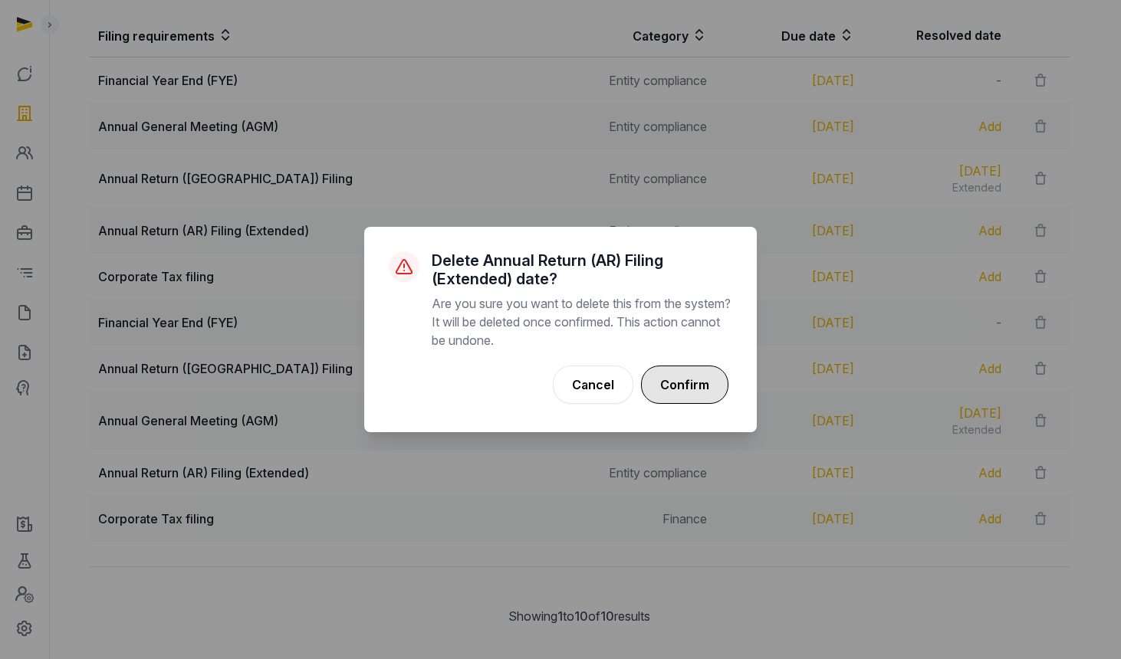
click at [692, 401] on button "Confirm" at bounding box center [684, 385] width 87 height 38
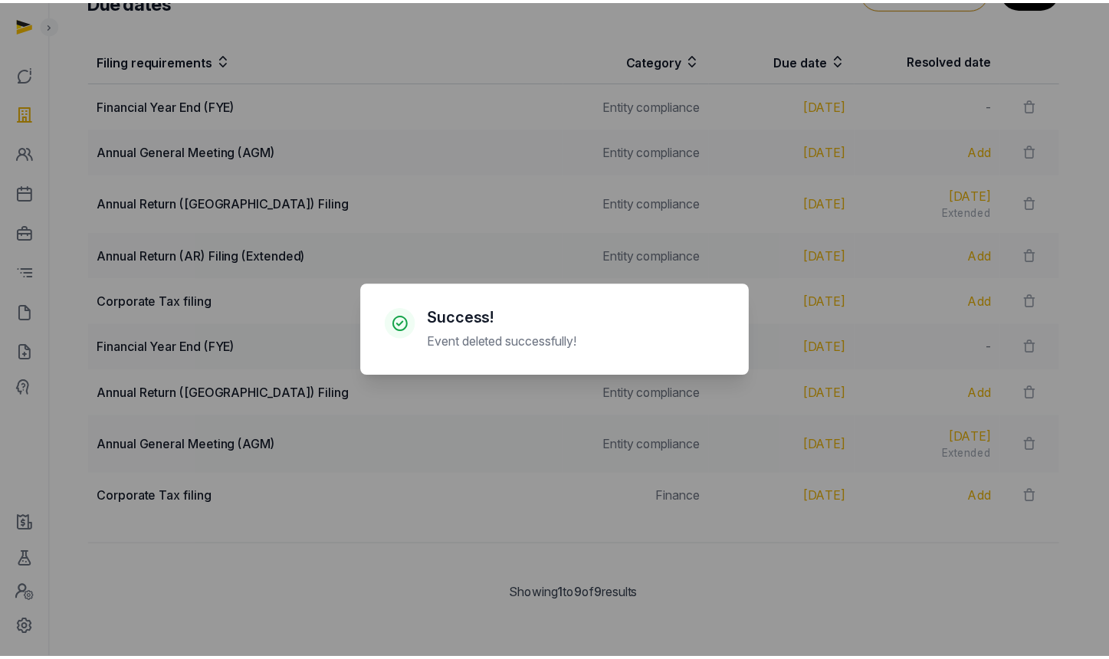
scroll to position [280, 0]
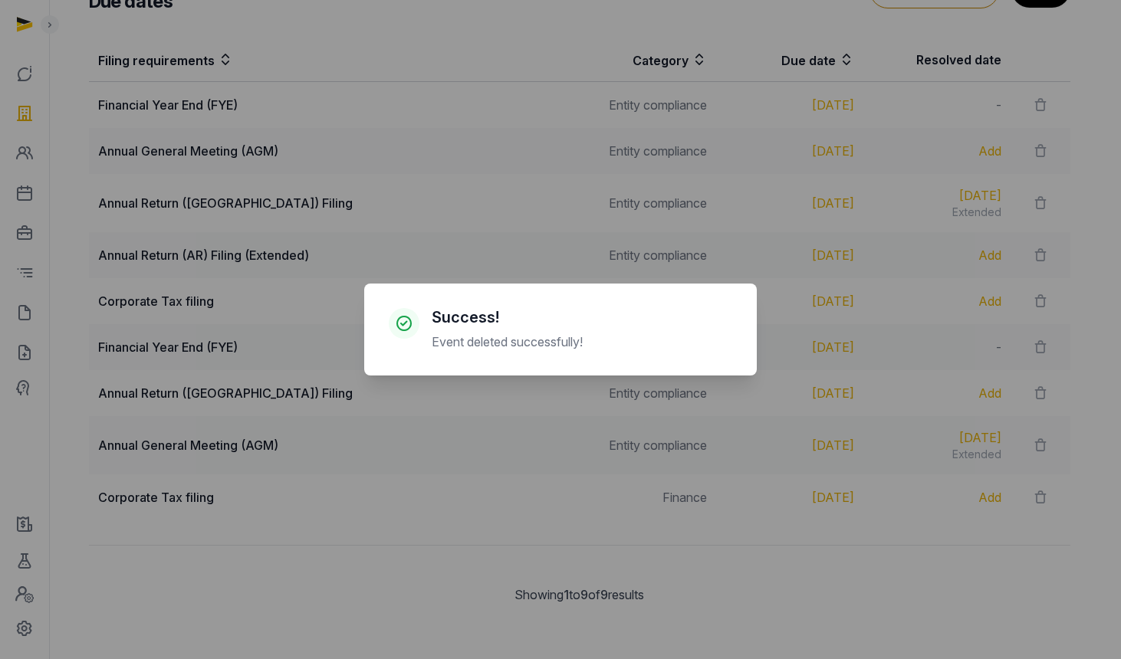
drag, startPoint x: 359, startPoint y: 399, endPoint x: 425, endPoint y: 398, distance: 65.9
click at [359, 400] on div "× Success! Event deleted successfully! Cancel No OK" at bounding box center [560, 329] width 1121 height 659
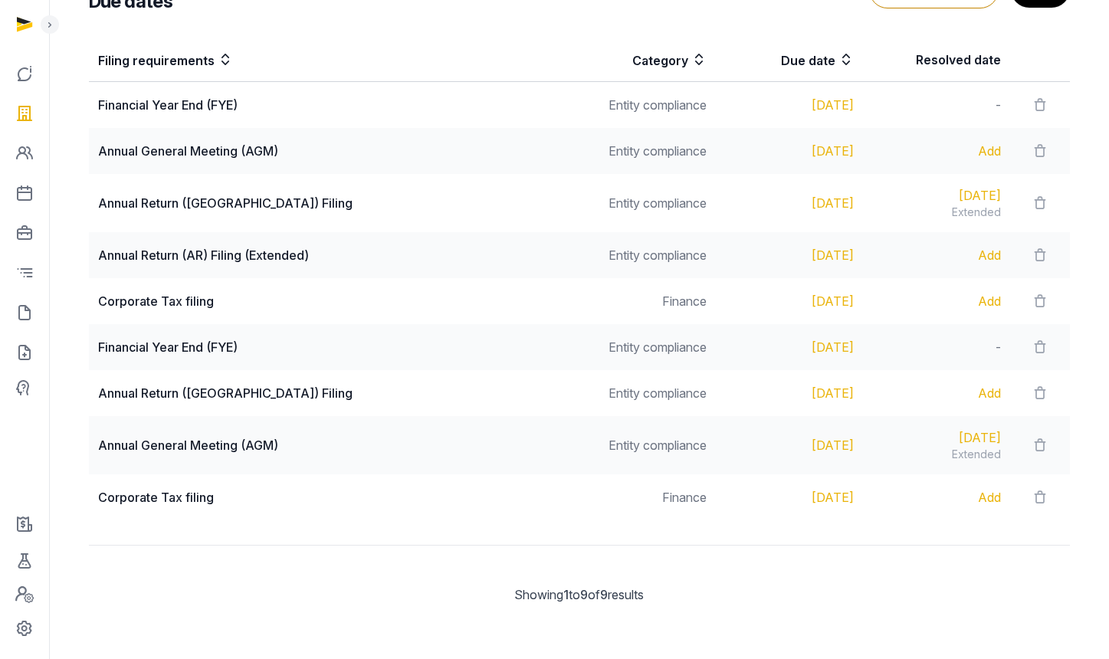
click at [981, 394] on div "Add" at bounding box center [936, 393] width 129 height 18
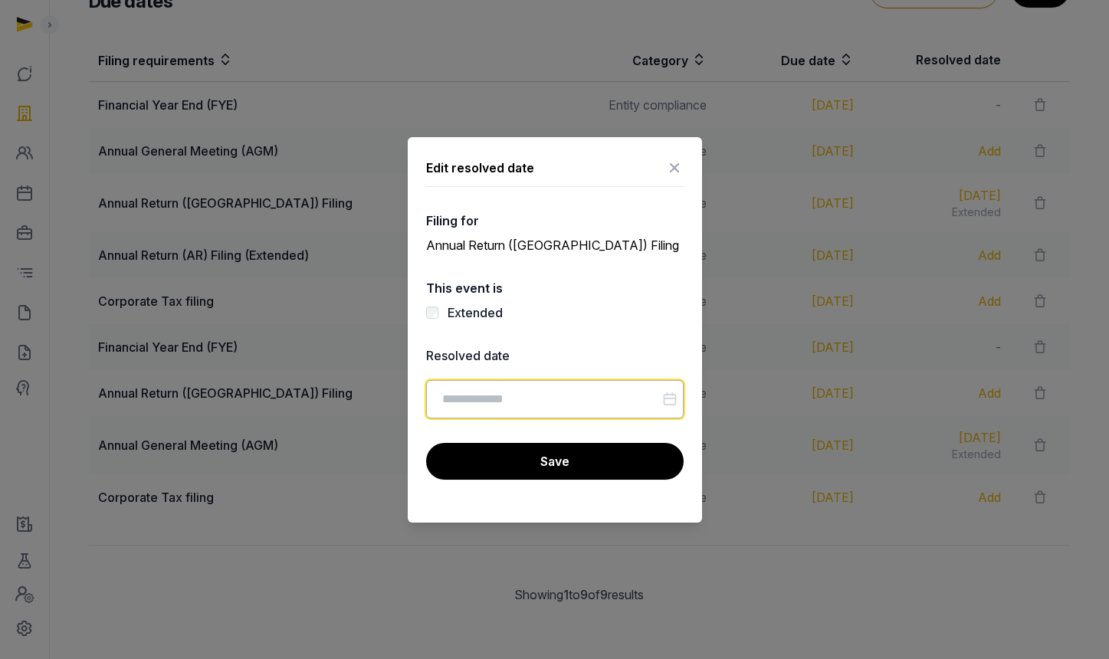
click at [489, 398] on input "Datepicker input" at bounding box center [555, 399] width 258 height 38
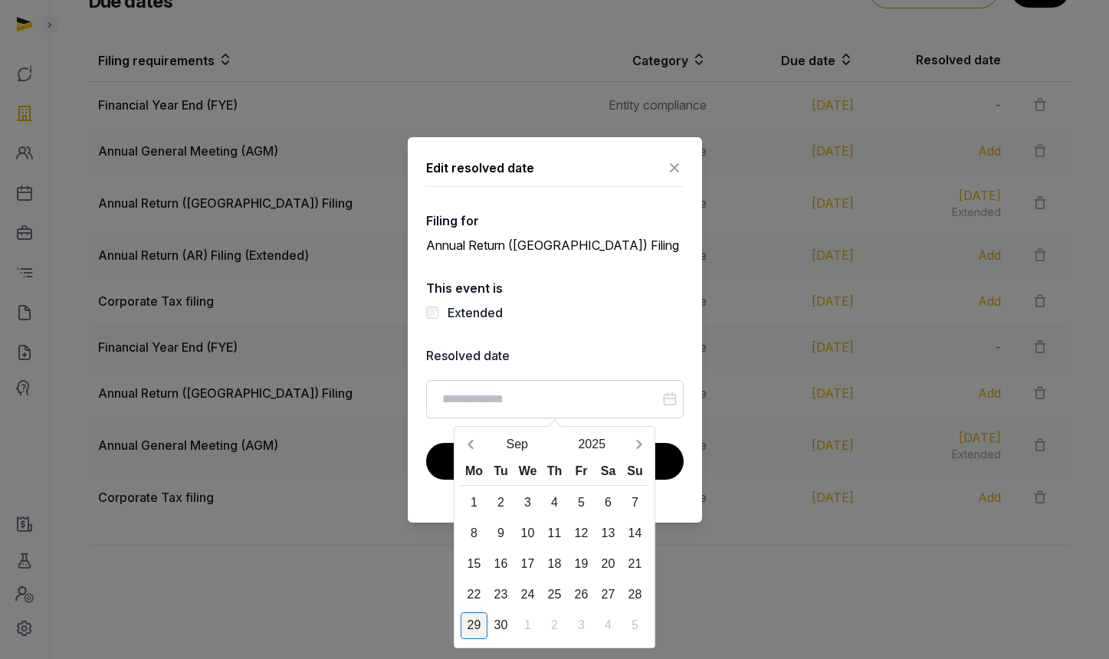
drag, startPoint x: 474, startPoint y: 633, endPoint x: 476, endPoint y: 621, distance: 12.5
click at [474, 633] on div "29" at bounding box center [474, 625] width 27 height 27
type input "**********"
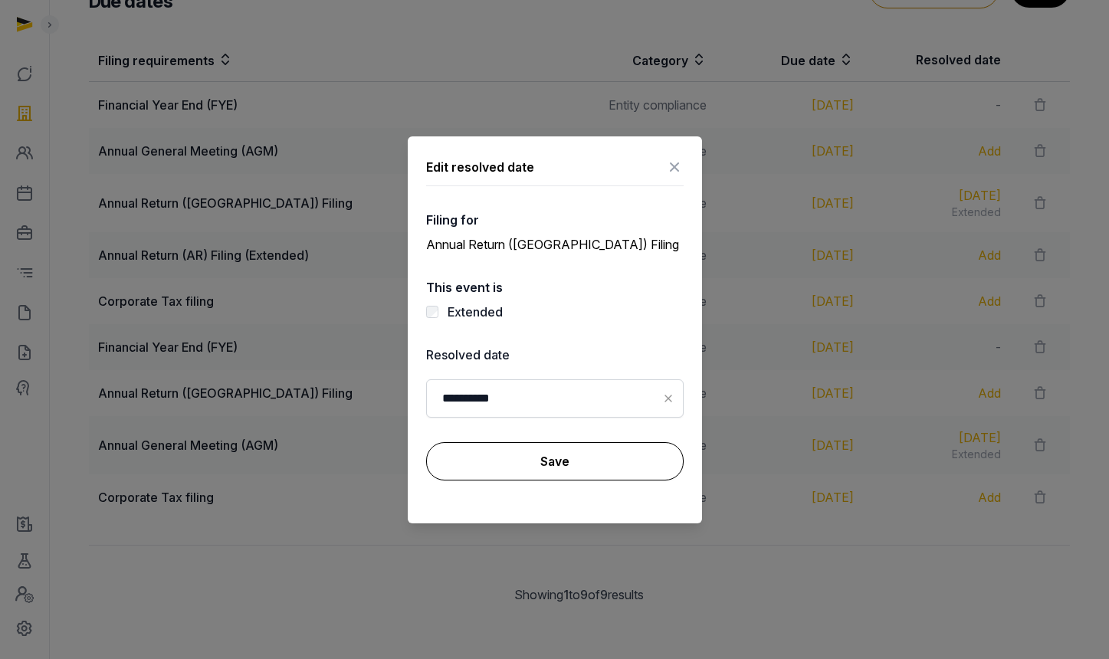
click at [516, 458] on button "Save" at bounding box center [555, 461] width 258 height 38
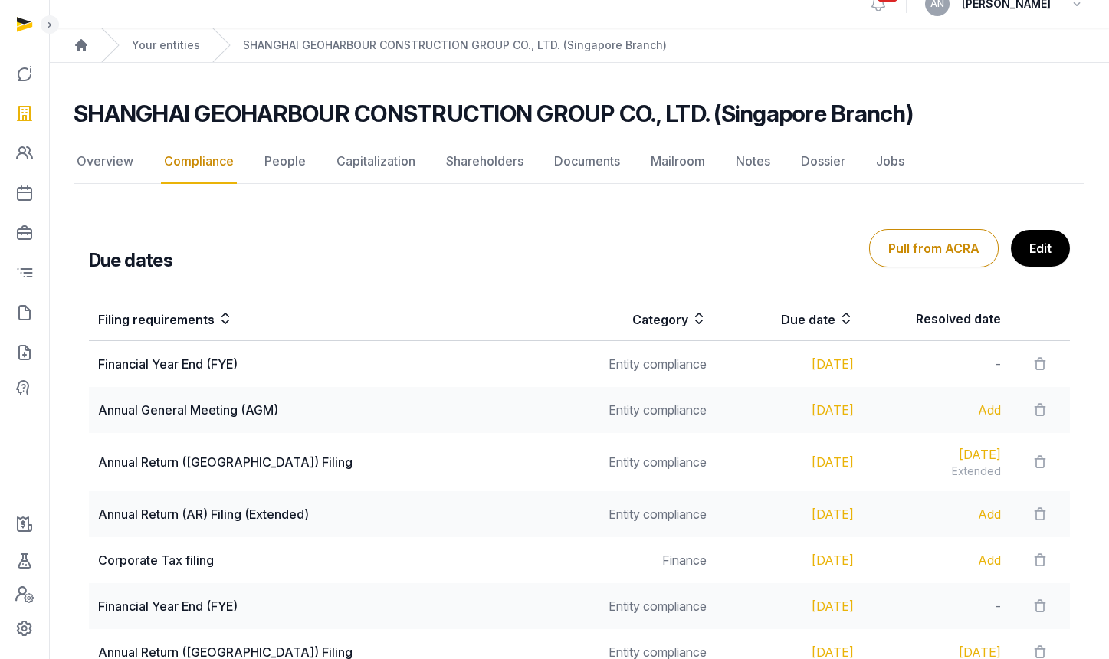
scroll to position [26, 0]
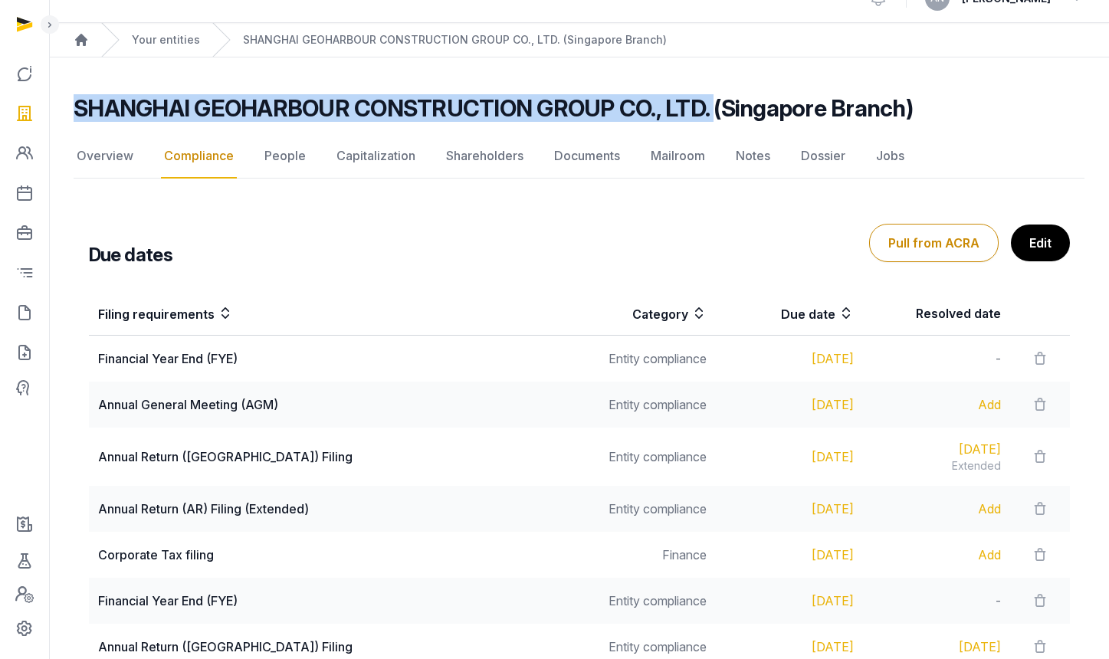
drag, startPoint x: 707, startPoint y: 110, endPoint x: 90, endPoint y: 8, distance: 624.7
click at [78, 114] on h2 "SHANGHAI GEOHARBOUR CONSTRUCTION GROUP CO., LTD. (Singapore Branch)" at bounding box center [493, 108] width 839 height 28
copy h2 "SHANGHAI GEOHARBOUR CONSTRUCTION GROUP CO., LTD."
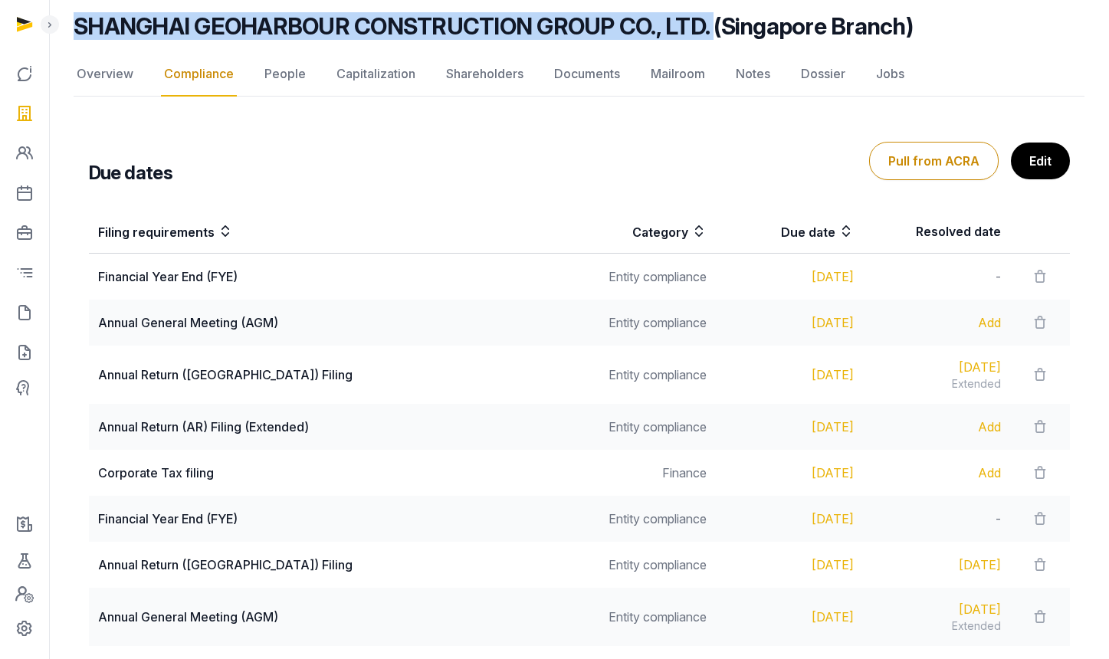
scroll to position [0, 0]
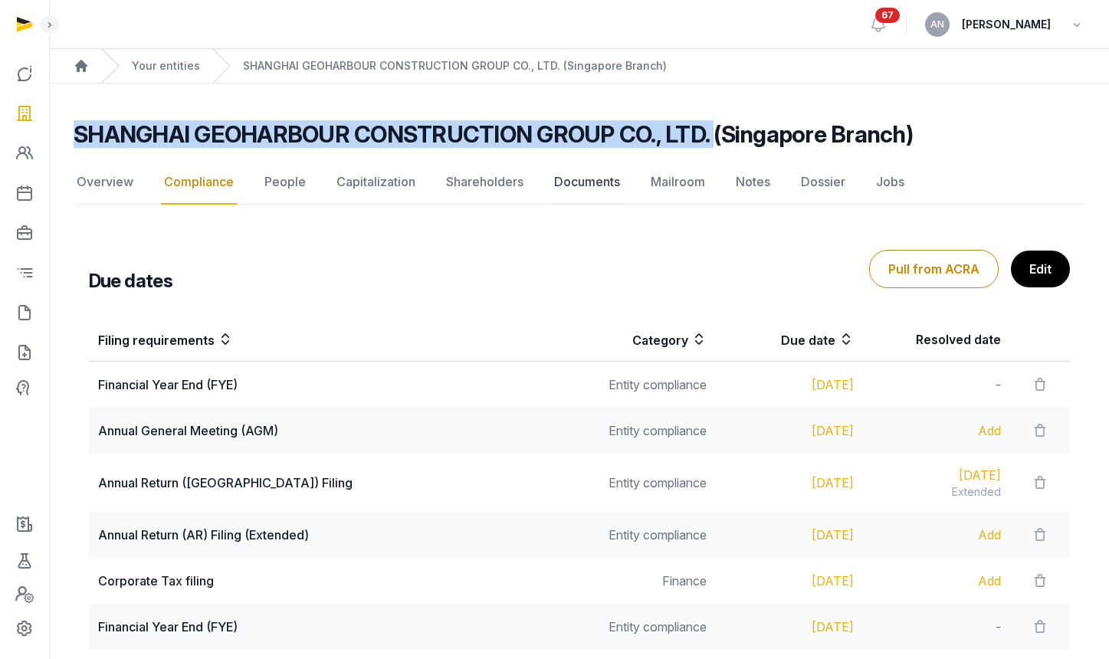
click at [567, 183] on link "Documents" at bounding box center [587, 182] width 72 height 44
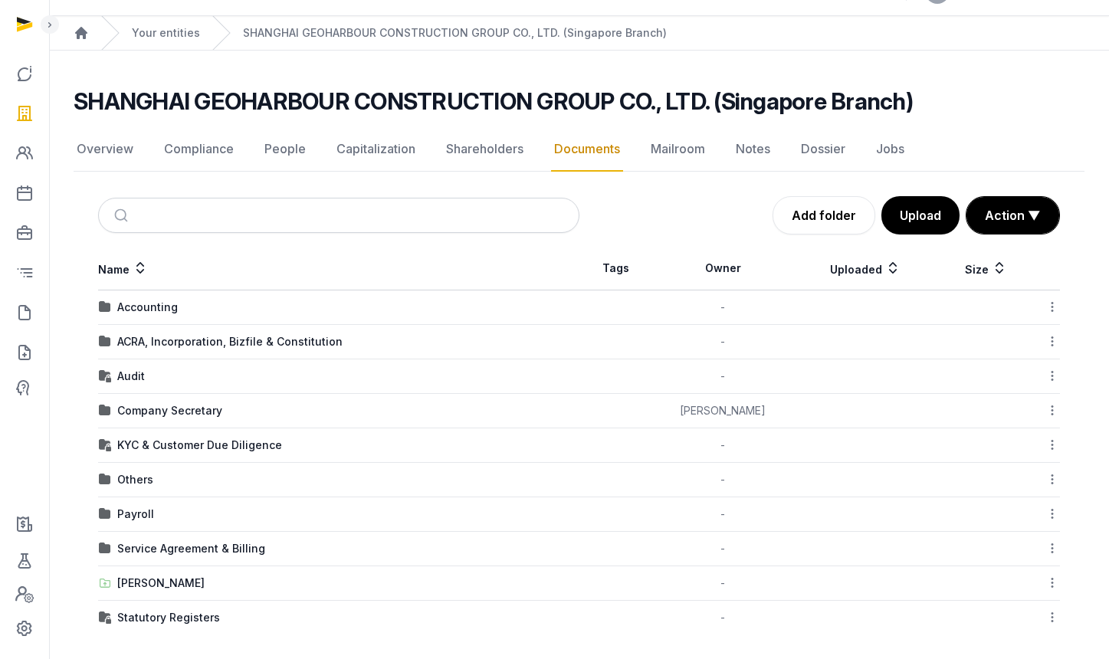
scroll to position [39, 0]
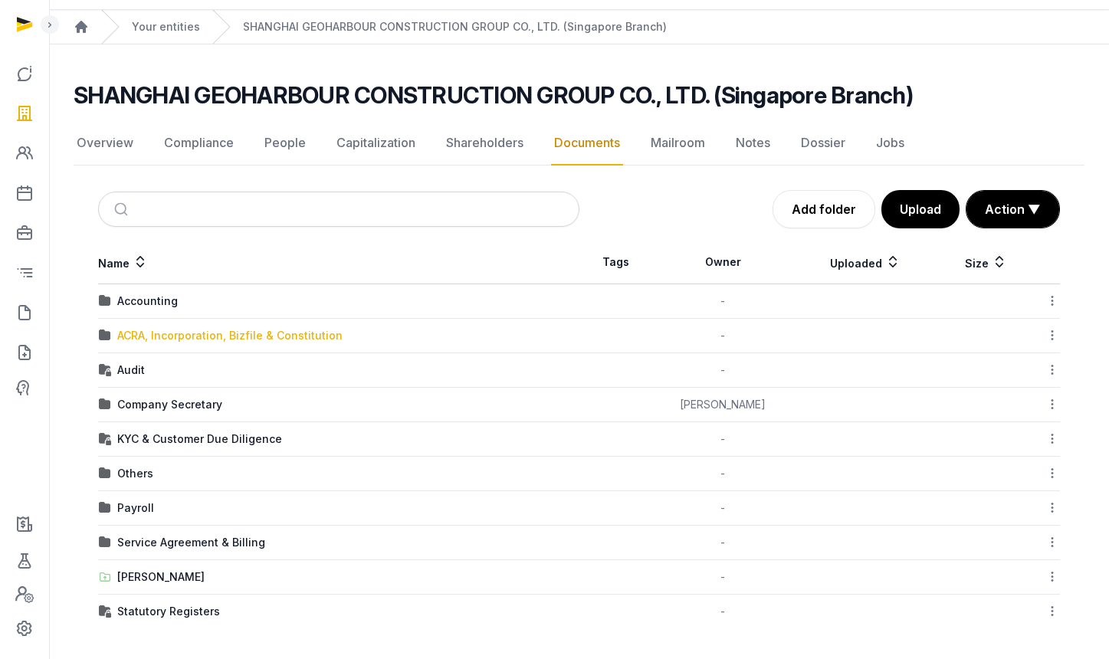
click at [196, 342] on div "ACRA, Incorporation, Bizfile & Constitution" at bounding box center [229, 335] width 225 height 15
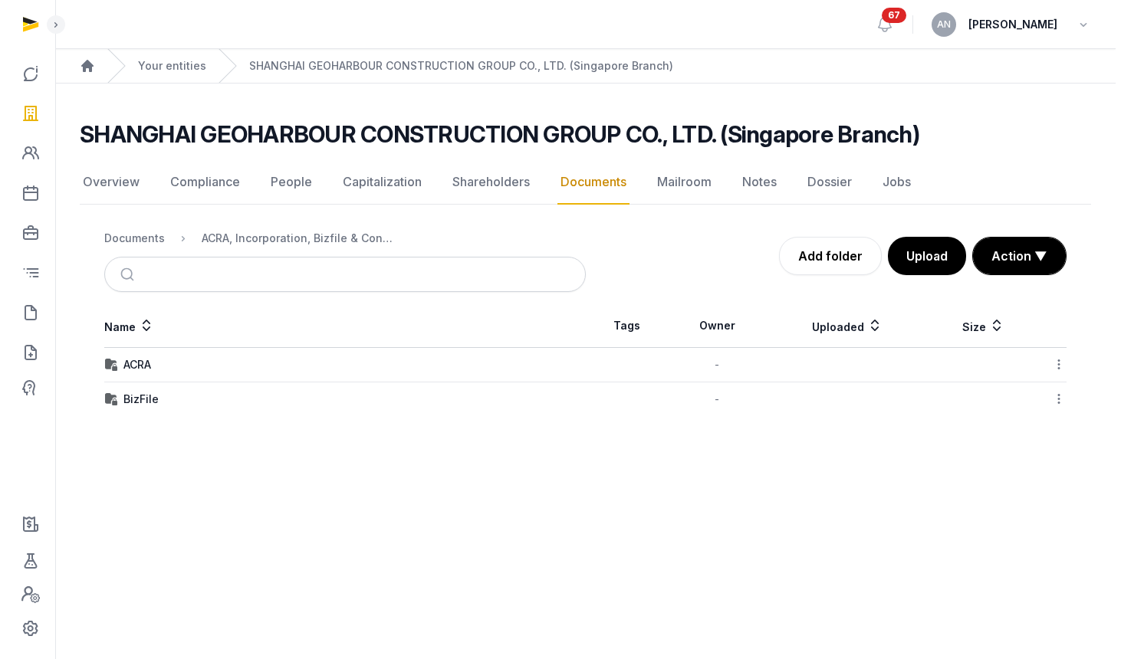
scroll to position [0, 0]
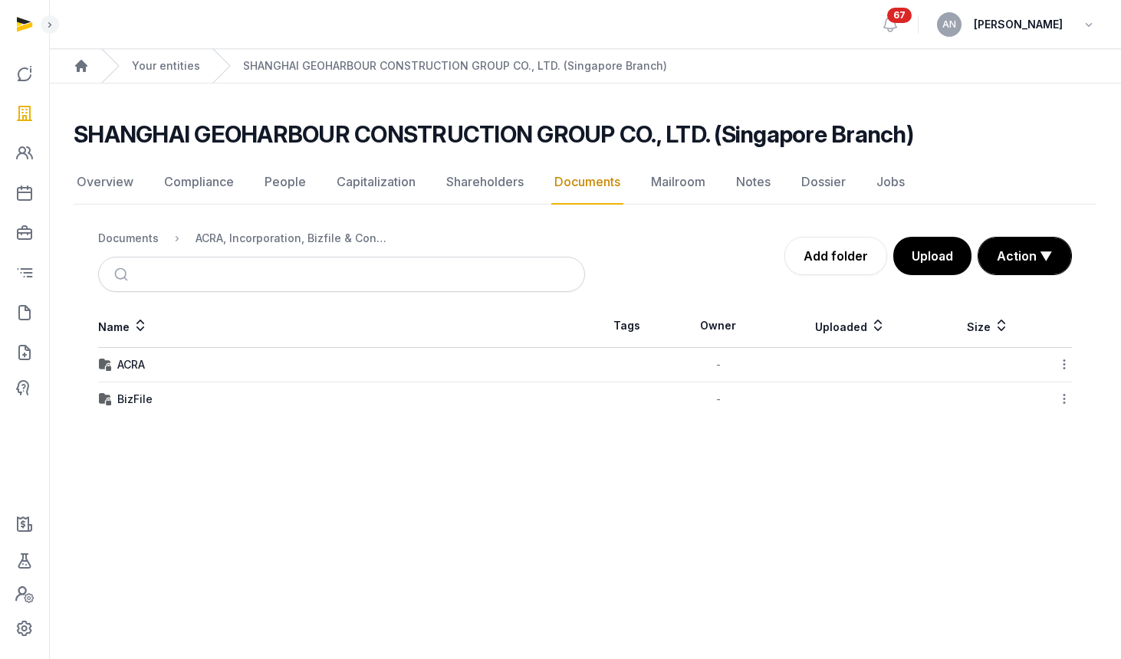
click at [1063, 396] on icon at bounding box center [1064, 399] width 14 height 16
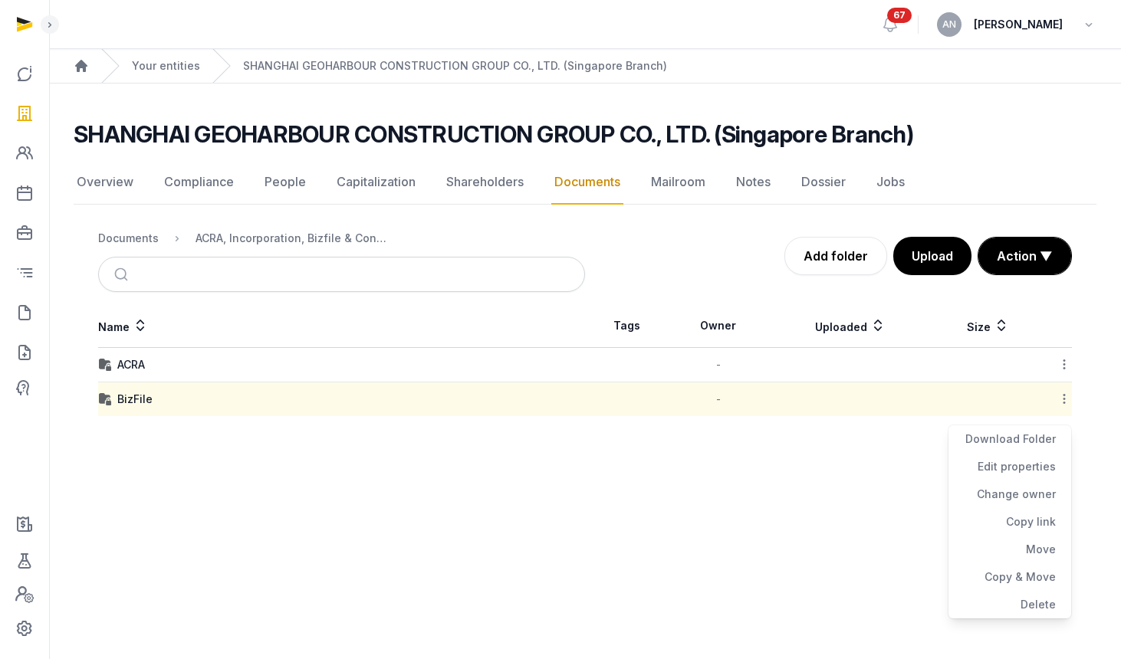
click at [109, 402] on img at bounding box center [105, 399] width 12 height 12
click at [131, 397] on div "BizFile" at bounding box center [134, 399] width 35 height 15
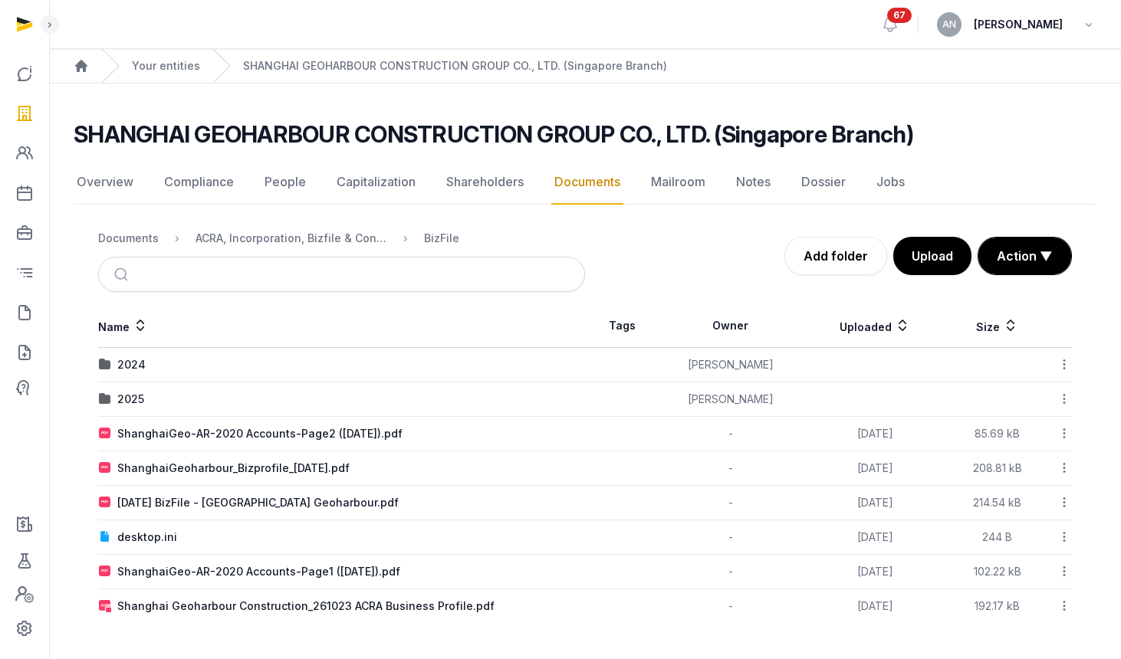
click at [1070, 395] on icon at bounding box center [1064, 399] width 14 height 16
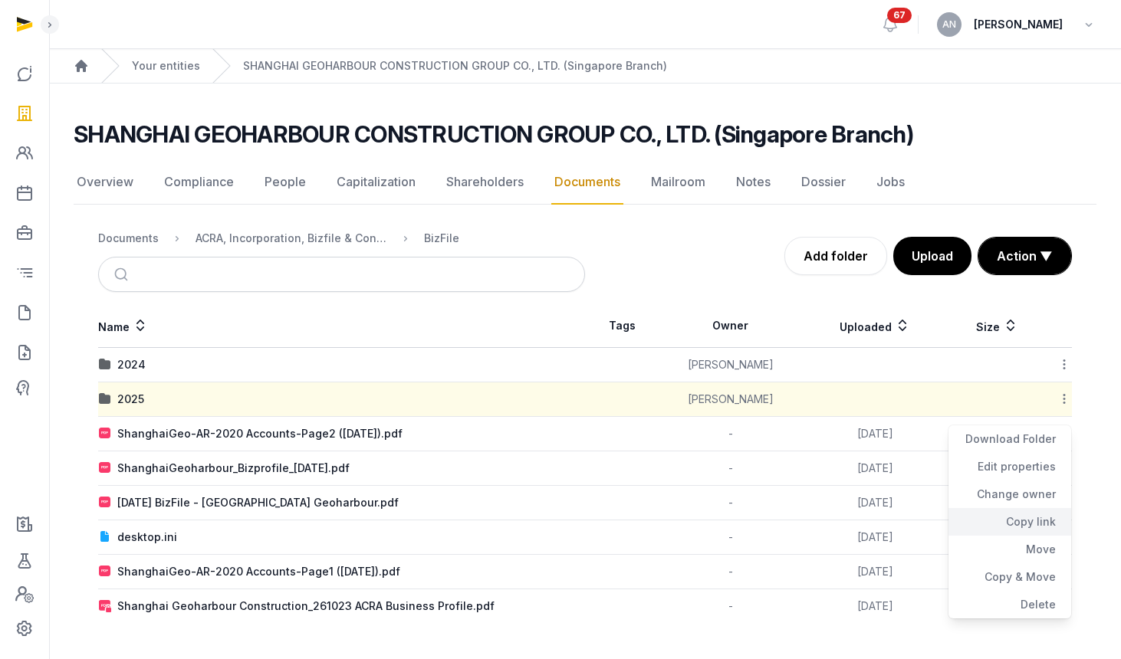
click at [1032, 519] on div "Copy link" at bounding box center [1009, 522] width 123 height 28
click at [117, 244] on div "Documents" at bounding box center [128, 238] width 61 height 15
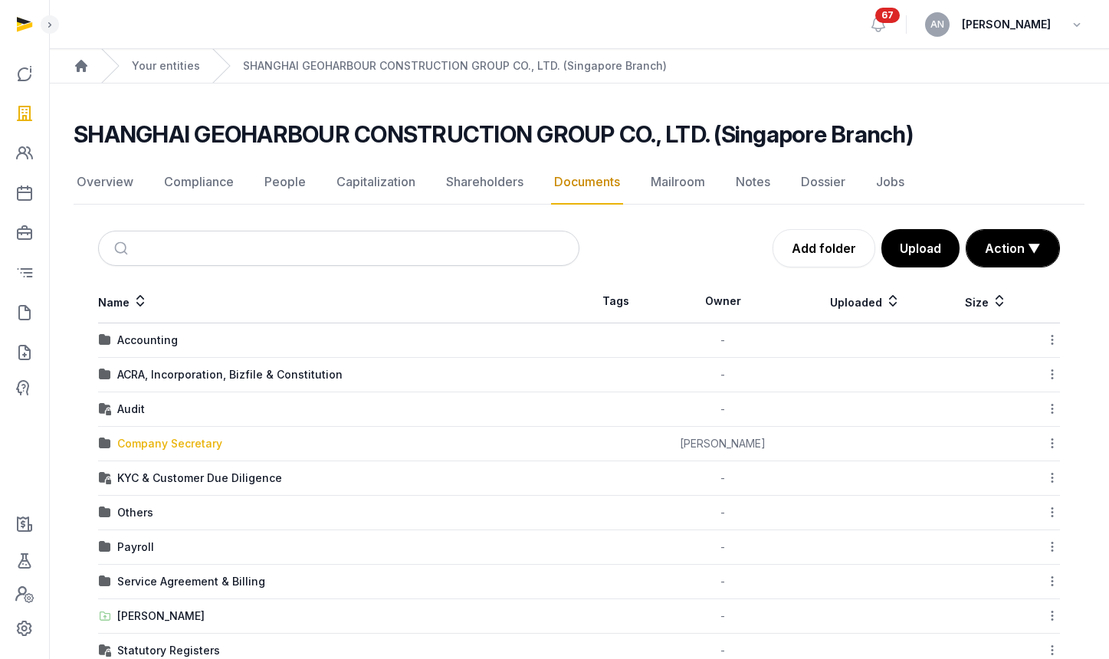
click at [192, 445] on div "Company Secretary" at bounding box center [169, 443] width 105 height 15
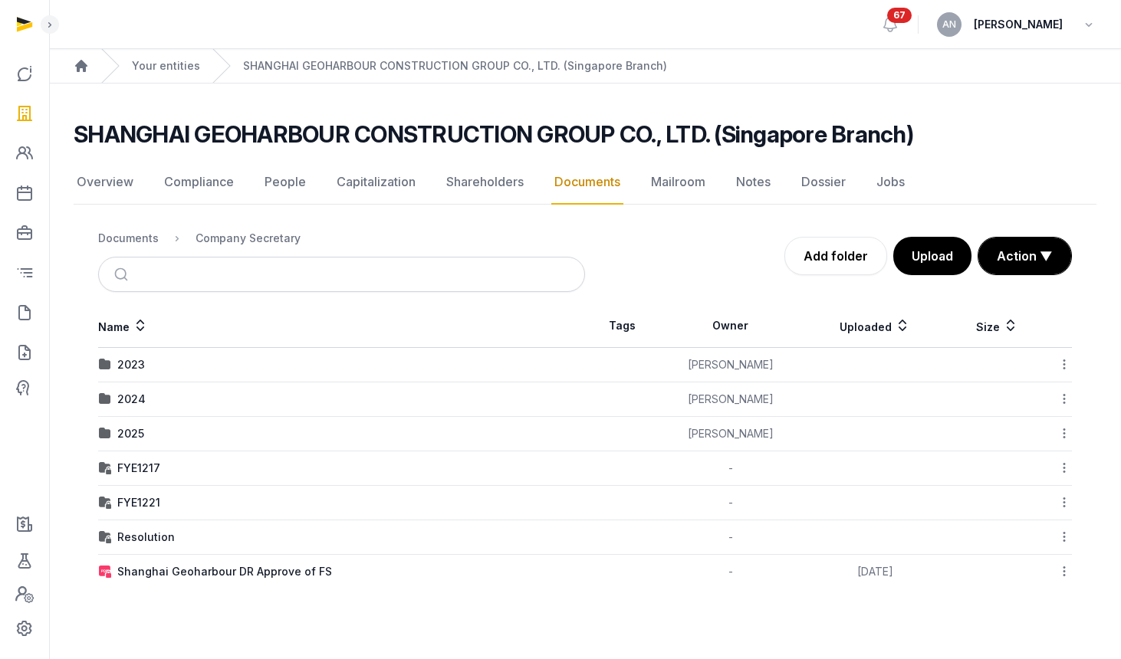
click at [130, 424] on td "2025" at bounding box center [341, 434] width 487 height 34
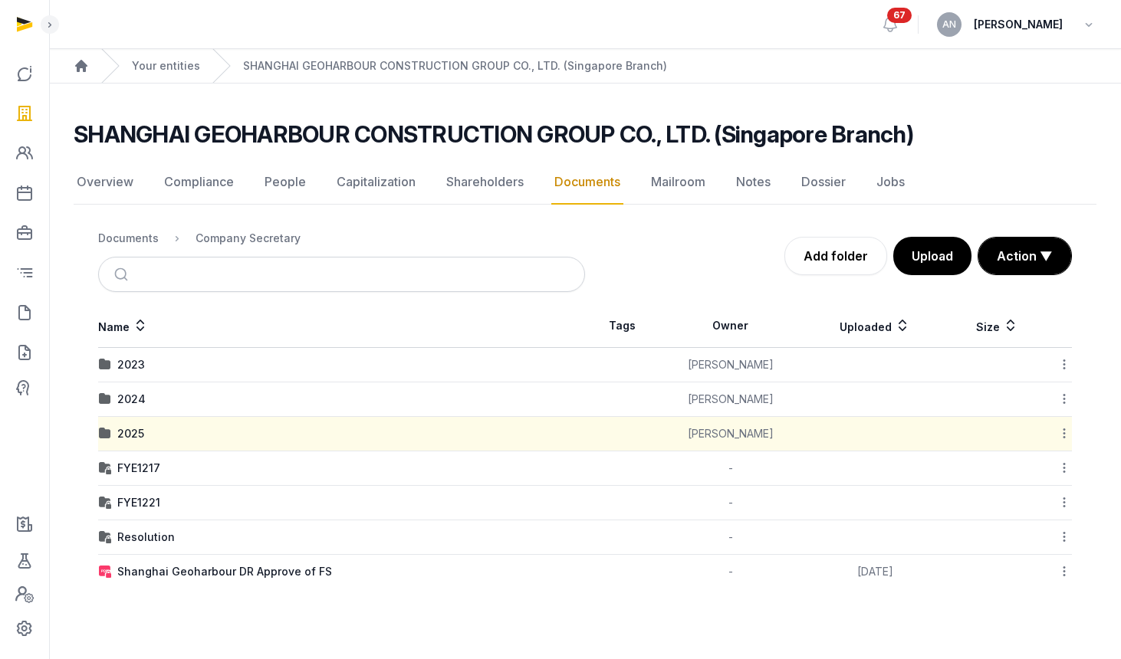
click at [129, 444] on td "2025" at bounding box center [341, 434] width 487 height 34
click at [130, 438] on div "2025" at bounding box center [130, 433] width 27 height 15
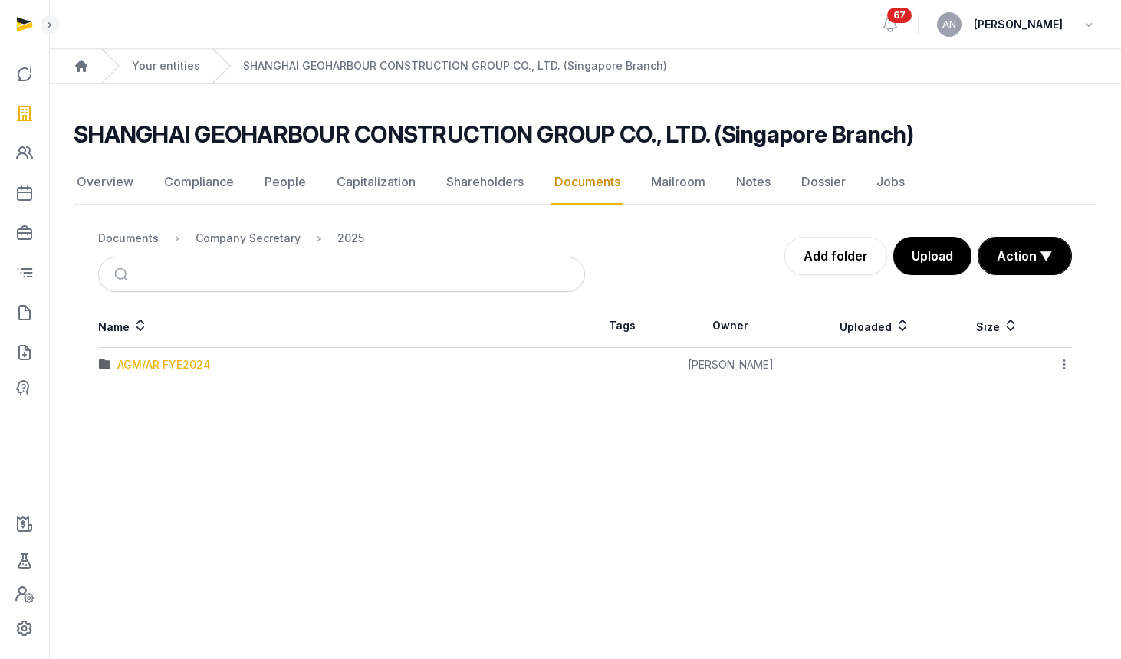
click at [137, 364] on div "AGM/AR FYE2024" at bounding box center [164, 364] width 94 height 15
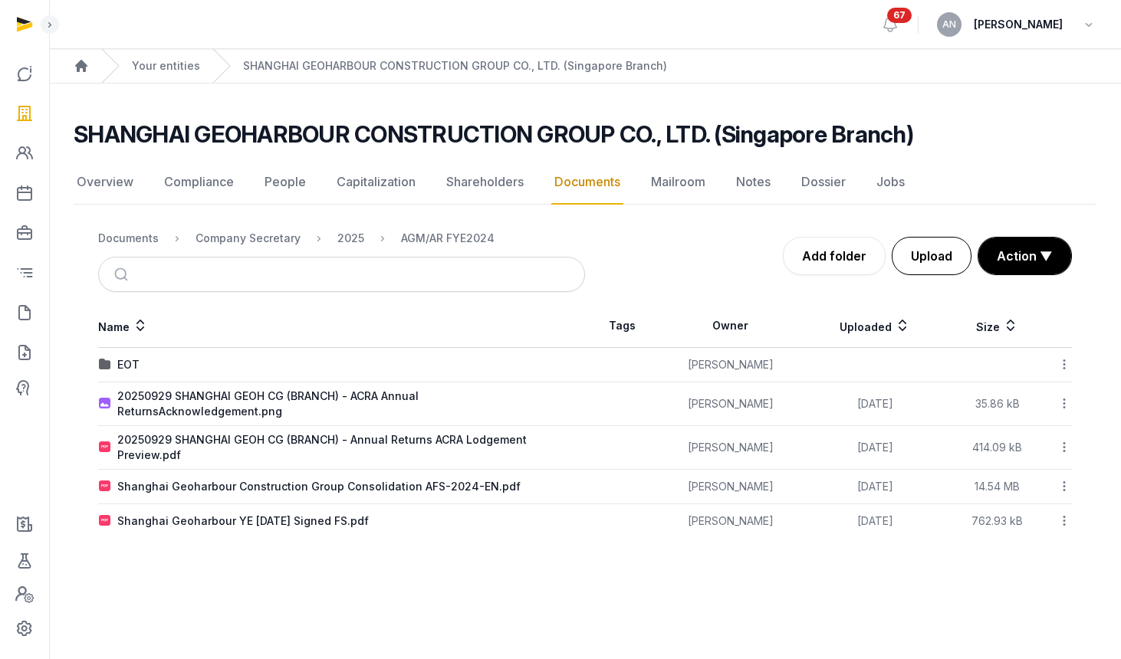
click at [941, 266] on button "Upload" at bounding box center [932, 256] width 80 height 38
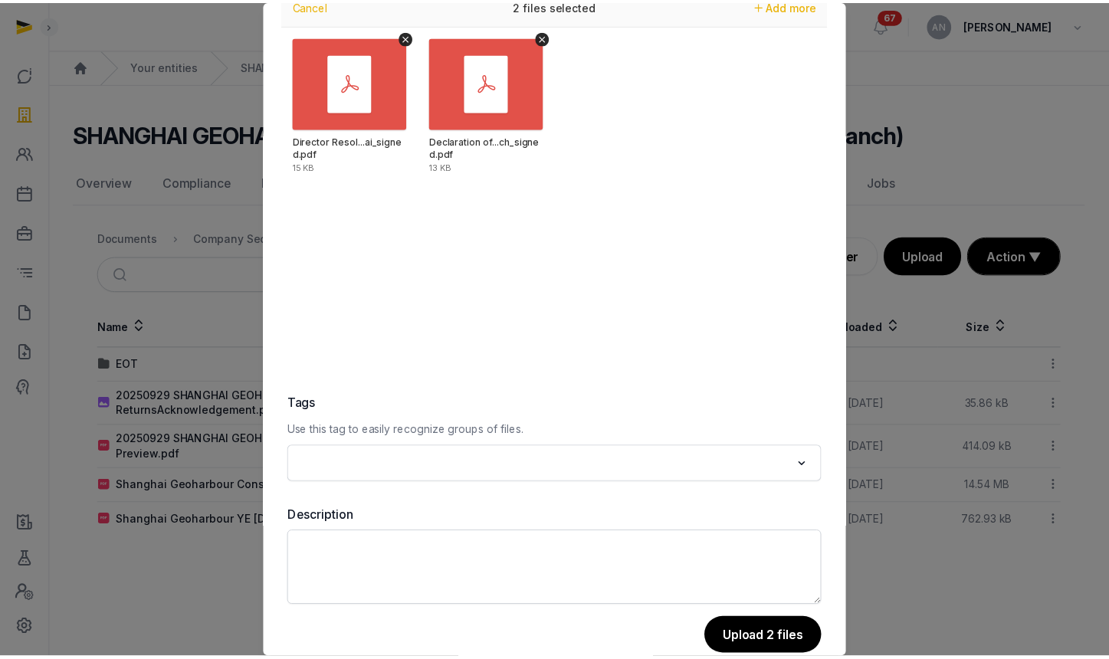
scroll to position [90, 0]
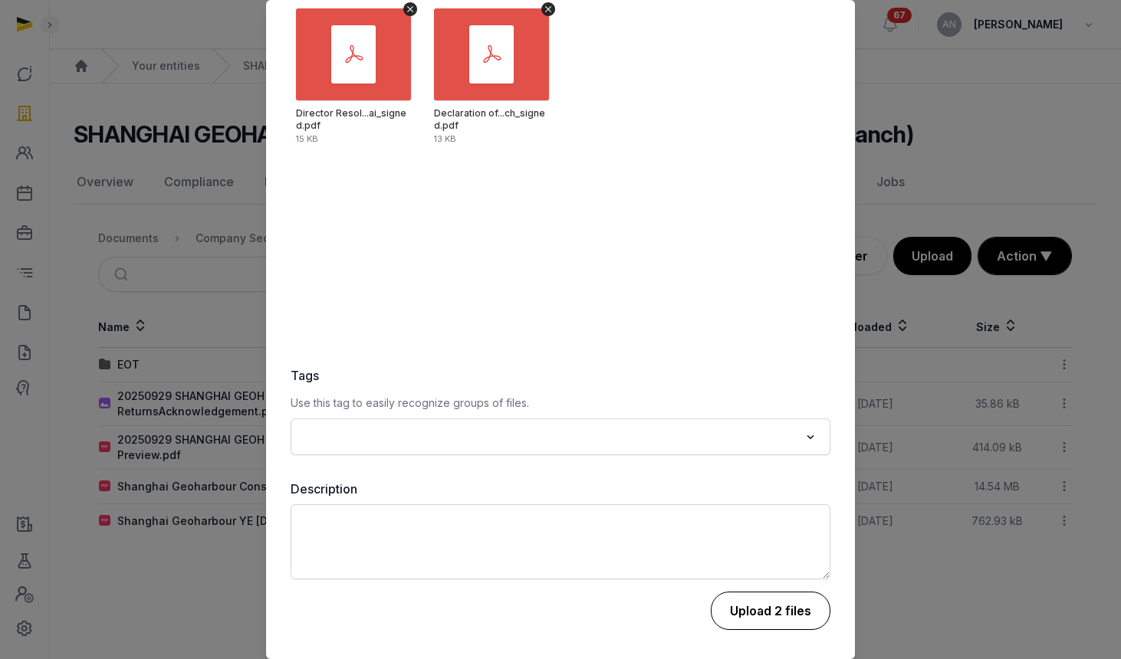
click at [756, 609] on button "Upload 2 files" at bounding box center [771, 611] width 120 height 38
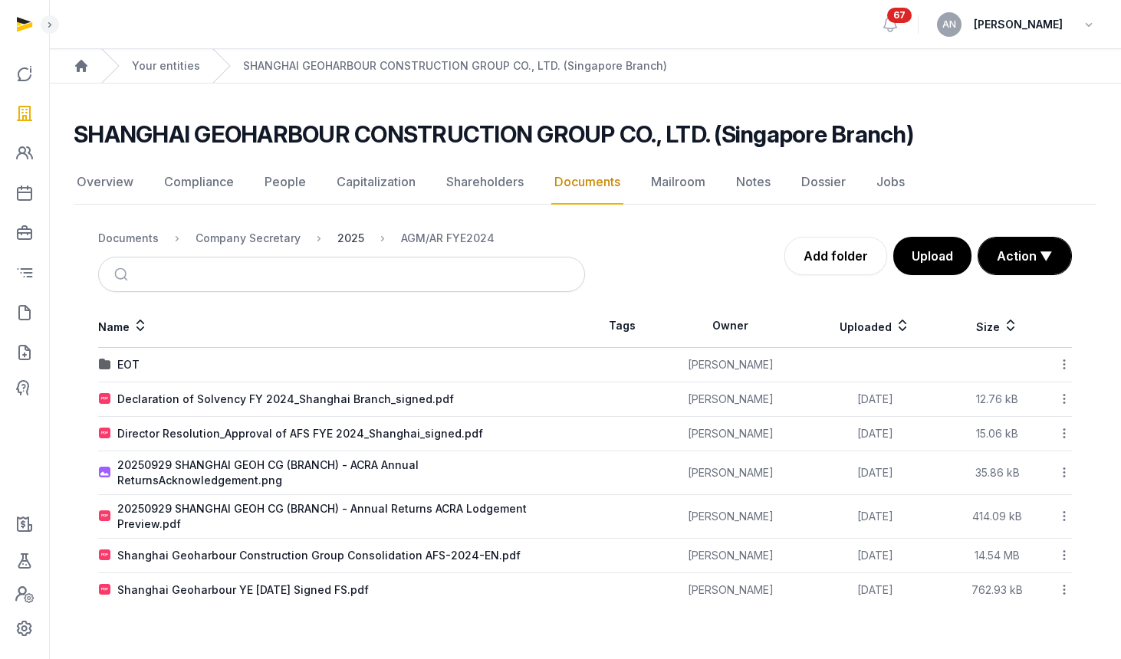
click at [337, 233] on div "2025" at bounding box center [350, 238] width 27 height 15
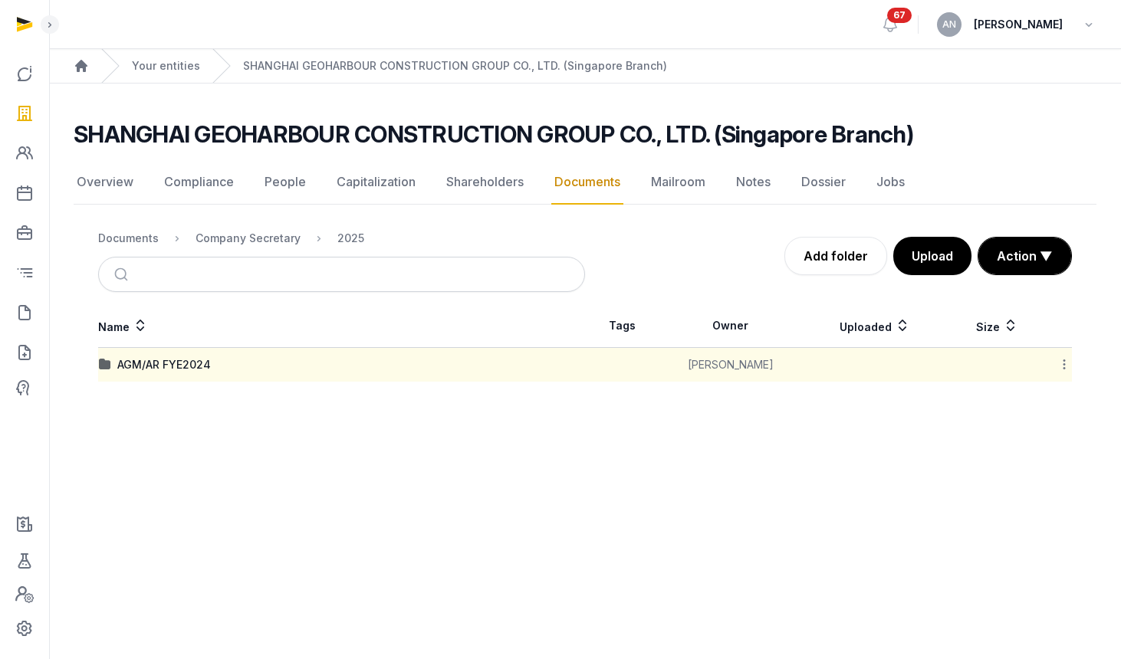
drag, startPoint x: 1067, startPoint y: 362, endPoint x: 1068, endPoint y: 472, distance: 110.4
click at [1067, 362] on icon at bounding box center [1064, 364] width 14 height 16
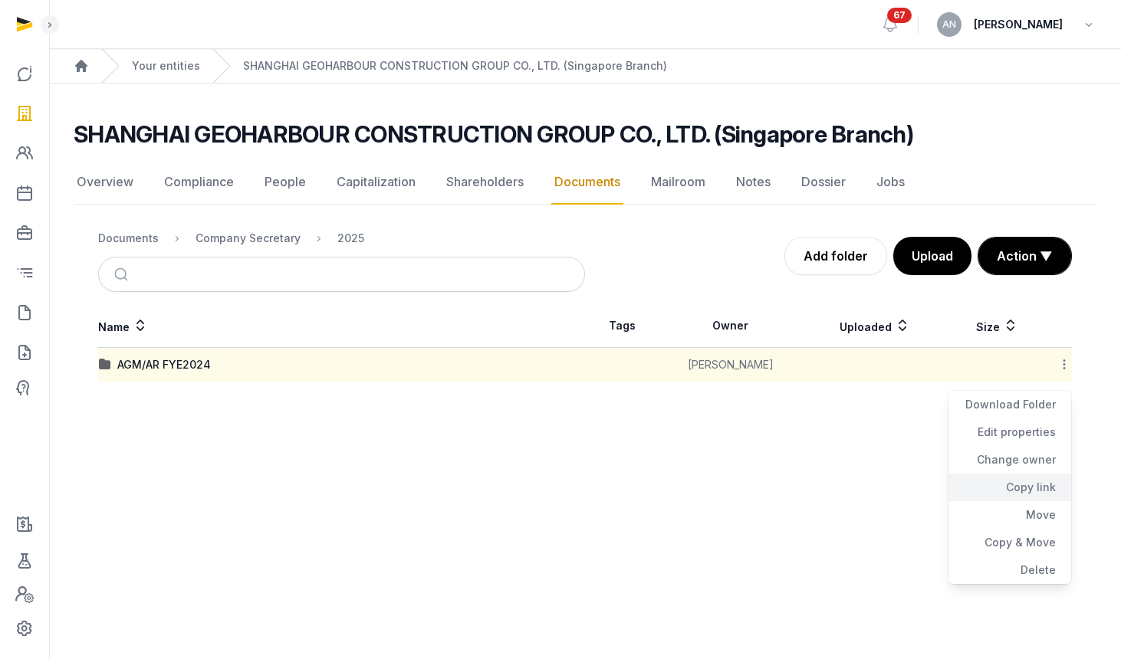
click at [1043, 488] on div "Copy link" at bounding box center [1009, 488] width 123 height 28
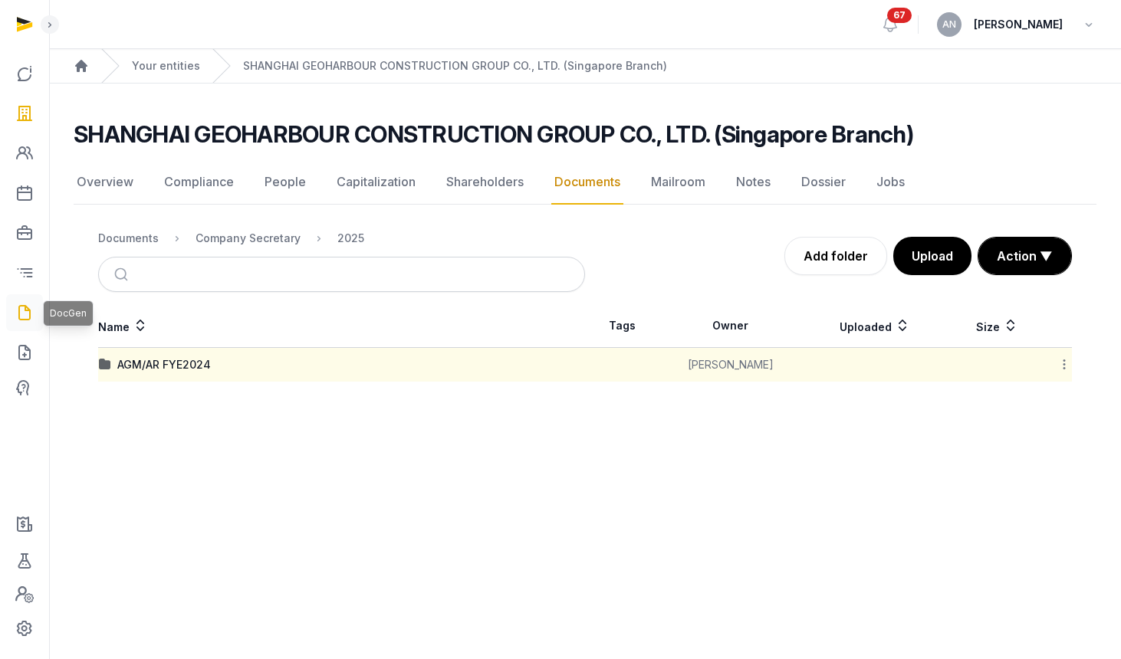
click at [30, 306] on icon at bounding box center [24, 312] width 18 height 25
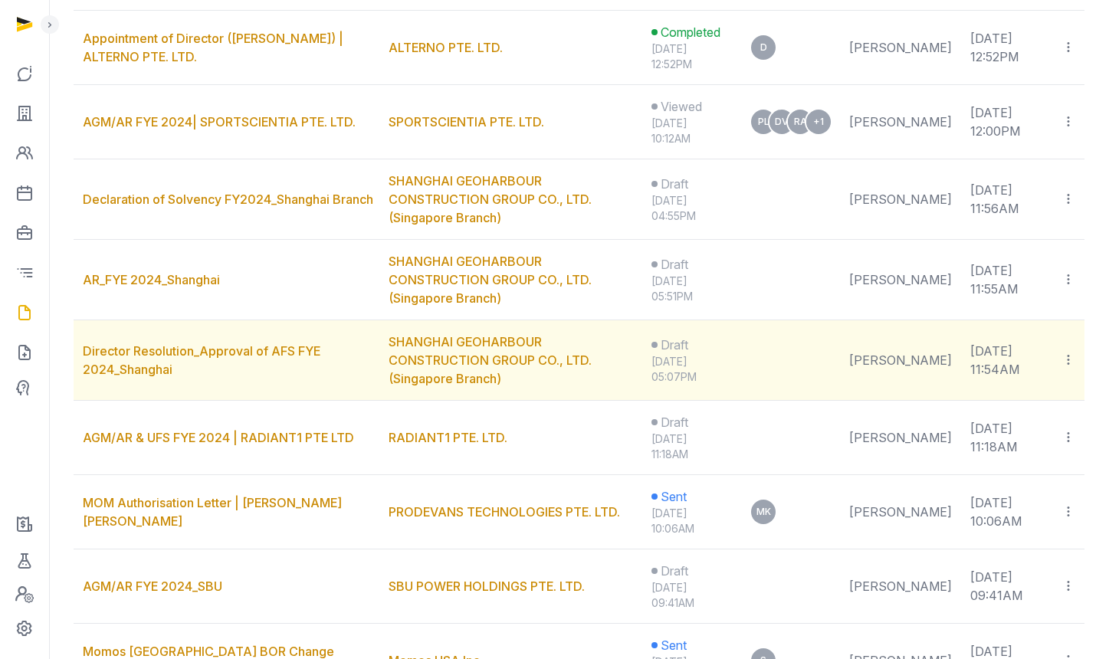
scroll to position [751, 0]
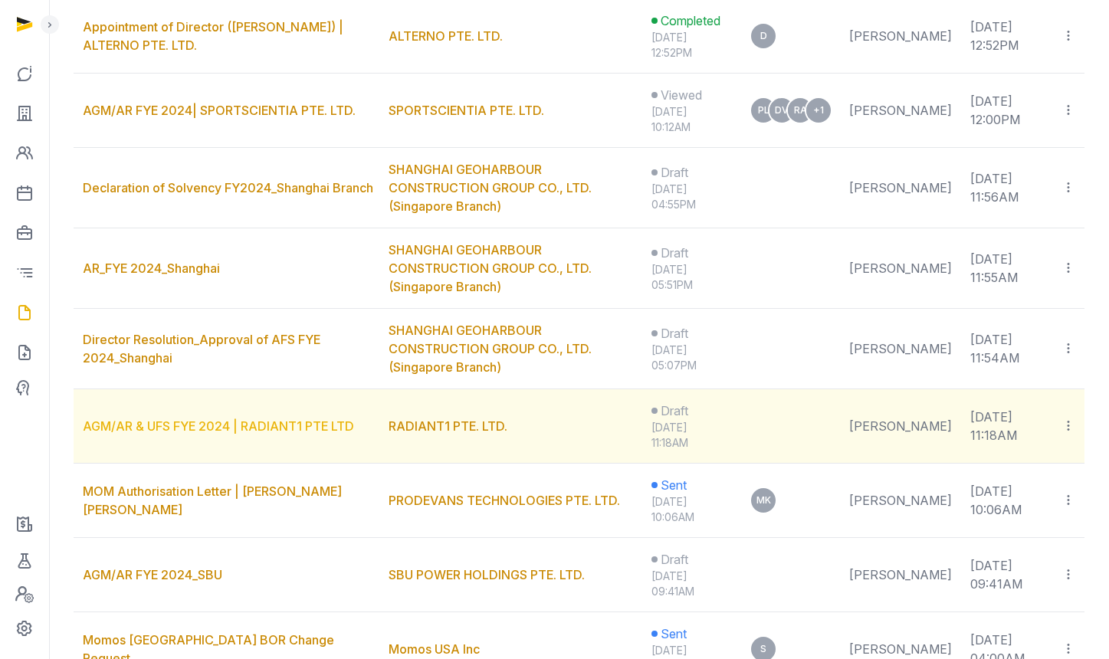
click at [189, 419] on link "AGM/AR & UFS FYE 2024 | RADIANT1 PTE LTD" at bounding box center [218, 426] width 271 height 15
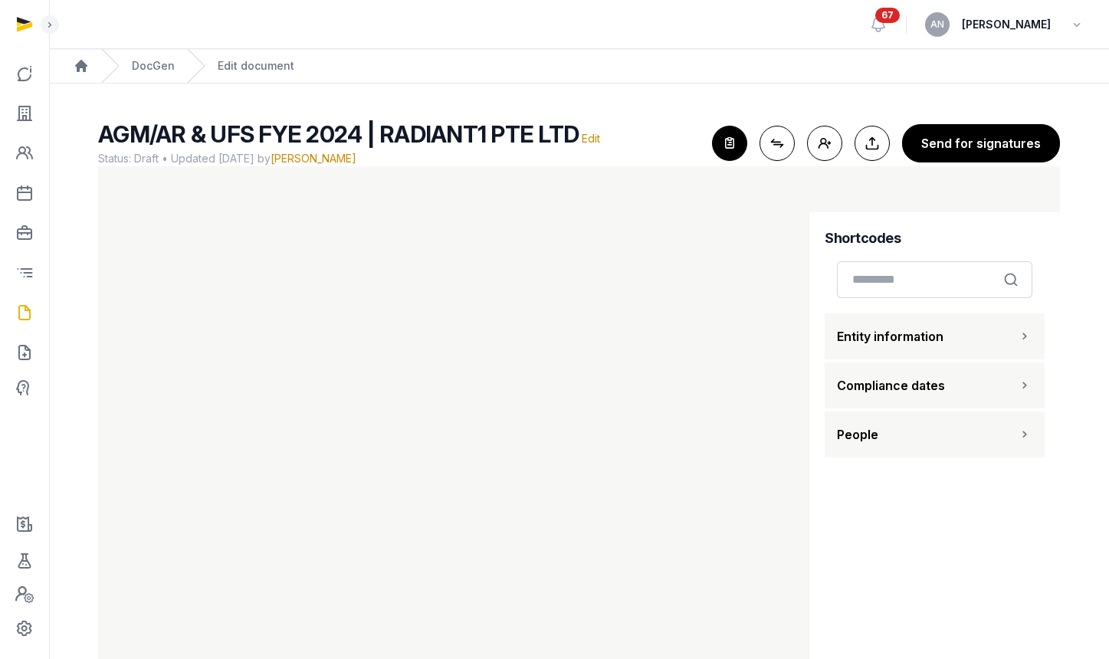
click at [302, 139] on span "AGM/AR & UFS FYE 2024 | RADIANT1 PTE LTD" at bounding box center [338, 134] width 481 height 28
click at [303, 139] on span "AGM/AR & UFS FYE 2024 | RADIANT1 PTE LTD" at bounding box center [338, 134] width 481 height 28
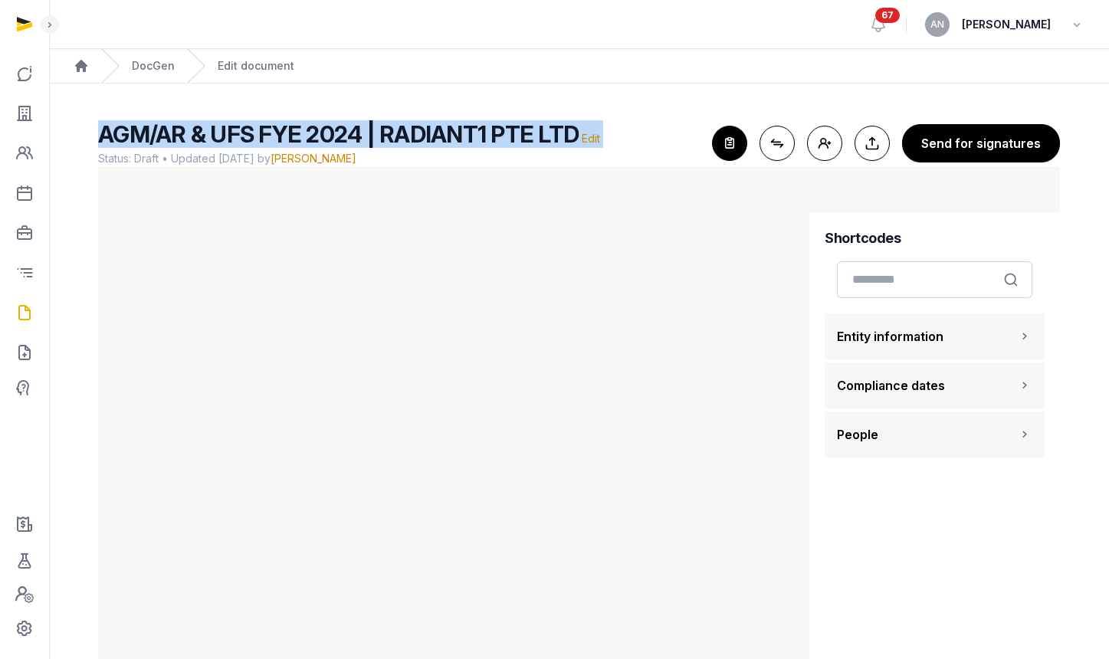
click at [303, 139] on span "AGM/AR & UFS FYE 2024 | RADIANT1 PTE LTD" at bounding box center [338, 134] width 481 height 28
copy h2 "AGM/AR & UFS FYE 2024 | RADIANT1 PTE LTD Edit"
click at [727, 134] on icon "button" at bounding box center [730, 143] width 34 height 34
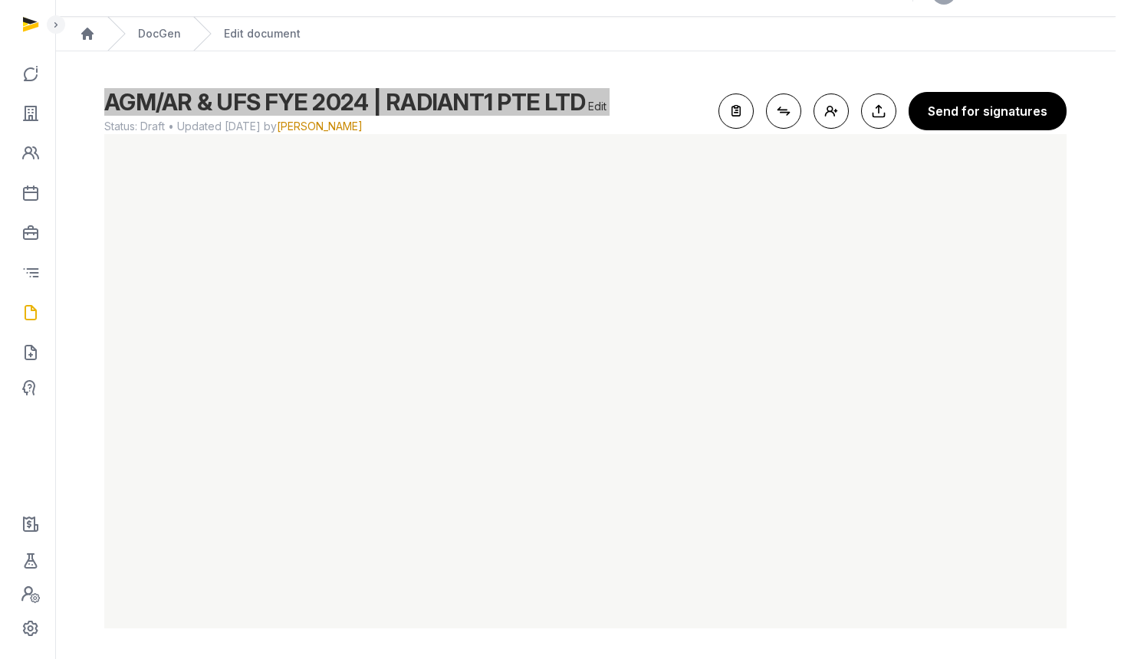
scroll to position [3, 0]
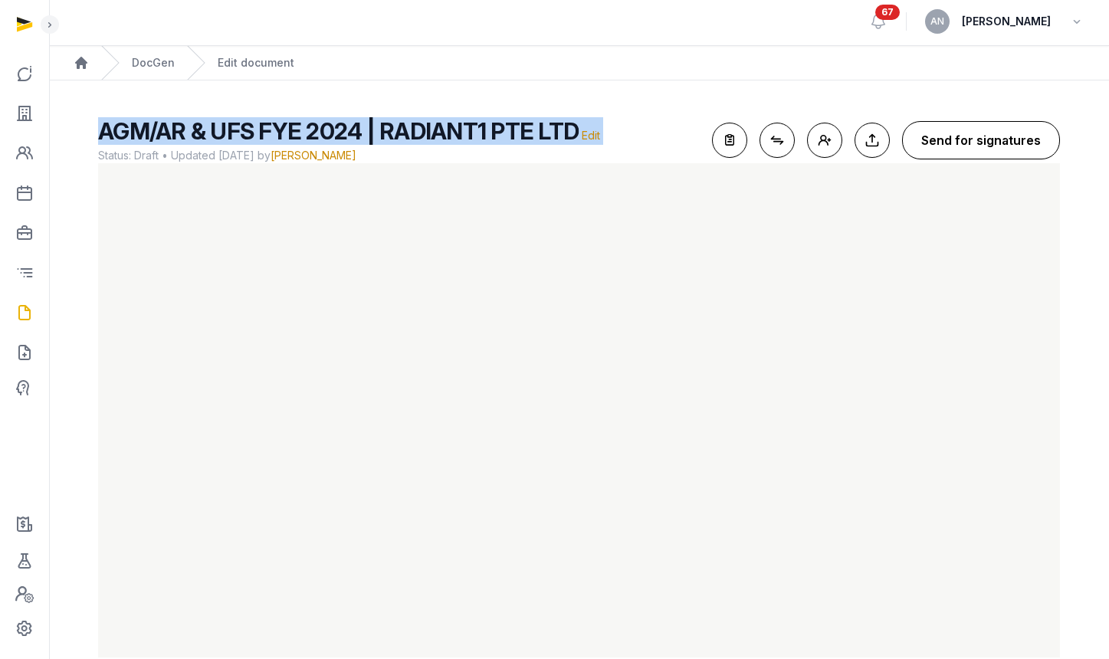
click at [980, 136] on button "Send for signatures" at bounding box center [981, 140] width 158 height 38
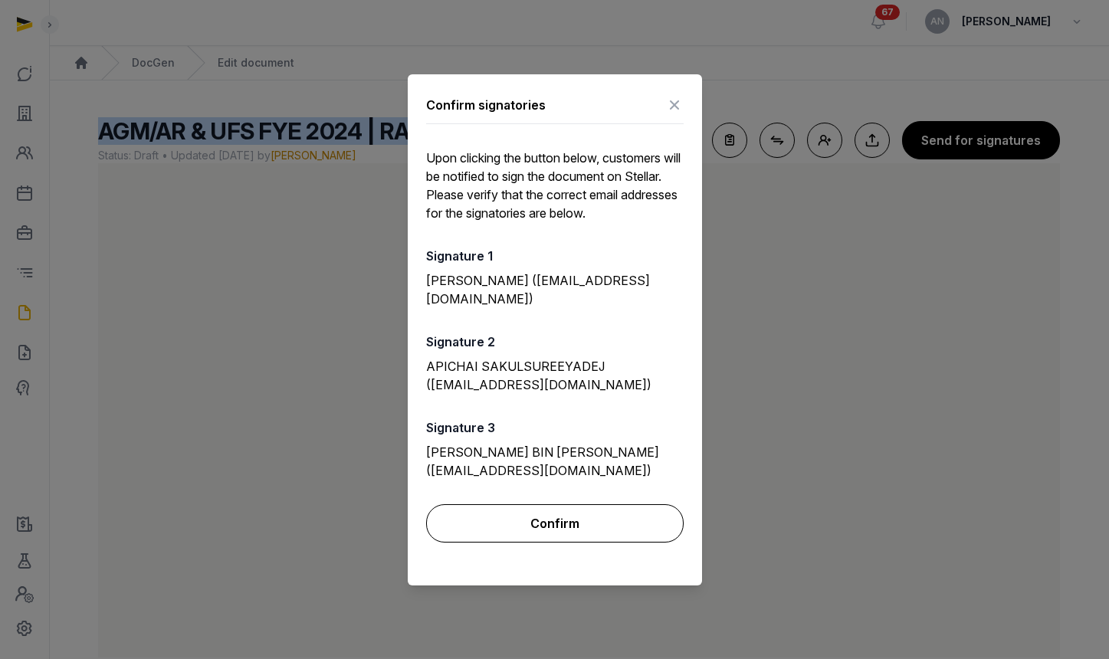
click at [580, 516] on button "Confirm" at bounding box center [555, 523] width 258 height 38
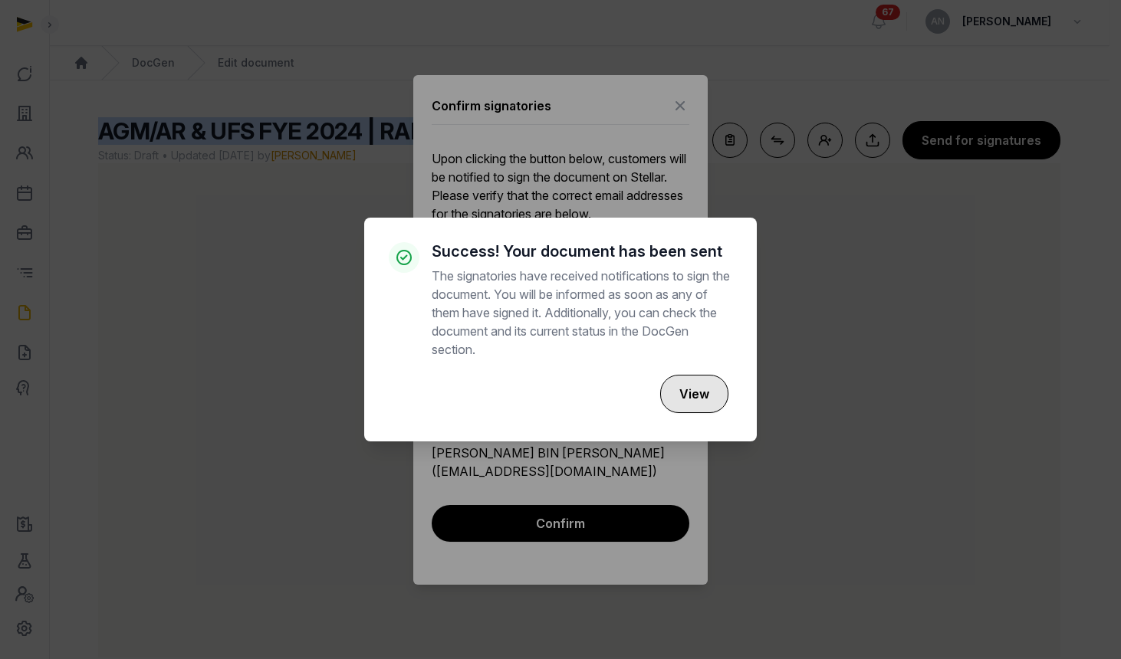
click at [670, 399] on button "View" at bounding box center [694, 394] width 68 height 38
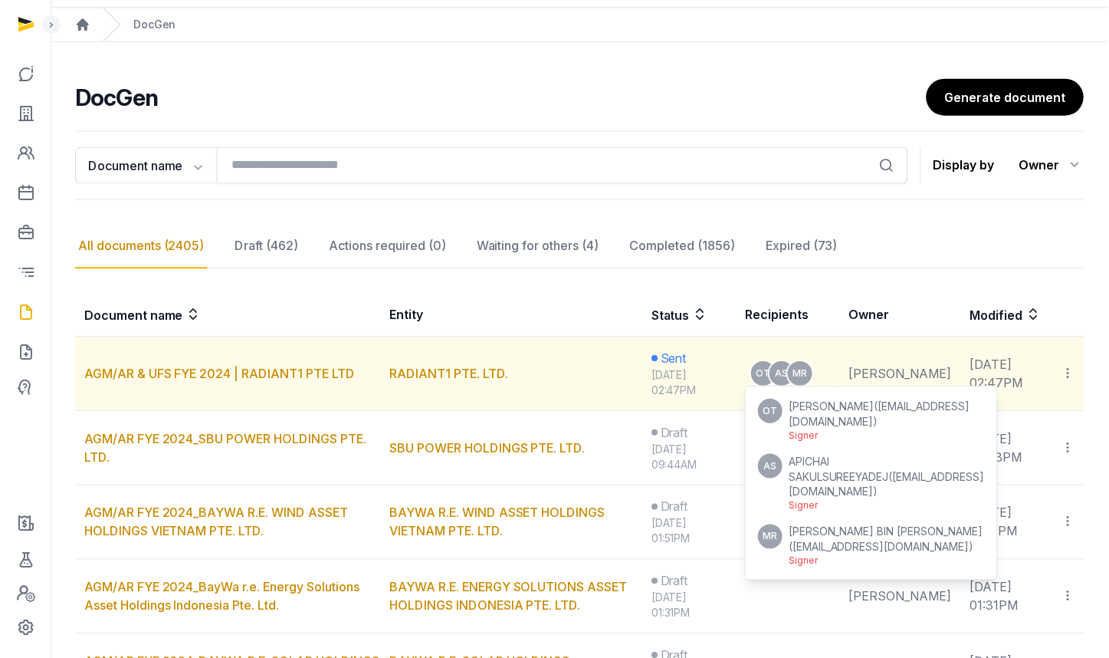
scroll to position [132, 0]
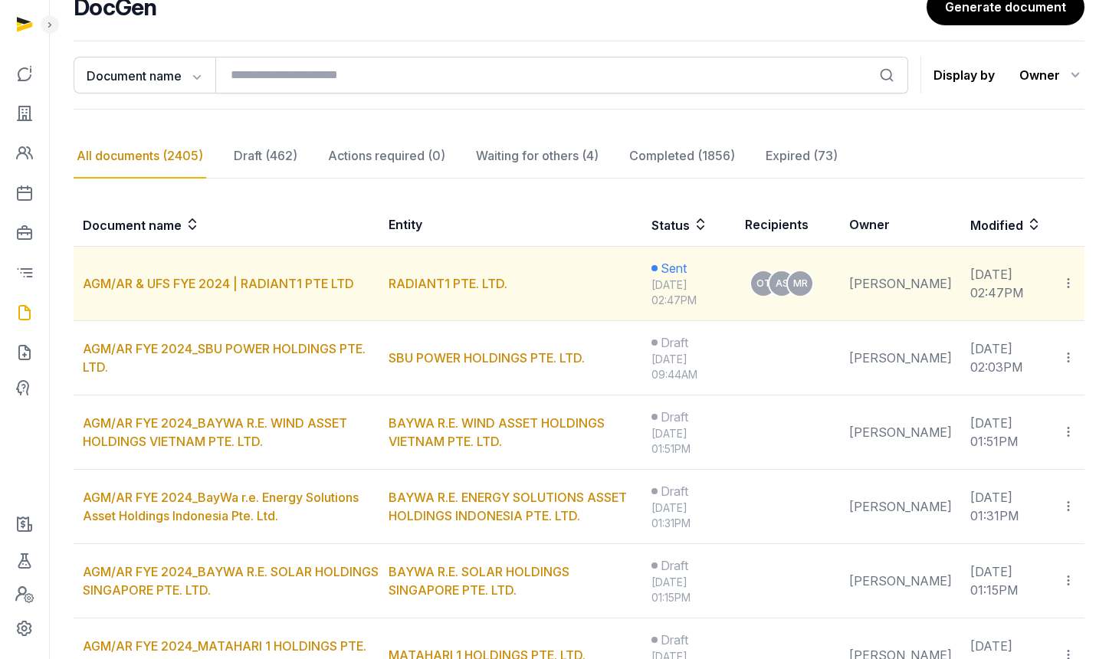
click at [1074, 281] on icon at bounding box center [1069, 283] width 14 height 16
click at [990, 329] on div "Copy links" at bounding box center [1006, 325] width 108 height 18
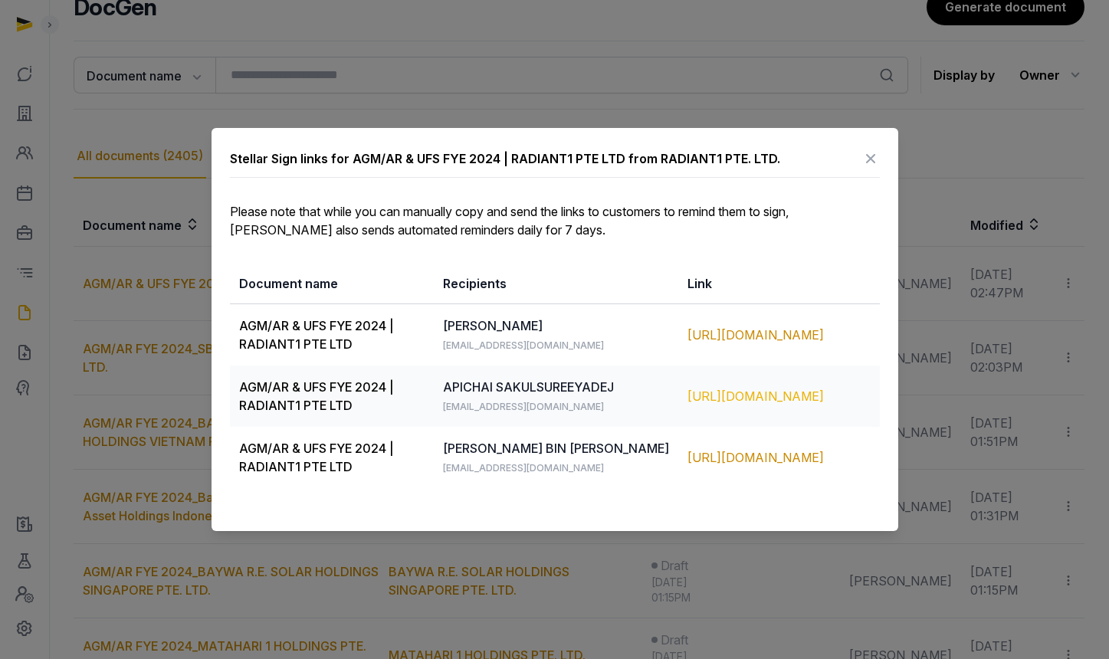
copy tbody "AGM/AR & UFS FYE 2024 | RADIANT1 PTE LTD ONG PENG TSIN peng.sig@monkshill.com h…"
drag, startPoint x: 239, startPoint y: 327, endPoint x: 841, endPoint y: 407, distance: 607.1
click at [841, 407] on tbody "AGM/AR & UFS FYE 2024 | RADIANT1 PTE LTD ONG PENG TSIN peng.sig@monkshill.com h…" at bounding box center [555, 396] width 650 height 185
click at [270, 70] on div at bounding box center [554, 329] width 1109 height 659
click at [300, 19] on div at bounding box center [554, 329] width 1109 height 658
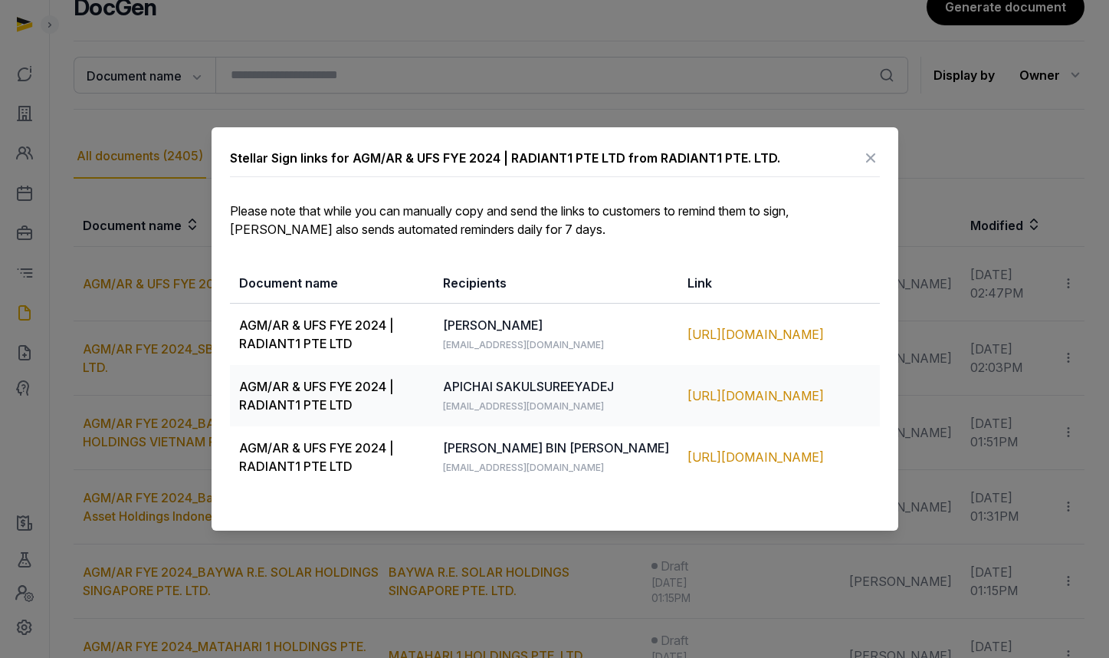
click at [289, 74] on div at bounding box center [554, 329] width 1109 height 658
click at [261, 77] on div at bounding box center [554, 329] width 1109 height 658
click at [108, 227] on div at bounding box center [554, 329] width 1109 height 658
click at [869, 156] on icon at bounding box center [871, 158] width 18 height 25
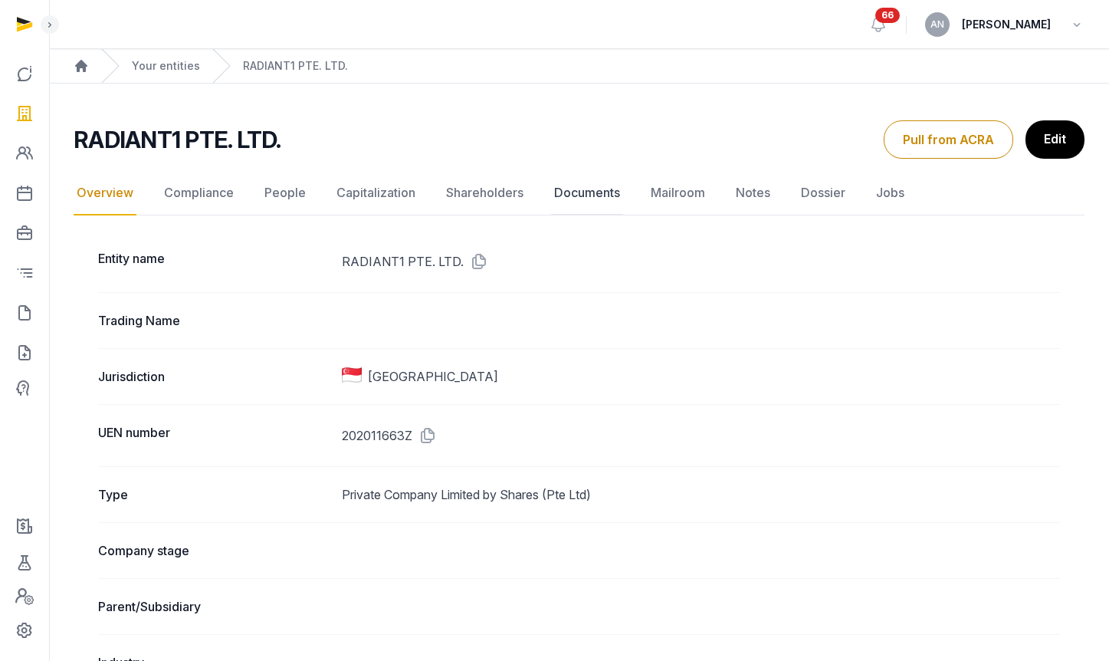
click at [599, 205] on link "Documents" at bounding box center [587, 193] width 72 height 44
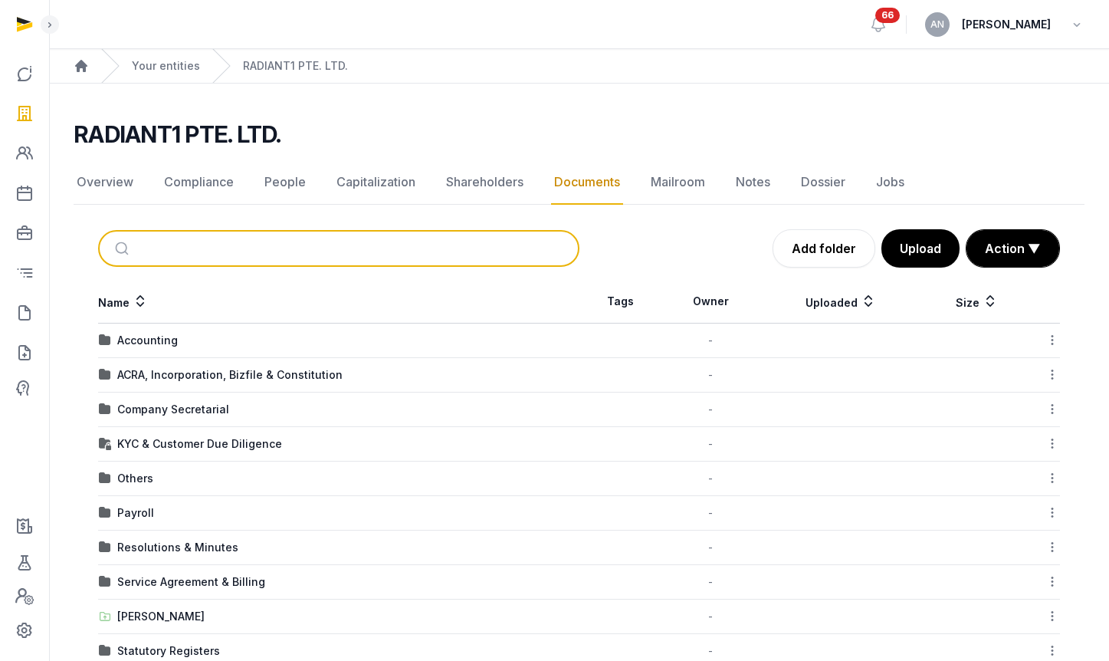
click at [450, 248] on input "search" at bounding box center [357, 248] width 430 height 34
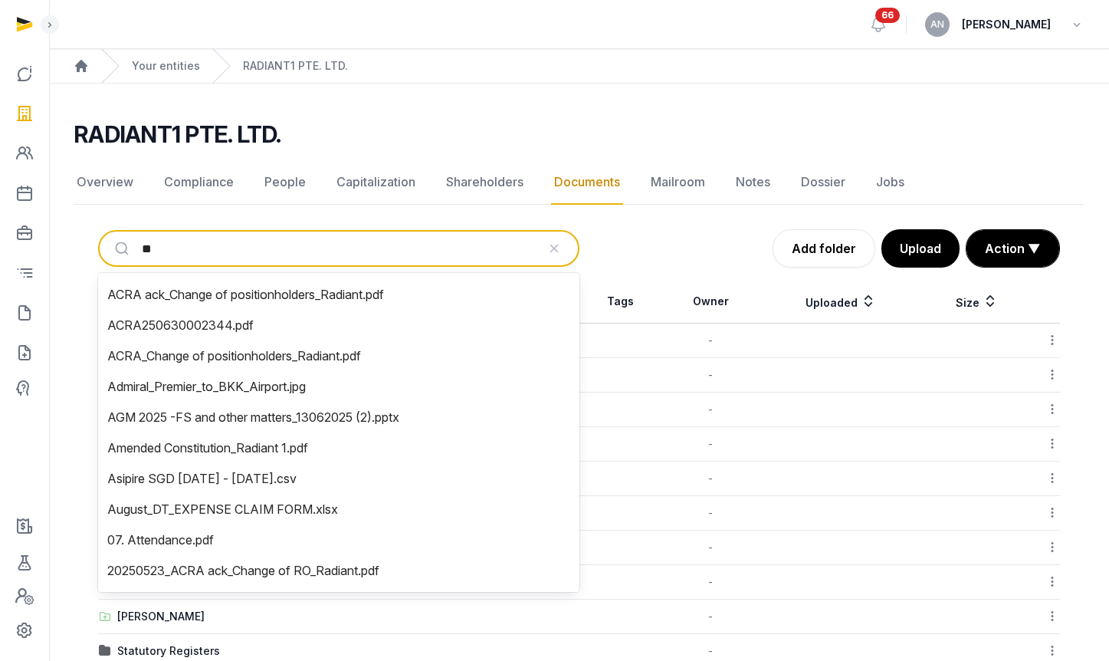
type input "***"
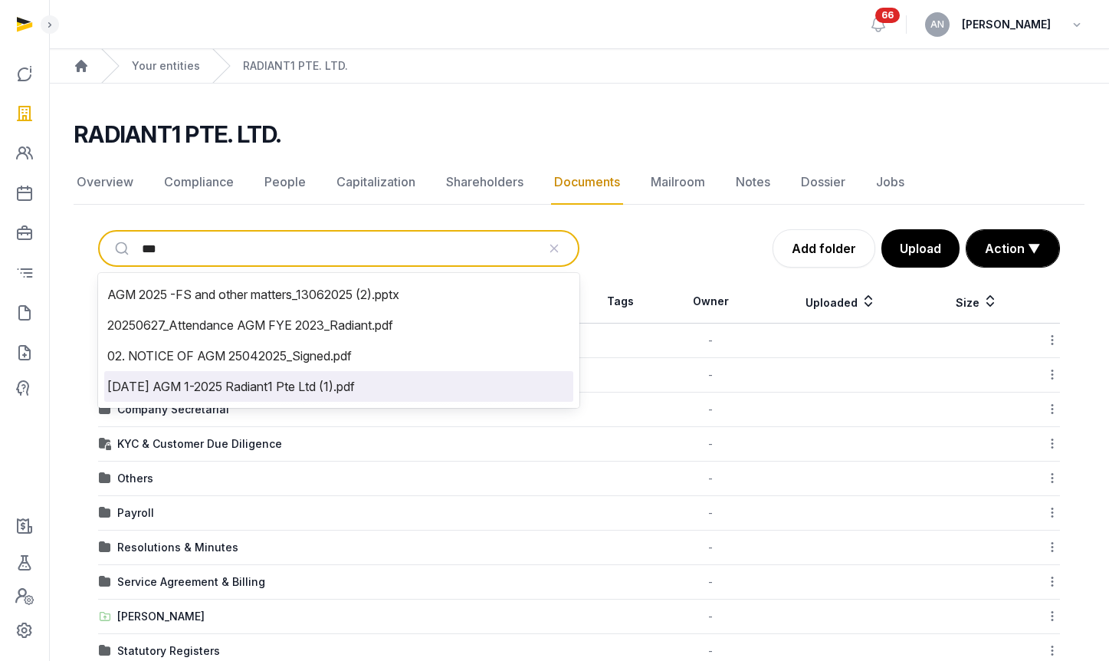
click at [387, 383] on li "2025-05-09 AGM 1-2025 Radiant1 Pte Ltd (1).pdf" at bounding box center [338, 386] width 469 height 31
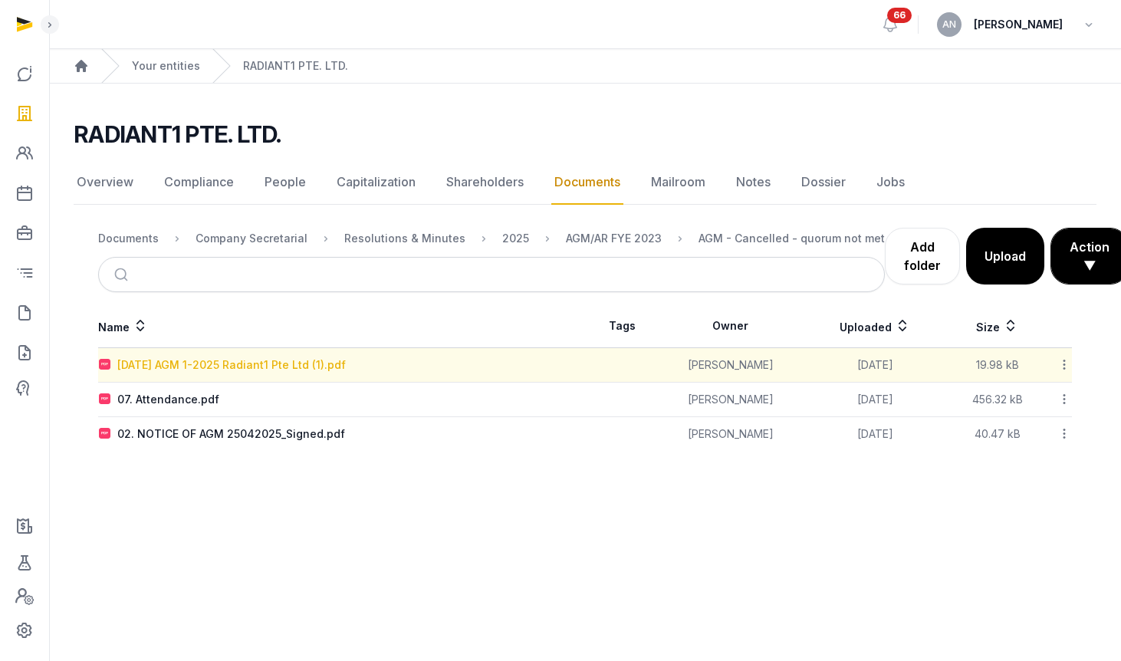
click at [271, 368] on div "2025-05-09 AGM 1-2025 Radiant1 Pte Ltd (1).pdf" at bounding box center [231, 364] width 228 height 15
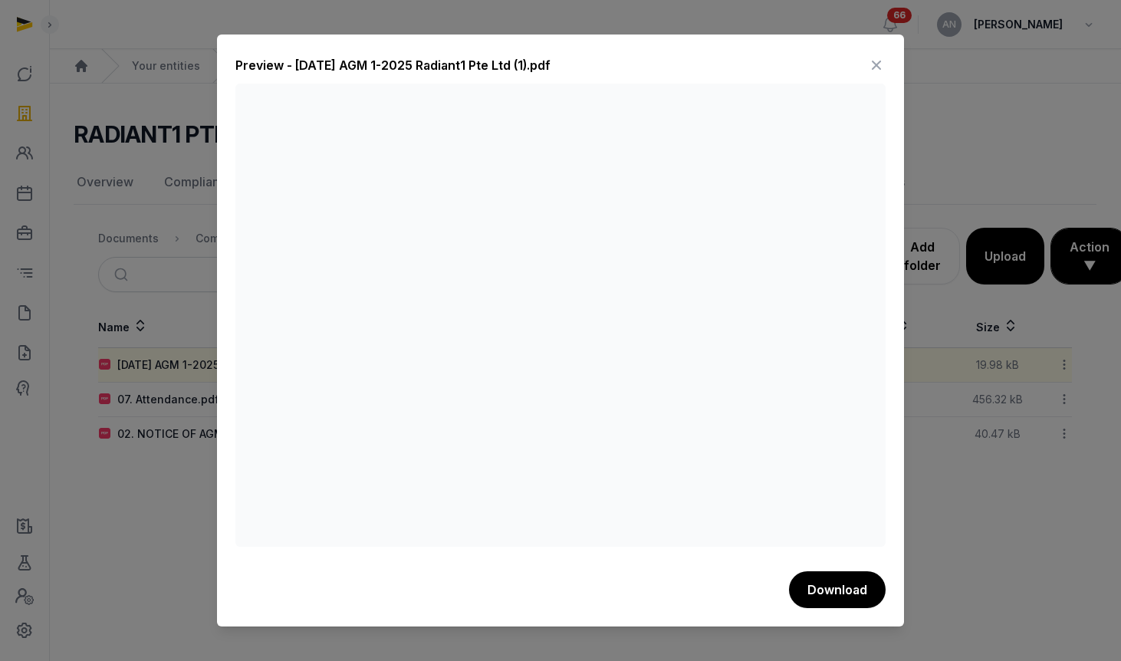
click at [869, 60] on icon at bounding box center [876, 65] width 18 height 25
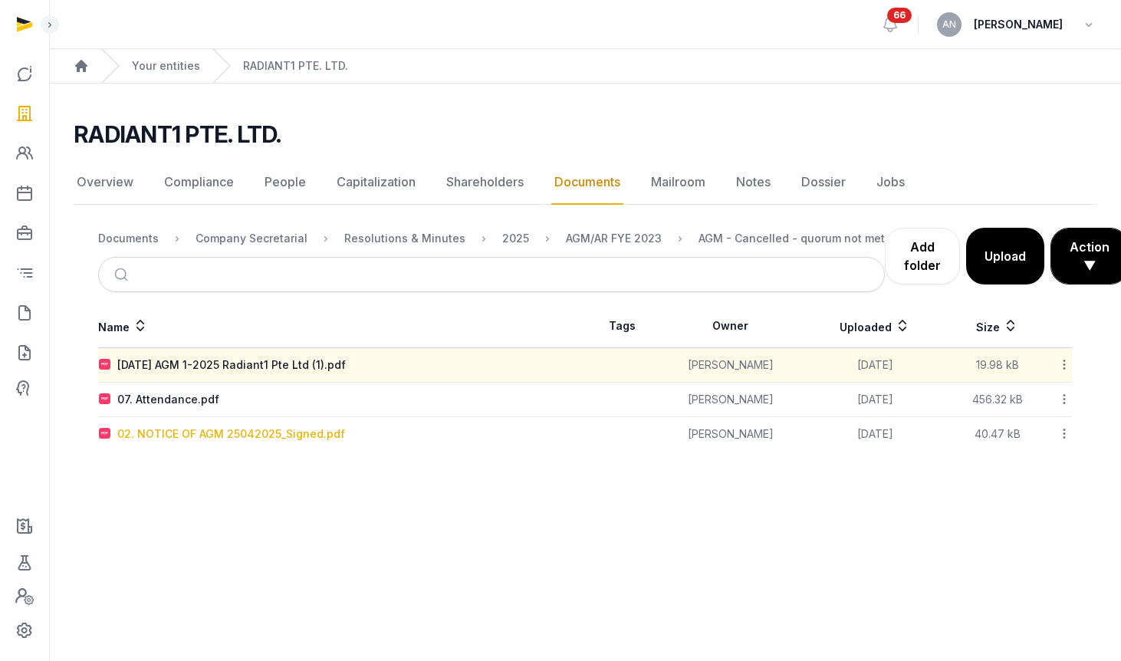
click at [263, 429] on div "02. NOTICE OF AGM 25042025_Signed.pdf" at bounding box center [231, 433] width 228 height 15
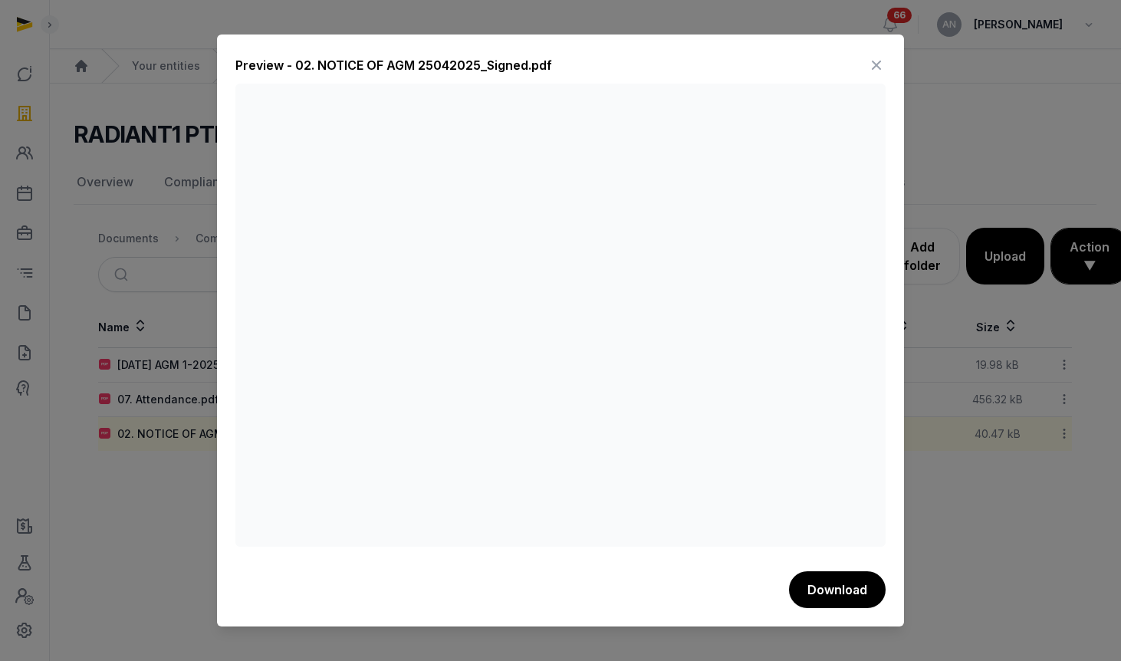
click at [877, 67] on icon at bounding box center [876, 65] width 18 height 25
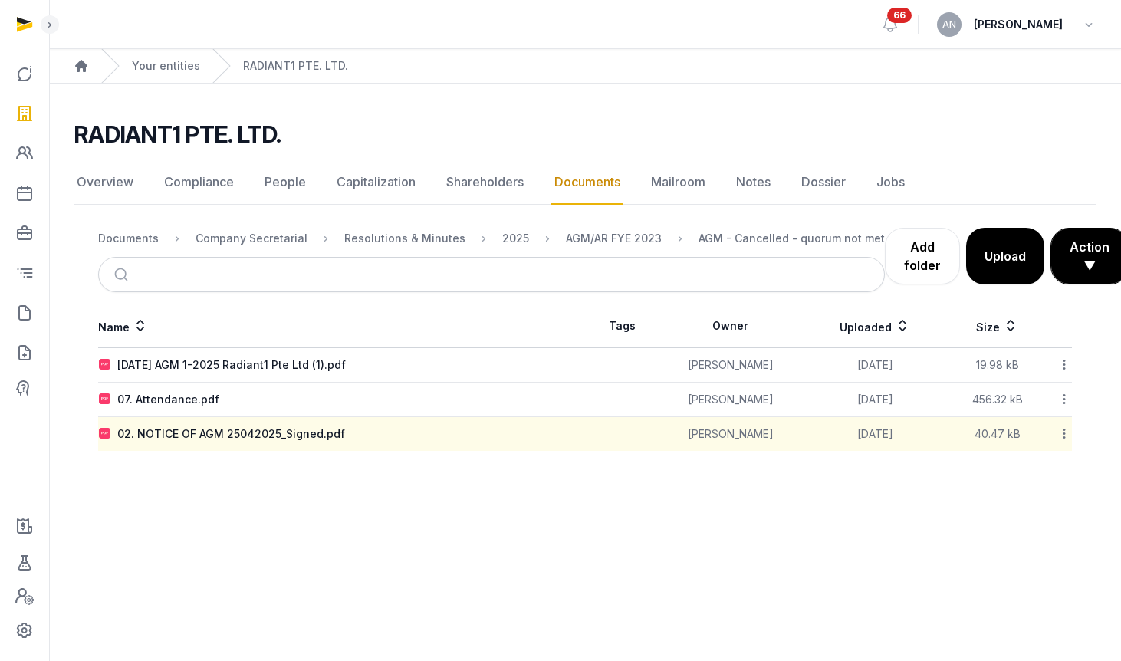
click at [215, 443] on td "02. NOTICE OF AGM 25042025_Signed.pdf" at bounding box center [341, 434] width 487 height 34
click at [221, 426] on div "02. NOTICE OF AGM 25042025_Signed.pdf" at bounding box center [231, 433] width 228 height 15
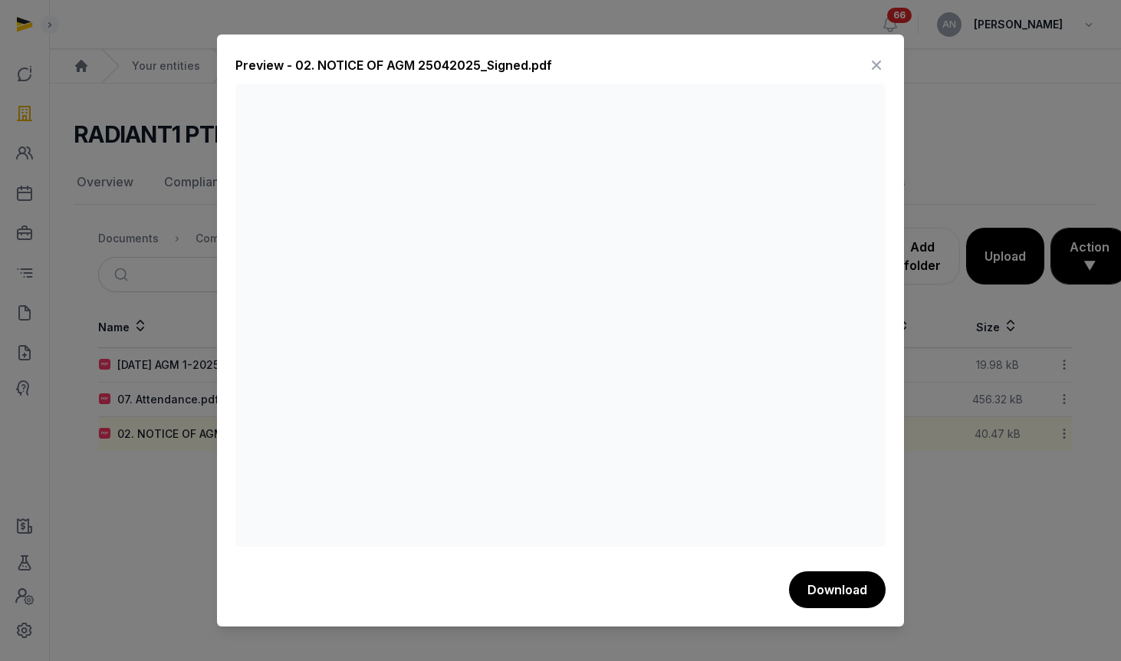
click at [880, 61] on icon at bounding box center [876, 65] width 18 height 25
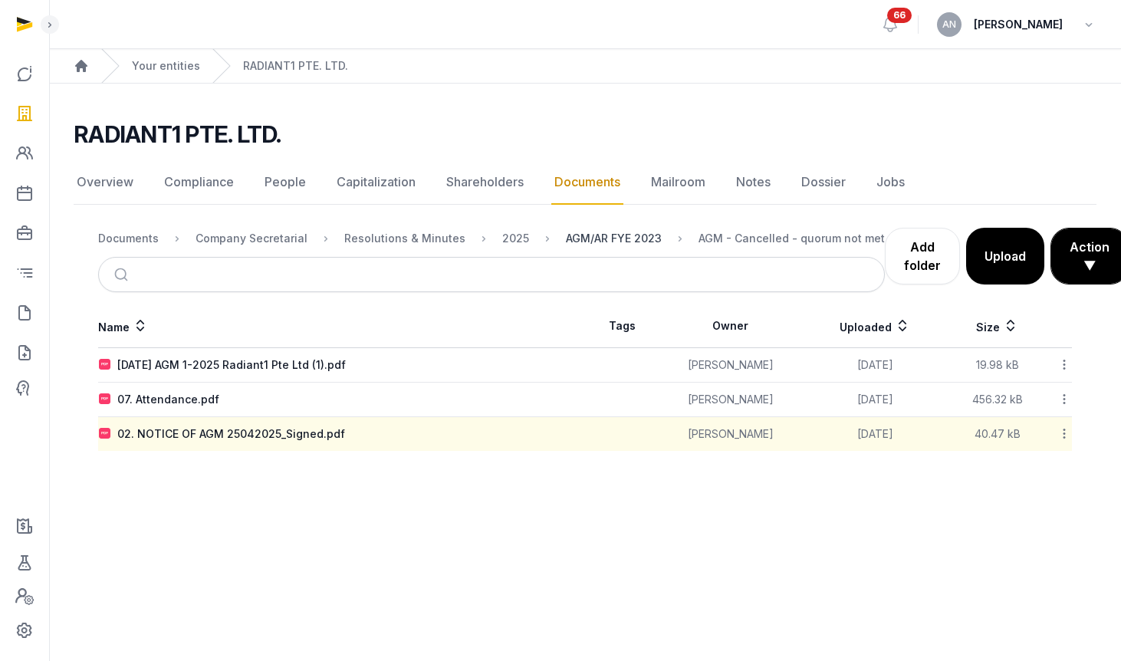
click at [618, 238] on div "AGM/AR FYE 2023" at bounding box center [614, 238] width 96 height 15
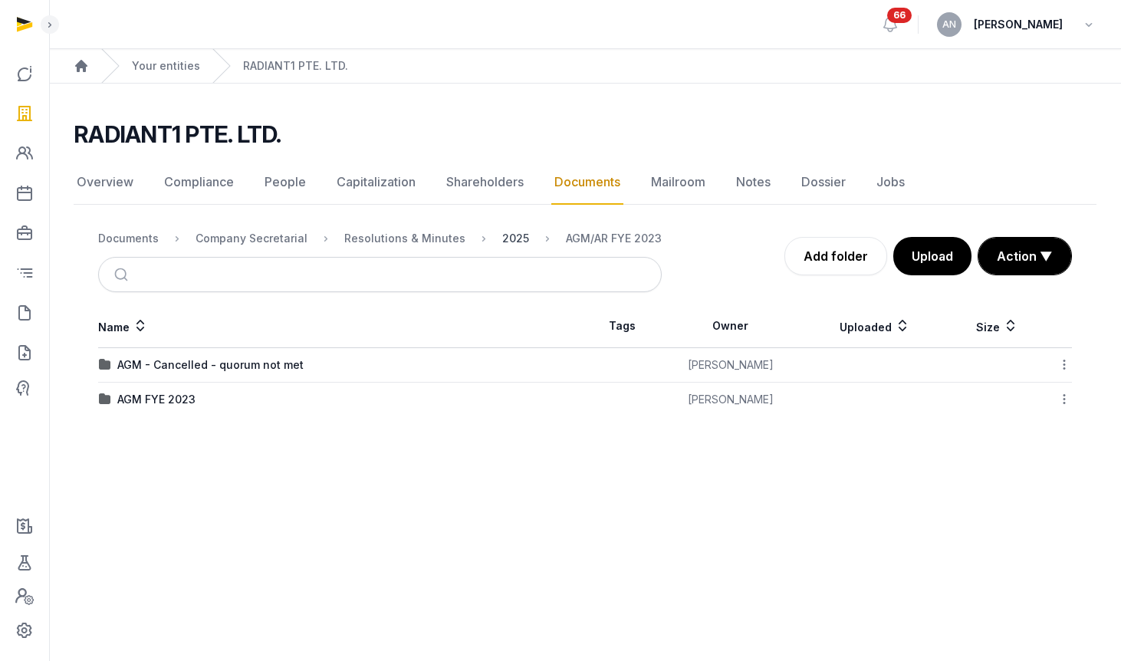
click at [502, 238] on div "2025" at bounding box center [515, 238] width 27 height 15
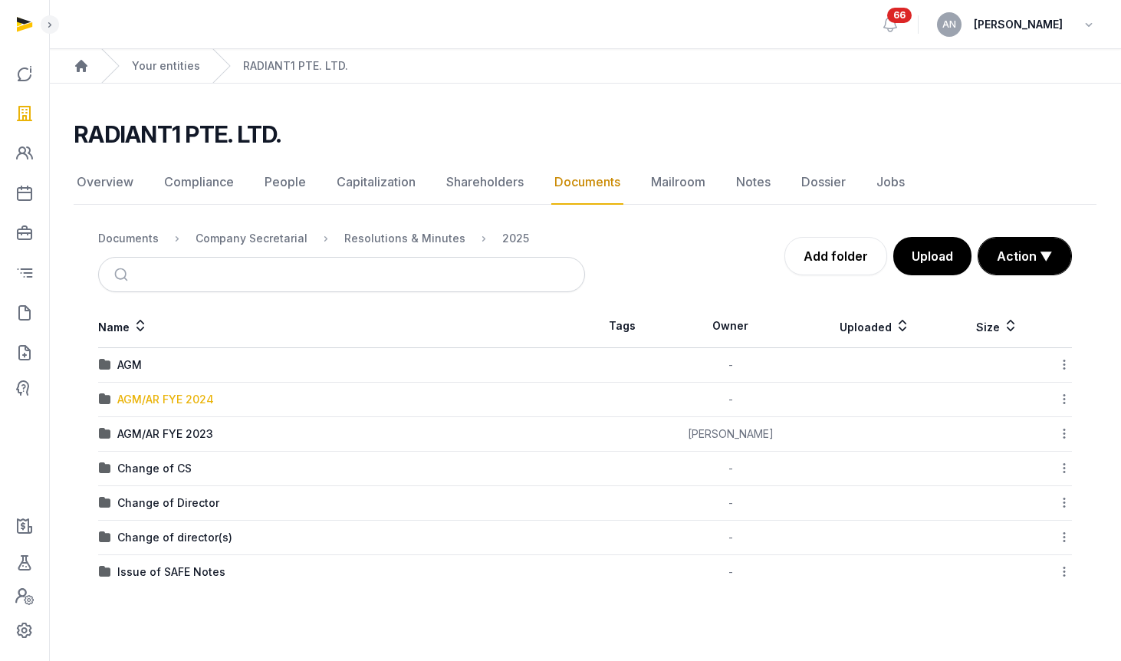
click at [193, 399] on div "AGM/AR FYE 2024" at bounding box center [165, 399] width 97 height 15
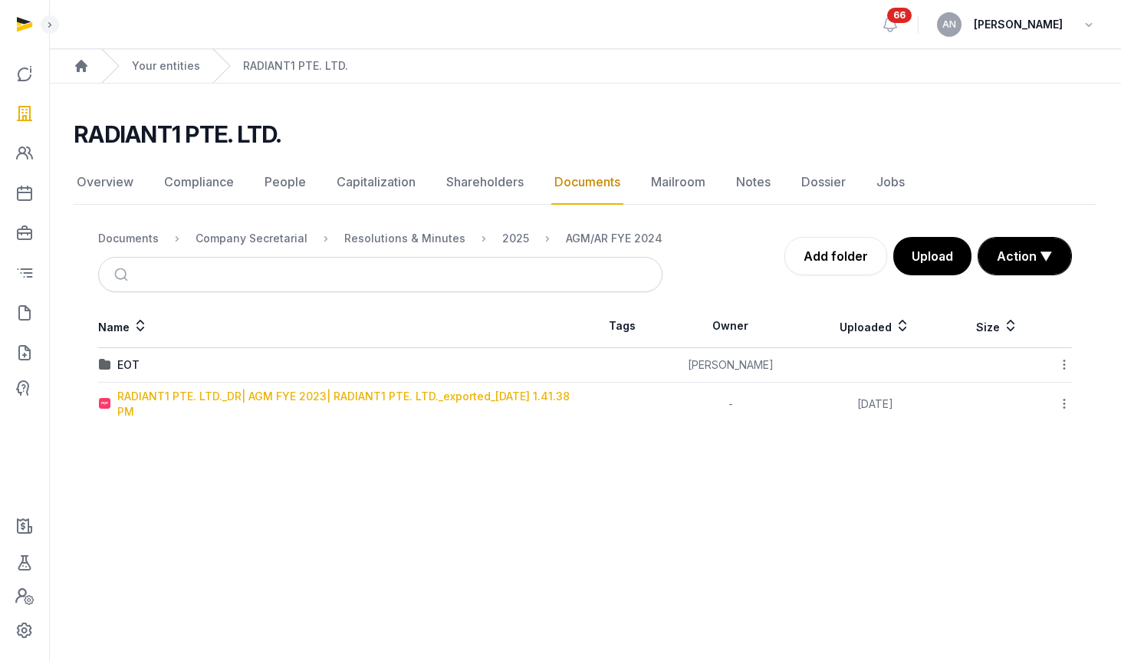
click at [155, 402] on div "RADIANT1 PTE. LTD._DR| AGM FYE 2023| RADIANT1 PTE. LTD._exported_2025-06-24 1.4…" at bounding box center [350, 404] width 467 height 31
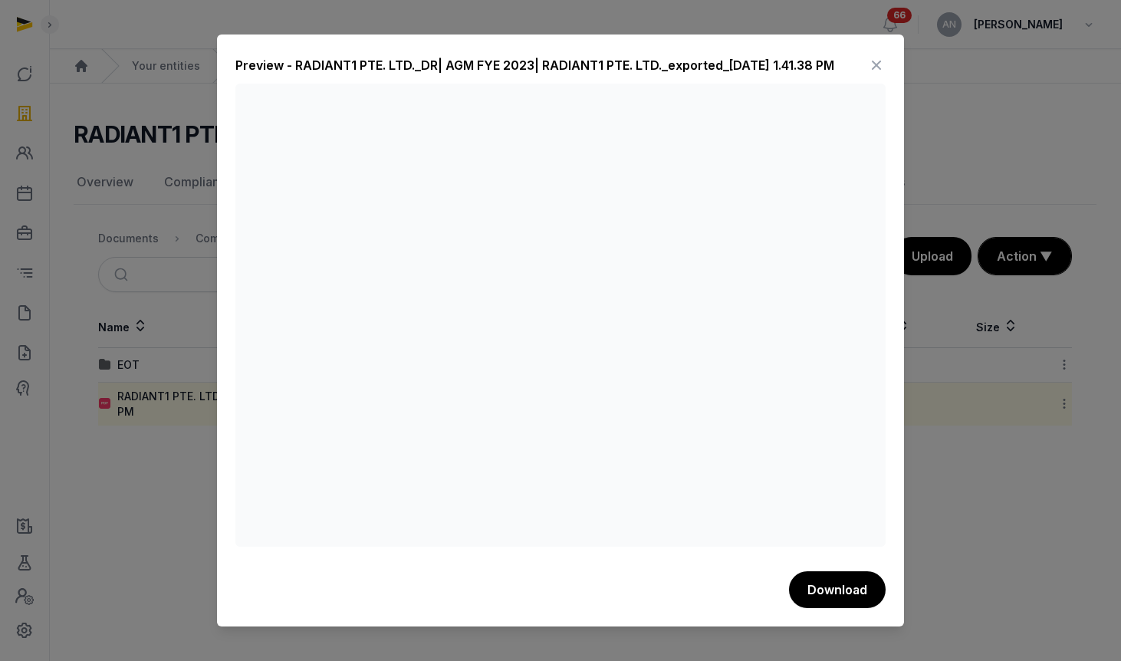
click at [878, 58] on icon at bounding box center [876, 65] width 18 height 25
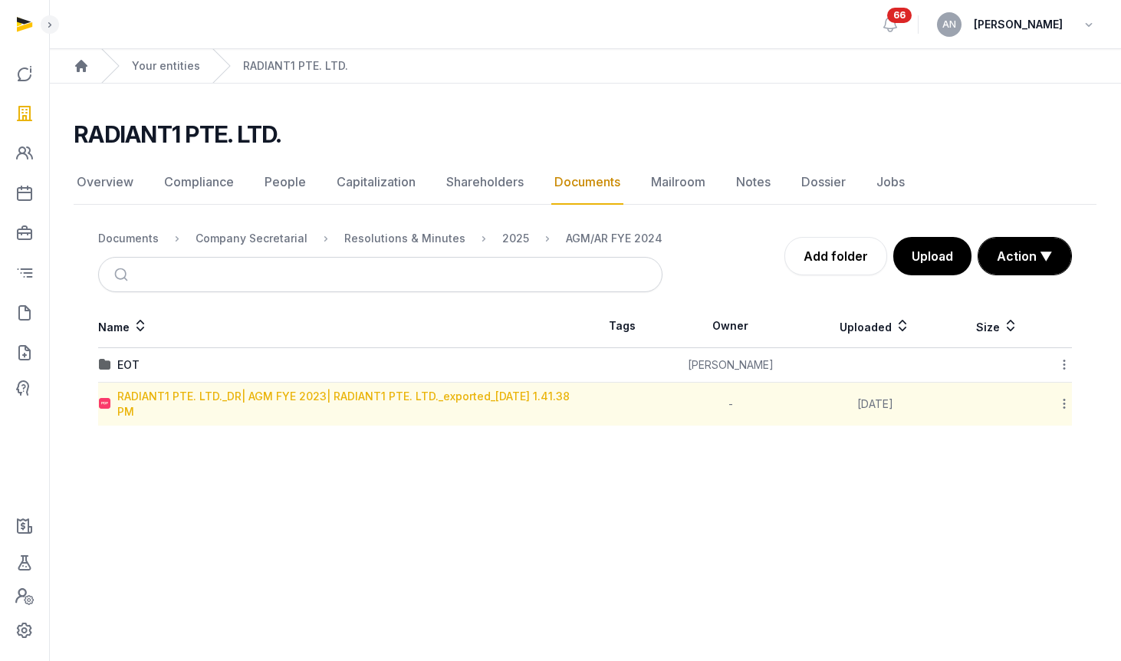
click at [344, 389] on div "RADIANT1 PTE. LTD._DR| AGM FYE 2023| RADIANT1 PTE. LTD._exported_2025-06-24 1.4…" at bounding box center [350, 404] width 467 height 31
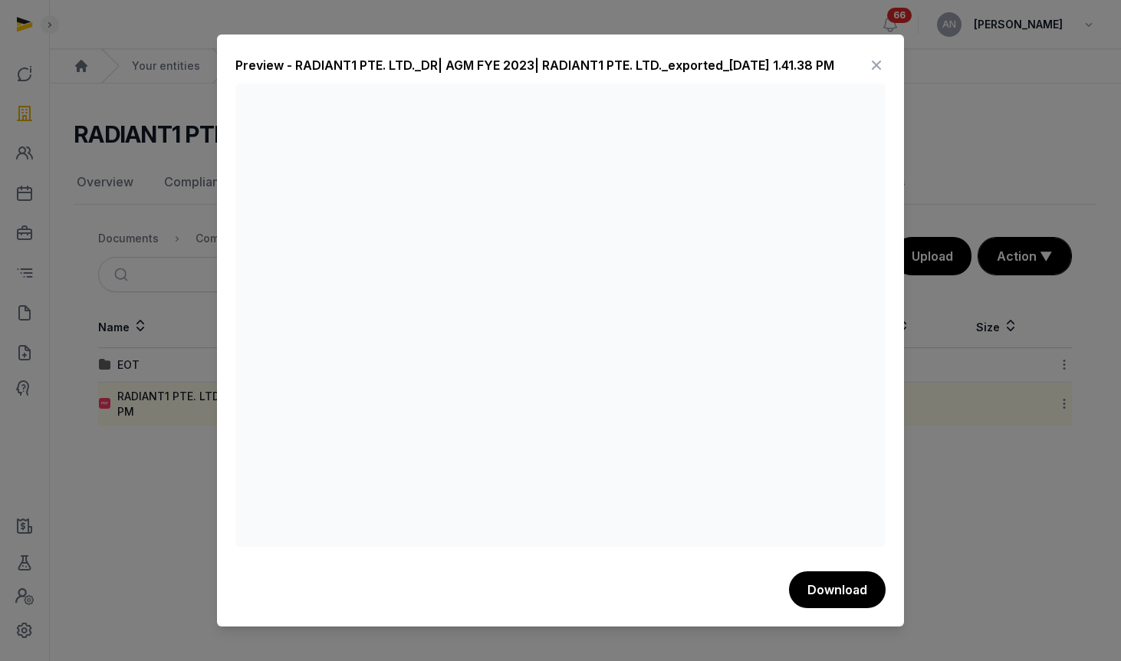
click at [884, 63] on icon at bounding box center [876, 65] width 18 height 25
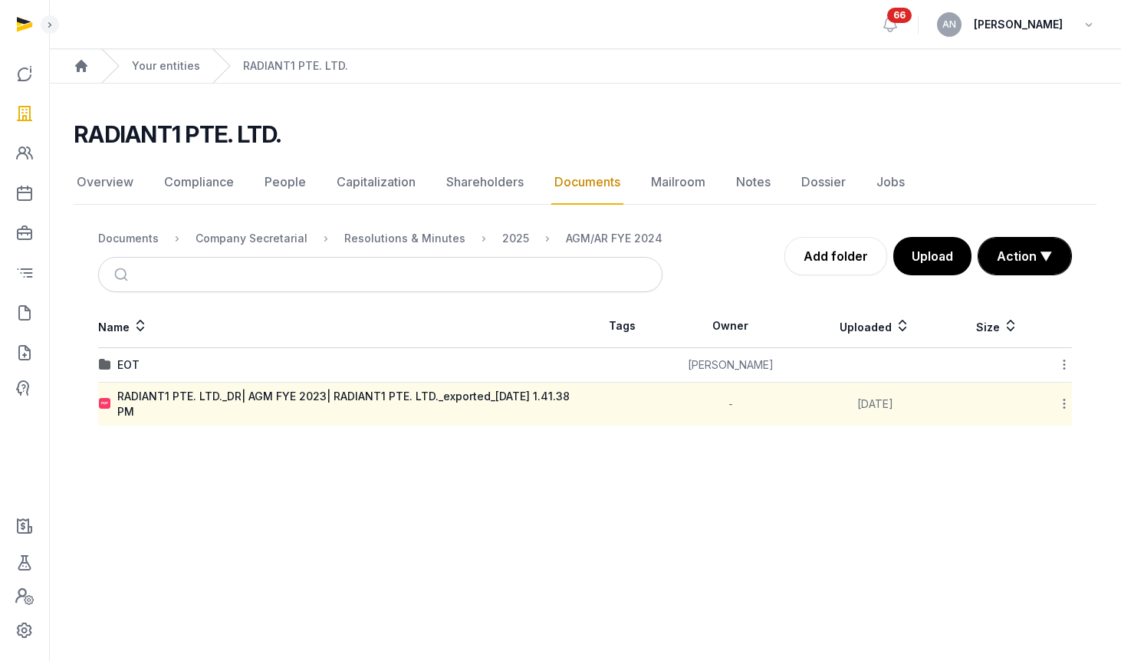
click at [1064, 401] on icon at bounding box center [1064, 404] width 14 height 16
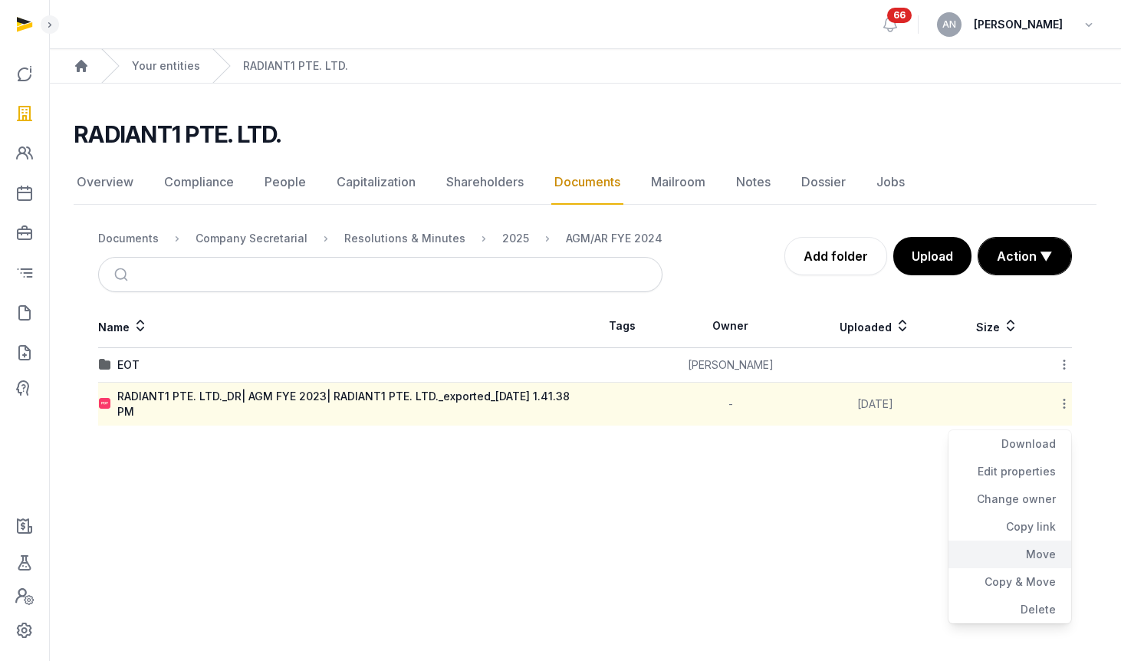
click at [1034, 551] on div "Move" at bounding box center [1009, 554] width 123 height 28
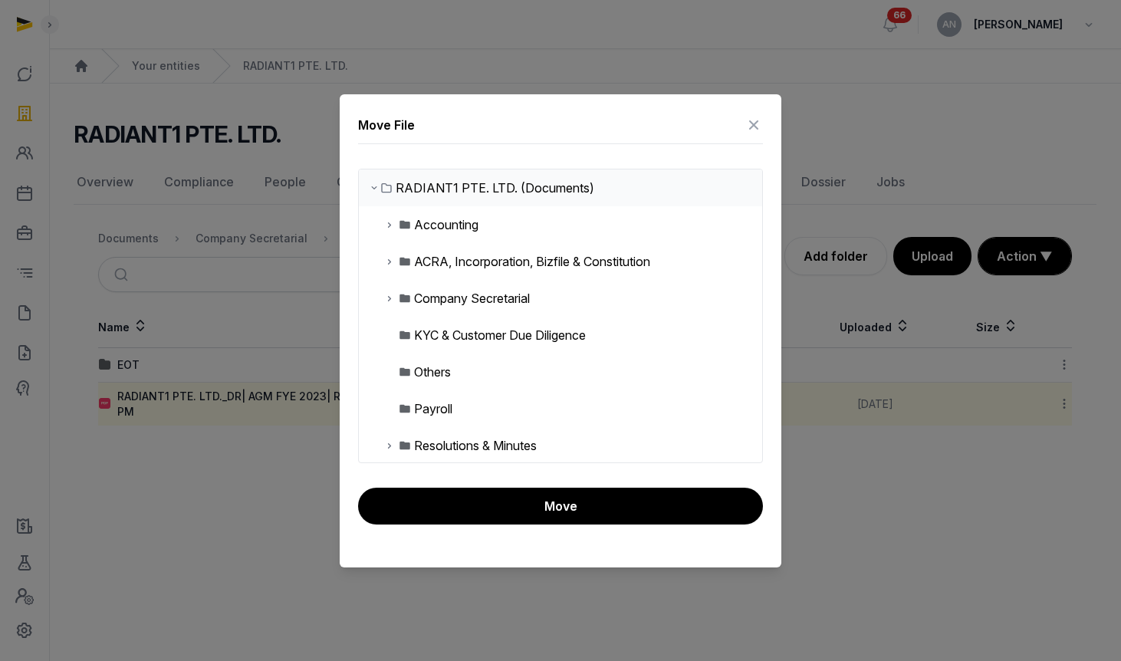
drag, startPoint x: 389, startPoint y: 299, endPoint x: 394, endPoint y: 306, distance: 8.3
click at [389, 299] on icon at bounding box center [389, 298] width 12 height 18
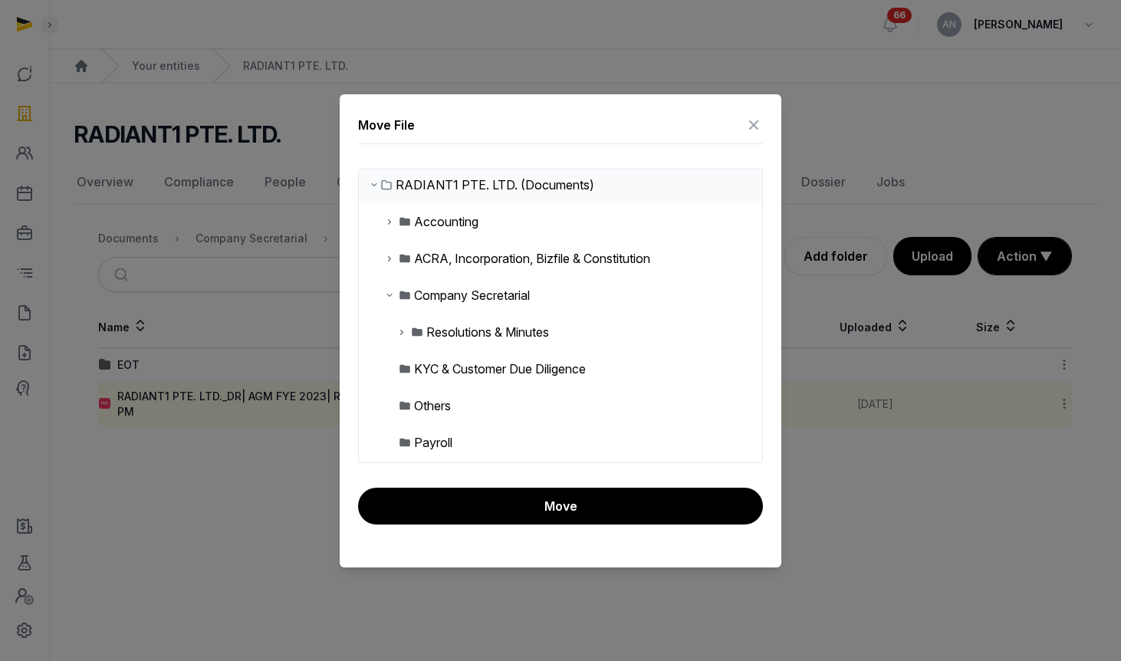
click at [406, 331] on icon at bounding box center [402, 332] width 12 height 18
click at [413, 366] on icon at bounding box center [414, 369] width 12 height 18
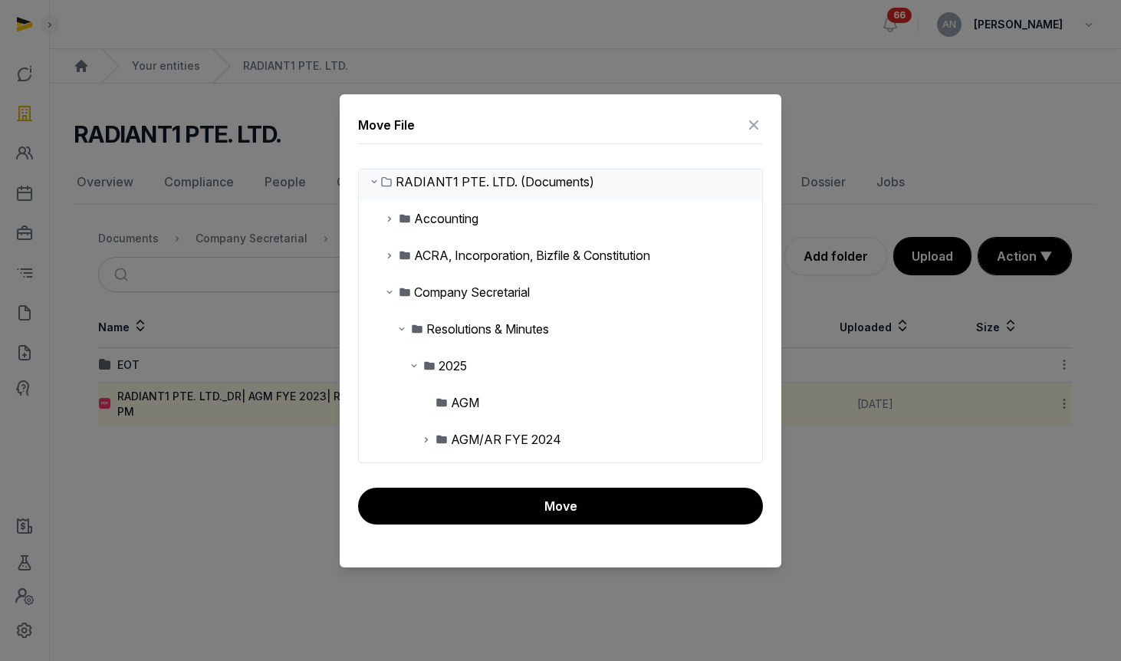
scroll to position [9, 0]
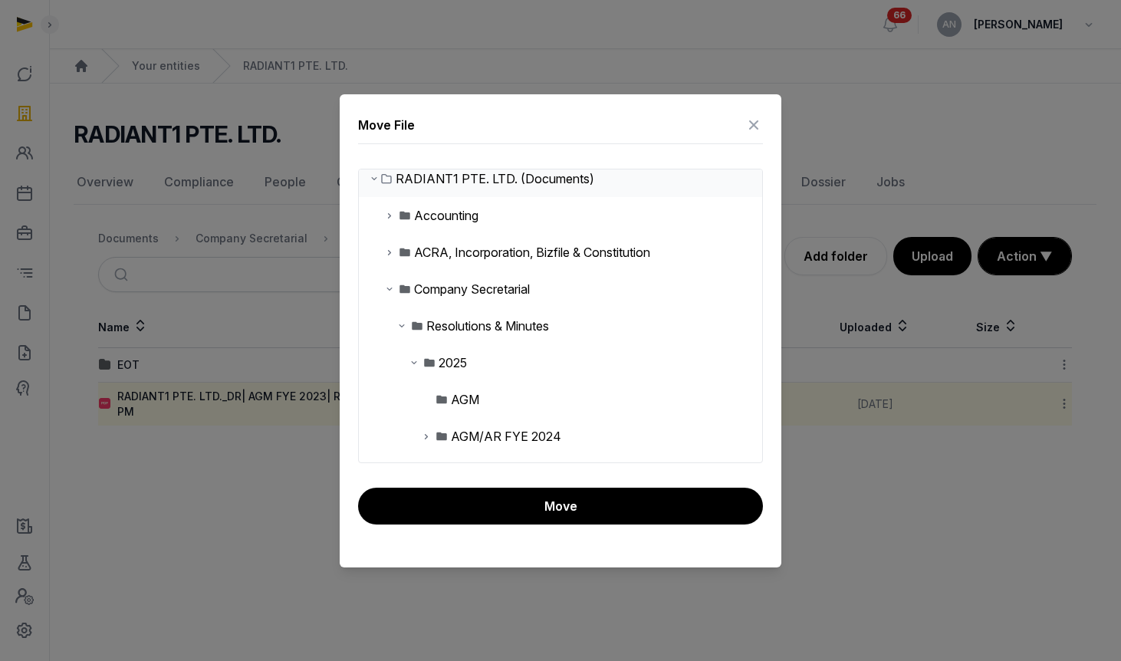
click at [454, 400] on div "AGM" at bounding box center [465, 399] width 28 height 18
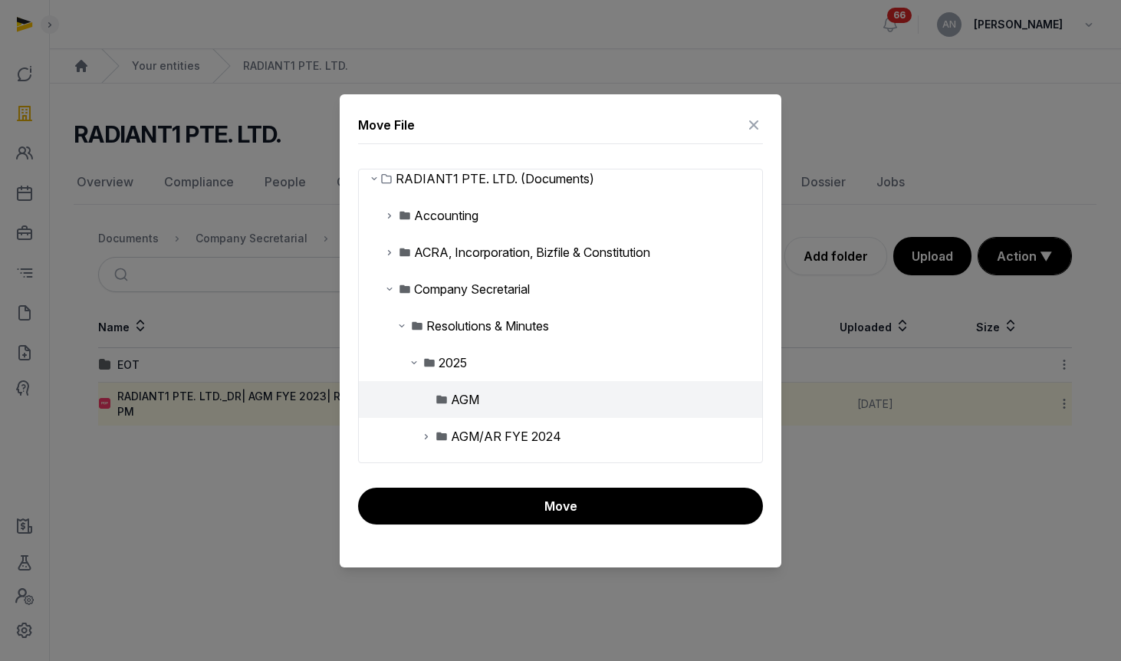
scroll to position [70, 0]
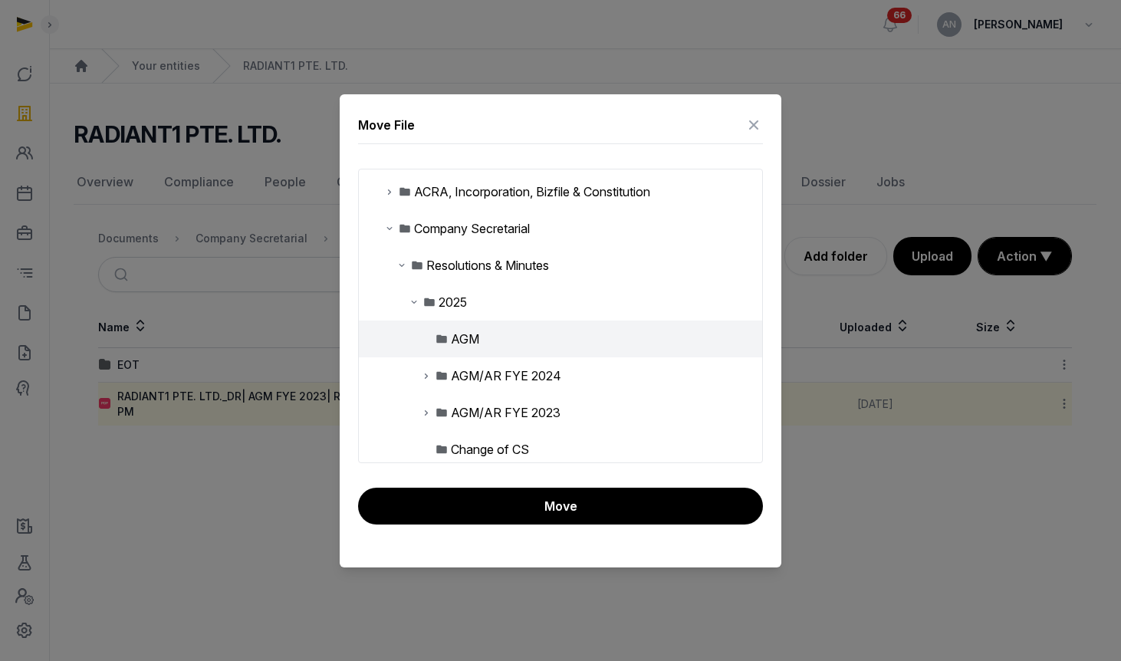
click at [423, 411] on icon at bounding box center [426, 412] width 12 height 18
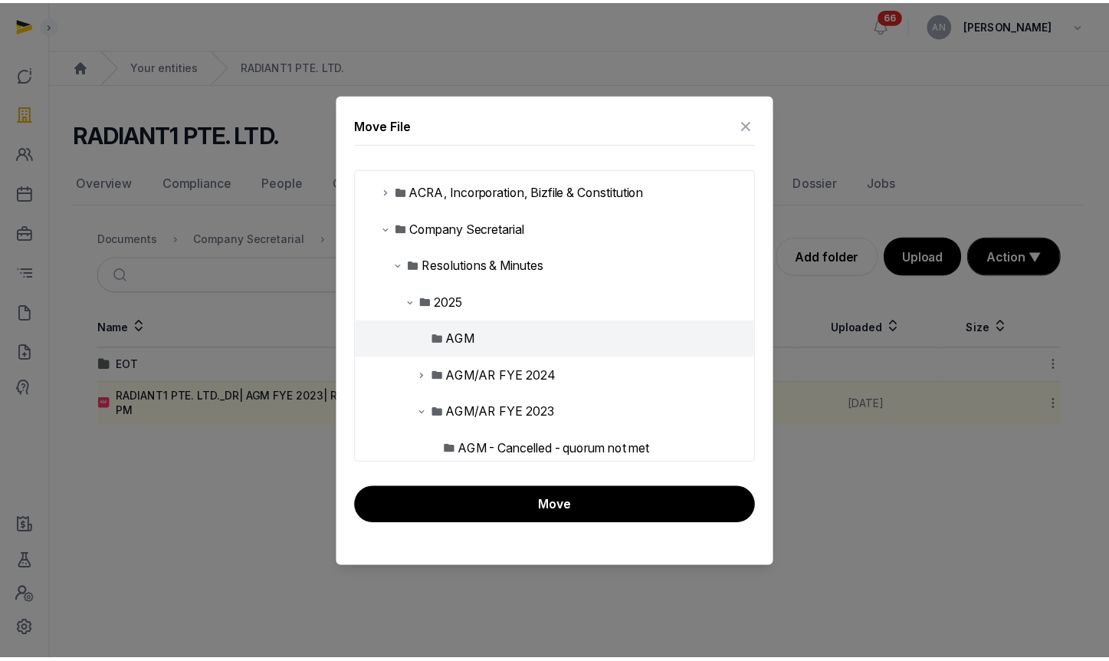
scroll to position [131, 0]
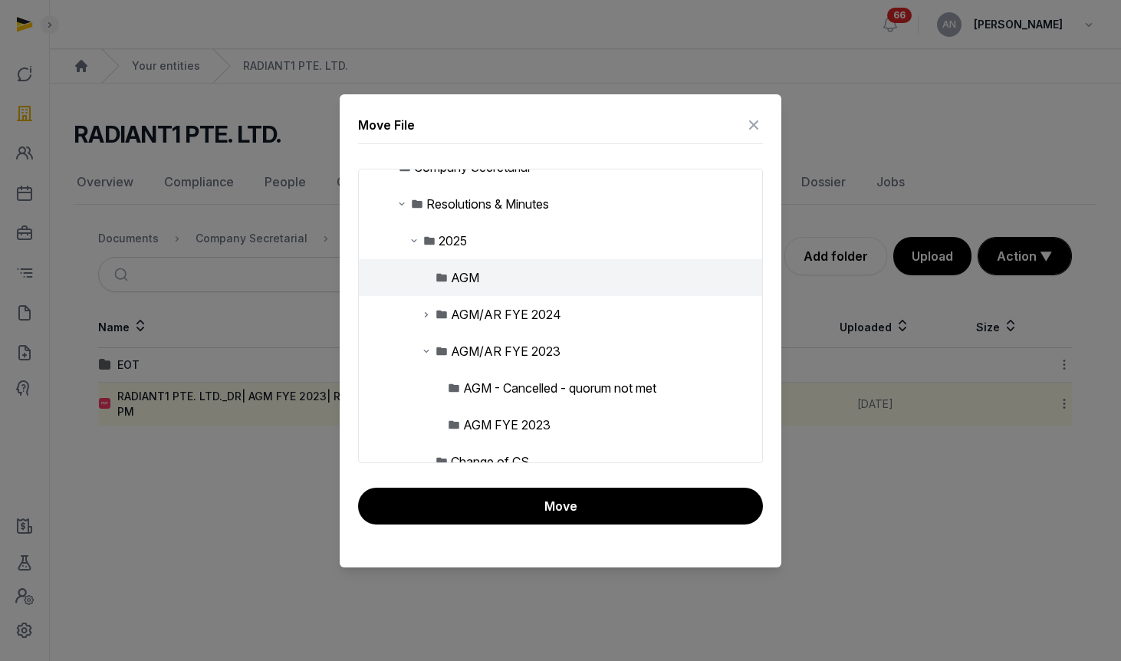
click at [498, 423] on div "AGM FYE 2023" at bounding box center [506, 424] width 87 height 18
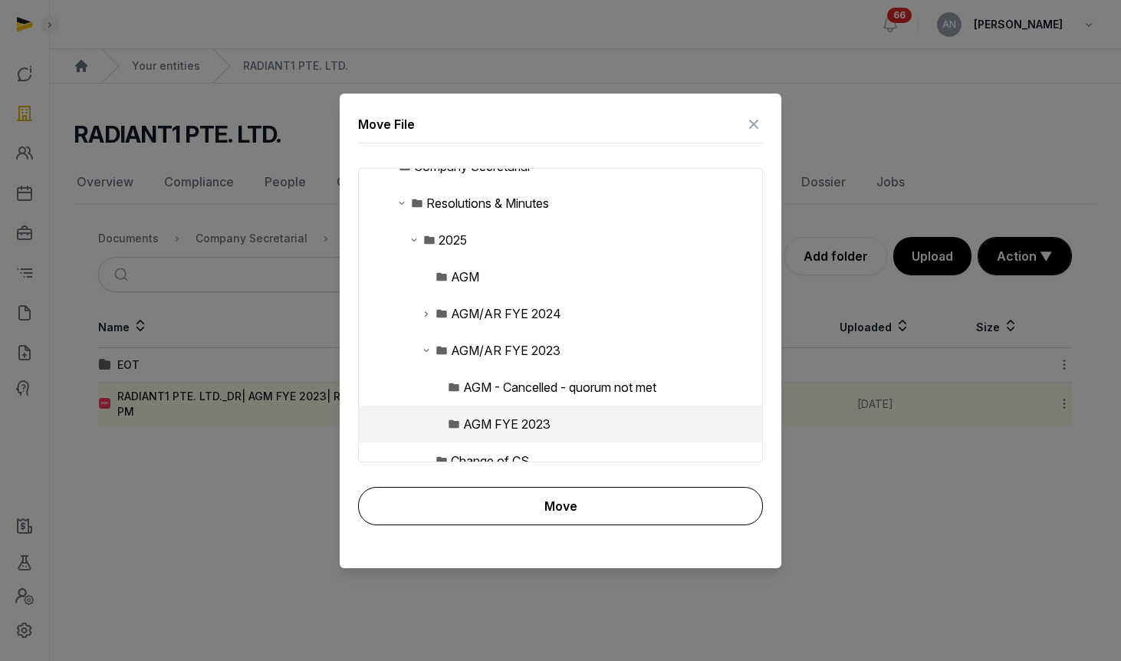
click at [499, 491] on button "Move" at bounding box center [560, 506] width 405 height 38
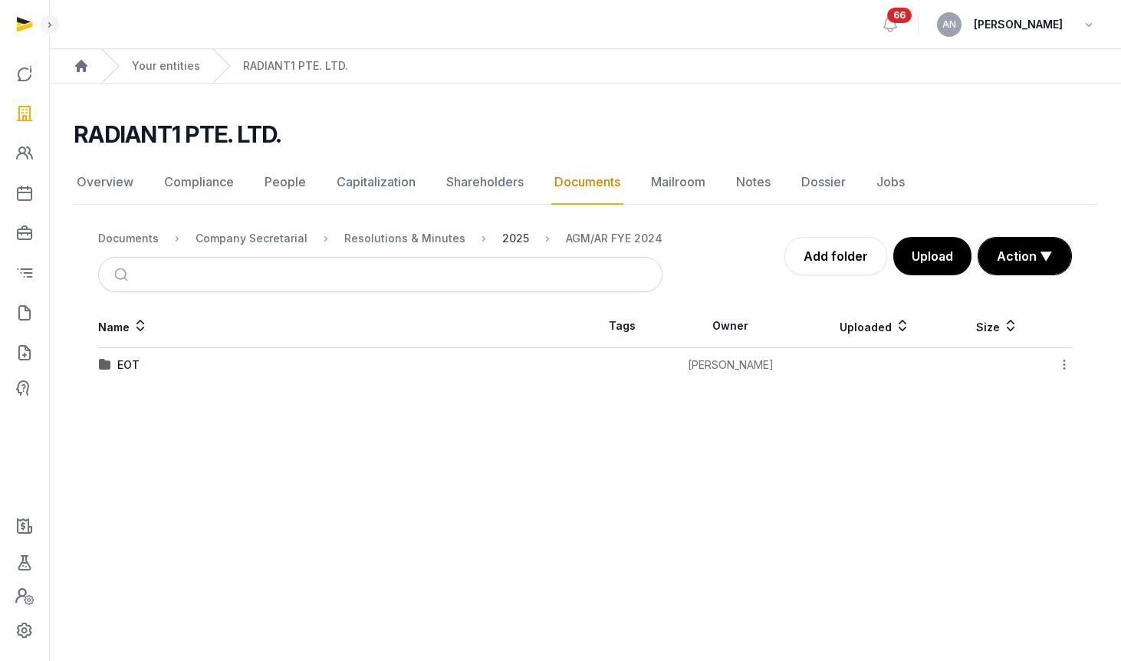
click at [505, 238] on div "2025" at bounding box center [515, 238] width 27 height 15
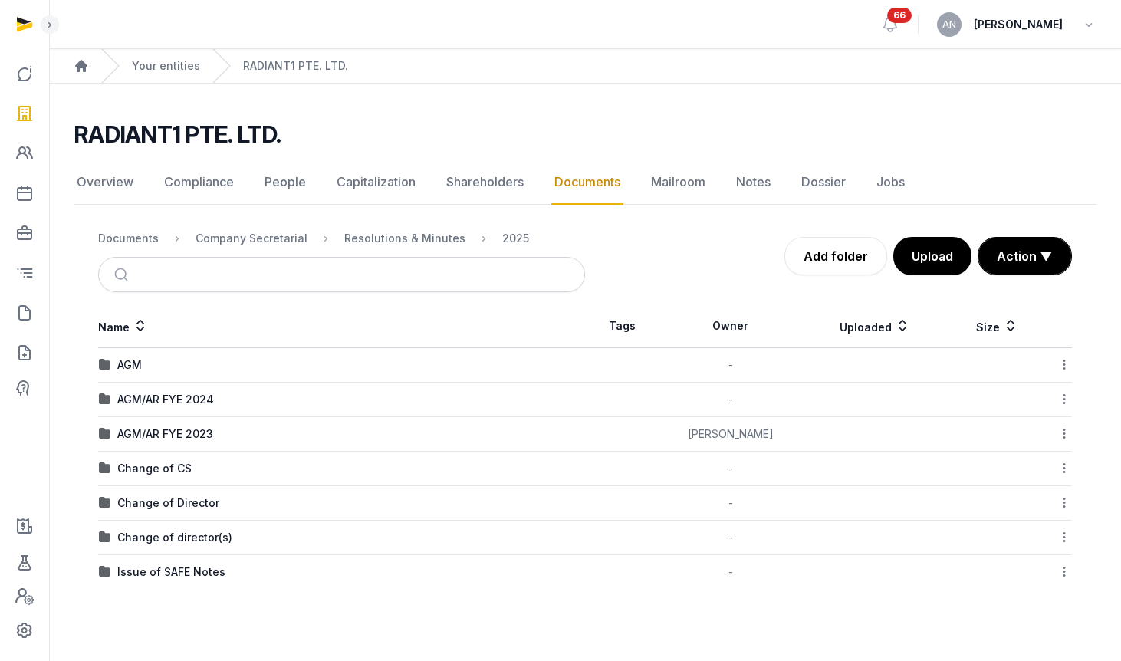
click at [158, 398] on div "AGM/AR FYE 2024" at bounding box center [165, 399] width 97 height 15
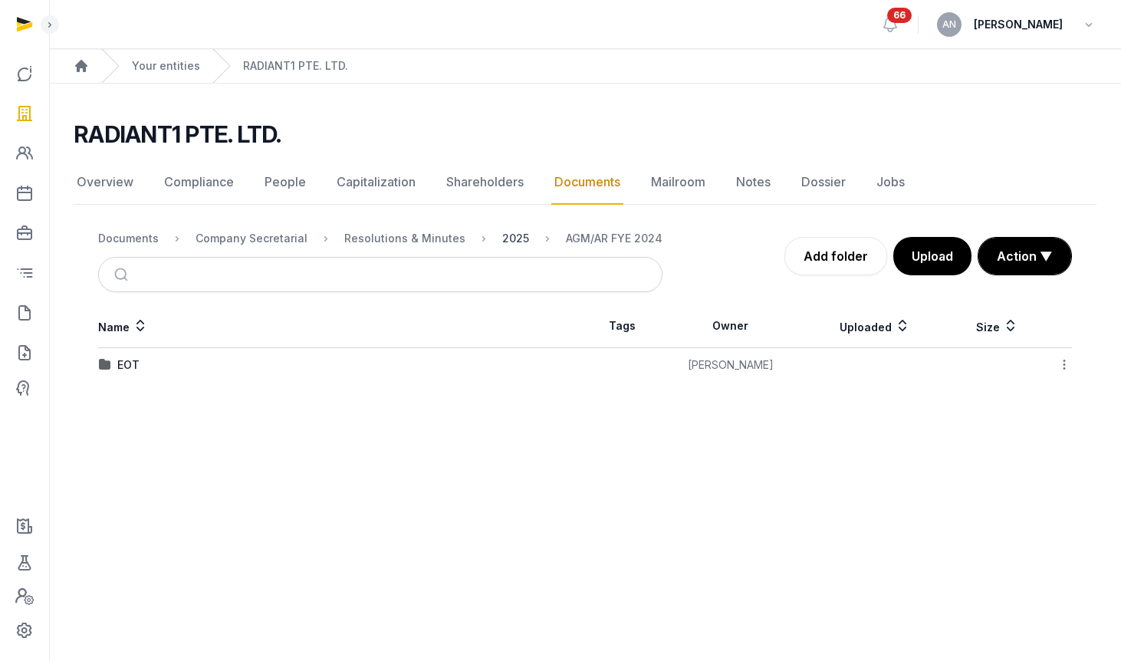
click at [502, 232] on div "2025" at bounding box center [515, 238] width 27 height 15
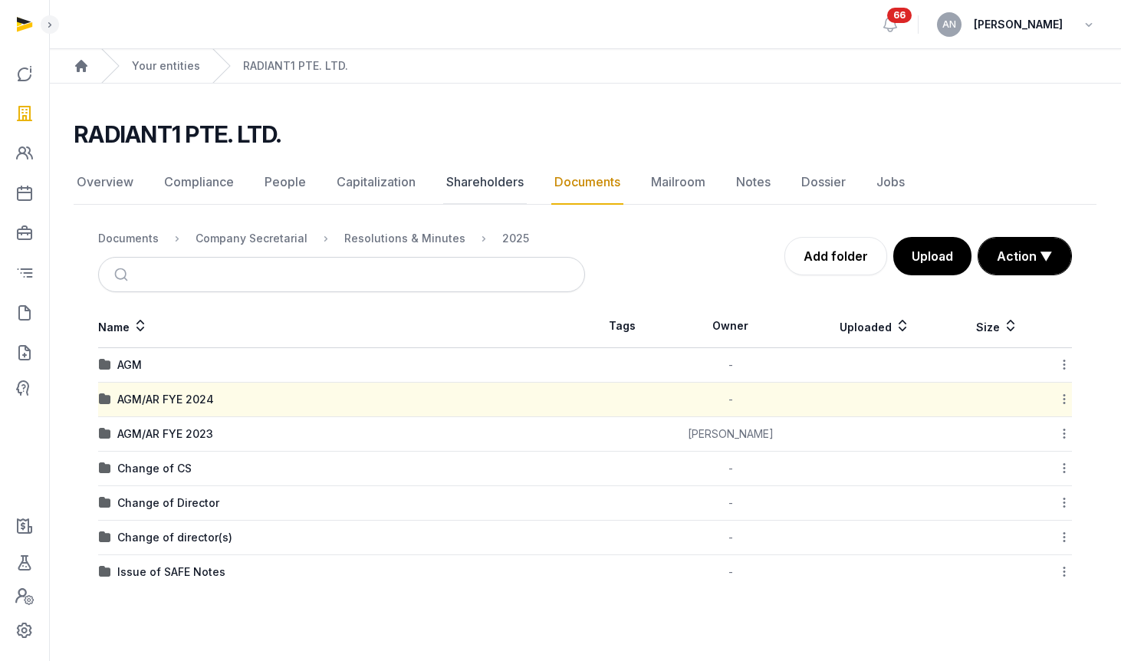
click at [494, 189] on link "Shareholders" at bounding box center [485, 182] width 84 height 44
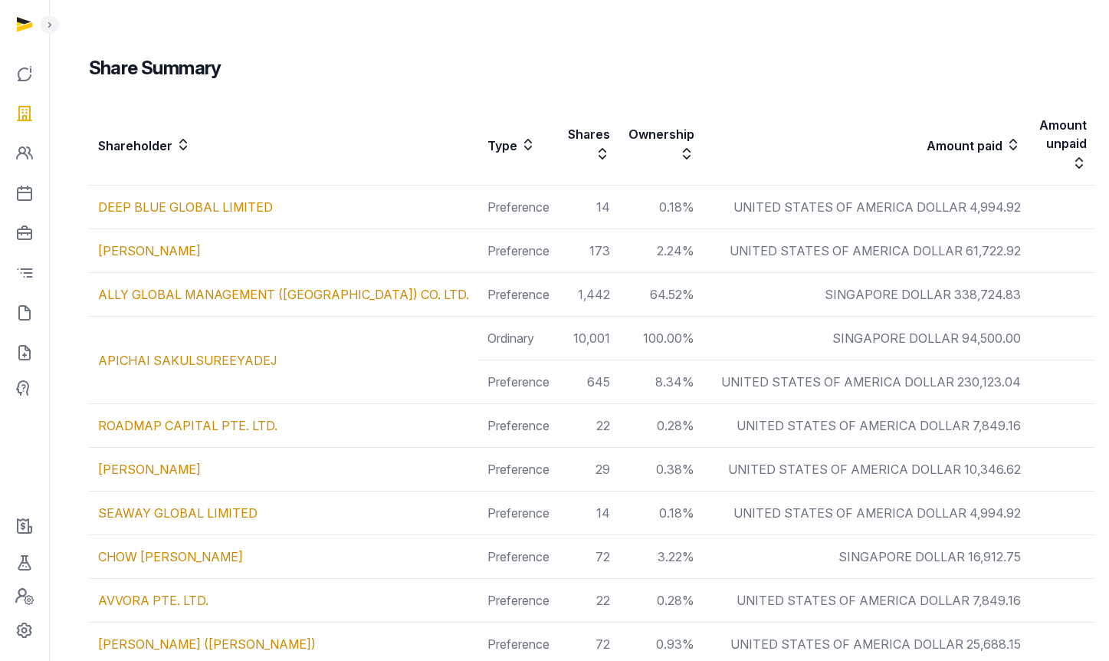
scroll to position [459, 0]
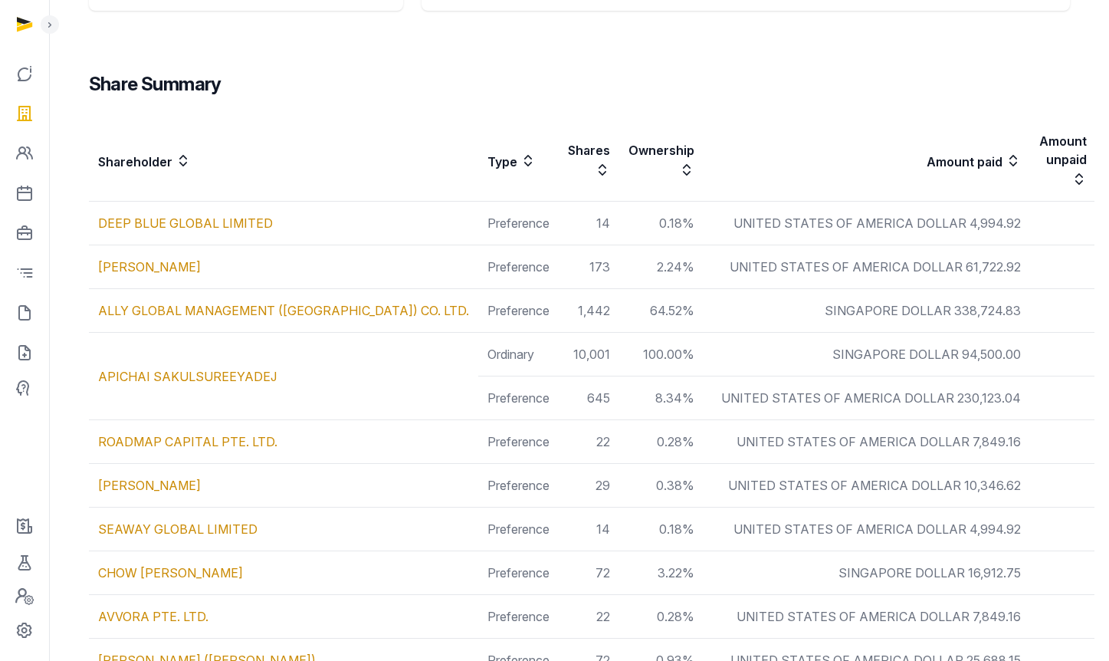
click at [520, 156] on icon at bounding box center [527, 161] width 15 height 18
click at [520, 154] on icon at bounding box center [527, 161] width 15 height 18
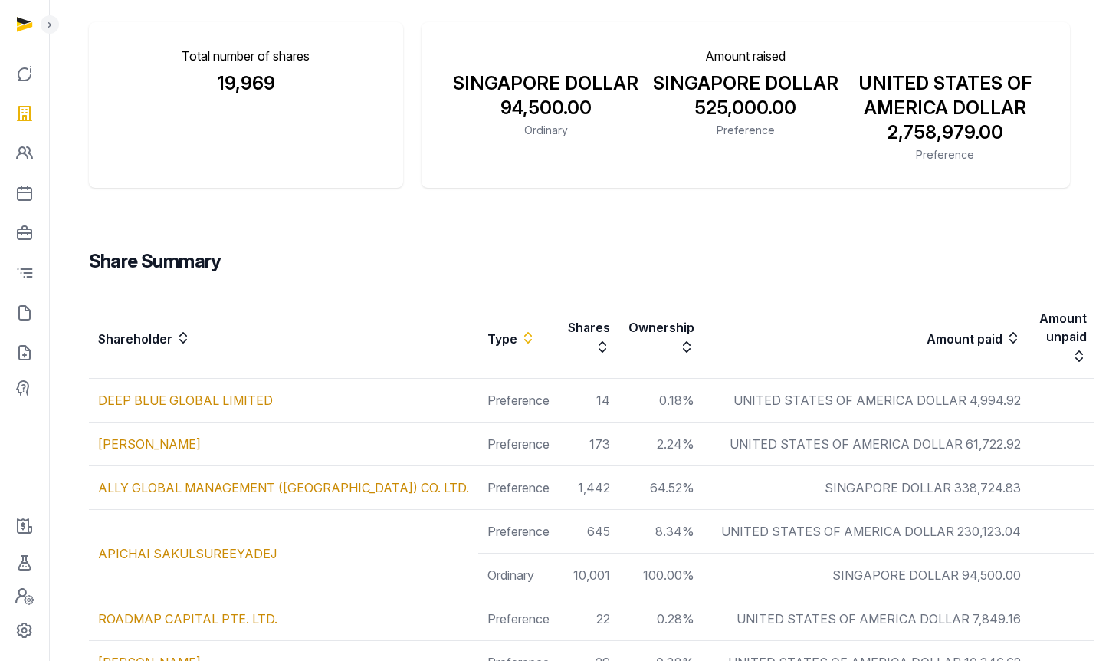
scroll to position [0, 0]
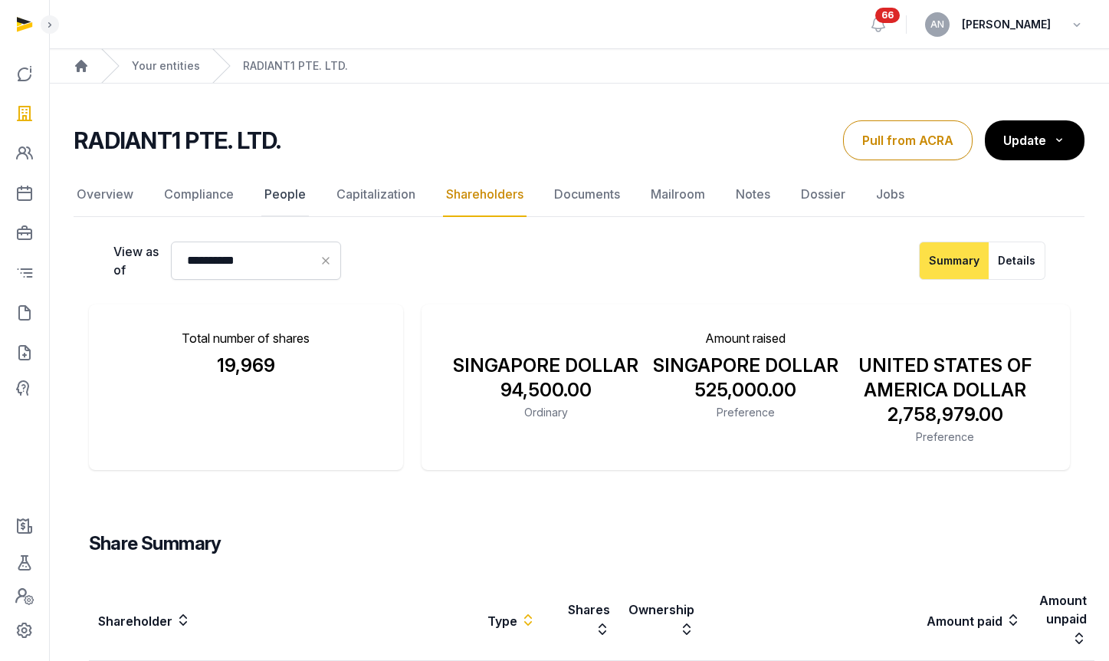
click at [274, 192] on link "People" at bounding box center [285, 194] width 48 height 44
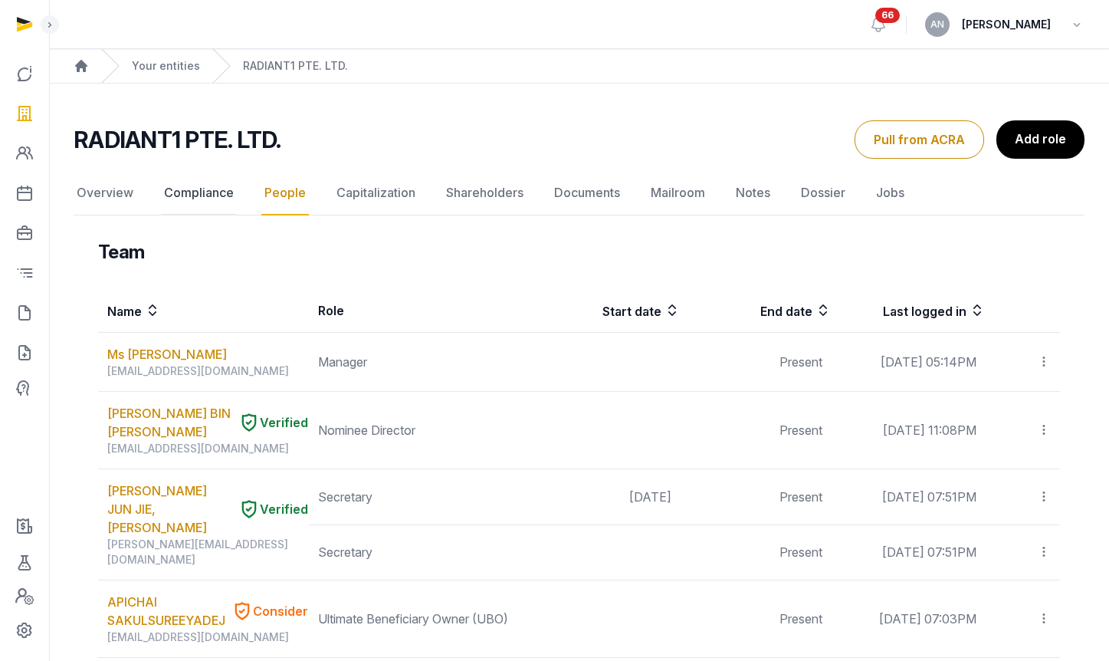
click at [203, 189] on link "Compliance" at bounding box center [199, 193] width 76 height 44
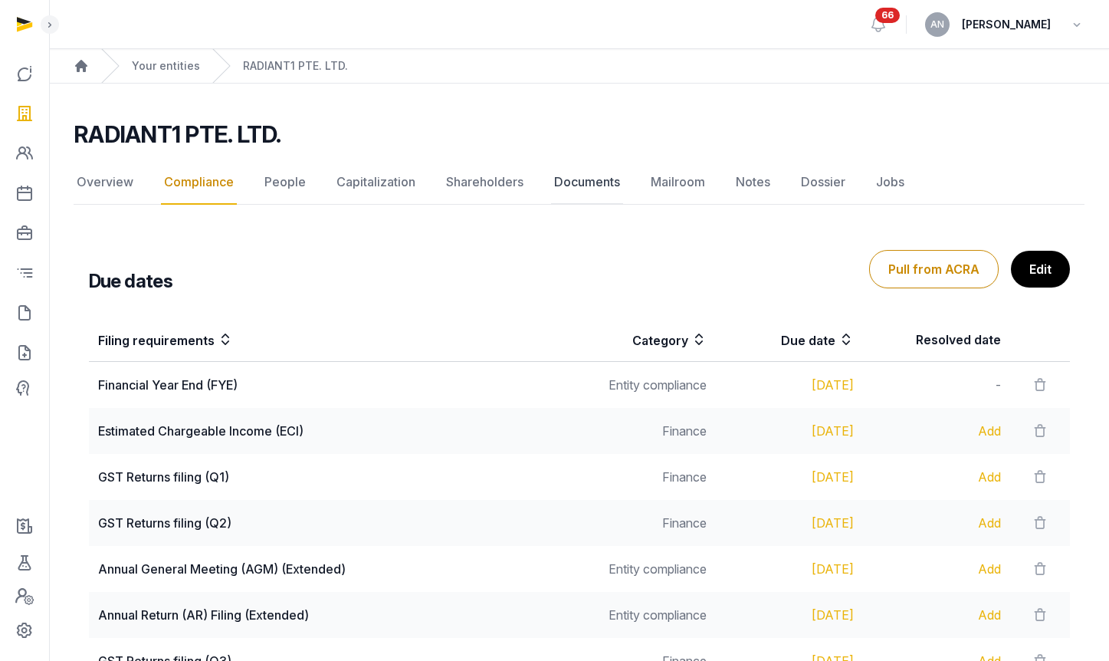
click at [607, 172] on link "Documents" at bounding box center [587, 182] width 72 height 44
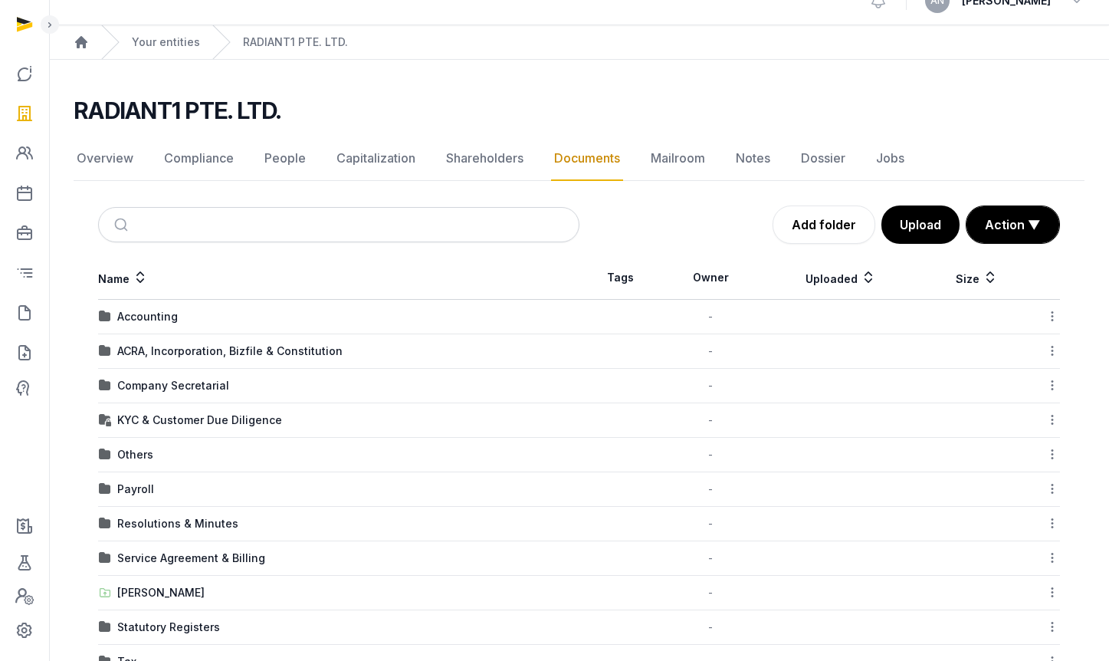
scroll to position [34, 0]
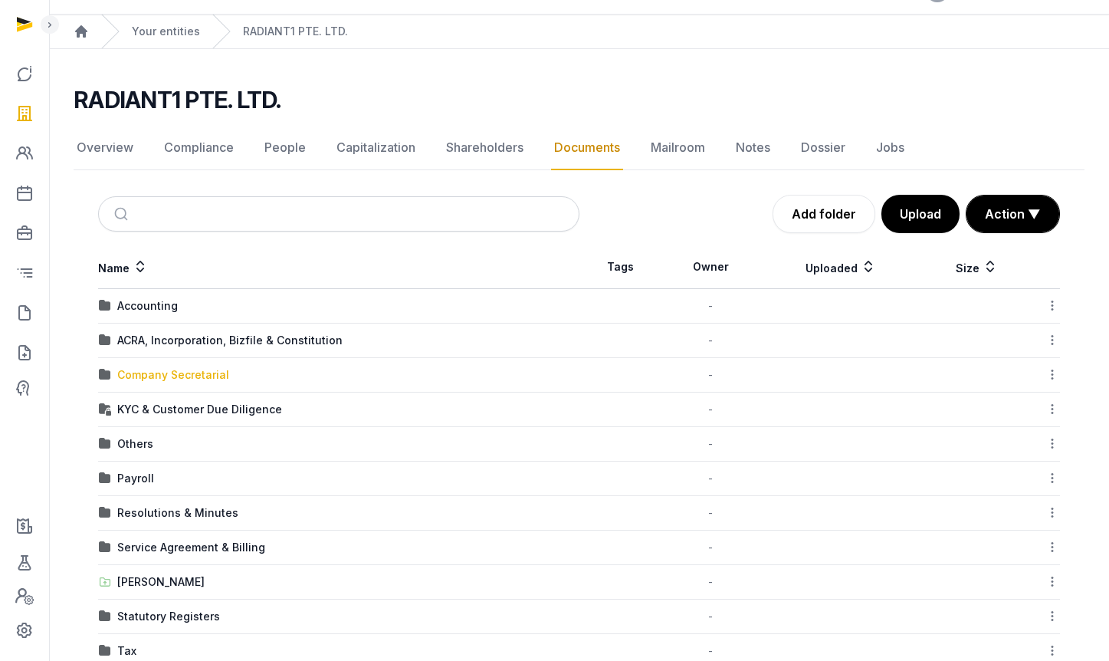
click at [130, 374] on div "Company Secretarial" at bounding box center [173, 374] width 112 height 15
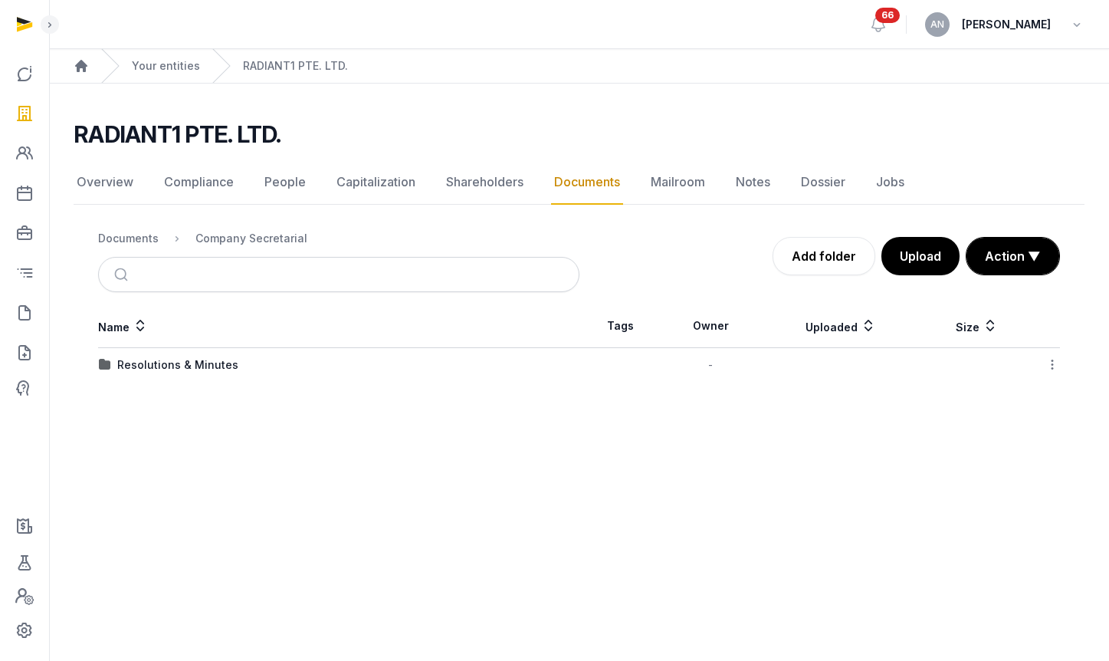
scroll to position [0, 0]
click at [173, 362] on div "Resolutions & Minutes" at bounding box center [177, 364] width 121 height 15
click at [159, 371] on div "2025" at bounding box center [341, 364] width 485 height 15
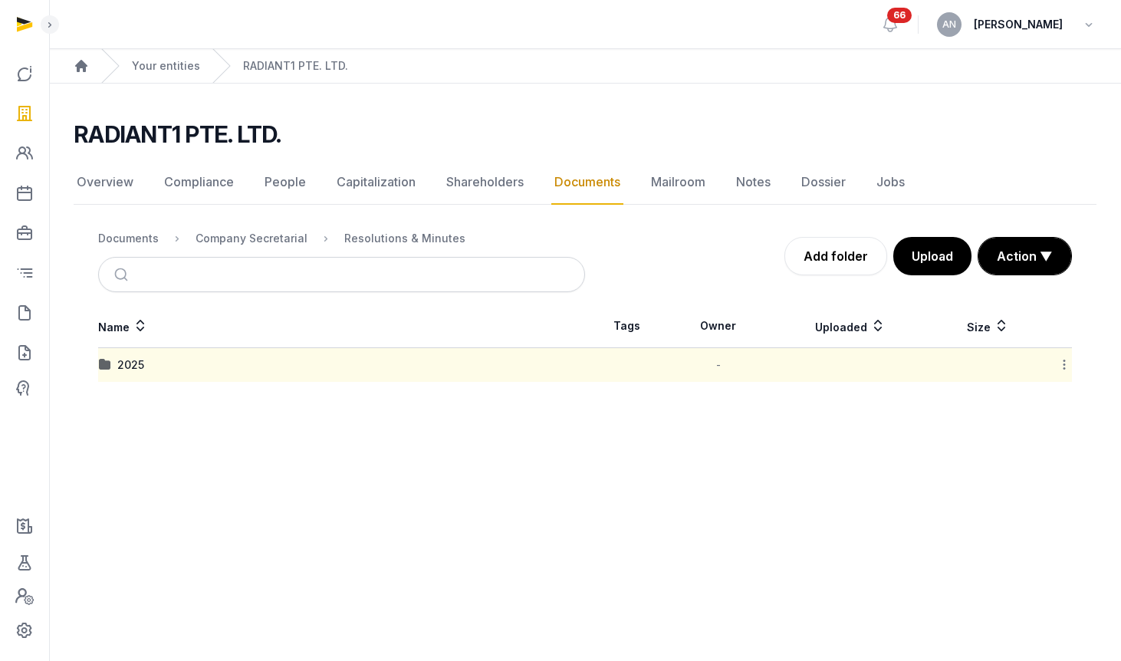
click at [159, 371] on div "2025" at bounding box center [341, 364] width 485 height 15
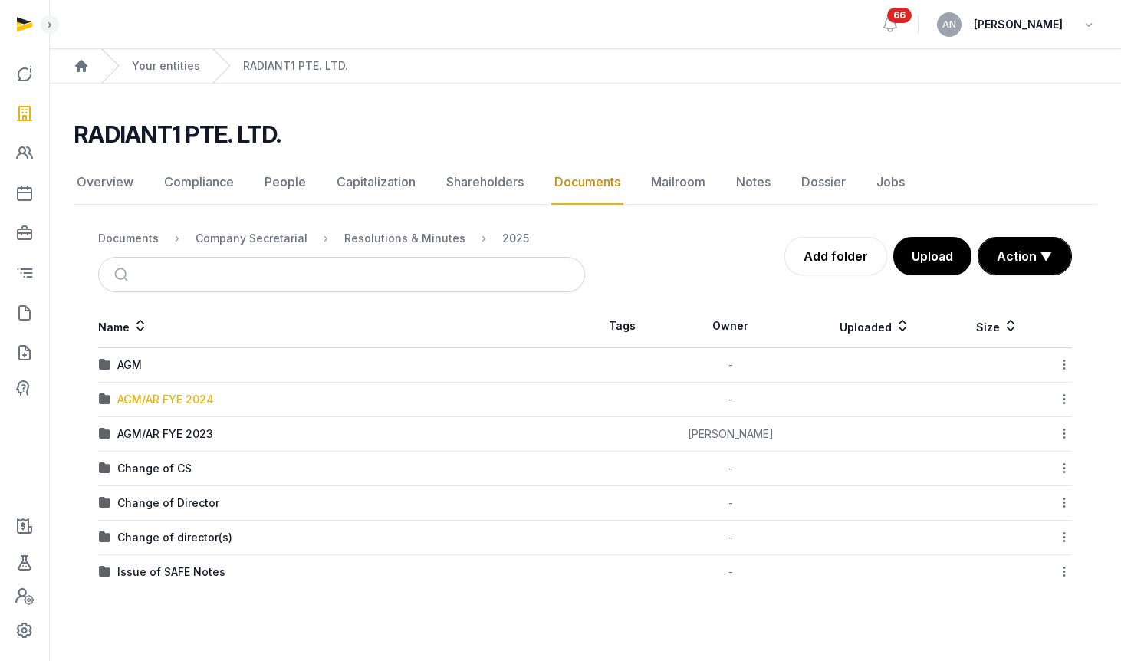
click at [212, 400] on div "AGM/AR FYE 2024" at bounding box center [165, 399] width 97 height 15
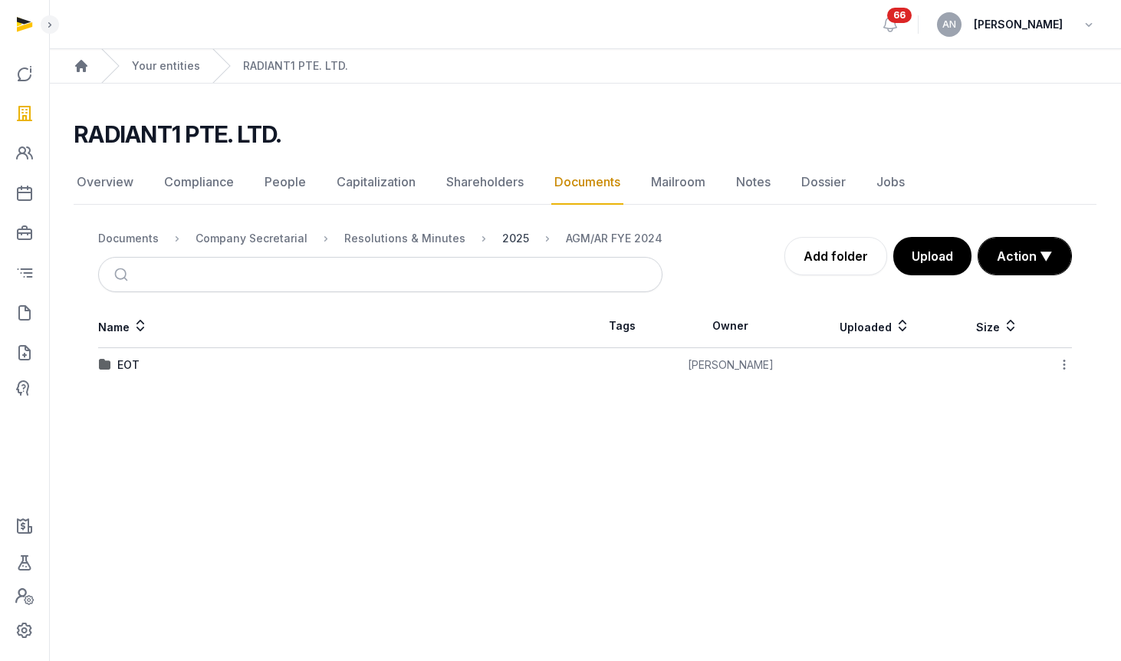
click at [502, 238] on div "2025" at bounding box center [515, 238] width 27 height 15
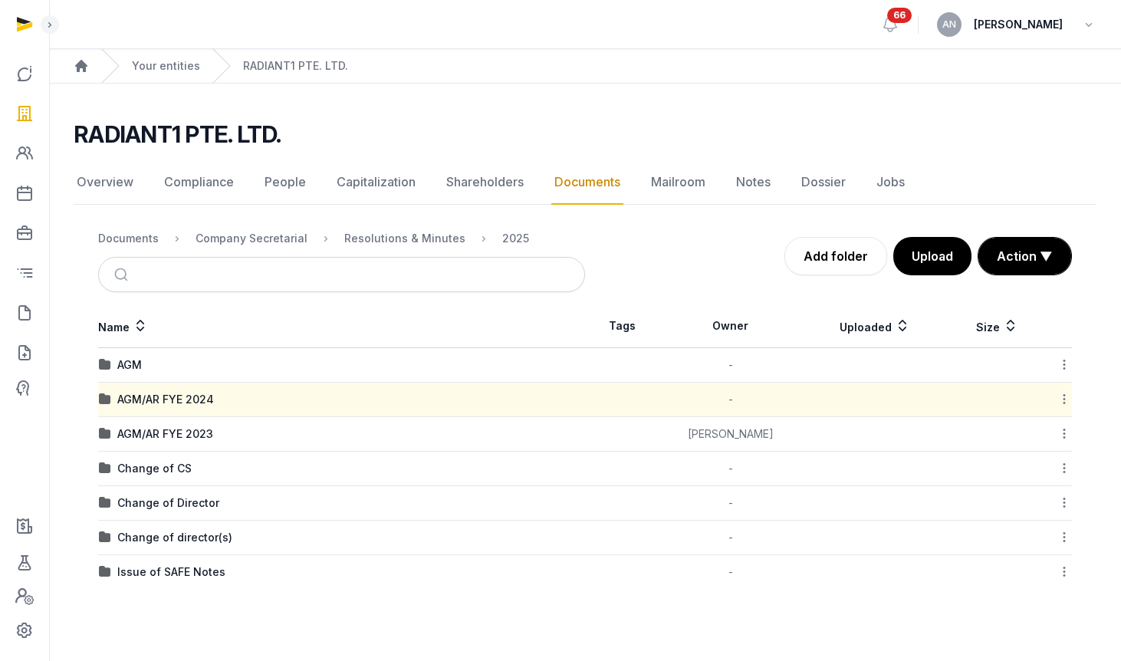
click at [174, 428] on div "AGM/AR FYE 2023" at bounding box center [165, 433] width 96 height 15
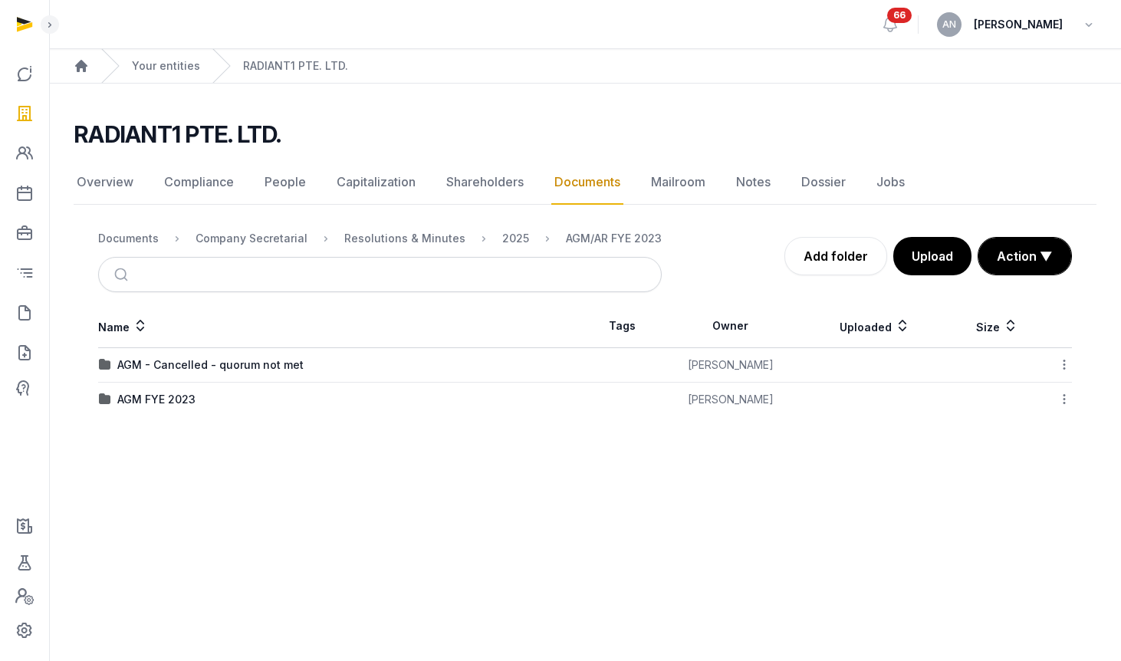
click at [167, 408] on td "AGM FYE 2023" at bounding box center [341, 400] width 487 height 34
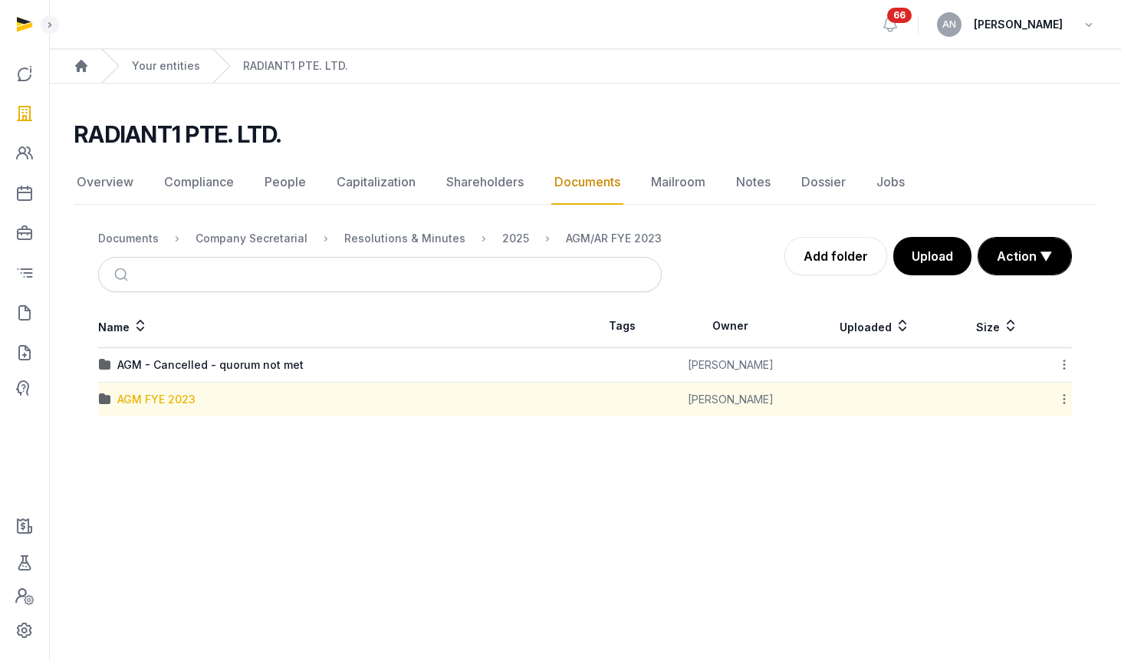
click at [175, 397] on div "AGM FYE 2023" at bounding box center [156, 399] width 78 height 15
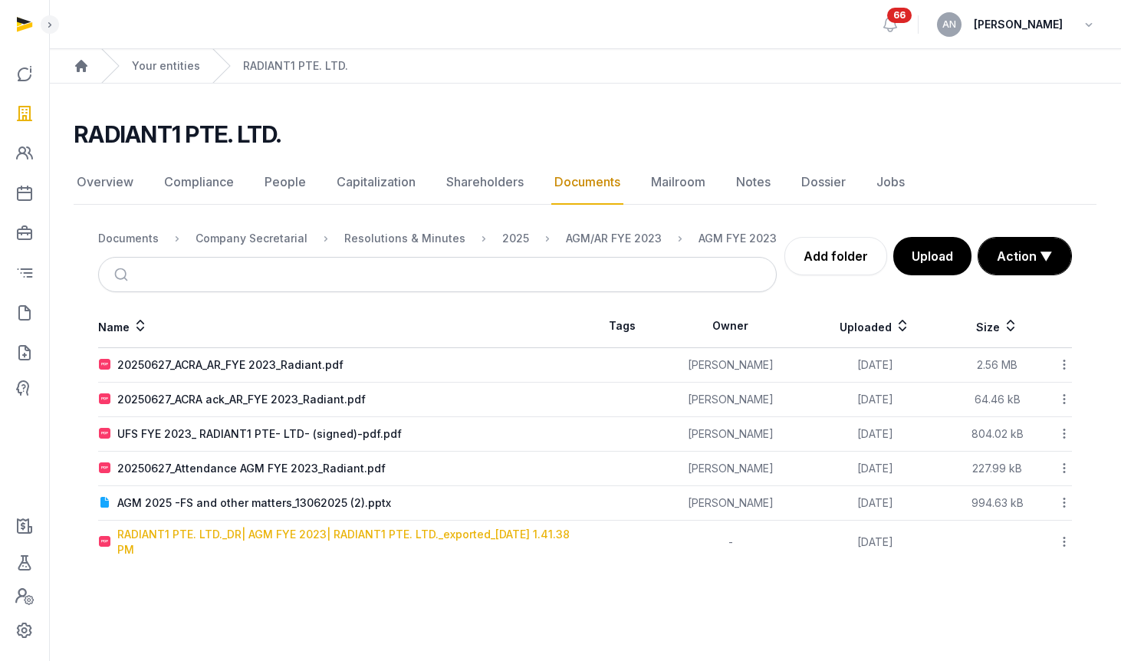
click at [252, 528] on div "RADIANT1 PTE. LTD._DR| AGM FYE 2023| RADIANT1 PTE. LTD._exported_2025-06-24 1.4…" at bounding box center [350, 542] width 467 height 31
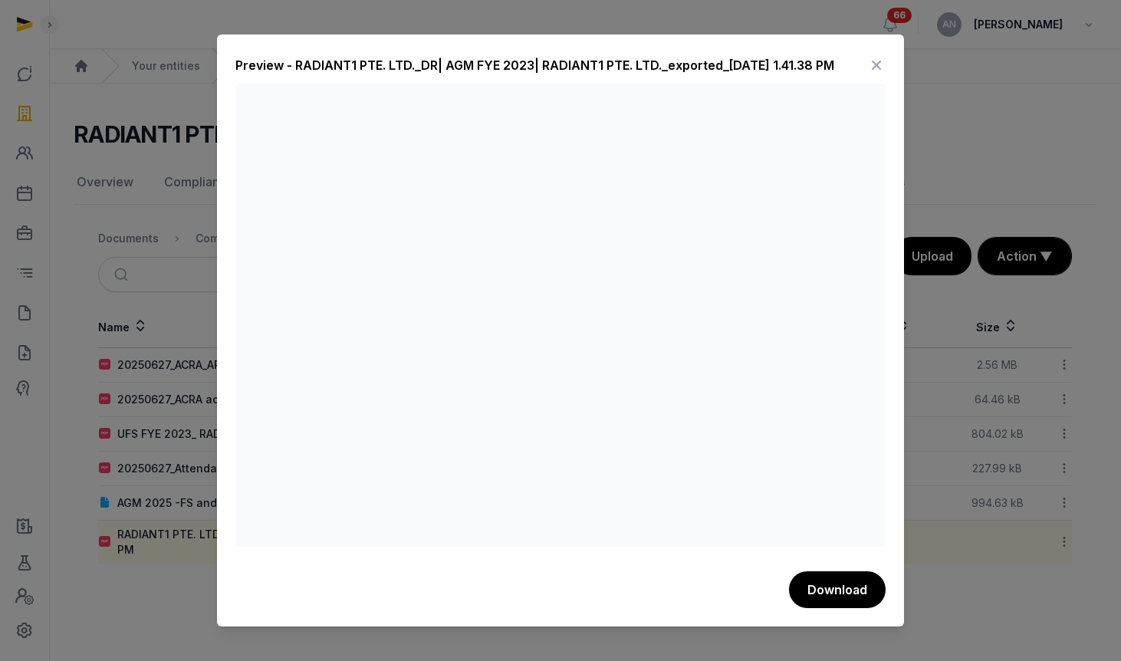
click at [875, 64] on icon at bounding box center [876, 65] width 18 height 25
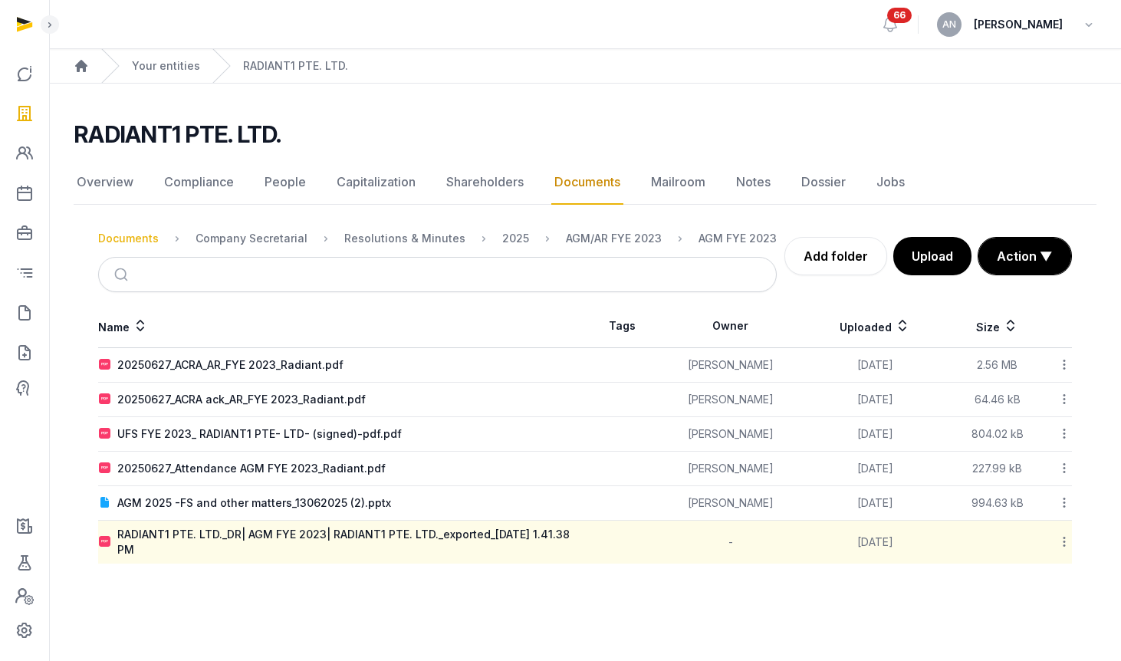
click at [133, 238] on div "Documents" at bounding box center [128, 238] width 61 height 15
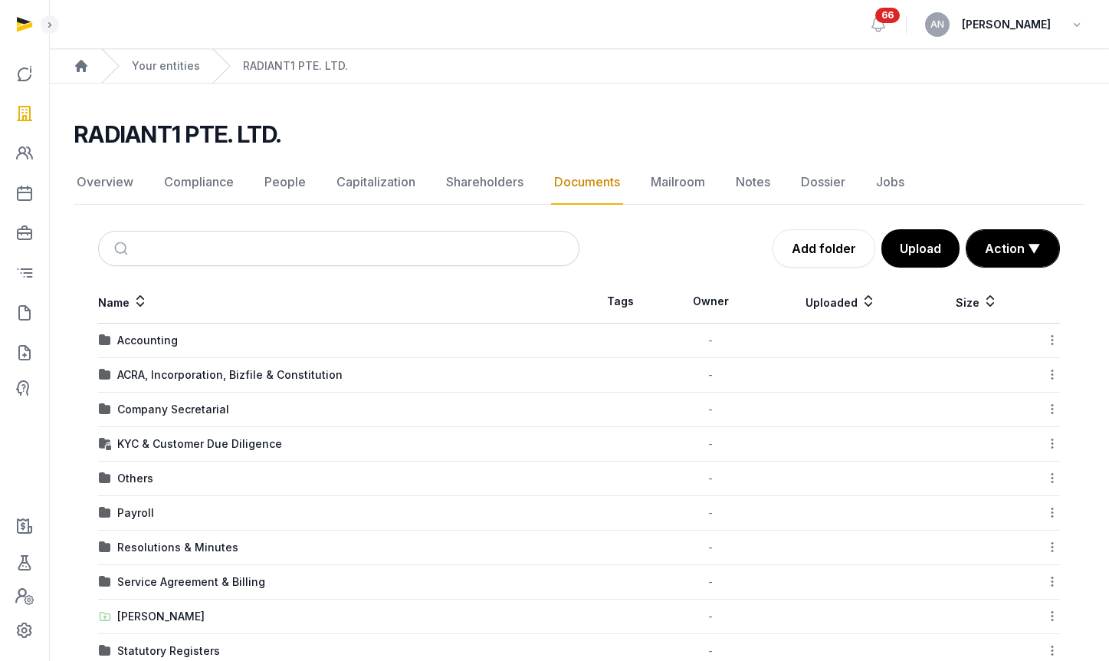
click at [178, 399] on td "Company Secretarial" at bounding box center [338, 409] width 481 height 34
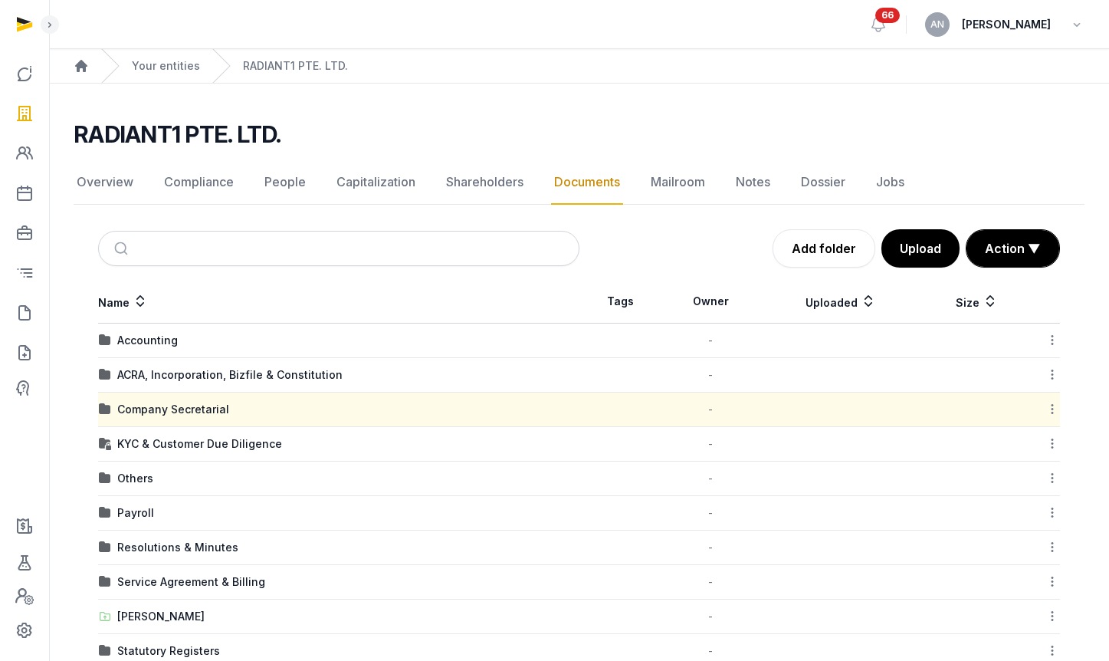
click at [179, 399] on td "Company Secretarial" at bounding box center [338, 409] width 481 height 34
click at [181, 406] on div "Company Secretarial" at bounding box center [173, 409] width 112 height 15
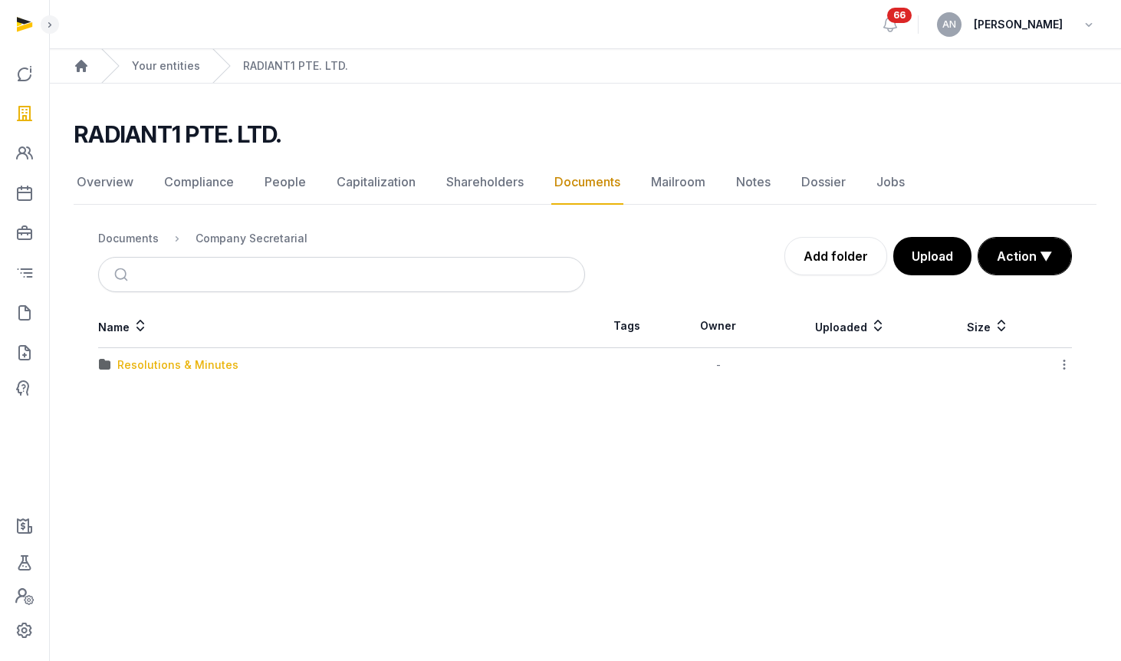
click at [191, 361] on div "Resolutions & Minutes" at bounding box center [177, 364] width 121 height 15
click at [141, 238] on div "Documents" at bounding box center [128, 238] width 61 height 15
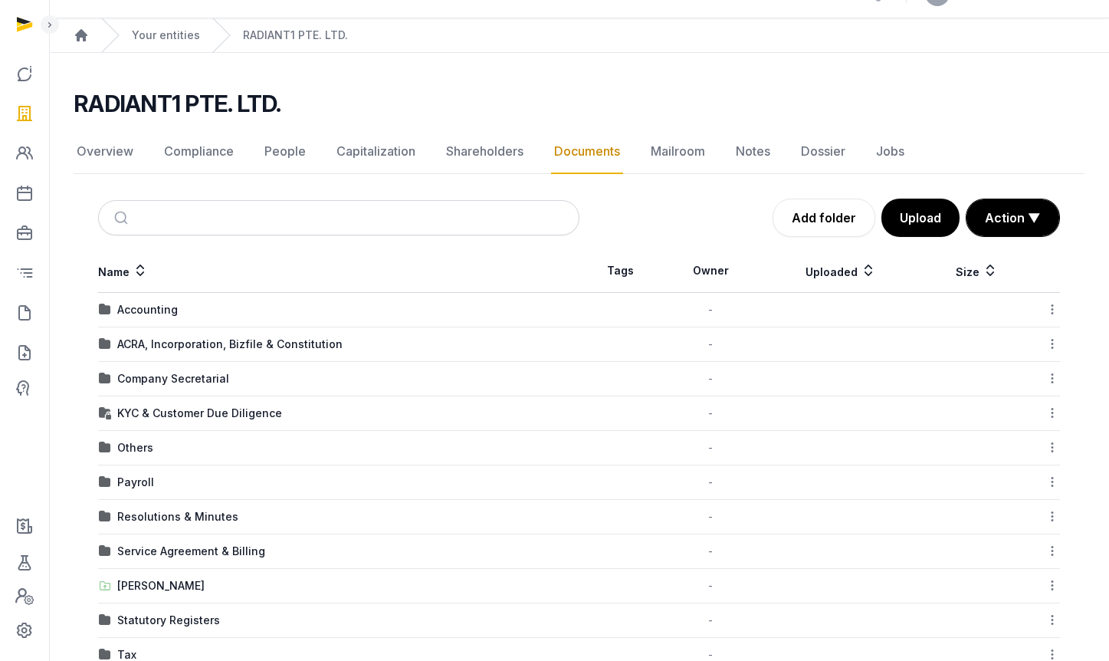
scroll to position [72, 0]
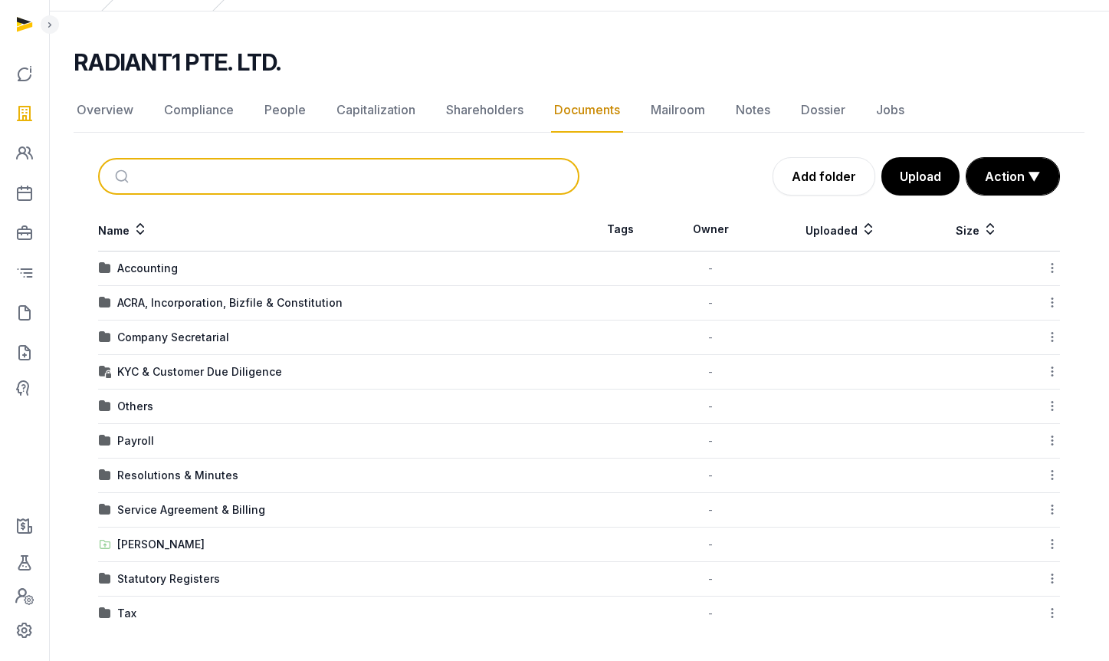
click at [232, 164] on input "search" at bounding box center [357, 176] width 430 height 34
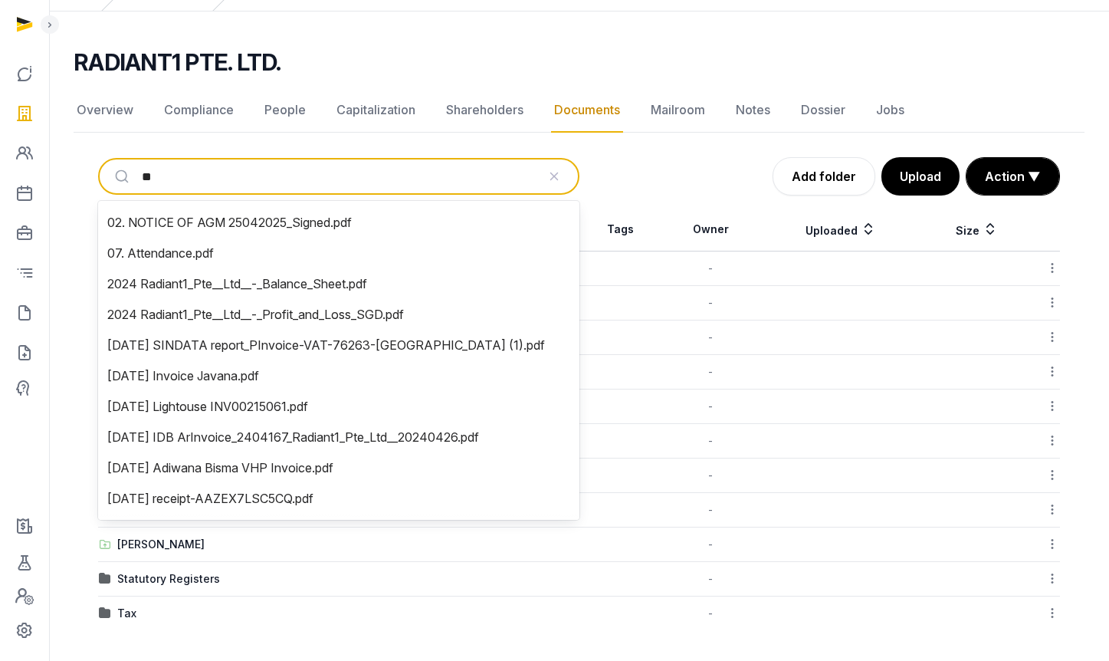
type input "***"
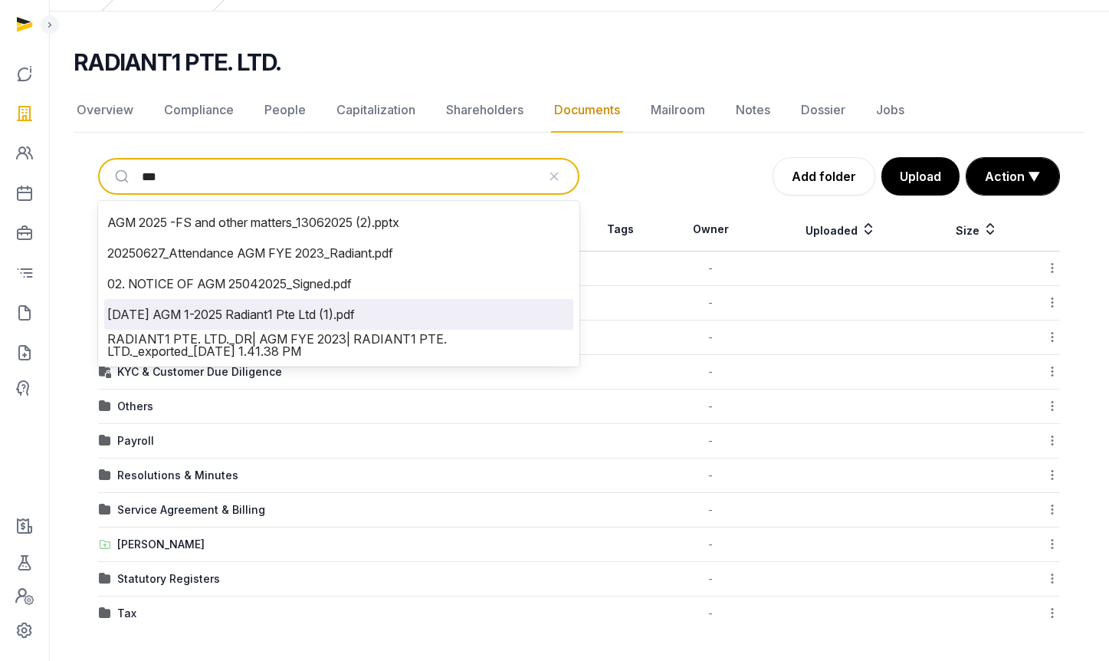
click at [295, 316] on li "2025-05-09 AGM 1-2025 Radiant1 Pte Ltd (1).pdf" at bounding box center [338, 314] width 469 height 31
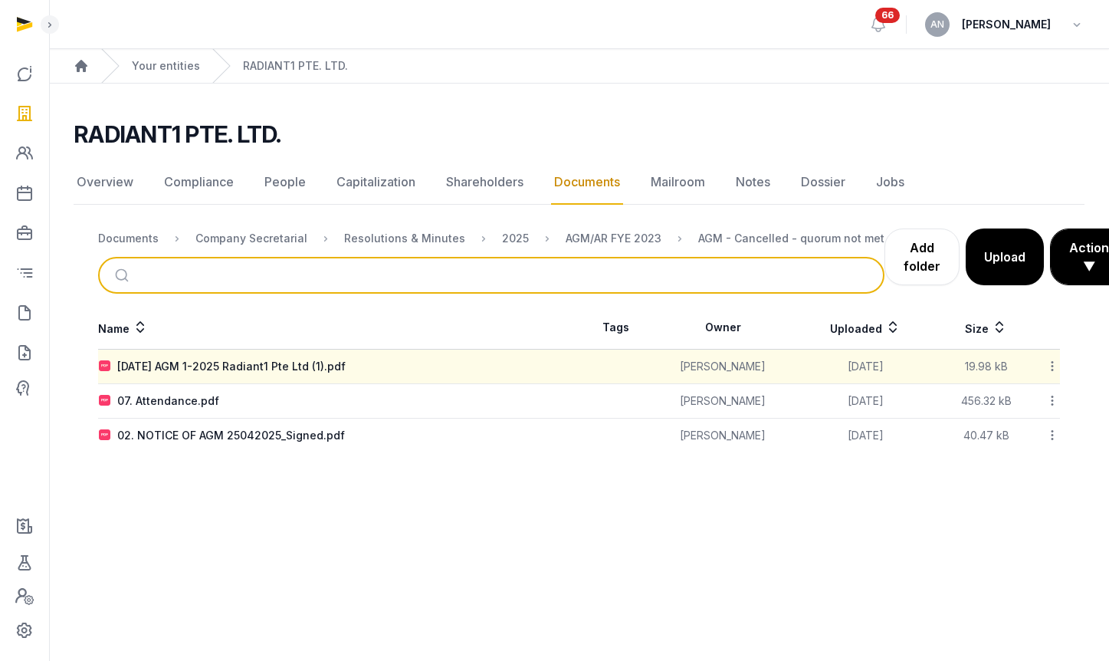
scroll to position [0, 0]
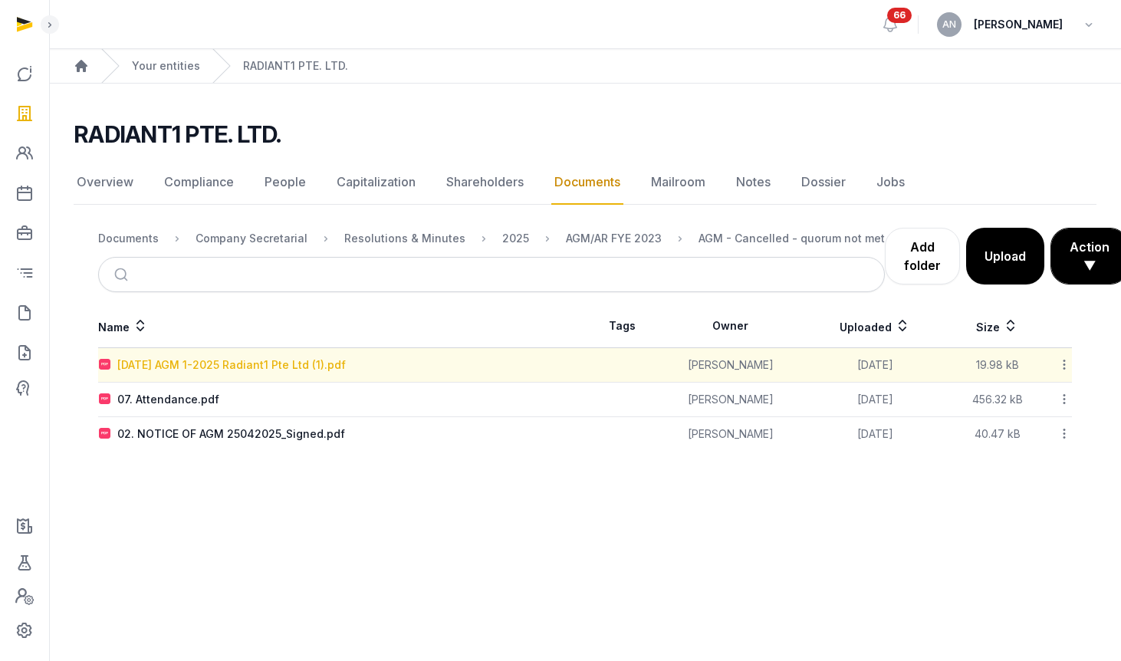
click at [241, 363] on div "2025-05-09 AGM 1-2025 Radiant1 Pte Ltd (1).pdf" at bounding box center [231, 364] width 228 height 15
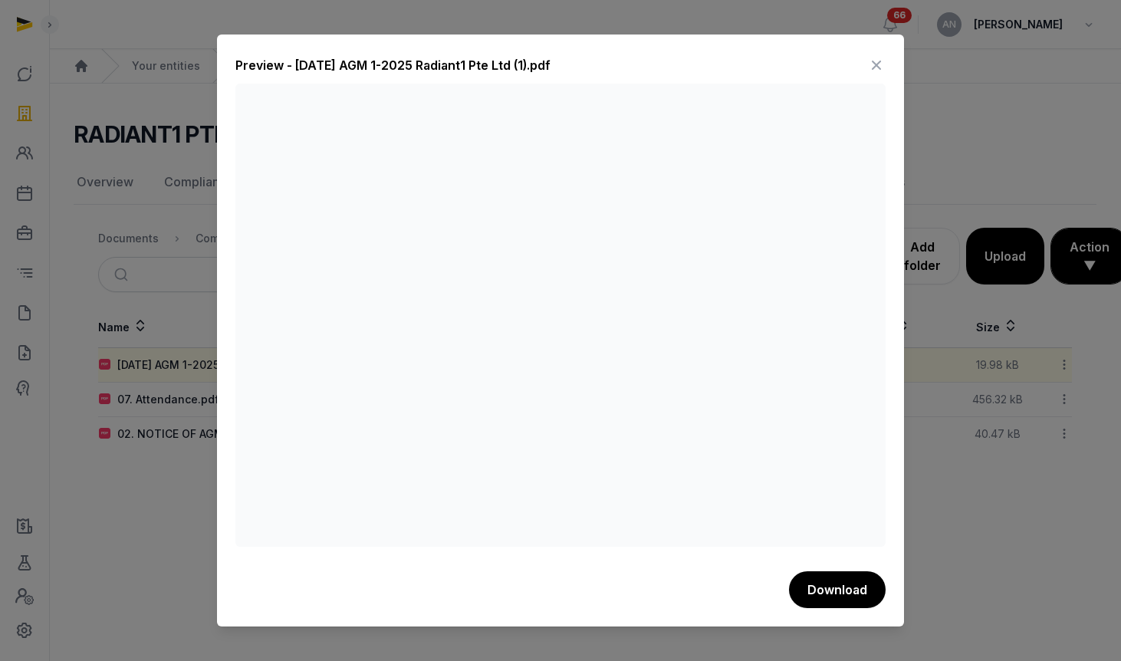
click at [880, 65] on icon at bounding box center [876, 65] width 18 height 25
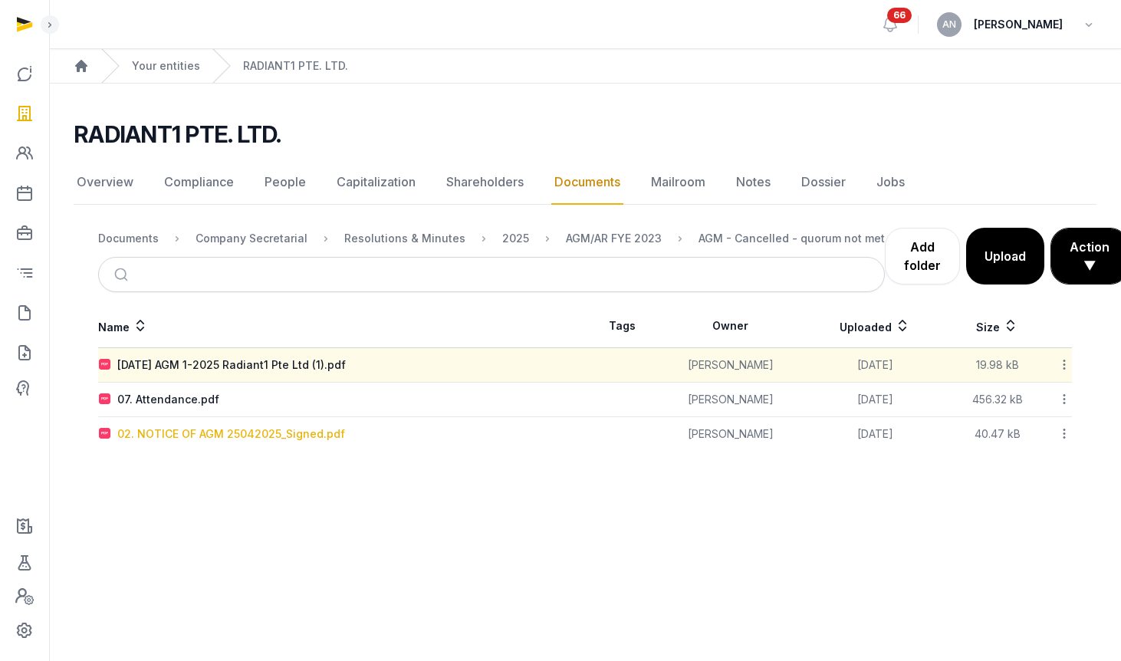
click at [242, 430] on div "02. NOTICE OF AGM 25042025_Signed.pdf" at bounding box center [231, 433] width 228 height 15
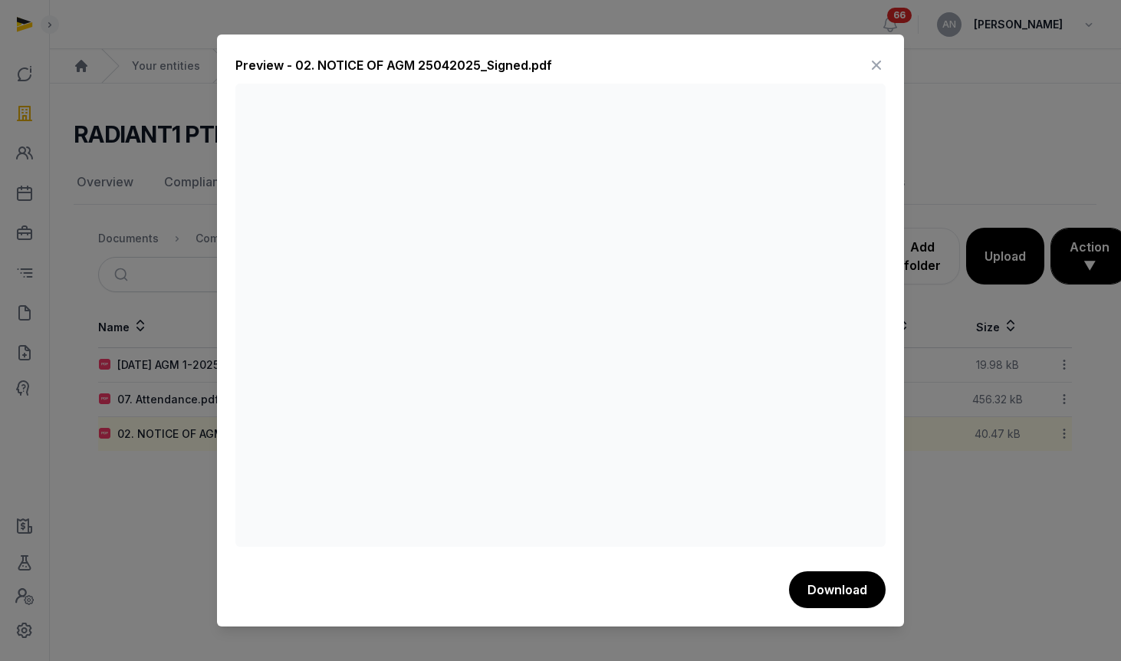
click at [872, 64] on icon at bounding box center [876, 65] width 18 height 25
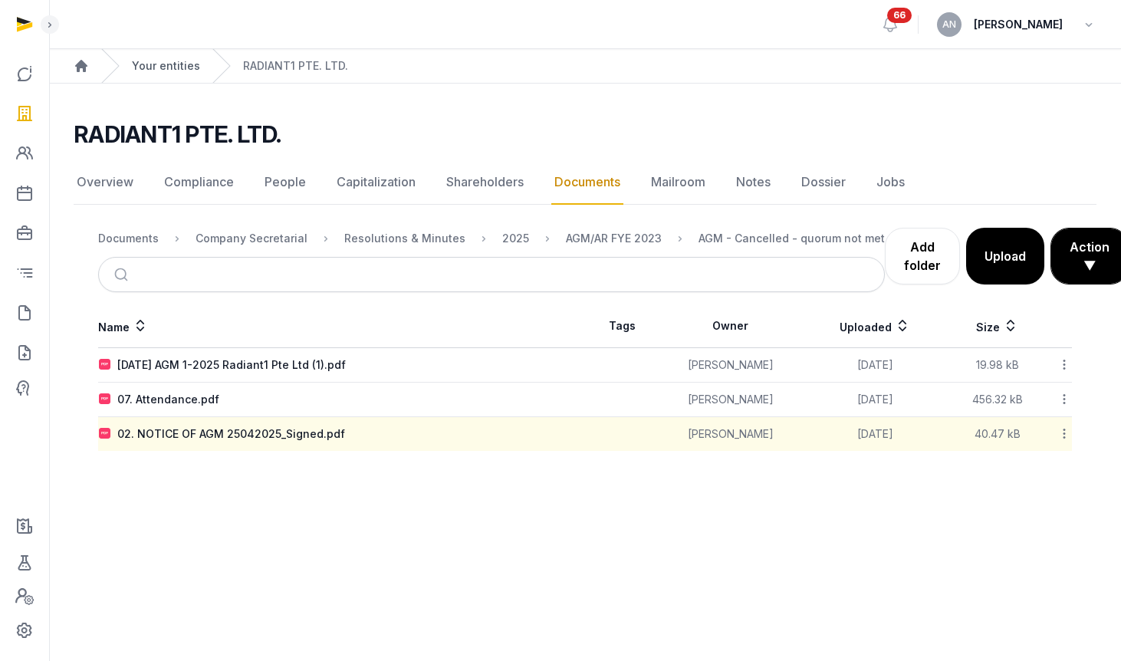
click at [170, 61] on link "Your entities" at bounding box center [166, 65] width 68 height 15
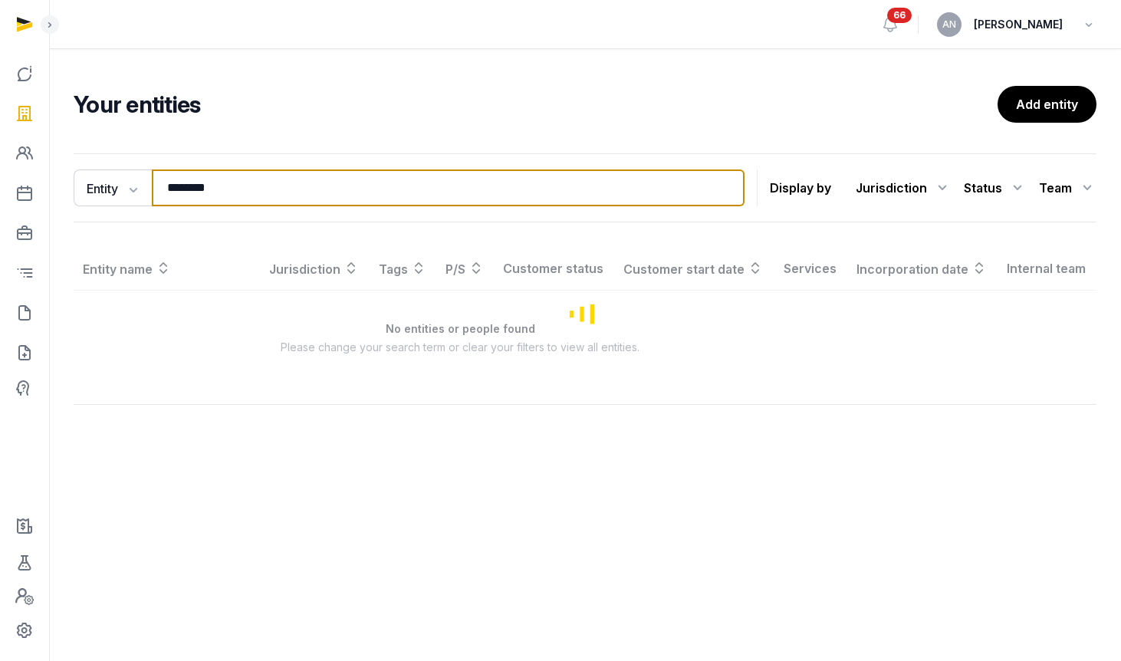
click at [307, 200] on input "********" at bounding box center [448, 187] width 593 height 37
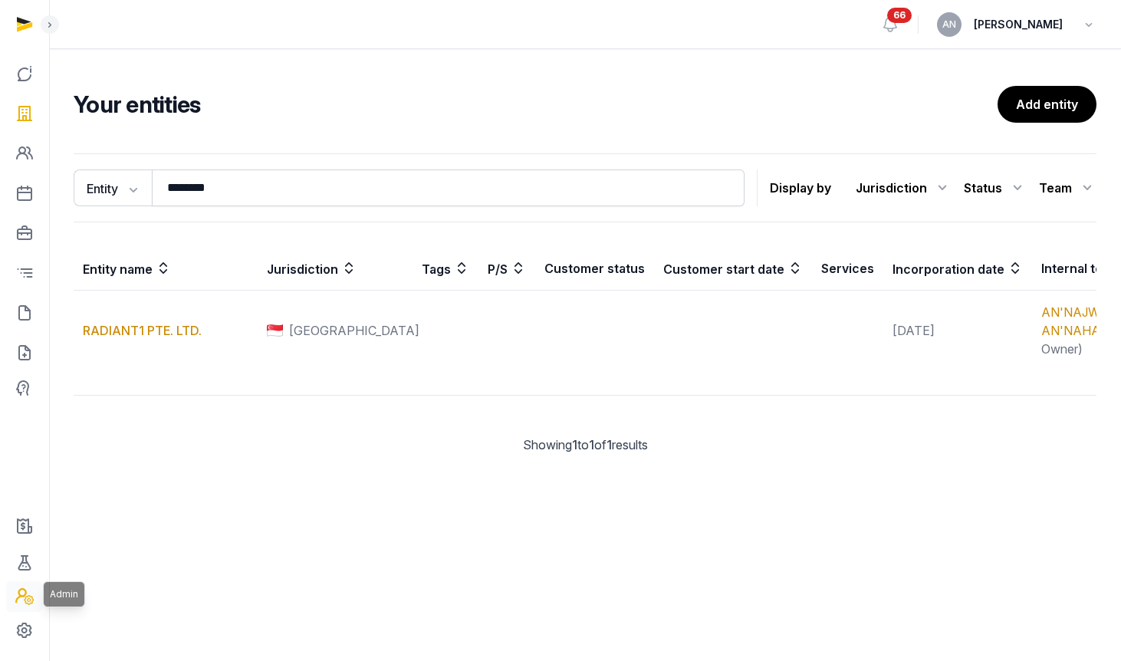
click at [24, 605] on icon at bounding box center [24, 596] width 18 height 18
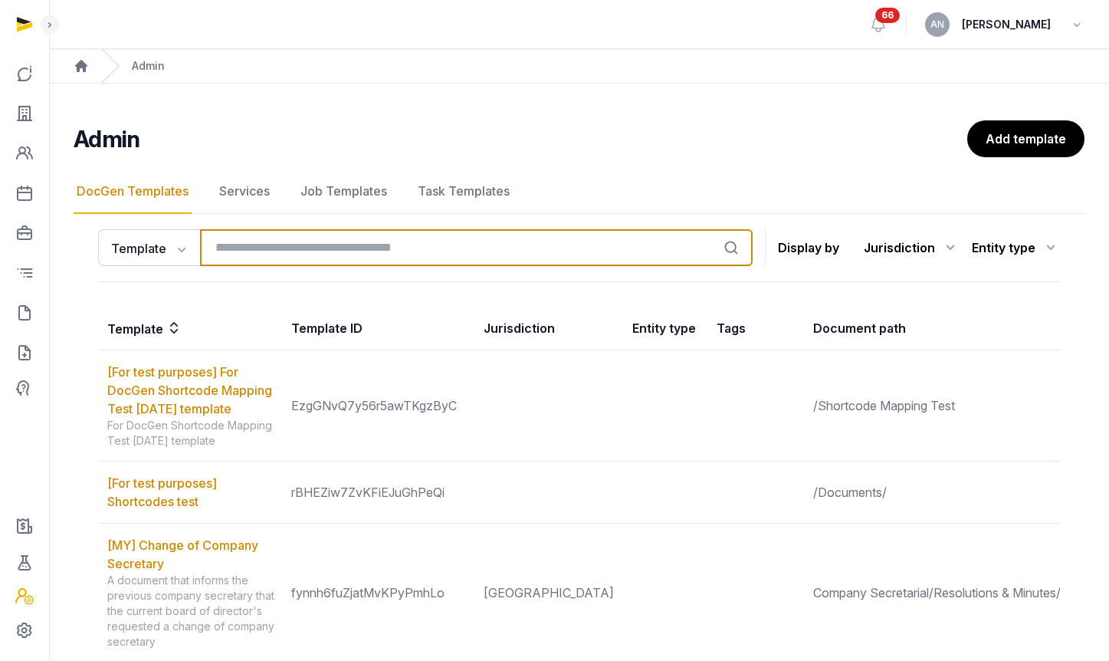
click at [378, 245] on input "search" at bounding box center [476, 247] width 553 height 37
type input "*"
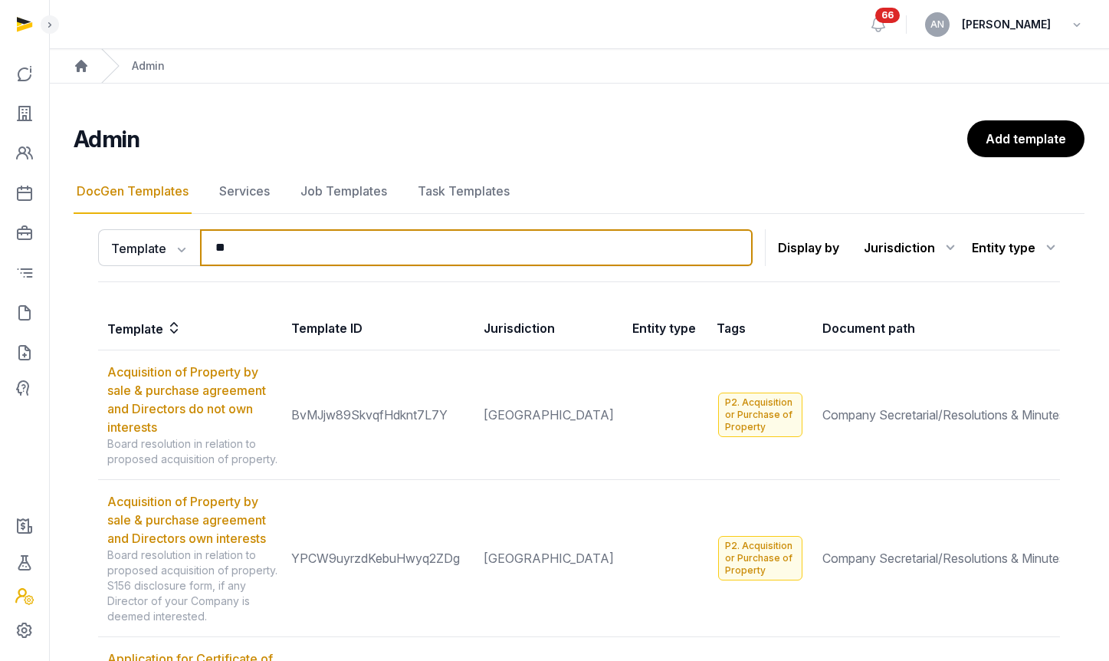
type input "***"
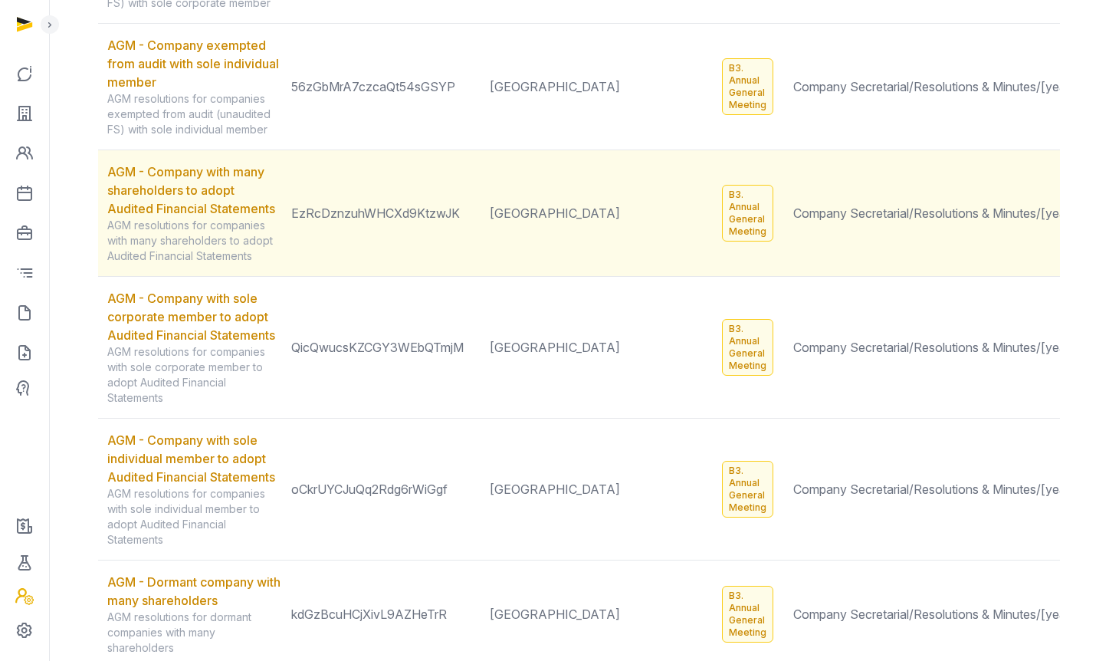
scroll to position [412, 0]
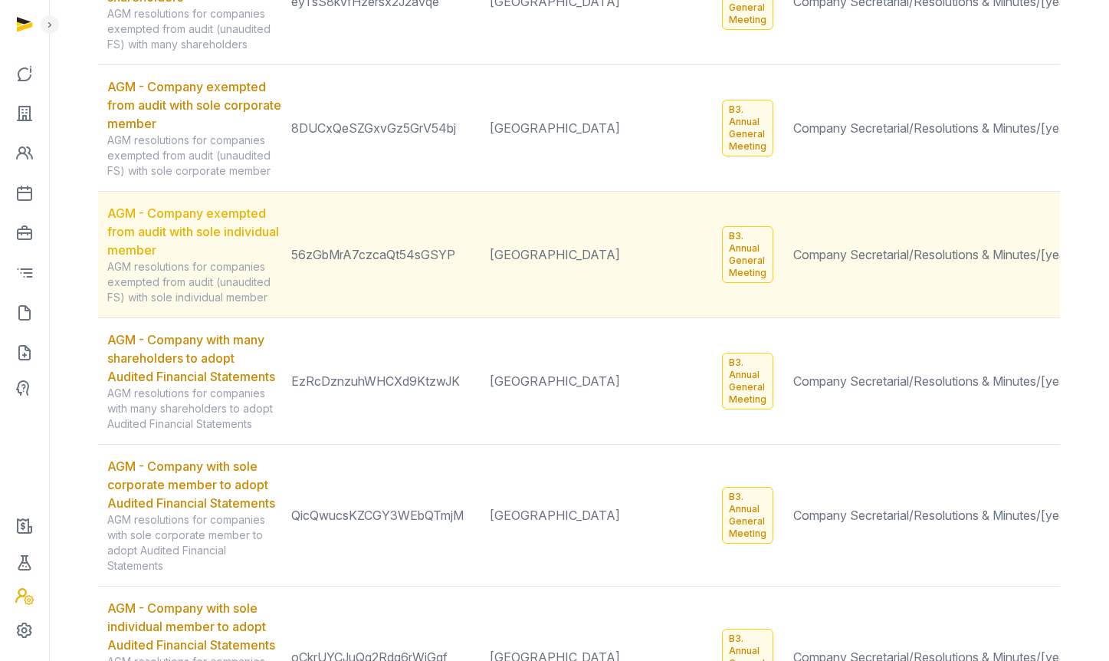
click at [169, 226] on link "AGM - Company exempted from audit with sole individual member" at bounding box center [193, 231] width 172 height 52
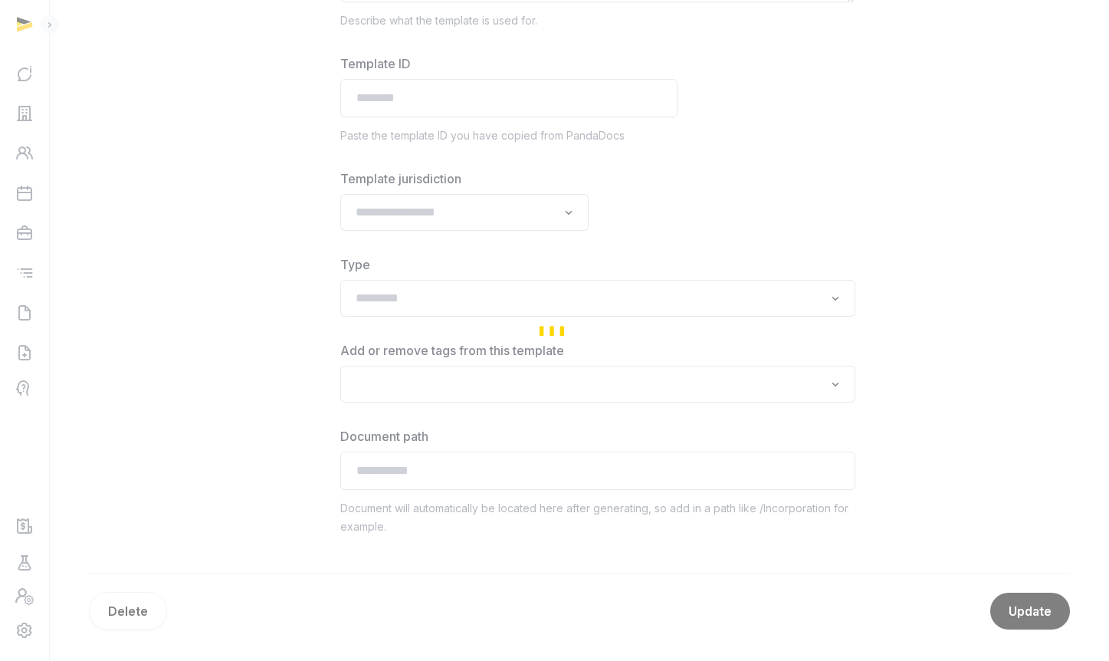
type input "**********"
type textarea "**********"
type input "**********"
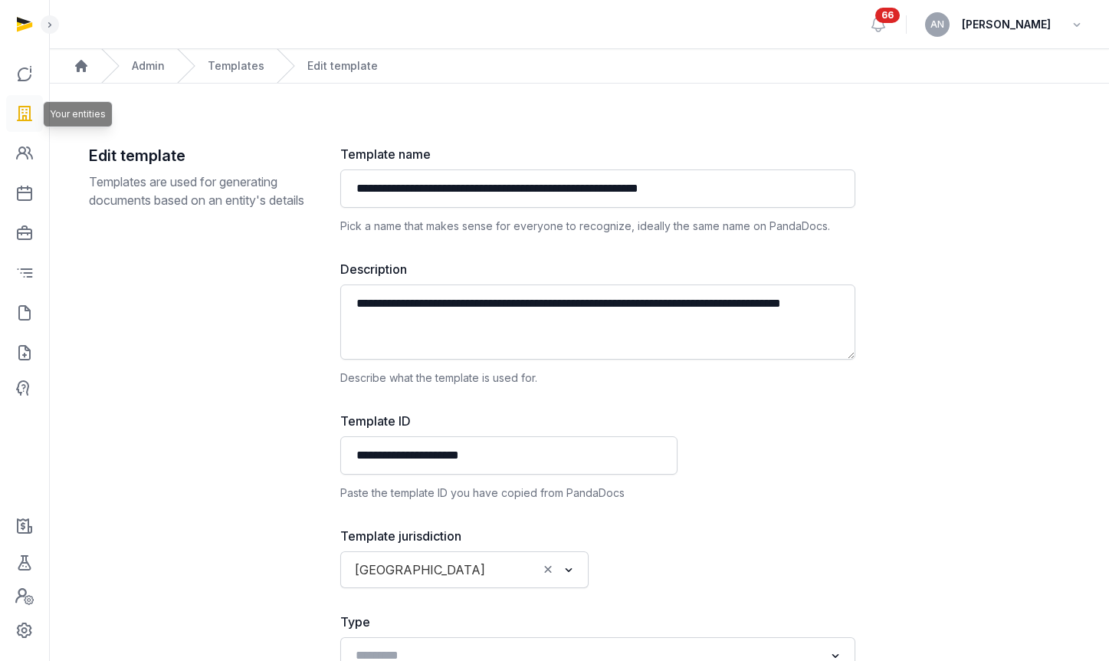
click at [36, 111] on link at bounding box center [24, 113] width 37 height 37
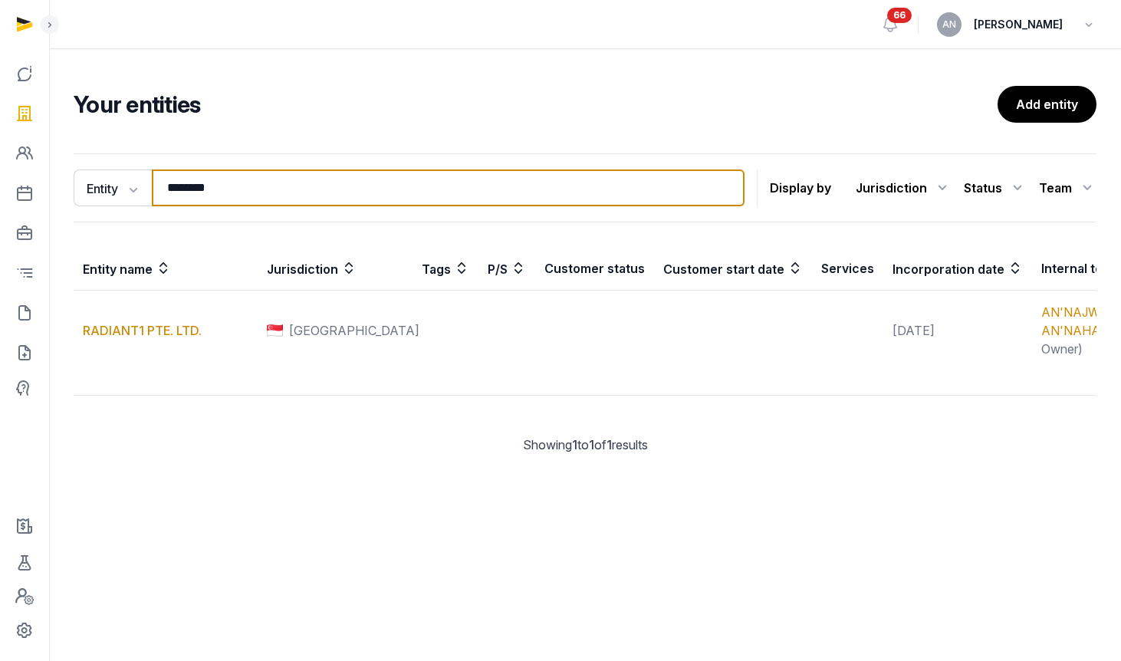
click at [336, 180] on input "********" at bounding box center [448, 187] width 593 height 37
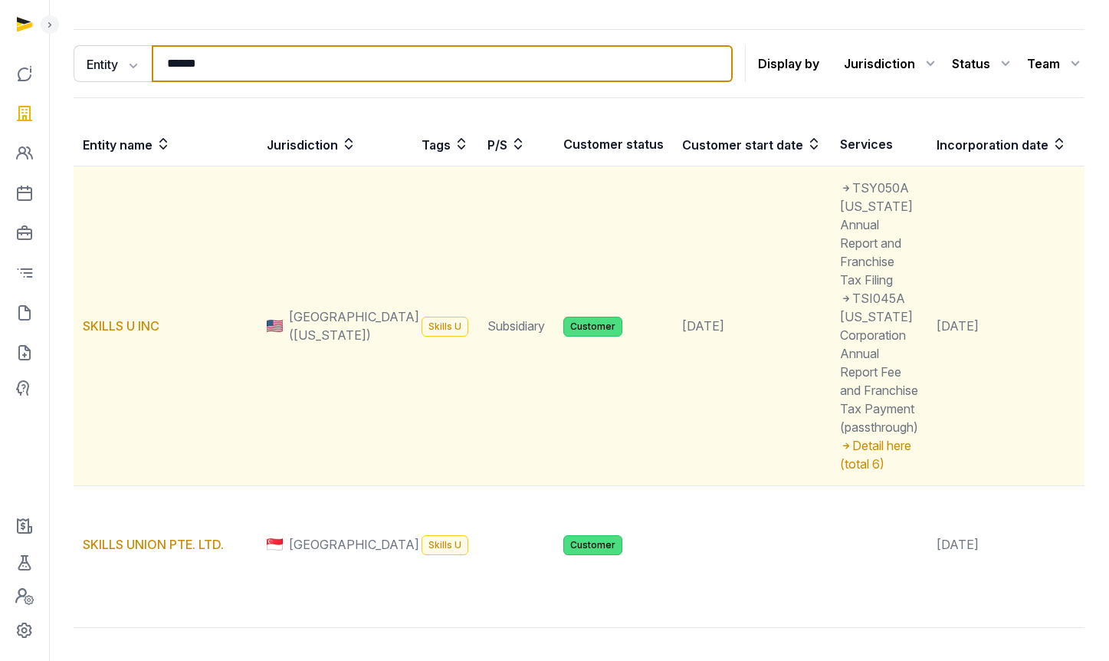
scroll to position [290, 0]
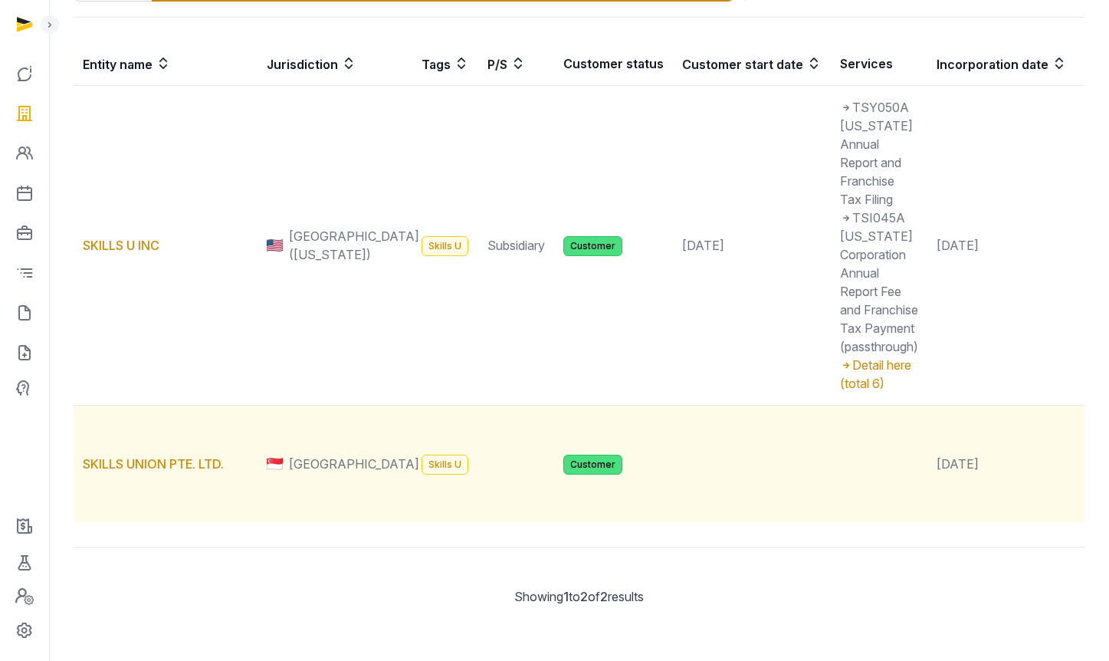
type input "******"
click at [126, 432] on td "SKILLS UNION PTE. LTD." at bounding box center [166, 464] width 184 height 117
click at [127, 456] on link "SKILLS UNION PTE. LTD." at bounding box center [153, 463] width 141 height 15
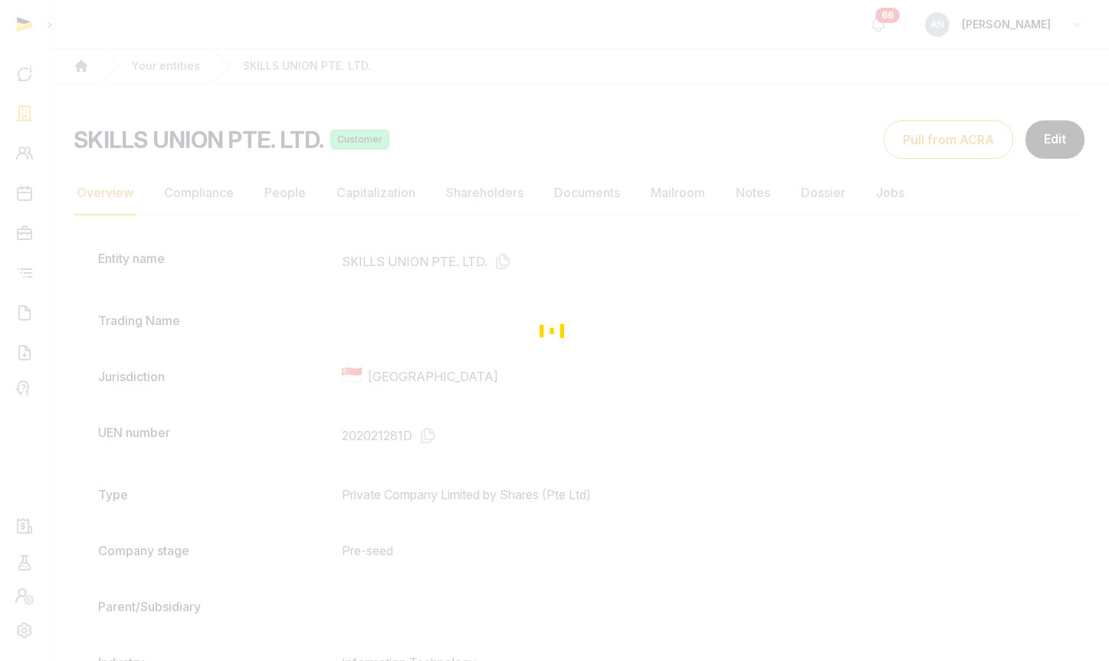
click at [622, 190] on div "Loading" at bounding box center [554, 330] width 1109 height 661
click at [578, 197] on div "Loading" at bounding box center [554, 330] width 1109 height 661
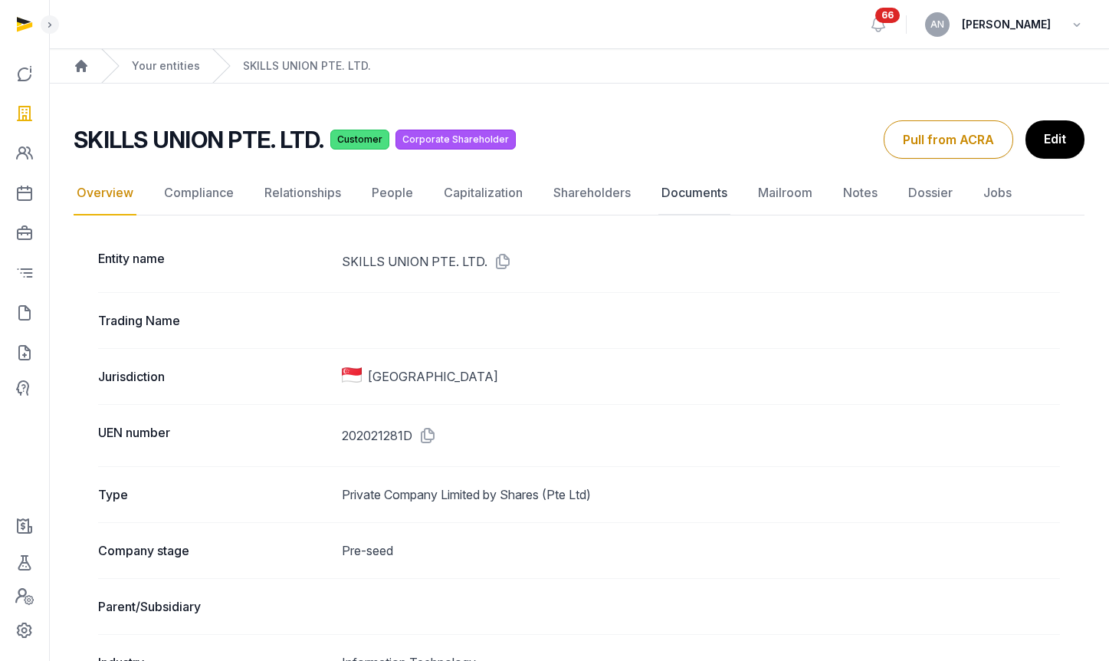
click at [678, 195] on link "Documents" at bounding box center [694, 193] width 72 height 44
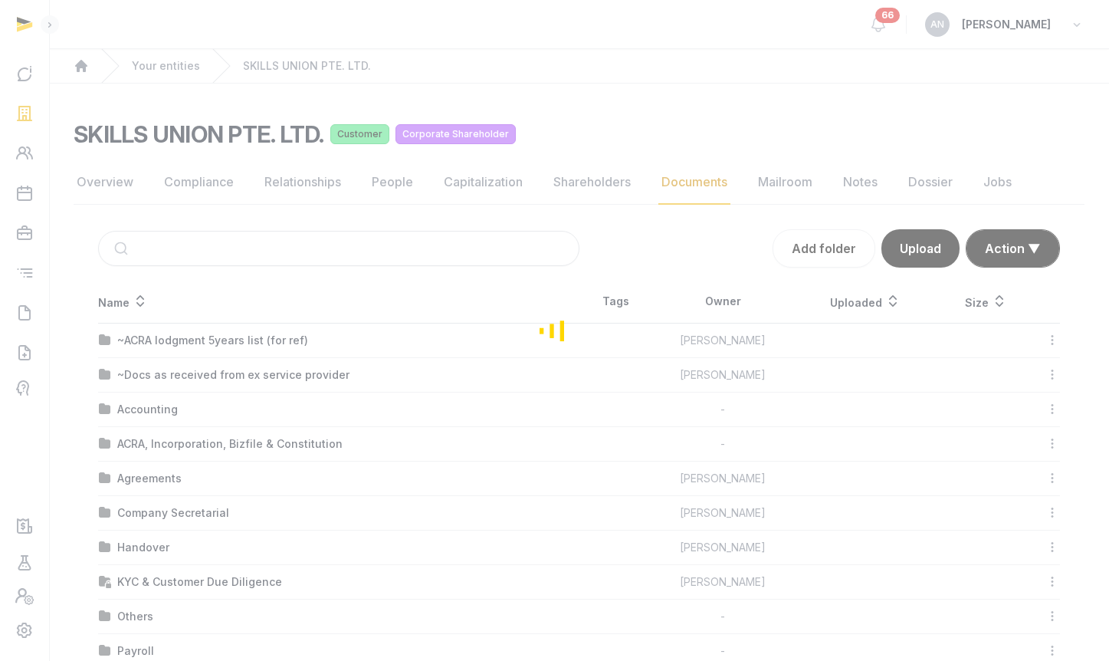
click at [462, 189] on div "Loading" at bounding box center [554, 330] width 1109 height 661
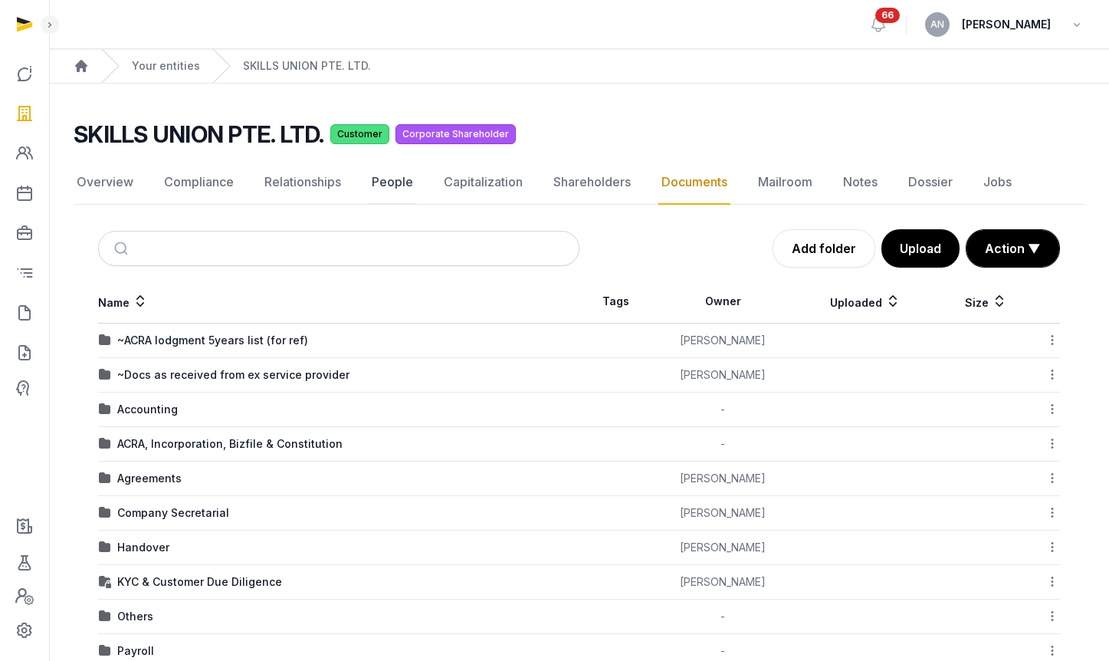
click at [408, 184] on link "People" at bounding box center [393, 182] width 48 height 44
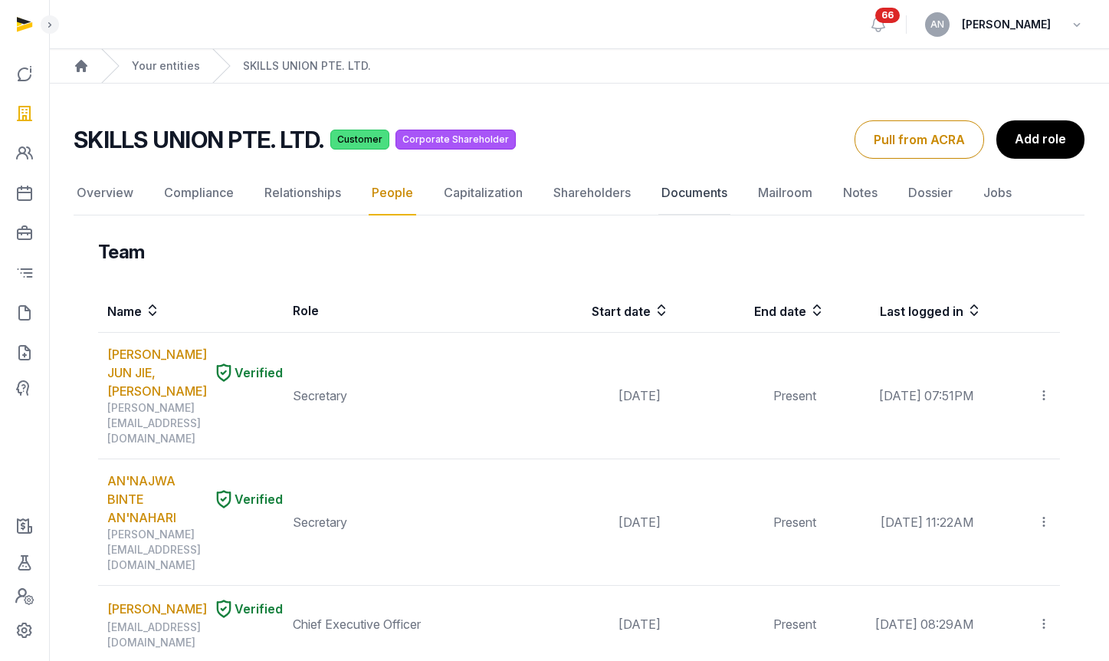
click at [698, 194] on link "Documents" at bounding box center [694, 193] width 72 height 44
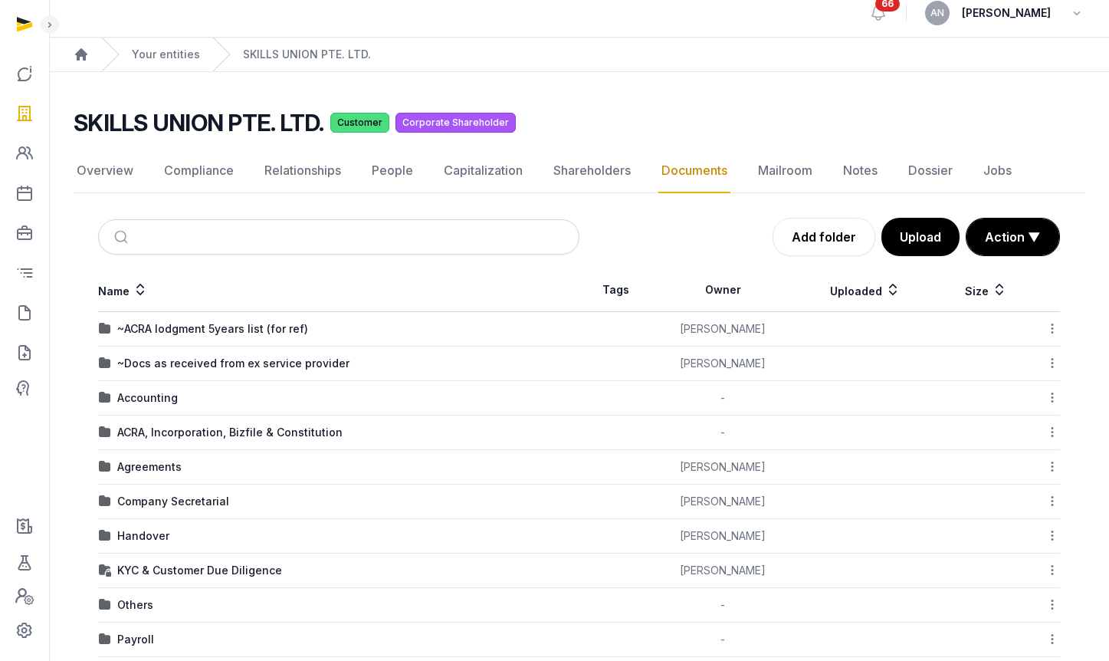
scroll to position [26, 0]
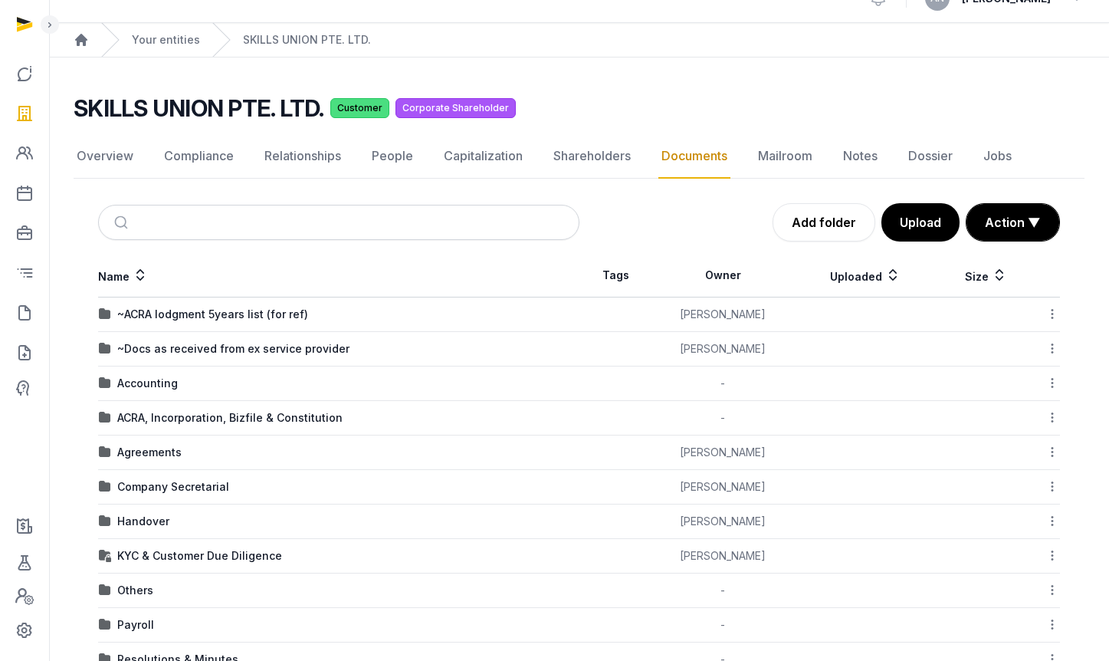
click at [179, 490] on div "Company Secretarial" at bounding box center [173, 486] width 112 height 15
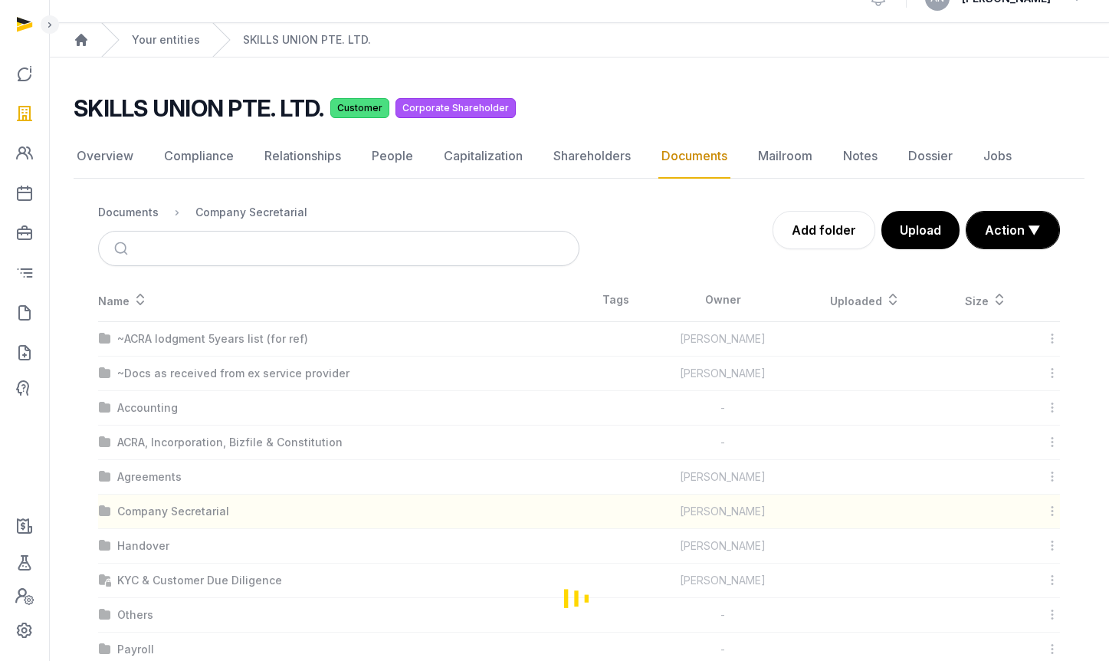
scroll to position [0, 0]
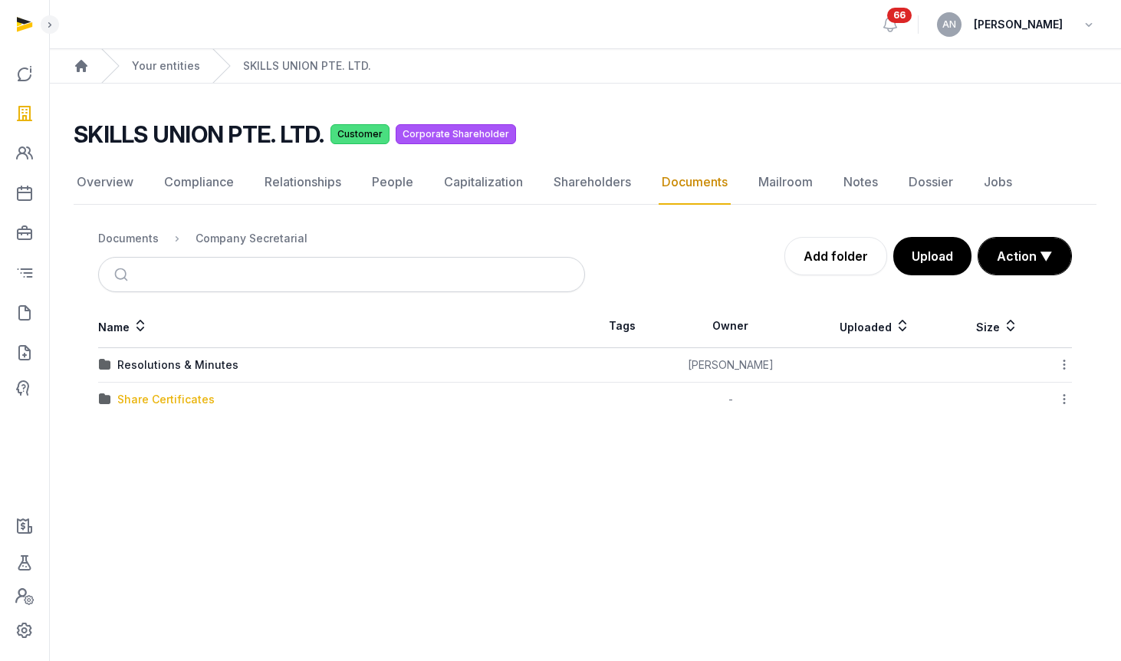
click at [160, 406] on div "Share Certificates" at bounding box center [165, 399] width 97 height 15
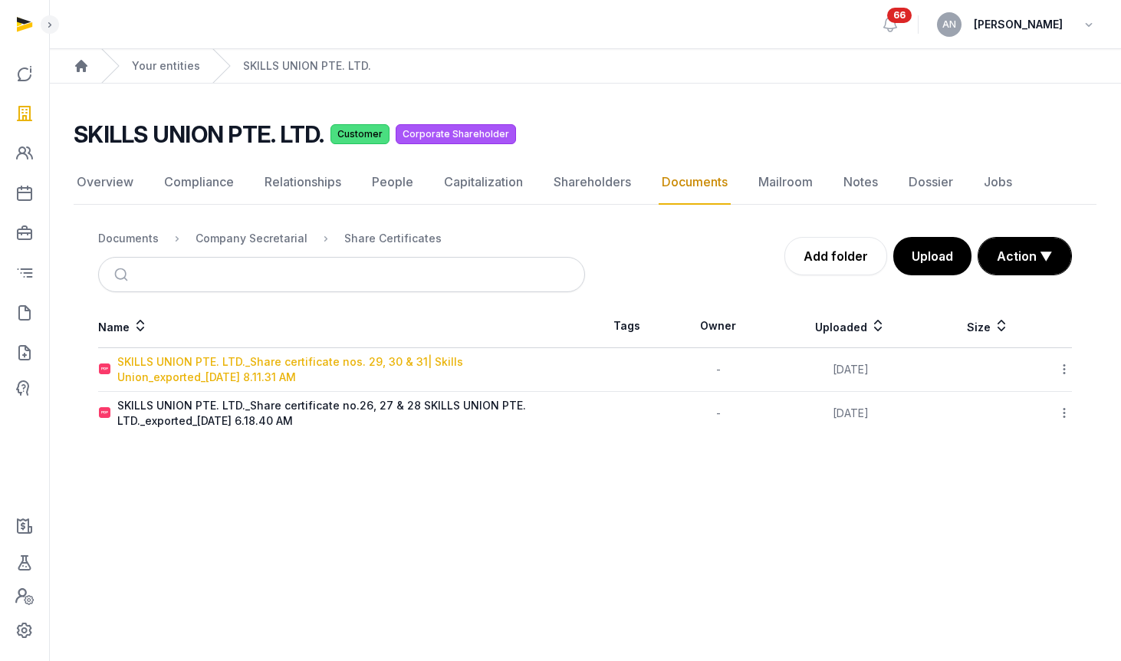
click at [161, 361] on div "SKILLS UNION PTE. LTD._Share certificate nos. 29, 30 & 31| Skills Union_exporte…" at bounding box center [350, 369] width 467 height 31
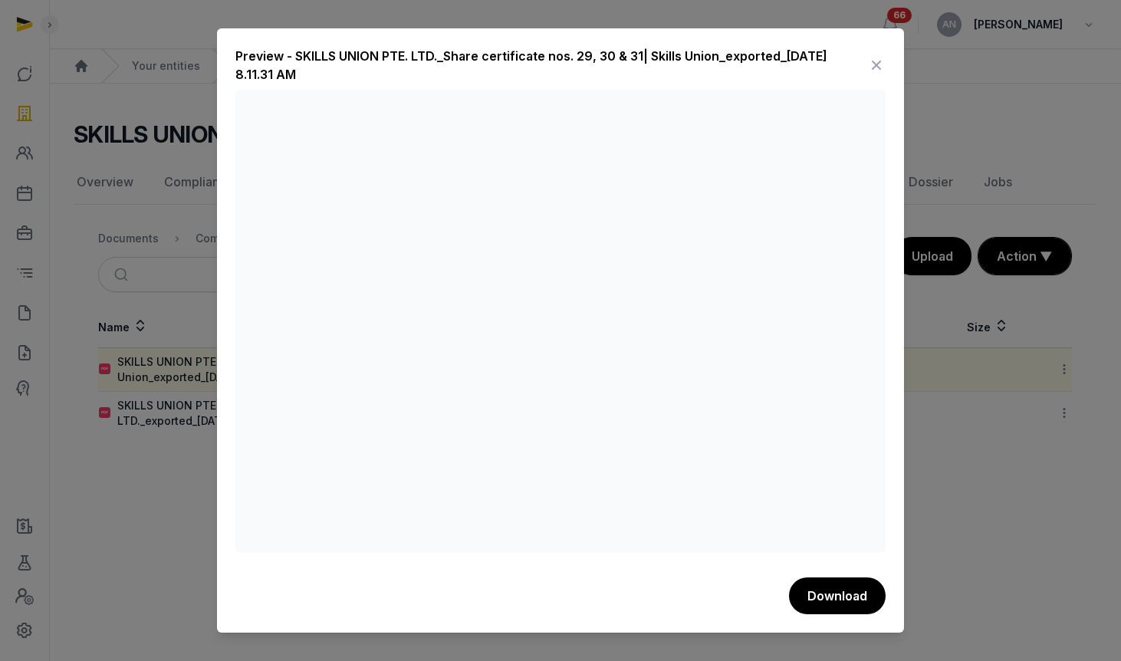
click at [875, 61] on icon at bounding box center [876, 65] width 18 height 25
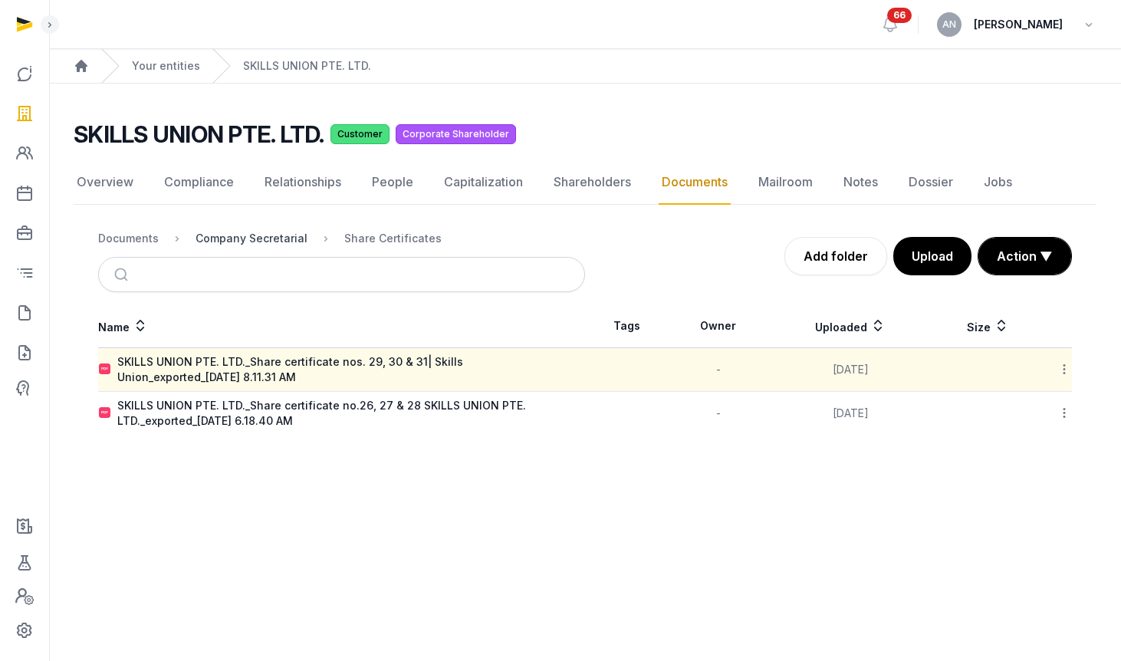
click at [228, 241] on div "Company Secretarial" at bounding box center [251, 238] width 112 height 15
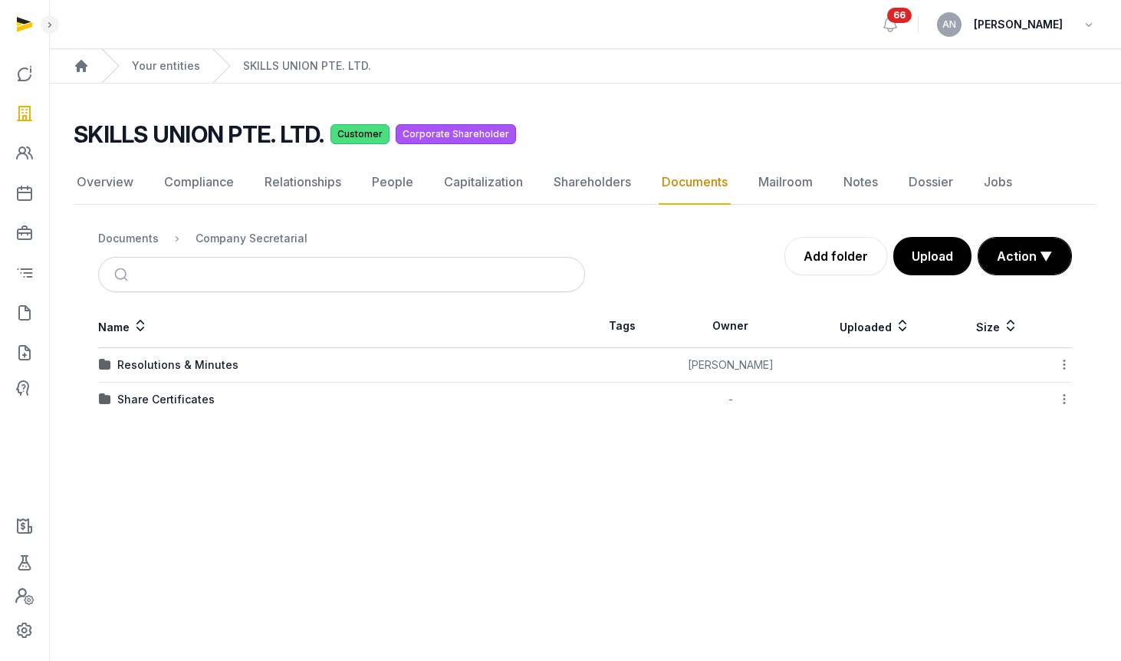
click at [176, 374] on td "Resolutions & Minutes" at bounding box center [341, 365] width 487 height 34
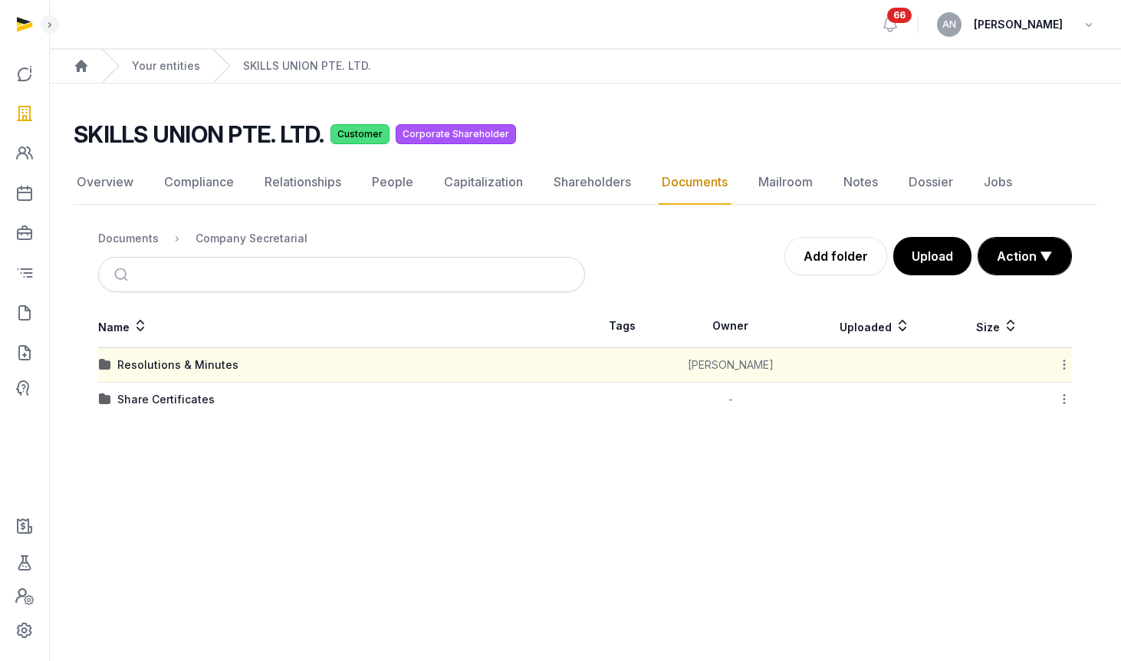
click at [182, 367] on div "Resolutions & Minutes" at bounding box center [177, 364] width 121 height 15
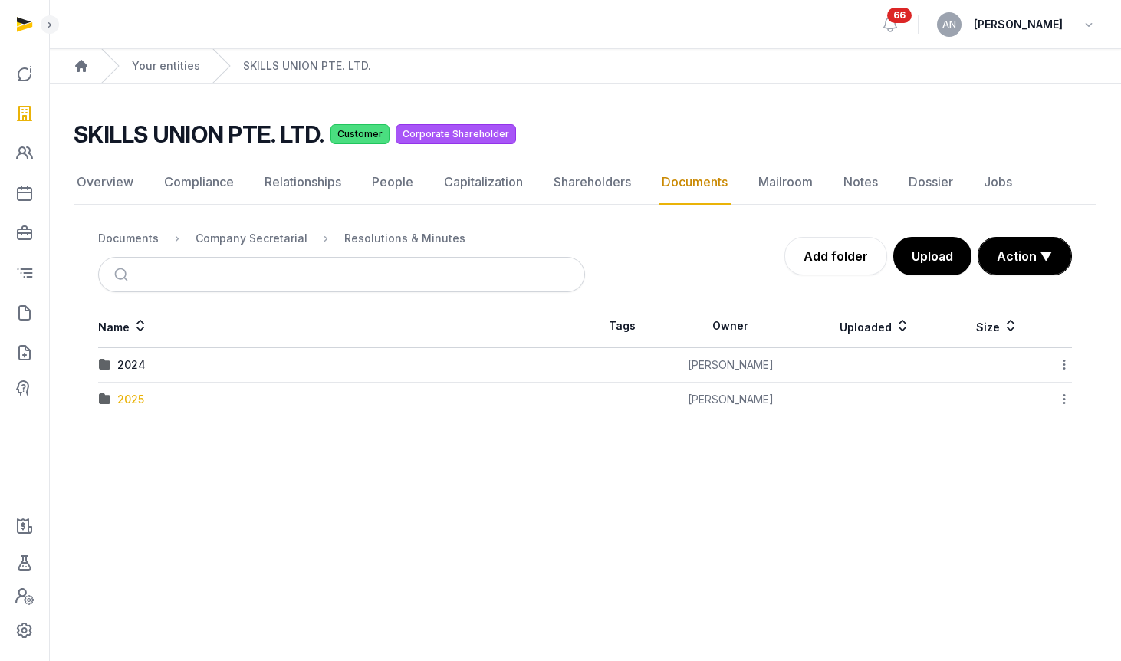
click at [125, 396] on div "2025" at bounding box center [130, 399] width 27 height 15
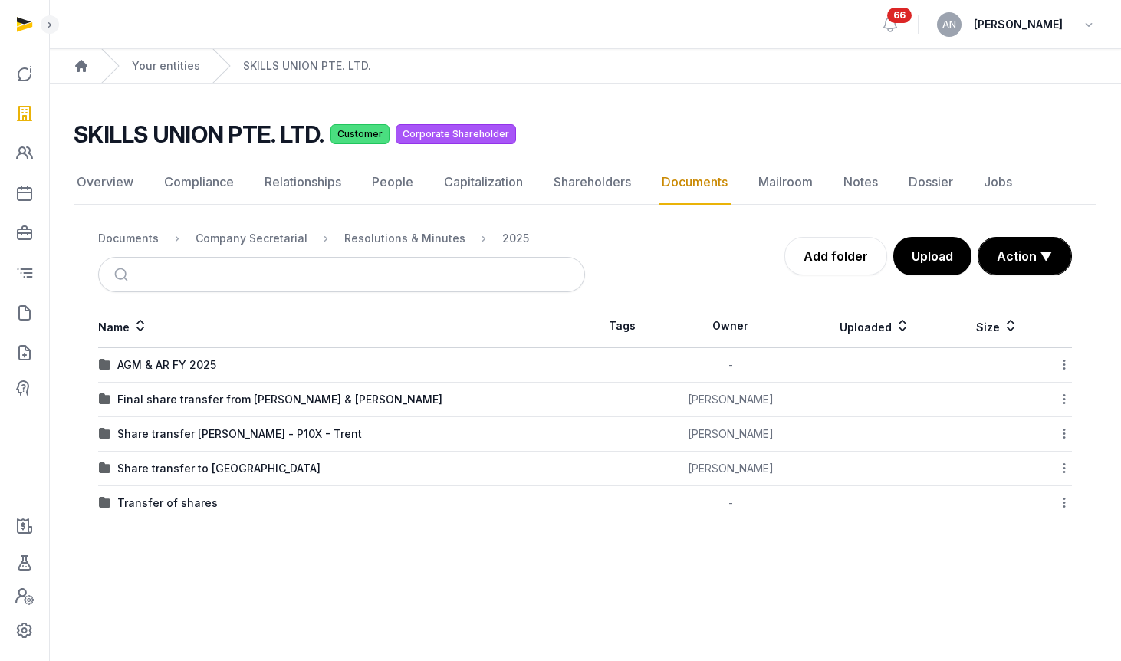
click at [192, 366] on div "AGM & AR FY 2025" at bounding box center [166, 364] width 99 height 15
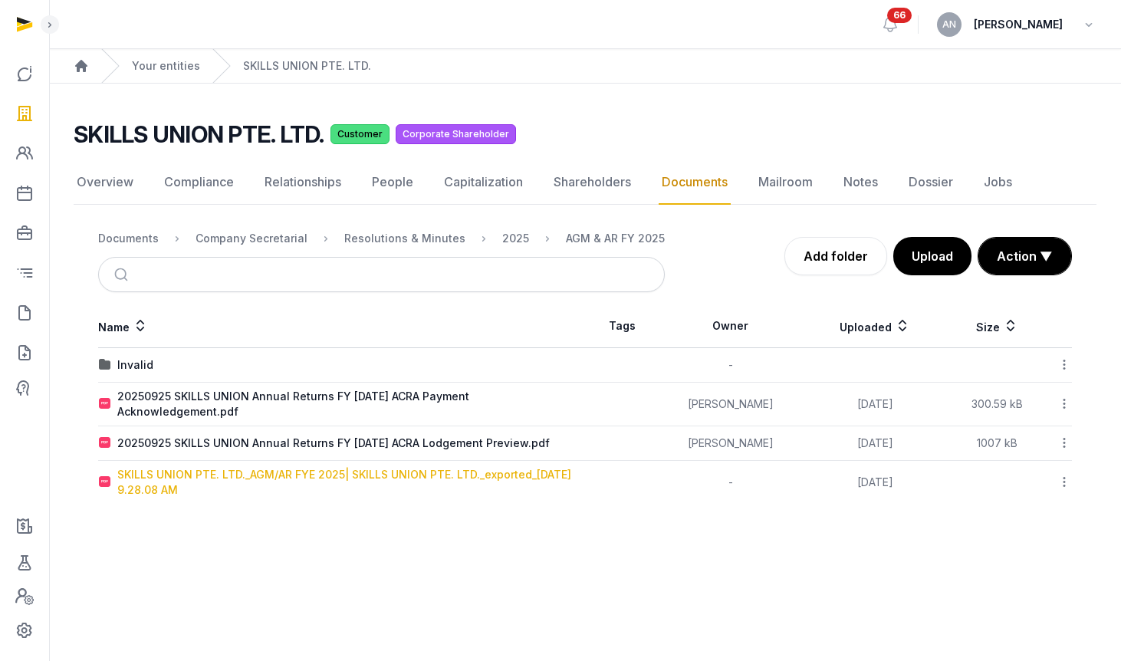
click at [253, 469] on div "SKILLS UNION PTE. LTD._AGM/AR FYE 2025| SKILLS UNION PTE. LTD._exported_2025-09…" at bounding box center [350, 482] width 467 height 31
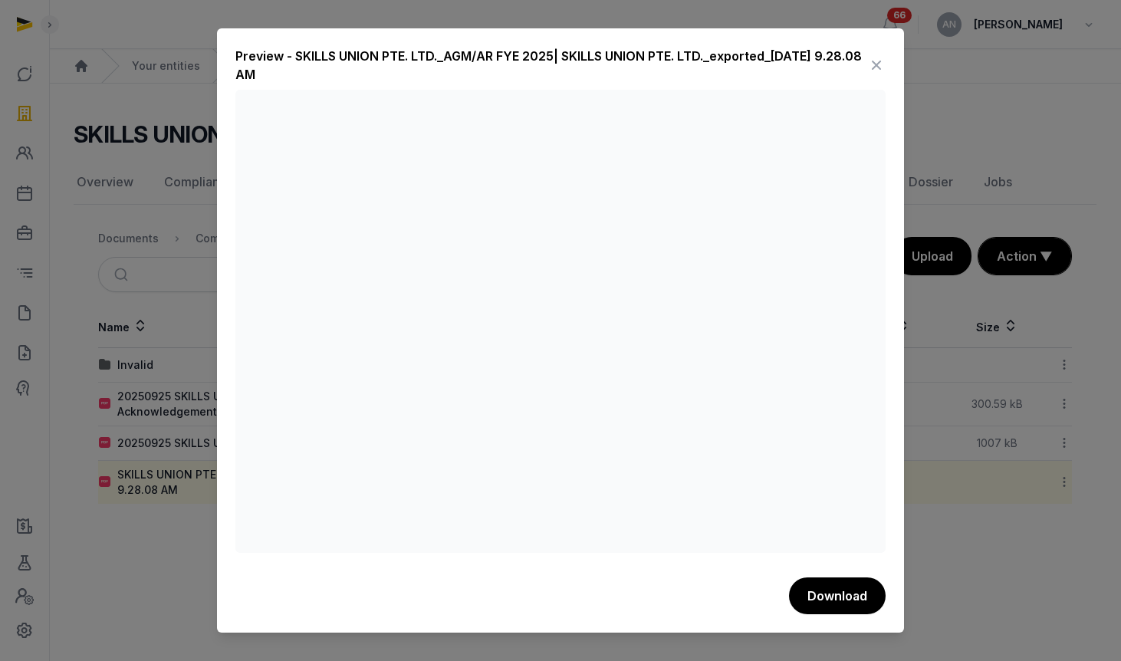
click at [884, 54] on icon at bounding box center [876, 65] width 18 height 25
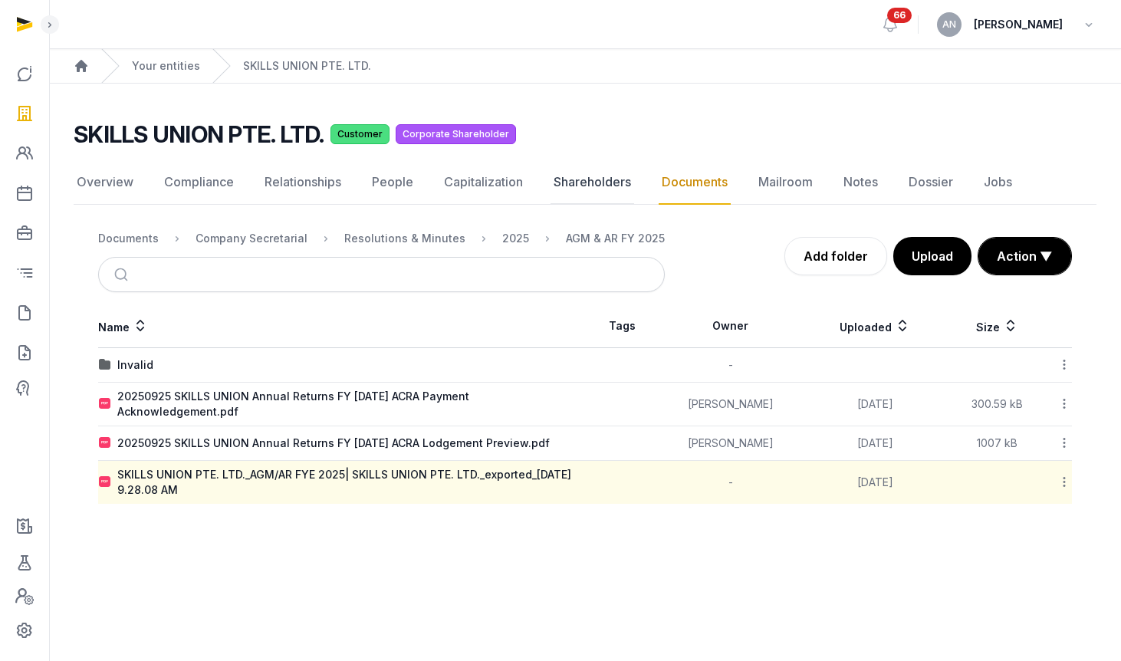
click at [592, 180] on link "Shareholders" at bounding box center [592, 182] width 84 height 44
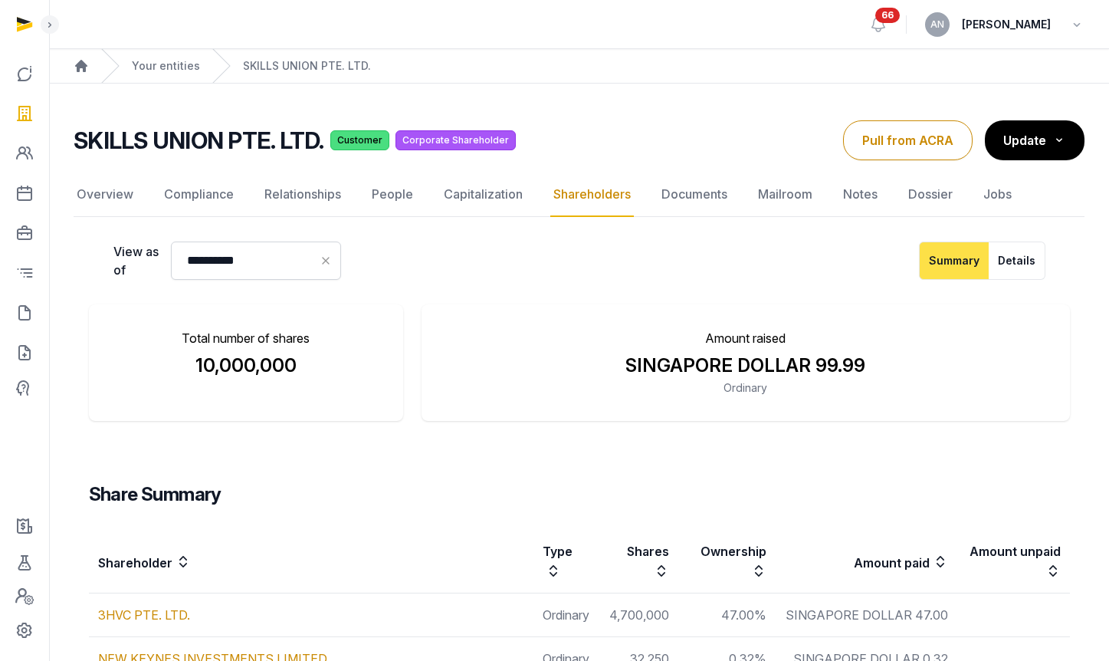
click at [185, 54] on div "Your entities" at bounding box center [150, 66] width 99 height 34
click at [190, 67] on link "Your entities" at bounding box center [166, 65] width 68 height 15
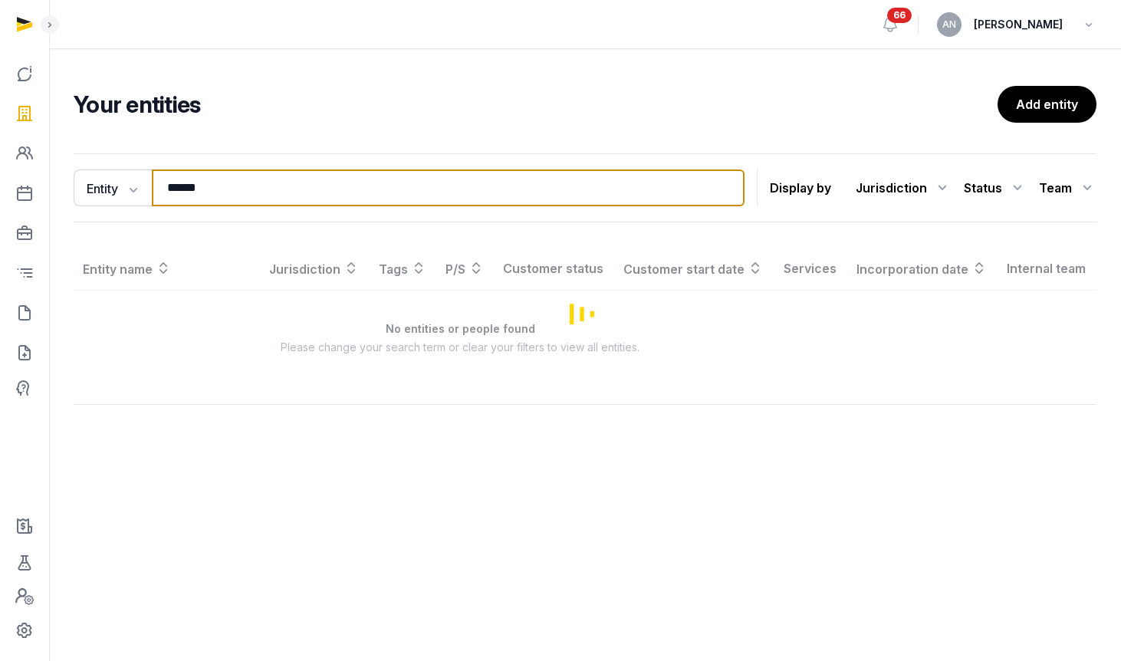
click at [290, 172] on input "******" at bounding box center [448, 187] width 593 height 37
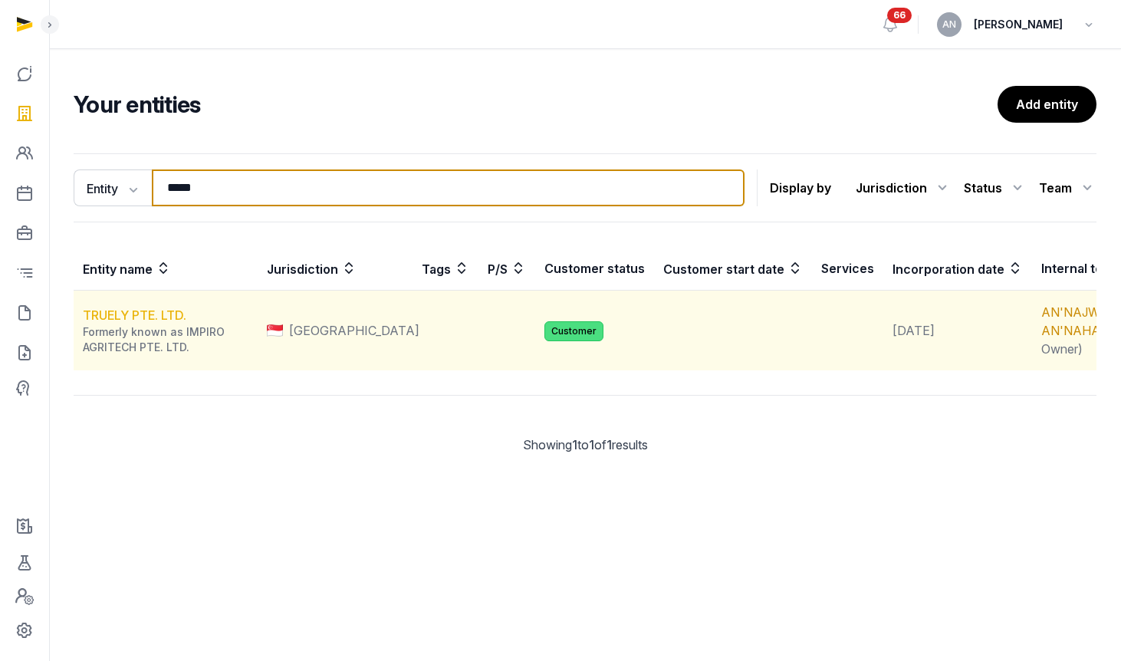
type input "*****"
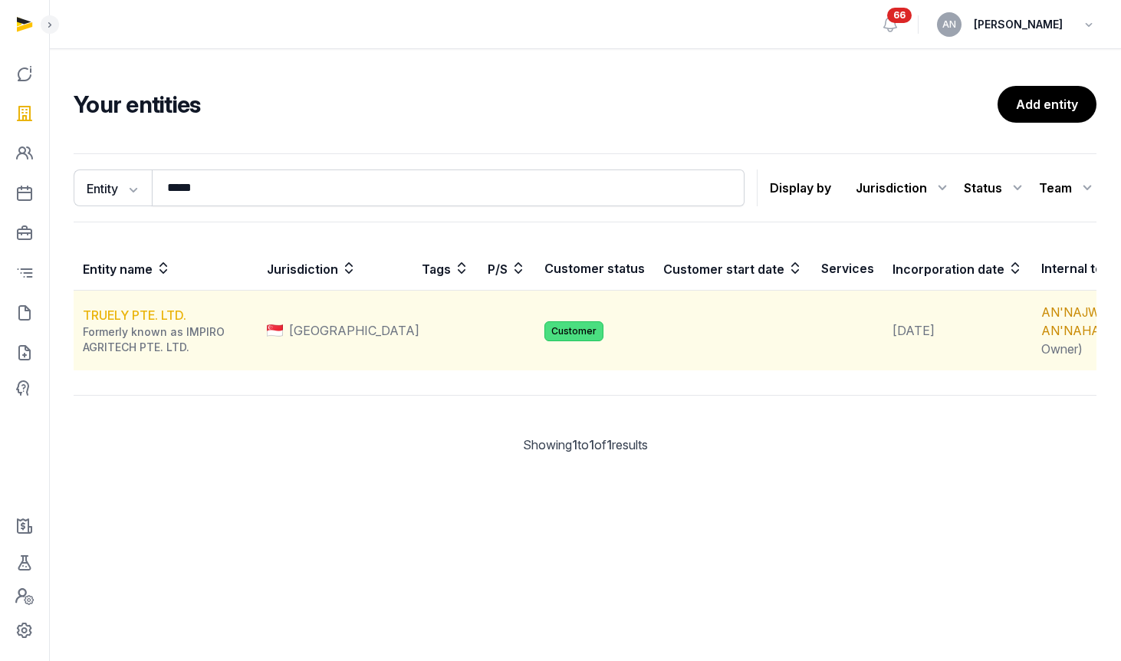
click at [140, 323] on link "TRUELY PTE. LTD." at bounding box center [134, 314] width 103 height 15
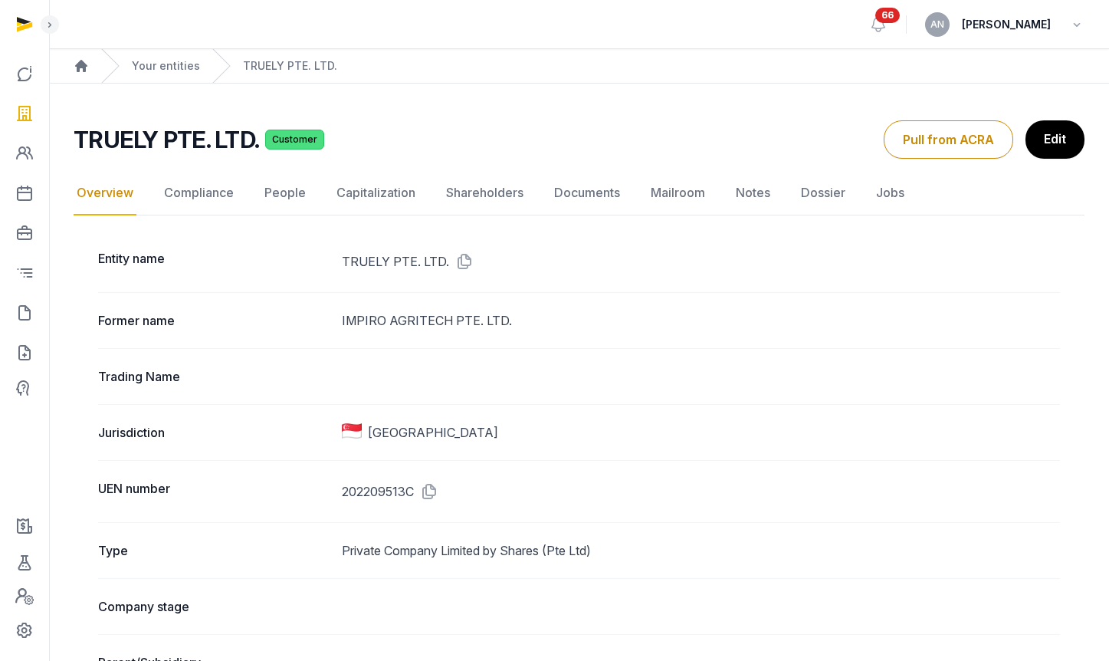
click at [591, 196] on link "Documents" at bounding box center [587, 193] width 72 height 44
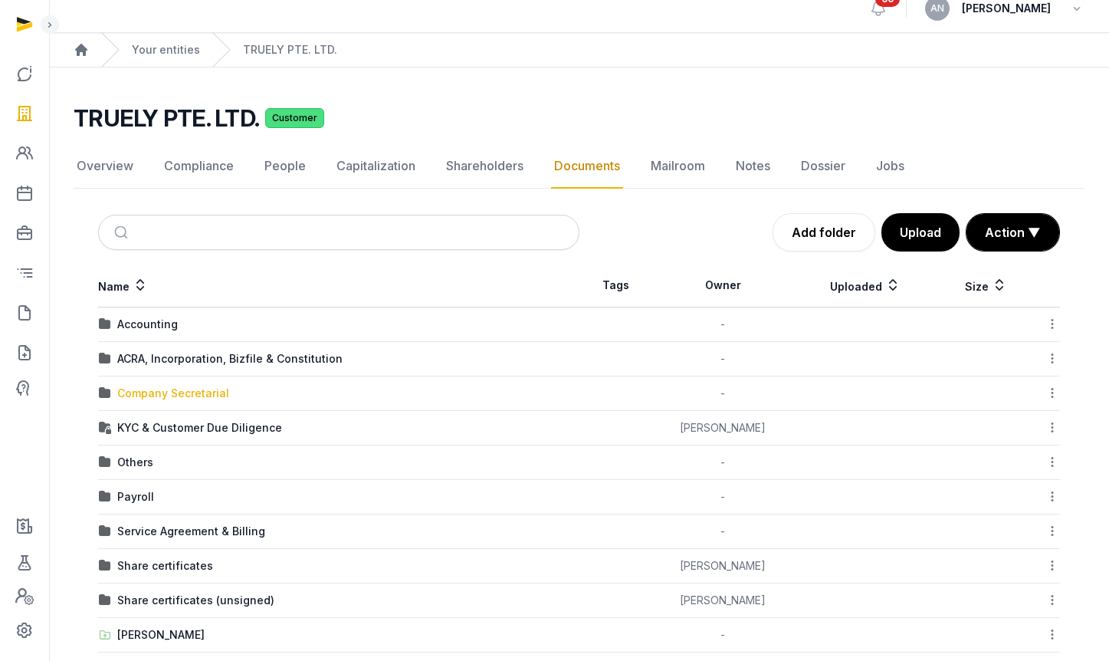
scroll to position [37, 0]
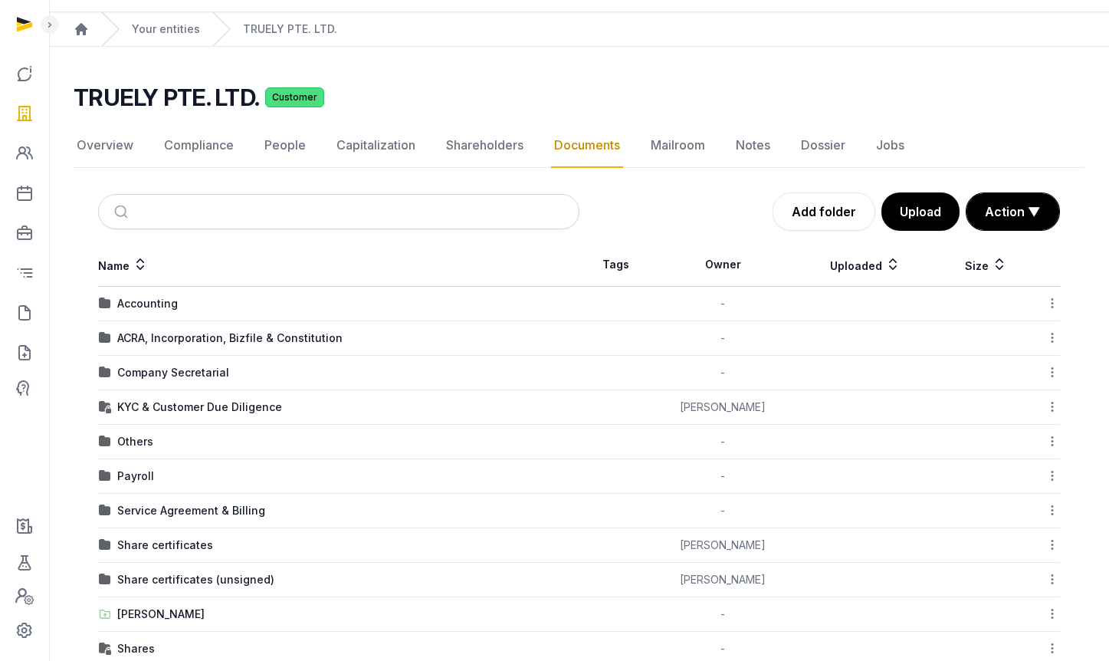
drag, startPoint x: 200, startPoint y: 372, endPoint x: 218, endPoint y: 372, distance: 18.4
click at [200, 371] on div "Company Secretarial" at bounding box center [173, 372] width 112 height 15
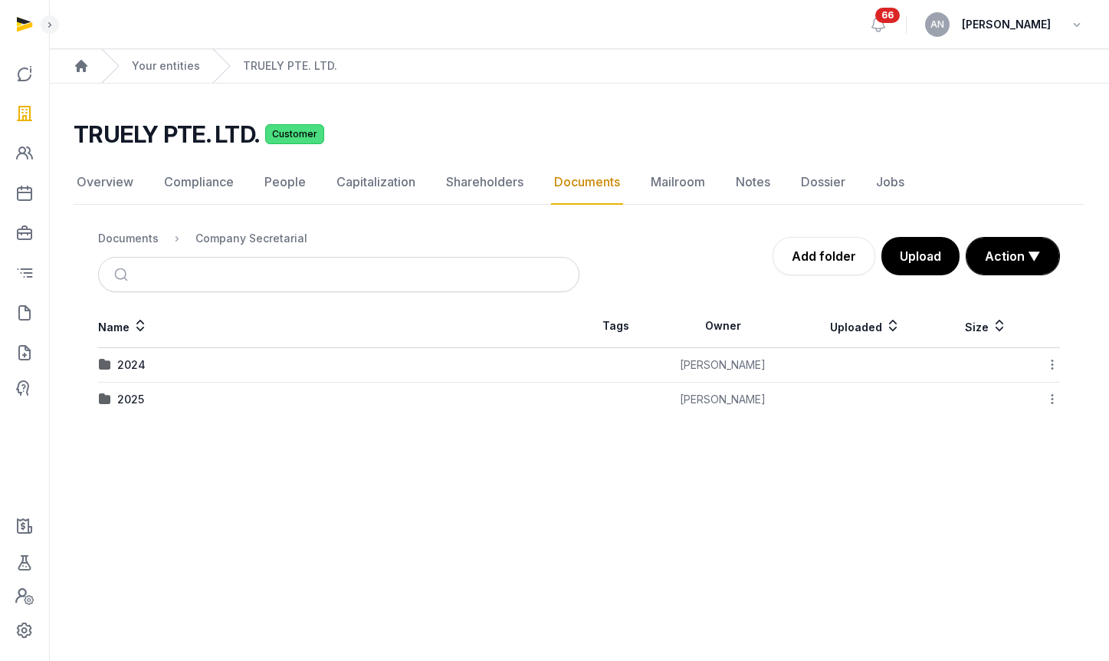
scroll to position [0, 0]
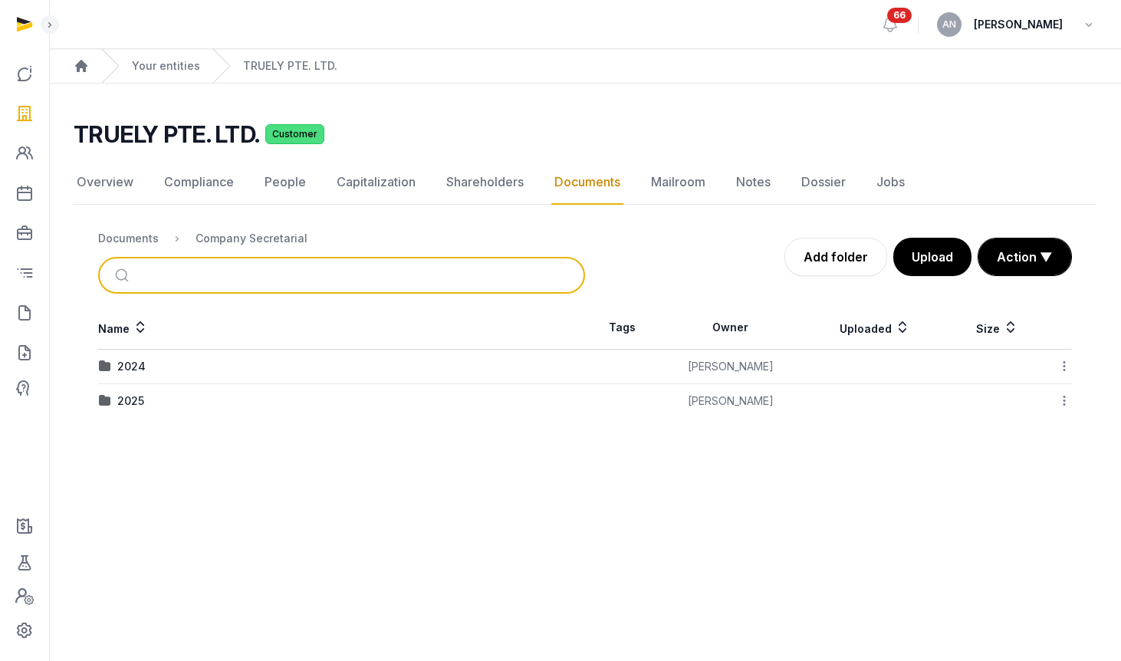
click at [179, 278] on input "search" at bounding box center [359, 275] width 435 height 34
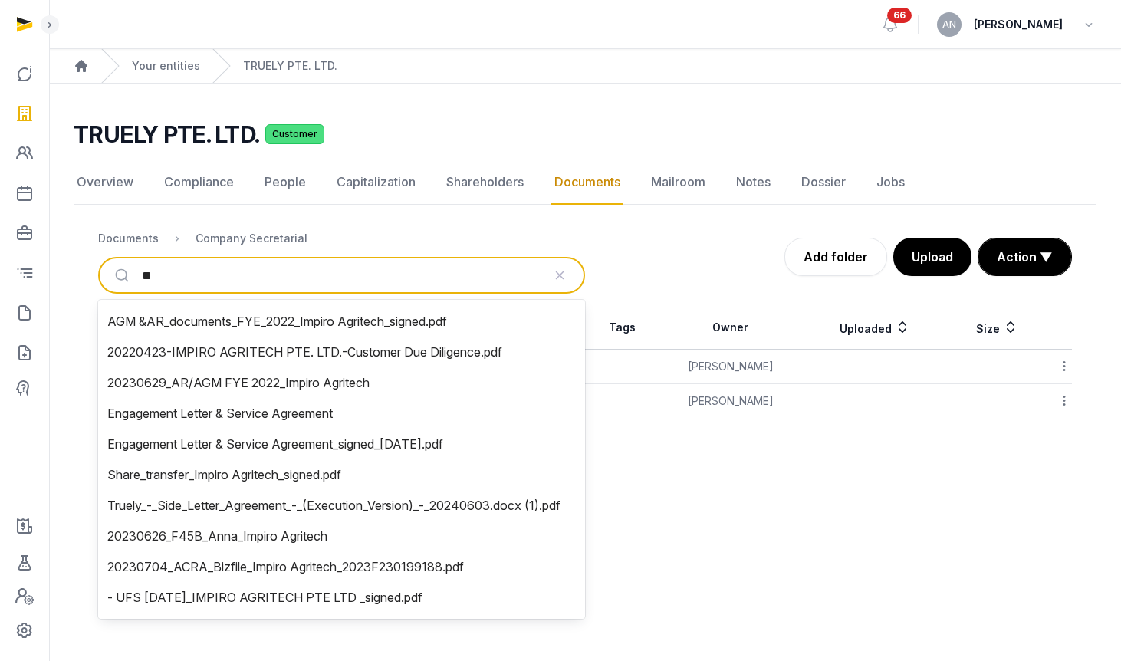
type input "***"
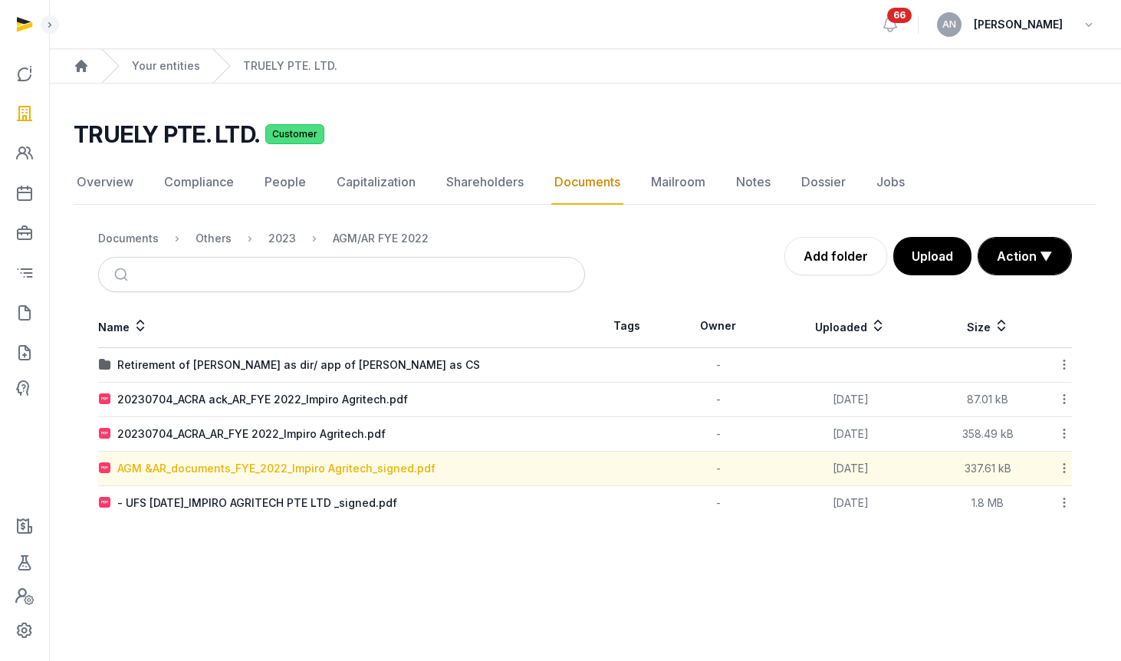
click at [276, 461] on div "AGM &AR_documents_FYE_2022_Impiro Agritech_signed.pdf" at bounding box center [276, 468] width 318 height 15
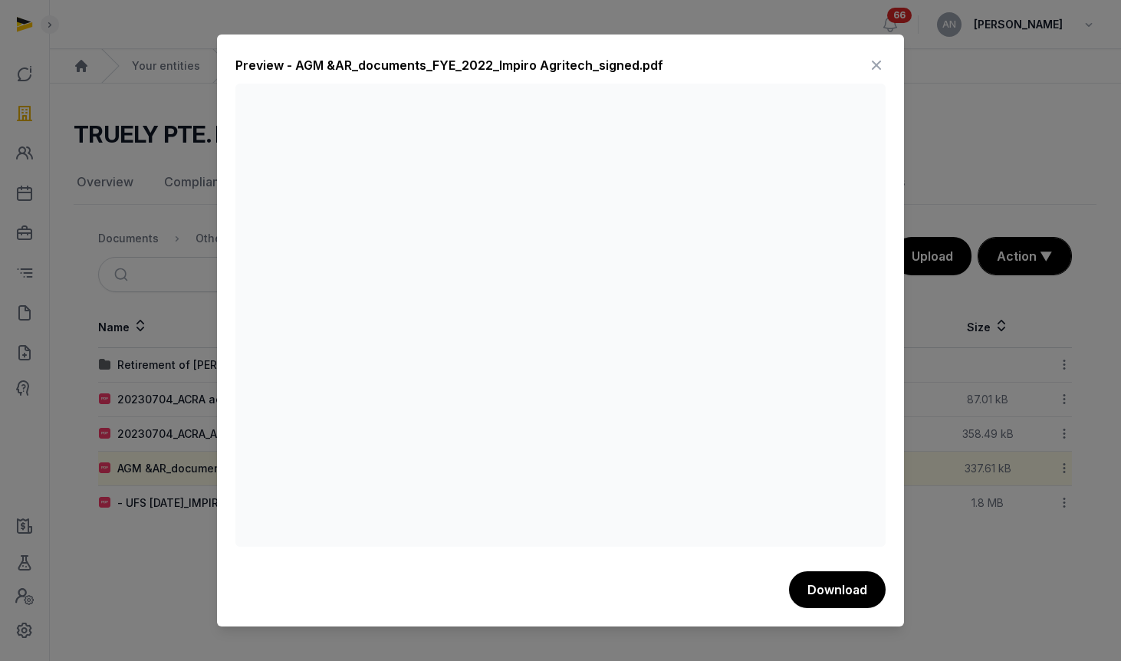
click at [875, 61] on icon at bounding box center [876, 65] width 18 height 25
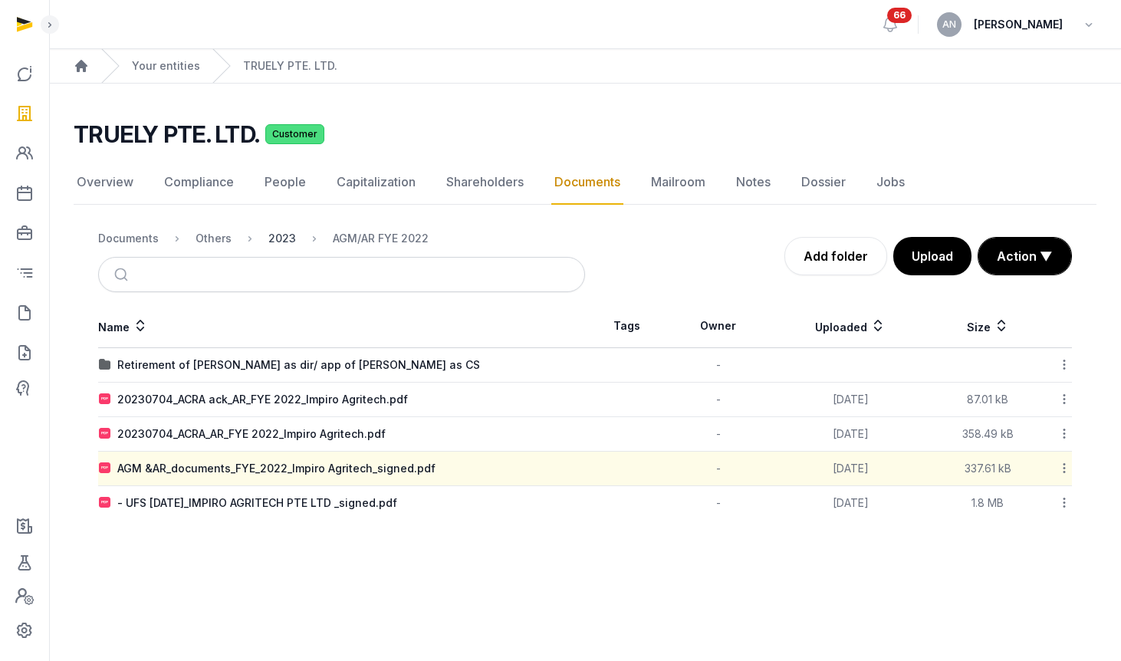
click at [280, 243] on div "2023" at bounding box center [282, 238] width 28 height 15
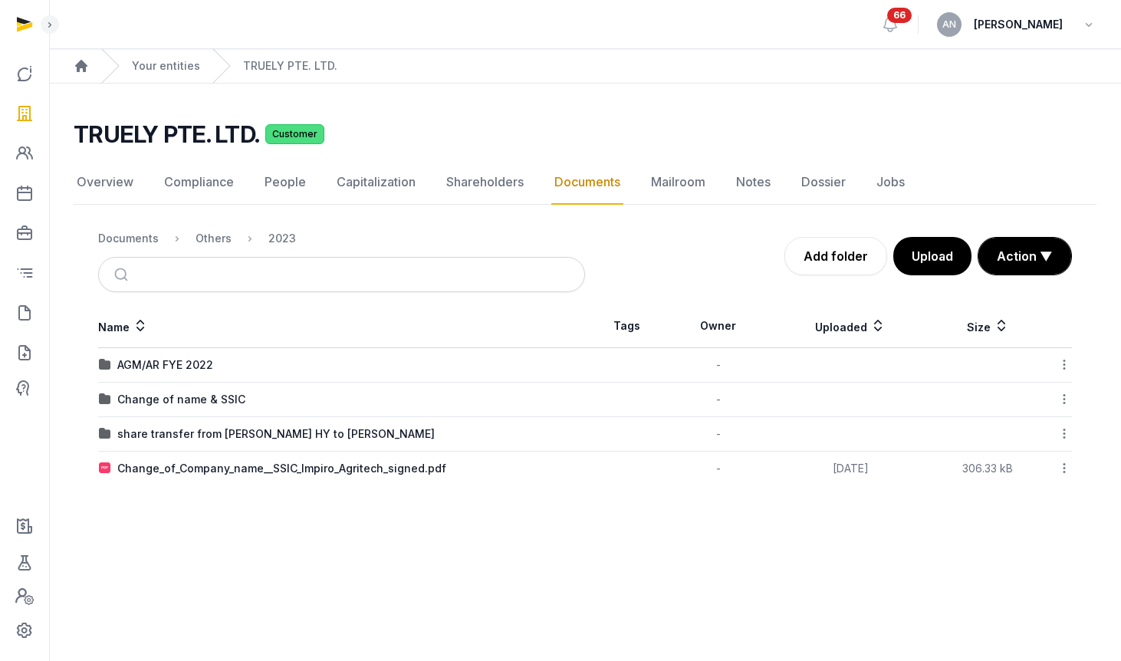
click at [121, 236] on div "Documents" at bounding box center [128, 238] width 61 height 15
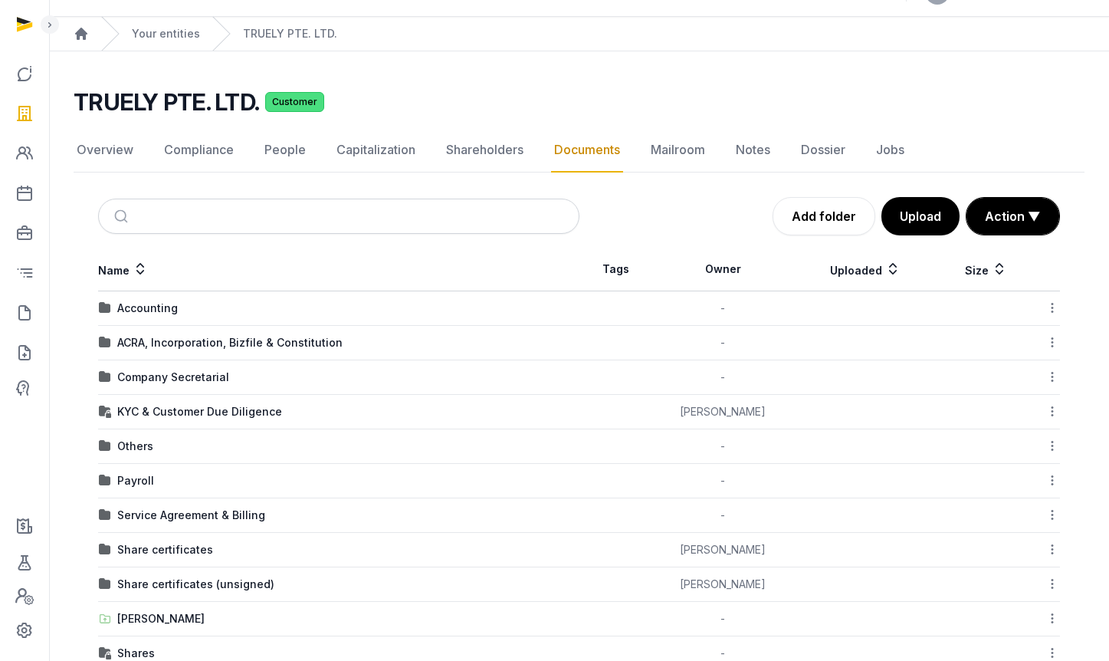
scroll to position [34, 0]
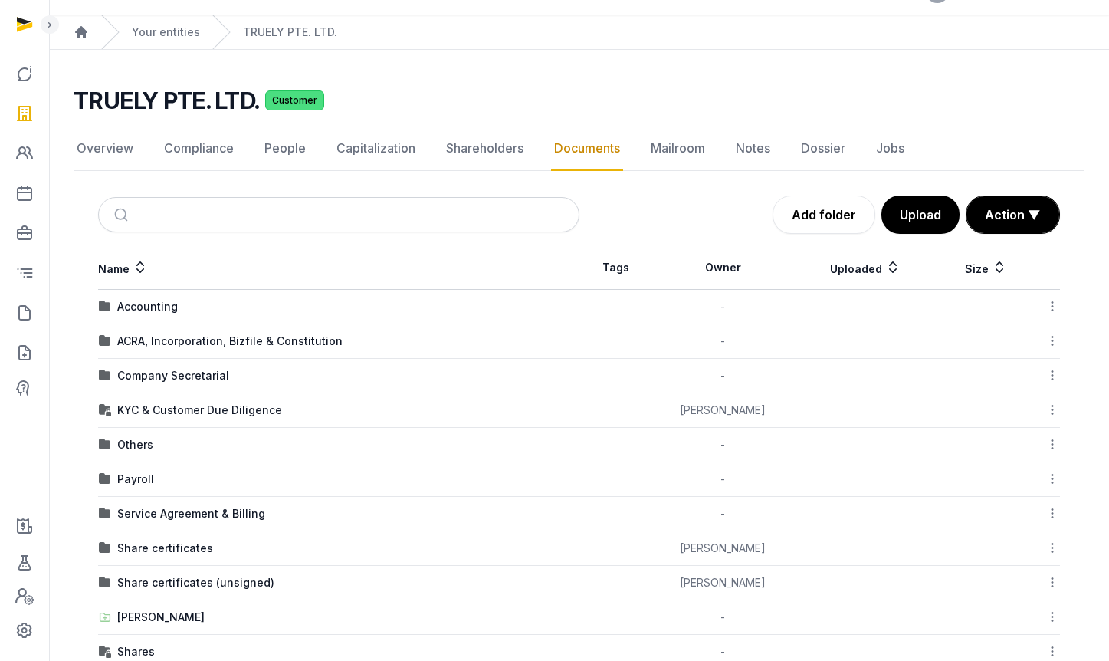
click at [189, 377] on div "Company Secretarial" at bounding box center [173, 375] width 112 height 15
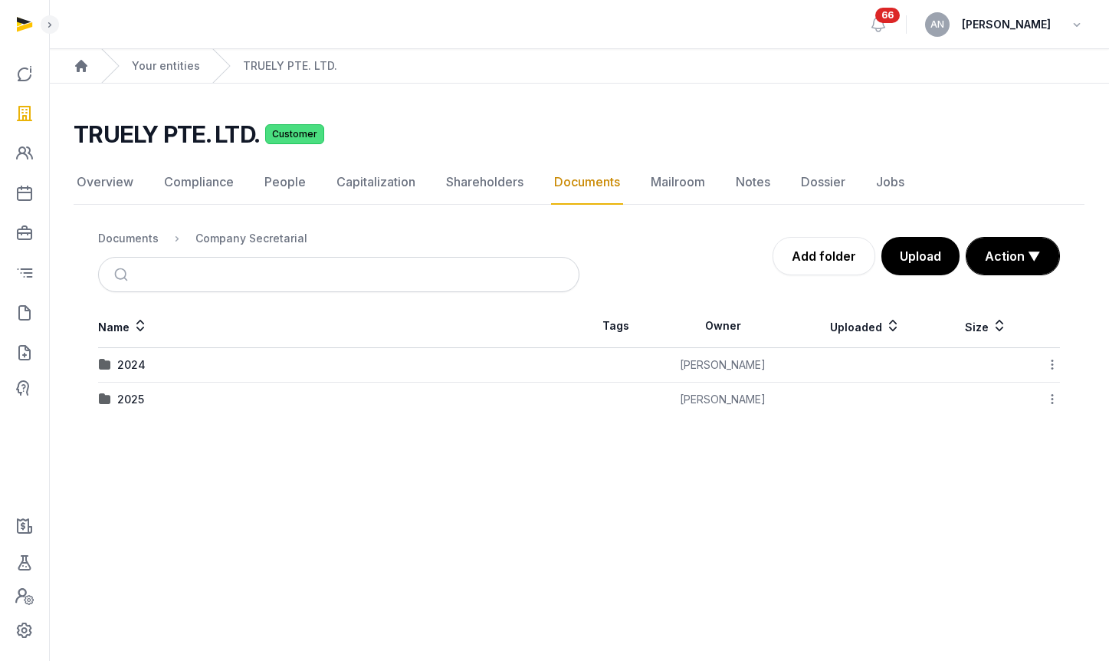
scroll to position [0, 0]
click at [135, 399] on div "2025" at bounding box center [130, 399] width 27 height 15
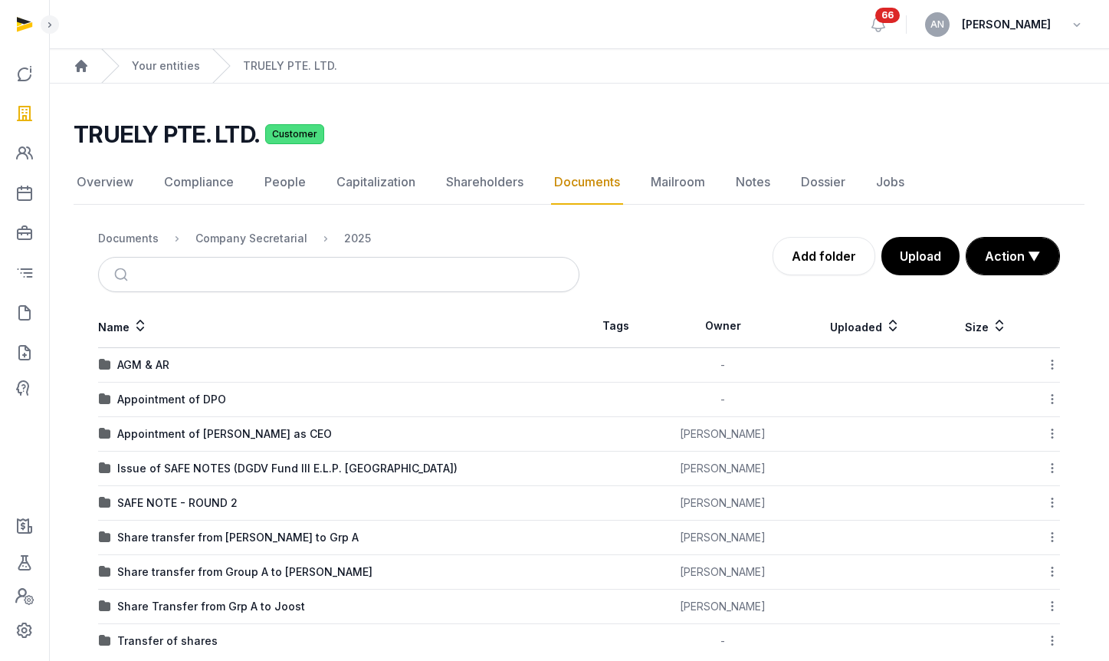
click at [160, 369] on div "AGM & AR" at bounding box center [143, 364] width 52 height 15
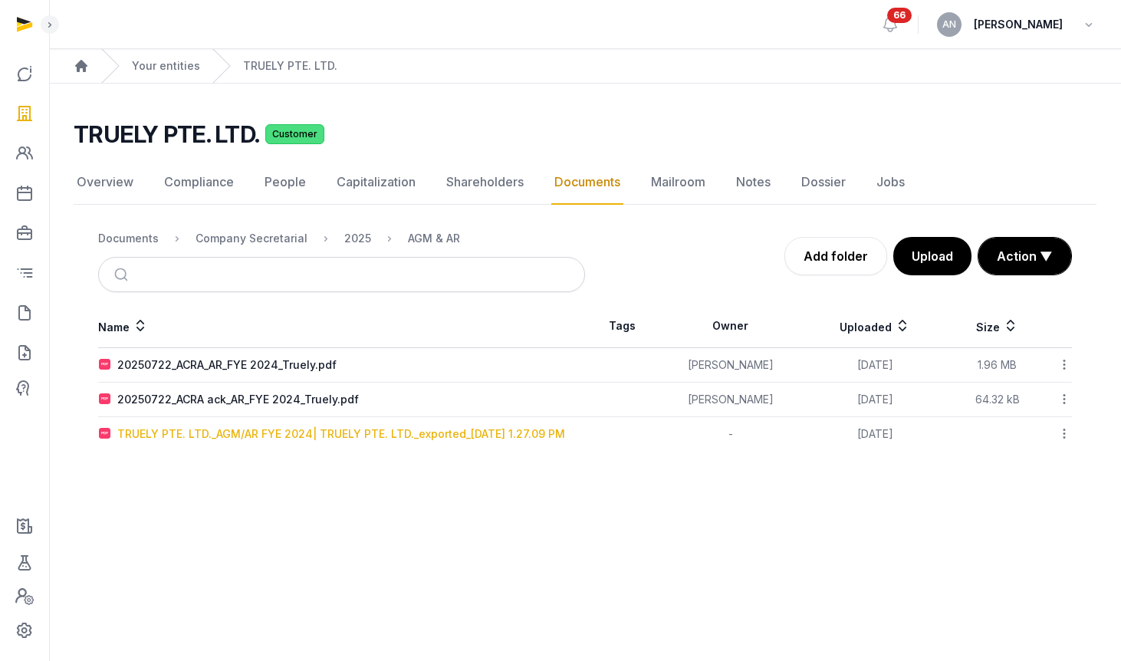
click at [210, 432] on div "TRUELY PTE. LTD._AGM/AR FYE 2024| TRUELY PTE. LTD._exported_2025-07-17 1.27.09 …" at bounding box center [341, 433] width 448 height 15
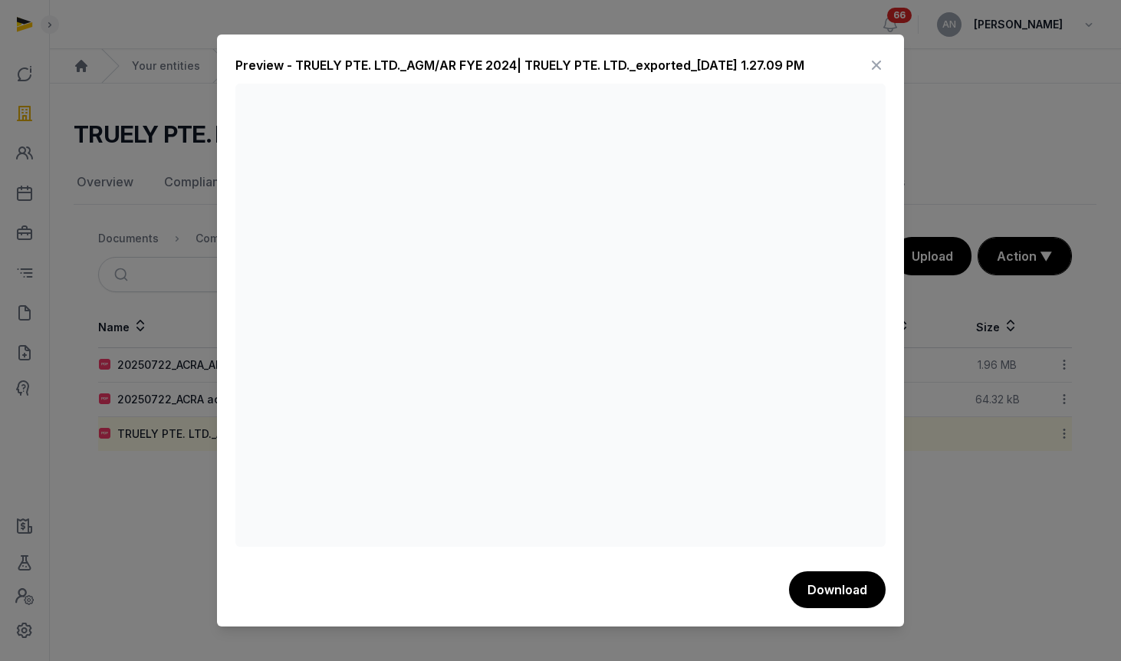
click at [889, 62] on div "Preview - TRUELY PTE. LTD._AGM/AR FYE 2024| TRUELY PTE. LTD._exported_2025-07-1…" at bounding box center [560, 329] width 687 height 591
click at [876, 63] on icon at bounding box center [876, 65] width 18 height 25
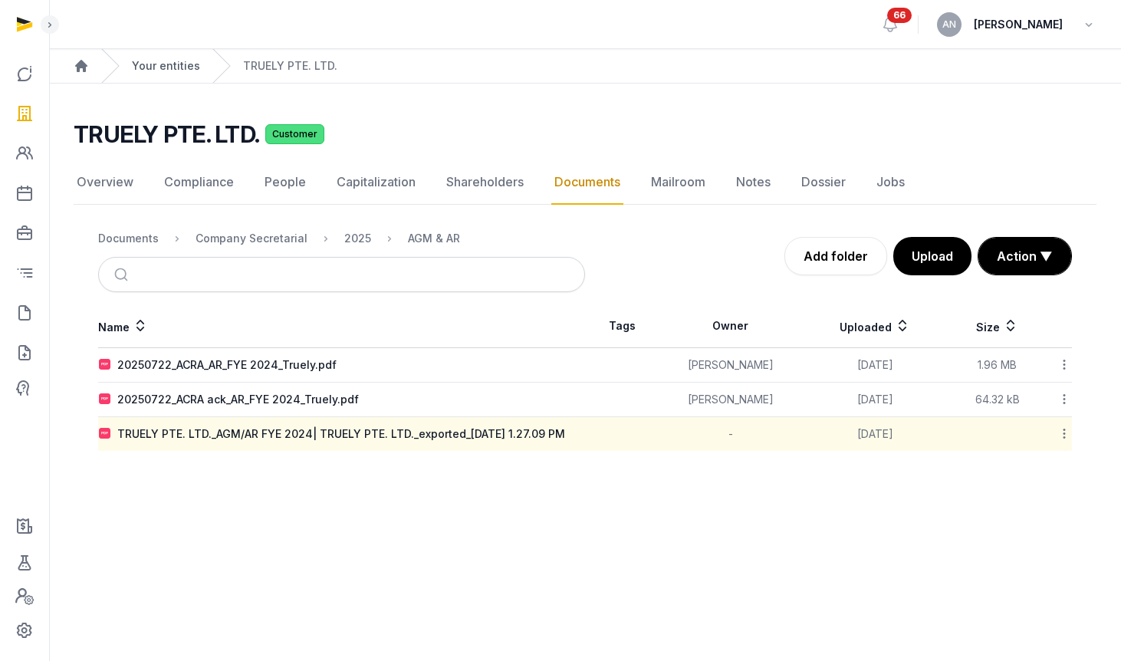
click at [166, 66] on link "Your entities" at bounding box center [166, 65] width 68 height 15
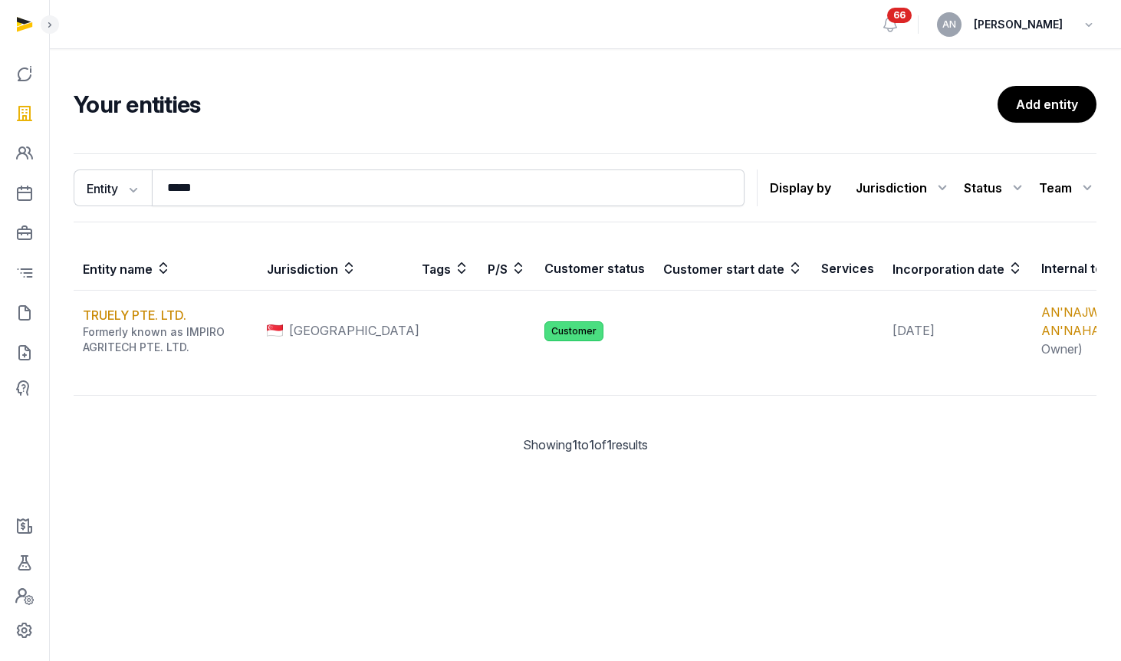
click at [320, 163] on div "Entity Entity People Tags Services ***** Search Display by Jurisdiction All jur…" at bounding box center [585, 187] width 1023 height 69
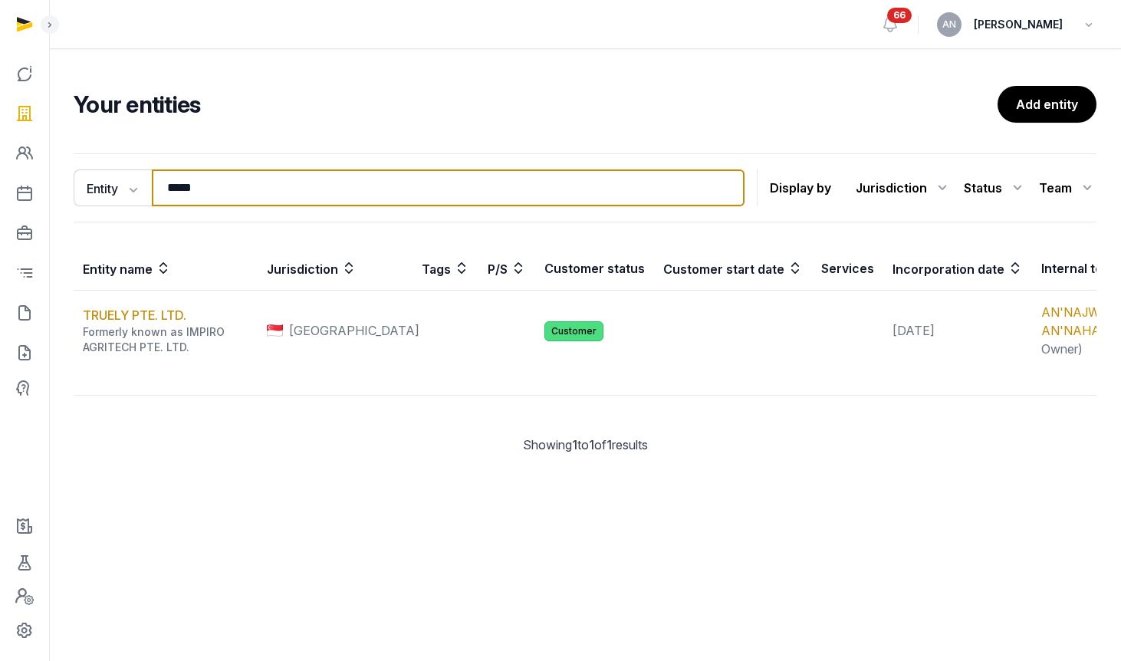
click at [320, 195] on input "*****" at bounding box center [448, 187] width 593 height 37
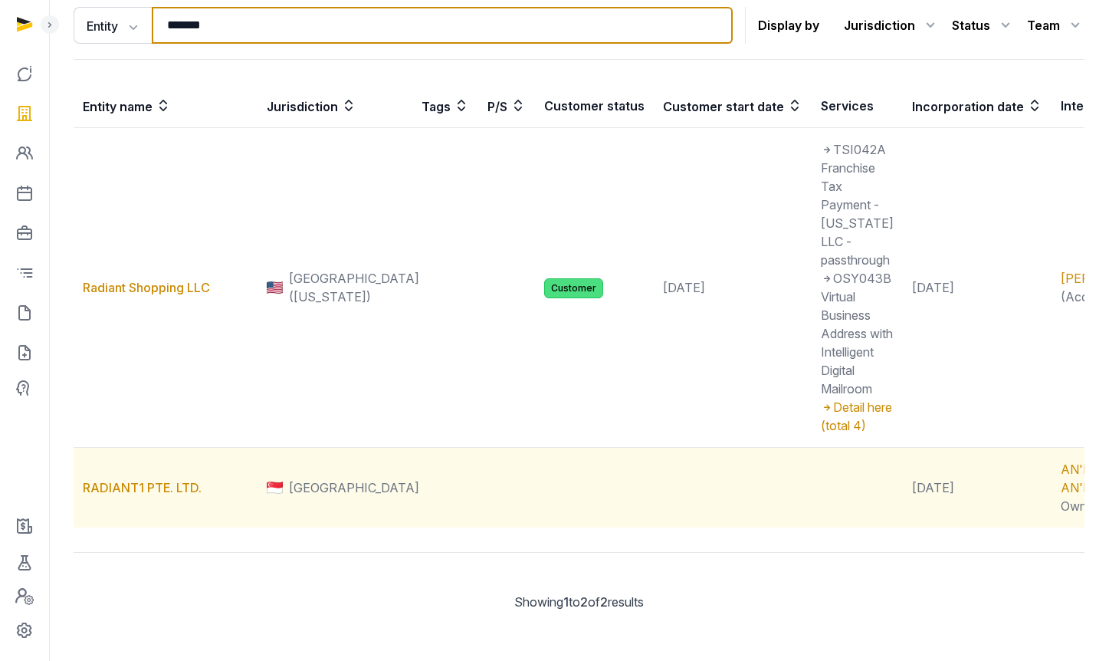
scroll to position [253, 0]
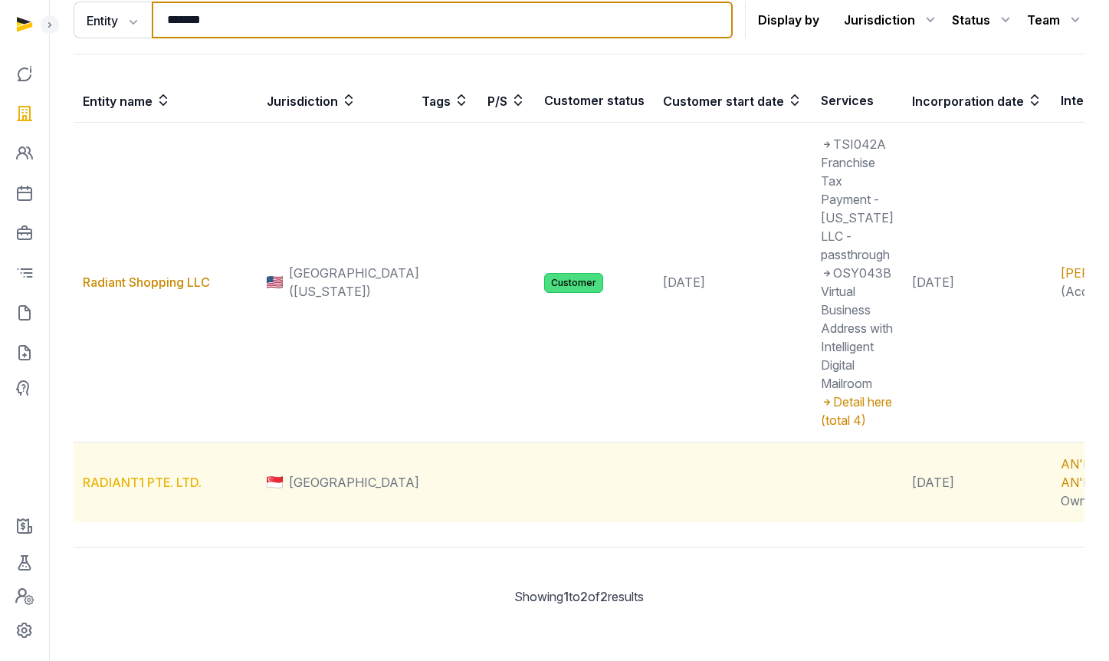
type input "*******"
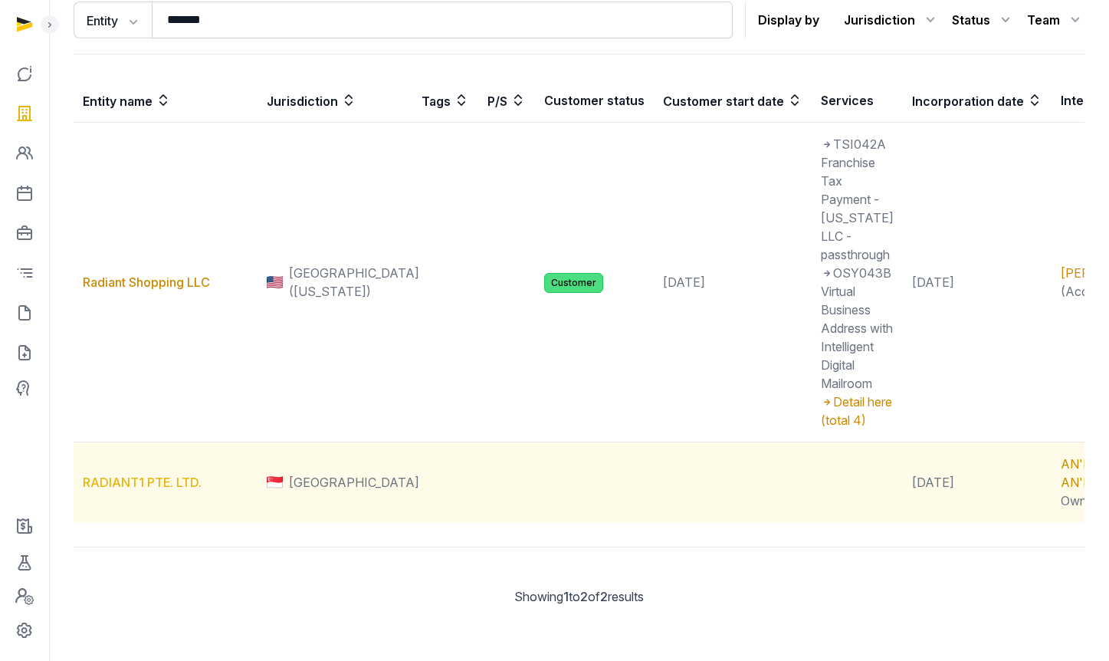
click at [140, 474] on link "RADIANT1 PTE. LTD." at bounding box center [142, 481] width 119 height 15
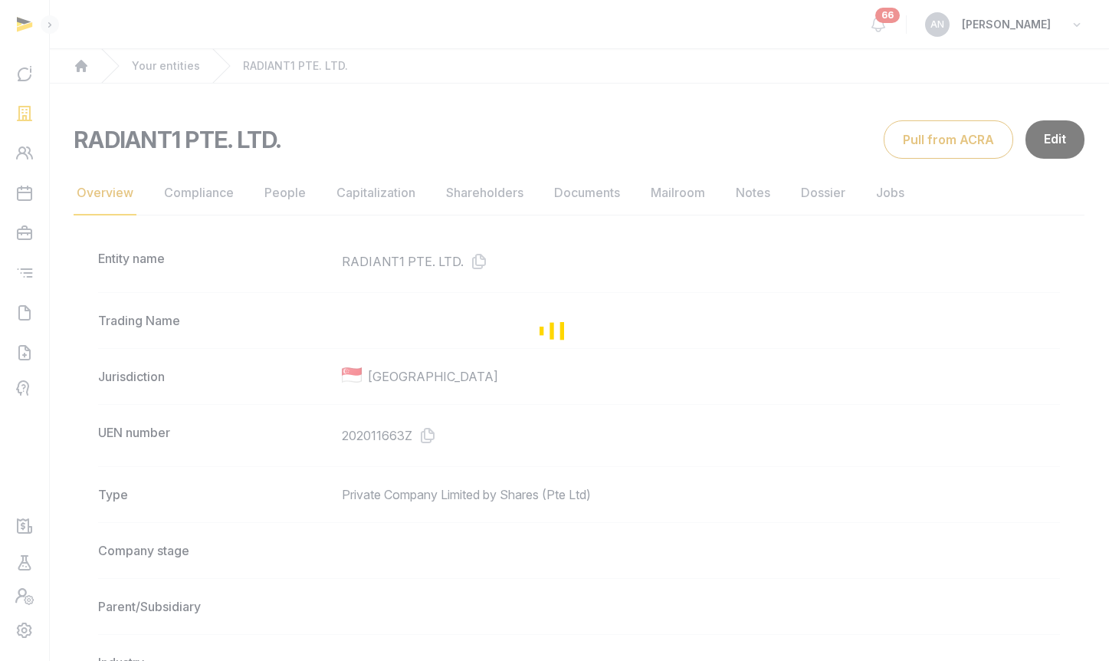
click at [599, 202] on div "Loading" at bounding box center [554, 330] width 1109 height 661
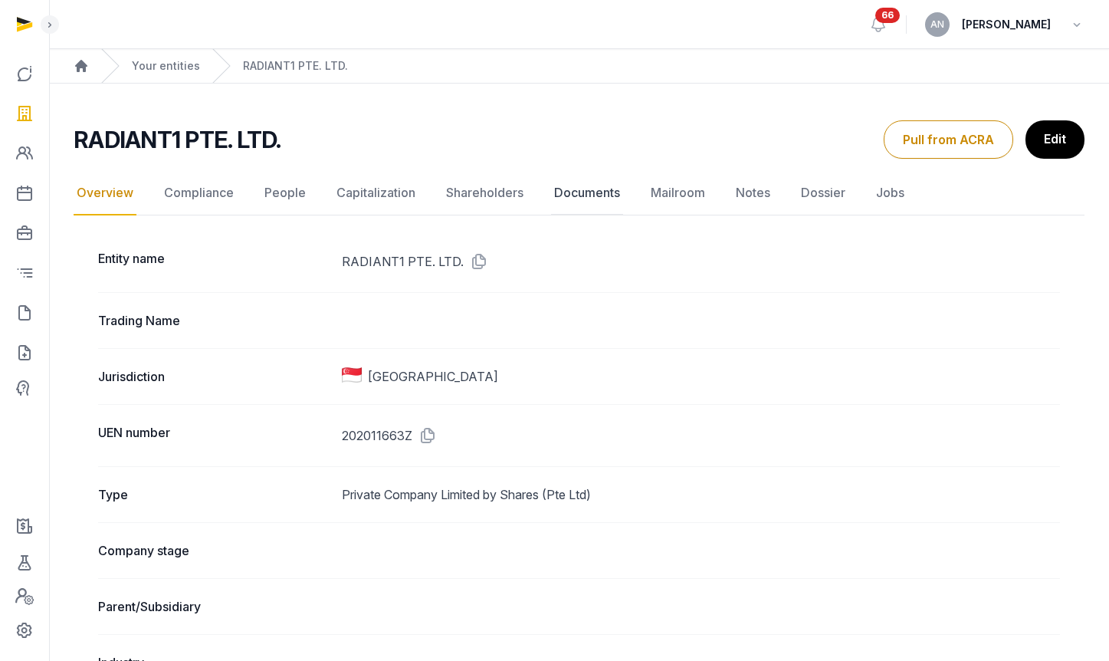
click at [586, 199] on link "Documents" at bounding box center [587, 193] width 72 height 44
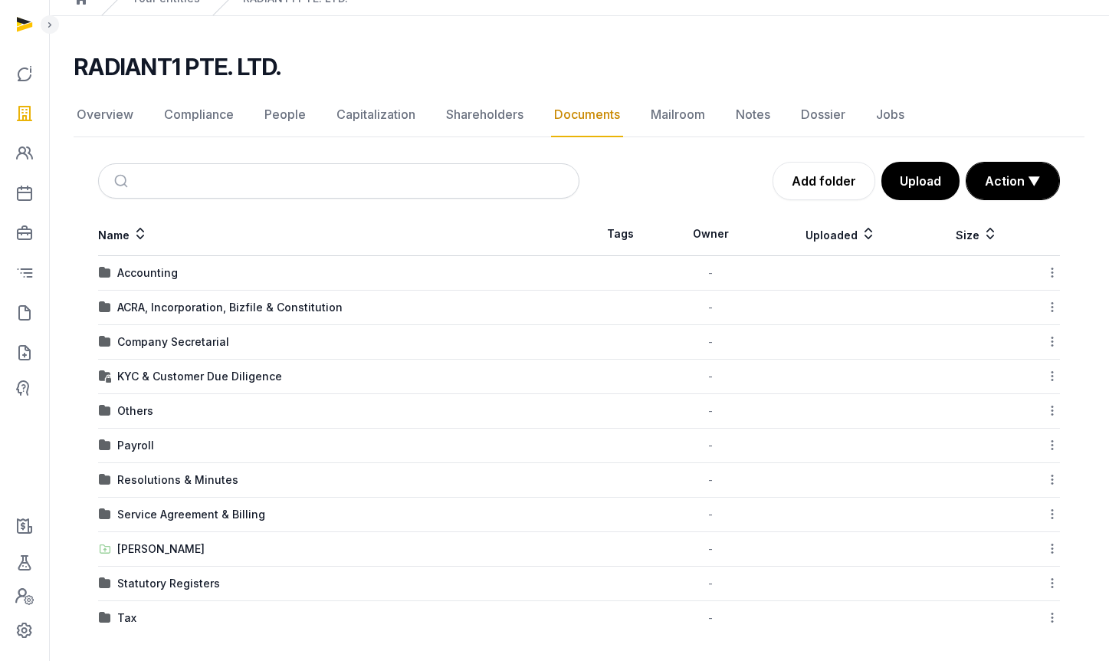
scroll to position [72, 0]
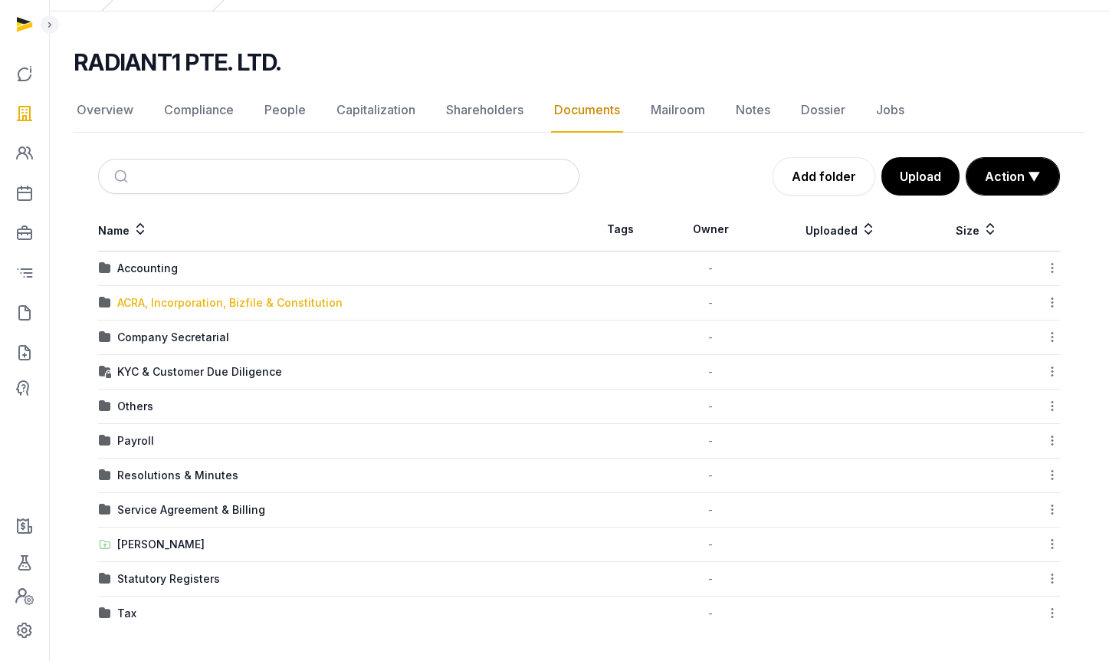
click at [186, 300] on div "ACRA, Incorporation, Bizfile & Constitution" at bounding box center [229, 302] width 225 height 15
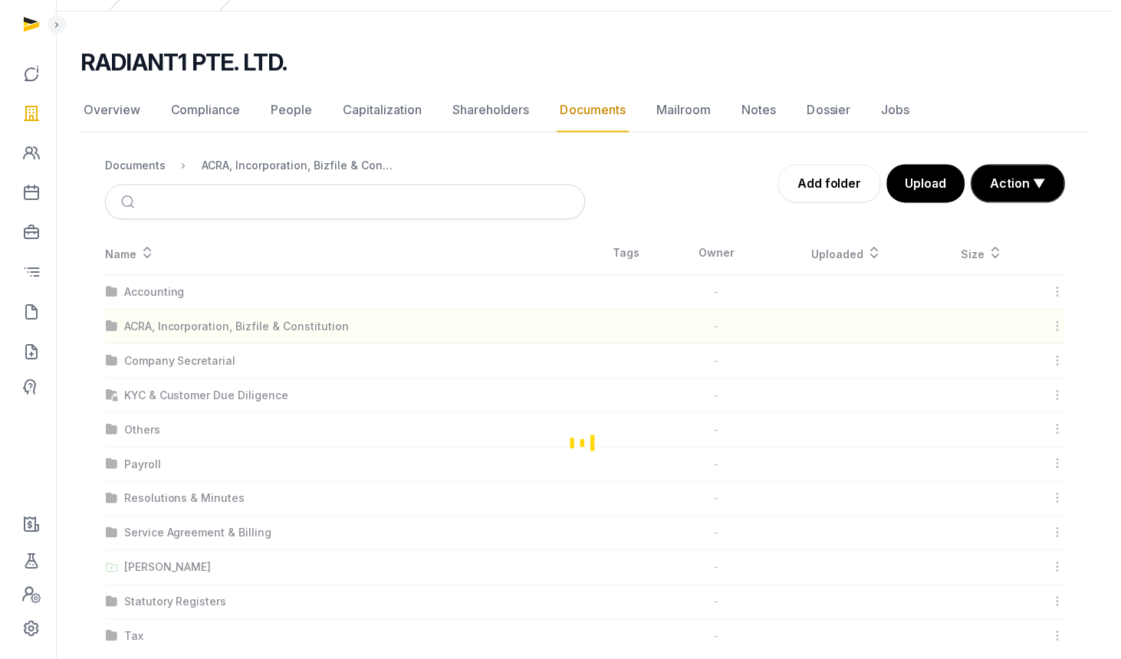
scroll to position [0, 0]
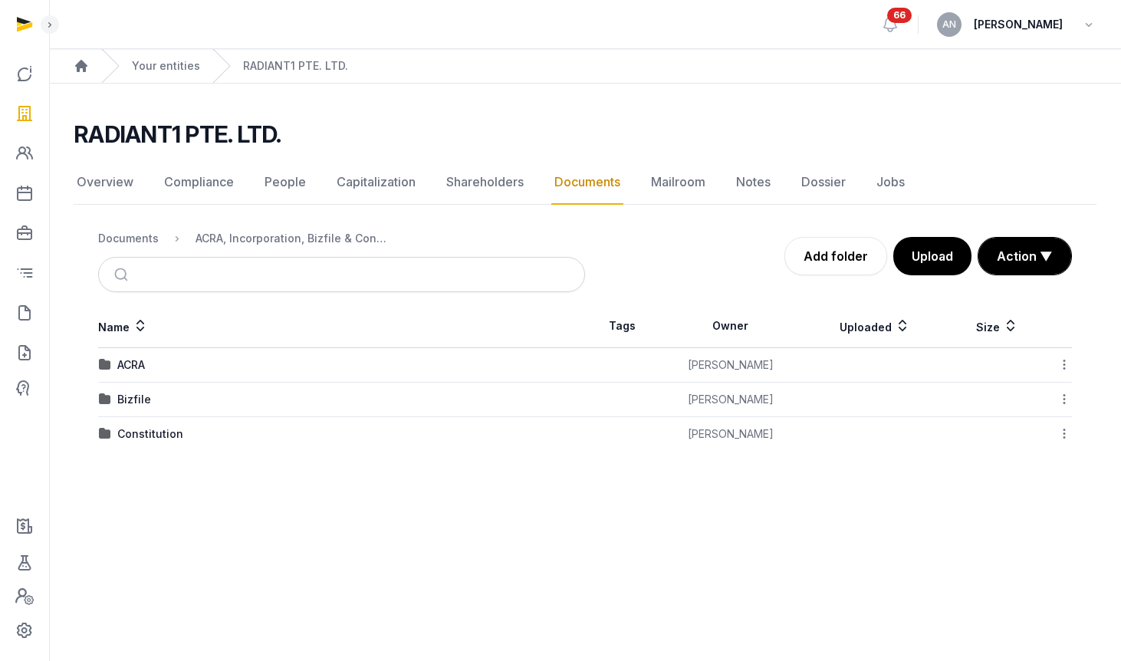
click at [142, 431] on div "Constitution" at bounding box center [150, 433] width 66 height 15
click at [281, 252] on nav "Documents ACRA, Incorporation, Bizfile & Constitution Constitution" at bounding box center [341, 238] width 487 height 37
drag, startPoint x: 279, startPoint y: 245, endPoint x: 269, endPoint y: 248, distance: 10.4
click at [279, 245] on div "ACRA, Incorporation, Bizfile & Constitution" at bounding box center [291, 238] width 192 height 15
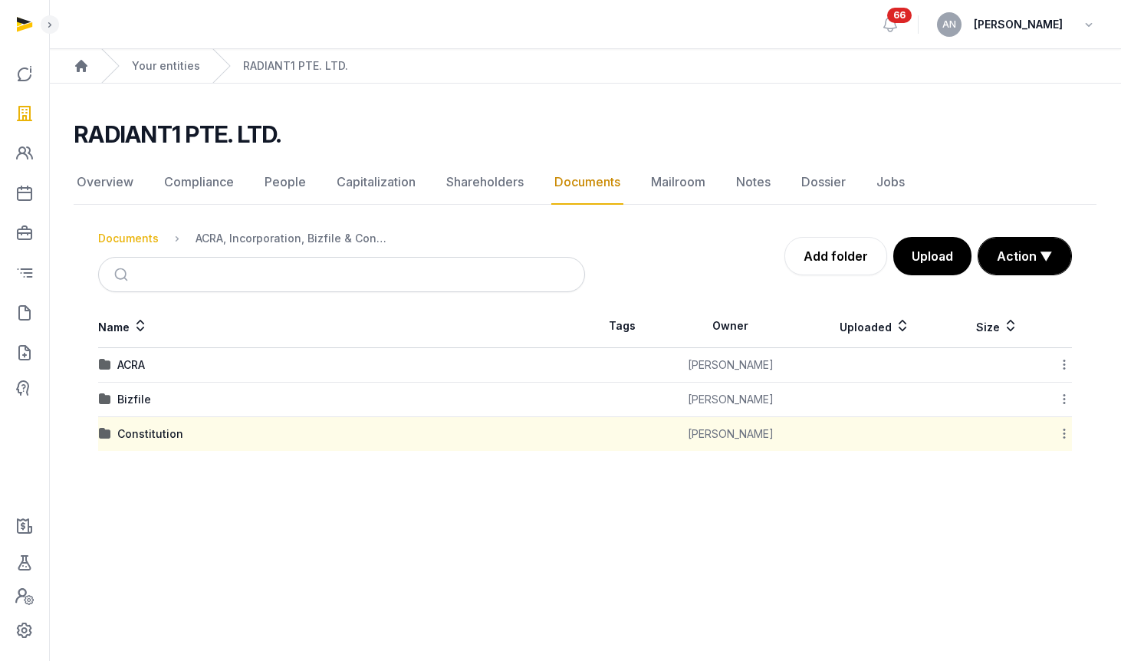
click at [125, 242] on div "Documents" at bounding box center [128, 238] width 61 height 15
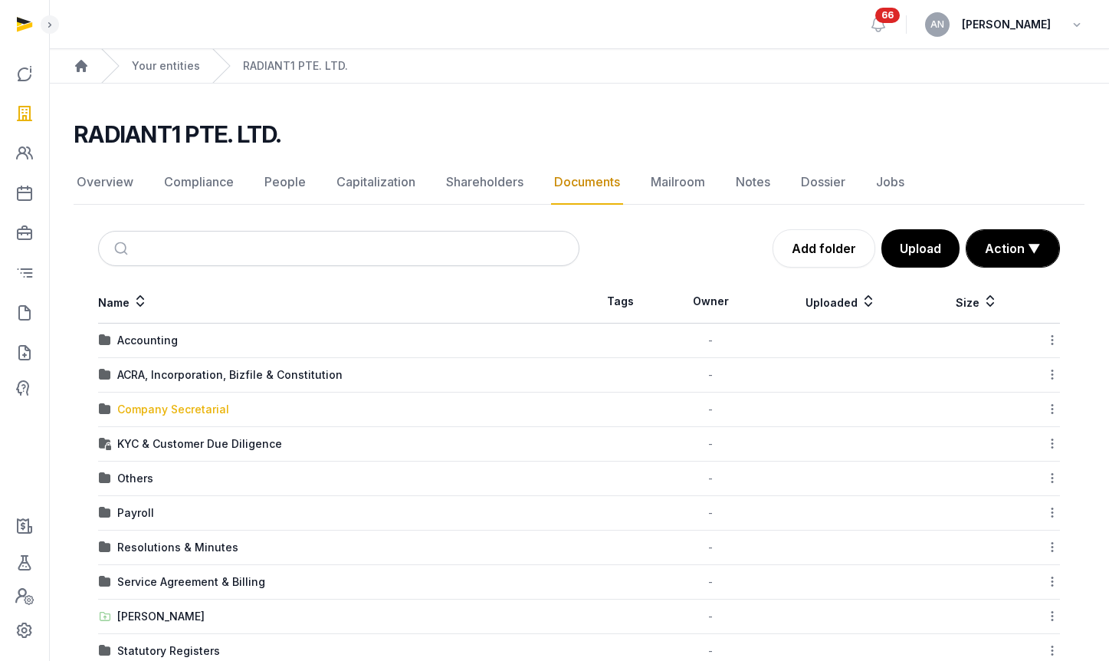
click at [162, 402] on div "Company Secretarial" at bounding box center [173, 409] width 112 height 15
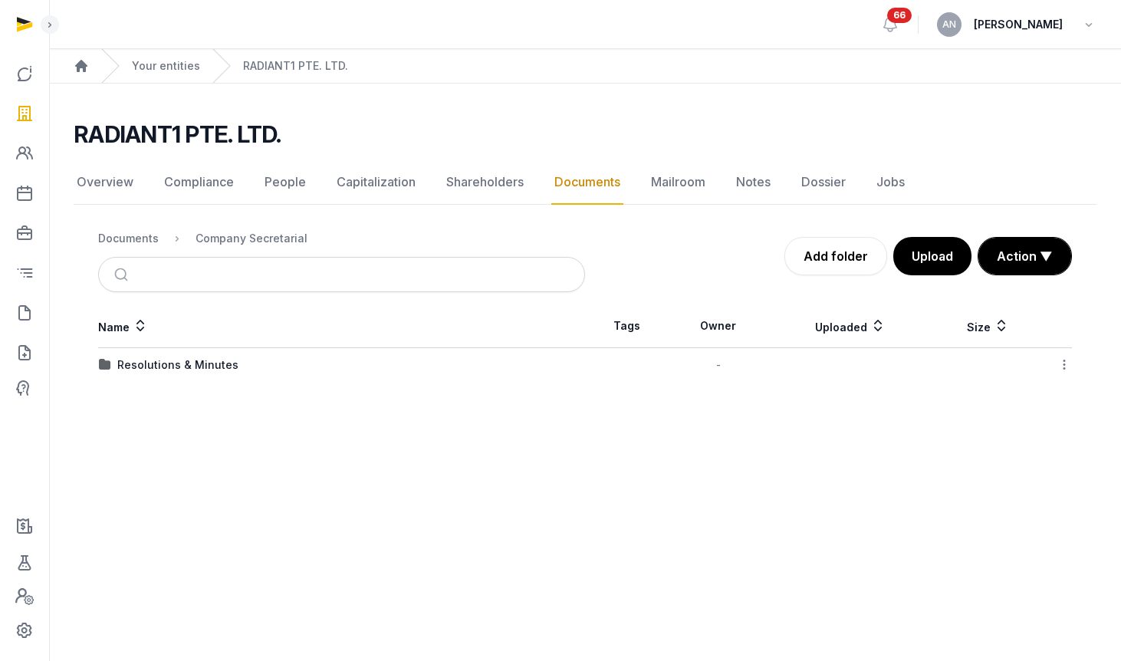
click at [130, 237] on div "Documents" at bounding box center [128, 238] width 61 height 15
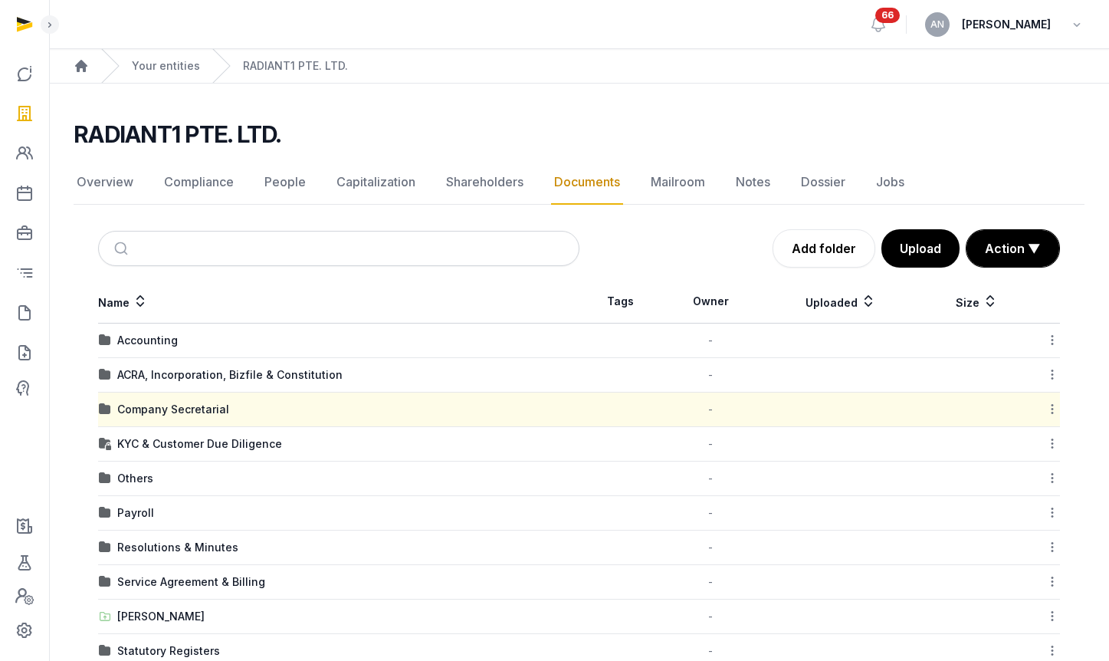
click at [155, 556] on td "Resolutions & Minutes" at bounding box center [338, 547] width 481 height 34
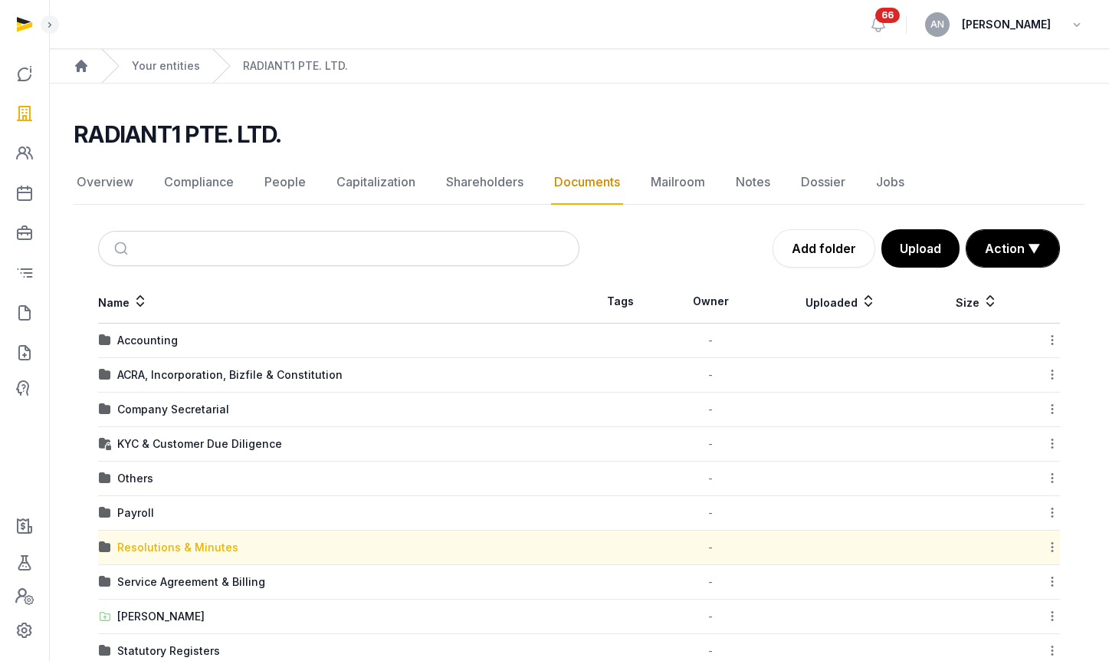
click at [156, 554] on div "Resolutions & Minutes" at bounding box center [177, 547] width 121 height 15
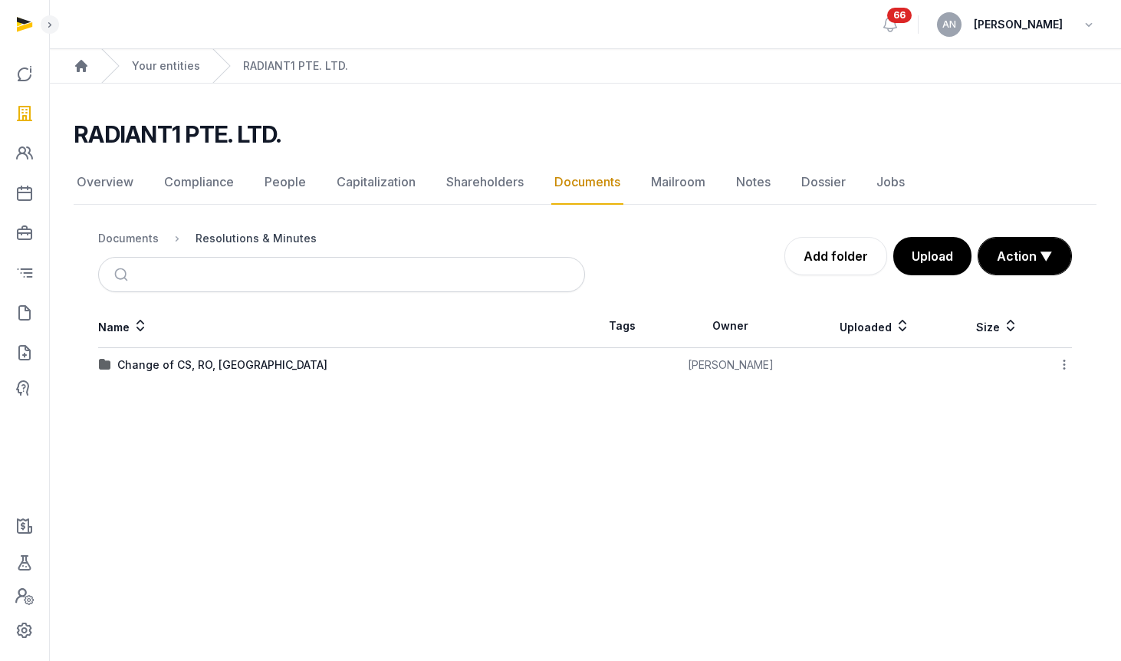
click at [229, 234] on div "Resolutions & Minutes" at bounding box center [255, 238] width 121 height 15
click at [127, 237] on div "Documents" at bounding box center [128, 238] width 61 height 15
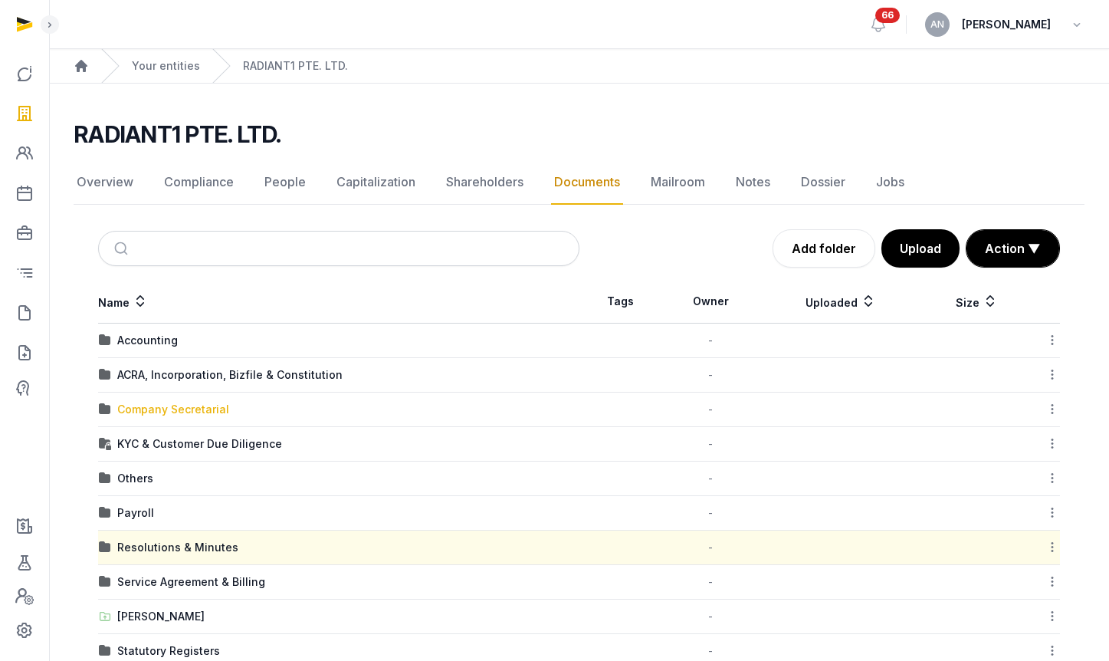
click at [157, 412] on div "Company Secretarial" at bounding box center [173, 409] width 112 height 15
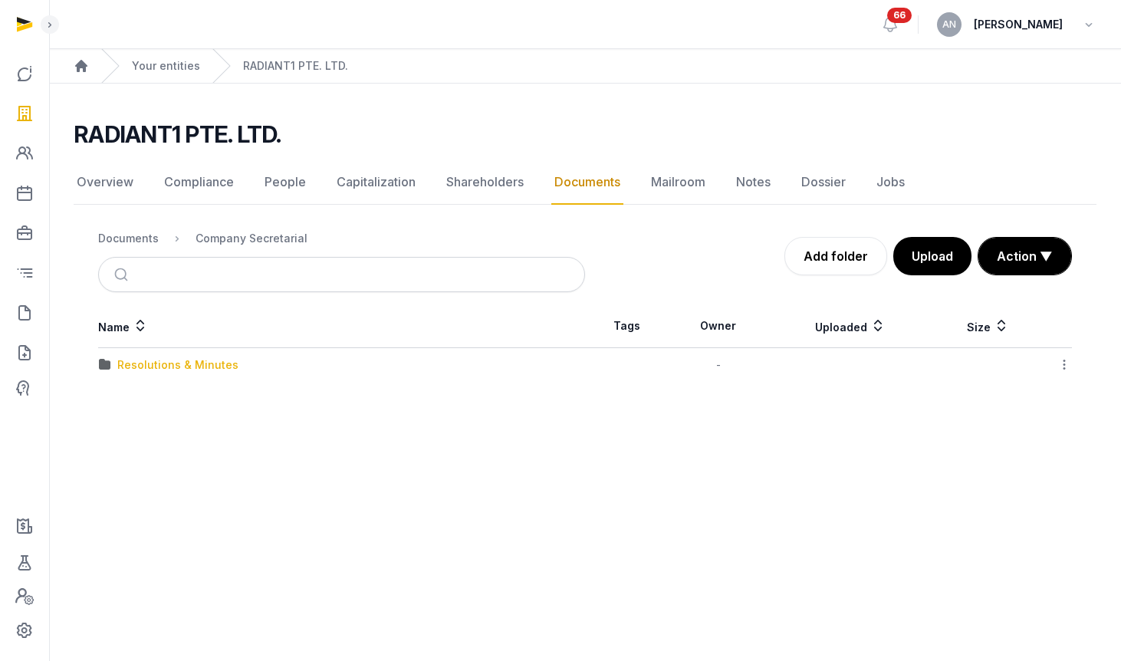
click at [142, 359] on div "Resolutions & Minutes" at bounding box center [177, 364] width 121 height 15
drag, startPoint x: 151, startPoint y: 360, endPoint x: 134, endPoint y: 366, distance: 17.9
click at [151, 360] on div "2025" at bounding box center [341, 364] width 485 height 15
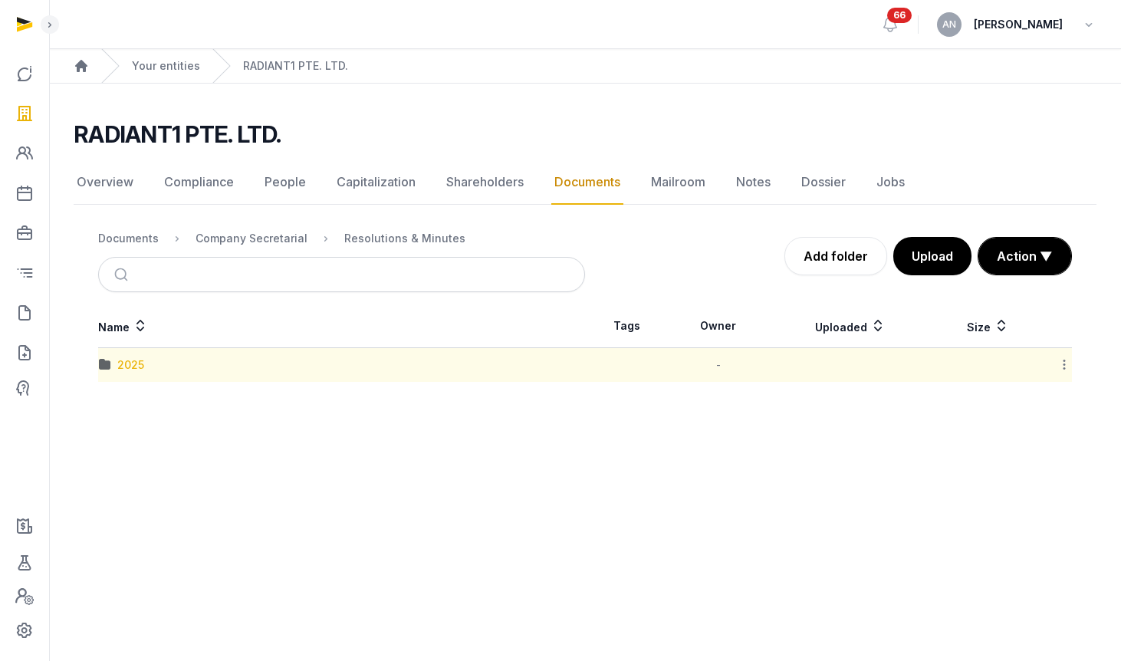
click at [134, 366] on div "2025" at bounding box center [130, 364] width 27 height 15
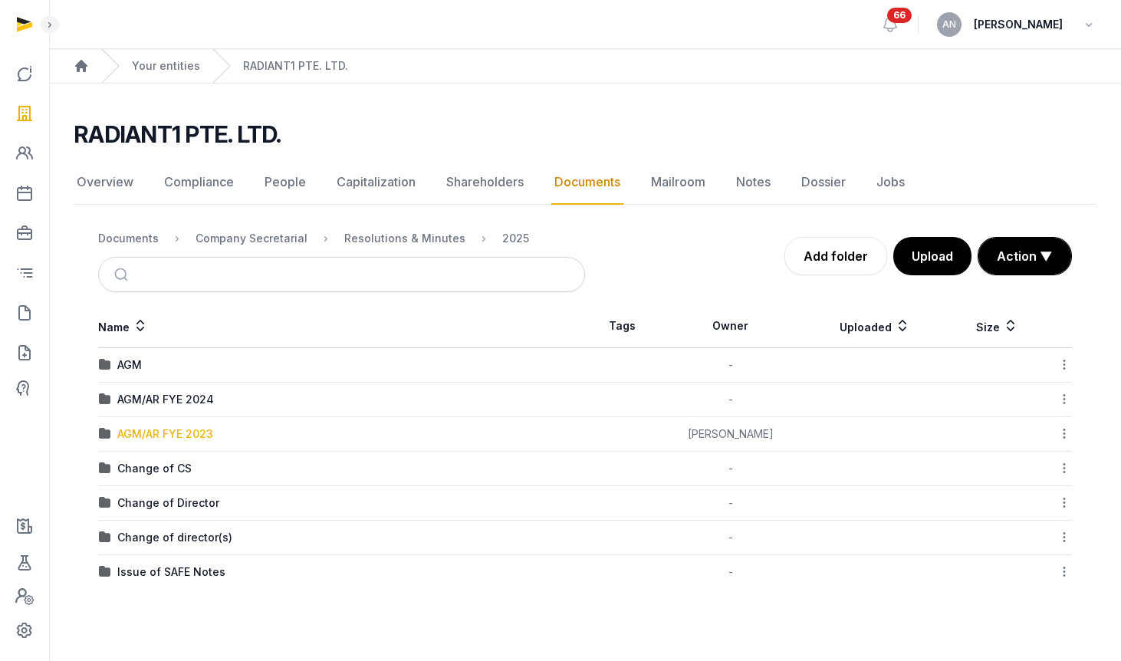
click at [178, 432] on div "AGM/AR FYE 2023" at bounding box center [165, 433] width 96 height 15
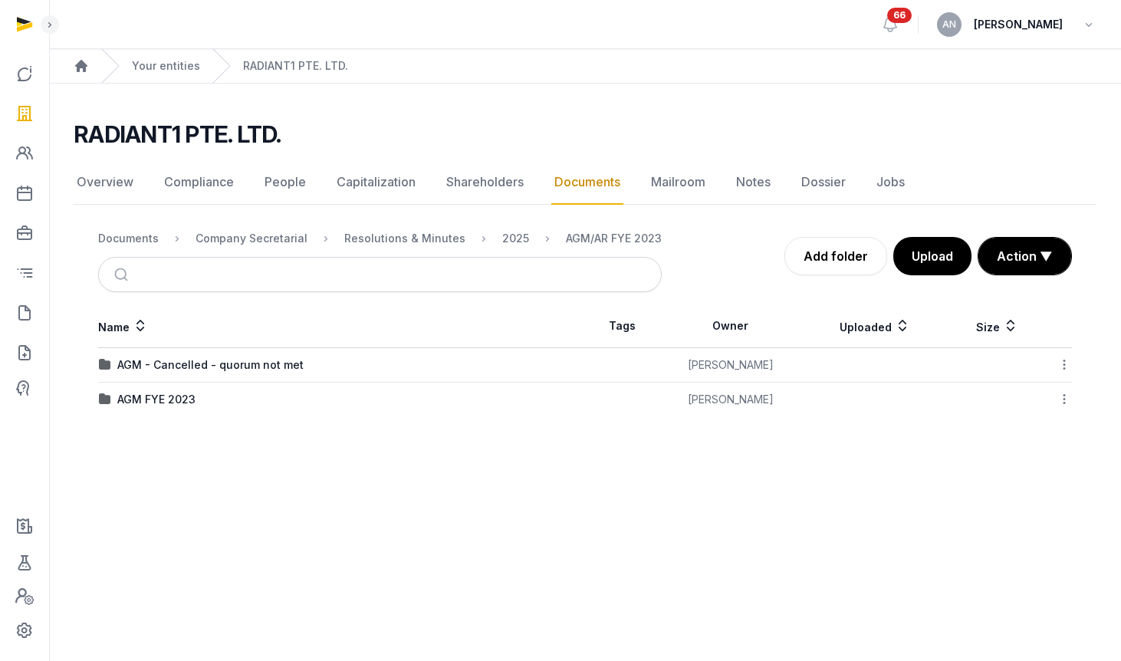
click at [149, 409] on td "AGM FYE 2023" at bounding box center [341, 400] width 487 height 34
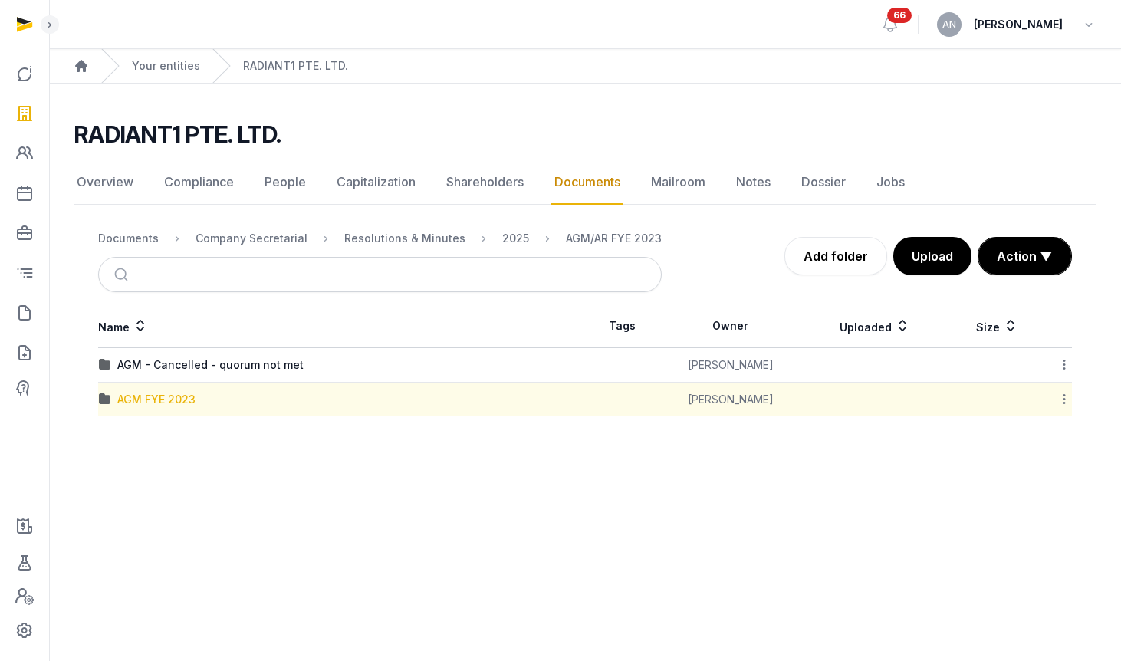
click at [157, 396] on div "AGM FYE 2023" at bounding box center [156, 399] width 78 height 15
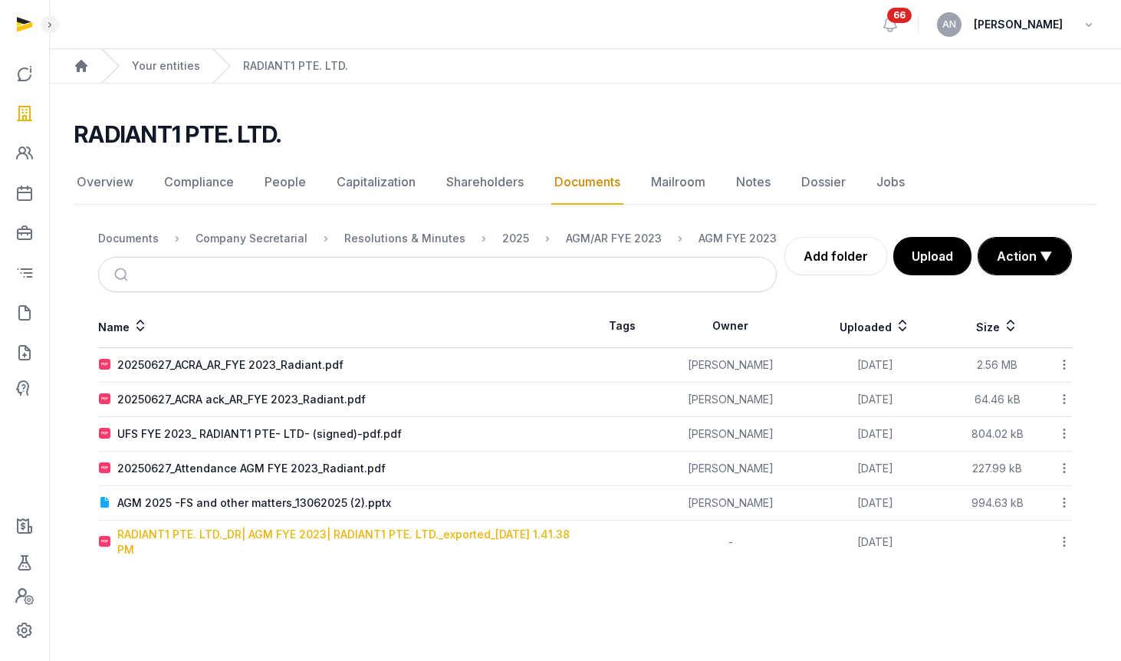
click at [231, 539] on div "RADIANT1 PTE. LTD._DR| AGM FYE 2023| RADIANT1 PTE. LTD._exported_2025-06-24 1.4…" at bounding box center [350, 542] width 467 height 31
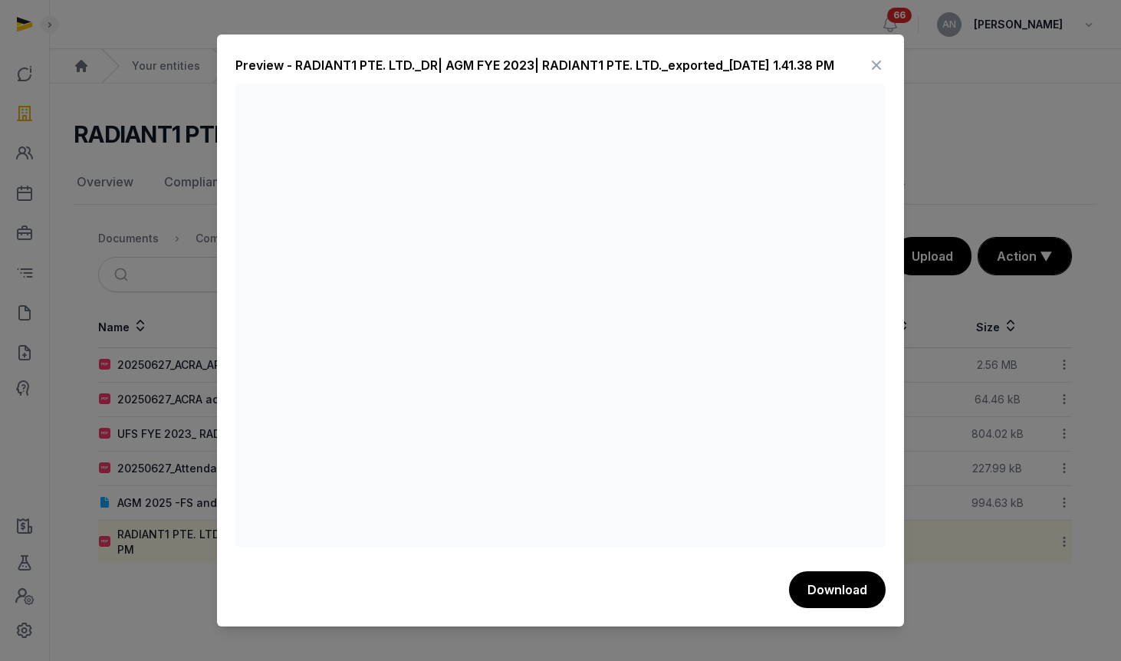
drag, startPoint x: 872, startPoint y: 64, endPoint x: 777, endPoint y: 127, distance: 113.7
click at [872, 63] on icon at bounding box center [876, 65] width 18 height 25
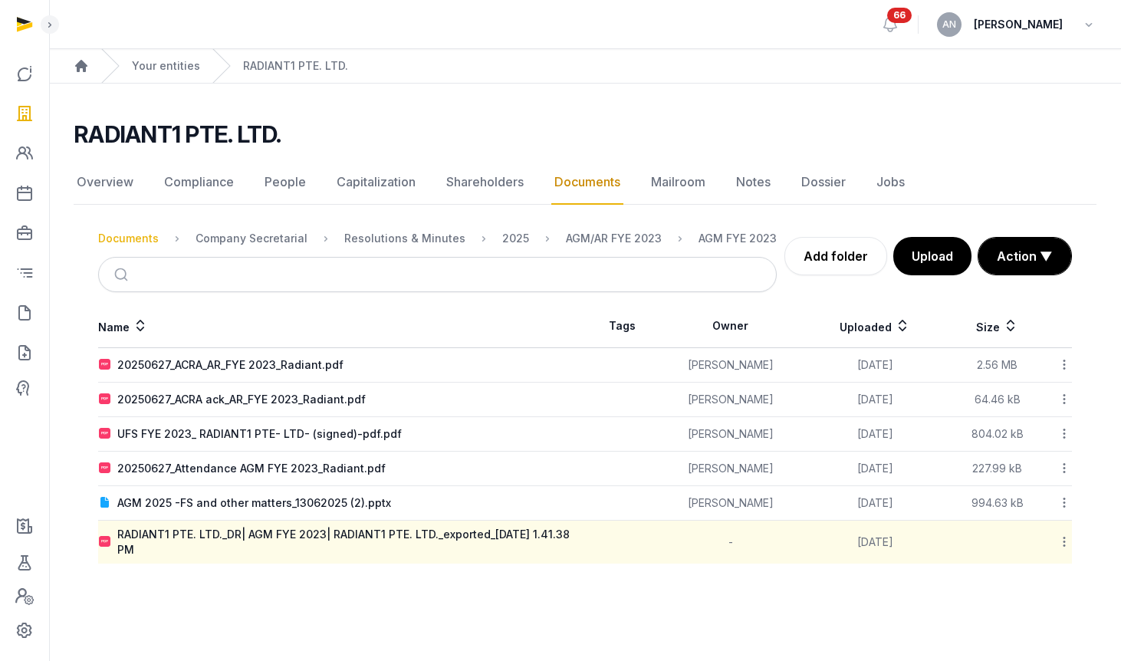
click at [126, 237] on div "Documents" at bounding box center [128, 238] width 61 height 15
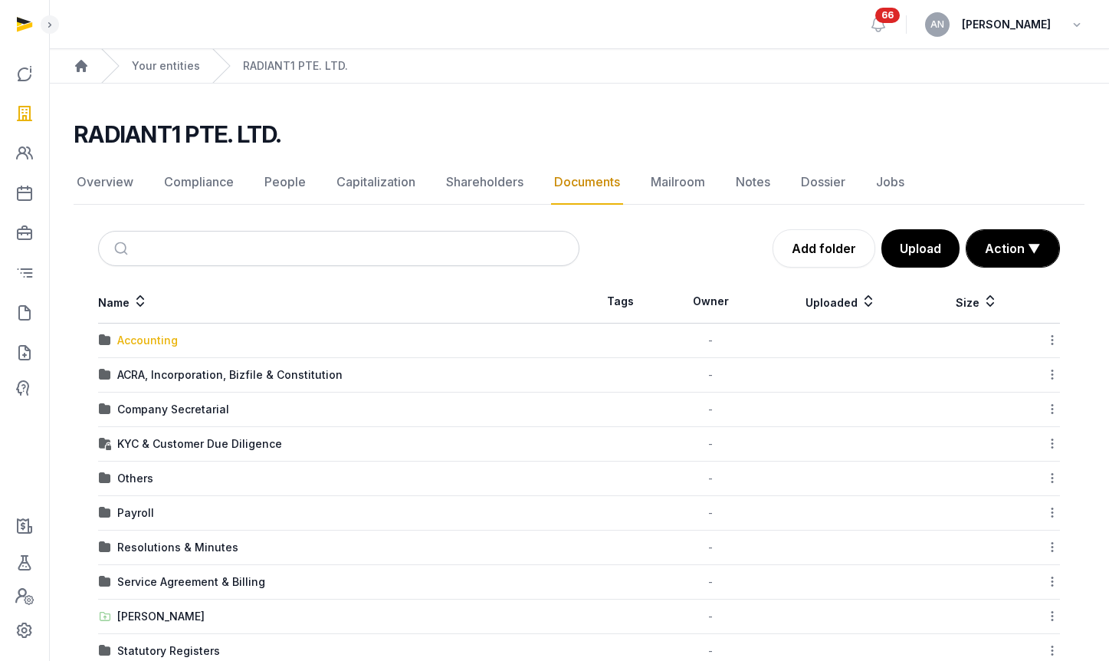
click at [147, 340] on div "Accounting" at bounding box center [147, 340] width 61 height 15
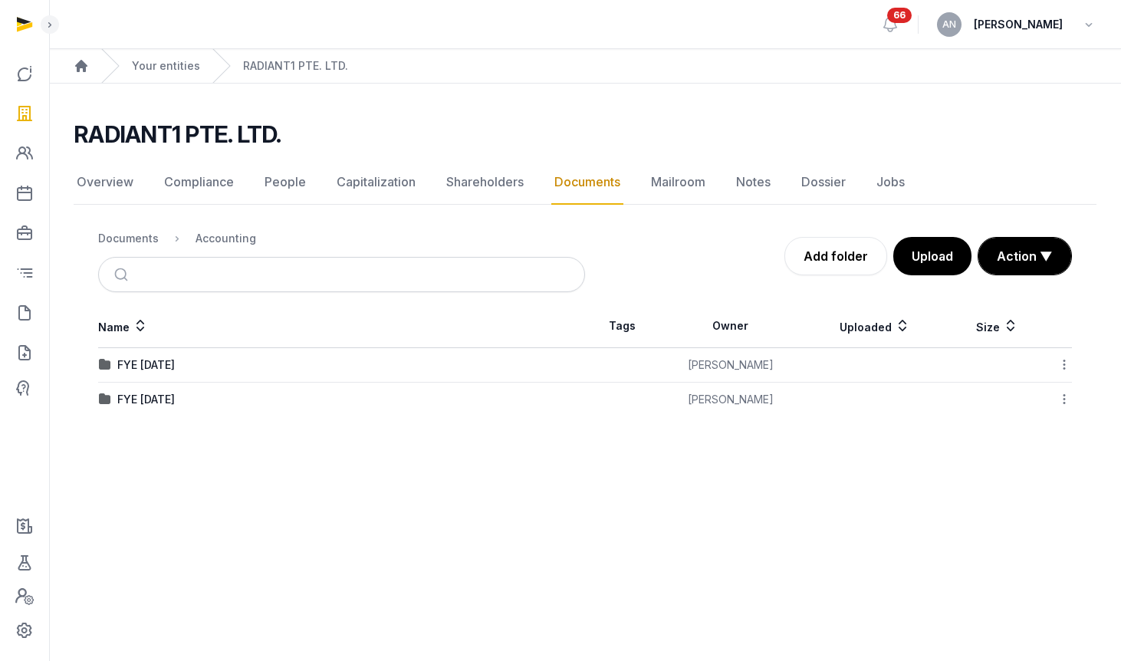
click at [171, 389] on td "FYE [DATE]" at bounding box center [341, 400] width 487 height 34
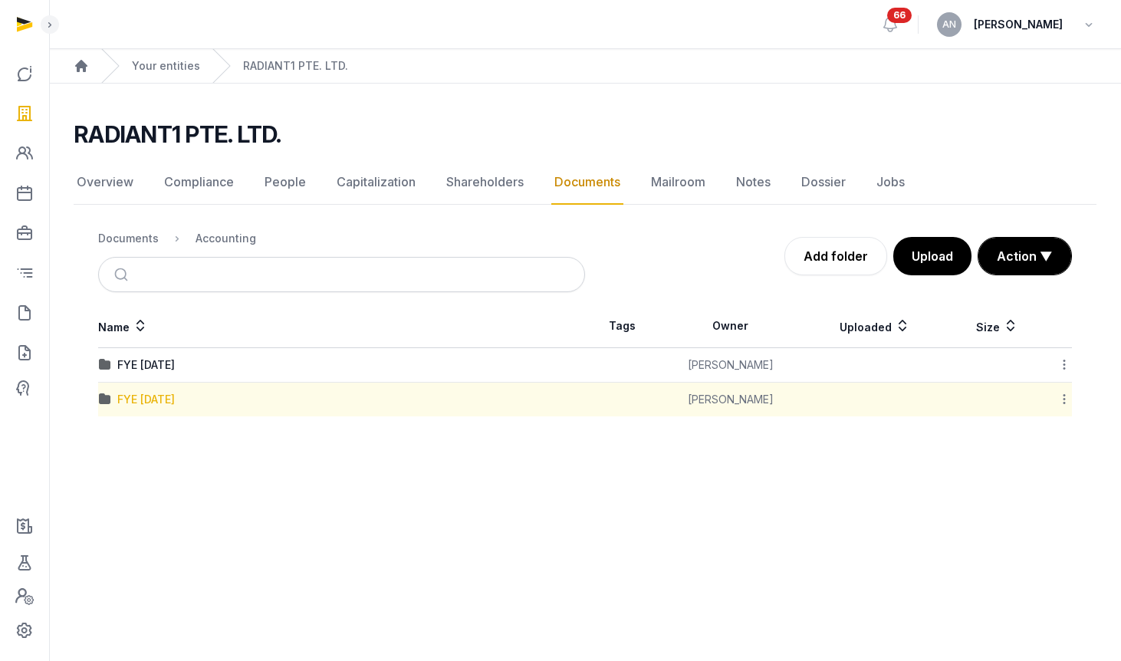
click at [172, 396] on div "FYE [DATE]" at bounding box center [145, 399] width 57 height 15
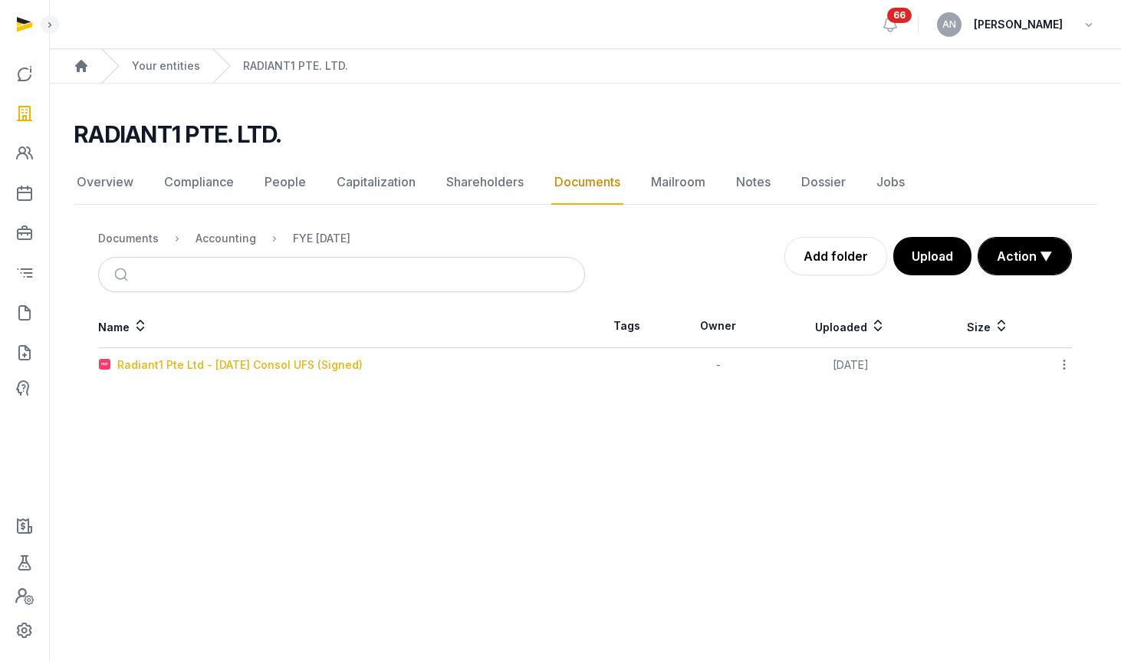
click at [155, 361] on div "Radiant1 Pte Ltd - [DATE] Consol UFS (Signed)" at bounding box center [239, 364] width 245 height 15
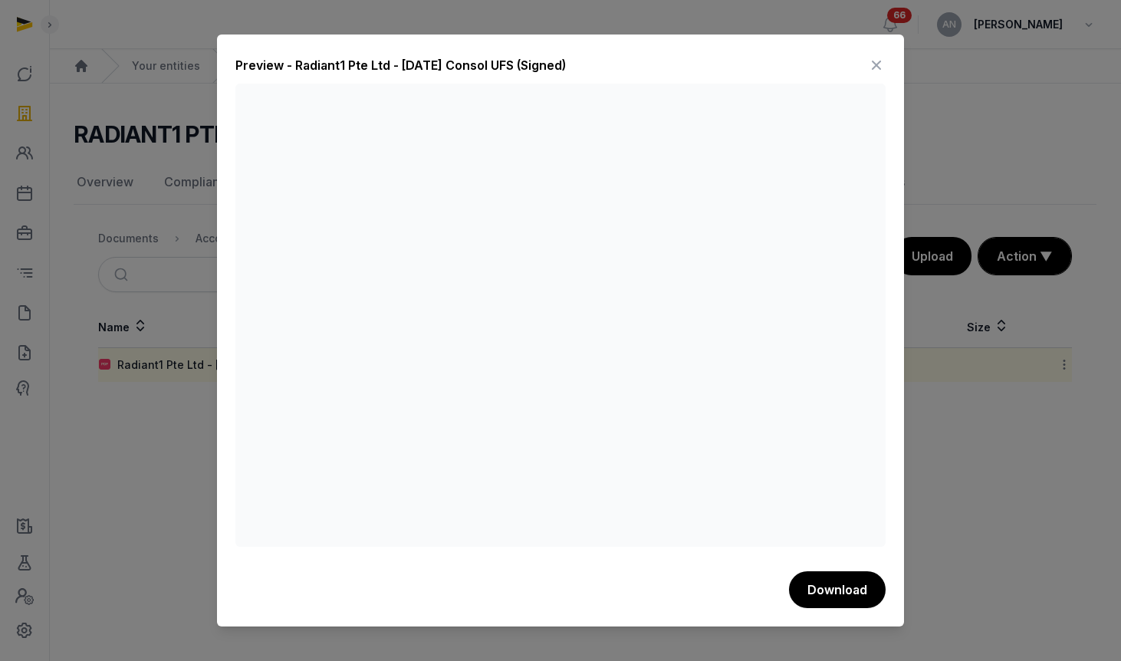
click at [875, 69] on icon at bounding box center [876, 65] width 18 height 25
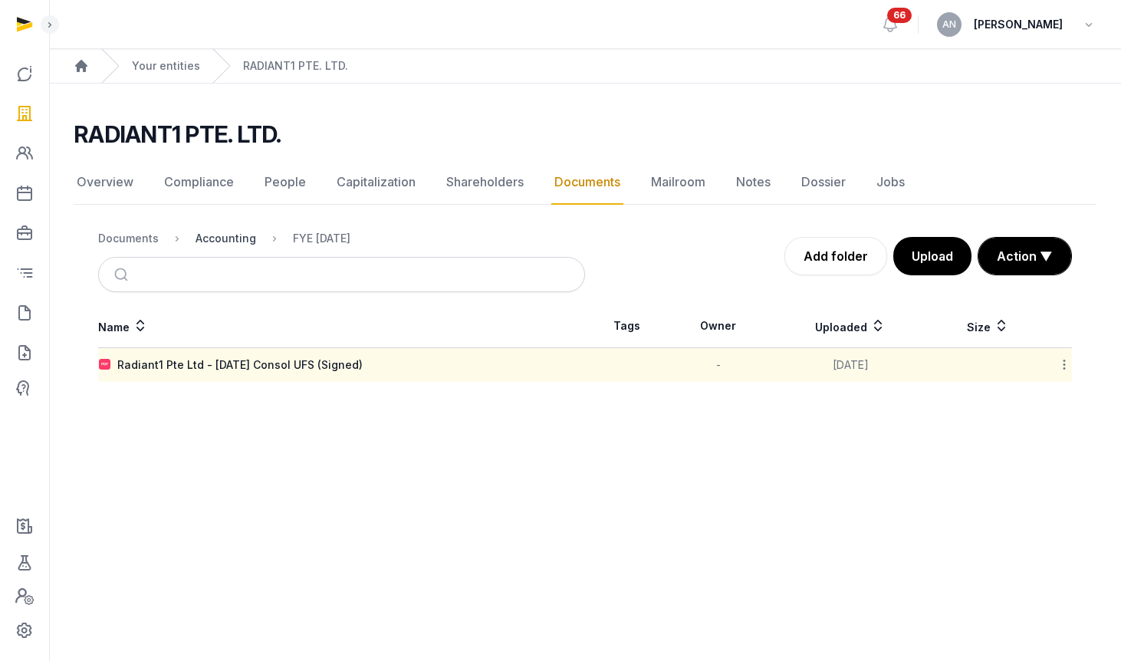
click at [231, 243] on div "Accounting" at bounding box center [225, 238] width 61 height 15
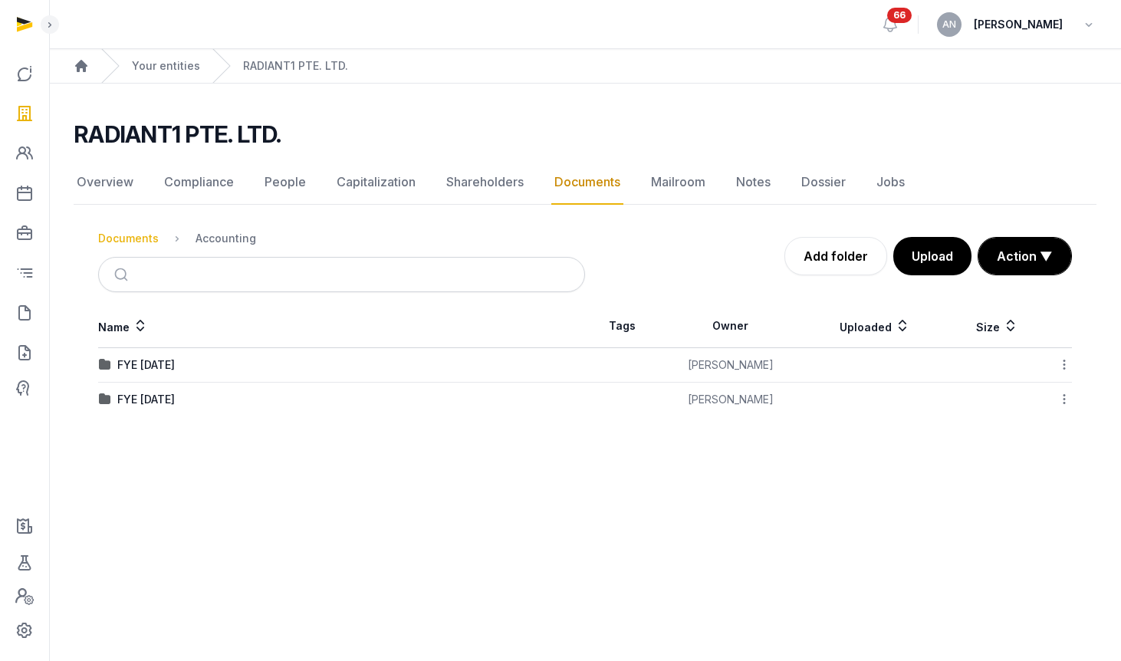
click at [135, 244] on div "Documents" at bounding box center [128, 238] width 61 height 15
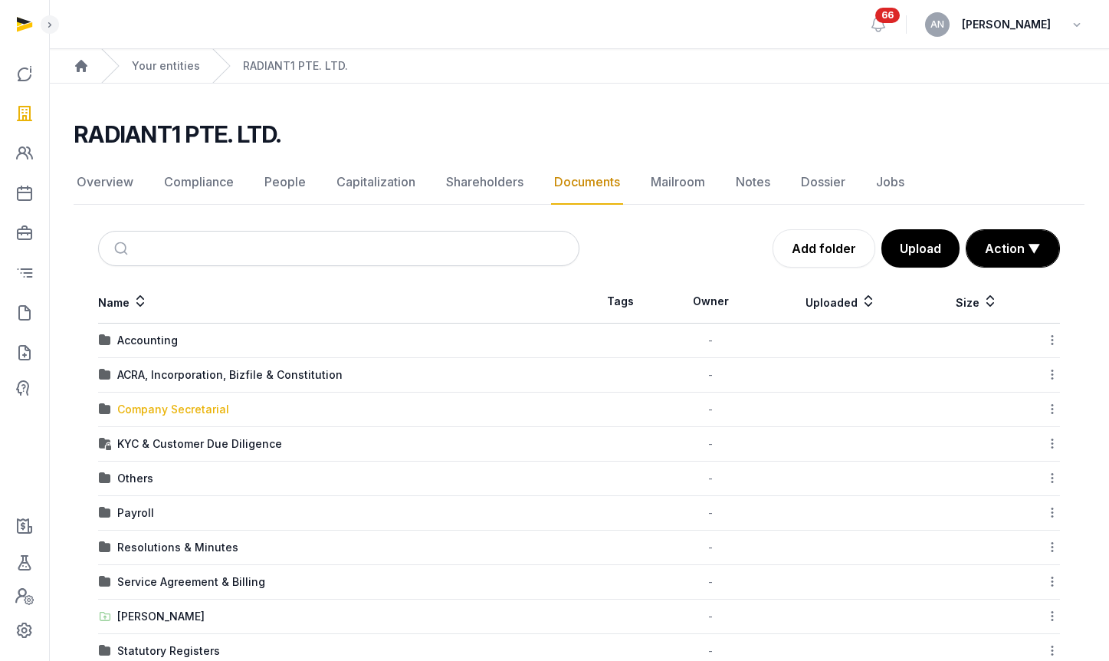
click at [190, 412] on div "Company Secretarial" at bounding box center [173, 409] width 112 height 15
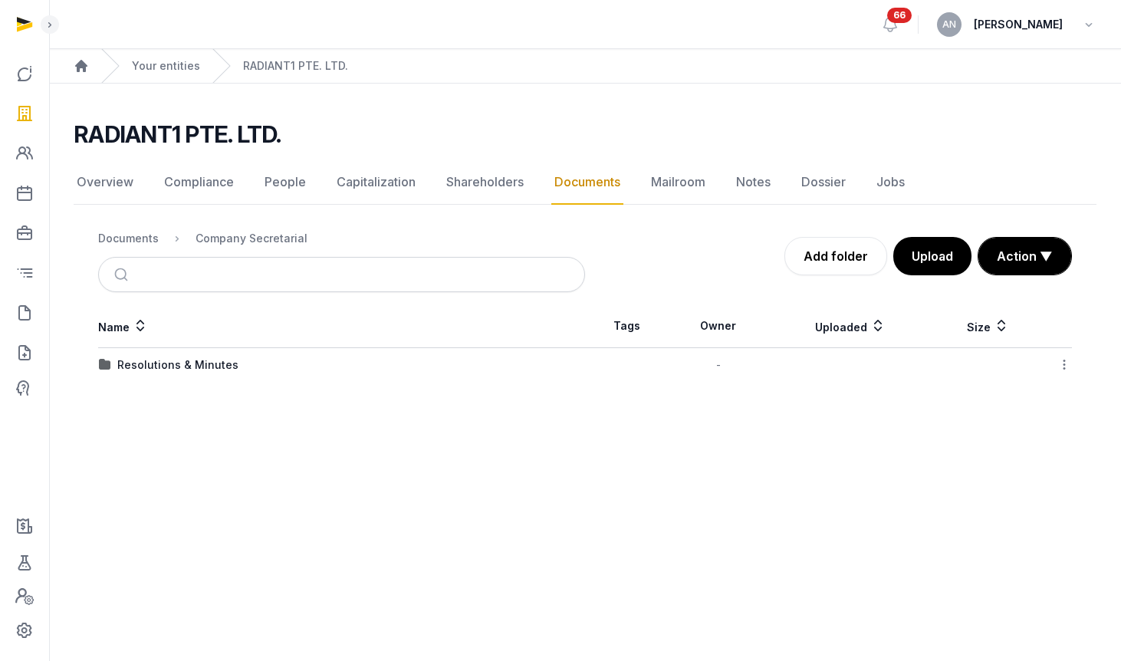
click at [126, 352] on td "Resolutions & Minutes" at bounding box center [341, 365] width 487 height 34
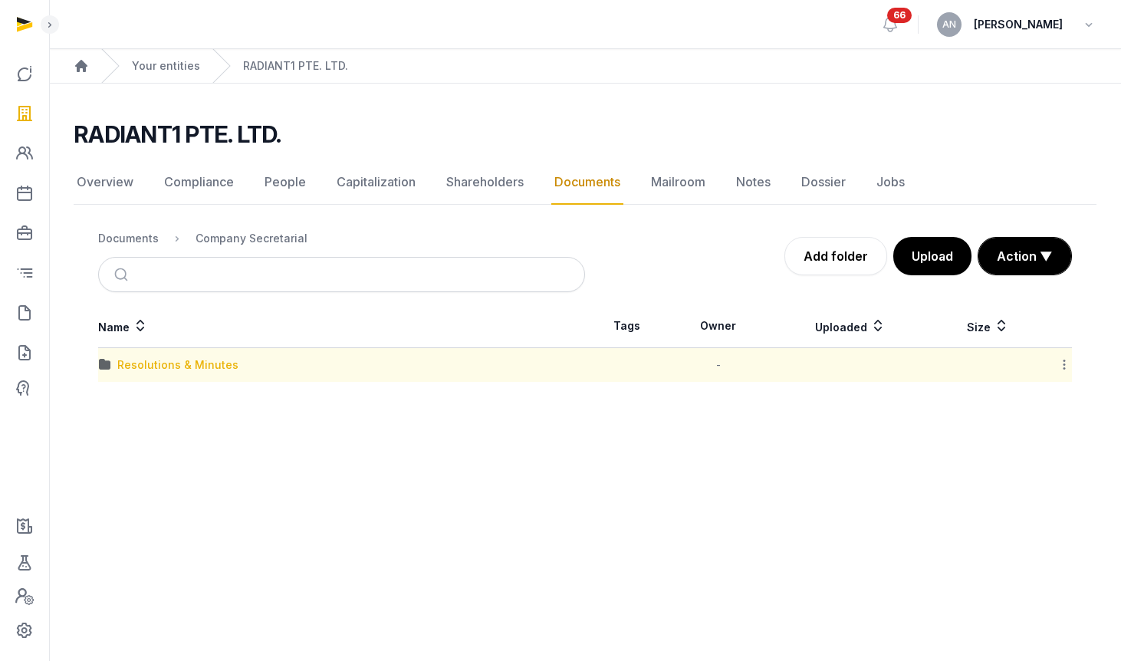
click at [132, 362] on div "Resolutions & Minutes" at bounding box center [177, 364] width 121 height 15
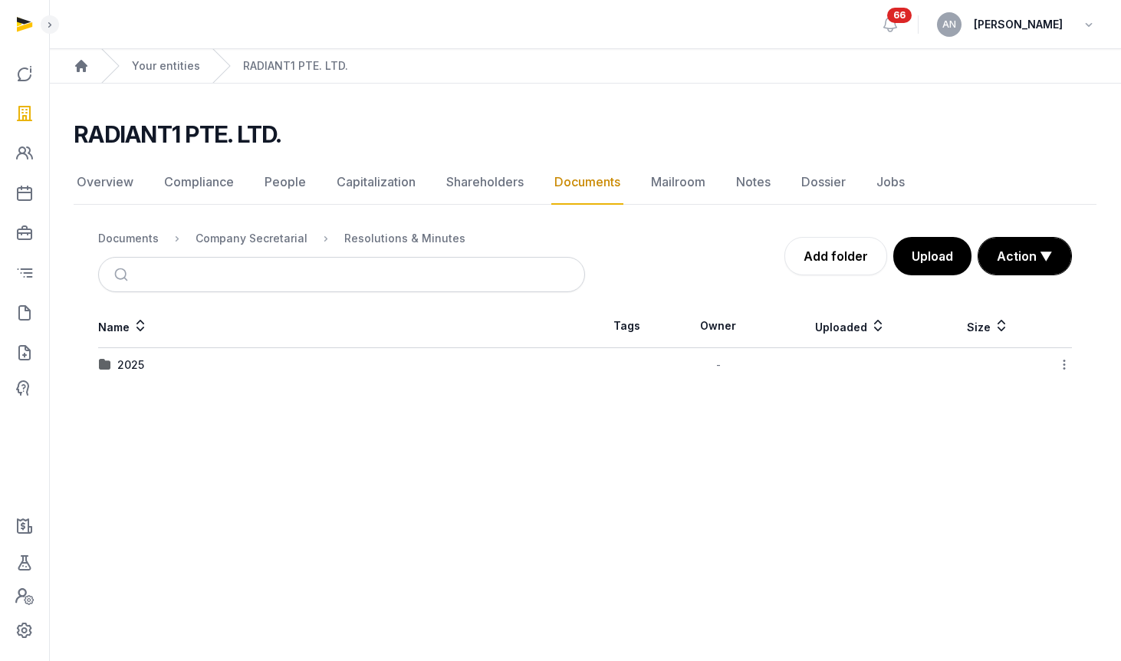
click at [144, 368] on div "2025" at bounding box center [341, 364] width 485 height 15
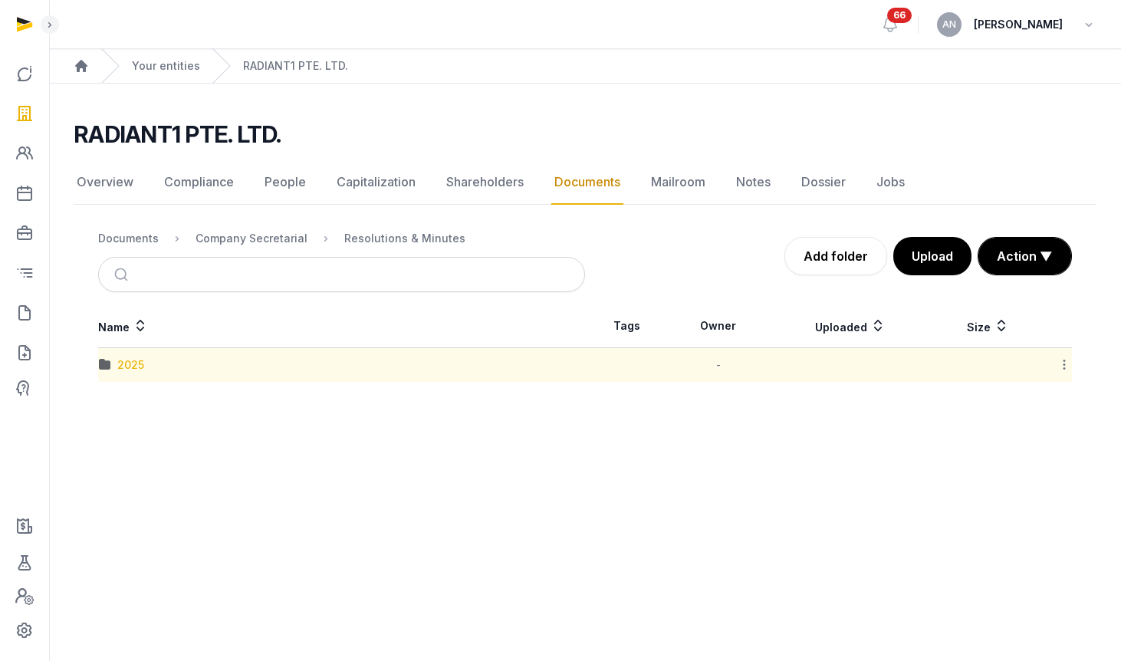
click at [143, 367] on div "2025" at bounding box center [130, 364] width 27 height 15
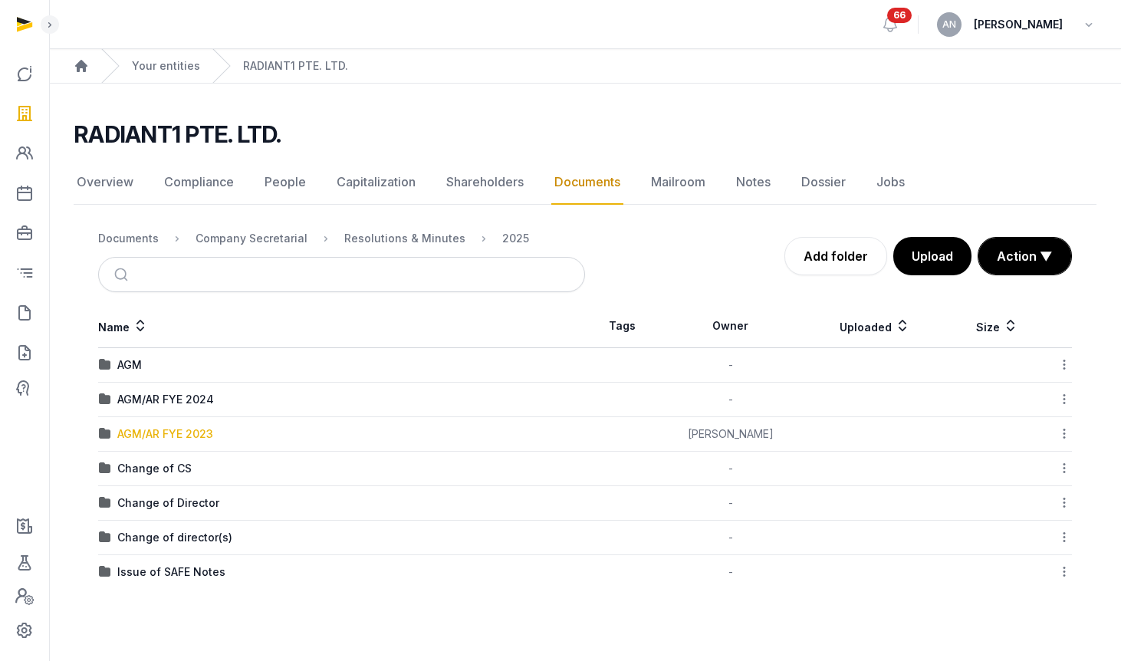
click at [166, 438] on div "AGM/AR FYE 2023" at bounding box center [165, 433] width 96 height 15
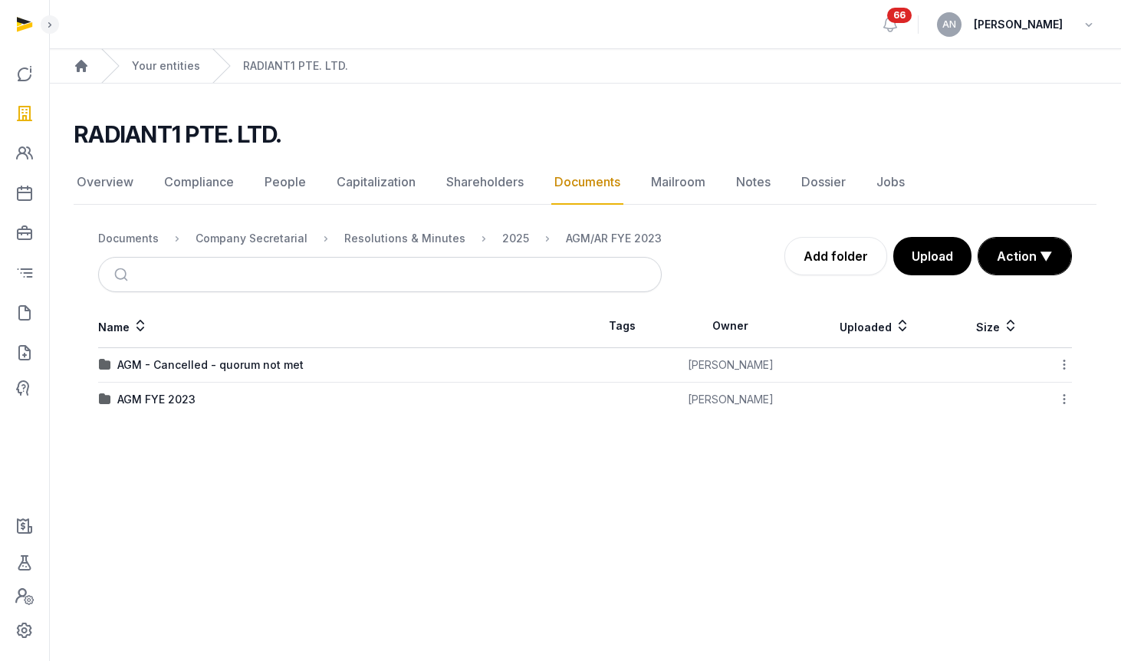
click at [178, 410] on td "AGM FYE 2023" at bounding box center [341, 400] width 487 height 34
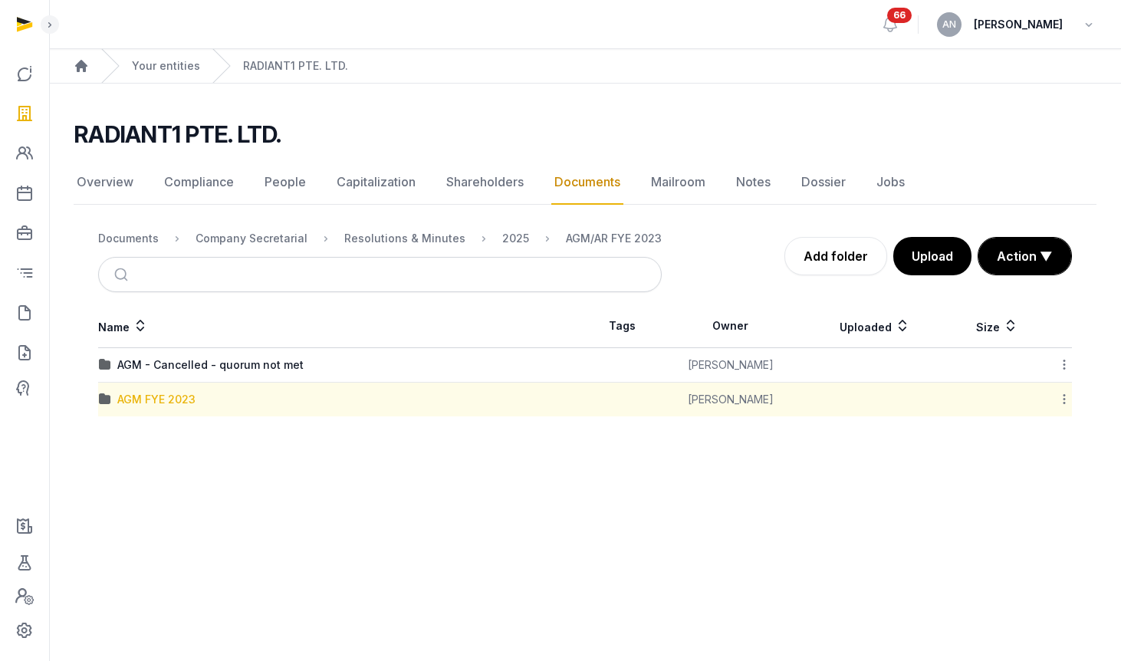
click at [180, 397] on div "AGM FYE 2023" at bounding box center [156, 399] width 78 height 15
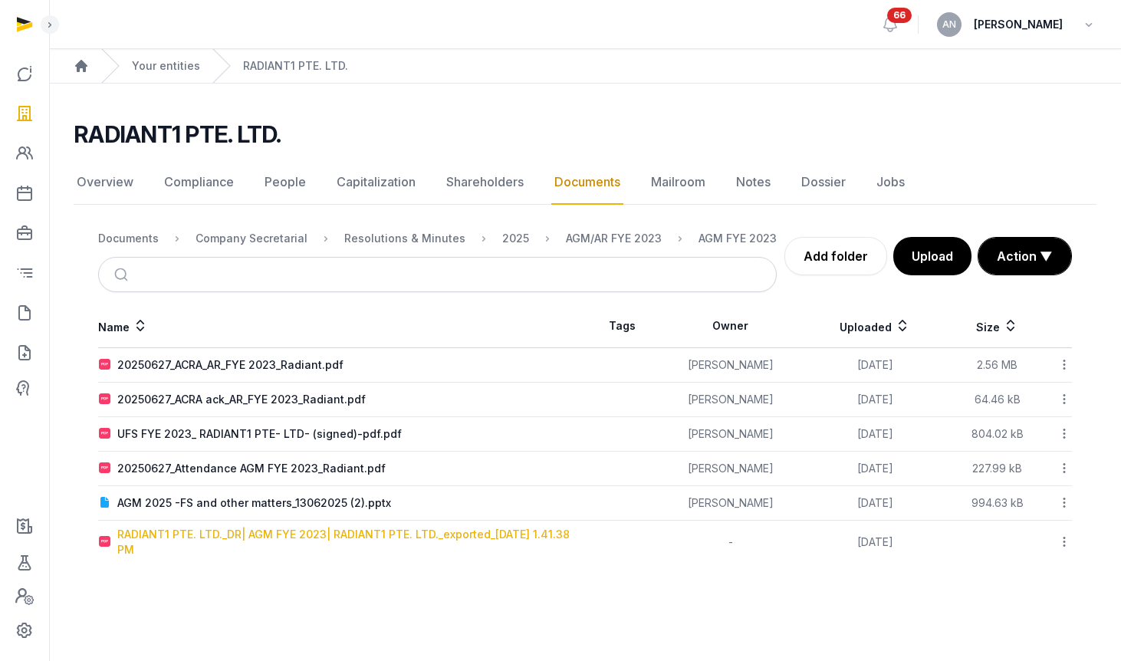
click at [182, 533] on div "RADIANT1 PTE. LTD._DR| AGM FYE 2023| RADIANT1 PTE. LTD._exported_2025-06-24 1.4…" at bounding box center [350, 542] width 467 height 31
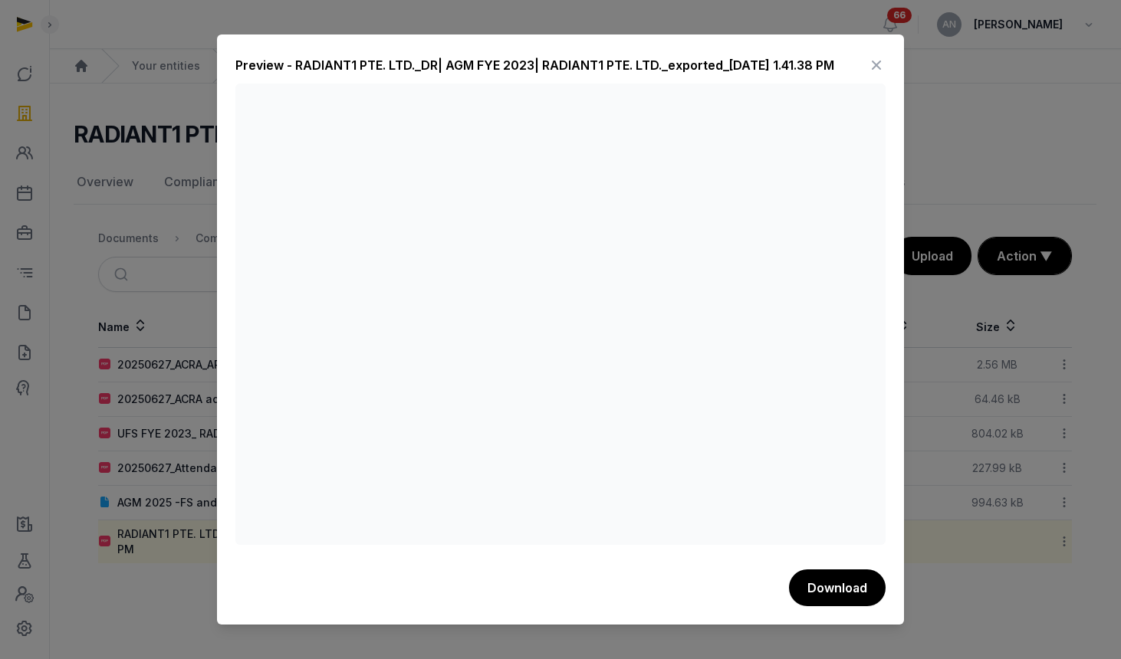
click at [872, 66] on icon at bounding box center [876, 65] width 18 height 25
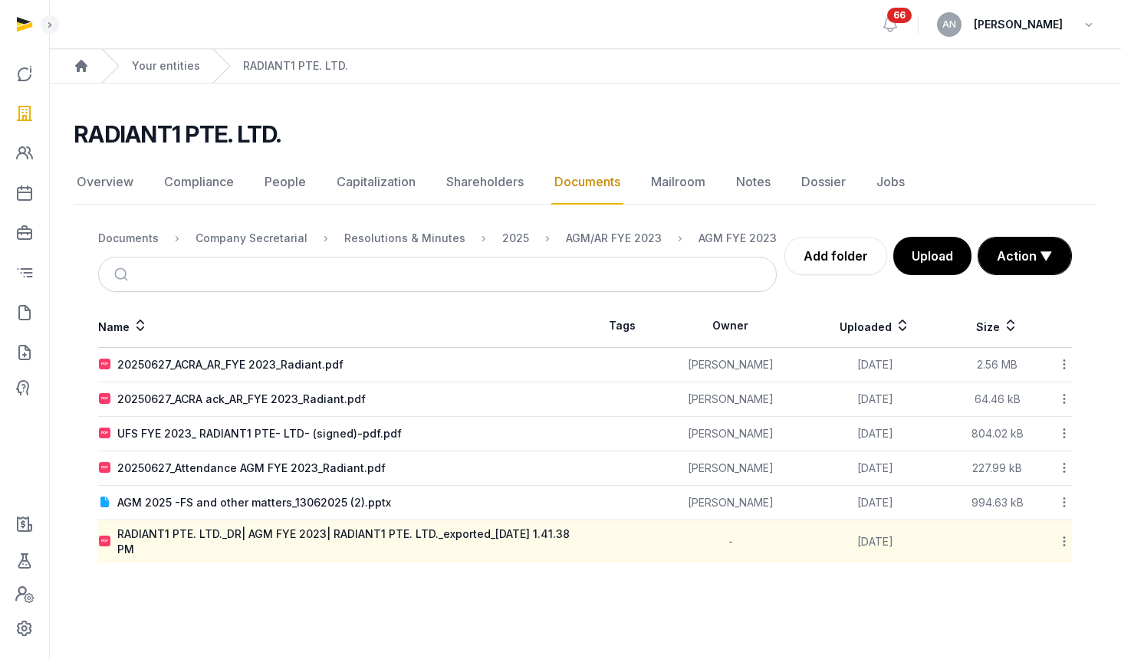
click at [162, 91] on main "RADIANT1 PTE. LTD. Documents Overview Compliance People Capitalization Sharehol…" at bounding box center [585, 339] width 1072 height 511
click at [167, 65] on link "Your entities" at bounding box center [166, 65] width 68 height 15
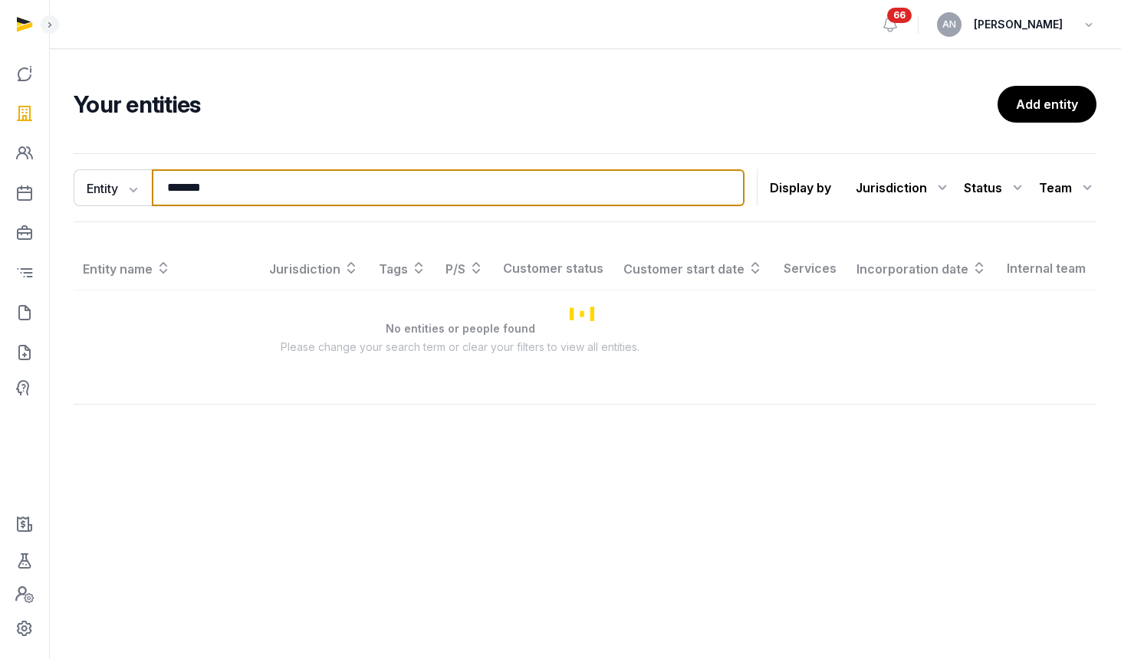
click at [242, 185] on input "*******" at bounding box center [448, 187] width 593 height 37
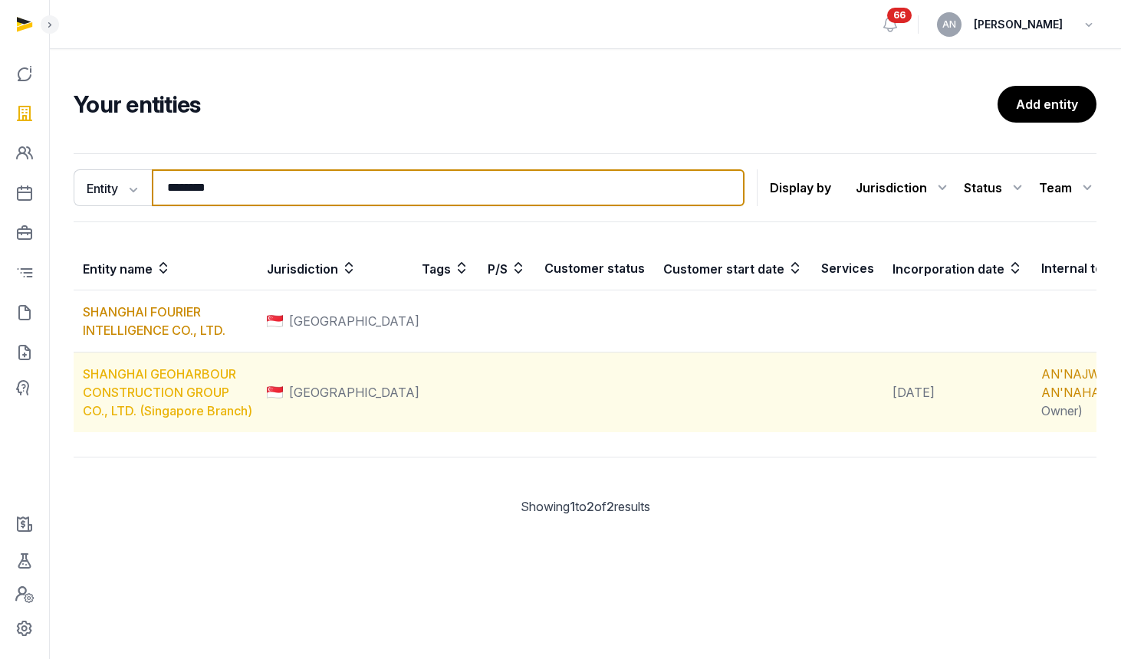
type input "********"
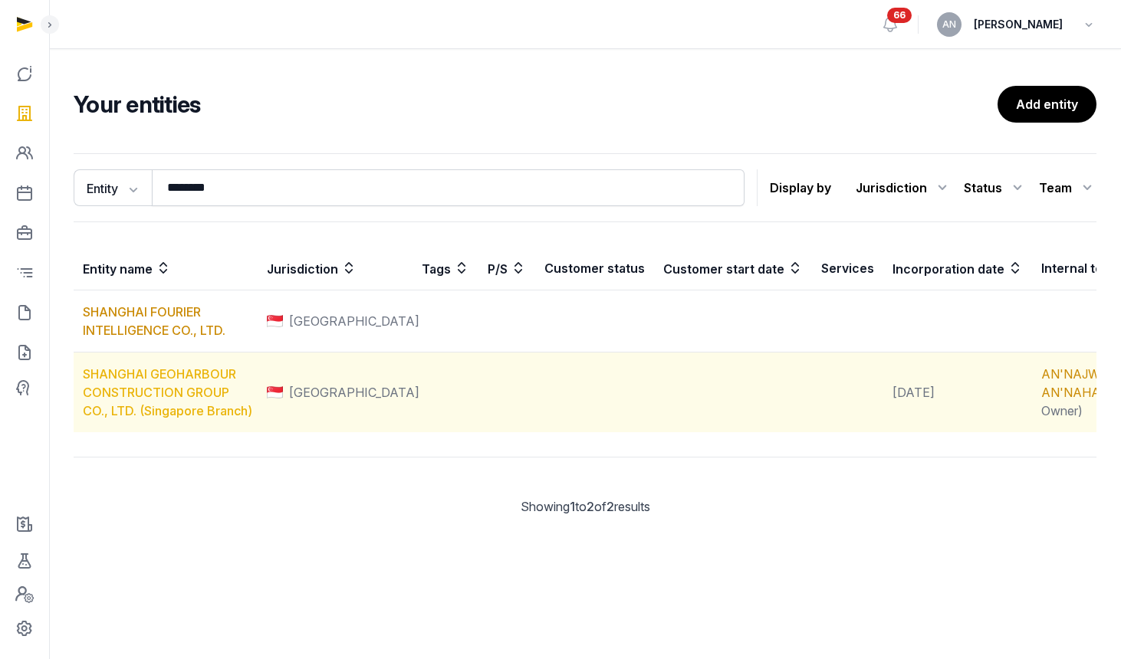
click at [177, 392] on link "SHANGHAI GEOHARBOUR CONSTRUCTION GROUP CO., LTD. (Singapore Branch)" at bounding box center [167, 392] width 169 height 52
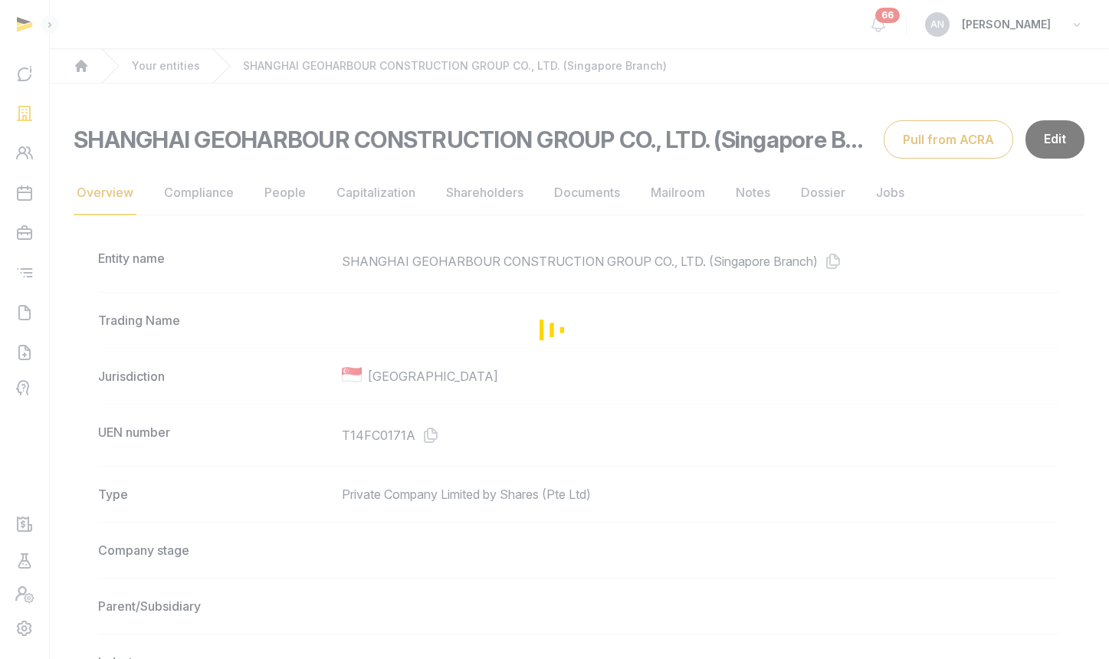
click at [593, 185] on div "Loading" at bounding box center [554, 329] width 1109 height 659
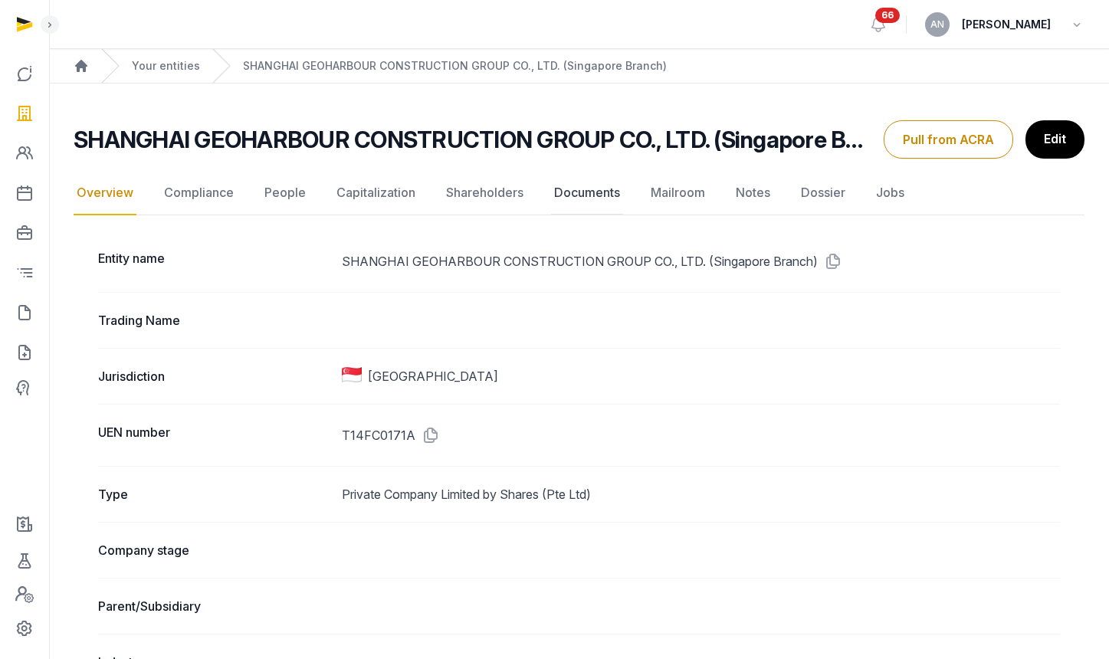
click at [595, 202] on link "Documents" at bounding box center [587, 193] width 72 height 44
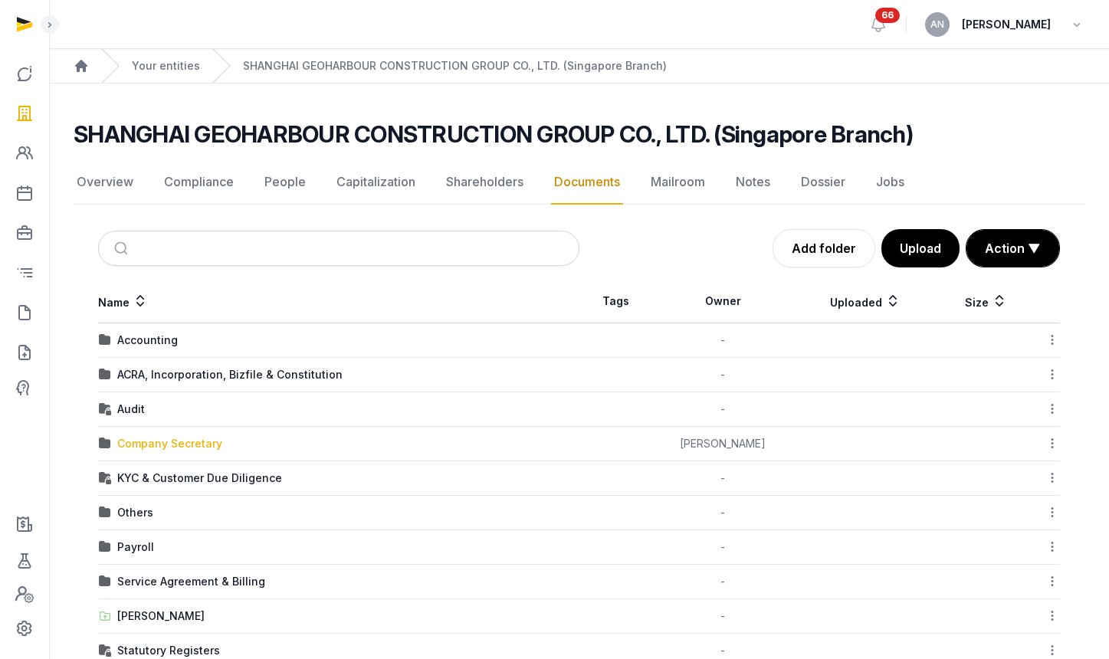
click at [161, 440] on div "Company Secretary" at bounding box center [169, 443] width 105 height 15
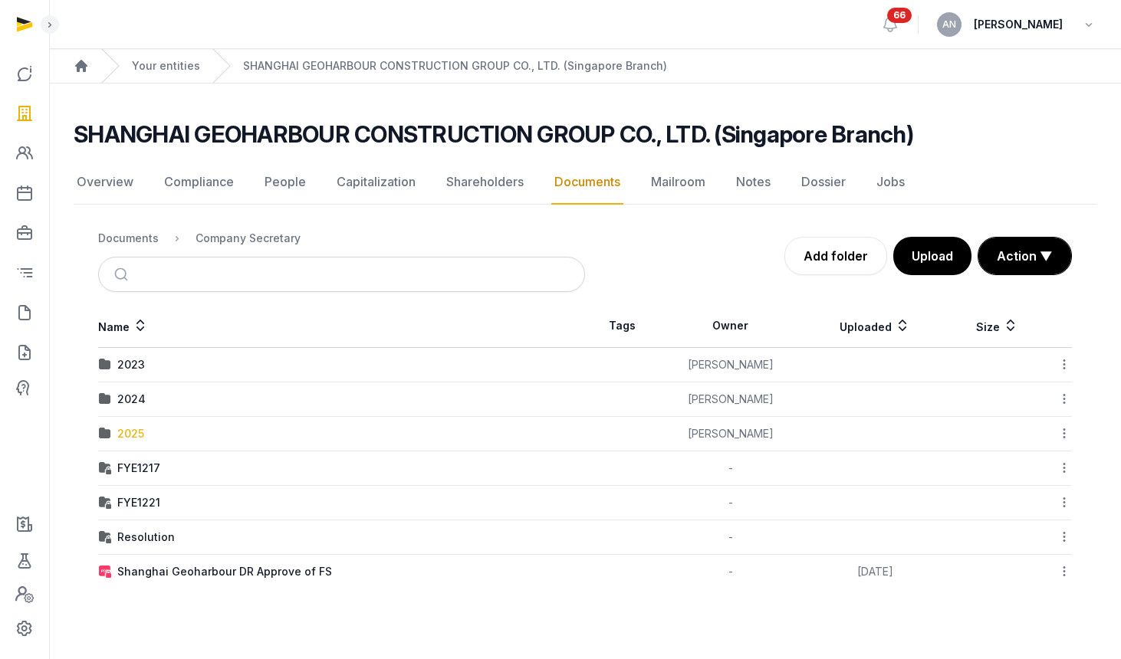
click at [130, 436] on div "2025" at bounding box center [130, 433] width 27 height 15
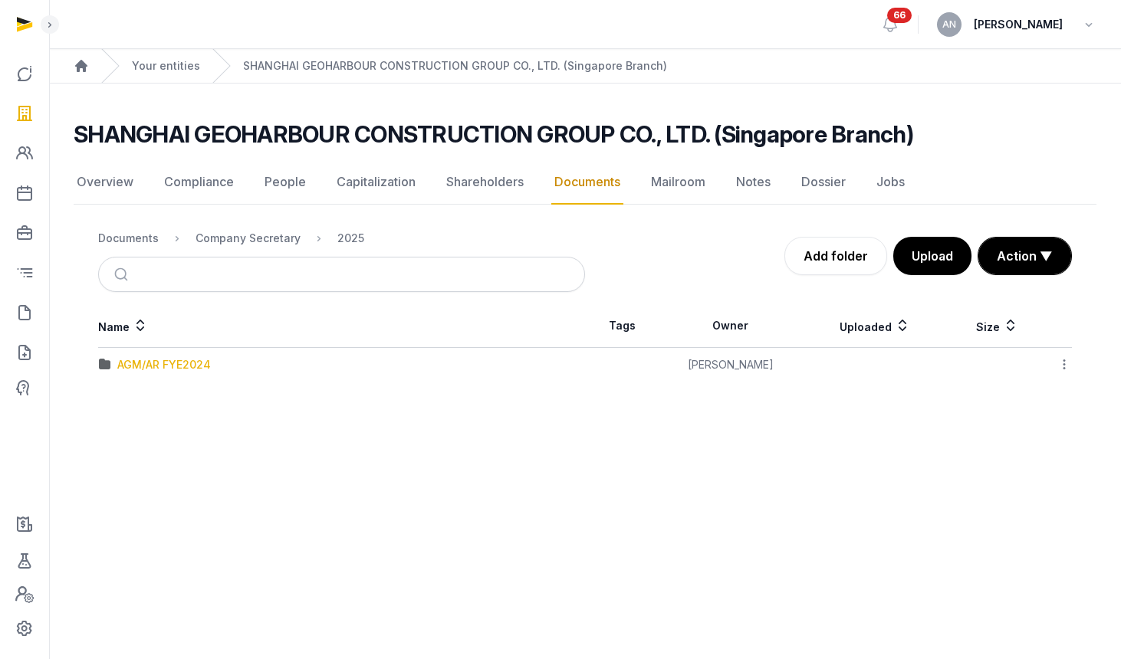
click at [158, 364] on div "AGM/AR FYE2024" at bounding box center [164, 364] width 94 height 15
click at [346, 235] on div "2025" at bounding box center [350, 238] width 27 height 15
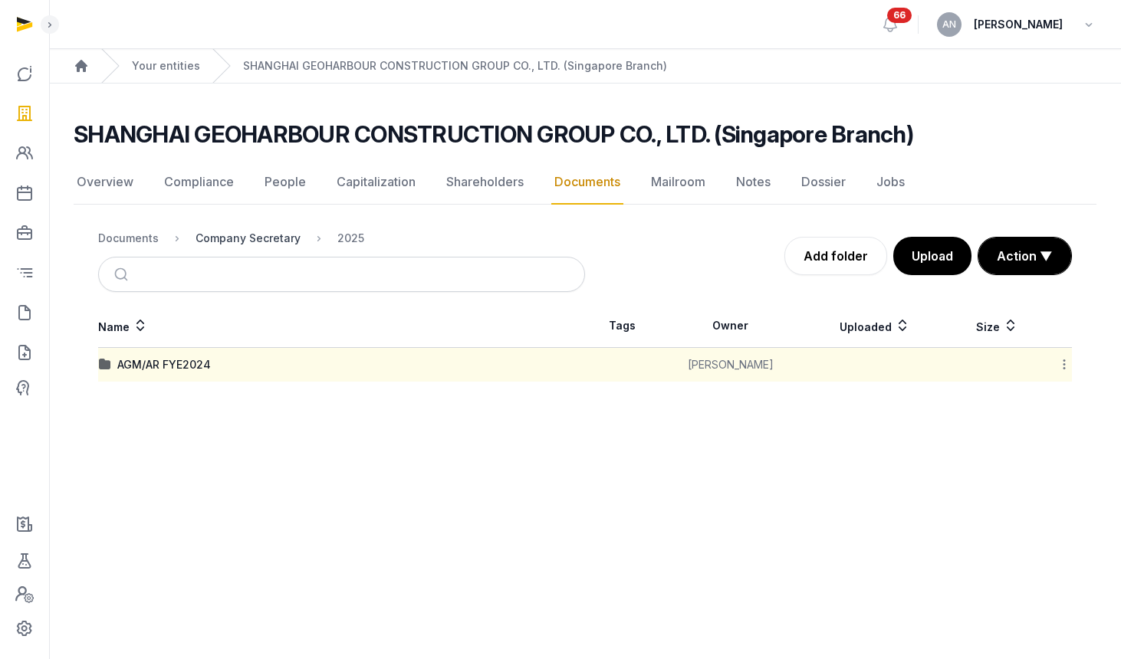
click at [241, 231] on div "Company Secretary" at bounding box center [247, 238] width 105 height 15
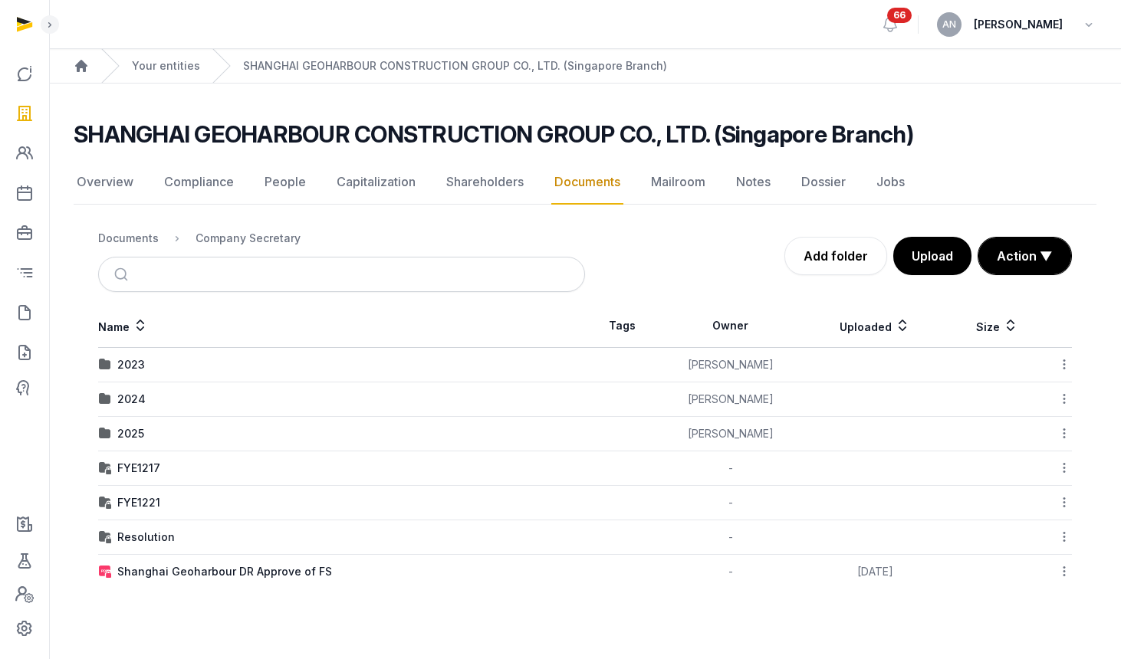
click at [136, 438] on div "2025" at bounding box center [130, 433] width 27 height 15
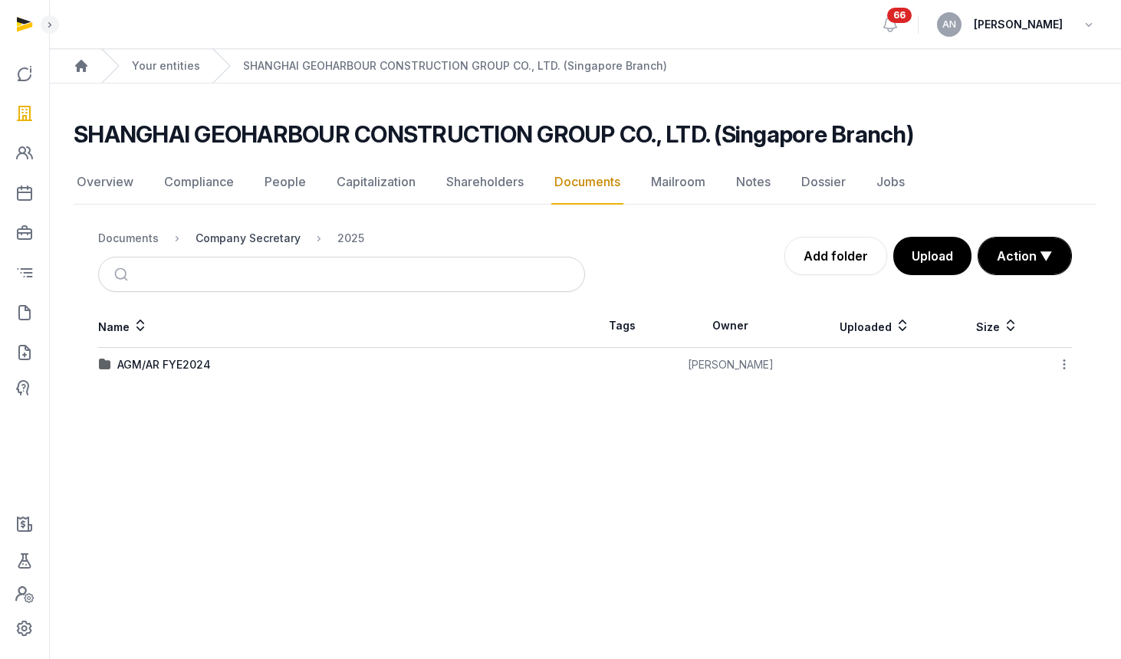
click at [248, 241] on div "Company Secretary" at bounding box center [247, 238] width 105 height 15
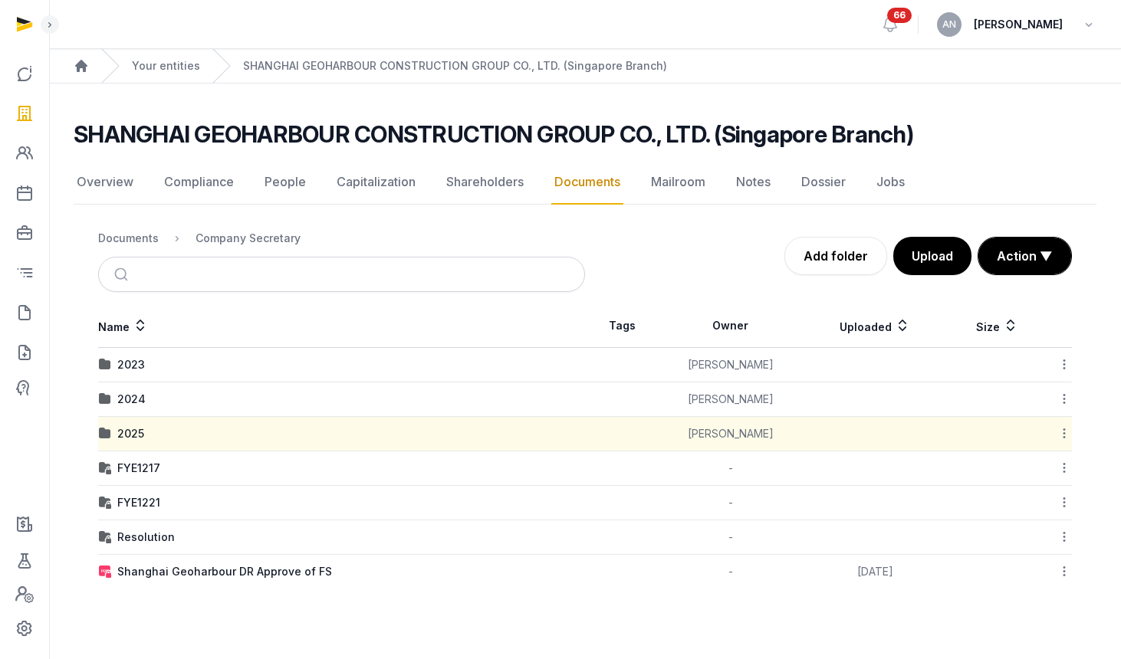
click at [129, 399] on div "2024" at bounding box center [131, 399] width 28 height 15
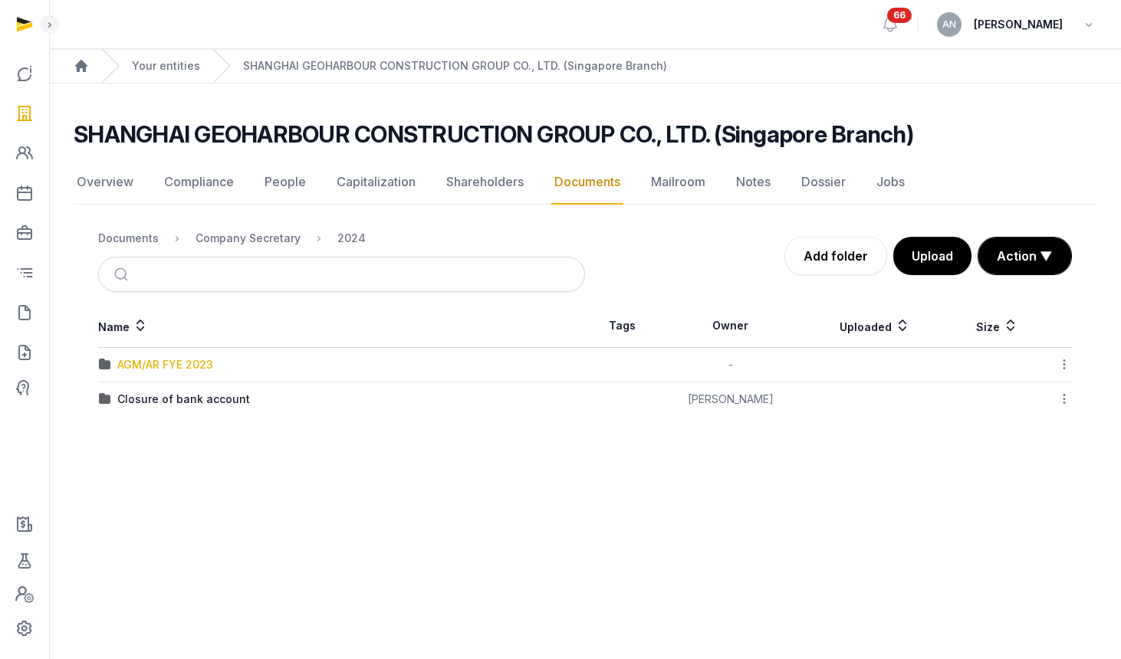
click at [163, 369] on div "AGM/AR FYE 2023" at bounding box center [165, 364] width 96 height 15
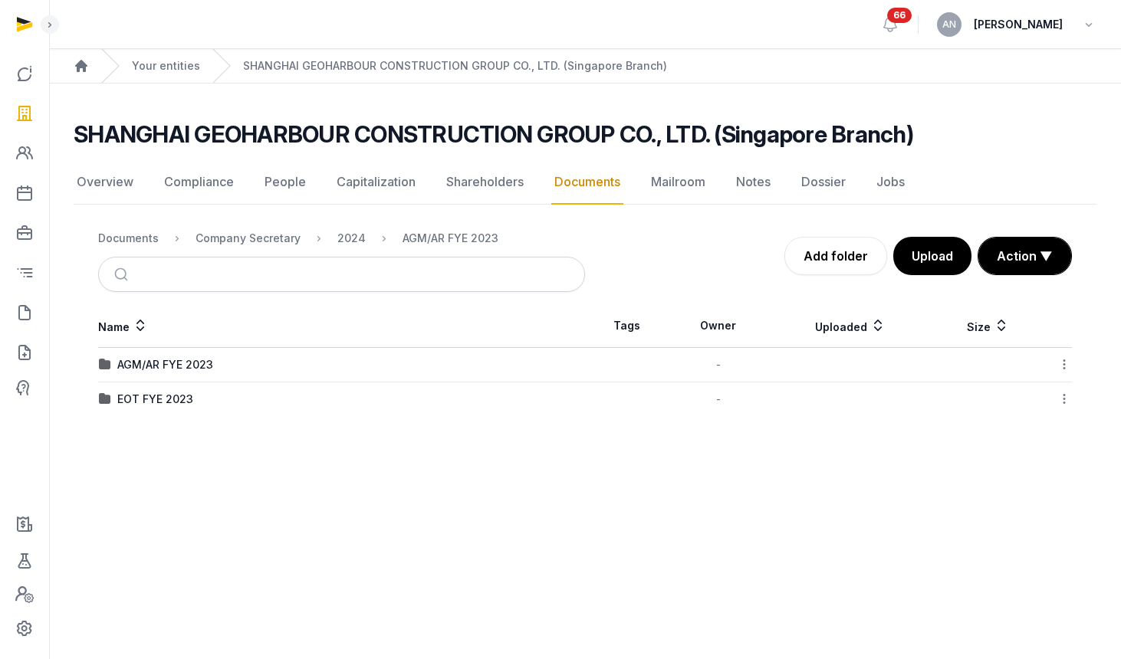
drag, startPoint x: 150, startPoint y: 370, endPoint x: 182, endPoint y: 367, distance: 32.3
click at [150, 370] on div "AGM/AR FYE 2023" at bounding box center [165, 364] width 96 height 15
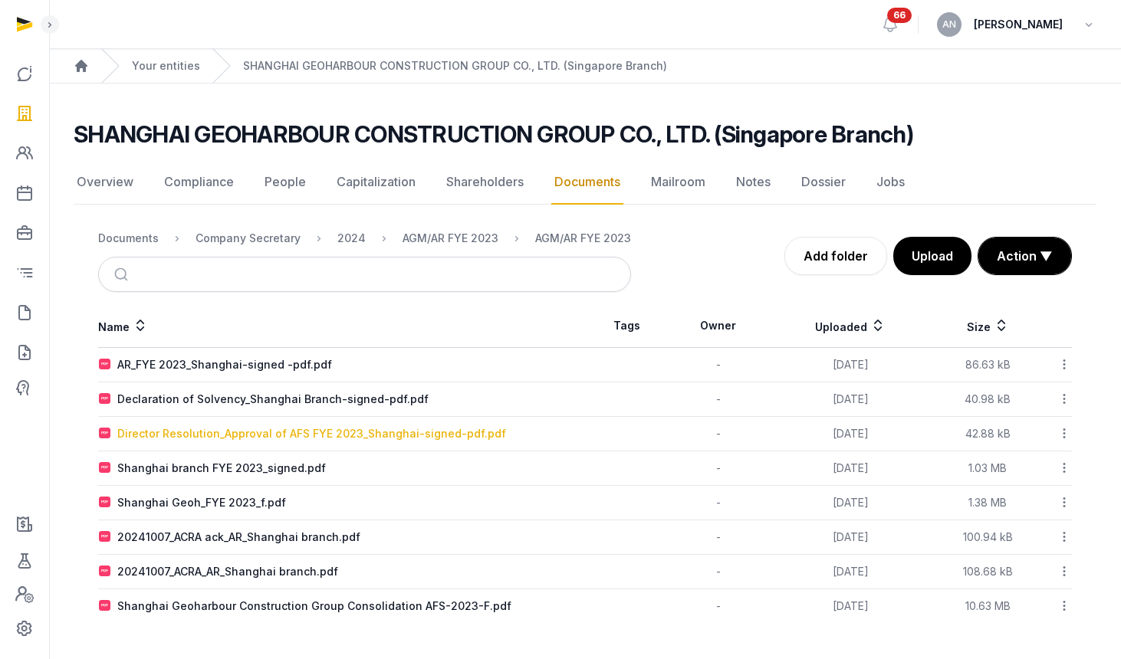
click at [234, 430] on div "Director Resolution_Approval of AFS FYE 2023_Shanghai-signed-pdf.pdf" at bounding box center [311, 433] width 389 height 15
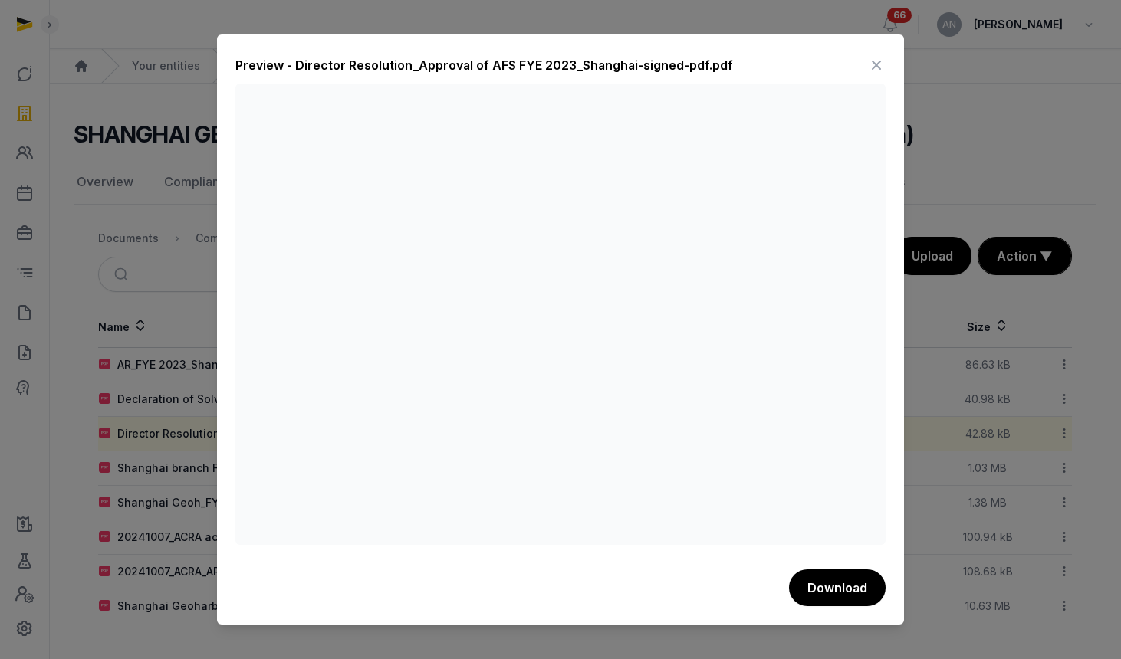
click at [883, 61] on icon at bounding box center [876, 65] width 18 height 25
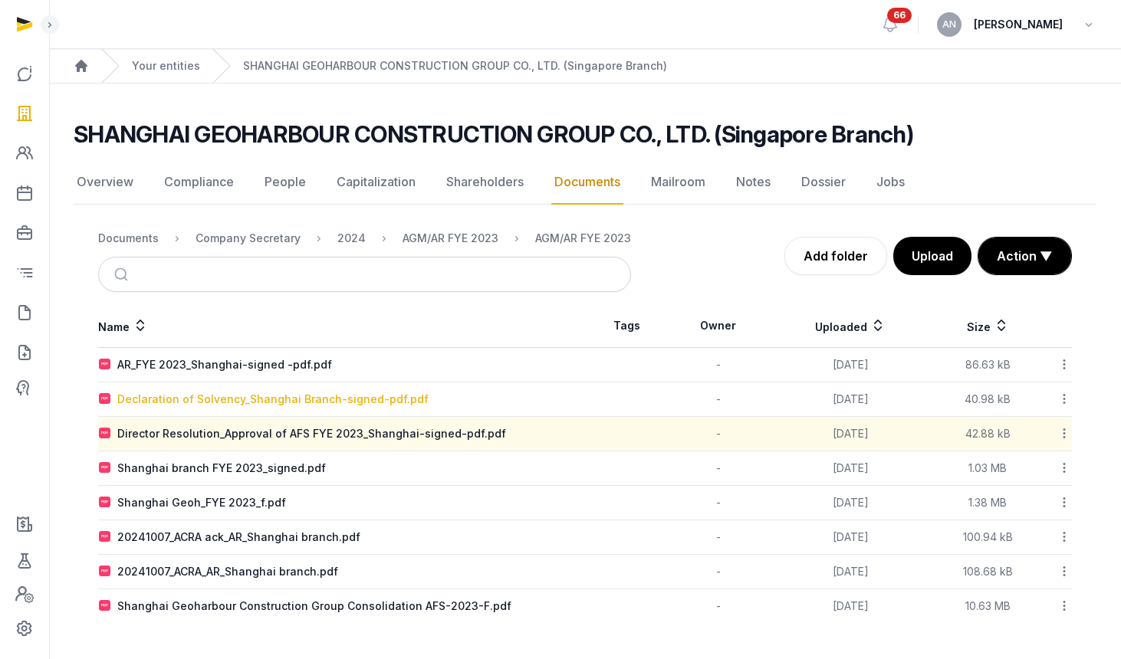
click at [205, 395] on div "Declaration of Solvency_Shanghai Branch-signed-pdf.pdf" at bounding box center [272, 399] width 311 height 15
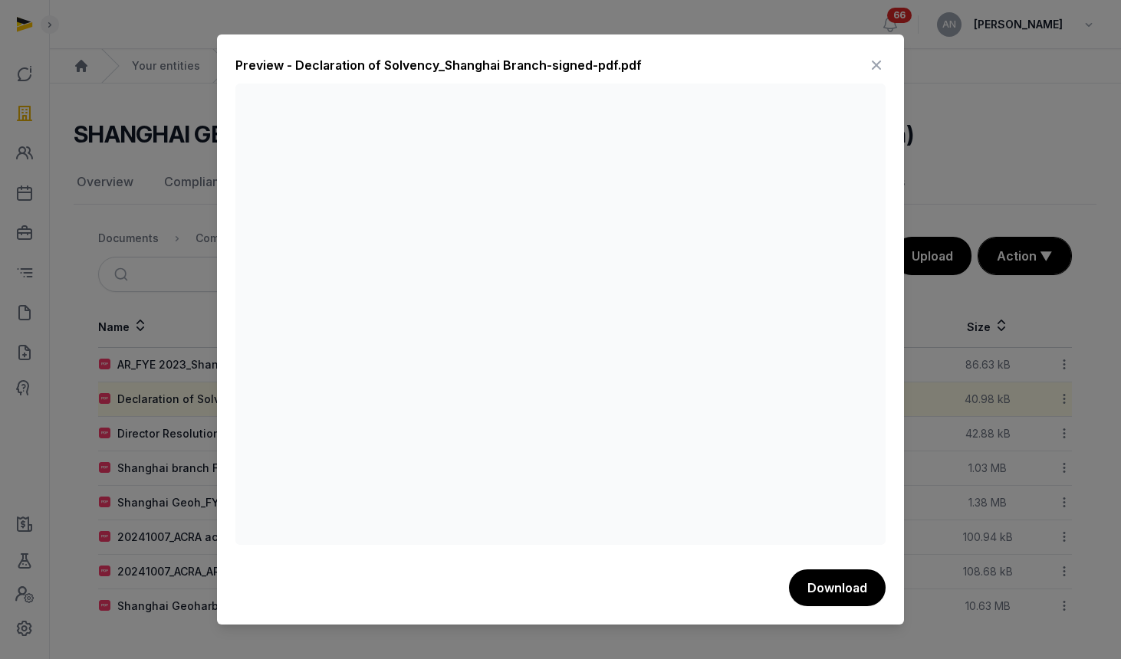
drag, startPoint x: 877, startPoint y: 62, endPoint x: 854, endPoint y: 91, distance: 37.1
click at [877, 62] on icon at bounding box center [876, 65] width 18 height 25
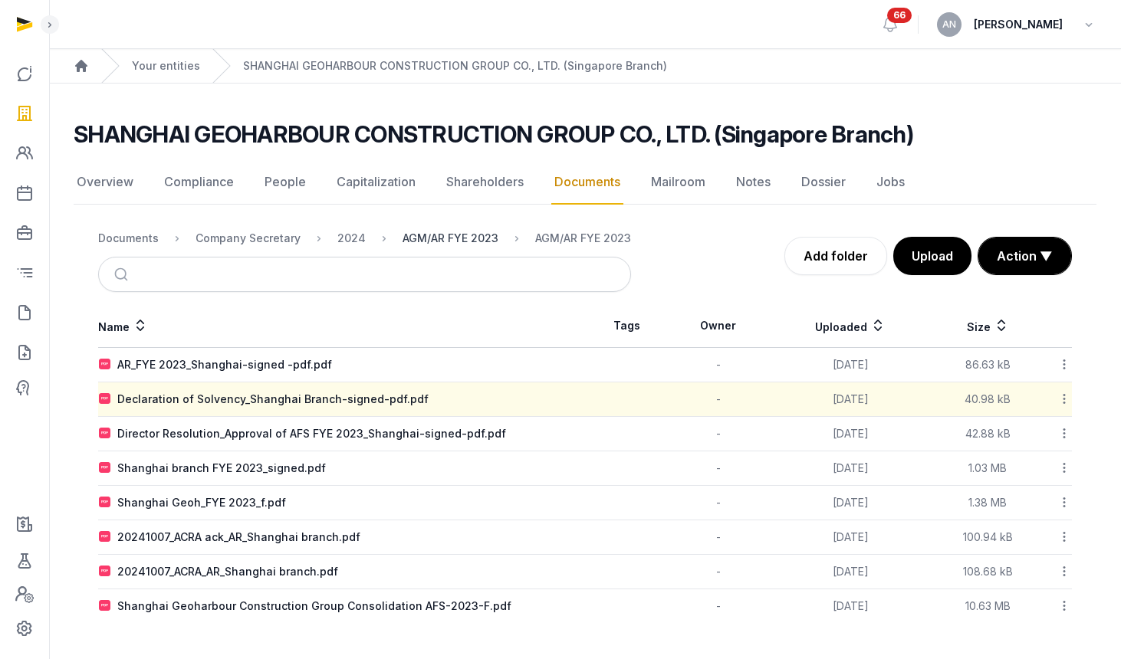
click at [445, 239] on div "AGM/AR FYE 2023" at bounding box center [450, 238] width 96 height 15
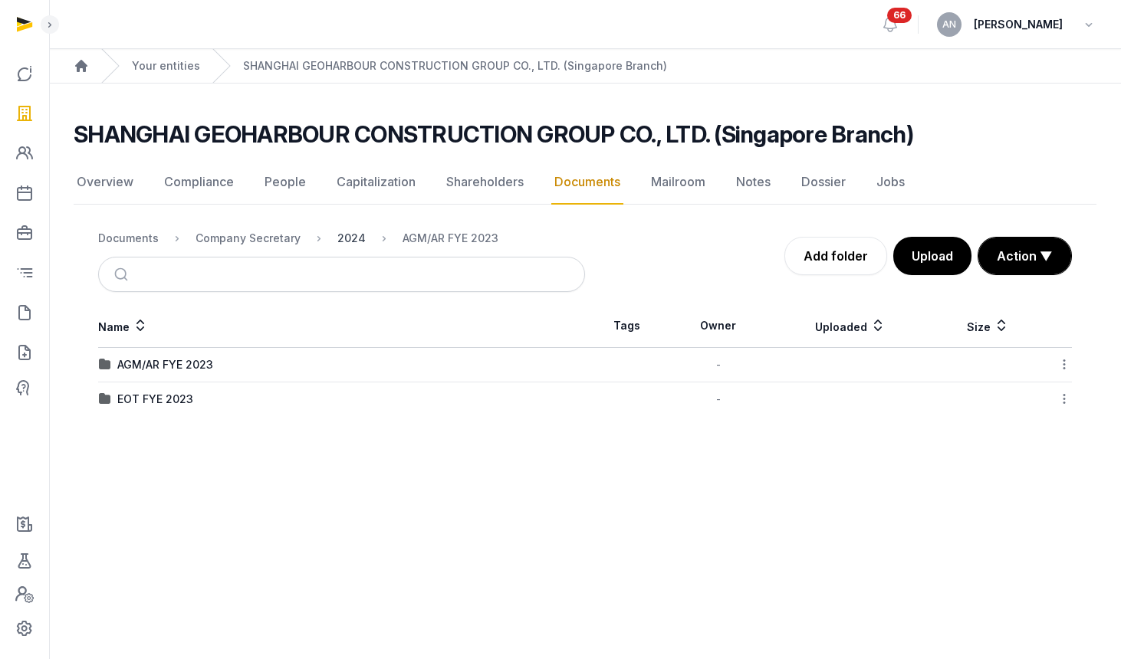
click at [353, 236] on div "2024" at bounding box center [351, 238] width 28 height 15
click at [248, 245] on div "Company Secretary" at bounding box center [247, 238] width 105 height 15
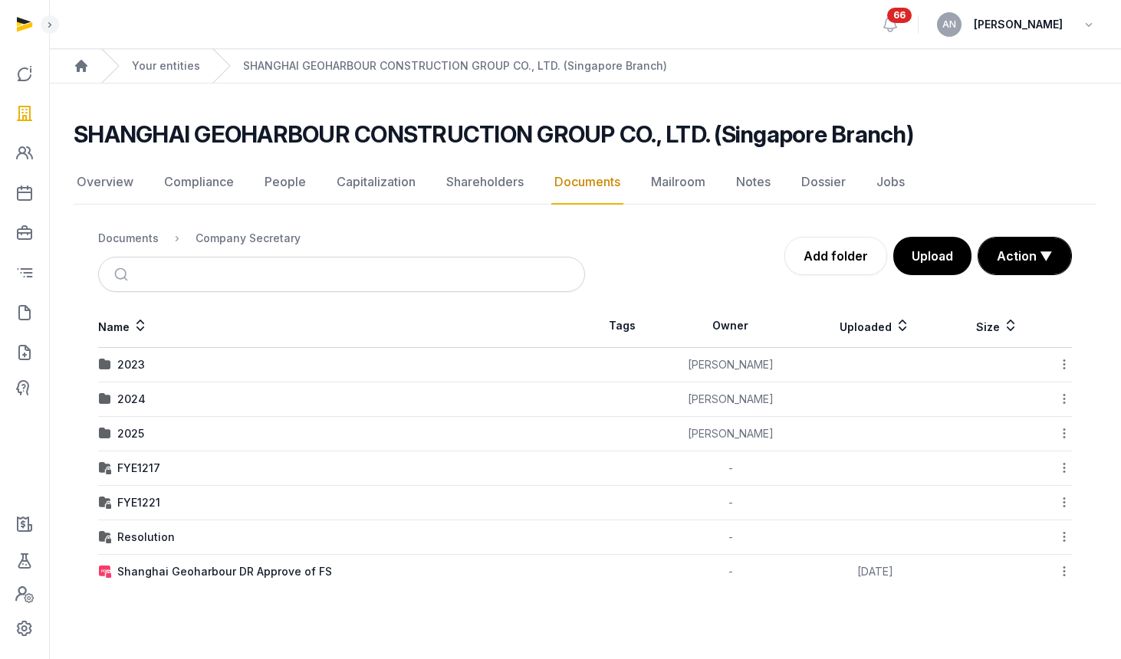
click at [130, 428] on div "2025" at bounding box center [130, 433] width 27 height 15
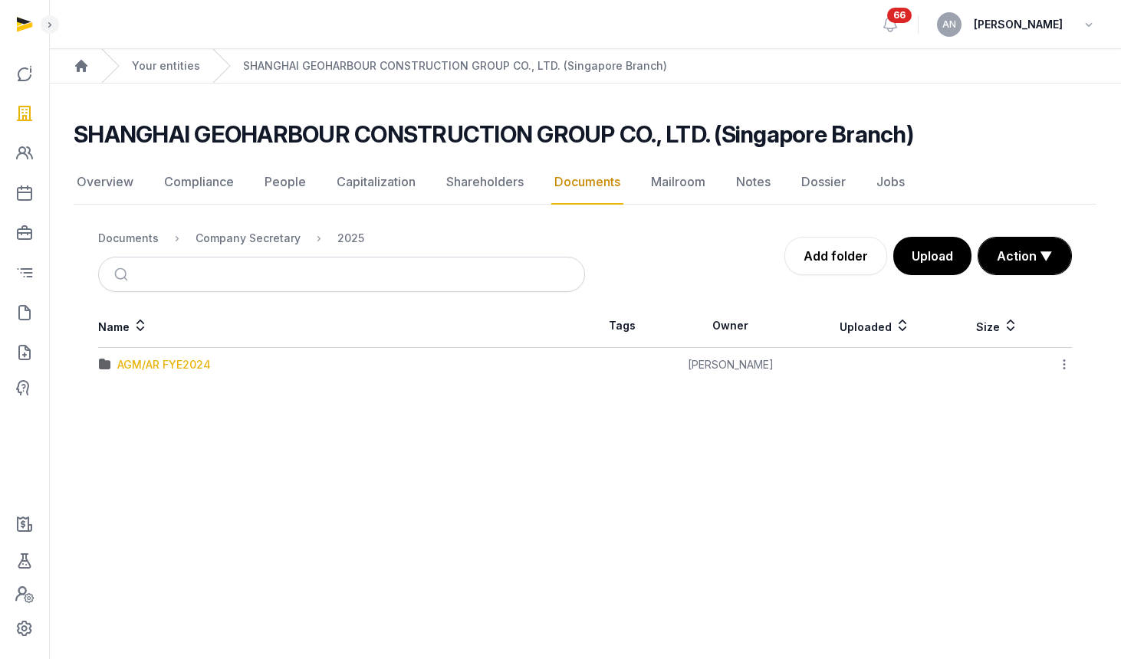
click at [157, 366] on div "AGM/AR FYE2024" at bounding box center [164, 364] width 94 height 15
click at [940, 248] on button "Upload" at bounding box center [932, 256] width 80 height 38
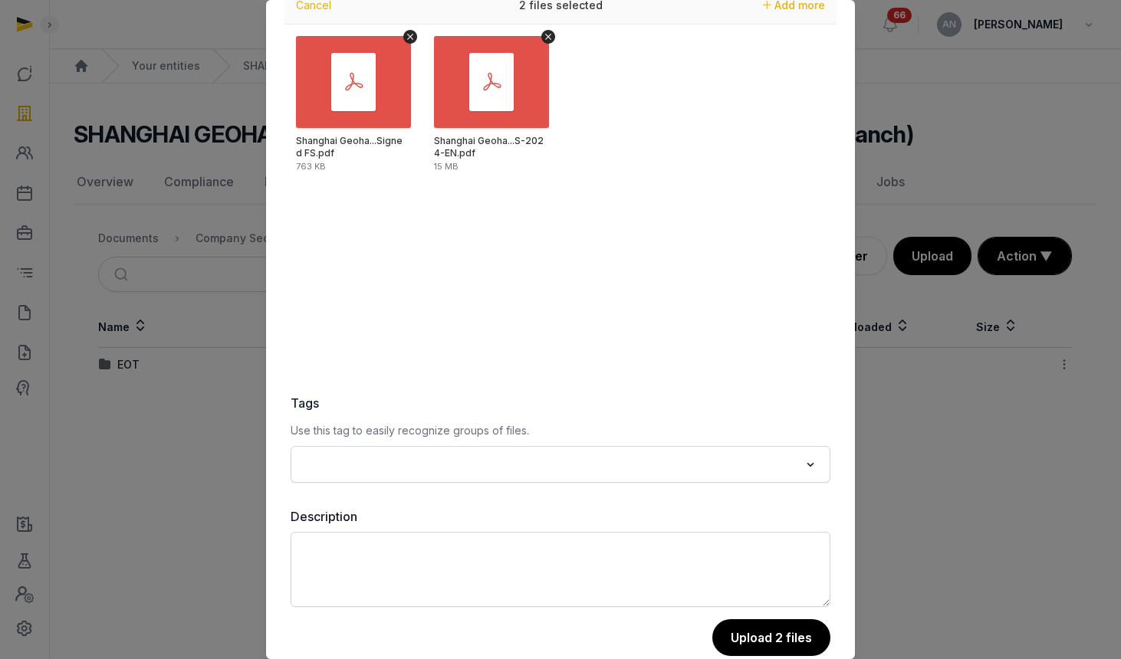
scroll to position [90, 0]
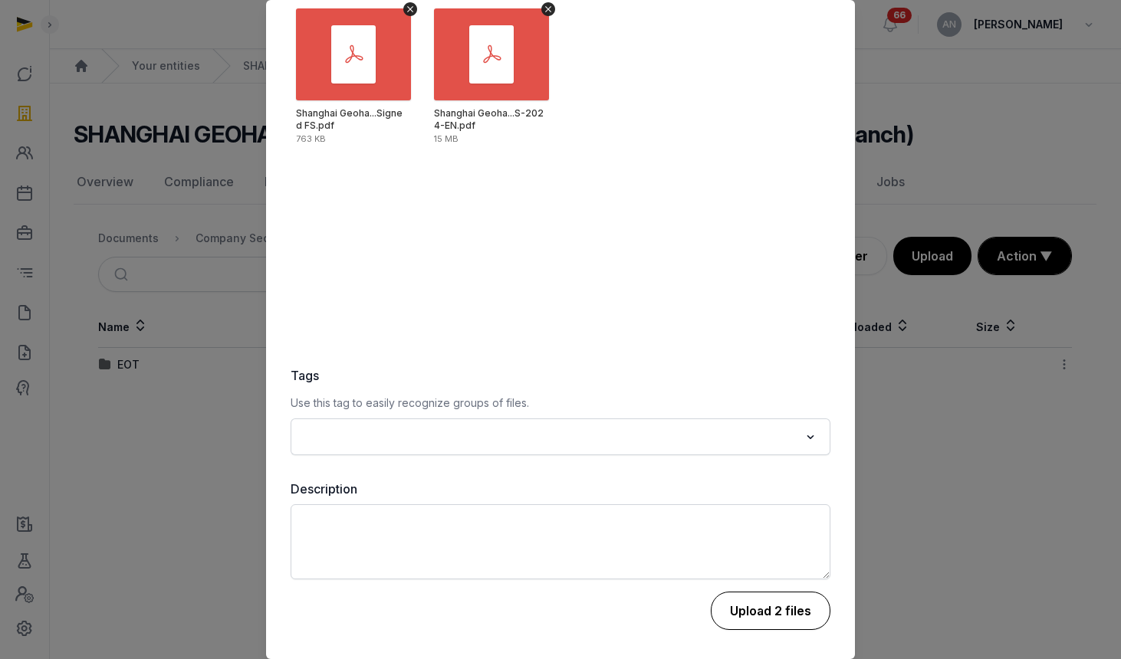
click at [764, 603] on button "Upload 2 files" at bounding box center [771, 611] width 120 height 38
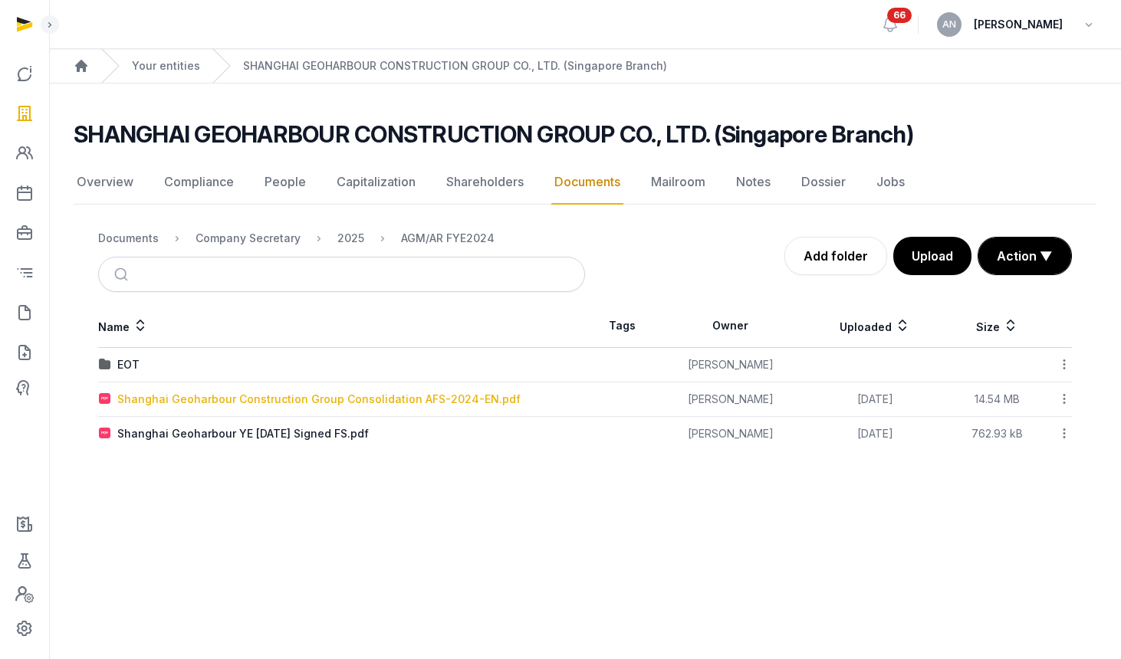
click at [254, 402] on div "Shanghai Geoharbour Construction Group Consolidation AFS-2024-EN.pdf" at bounding box center [318, 399] width 403 height 15
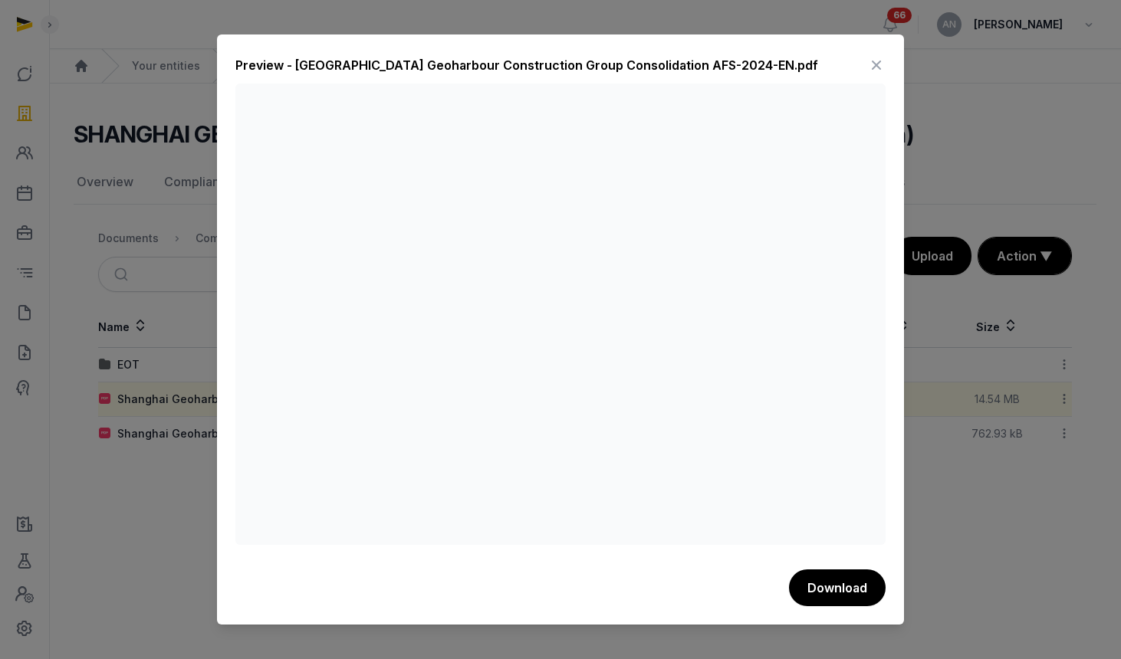
click at [872, 67] on icon at bounding box center [876, 65] width 18 height 25
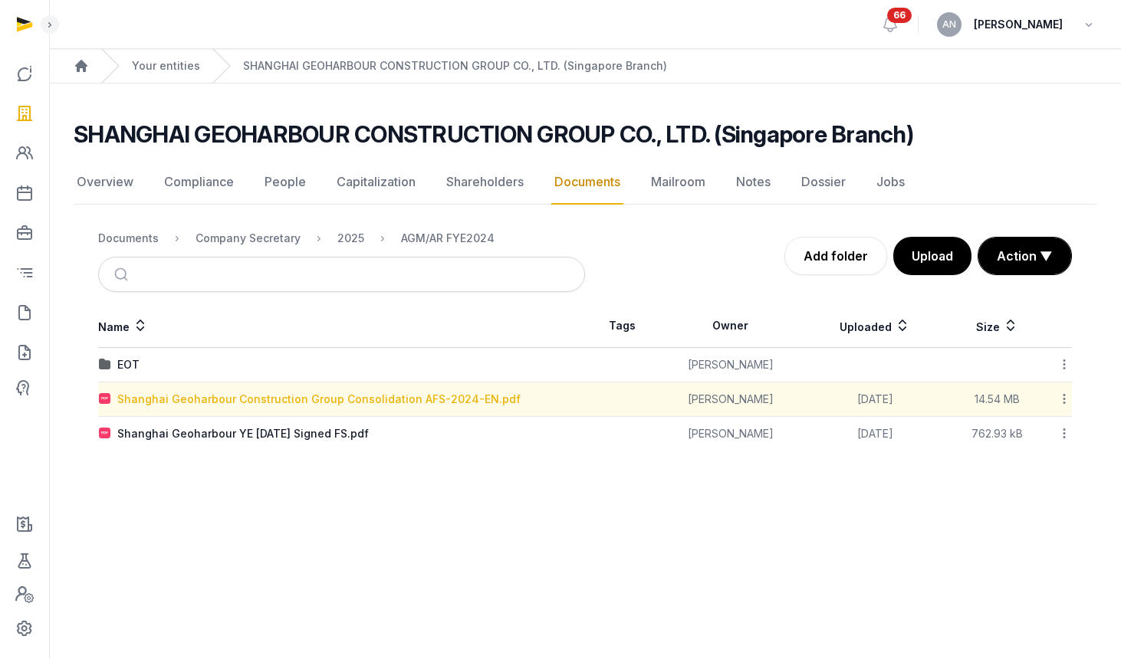
click at [358, 401] on div "Shanghai Geoharbour Construction Group Consolidation AFS-2024-EN.pdf" at bounding box center [318, 399] width 403 height 15
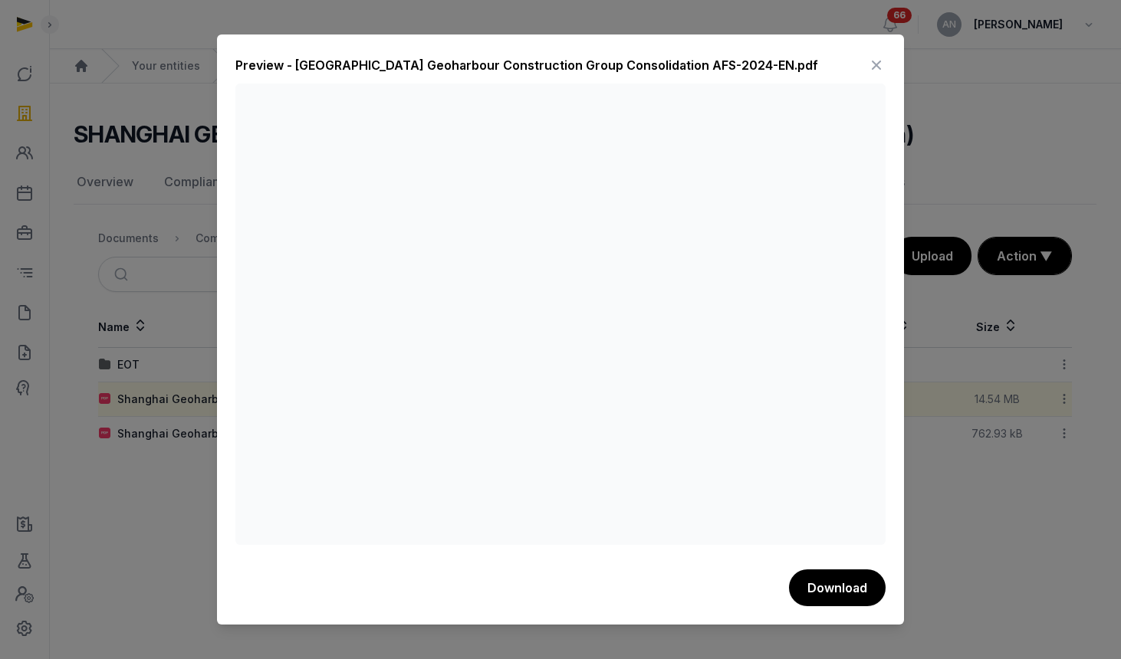
click at [875, 64] on icon at bounding box center [876, 65] width 18 height 25
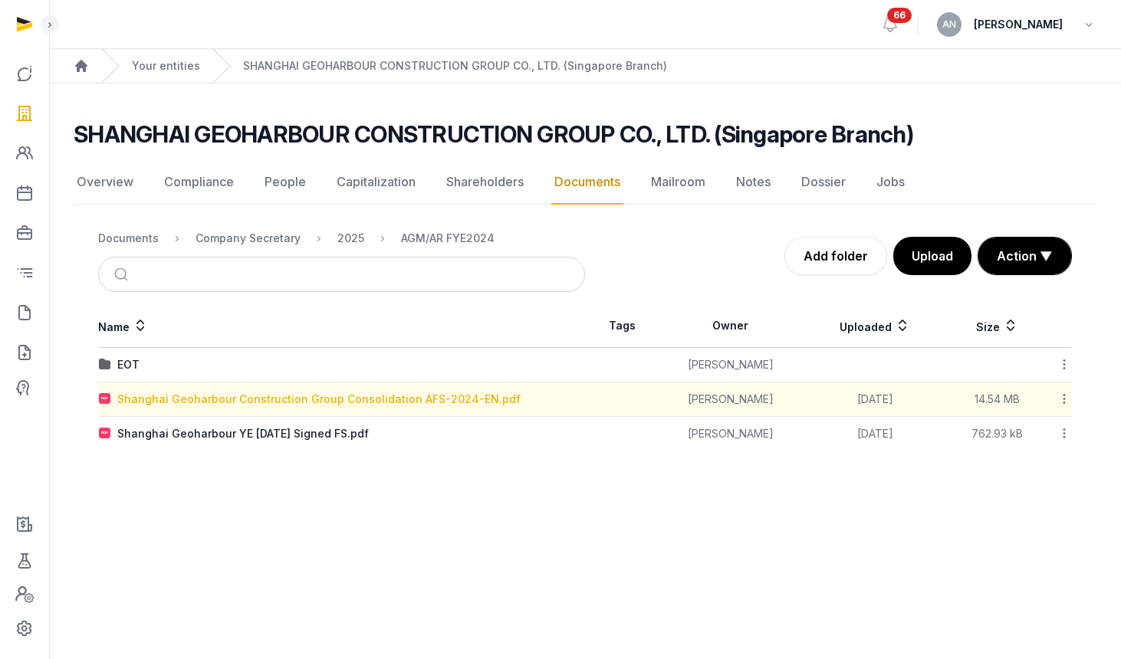
click at [341, 402] on div "Shanghai Geoharbour Construction Group Consolidation AFS-2024-EN.pdf" at bounding box center [318, 399] width 403 height 15
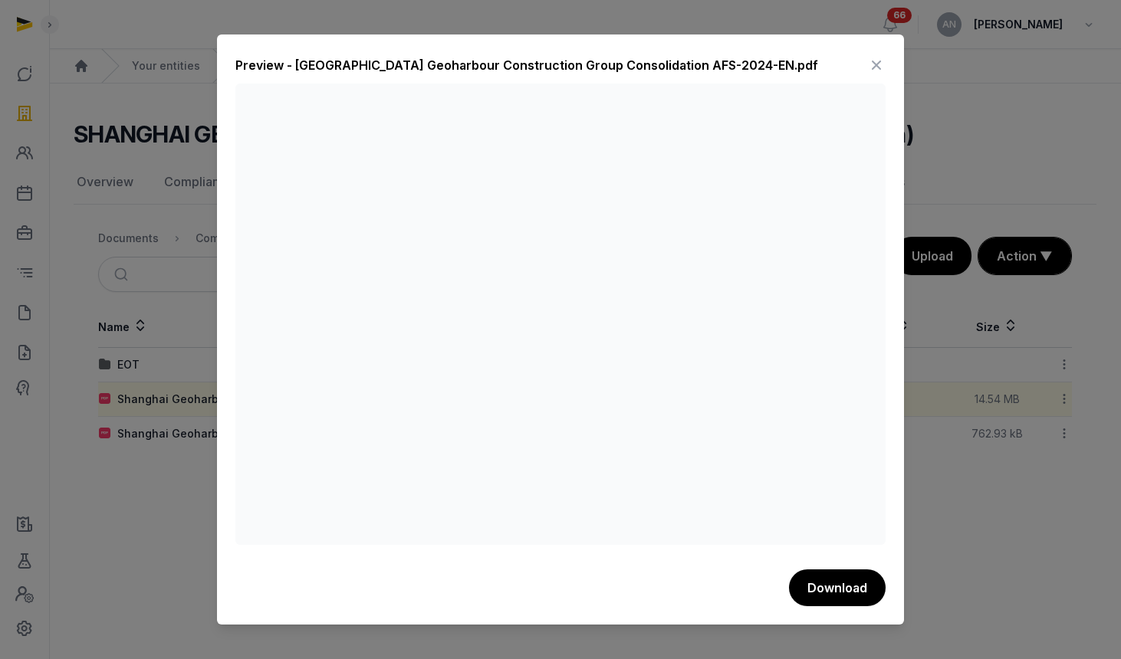
click at [85, 451] on div at bounding box center [560, 329] width 1121 height 659
click at [163, 449] on div at bounding box center [560, 329] width 1121 height 659
click at [882, 55] on icon at bounding box center [876, 65] width 18 height 25
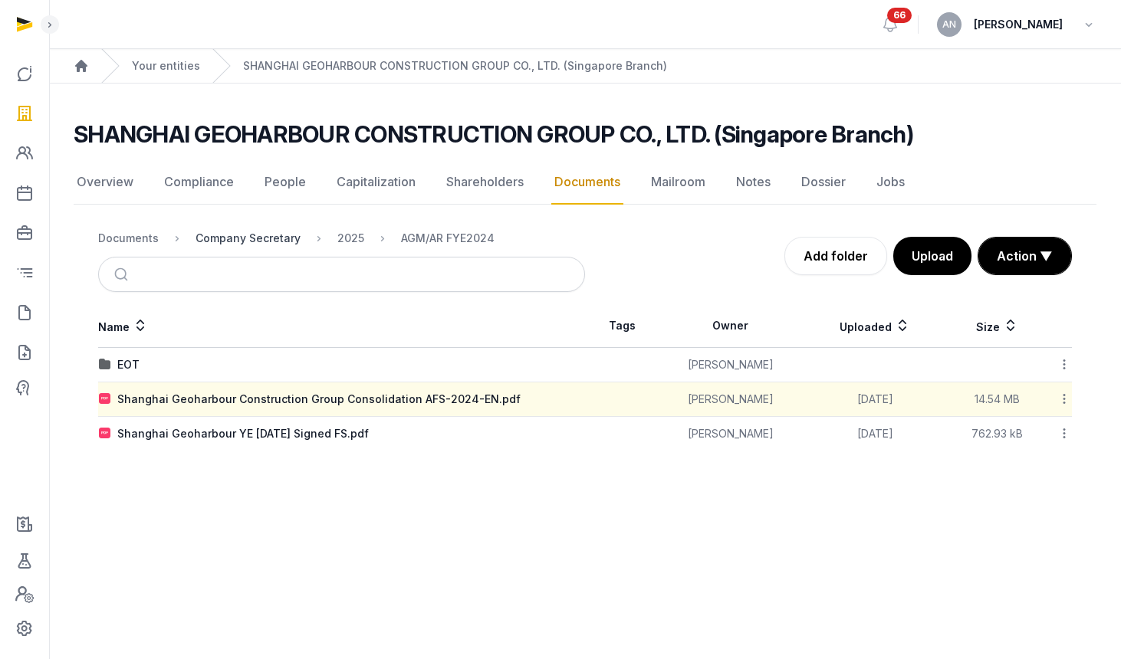
click at [224, 240] on div "Company Secretary" at bounding box center [247, 238] width 105 height 15
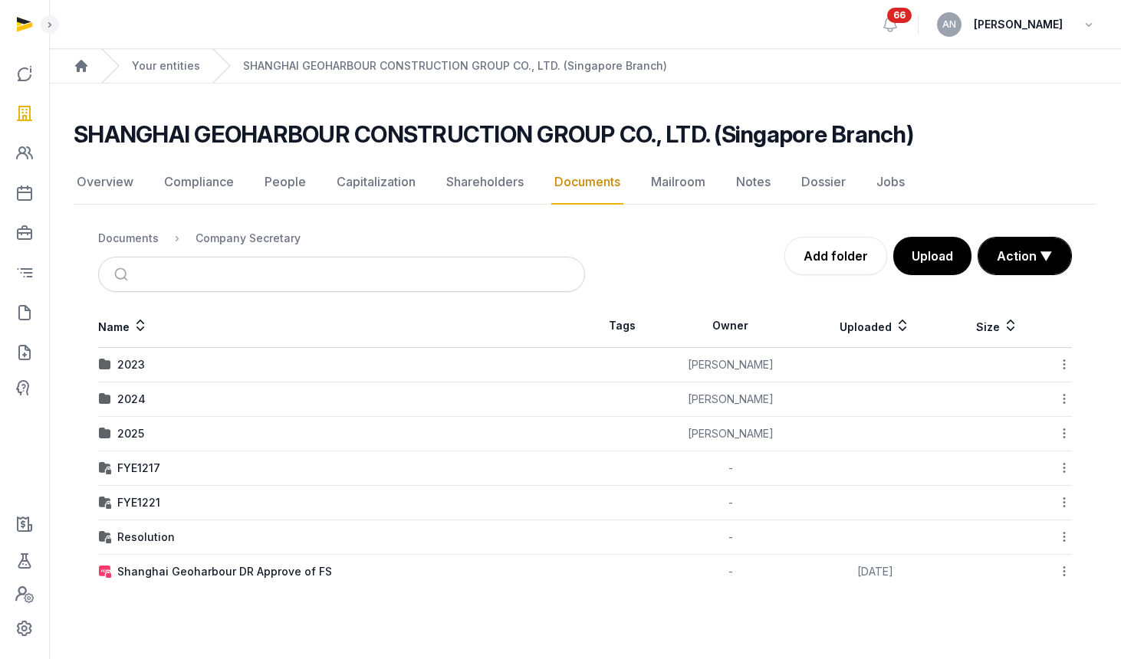
click at [139, 397] on div "2024" at bounding box center [131, 399] width 28 height 15
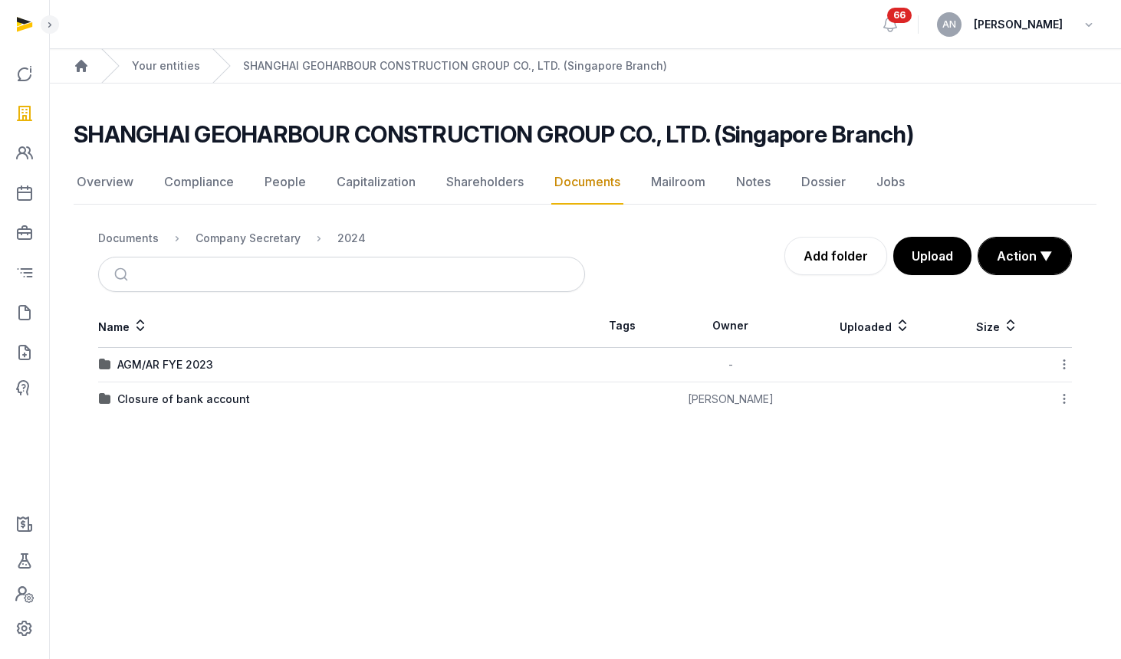
click at [172, 360] on div "AGM/AR FYE 2023" at bounding box center [165, 364] width 96 height 15
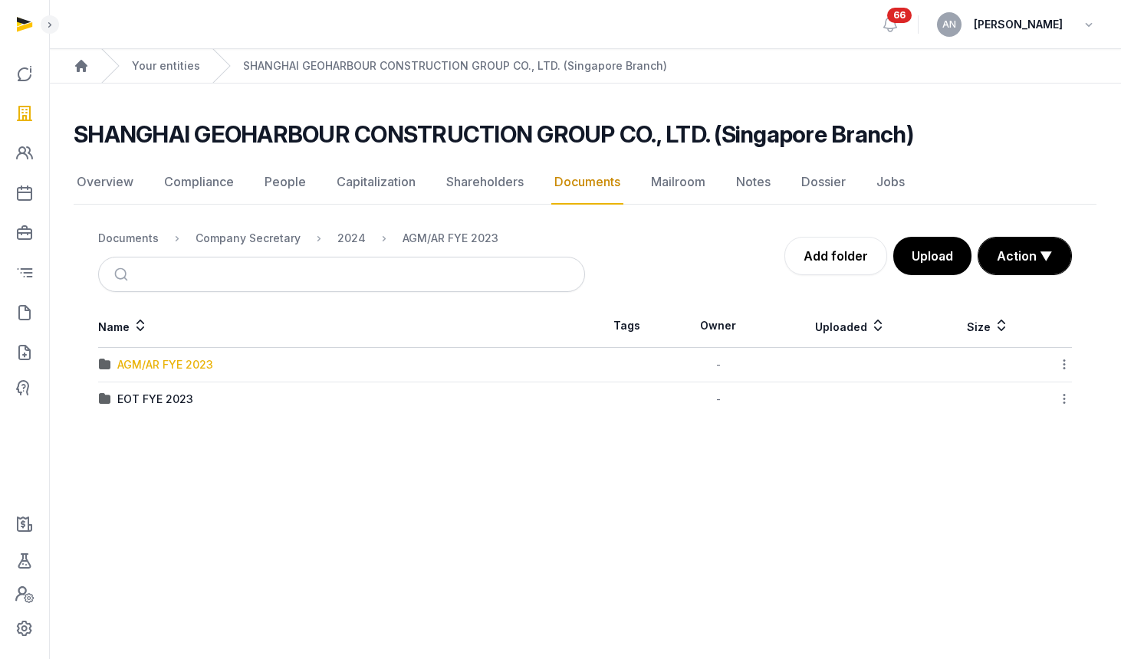
click at [164, 363] on div "AGM/AR FYE 2023" at bounding box center [165, 364] width 96 height 15
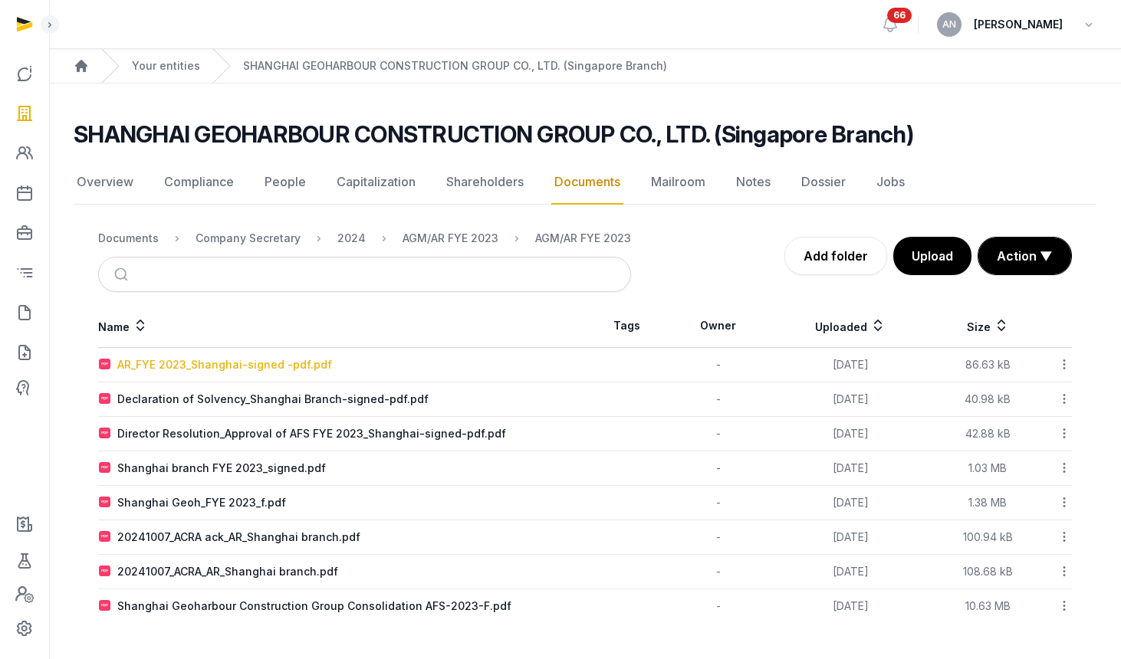
click at [229, 367] on div "AR_FYE 2023_Shanghai-signed -pdf.pdf" at bounding box center [224, 364] width 215 height 15
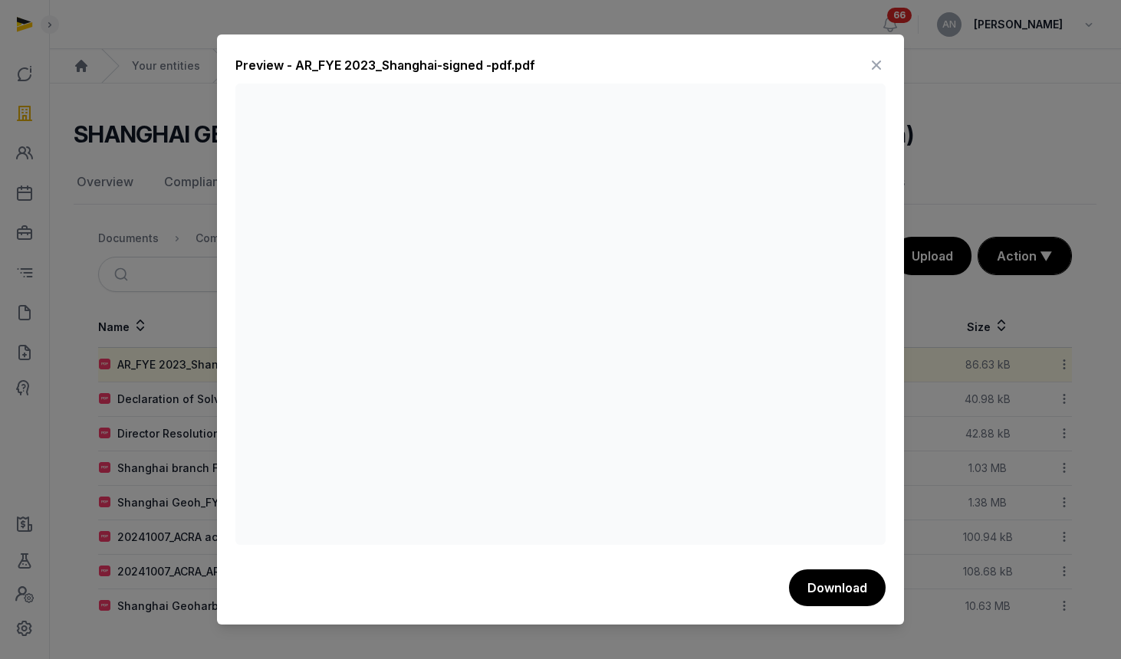
click at [883, 63] on icon at bounding box center [876, 65] width 18 height 25
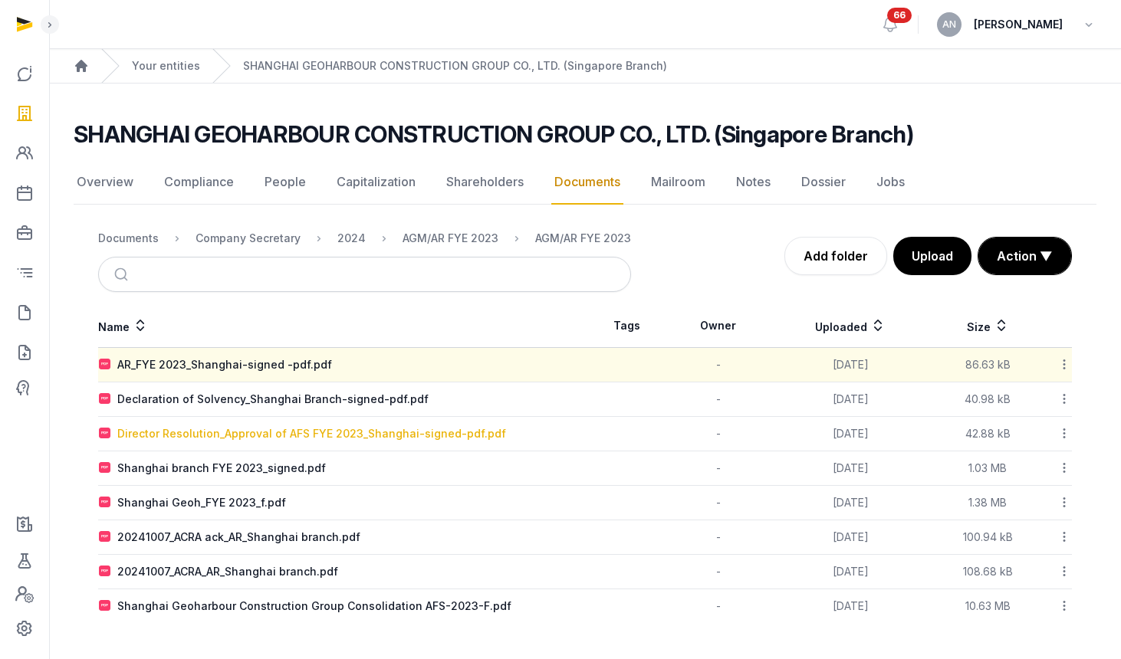
click at [322, 437] on div "Director Resolution_Approval of AFS FYE 2023_Shanghai-signed-pdf.pdf" at bounding box center [311, 433] width 389 height 15
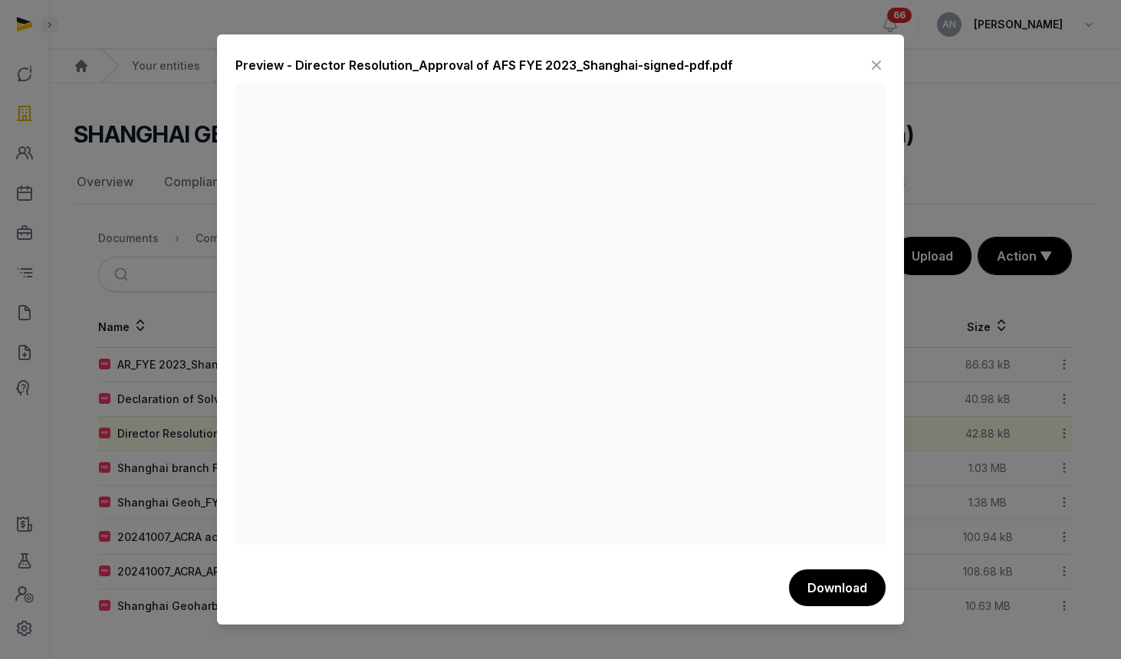
click at [879, 58] on icon at bounding box center [876, 65] width 18 height 25
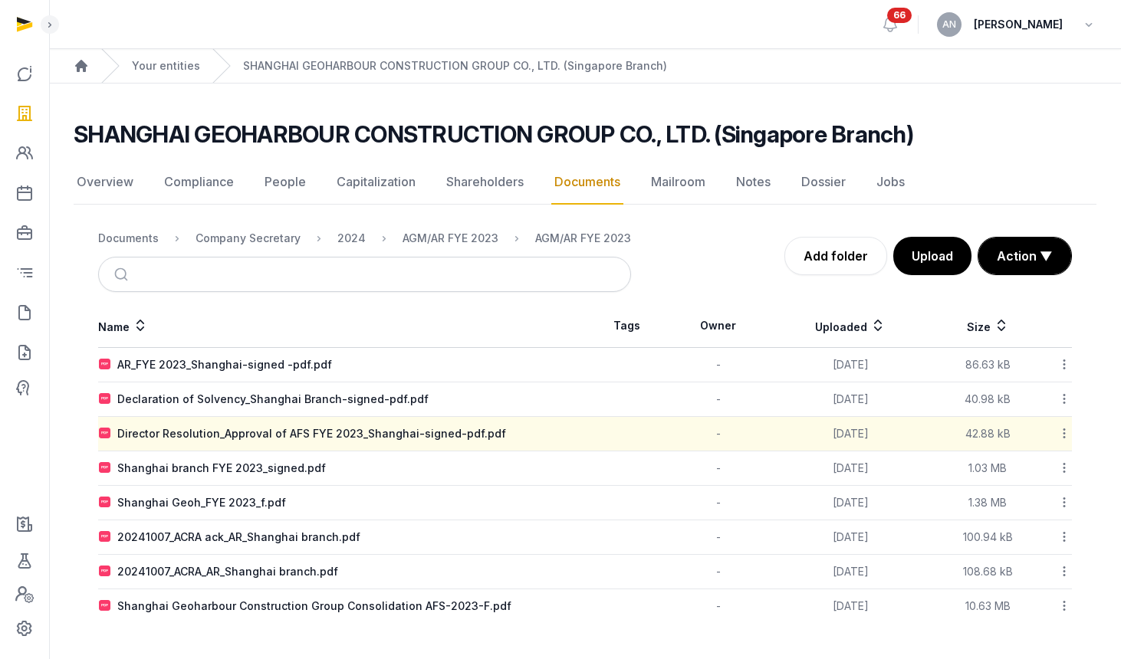
click at [317, 241] on icon "Breadcrumb" at bounding box center [319, 238] width 12 height 18
click at [288, 240] on div "Company Secretary" at bounding box center [247, 238] width 105 height 15
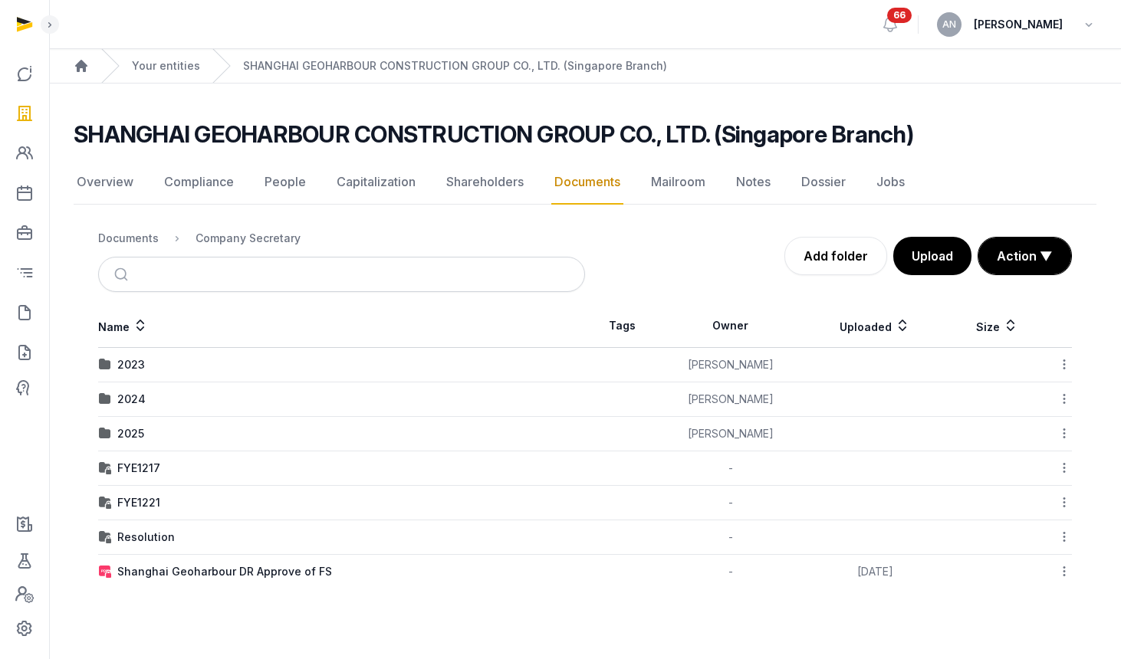
click at [132, 423] on td "2025" at bounding box center [341, 434] width 487 height 34
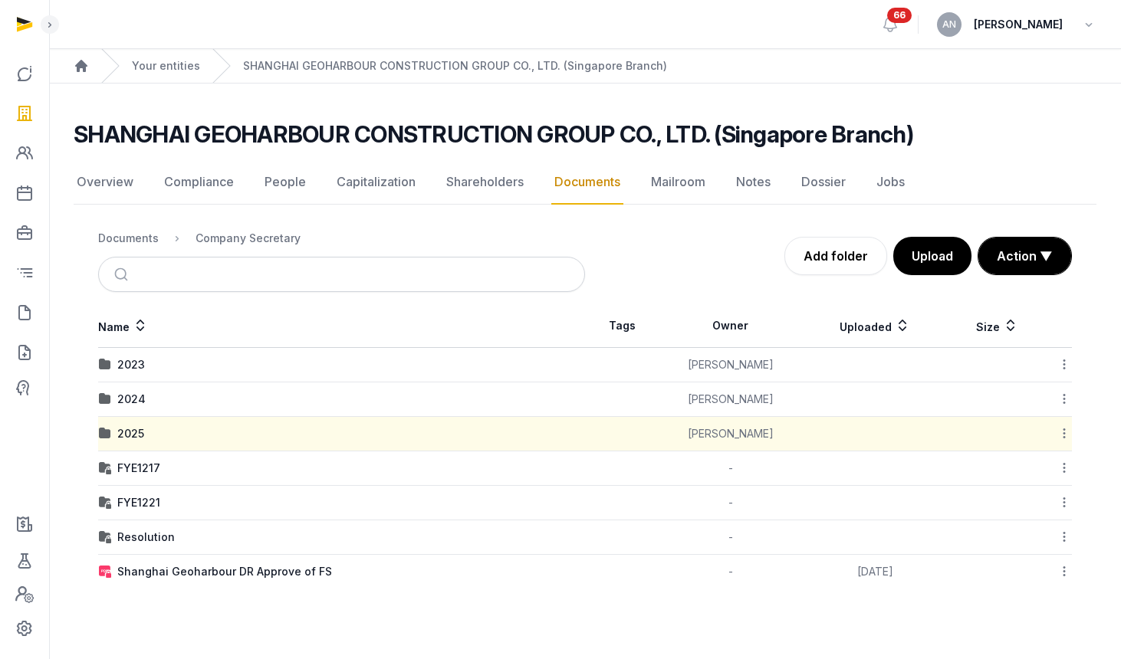
click at [136, 435] on div "2025" at bounding box center [130, 433] width 27 height 15
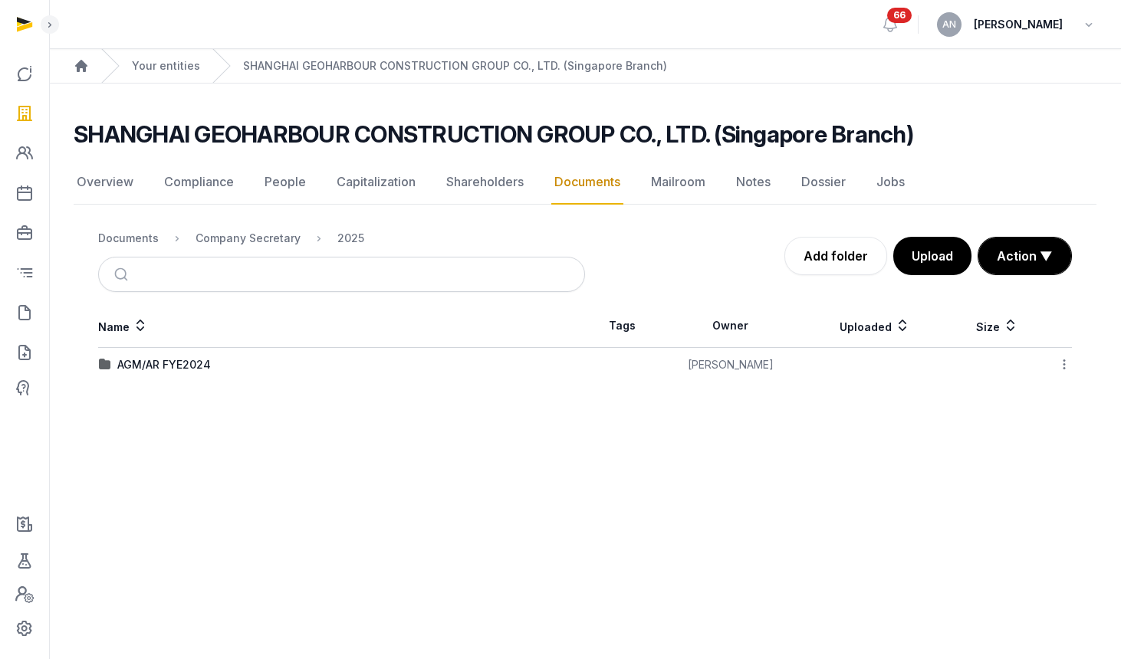
click at [143, 371] on div "AGM/AR FYE2024" at bounding box center [164, 364] width 94 height 15
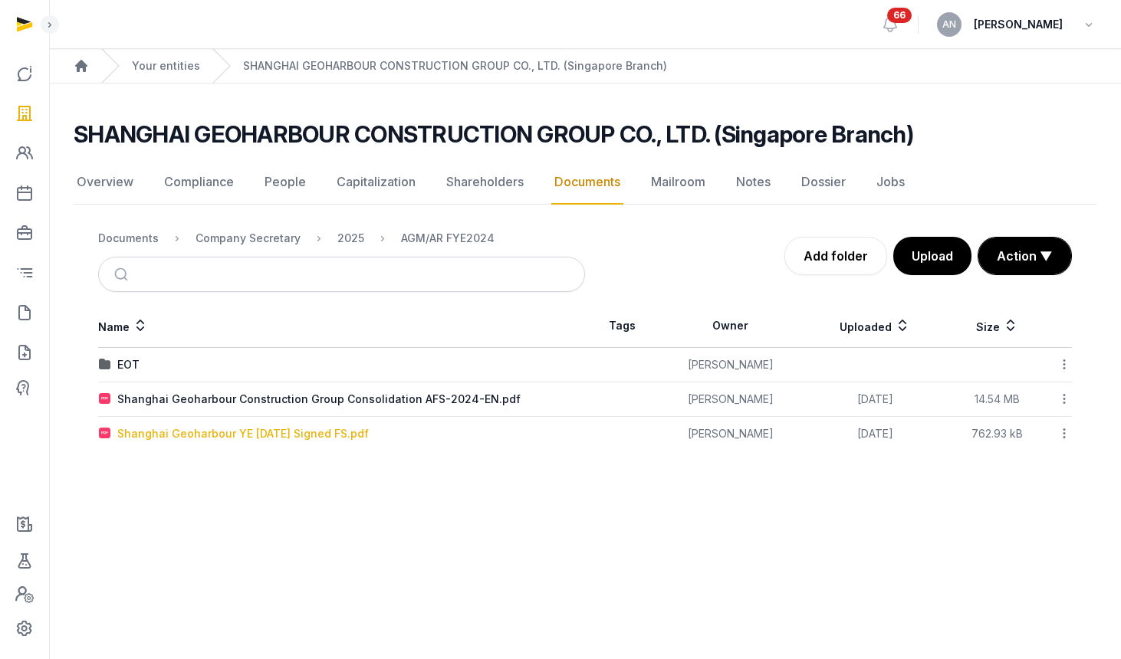
click at [172, 438] on div "Shanghai Geoharbour YE [DATE] Signed FS.pdf" at bounding box center [242, 433] width 251 height 15
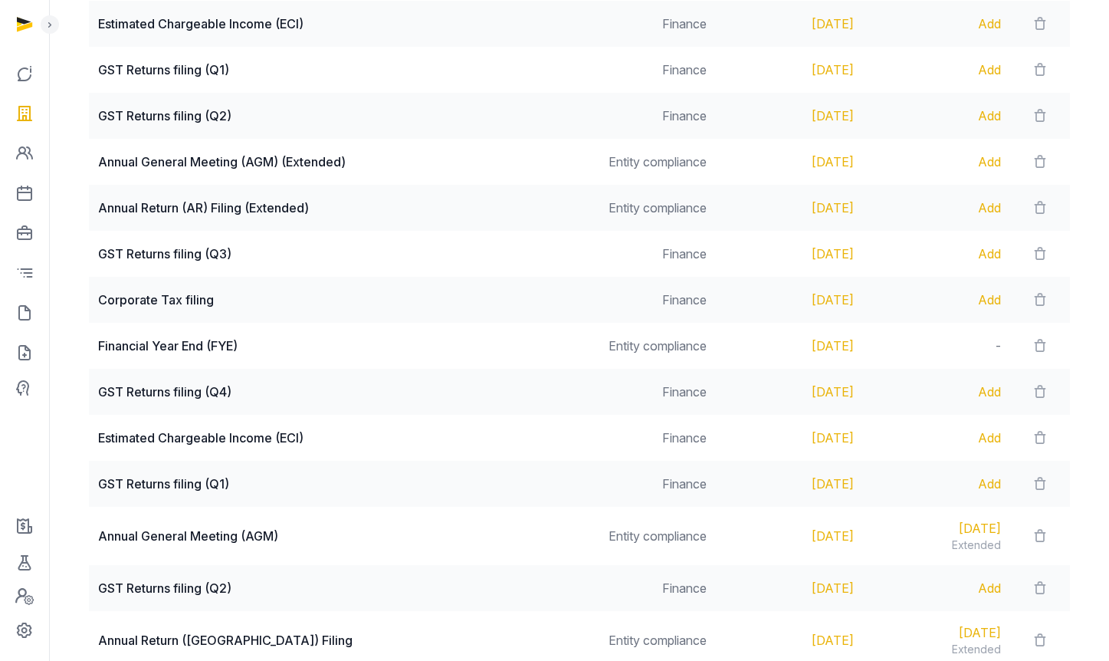
scroll to position [484, 0]
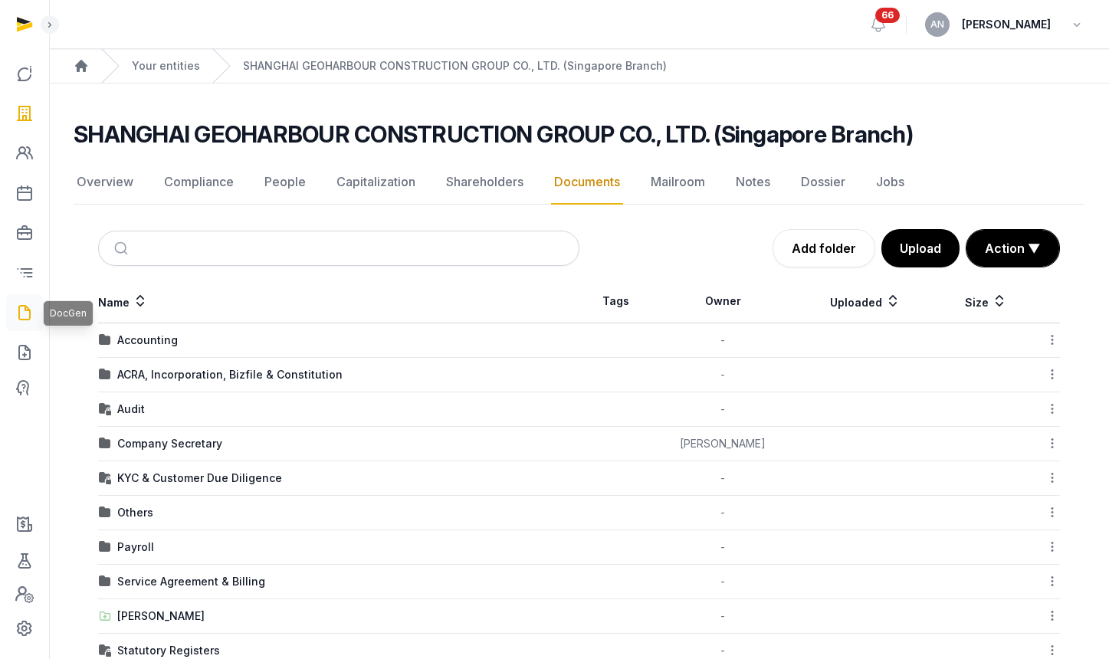
click at [30, 310] on icon at bounding box center [24, 312] width 18 height 25
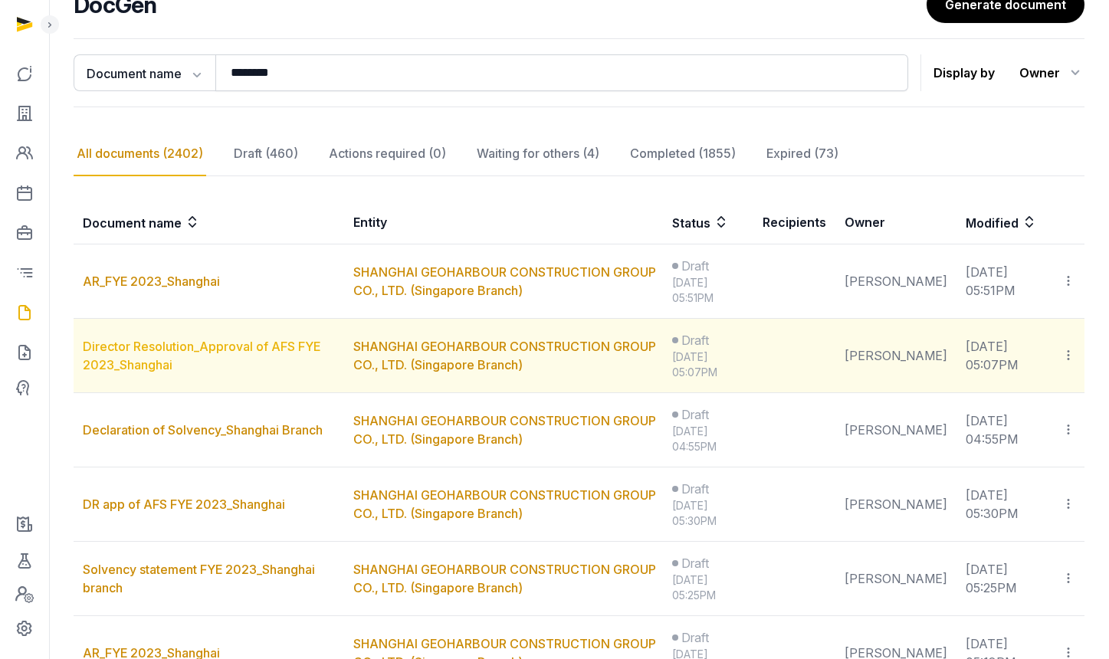
scroll to position [151, 0]
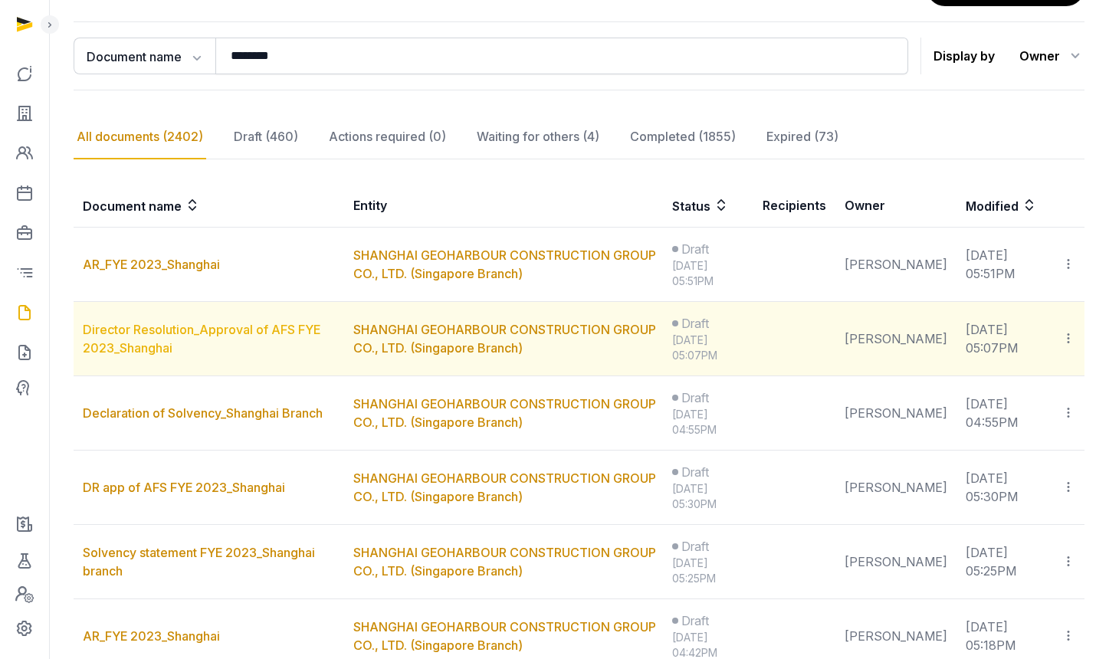
click at [147, 343] on link "Director Resolution_Approval of AFS FYE 2023_Shanghai" at bounding box center [202, 339] width 238 height 34
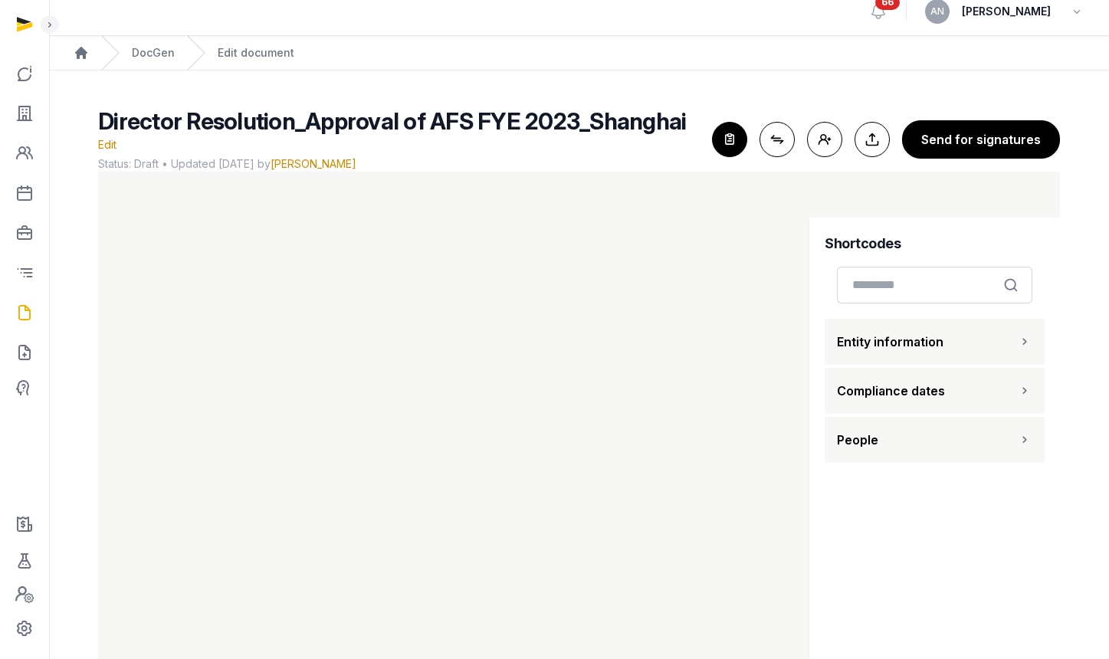
scroll to position [32, 0]
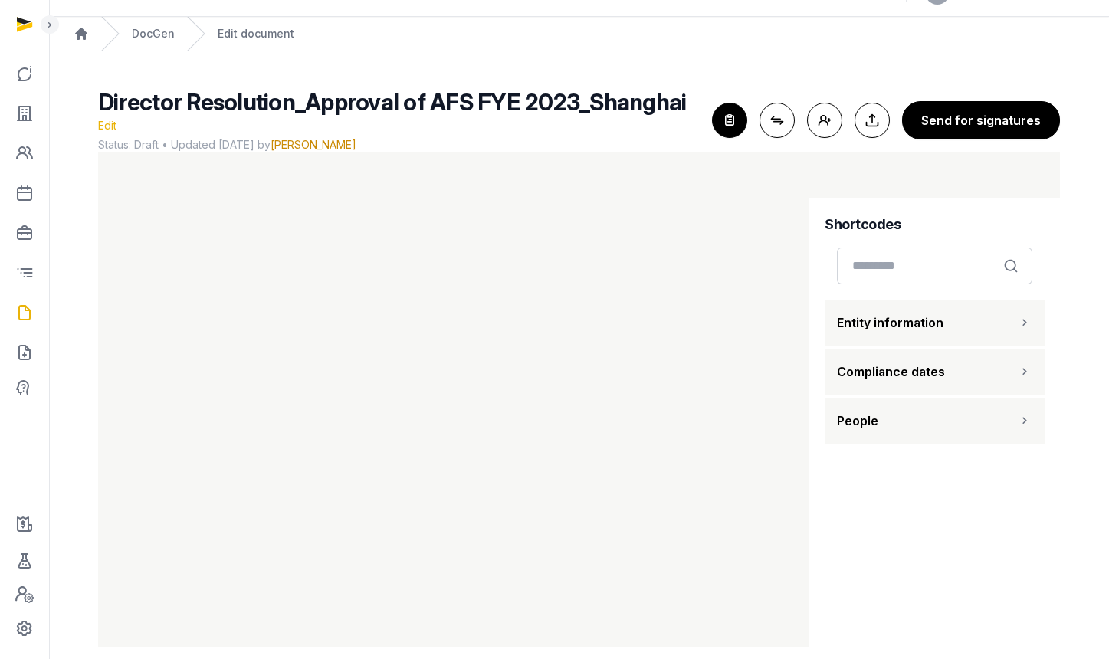
click at [117, 119] on span "Edit" at bounding box center [107, 125] width 18 height 13
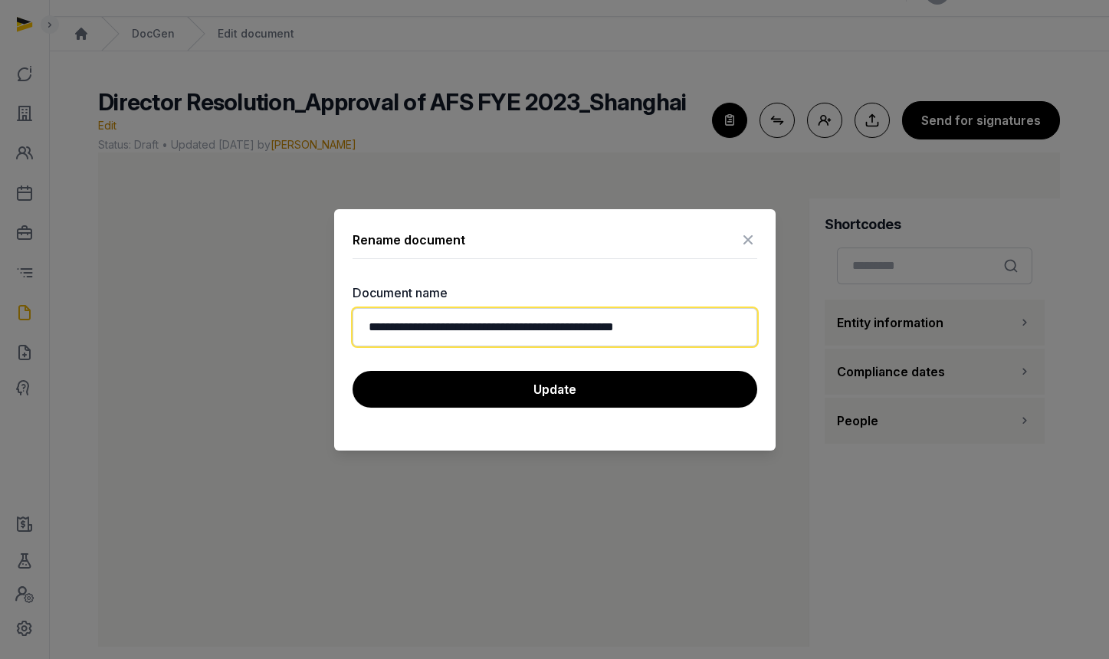
click at [634, 324] on input "**********" at bounding box center [555, 327] width 405 height 38
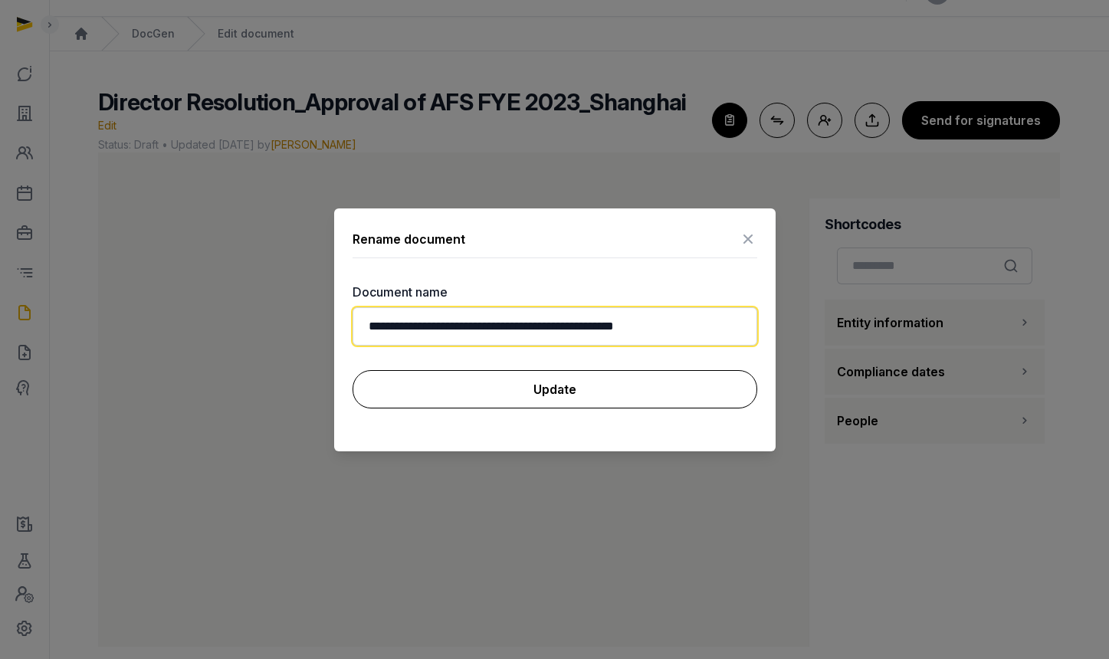
type input "**********"
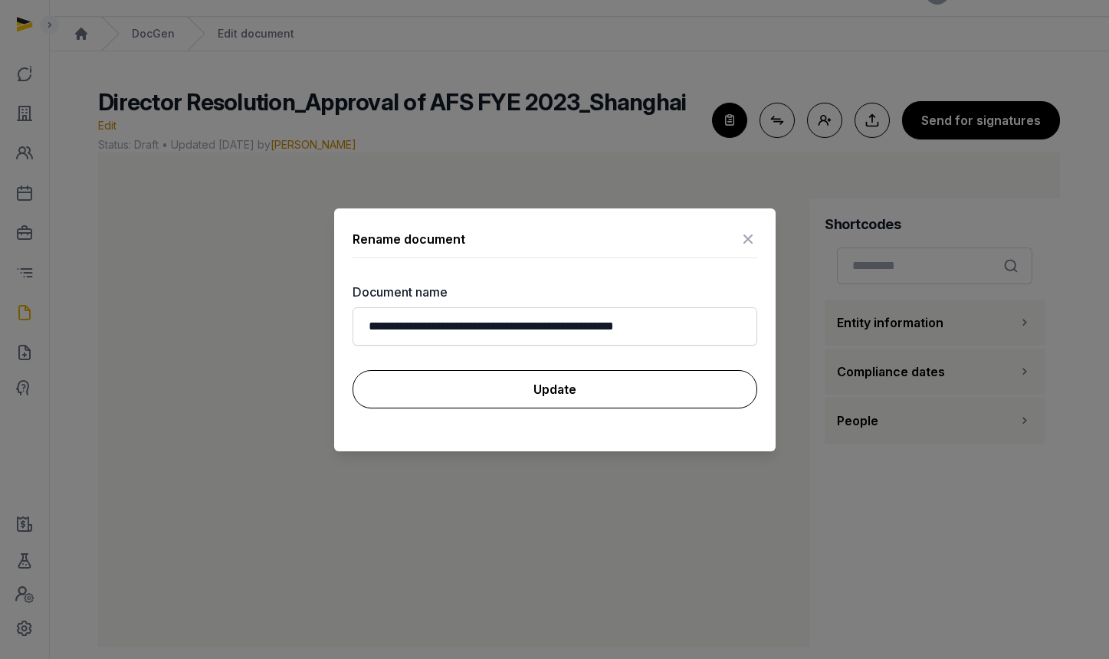
click at [650, 381] on button "Update" at bounding box center [555, 389] width 405 height 38
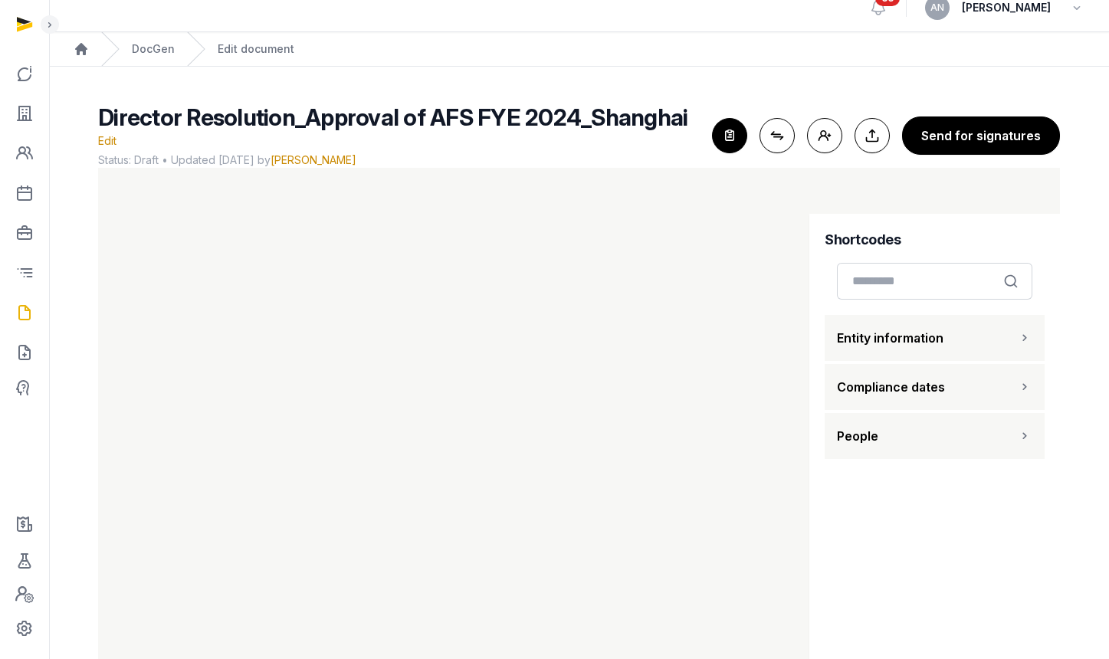
scroll to position [29, 0]
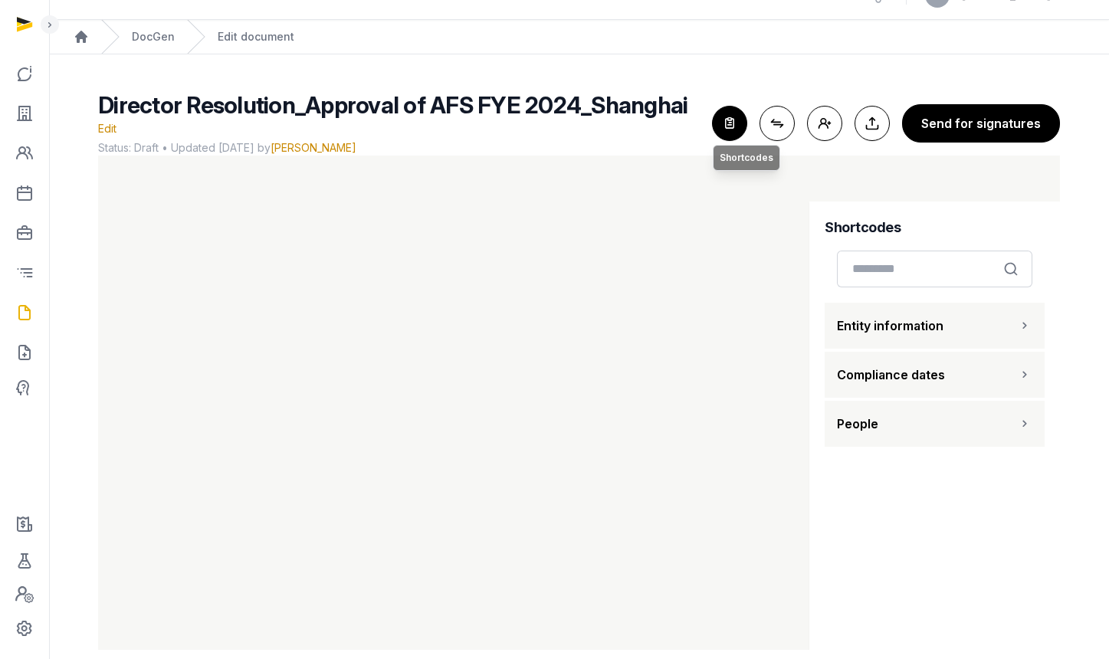
click at [730, 107] on icon "button" at bounding box center [730, 124] width 34 height 34
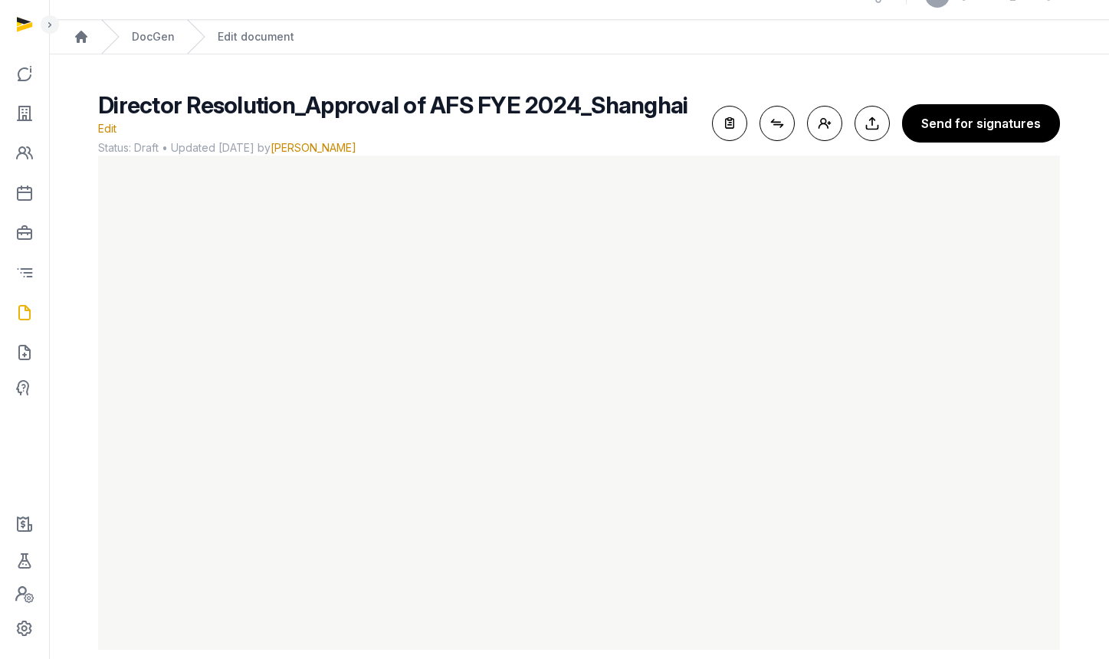
click at [179, 40] on ol "Home DocGen Edit document" at bounding box center [579, 37] width 1060 height 34
click at [169, 33] on link "DocGen" at bounding box center [153, 36] width 43 height 15
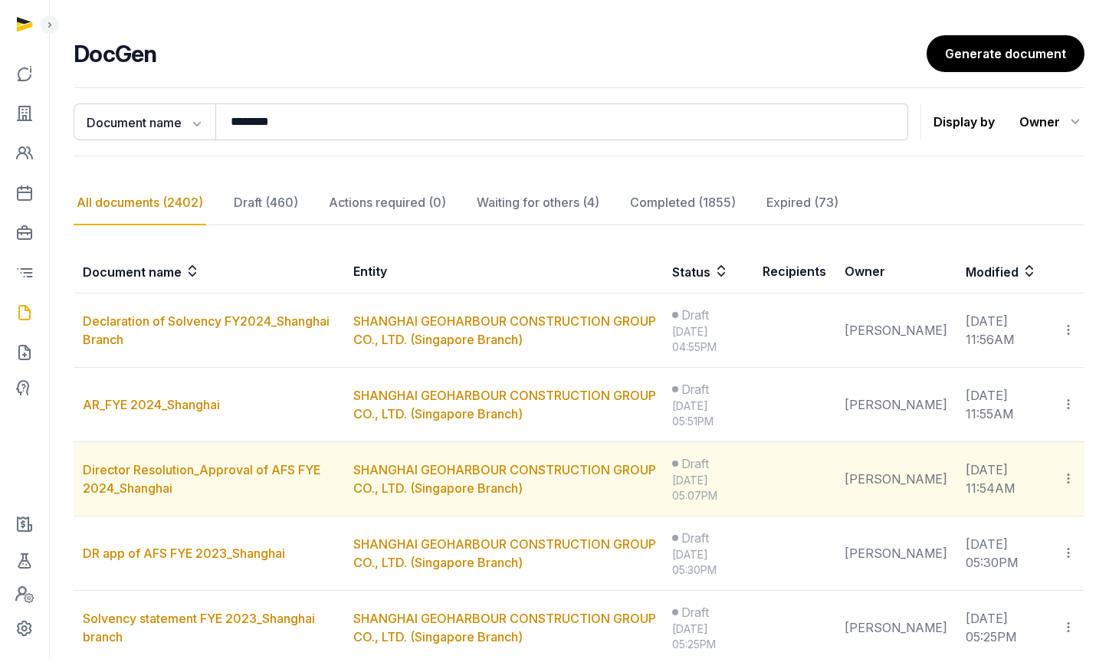
scroll to position [94, 0]
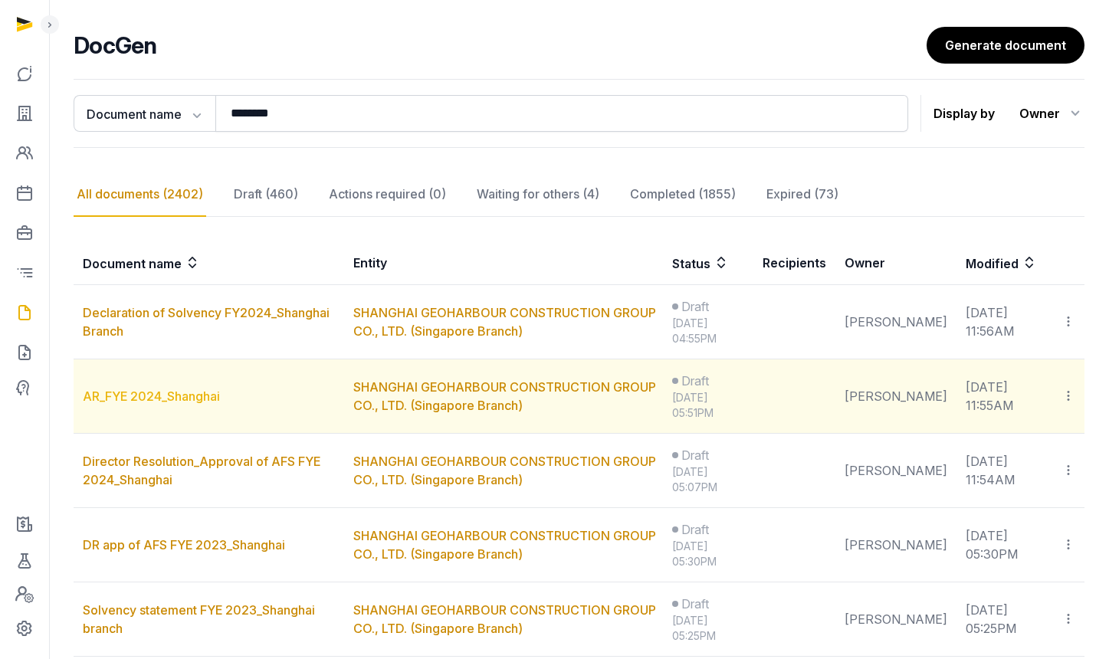
click at [190, 401] on link "AR_FYE 2024_Shanghai" at bounding box center [151, 396] width 137 height 15
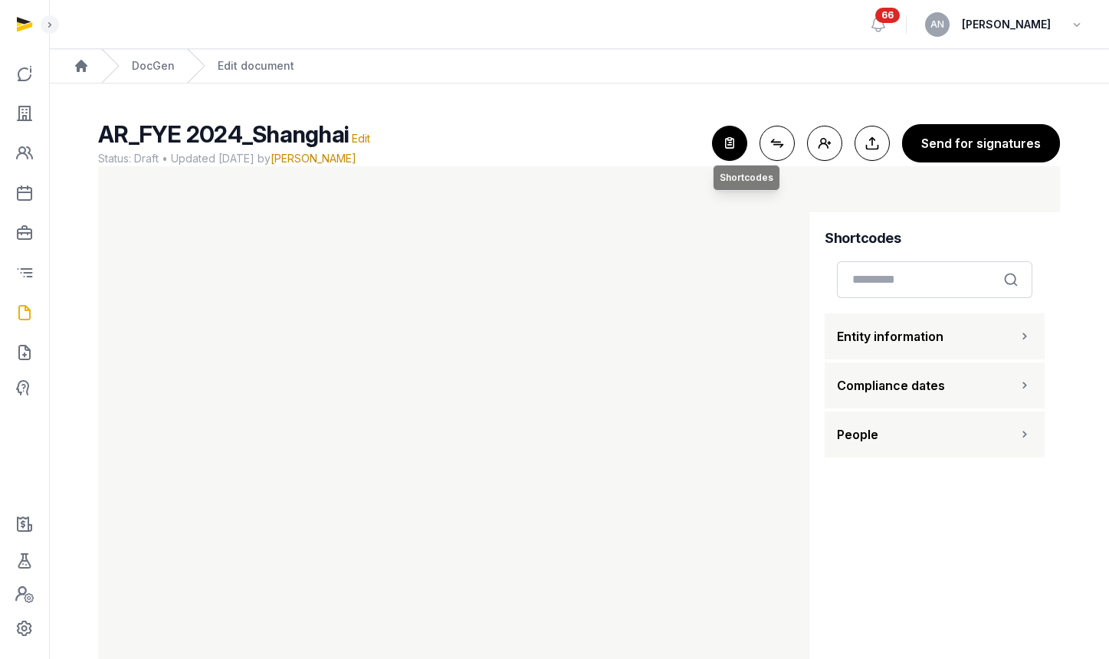
click at [740, 149] on icon "button" at bounding box center [730, 143] width 34 height 34
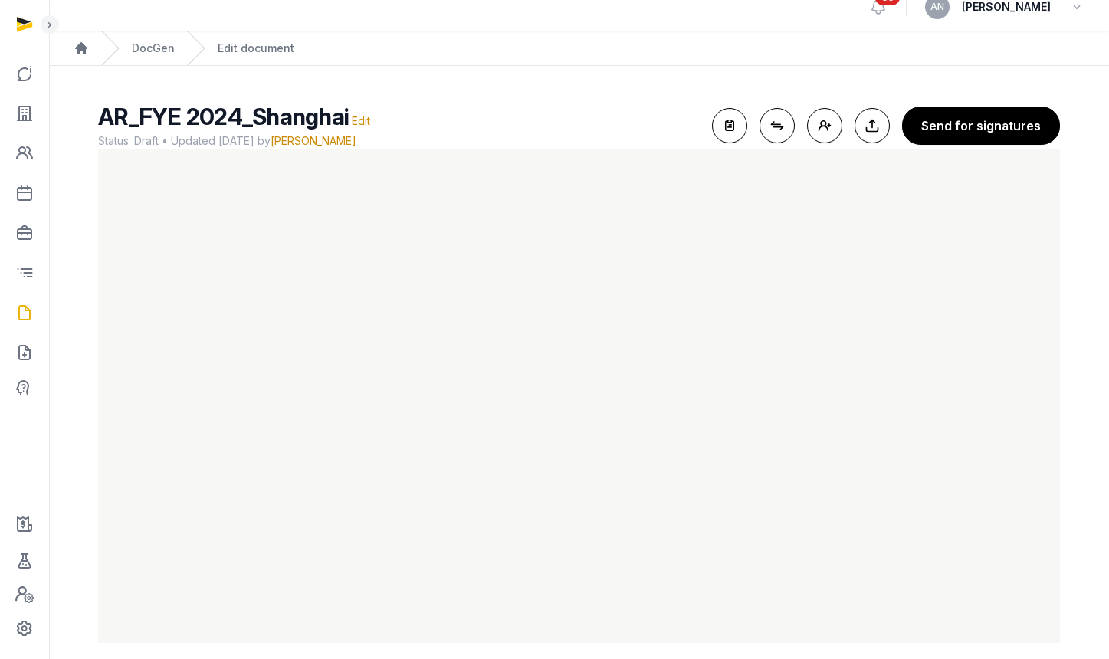
scroll to position [32, 0]
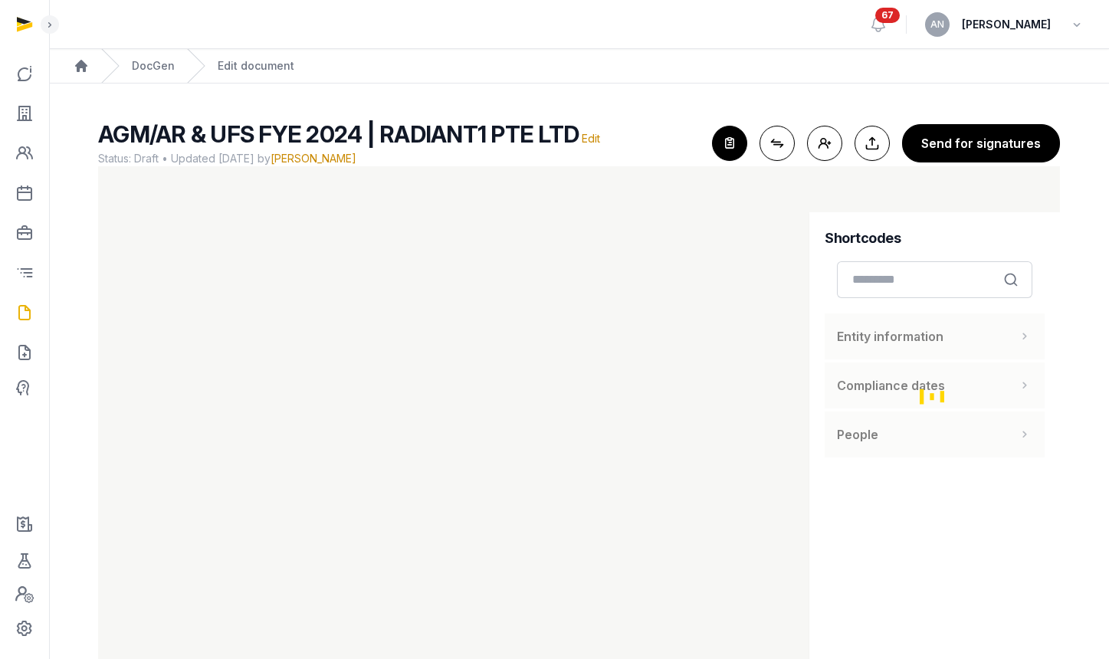
click at [142, 77] on div "DocGen" at bounding box center [138, 66] width 74 height 34
click at [149, 67] on link "DocGen" at bounding box center [153, 65] width 43 height 15
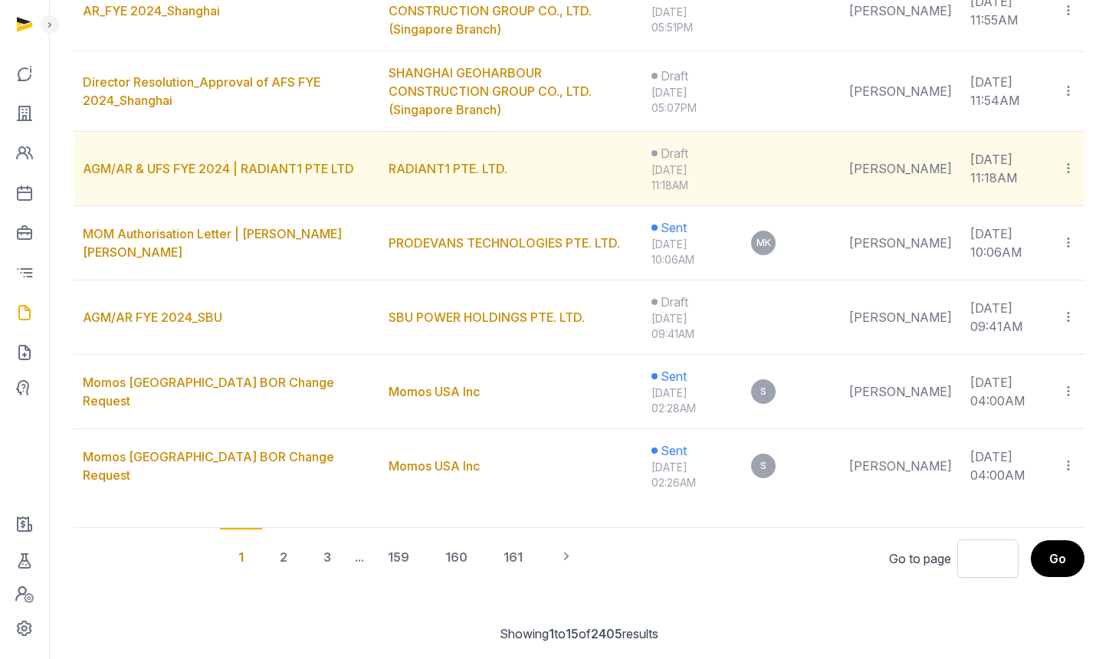
scroll to position [1029, 0]
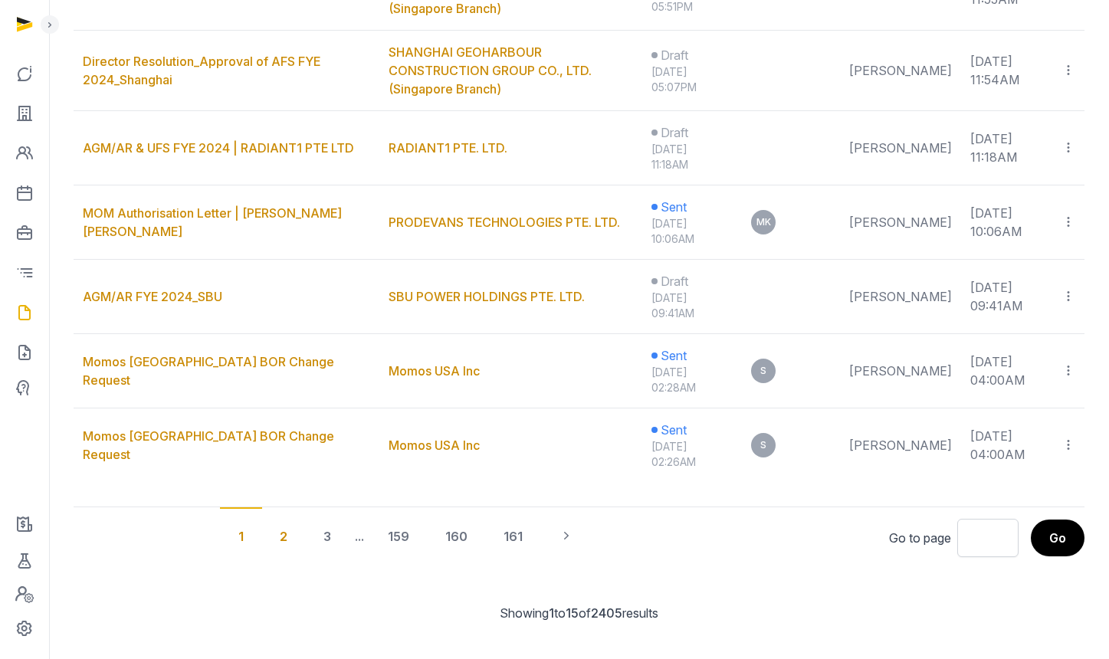
click at [280, 511] on div "2" at bounding box center [283, 535] width 44 height 57
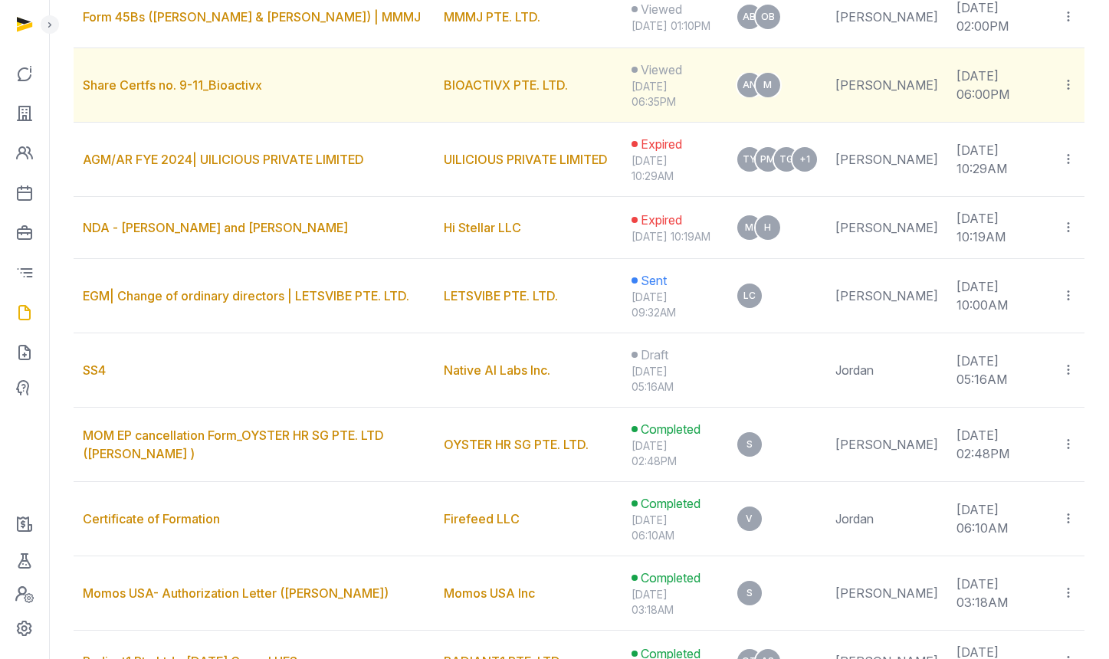
scroll to position [228, 0]
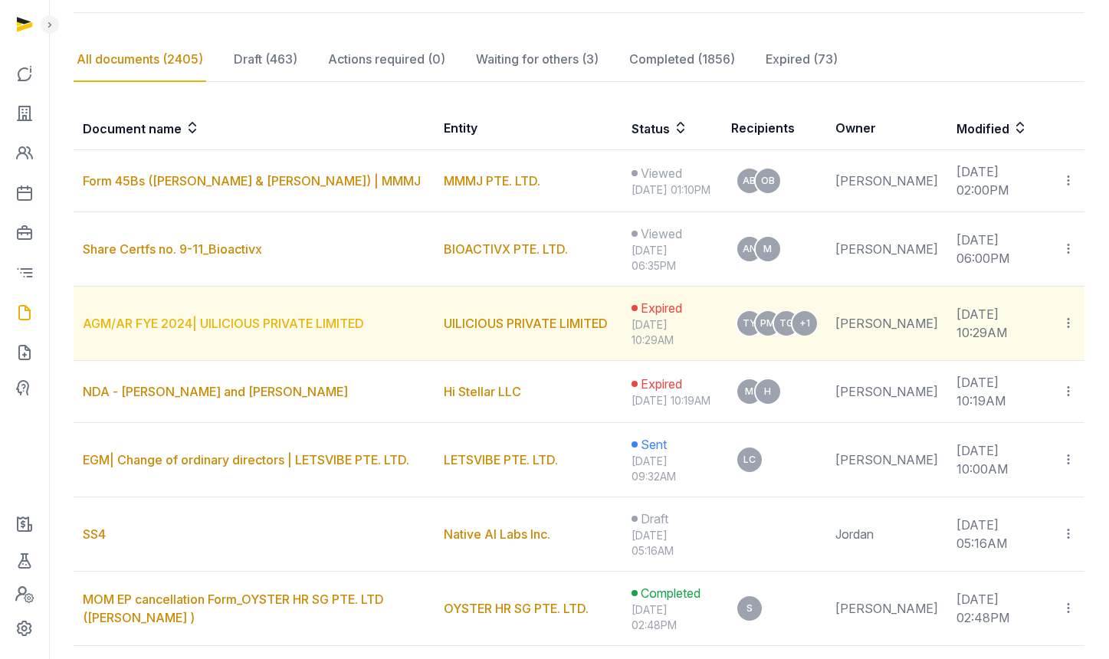
click at [261, 331] on link "AGM/AR FYE 2024| UILICIOUS PRIVATE LIMITED" at bounding box center [223, 323] width 281 height 15
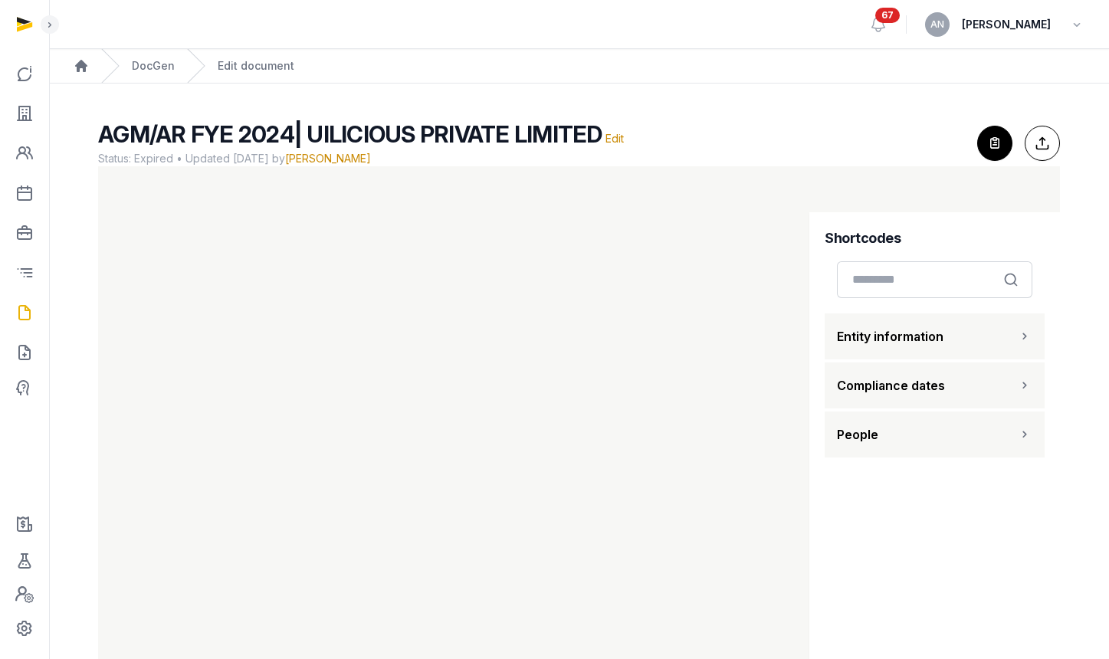
click at [1004, 140] on icon "button" at bounding box center [995, 143] width 34 height 34
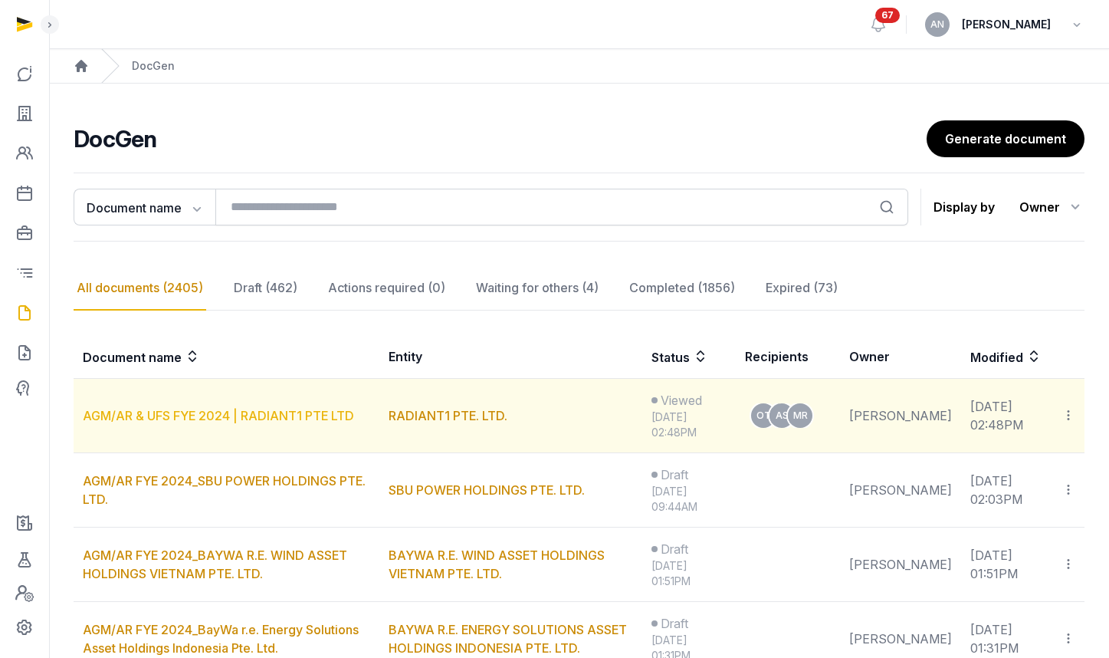
click at [281, 420] on link "AGM/AR & UFS FYE 2024 | RADIANT1 PTE LTD" at bounding box center [218, 415] width 271 height 15
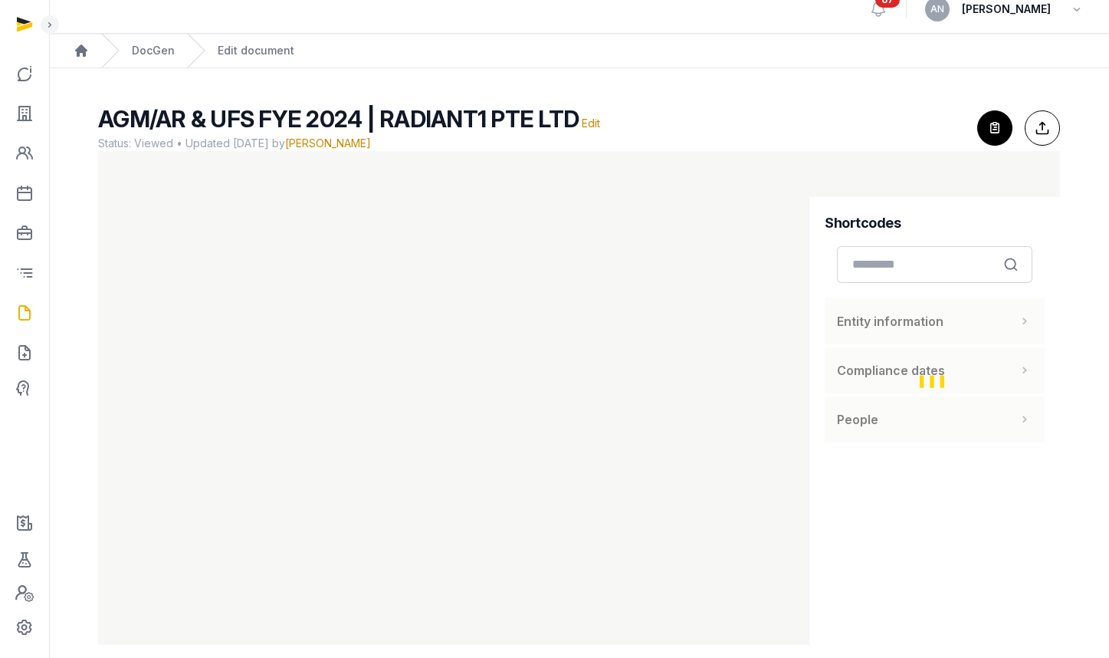
scroll to position [33, 0]
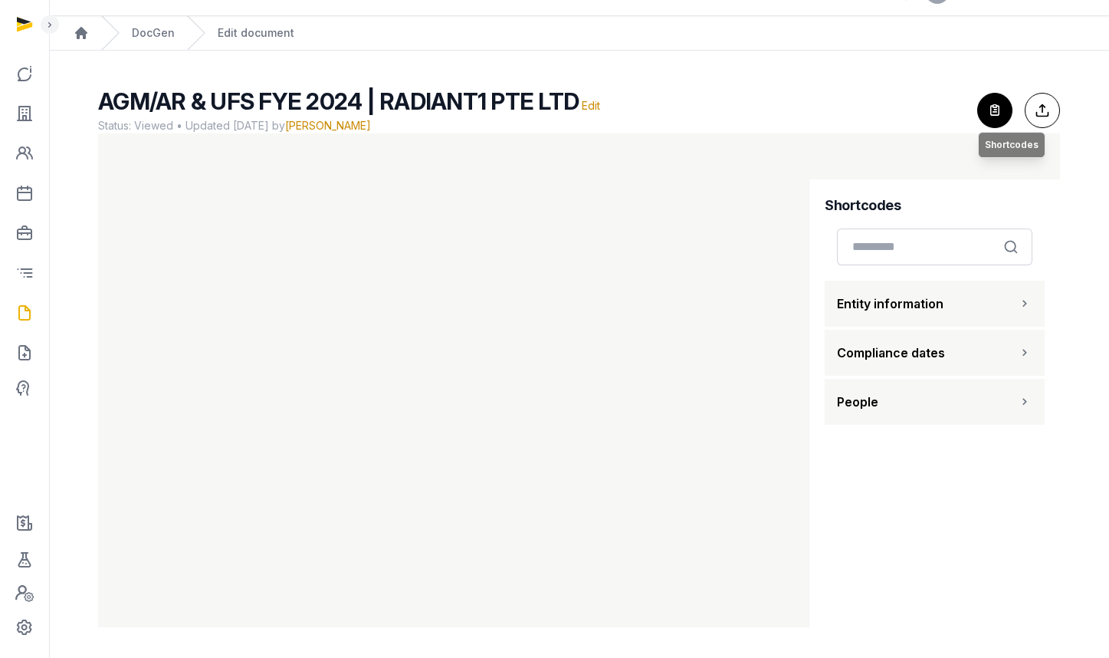
click at [986, 96] on icon "button" at bounding box center [995, 111] width 34 height 34
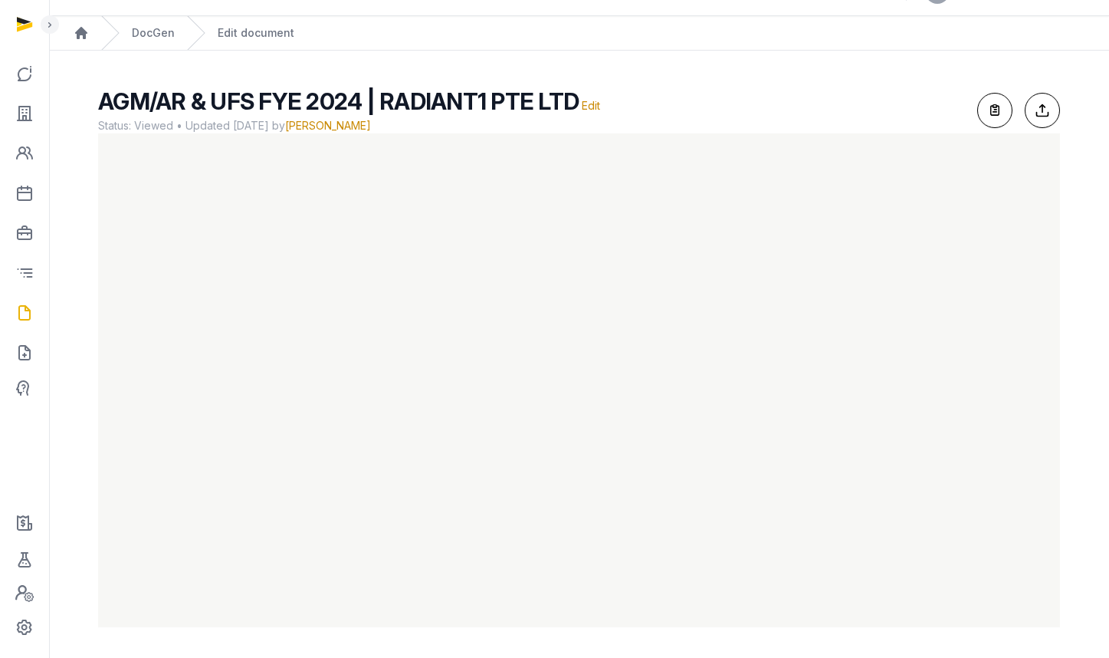
scroll to position [0, 0]
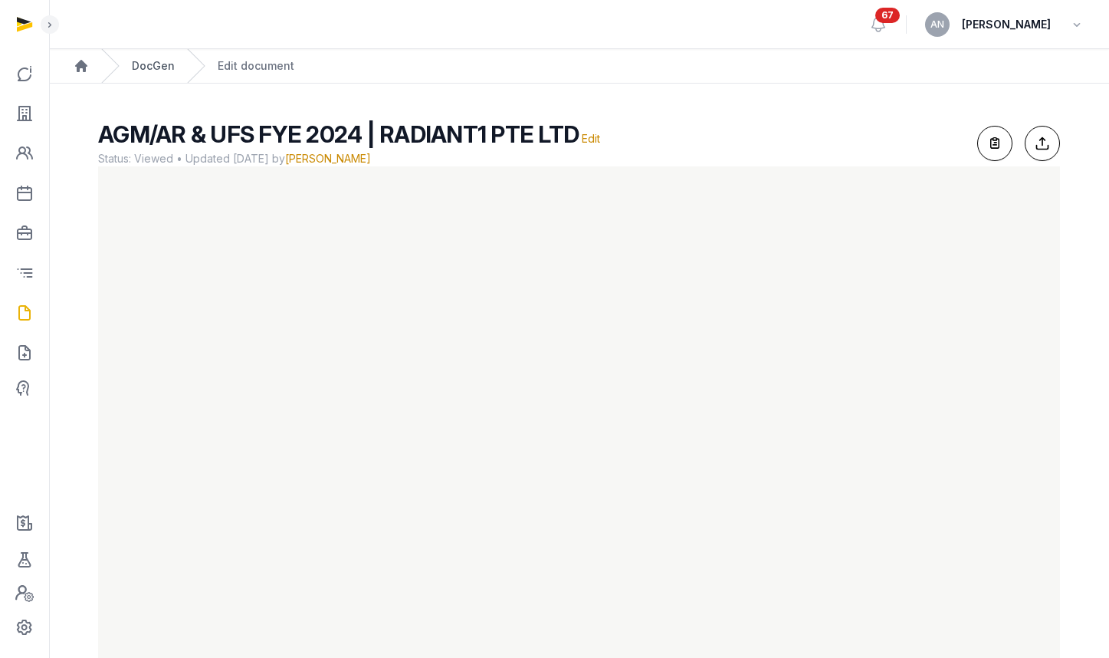
click at [151, 62] on link "DocGen" at bounding box center [153, 65] width 43 height 15
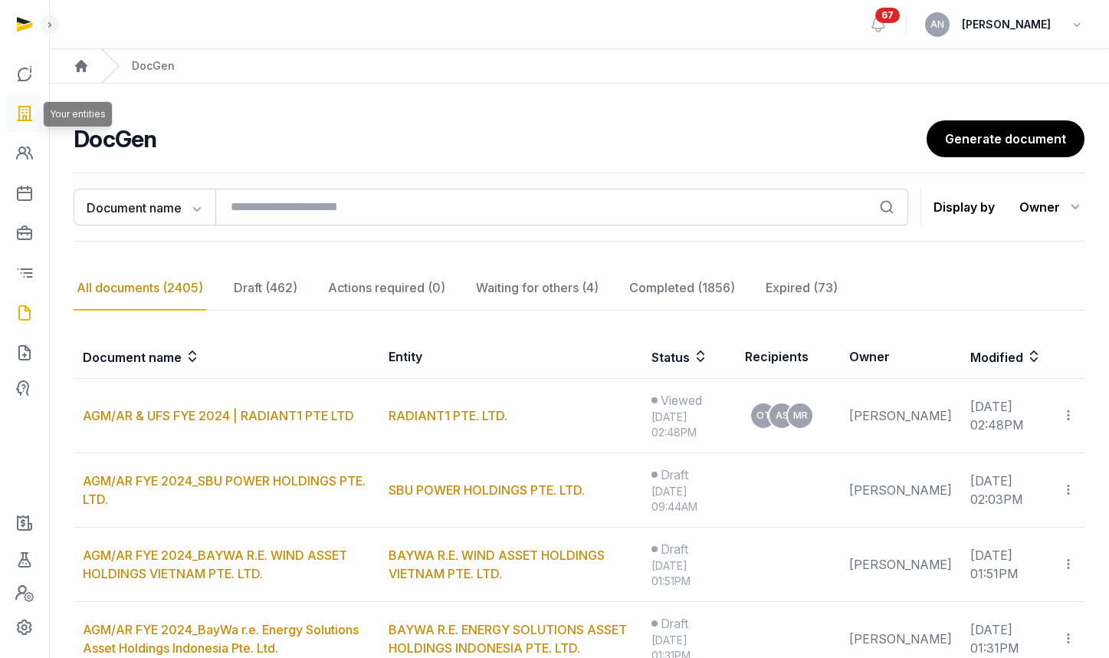
click at [31, 114] on icon at bounding box center [24, 113] width 18 height 25
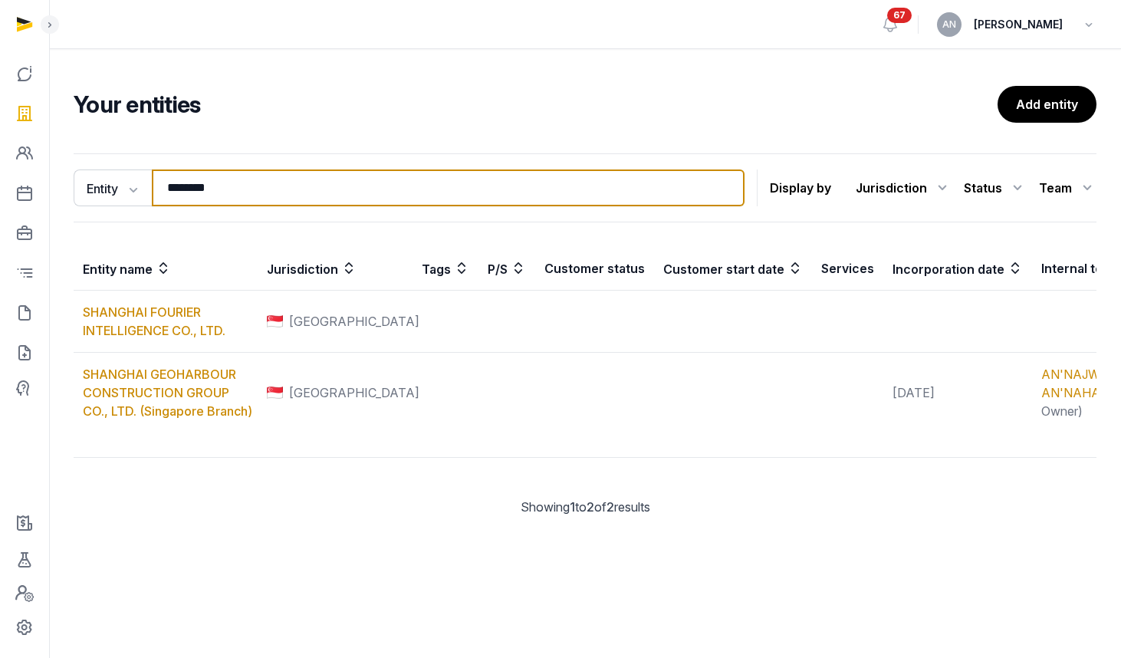
click at [224, 176] on input "********" at bounding box center [448, 187] width 593 height 37
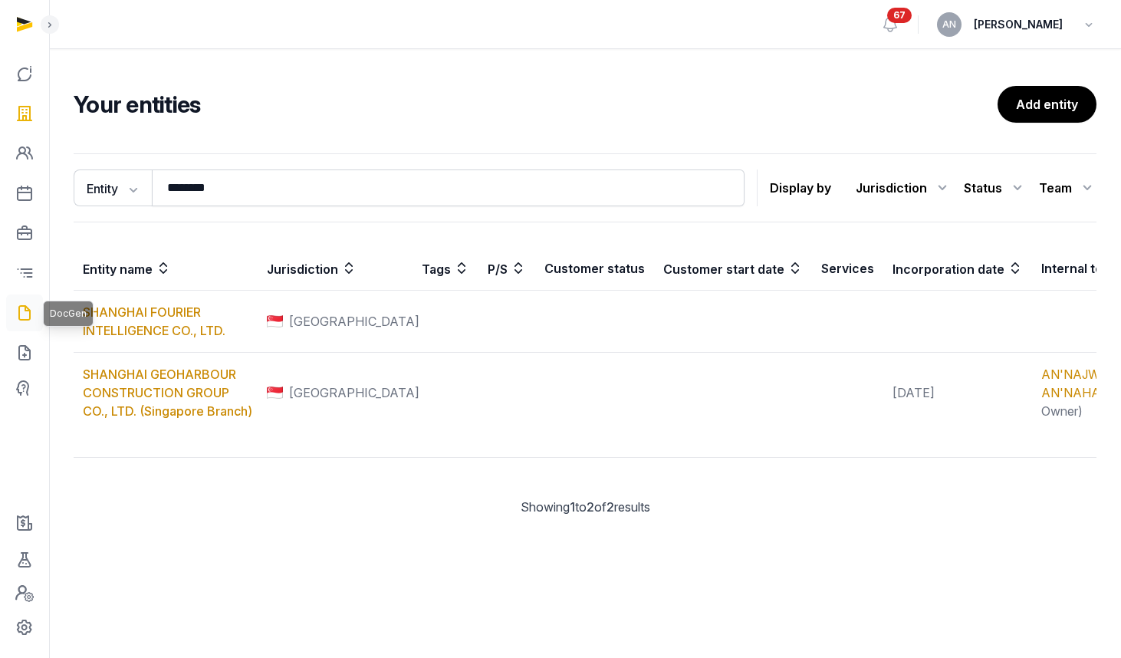
click at [27, 299] on link at bounding box center [24, 312] width 37 height 37
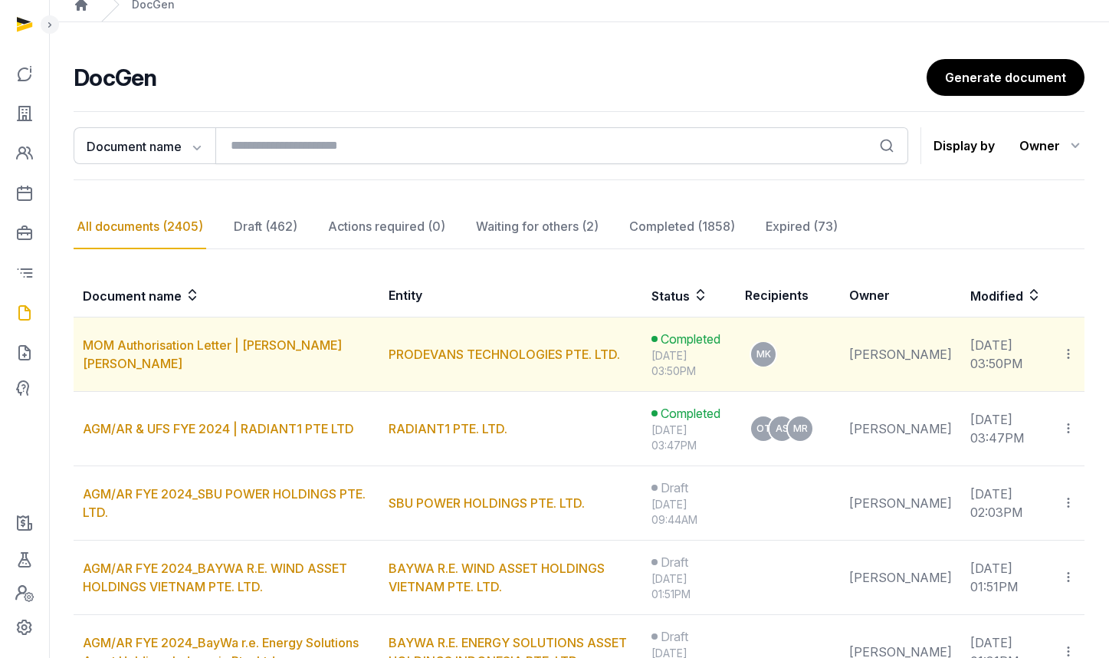
scroll to position [62, 0]
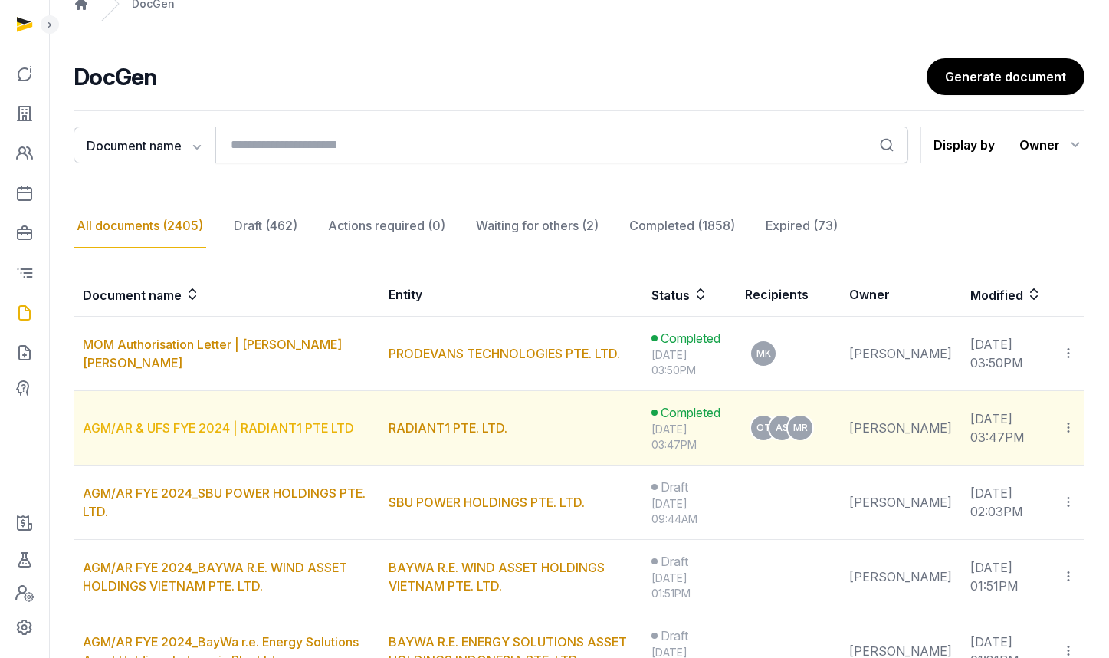
click at [132, 431] on link "AGM/AR & UFS FYE 2024 | RADIANT1 PTE LTD" at bounding box center [218, 427] width 271 height 15
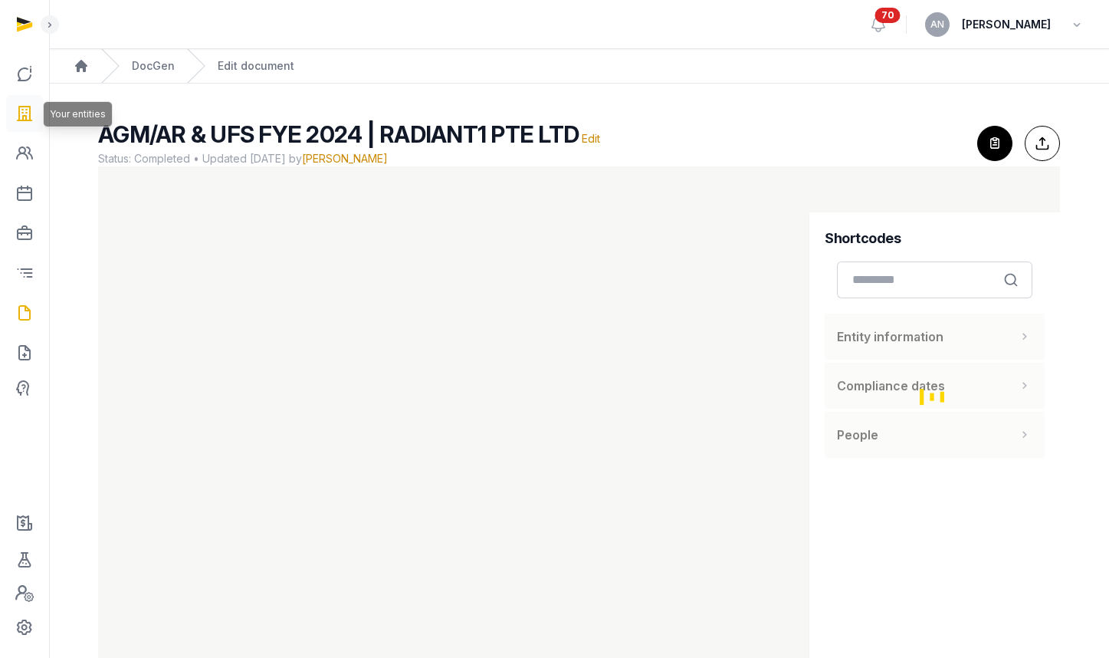
click at [23, 109] on icon at bounding box center [24, 113] width 18 height 25
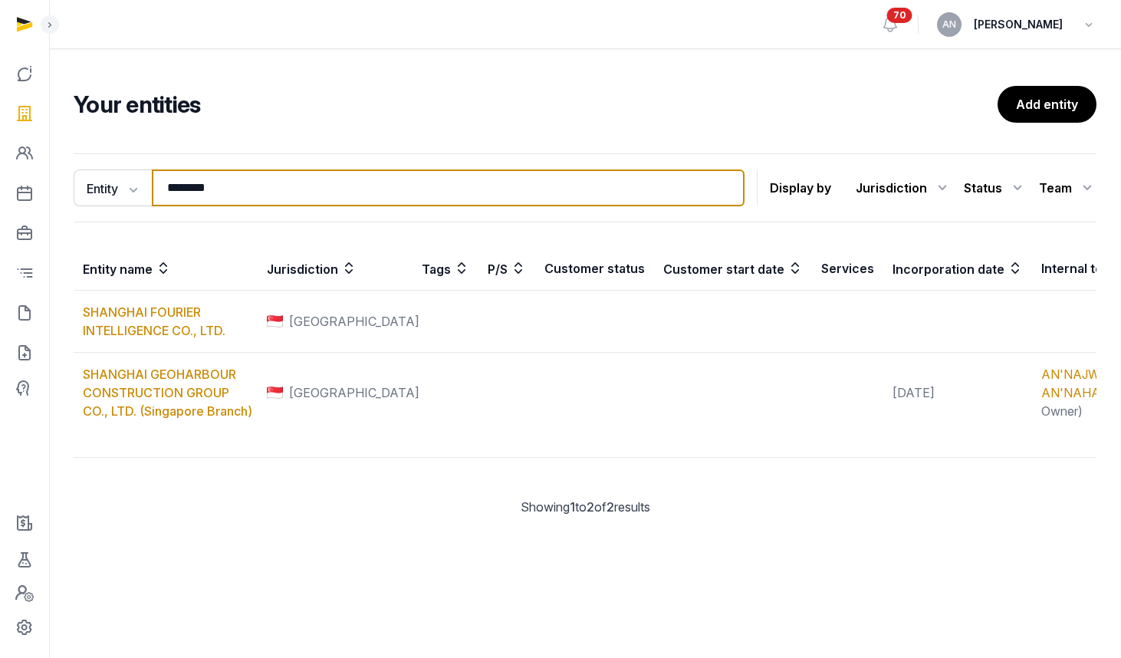
click at [258, 195] on input "********" at bounding box center [448, 187] width 593 height 37
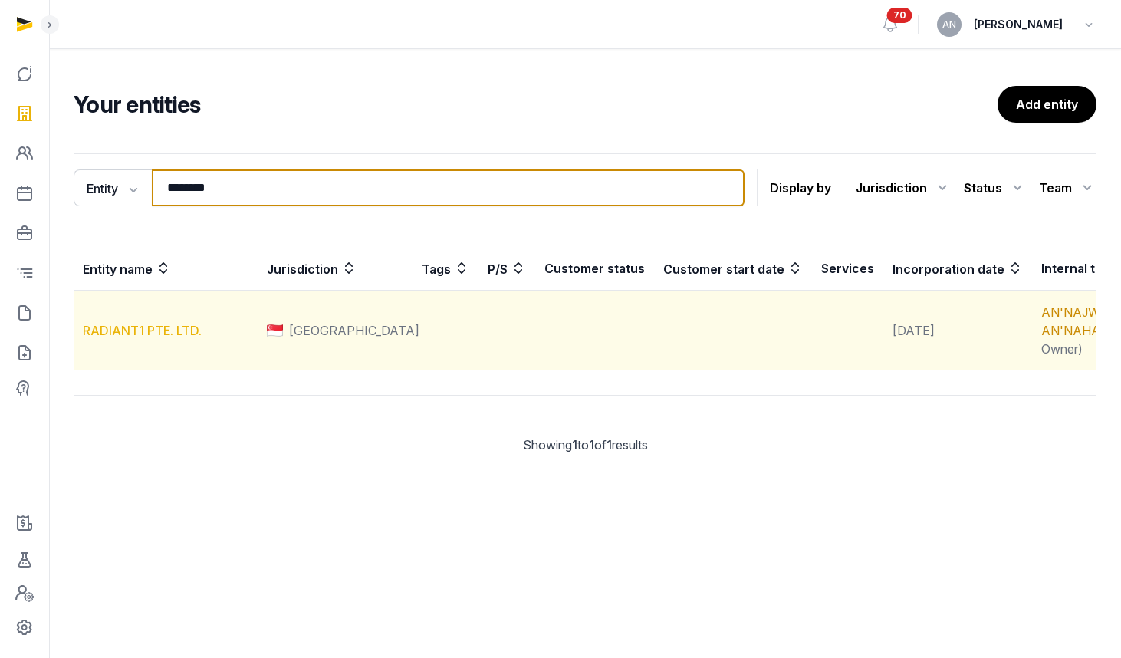
type input "********"
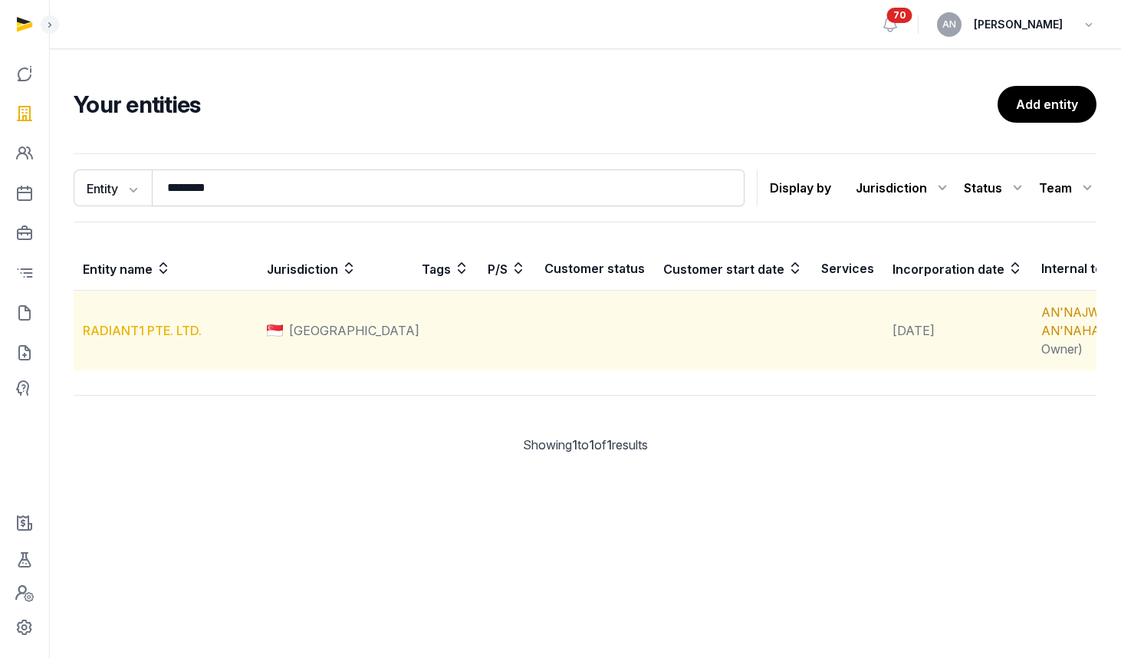
click at [163, 338] on link "RADIANT1 PTE. LTD." at bounding box center [142, 330] width 119 height 15
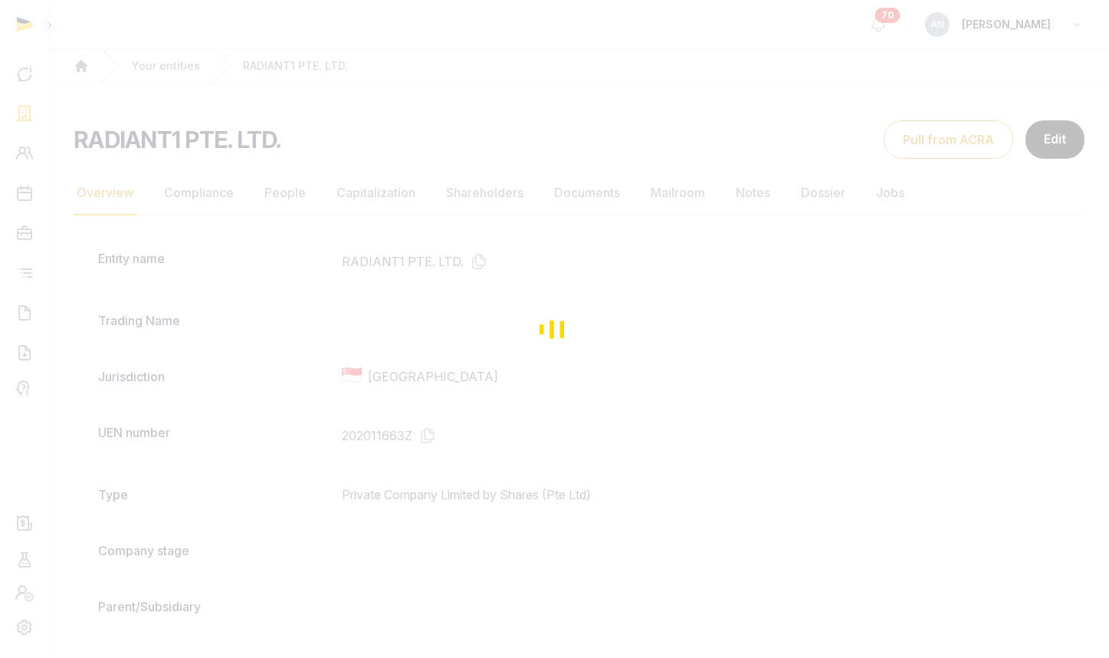
click at [564, 191] on div "Loading" at bounding box center [554, 329] width 1109 height 658
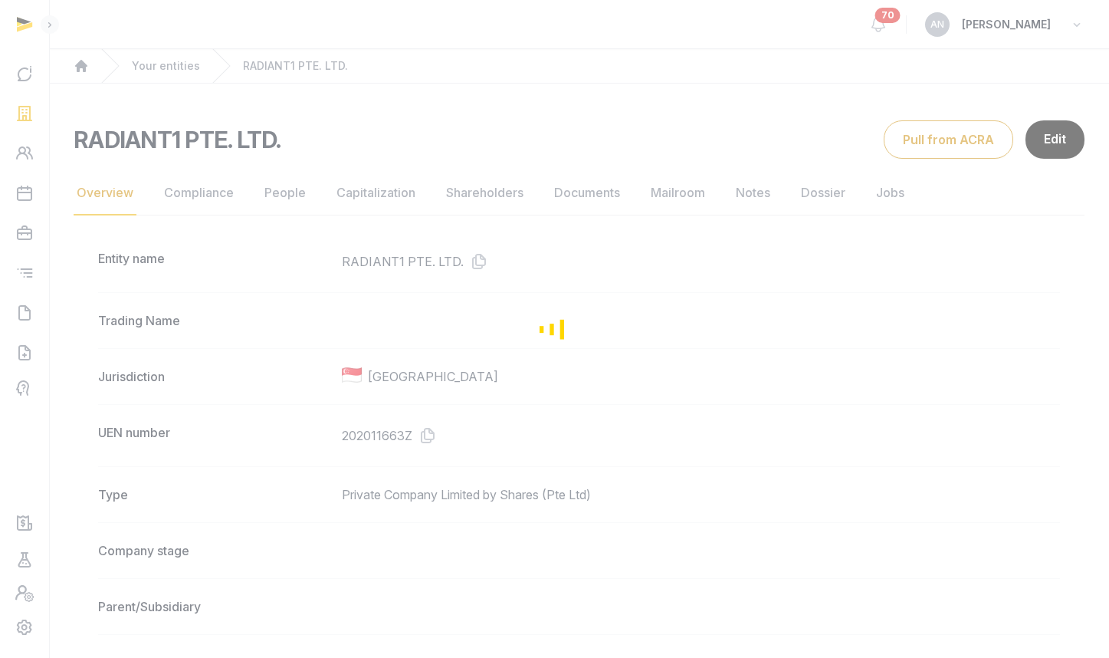
click at [563, 194] on div "Loading" at bounding box center [554, 329] width 1109 height 658
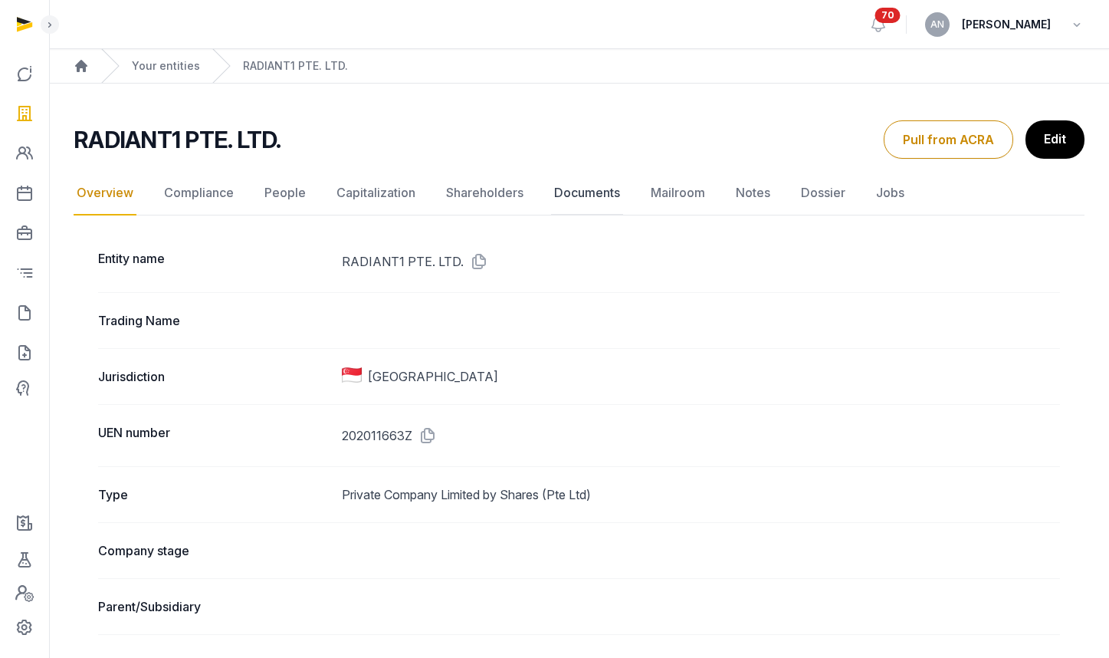
click at [552, 198] on link "Documents" at bounding box center [587, 193] width 72 height 44
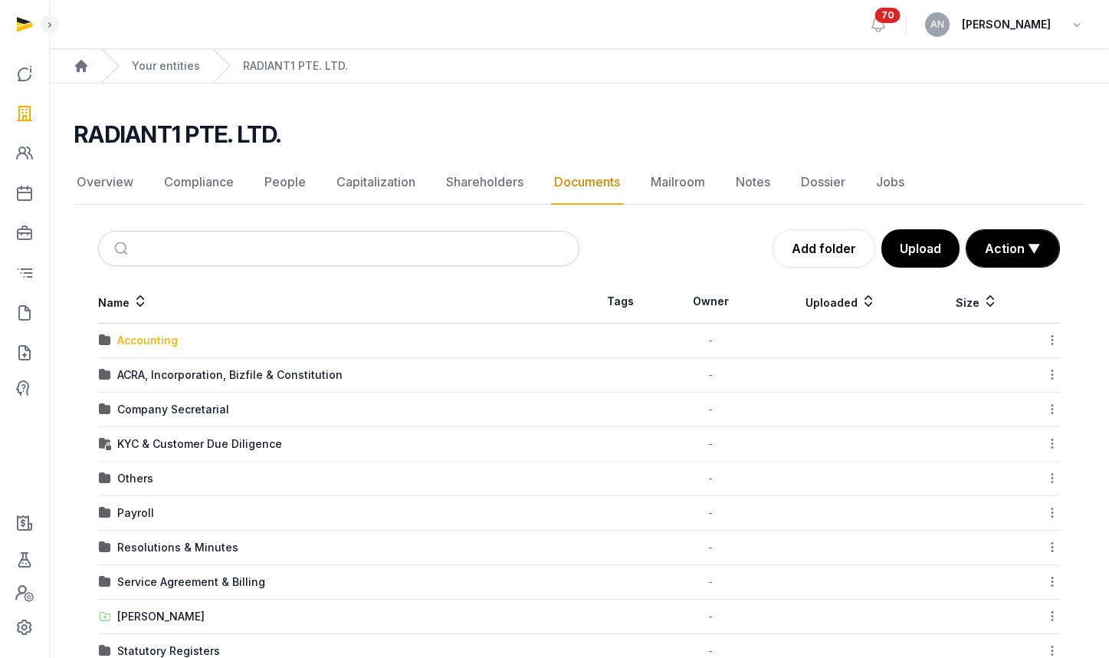
click at [150, 340] on div "Accounting" at bounding box center [147, 340] width 61 height 15
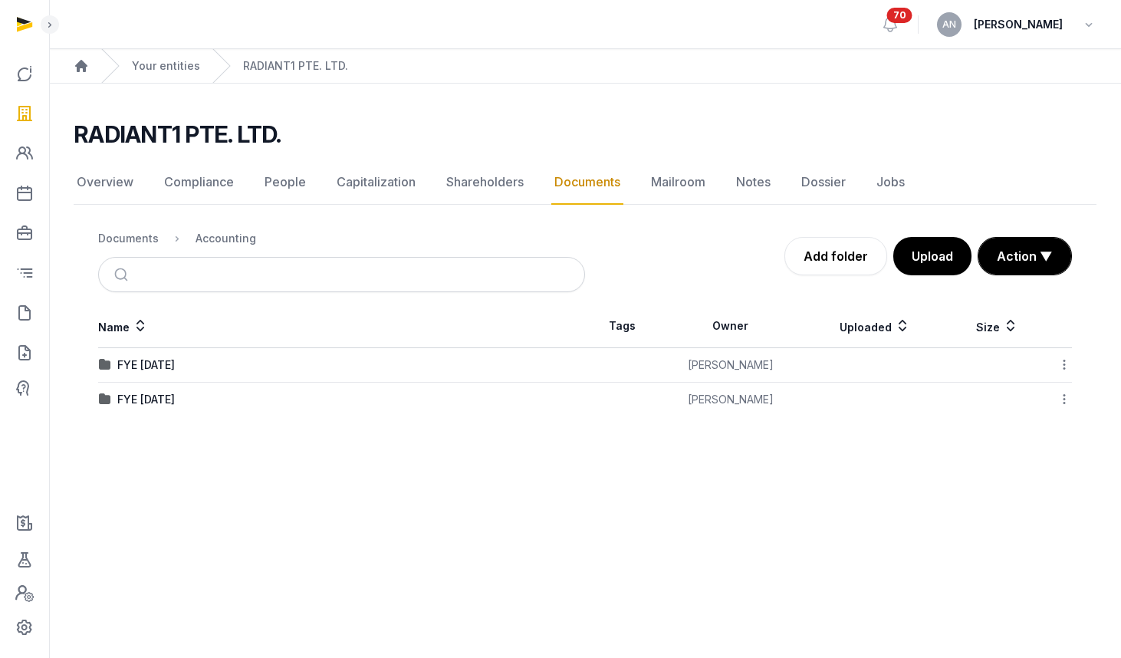
click at [170, 399] on div "FYE [DATE]" at bounding box center [145, 399] width 57 height 15
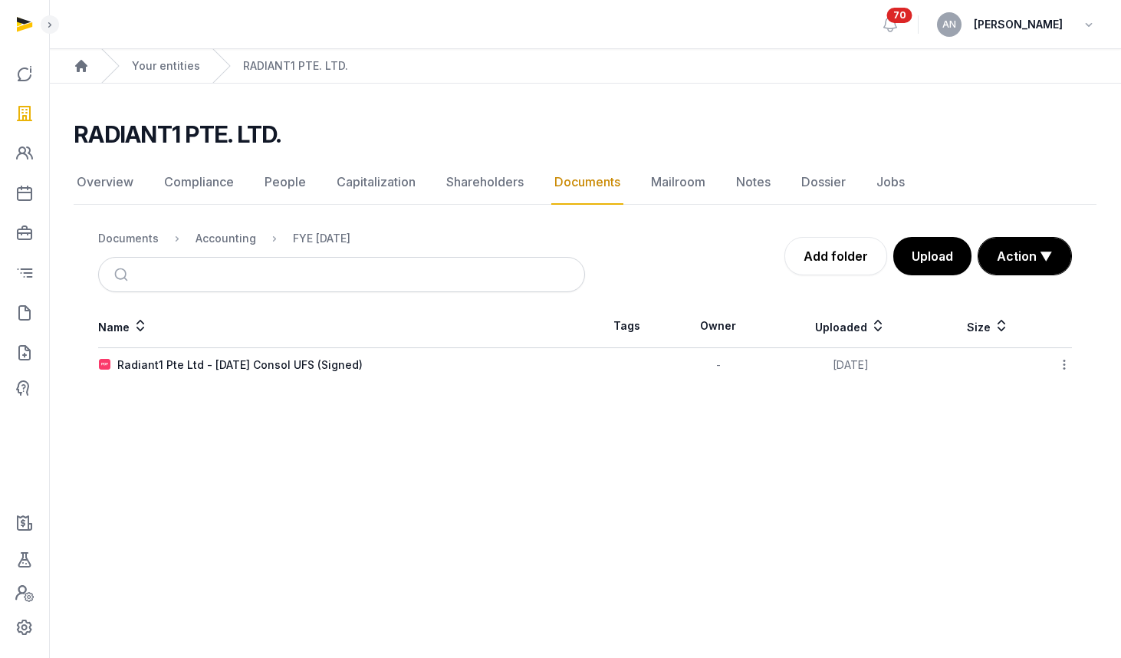
click at [1069, 364] on icon at bounding box center [1064, 364] width 14 height 16
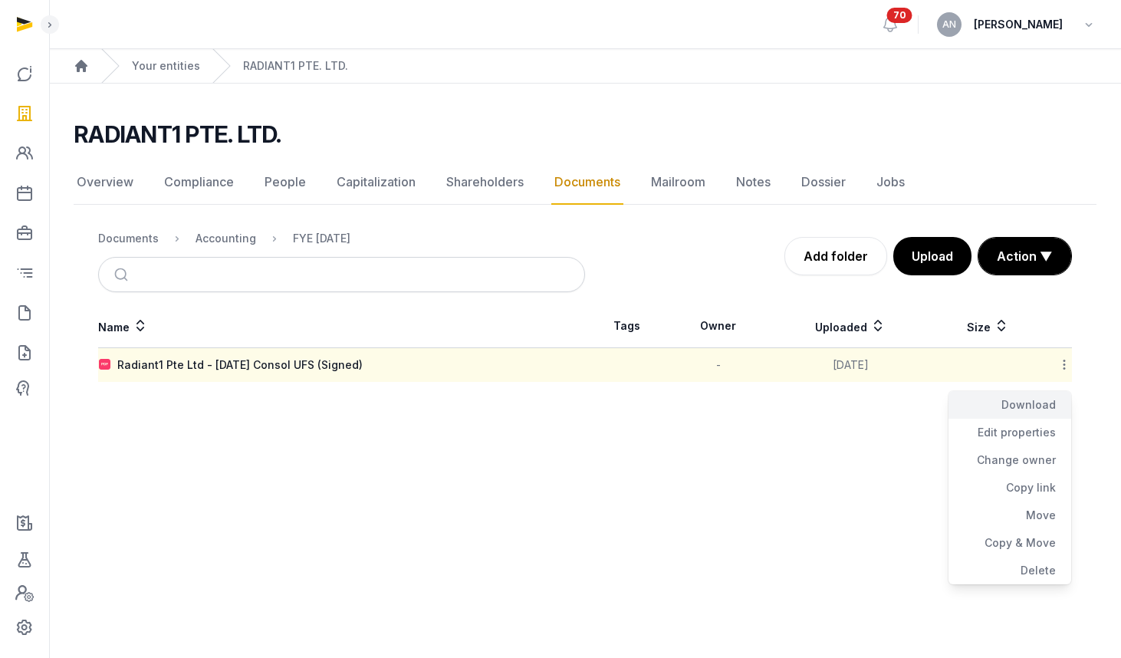
click at [1037, 407] on div "Download" at bounding box center [1009, 405] width 123 height 28
click at [341, 342] on th "Name" at bounding box center [341, 326] width 487 height 44
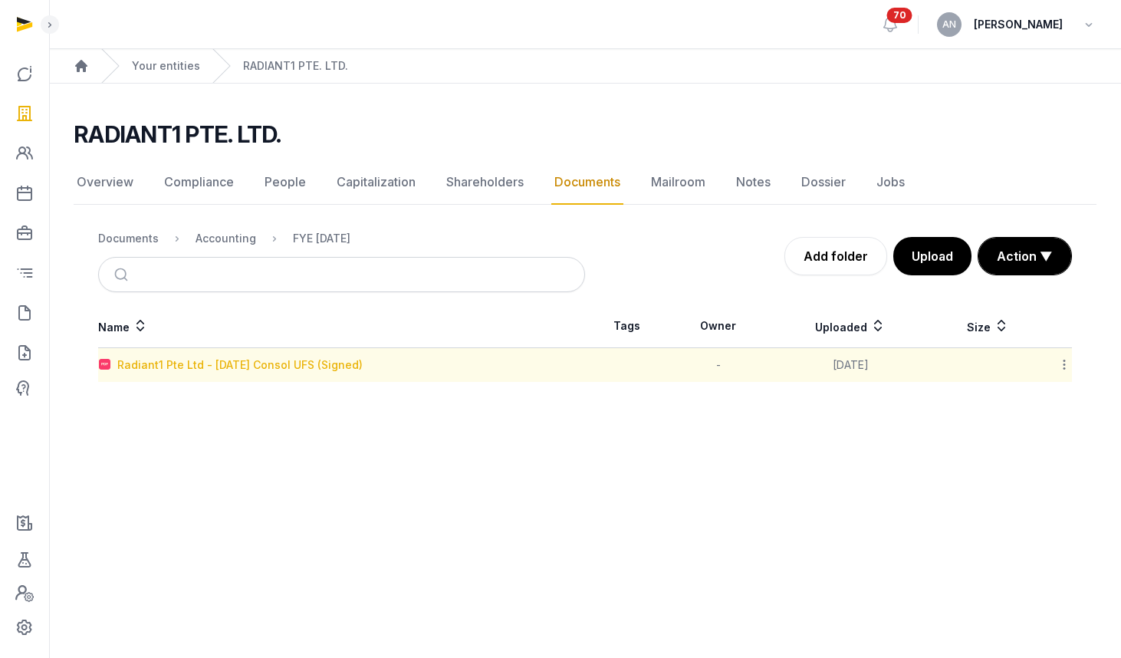
click at [342, 360] on div "Radiant1 Pte Ltd - [DATE] Consol UFS (Signed)" at bounding box center [239, 364] width 245 height 15
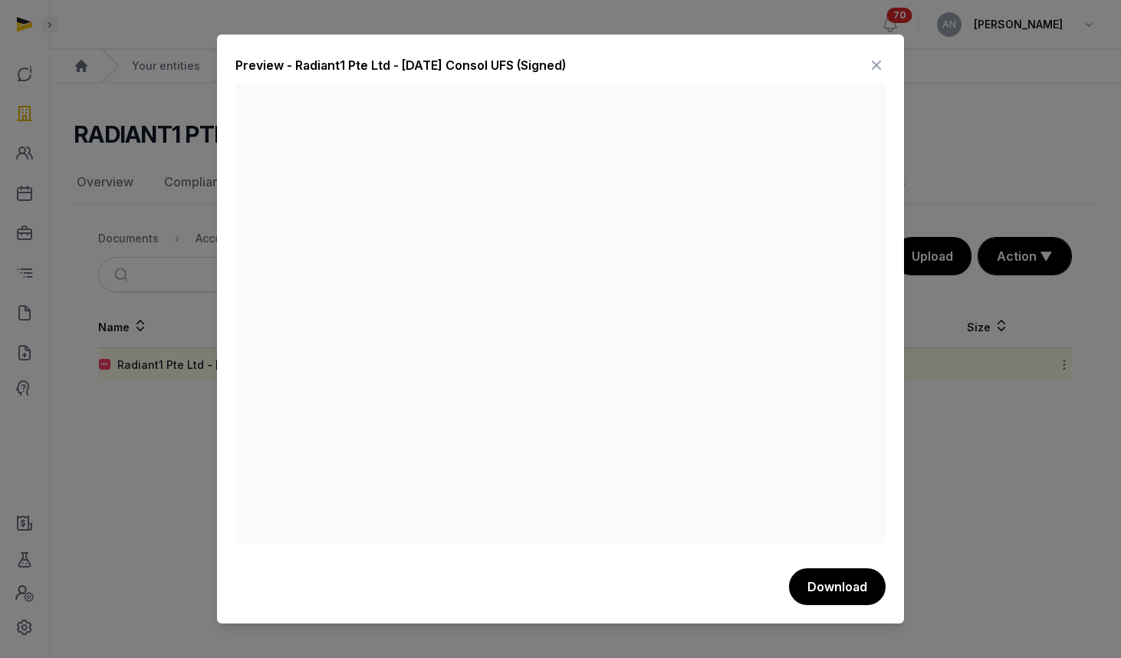
click at [866, 66] on div "Preview - Radiant1 Pte Ltd - [DATE] Consol UFS (Signed)" at bounding box center [560, 68] width 650 height 31
drag, startPoint x: 870, startPoint y: 68, endPoint x: 287, endPoint y: 251, distance: 611.2
click at [871, 67] on icon at bounding box center [876, 65] width 18 height 25
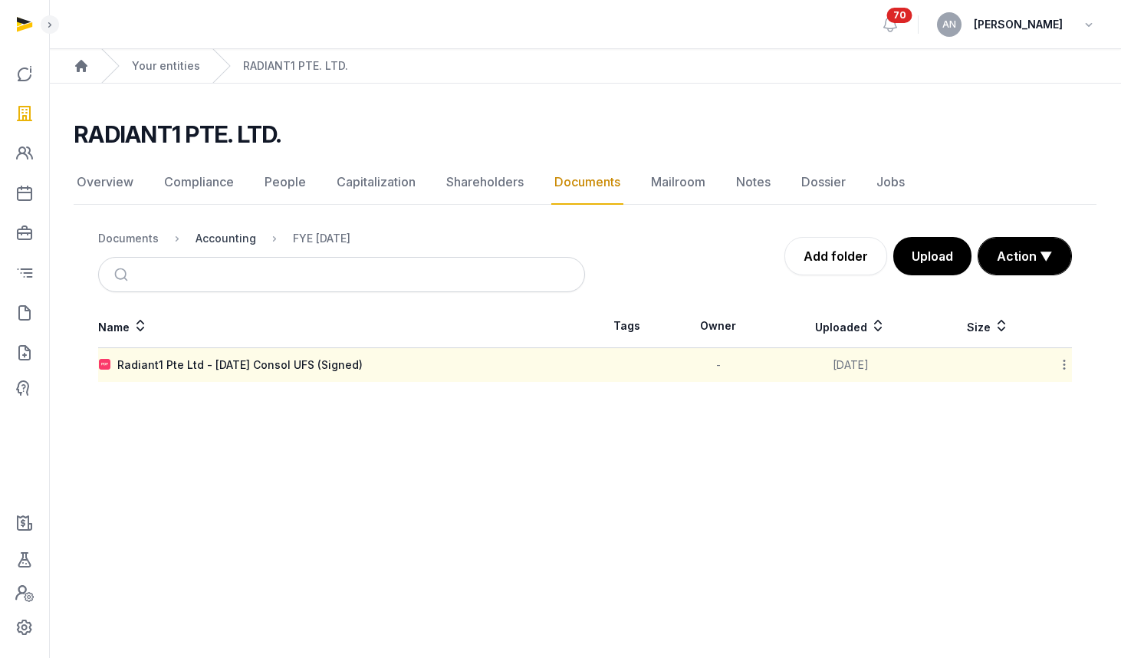
click at [199, 237] on div "Accounting" at bounding box center [225, 238] width 61 height 15
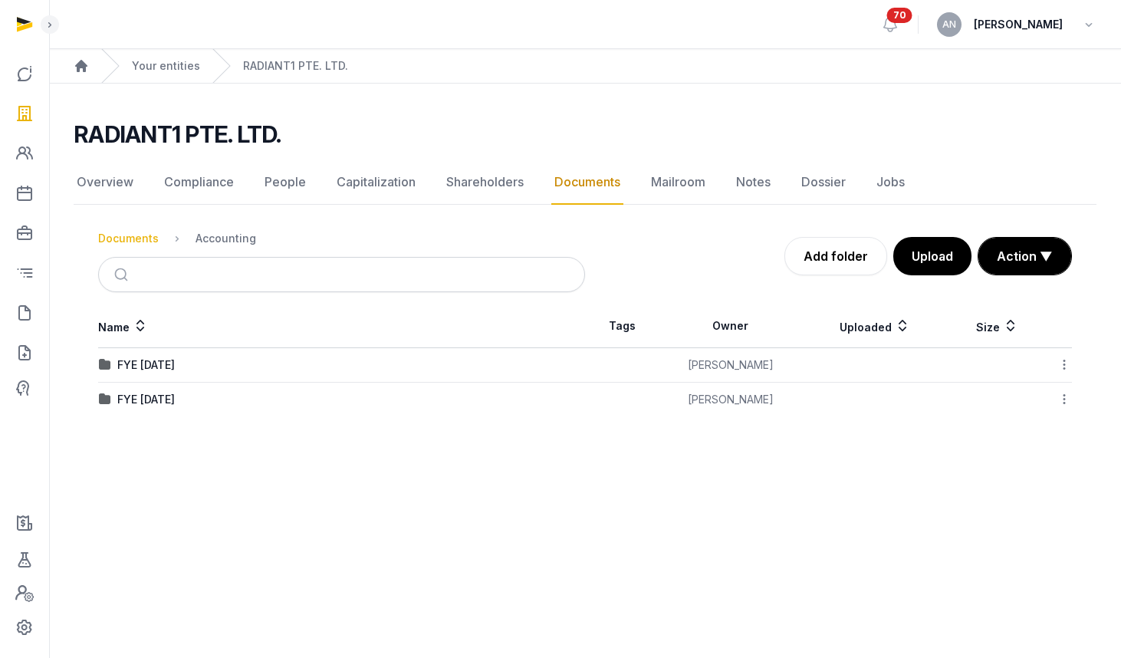
click at [145, 231] on div "Documents" at bounding box center [128, 238] width 61 height 15
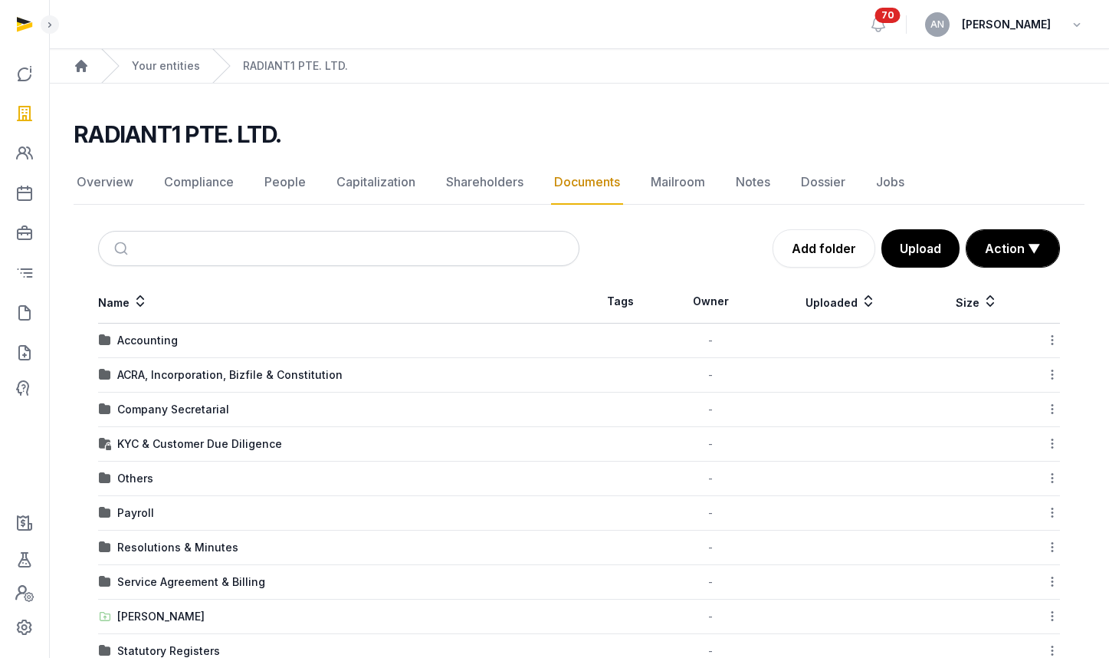
click at [171, 413] on div "Company Secretarial" at bounding box center [173, 409] width 112 height 15
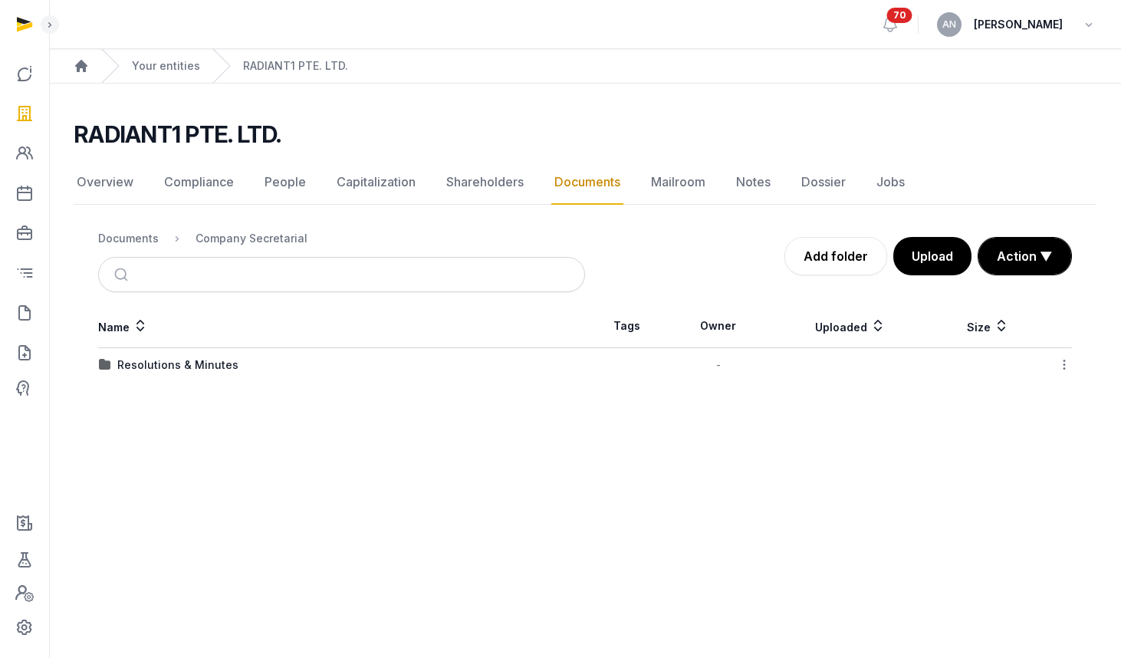
click at [147, 371] on div "Resolutions & Minutes" at bounding box center [177, 364] width 121 height 15
click at [138, 363] on div "2025" at bounding box center [130, 364] width 27 height 15
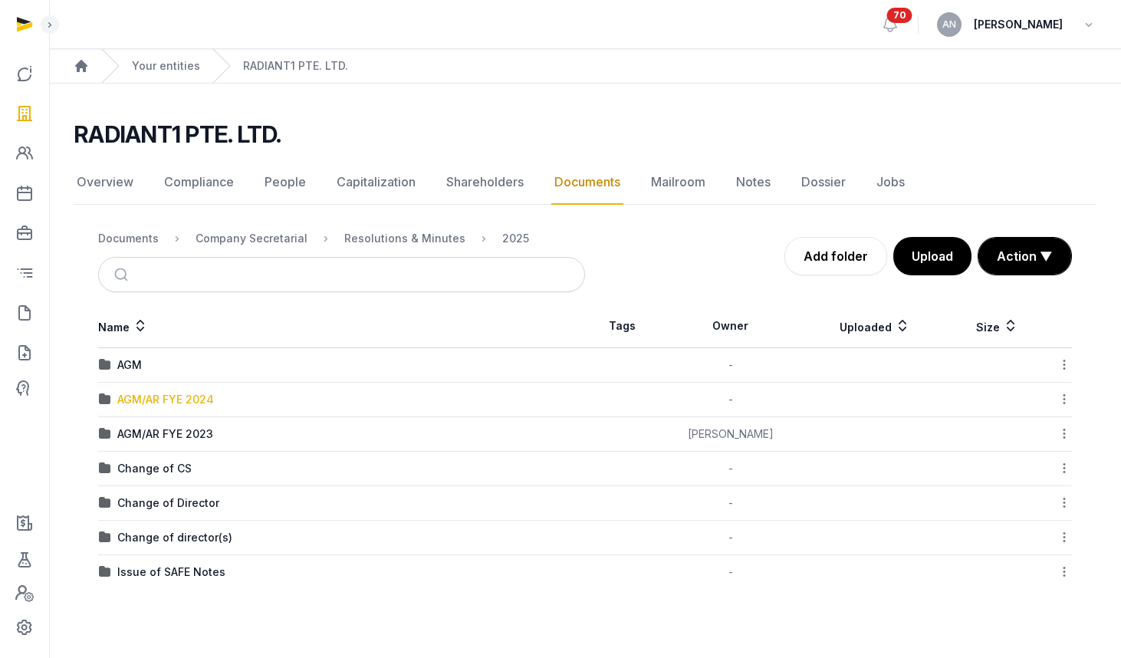
click at [153, 406] on div "AGM/AR FYE 2024" at bounding box center [165, 399] width 97 height 15
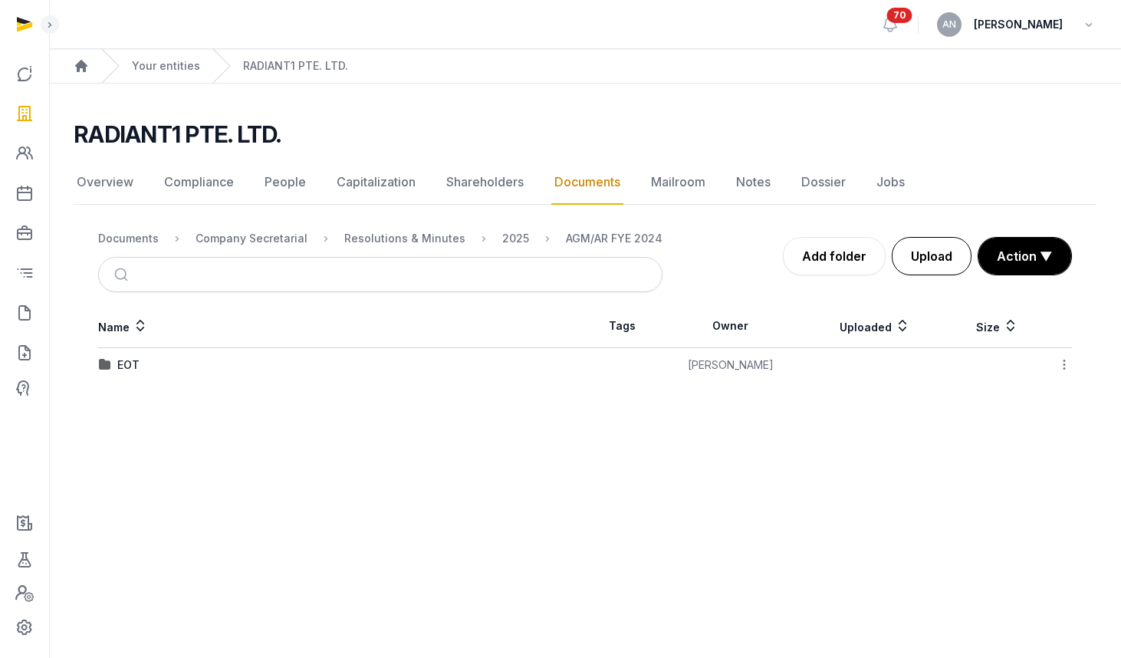
click at [934, 264] on button "Upload" at bounding box center [932, 256] width 80 height 38
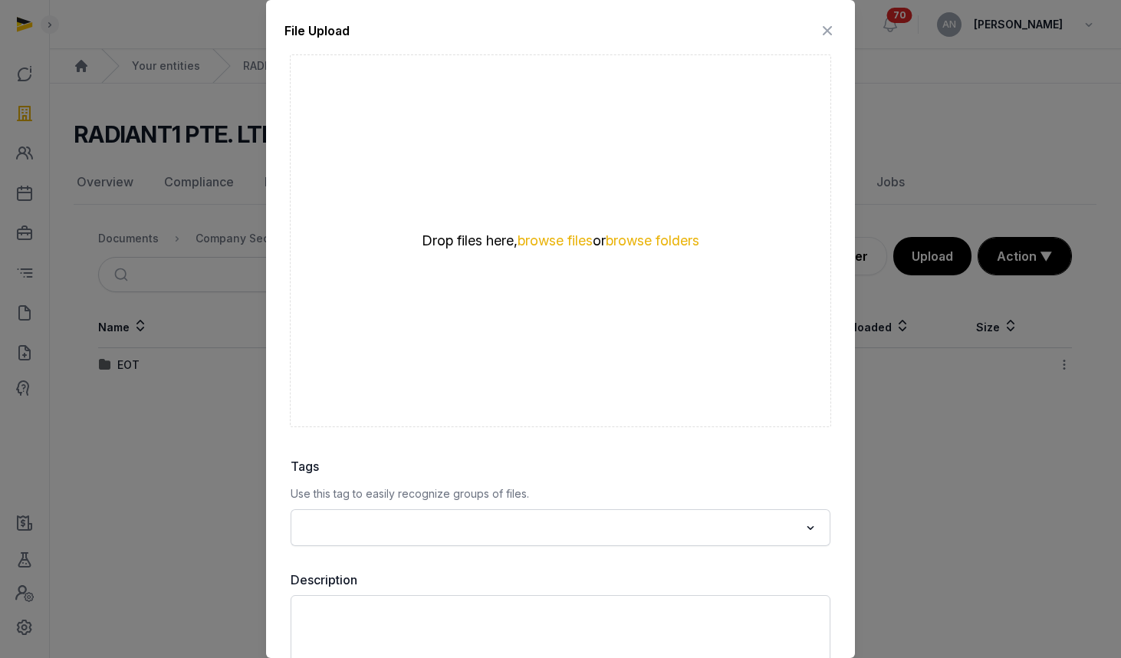
click at [819, 26] on icon at bounding box center [827, 30] width 18 height 25
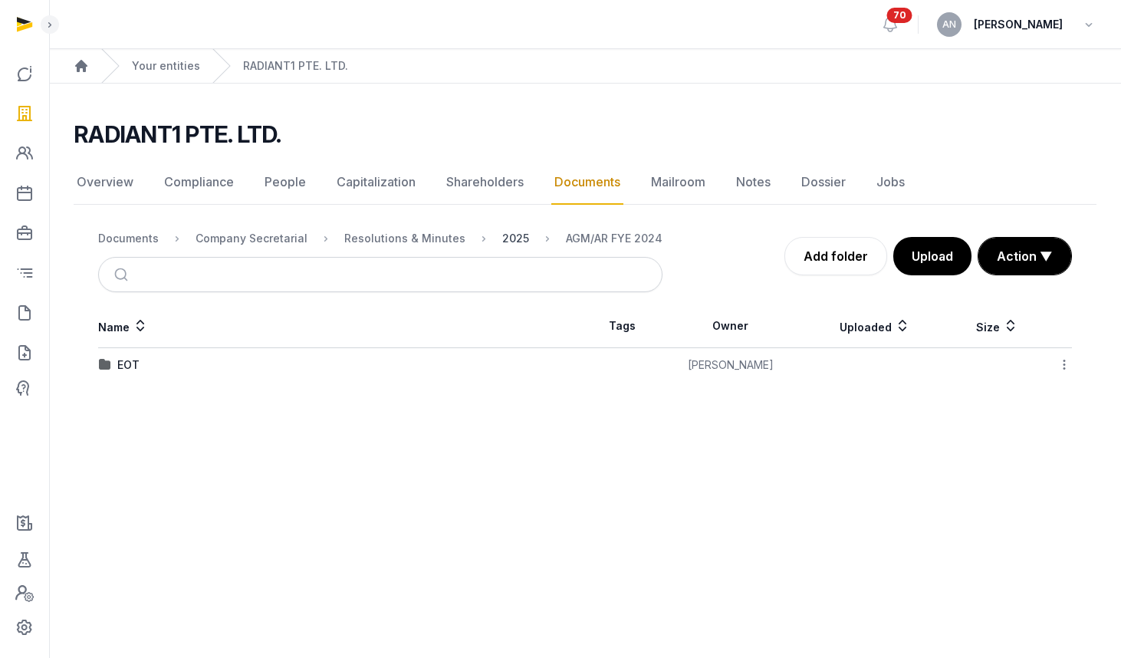
click at [502, 237] on div "2025" at bounding box center [515, 238] width 27 height 15
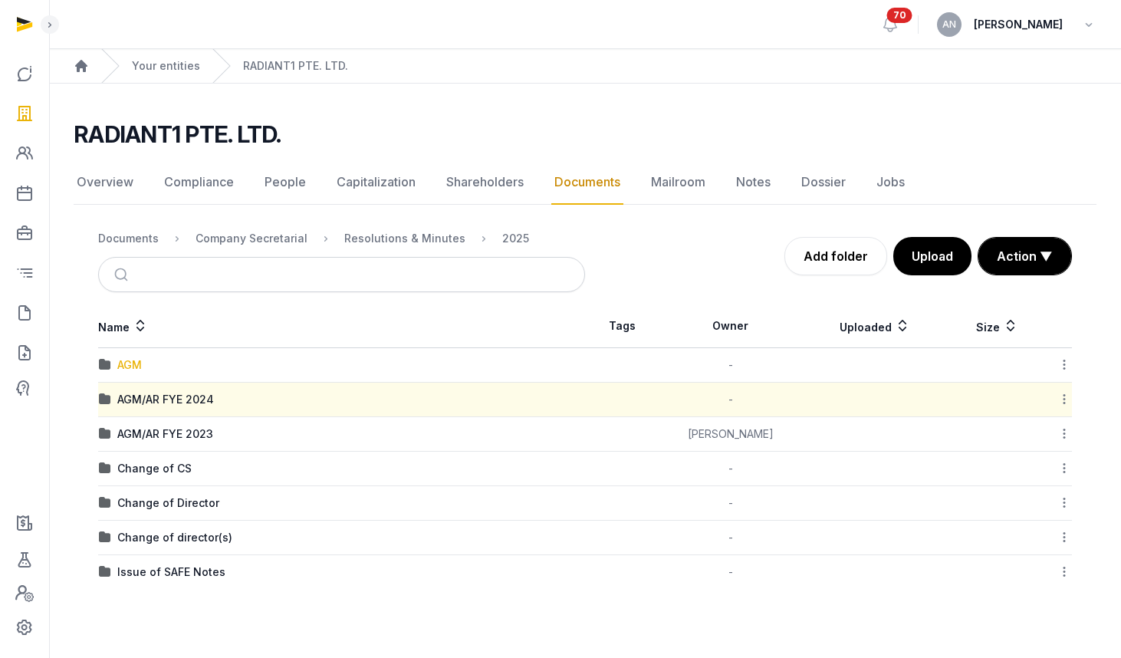
click at [129, 366] on div "AGM" at bounding box center [129, 364] width 25 height 15
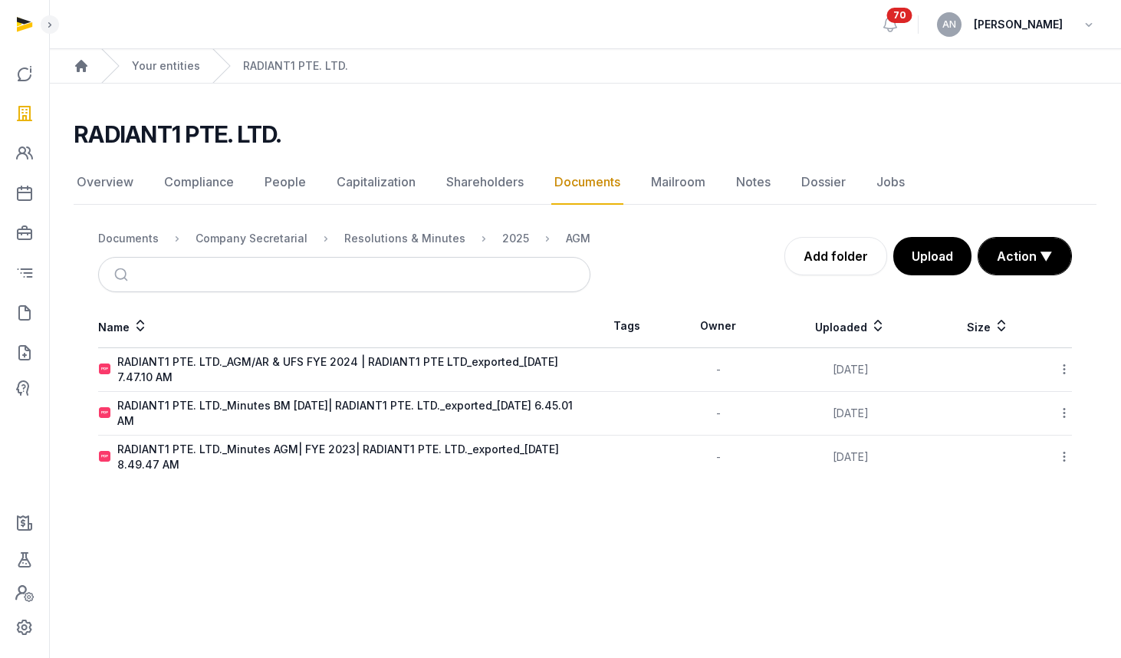
click at [1060, 367] on icon at bounding box center [1064, 369] width 14 height 16
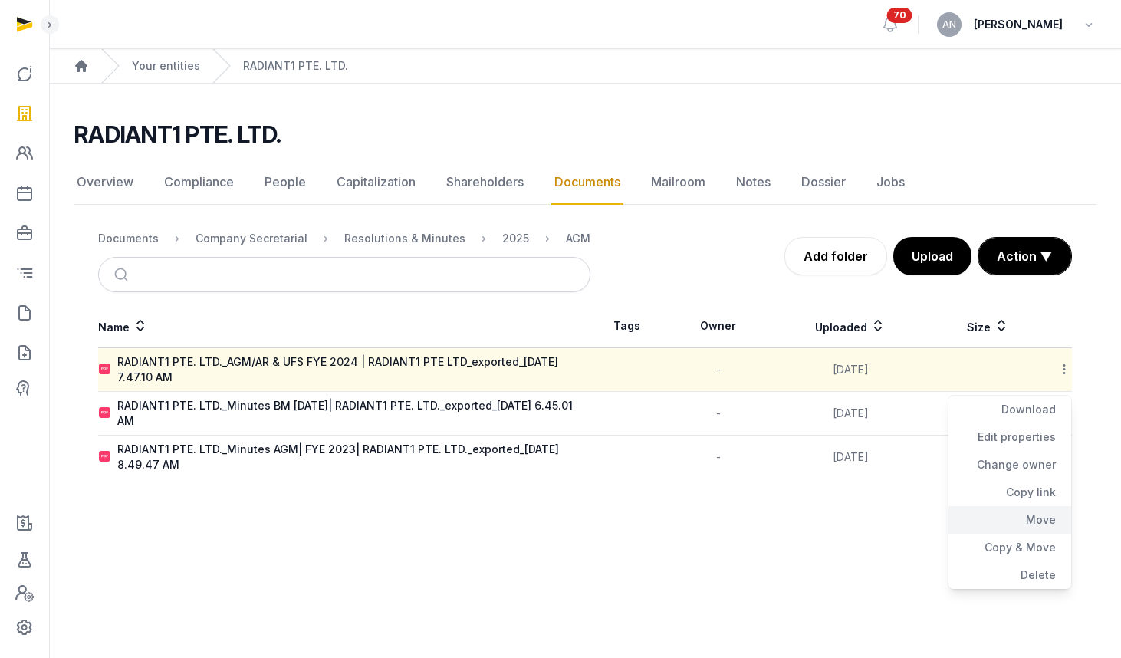
click at [1015, 514] on div "Move" at bounding box center [1009, 520] width 123 height 28
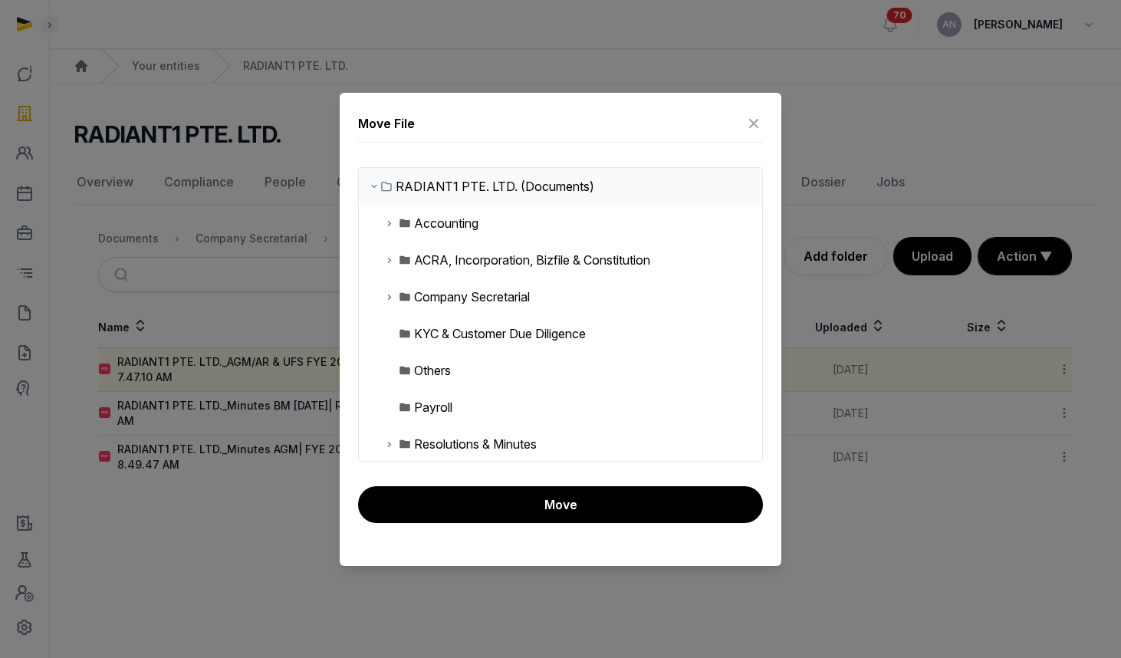
click at [383, 298] on icon at bounding box center [389, 296] width 12 height 18
click at [398, 336] on icon at bounding box center [402, 333] width 12 height 18
click at [412, 371] on icon at bounding box center [414, 370] width 12 height 18
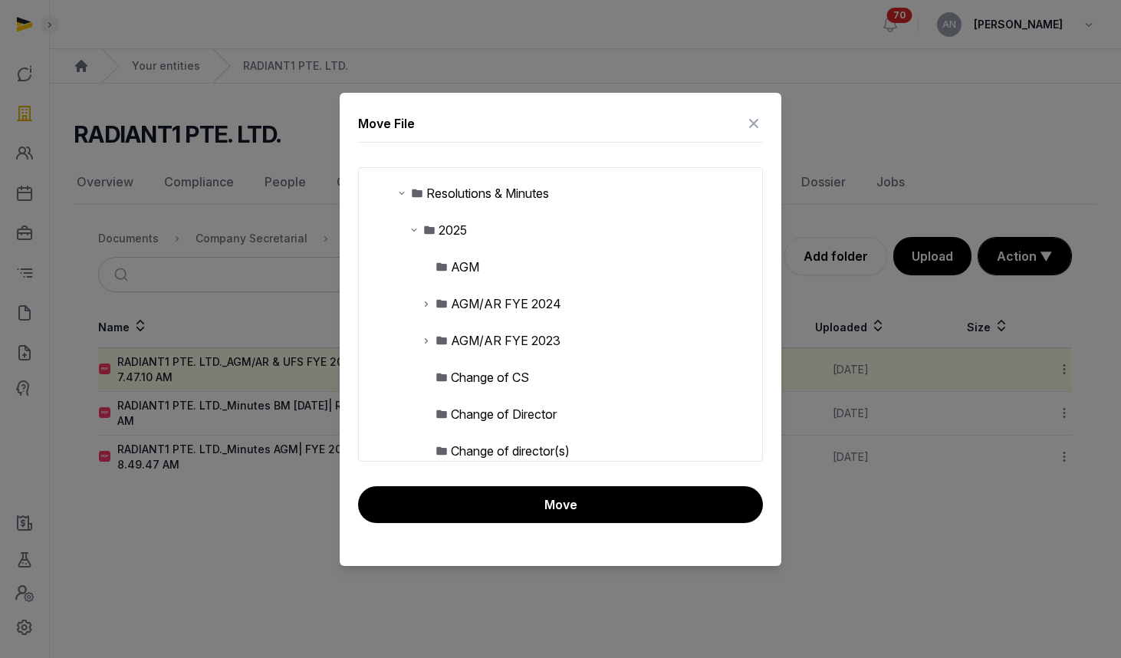
click at [470, 308] on div "AGM/AR FYE 2024" at bounding box center [506, 303] width 110 height 18
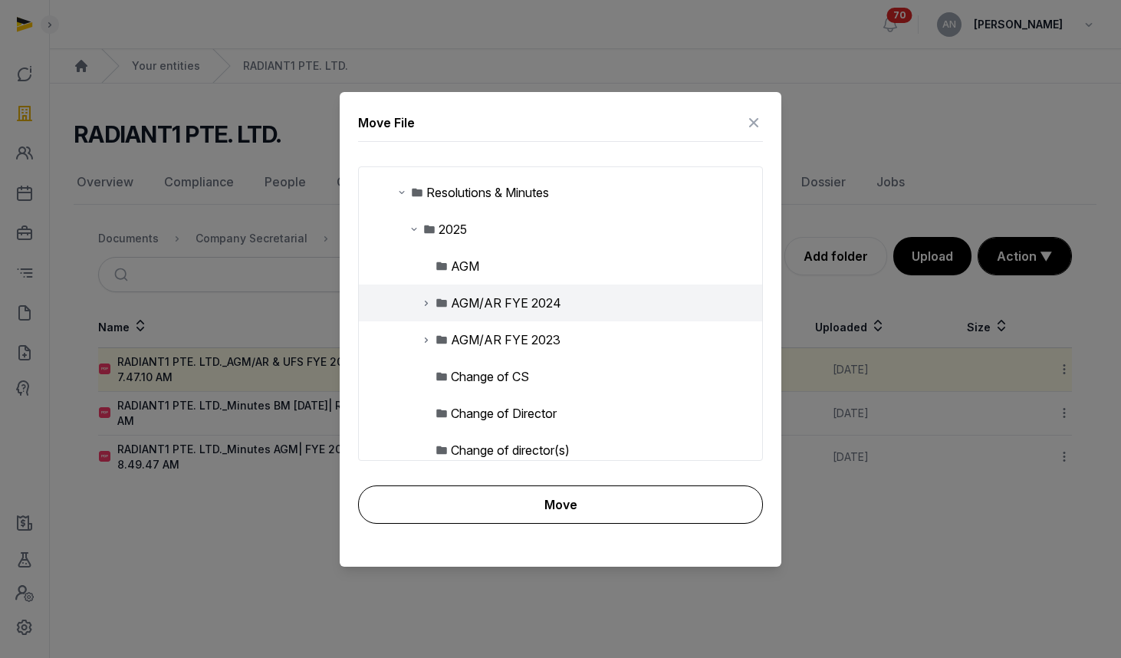
click at [520, 510] on button "Move" at bounding box center [560, 504] width 405 height 38
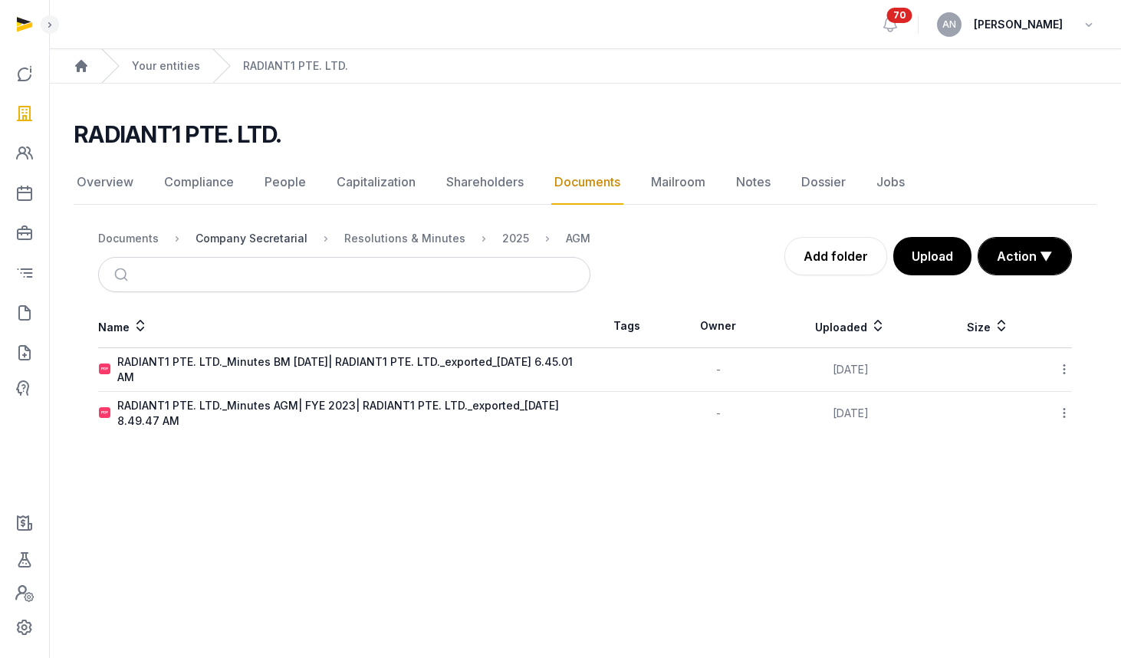
click at [269, 234] on div "Company Secretarial" at bounding box center [251, 238] width 112 height 15
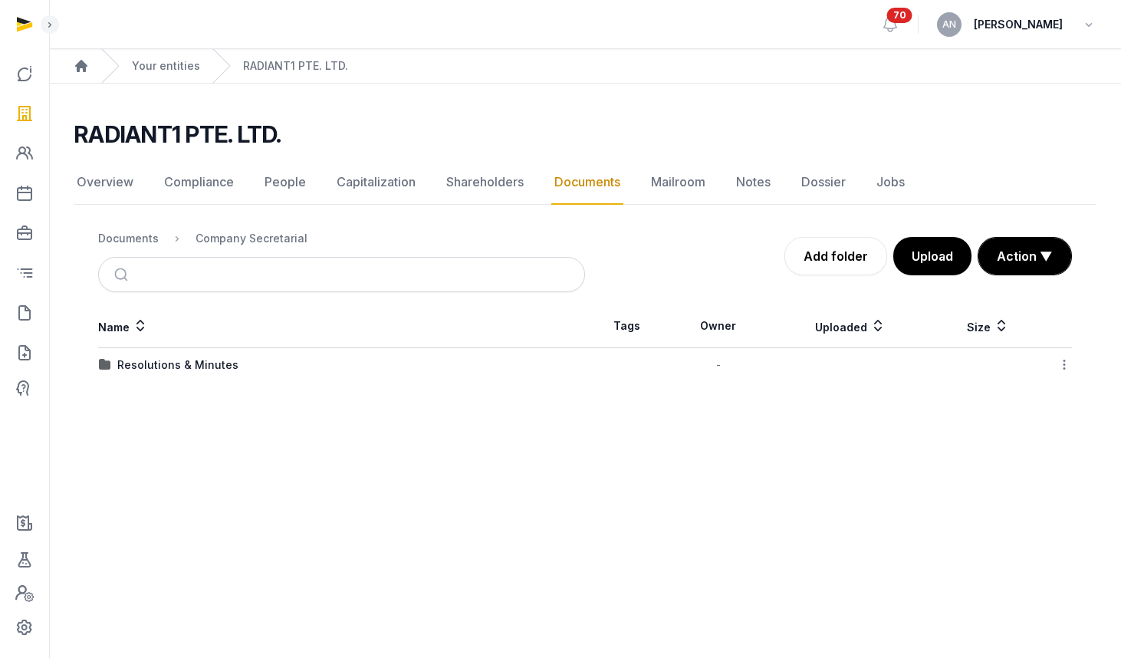
click at [185, 379] on td "Resolutions & Minutes" at bounding box center [341, 365] width 487 height 34
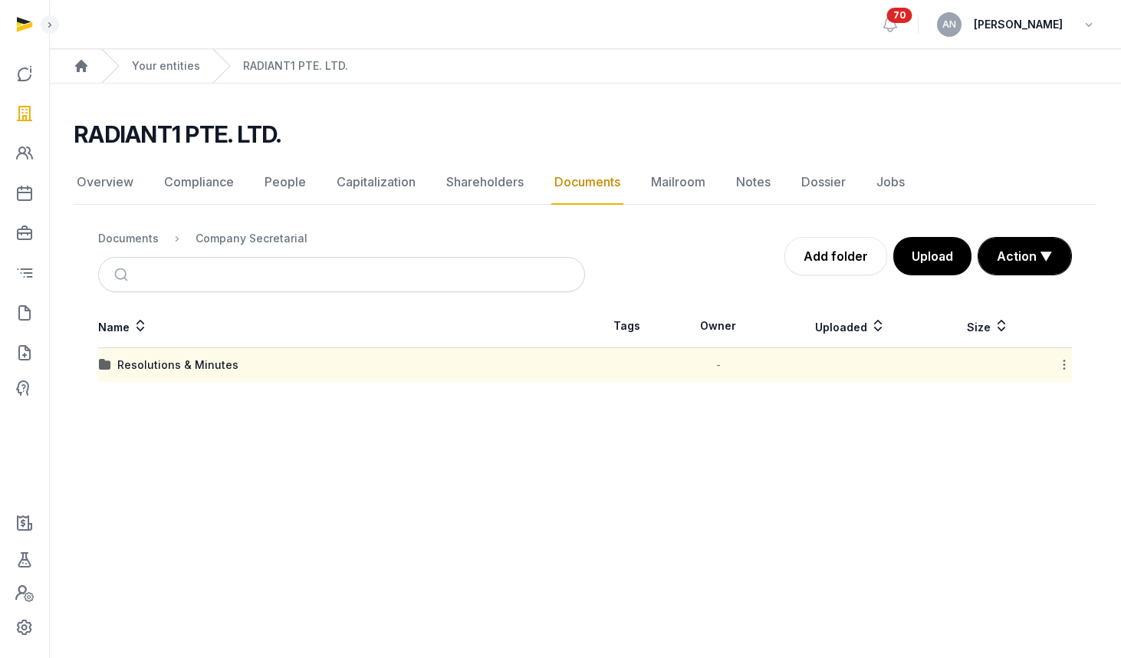
click at [163, 356] on td "Resolutions & Minutes" at bounding box center [341, 365] width 487 height 34
click at [167, 361] on div "Resolutions & Minutes" at bounding box center [177, 364] width 121 height 15
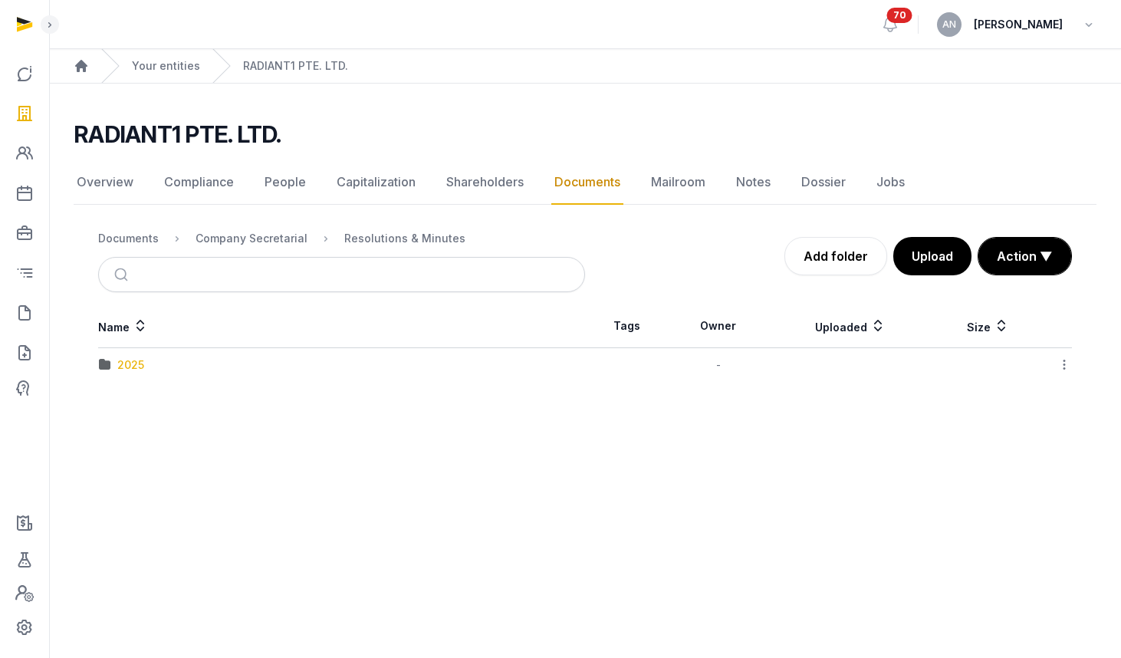
click at [130, 364] on div "2025" at bounding box center [130, 364] width 27 height 15
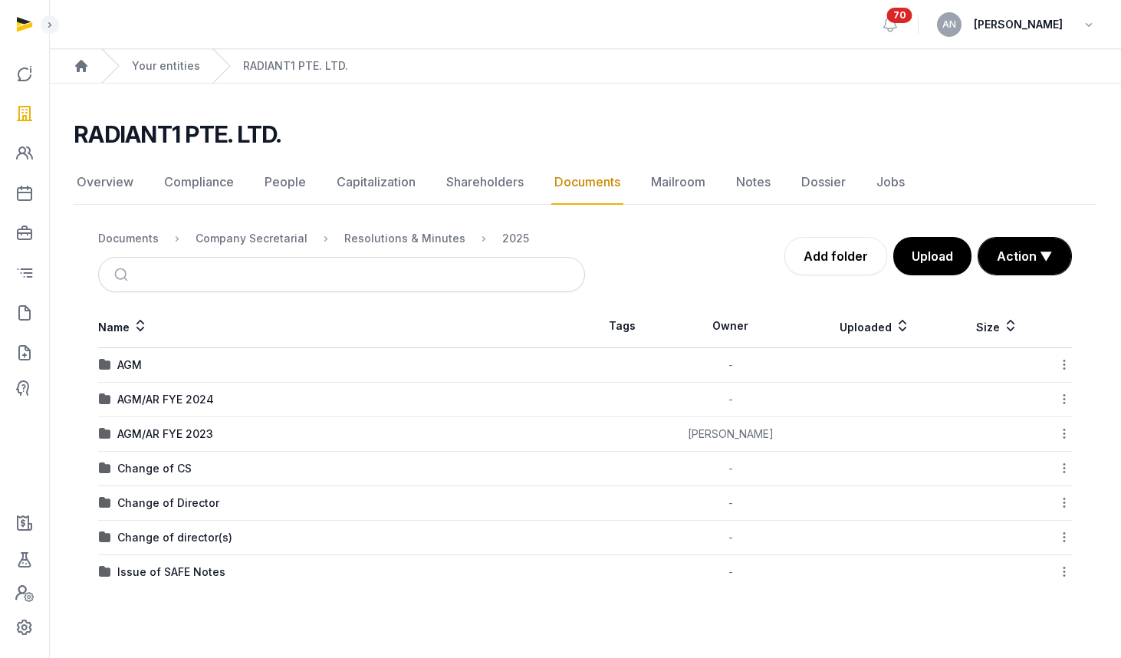
click at [170, 399] on div "AGM/AR FYE 2024" at bounding box center [165, 399] width 97 height 15
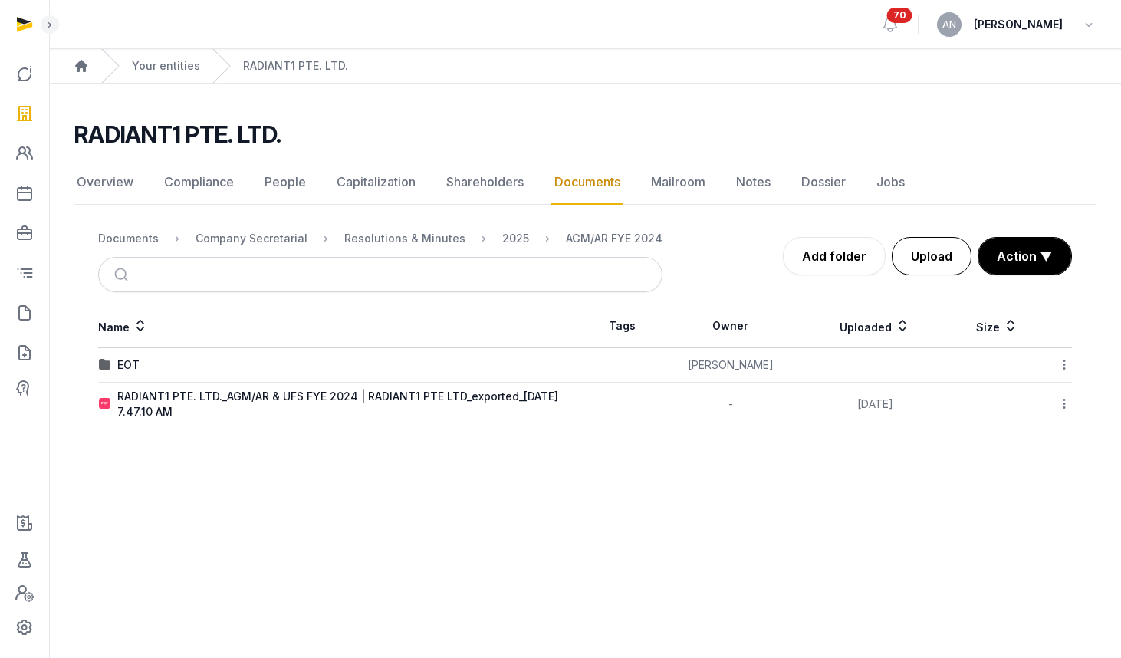
click at [928, 260] on button "Upload" at bounding box center [932, 256] width 80 height 38
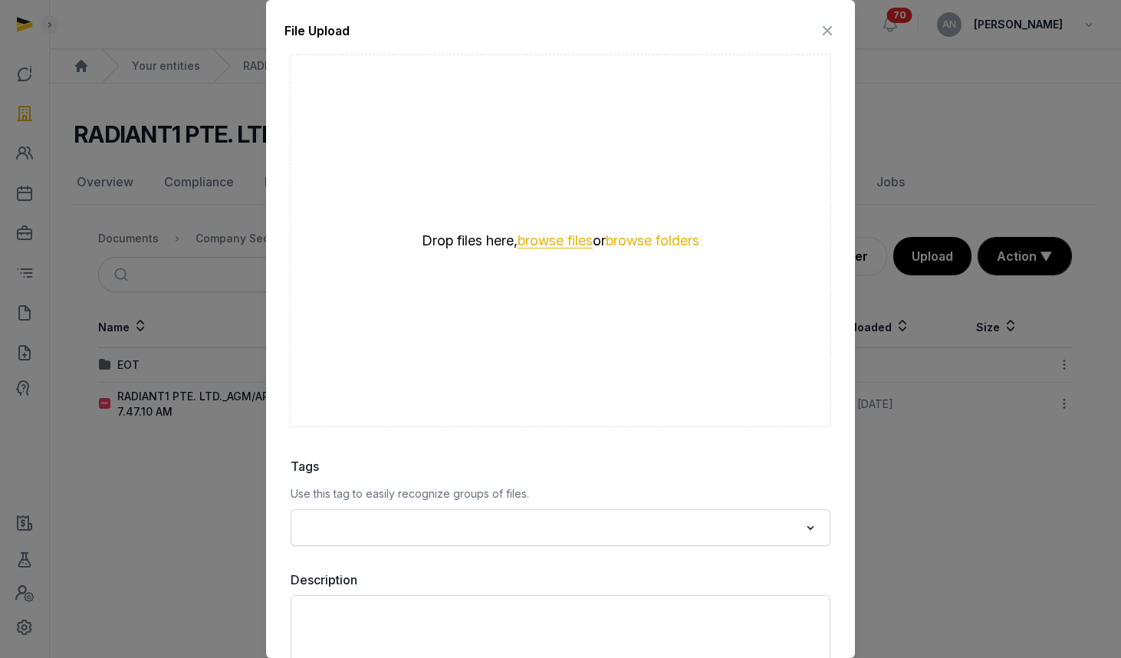
click at [536, 235] on button "browse files" at bounding box center [554, 241] width 75 height 15
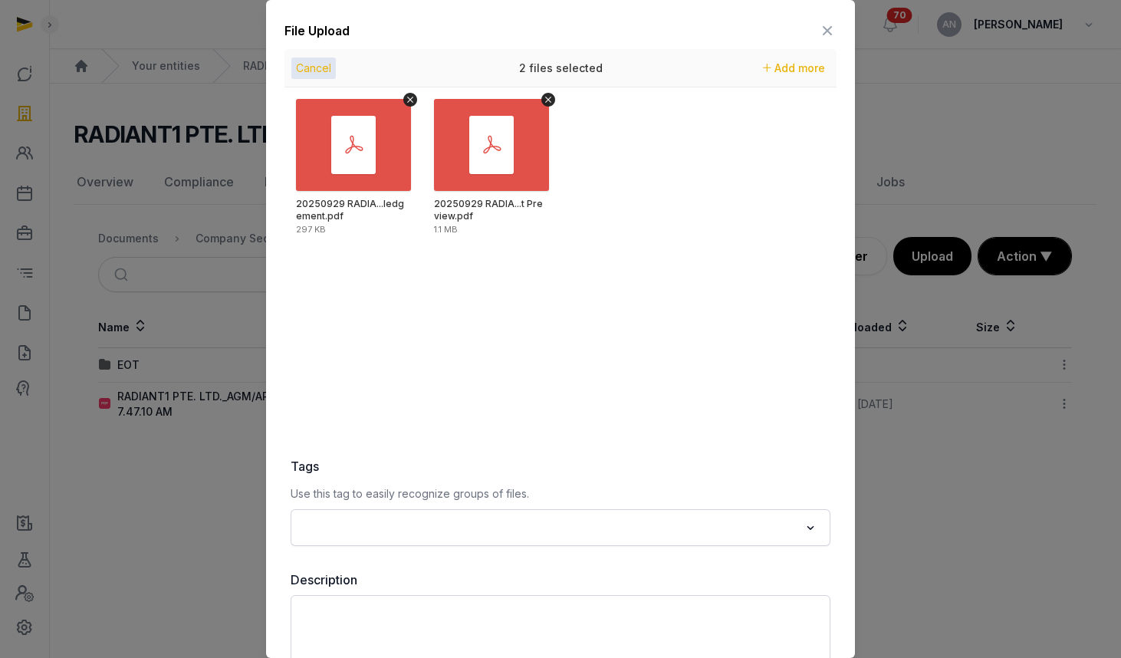
scroll to position [92, 0]
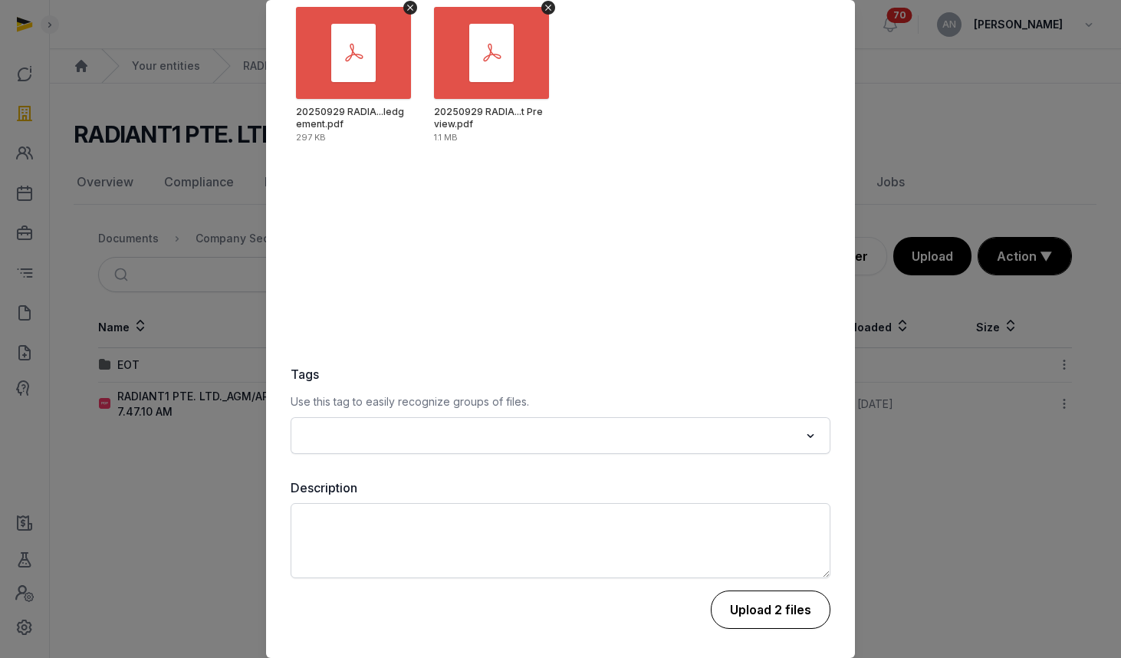
click at [768, 602] on button "Upload 2 files" at bounding box center [771, 609] width 120 height 38
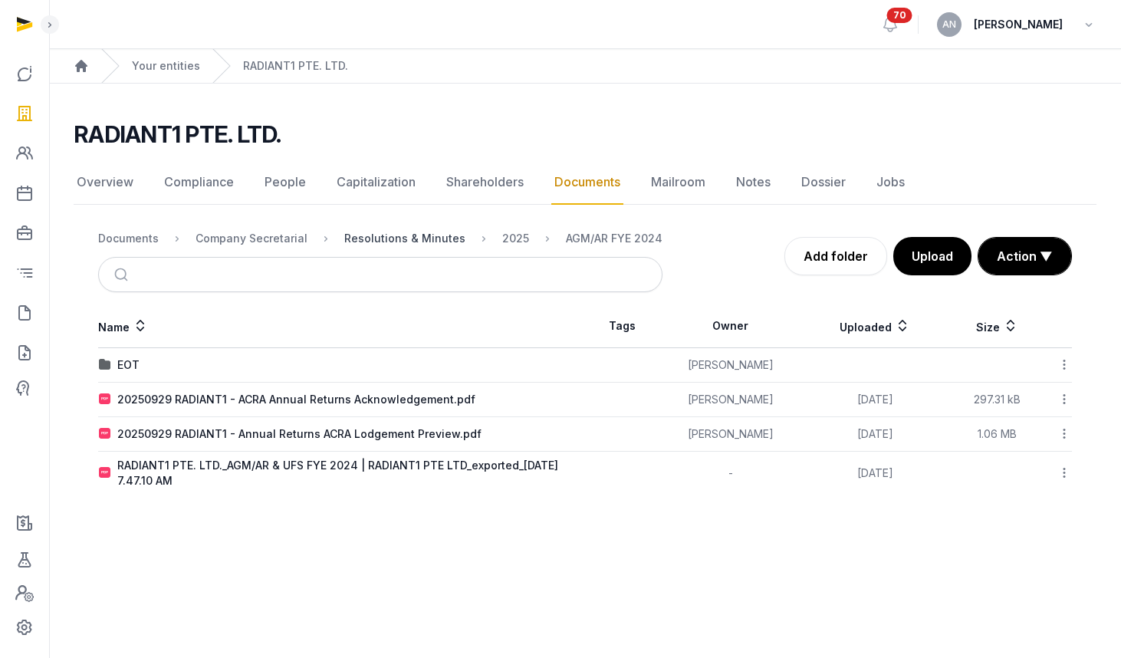
click at [392, 245] on div "Resolutions & Minutes" at bounding box center [404, 238] width 121 height 15
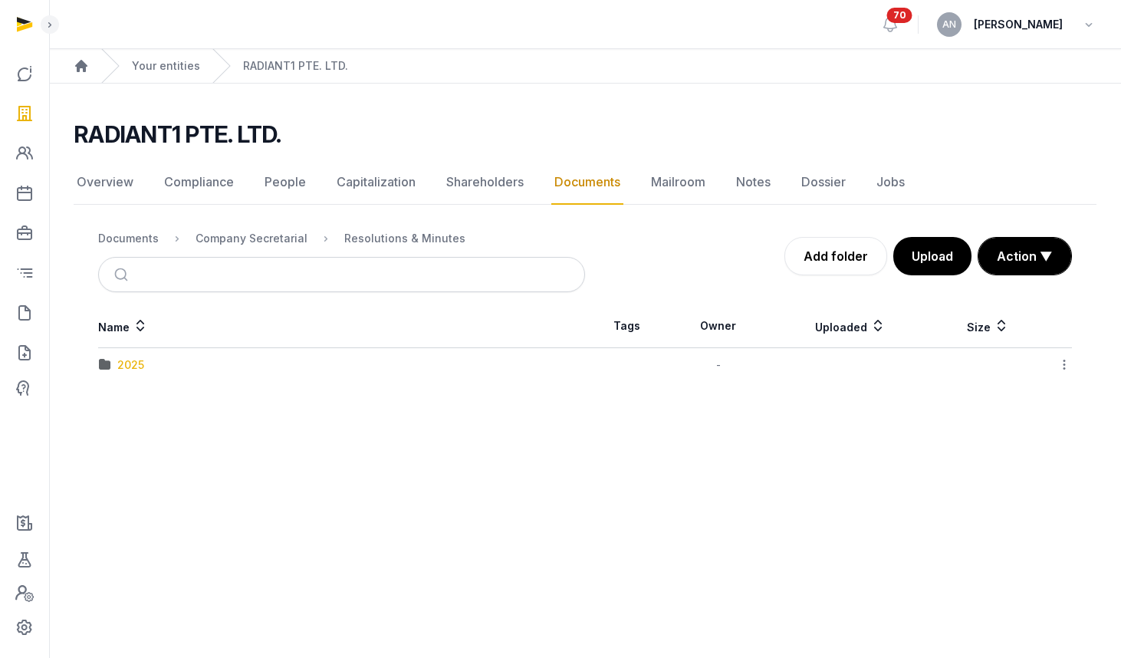
click at [135, 363] on div "2025" at bounding box center [130, 364] width 27 height 15
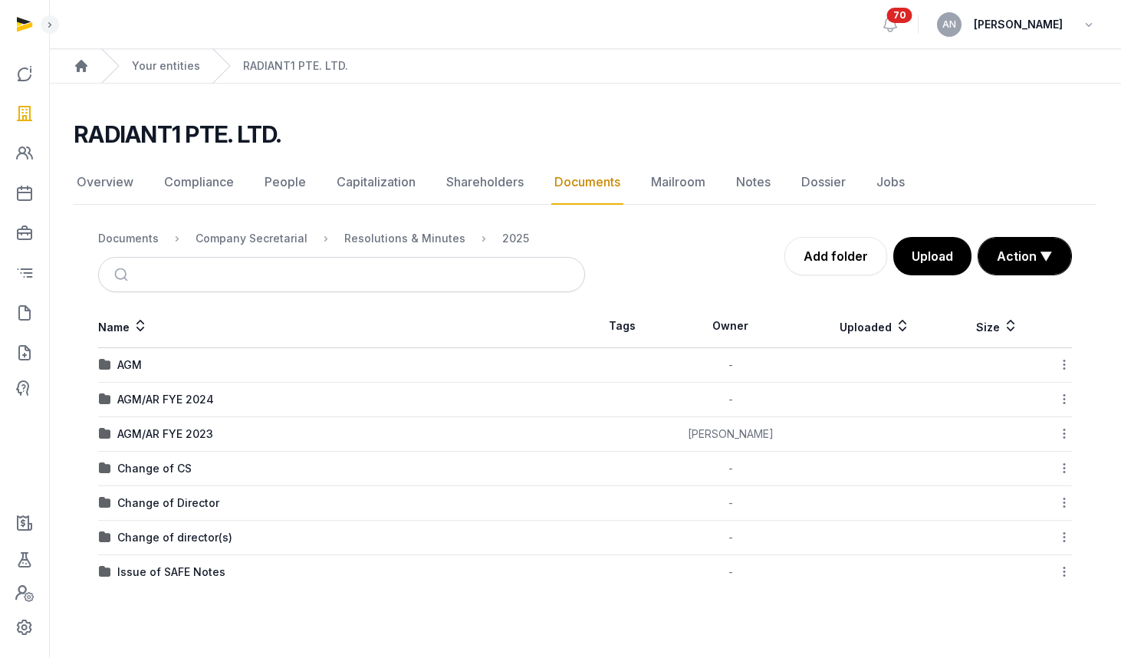
click at [1056, 407] on div at bounding box center [1059, 399] width 24 height 21
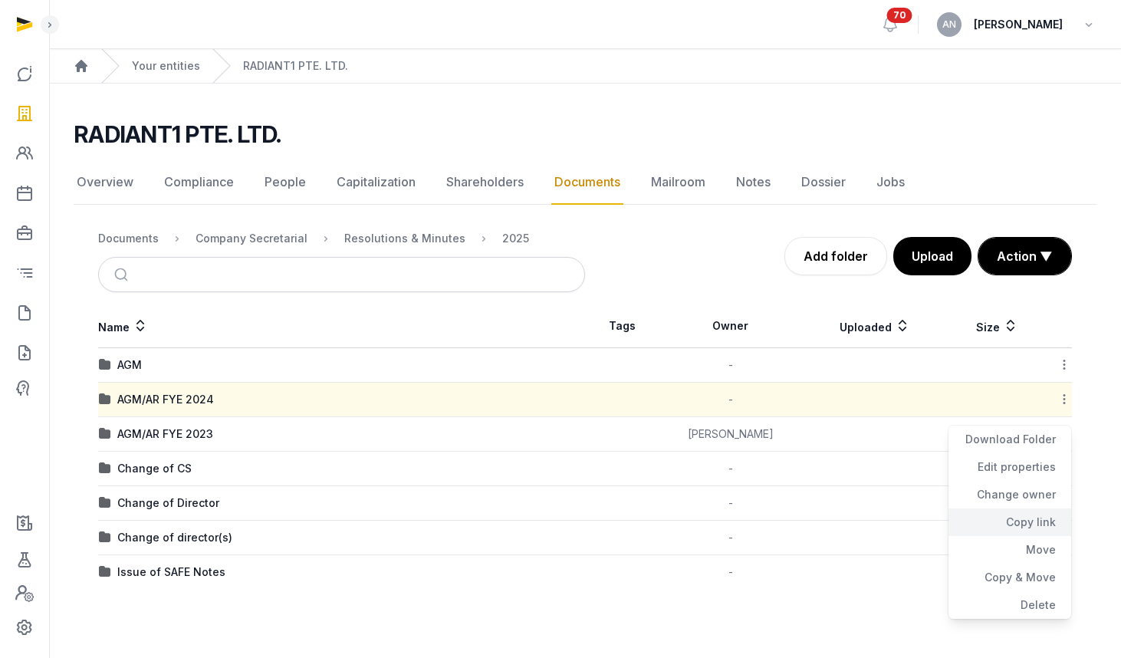
click at [1023, 525] on div "Copy link" at bounding box center [1009, 522] width 123 height 28
click at [102, 236] on div "Documents" at bounding box center [128, 238] width 61 height 15
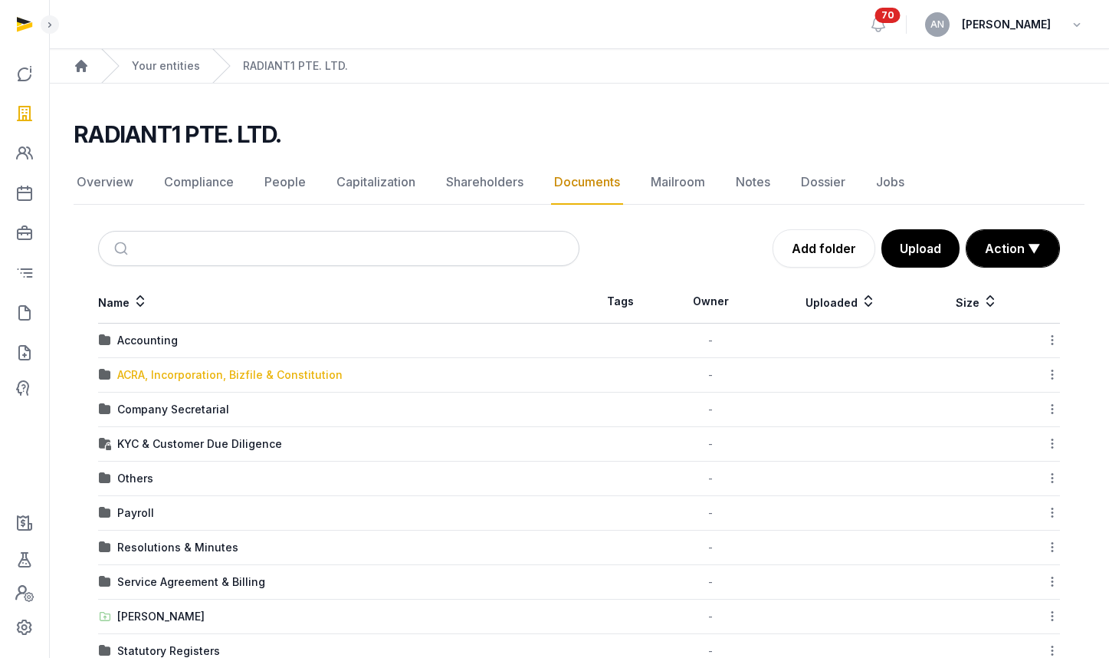
click at [146, 376] on div "ACRA, Incorporation, Bizfile & Constitution" at bounding box center [229, 374] width 225 height 15
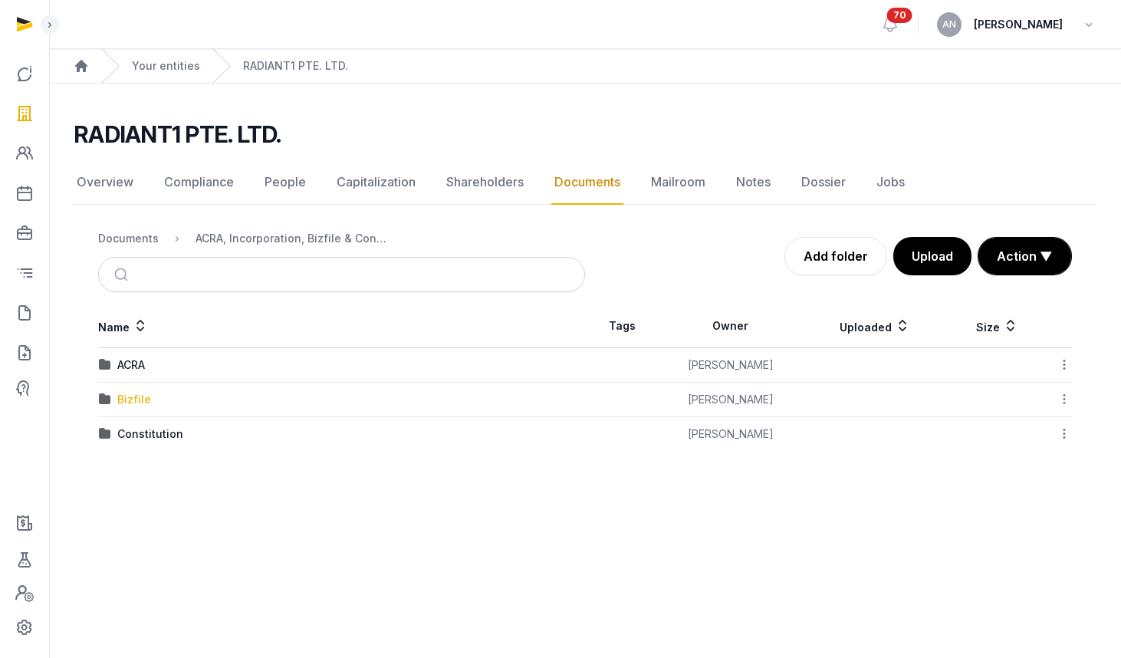
click at [136, 394] on div "Bizfile" at bounding box center [134, 399] width 34 height 15
click at [120, 366] on div "2025" at bounding box center [130, 364] width 27 height 15
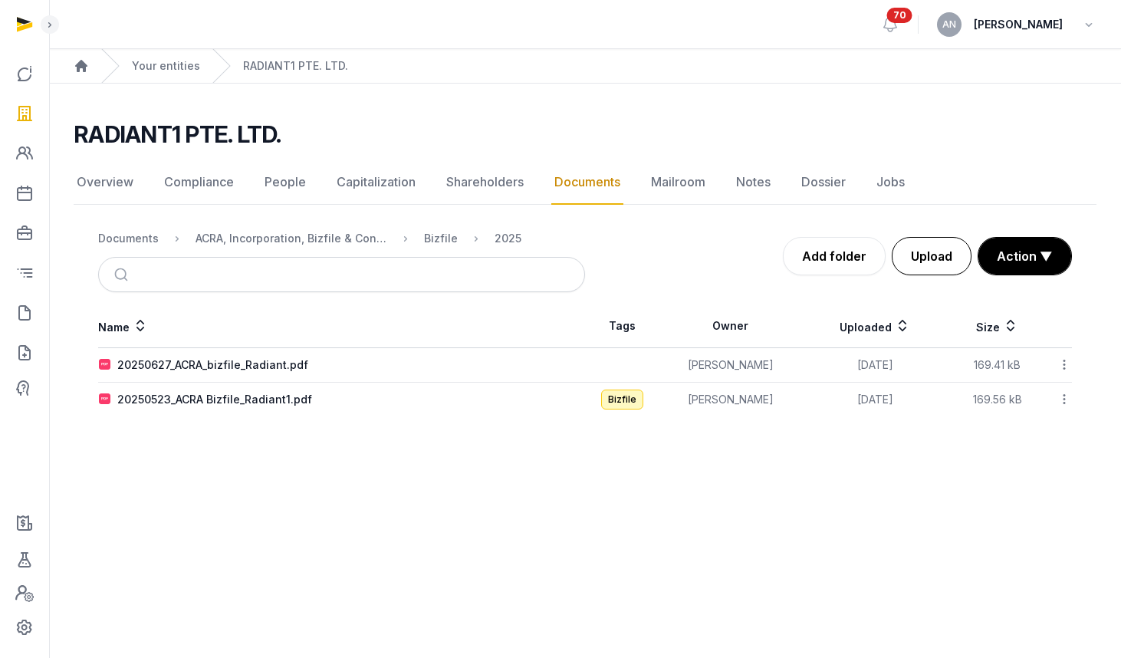
click at [947, 265] on button "Upload" at bounding box center [932, 256] width 80 height 38
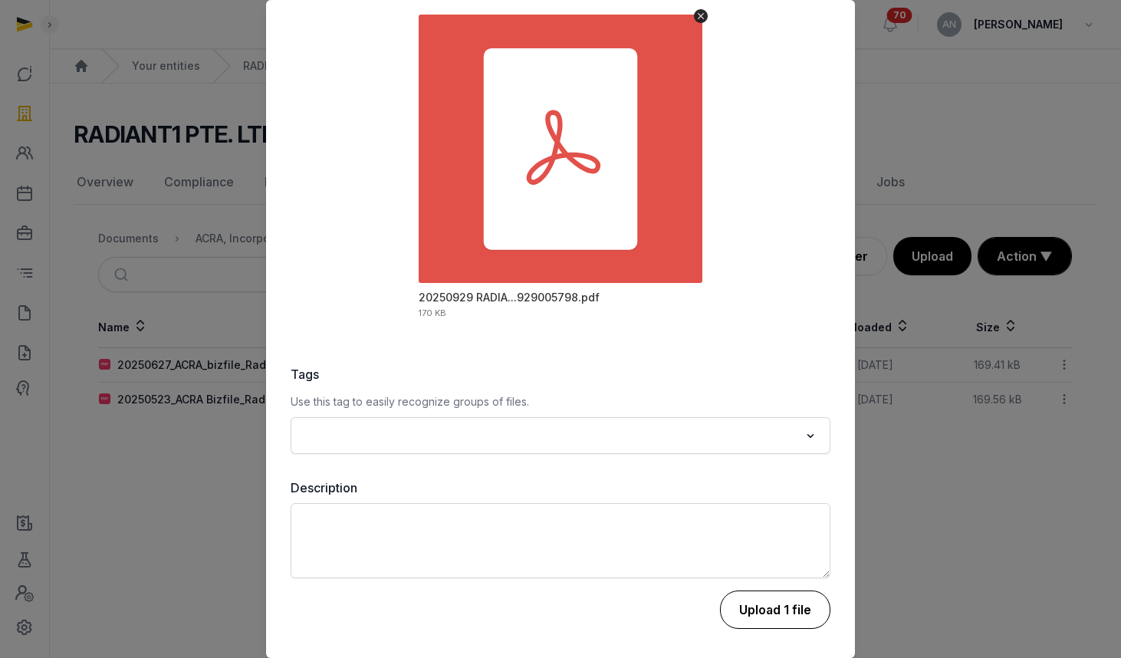
click at [783, 611] on button "Upload 1 file" at bounding box center [775, 609] width 110 height 38
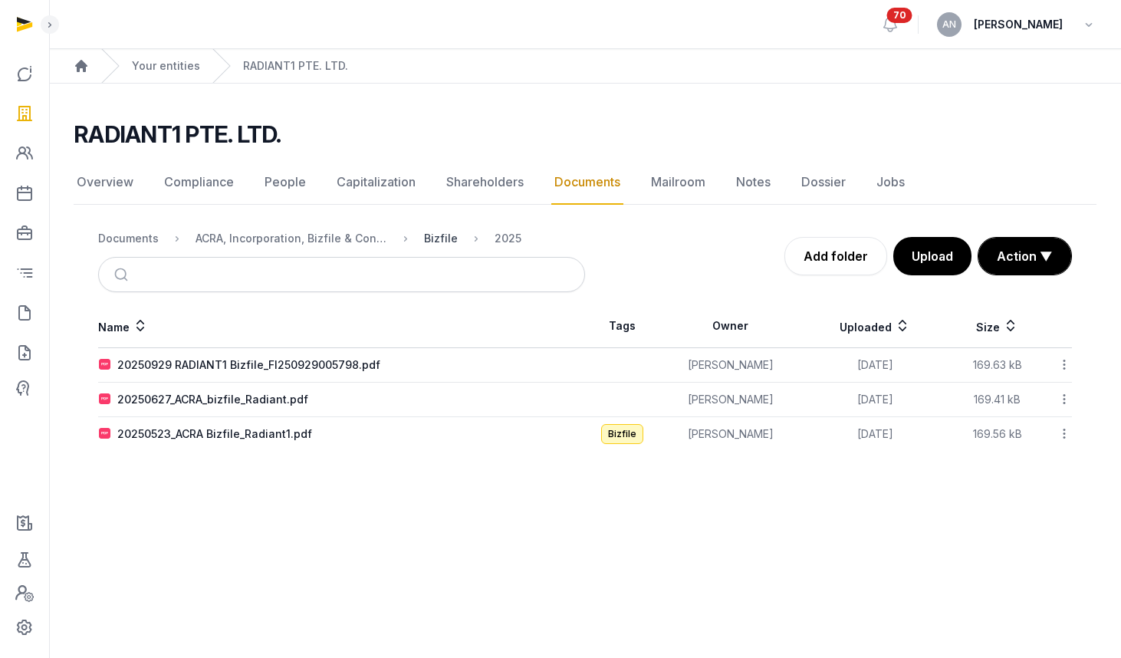
click at [429, 235] on div "Bizfile" at bounding box center [441, 238] width 34 height 15
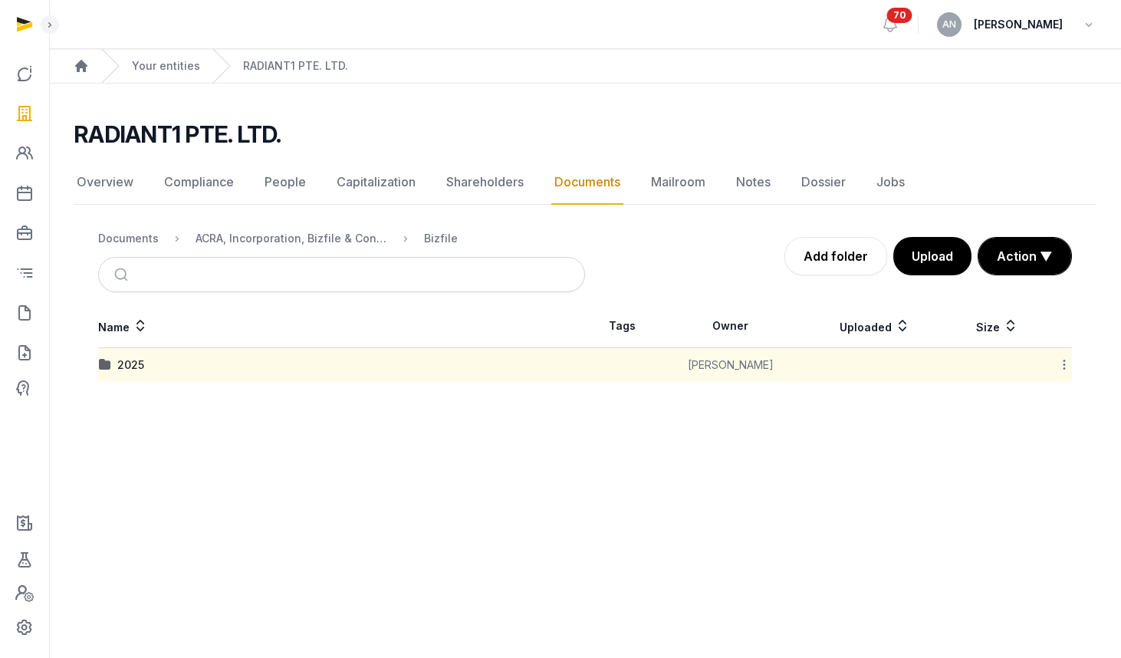
click at [1073, 365] on div "Name Tags Owner Uploaded Size 2025 [PERSON_NAME] Download Folder Edit propertie…" at bounding box center [585, 342] width 1023 height 77
click at [1066, 363] on icon at bounding box center [1064, 364] width 14 height 16
click at [112, 365] on div "2025" at bounding box center [341, 364] width 485 height 15
click at [123, 365] on div "2025" at bounding box center [130, 364] width 27 height 15
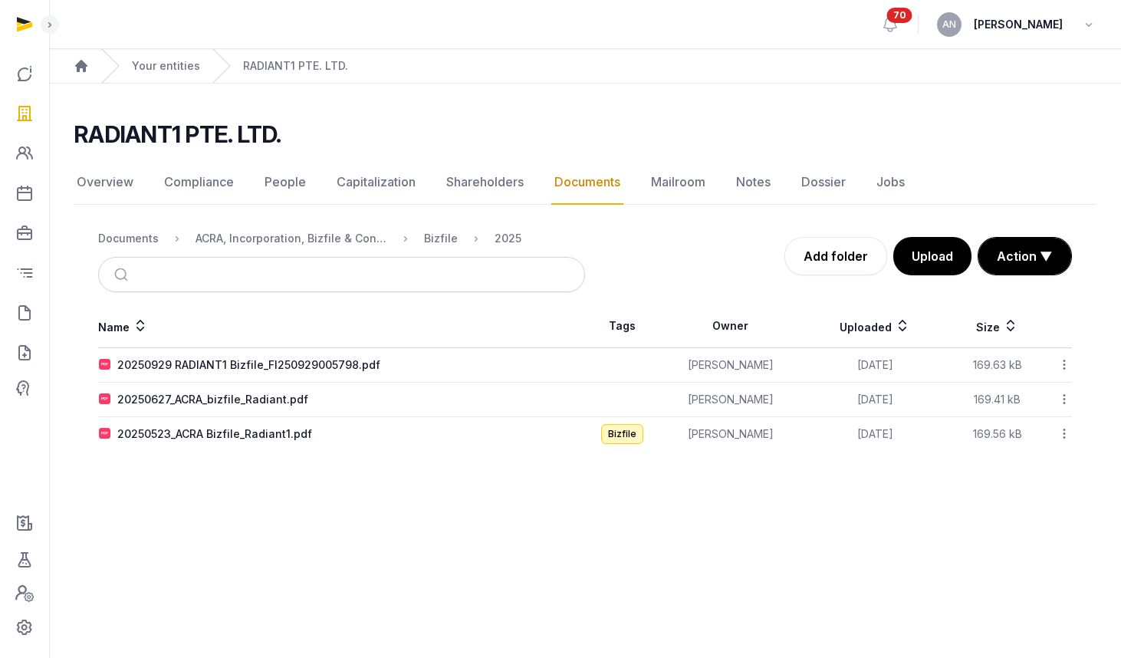
click at [1062, 359] on icon at bounding box center [1064, 364] width 14 height 16
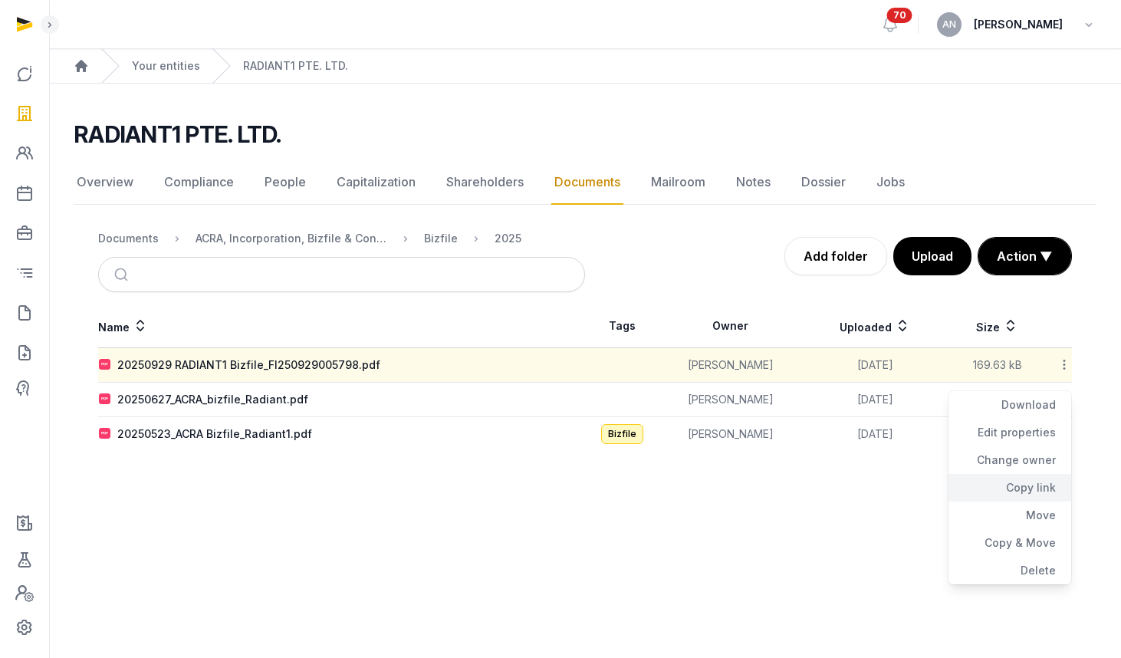
click at [1037, 493] on div "Copy link" at bounding box center [1009, 488] width 123 height 28
click at [128, 245] on div "Documents" at bounding box center [128, 238] width 61 height 15
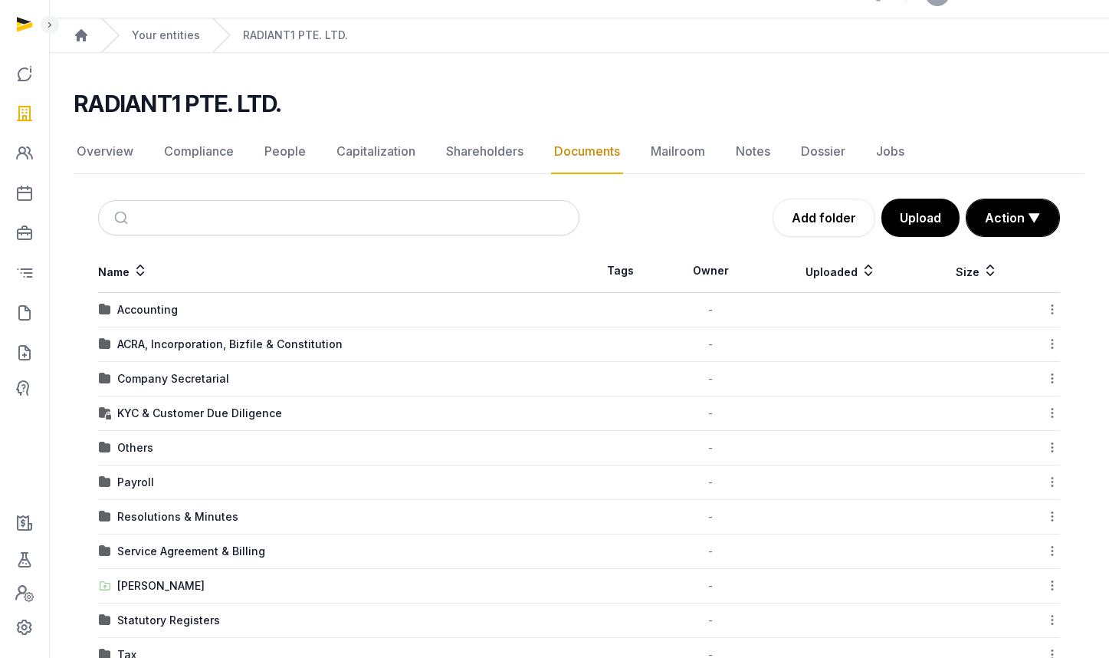
scroll to position [75, 0]
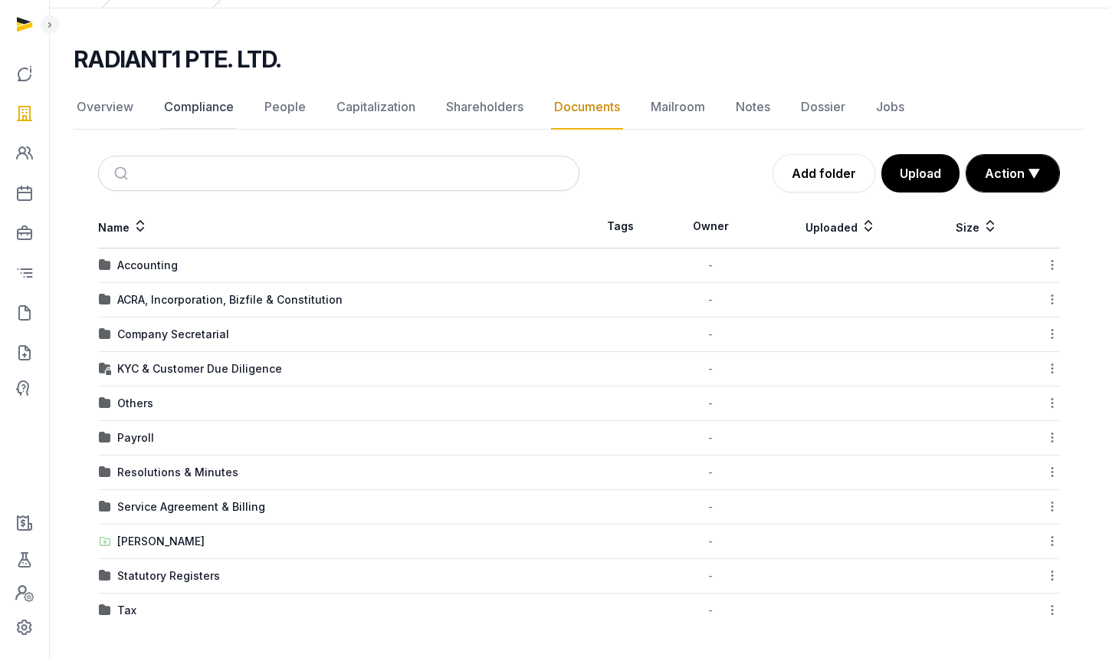
click at [210, 117] on link "Compliance" at bounding box center [199, 107] width 76 height 44
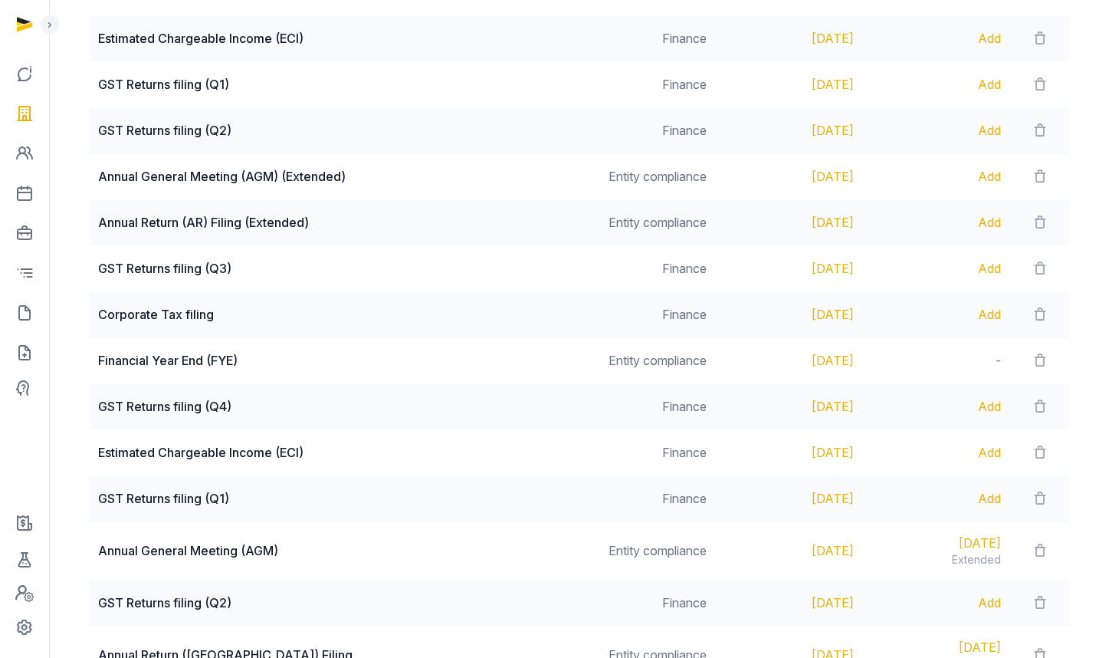
scroll to position [373, 0]
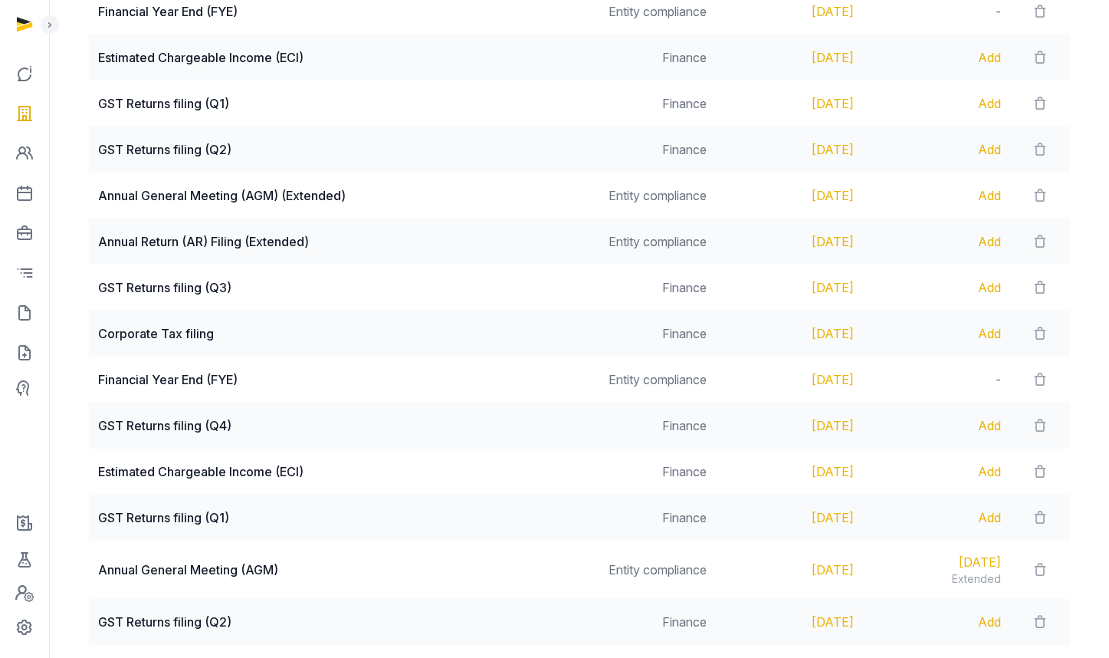
click at [989, 191] on div "Add" at bounding box center [936, 195] width 129 height 18
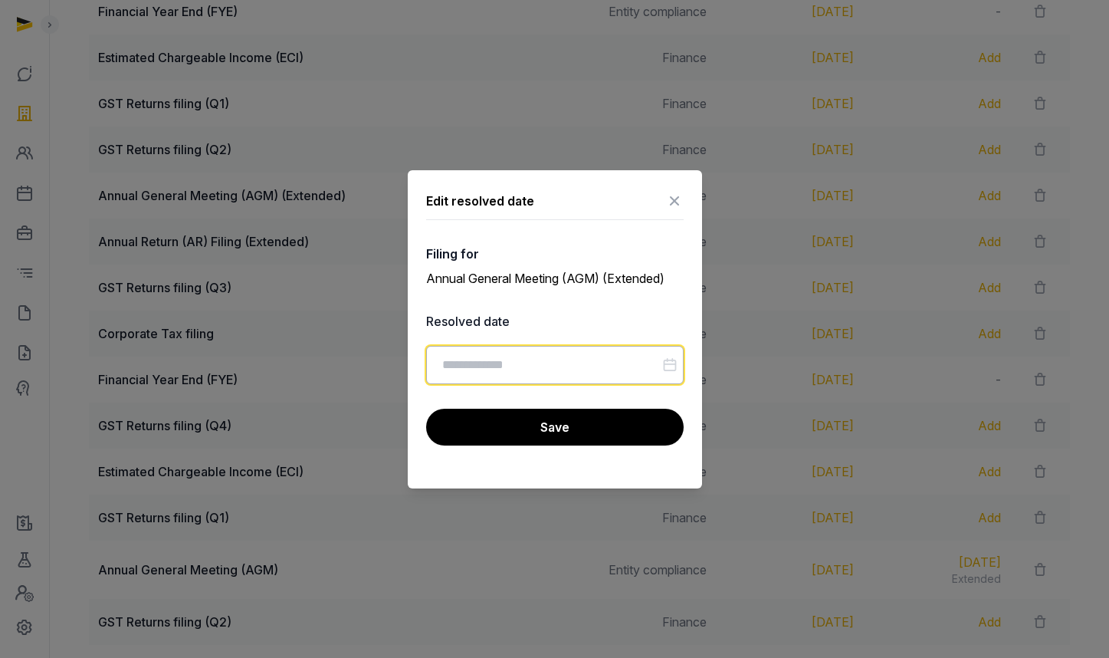
click at [492, 362] on input "Datepicker input" at bounding box center [555, 365] width 258 height 38
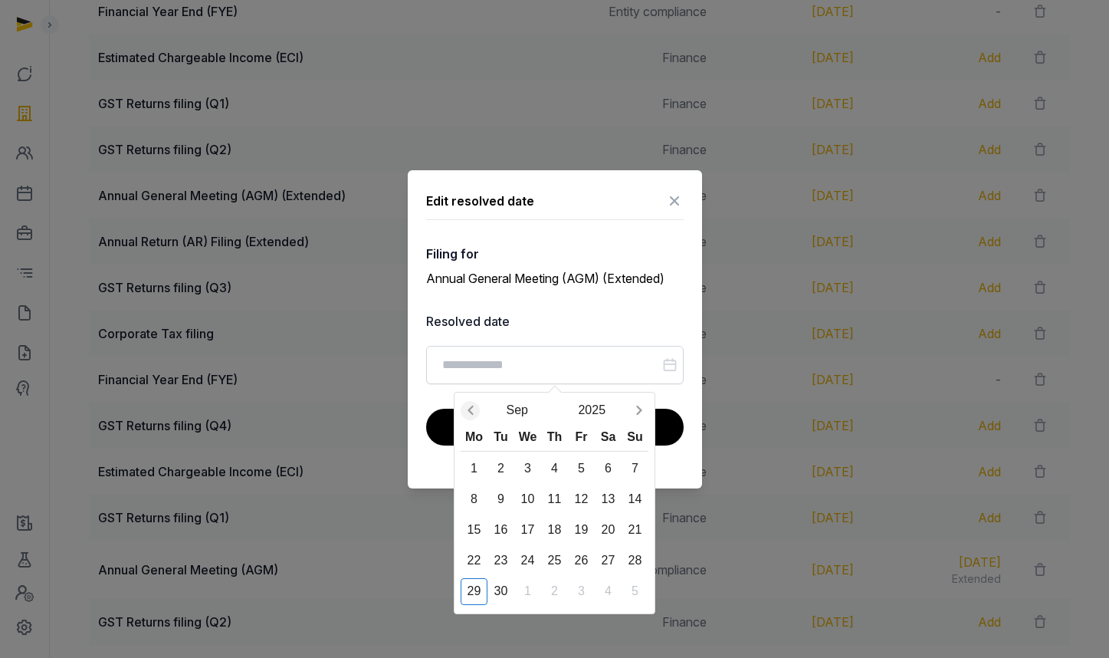
click at [474, 412] on icon "Previous month" at bounding box center [470, 409] width 15 height 15
click at [582, 589] on div "29" at bounding box center [581, 591] width 27 height 27
type input "**********"
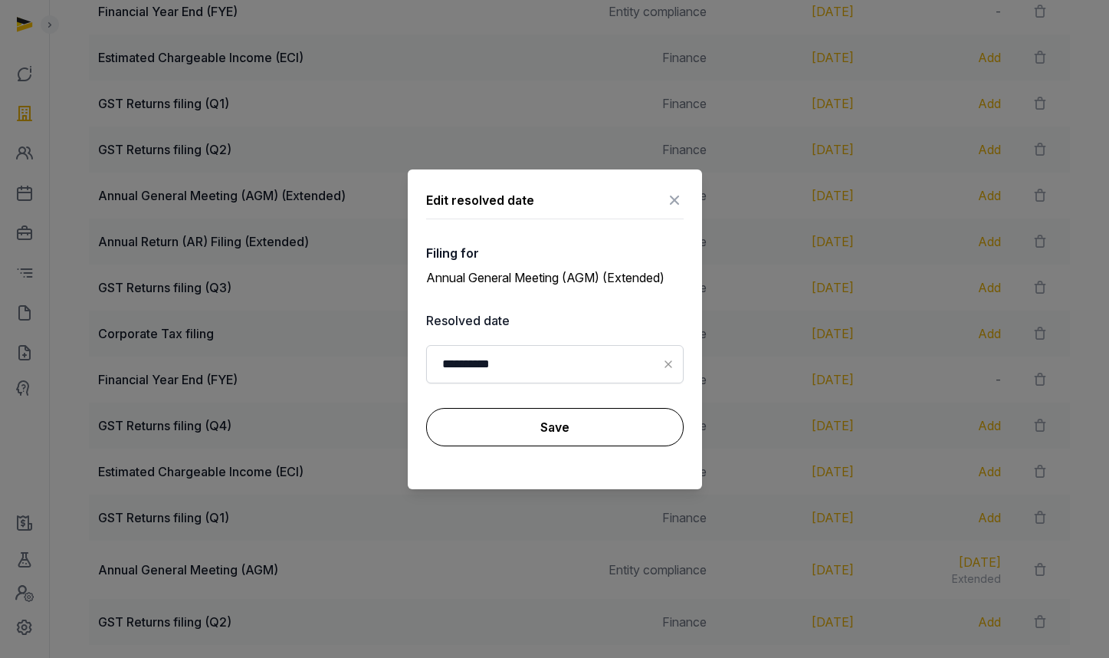
click at [545, 419] on button "Save" at bounding box center [555, 427] width 258 height 38
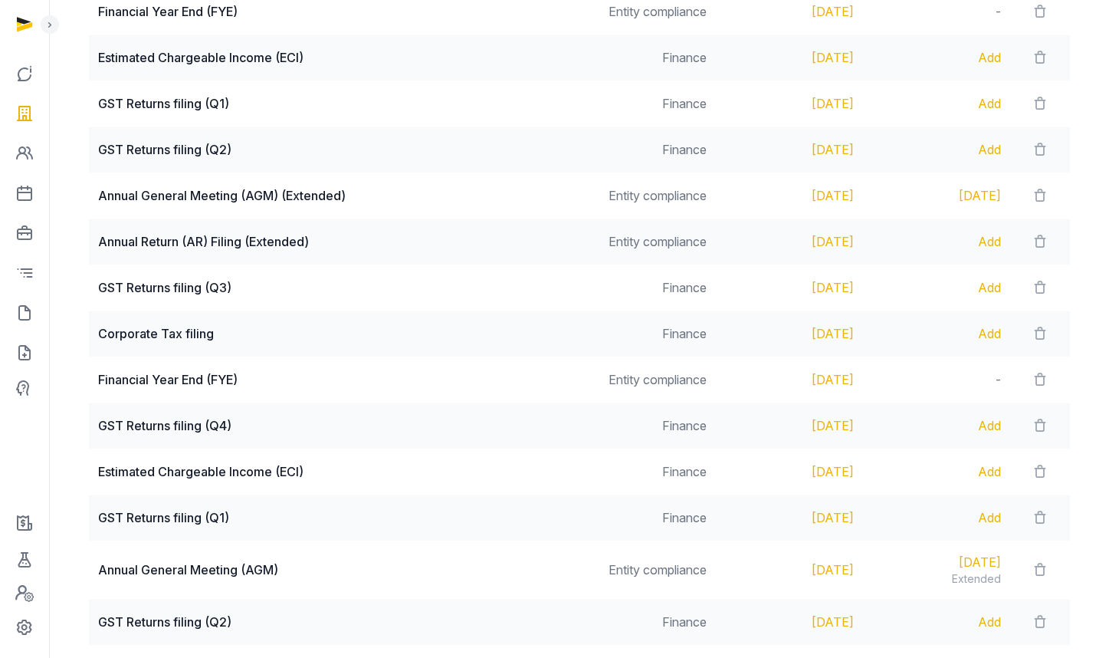
click at [987, 239] on div "Add" at bounding box center [936, 241] width 129 height 18
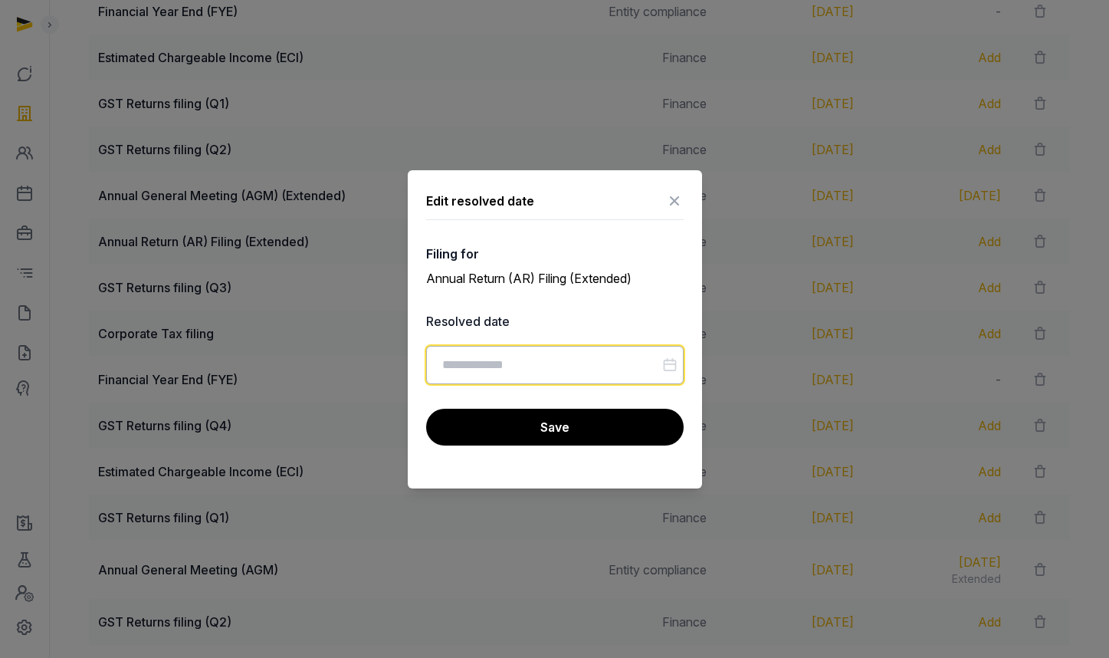
click at [560, 354] on input "Datepicker input" at bounding box center [555, 365] width 258 height 38
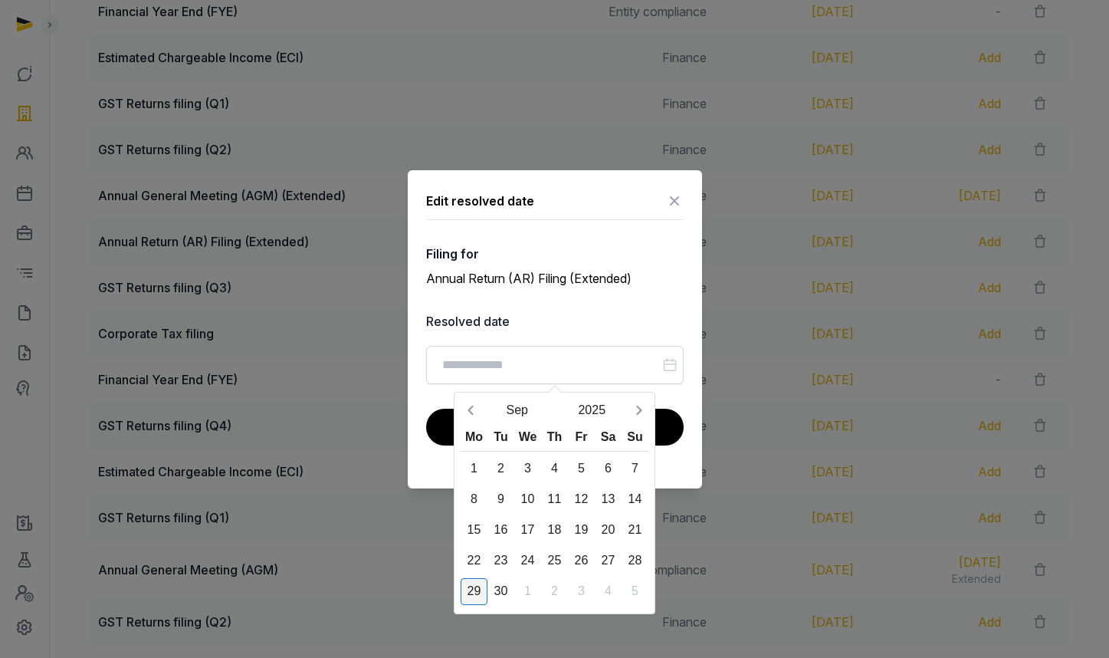
click at [476, 578] on div "29" at bounding box center [474, 591] width 27 height 27
type input "**********"
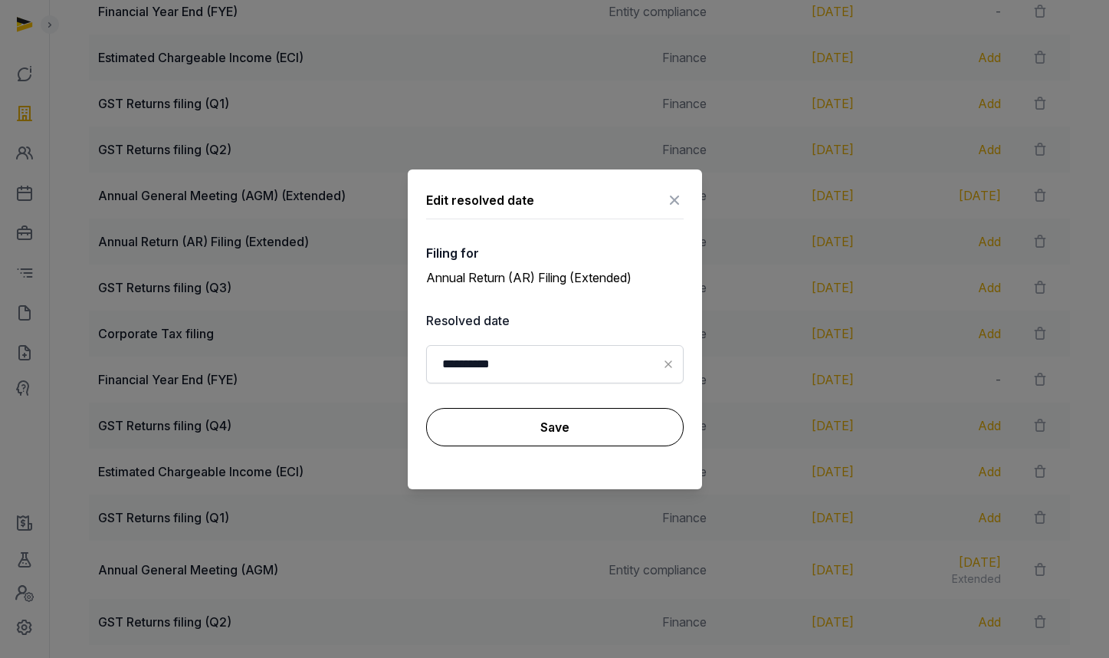
click at [504, 433] on button "Save" at bounding box center [555, 427] width 258 height 38
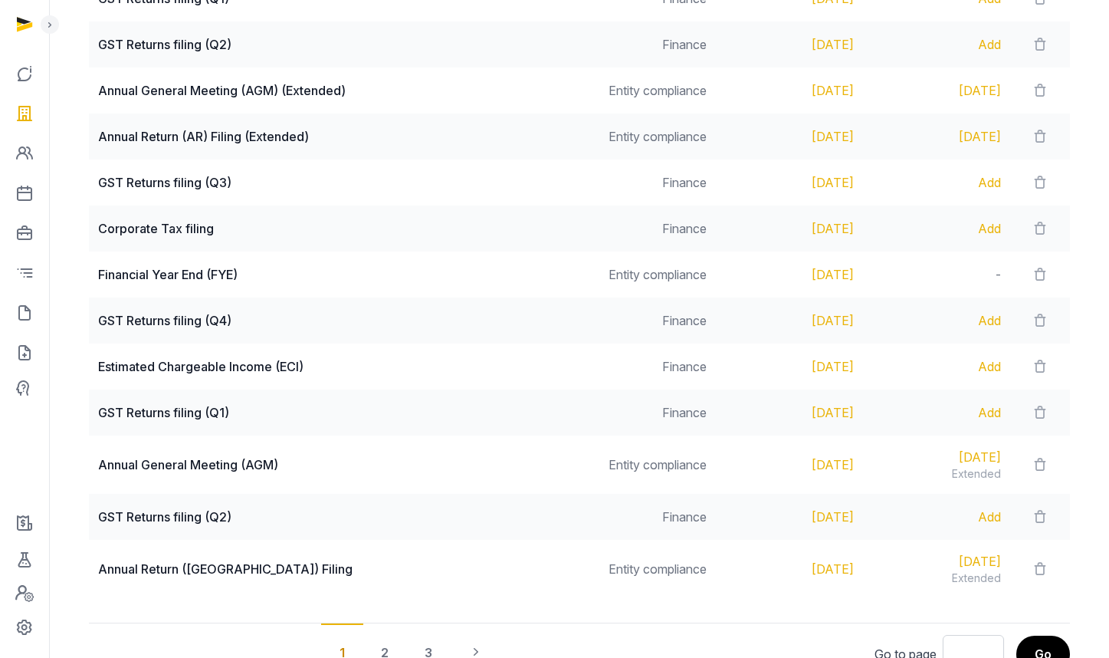
scroll to position [0, 0]
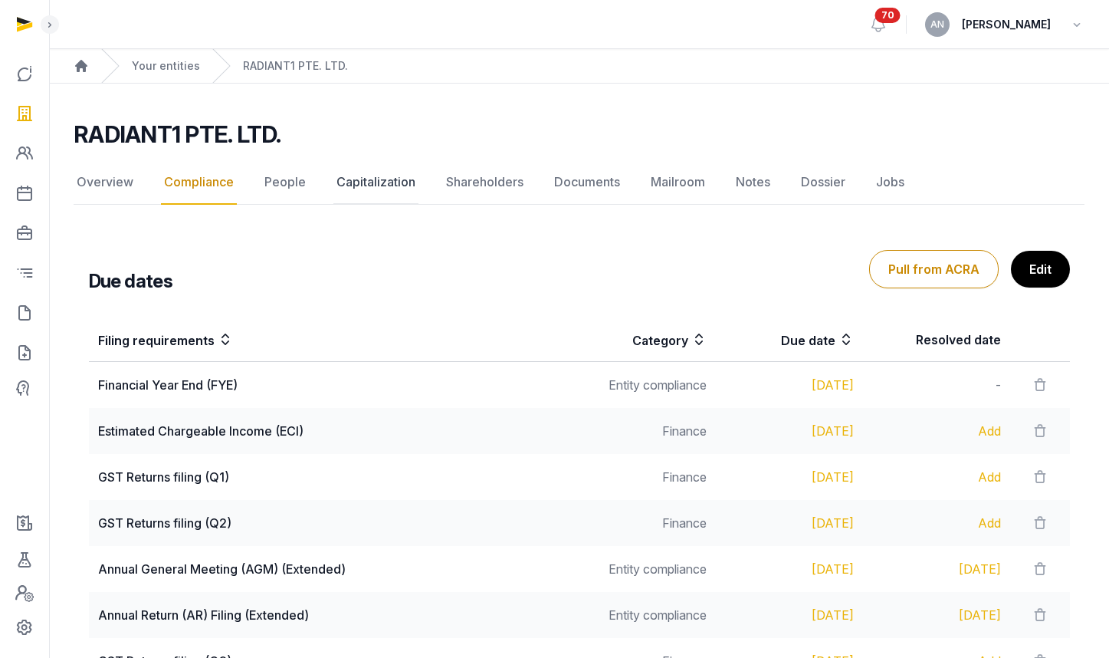
click at [391, 182] on link "Capitalization" at bounding box center [375, 182] width 85 height 44
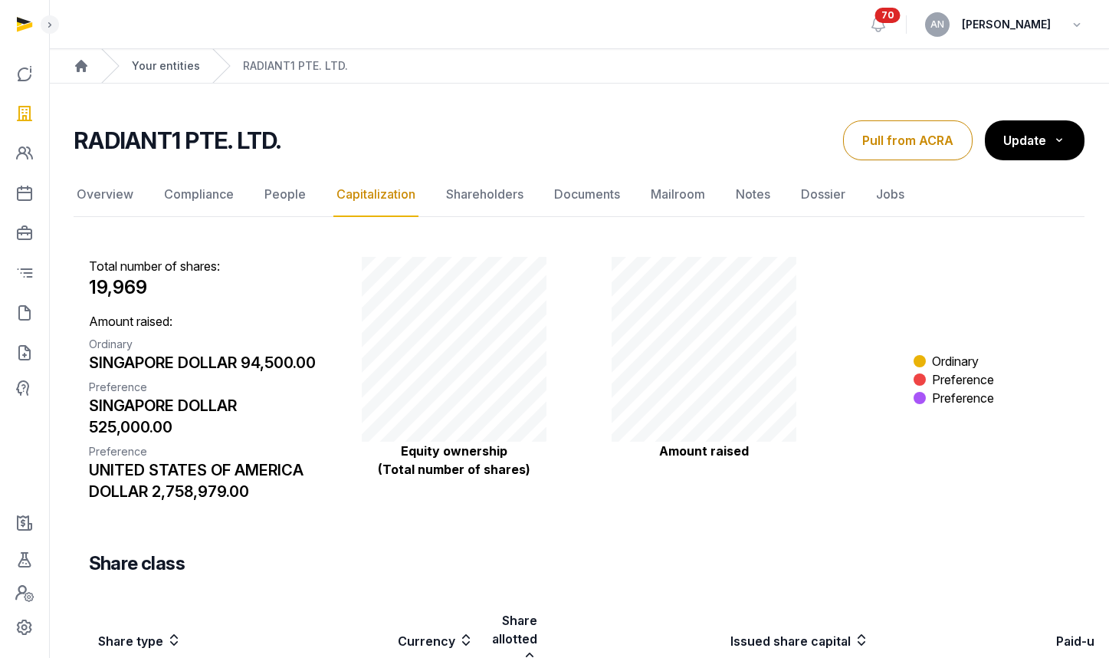
click at [188, 70] on link "Your entities" at bounding box center [166, 65] width 68 height 15
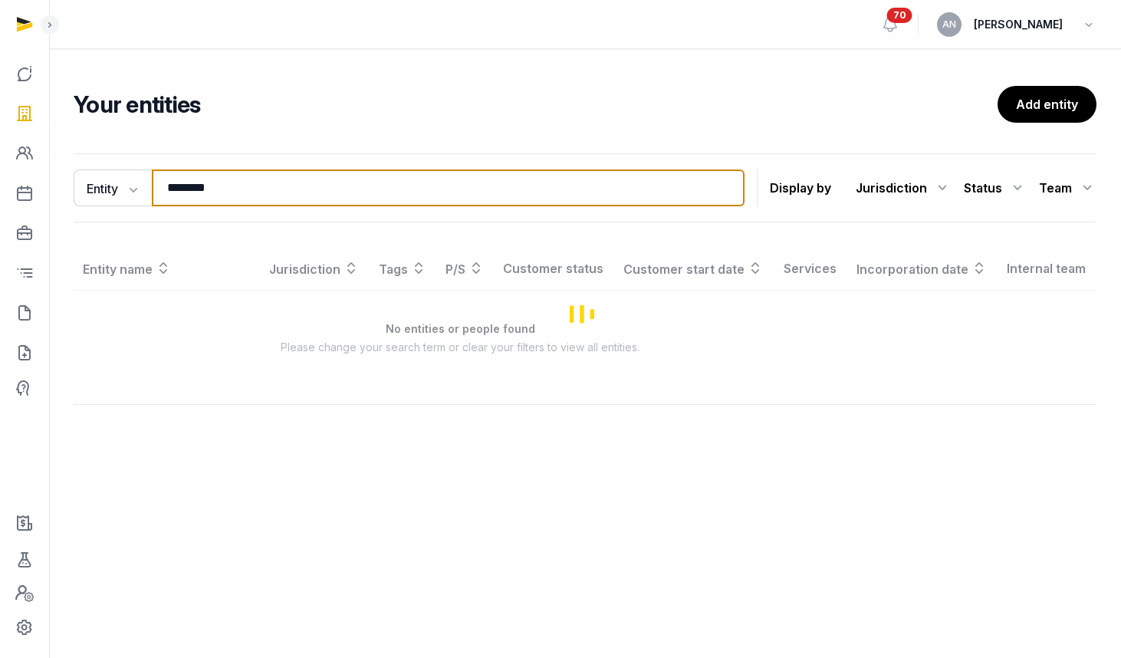
click at [204, 204] on input "********" at bounding box center [448, 187] width 593 height 37
click at [205, 204] on input "********" at bounding box center [448, 187] width 593 height 37
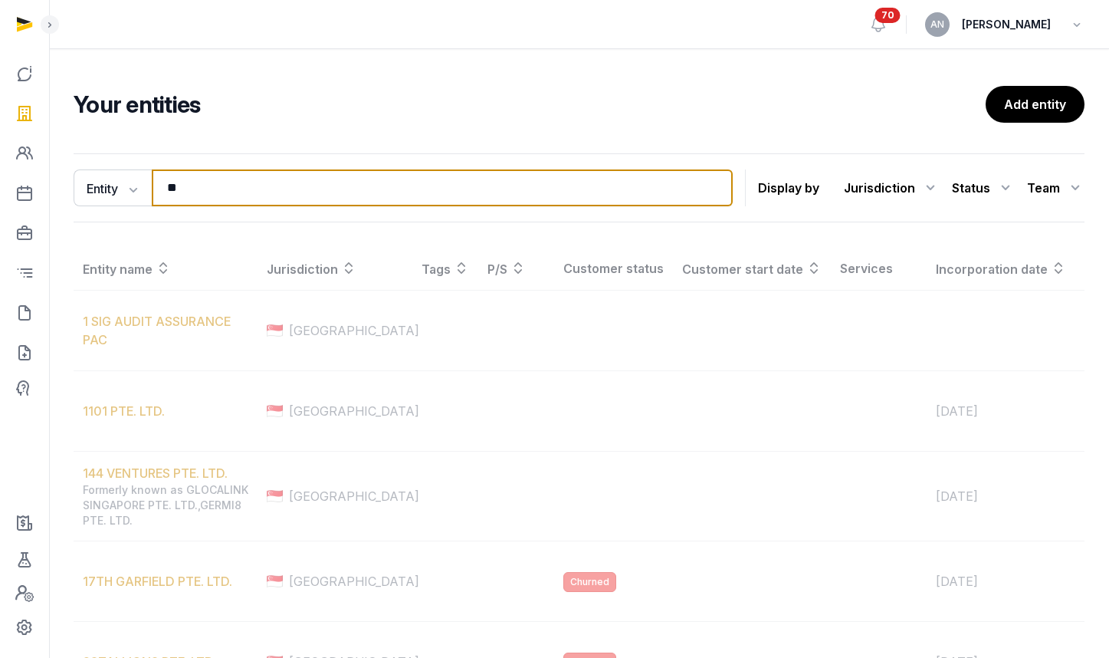
type input "*"
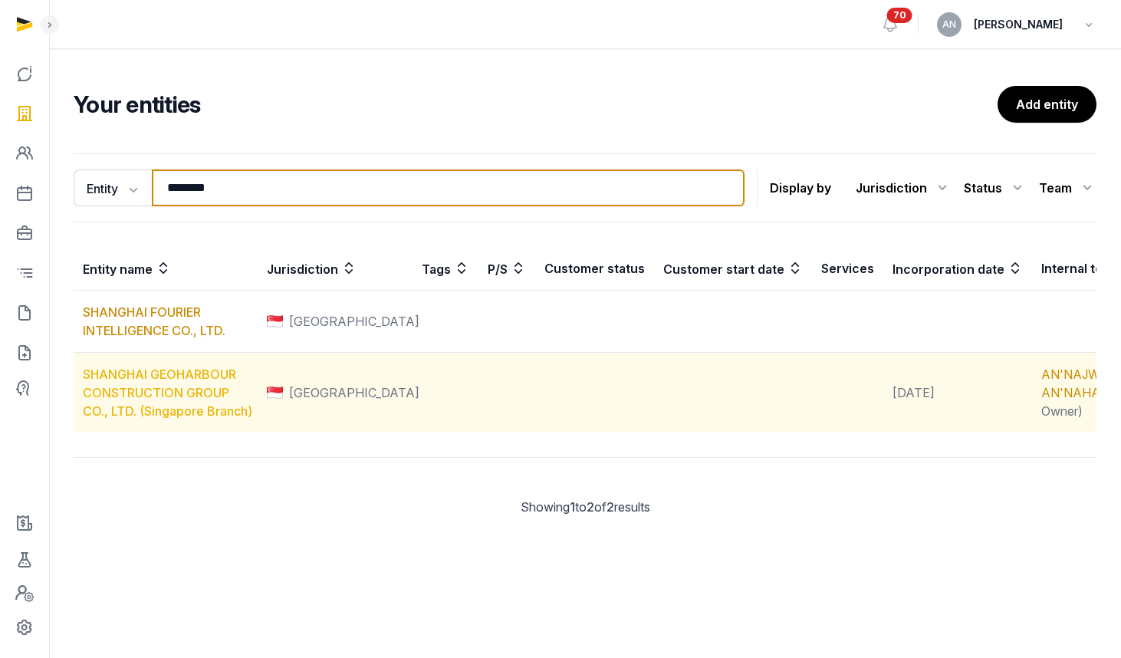
type input "********"
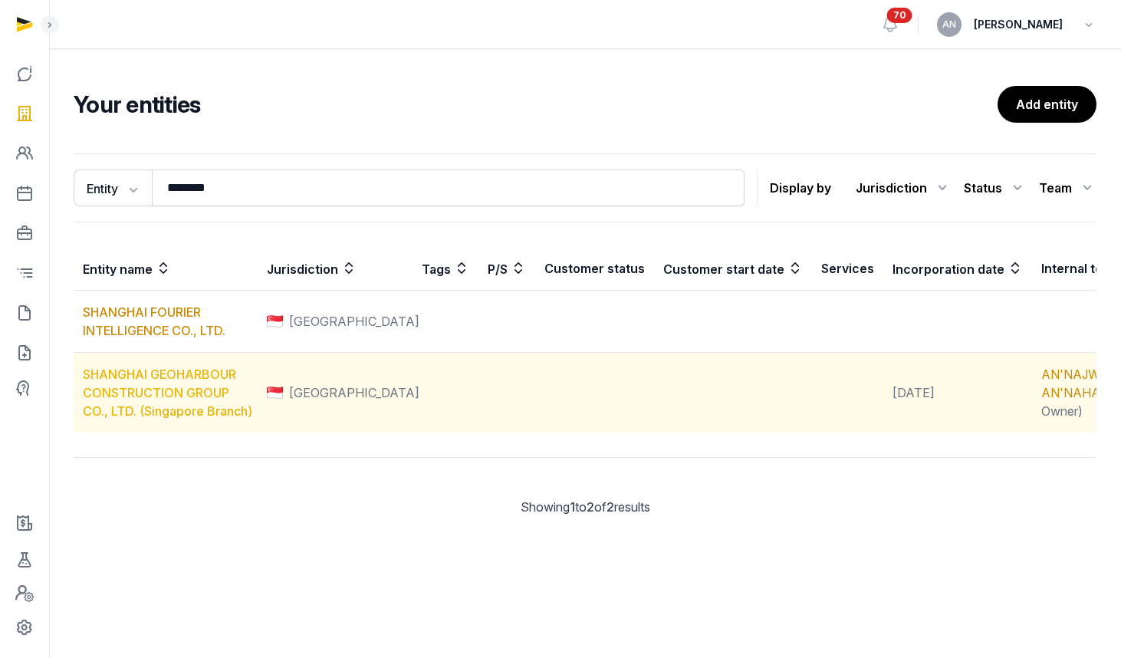
click at [156, 406] on link "SHANGHAI GEOHARBOUR CONSTRUCTION GROUP CO., LTD. (Singapore Branch)" at bounding box center [167, 392] width 169 height 52
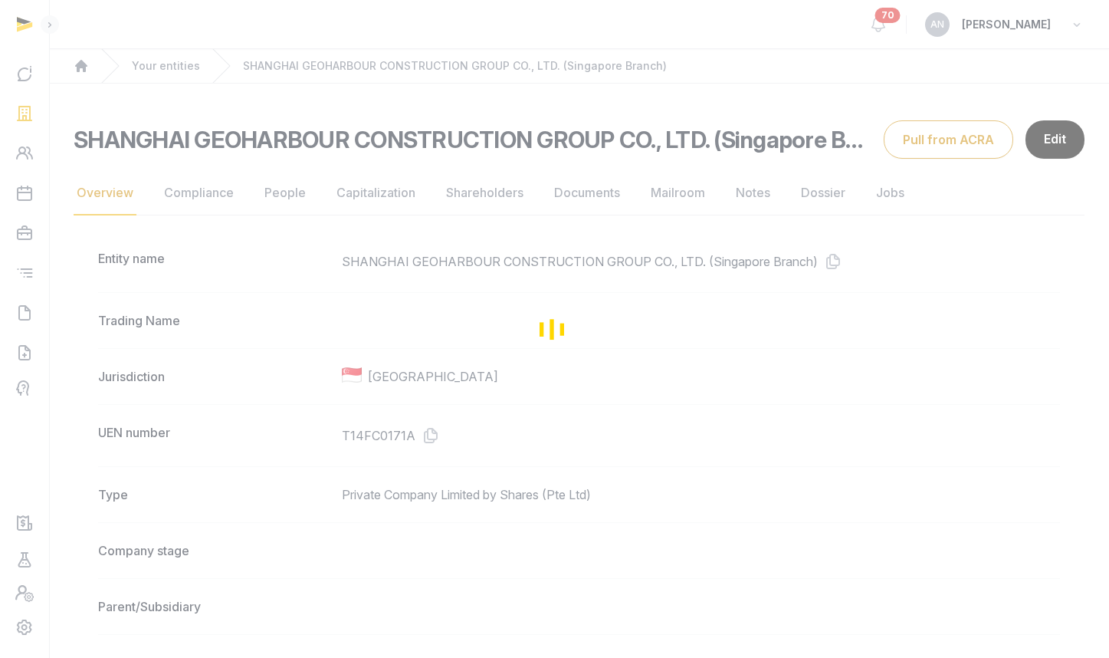
click at [589, 192] on div "Loading" at bounding box center [554, 329] width 1109 height 658
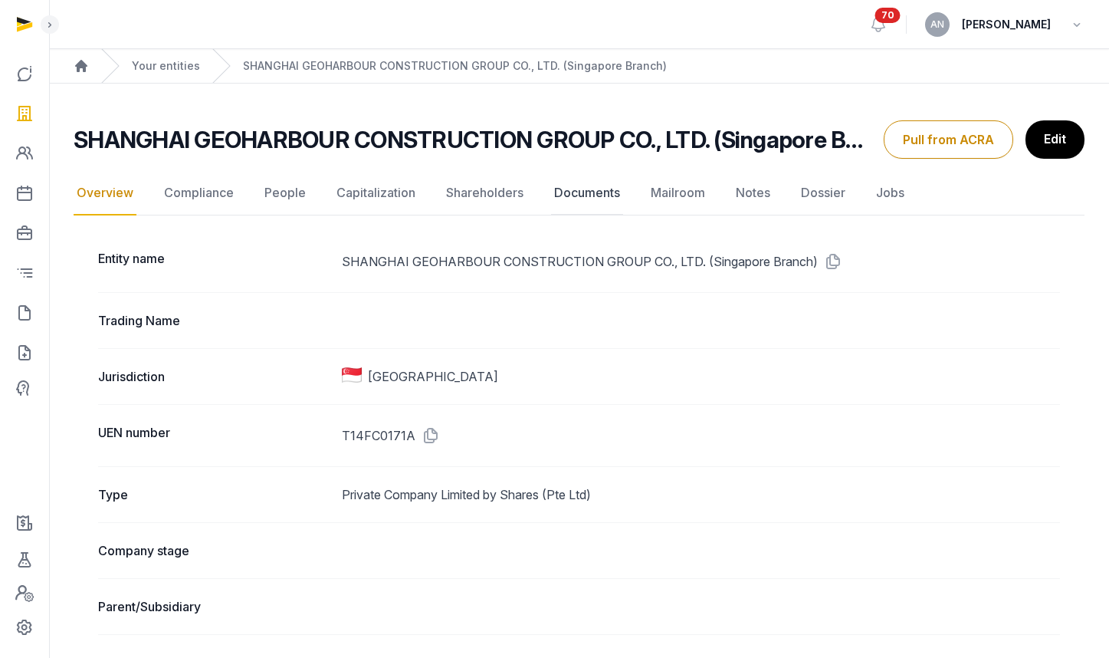
click at [589, 192] on link "Documents" at bounding box center [587, 193] width 72 height 44
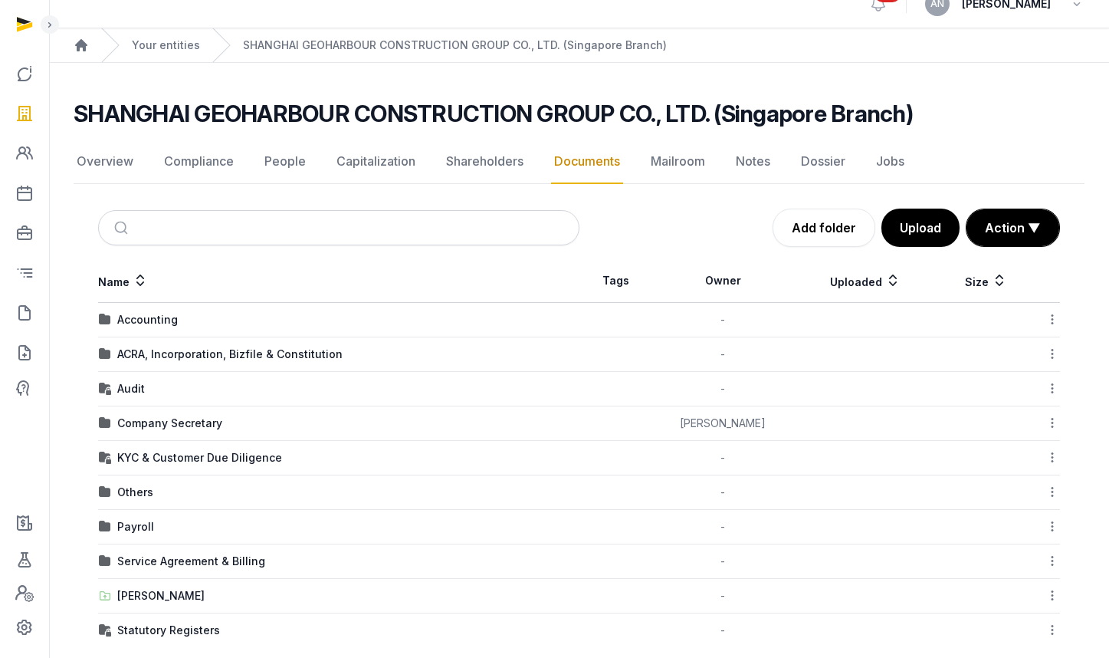
scroll to position [41, 0]
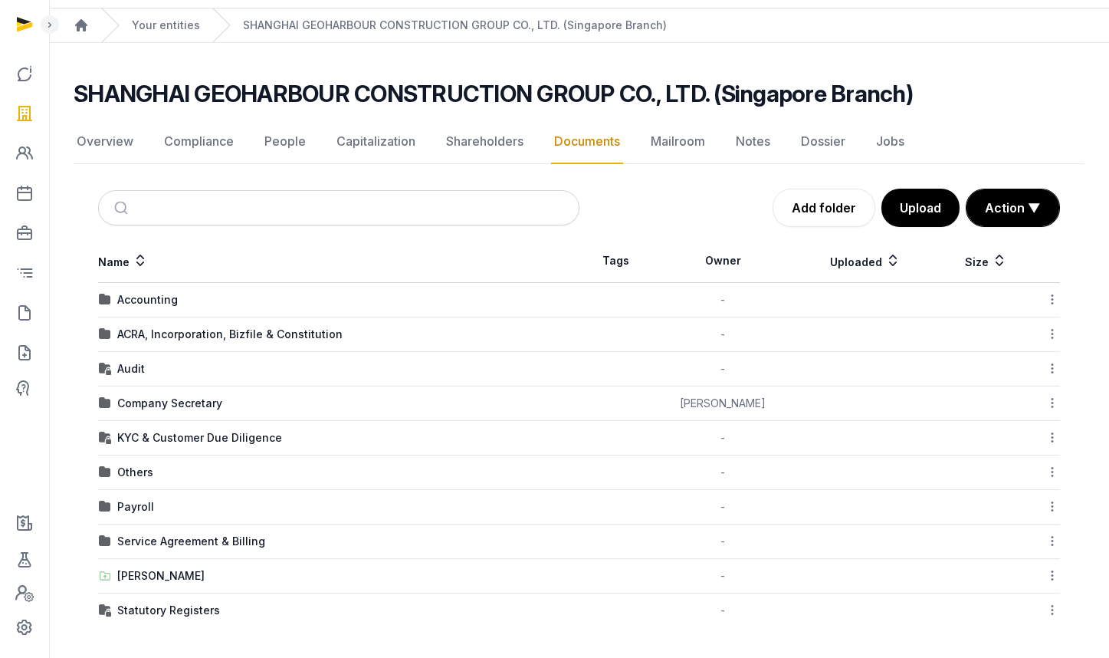
click at [158, 411] on td "Company Secretary" at bounding box center [338, 403] width 481 height 34
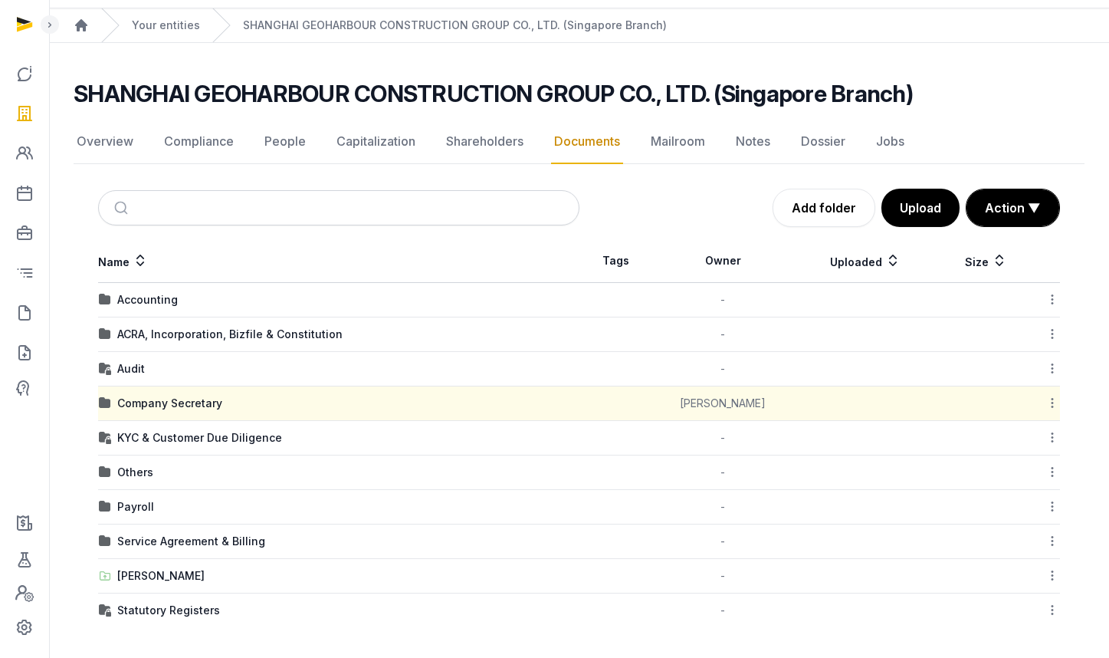
click at [162, 405] on div "Company Secretary" at bounding box center [169, 403] width 105 height 15
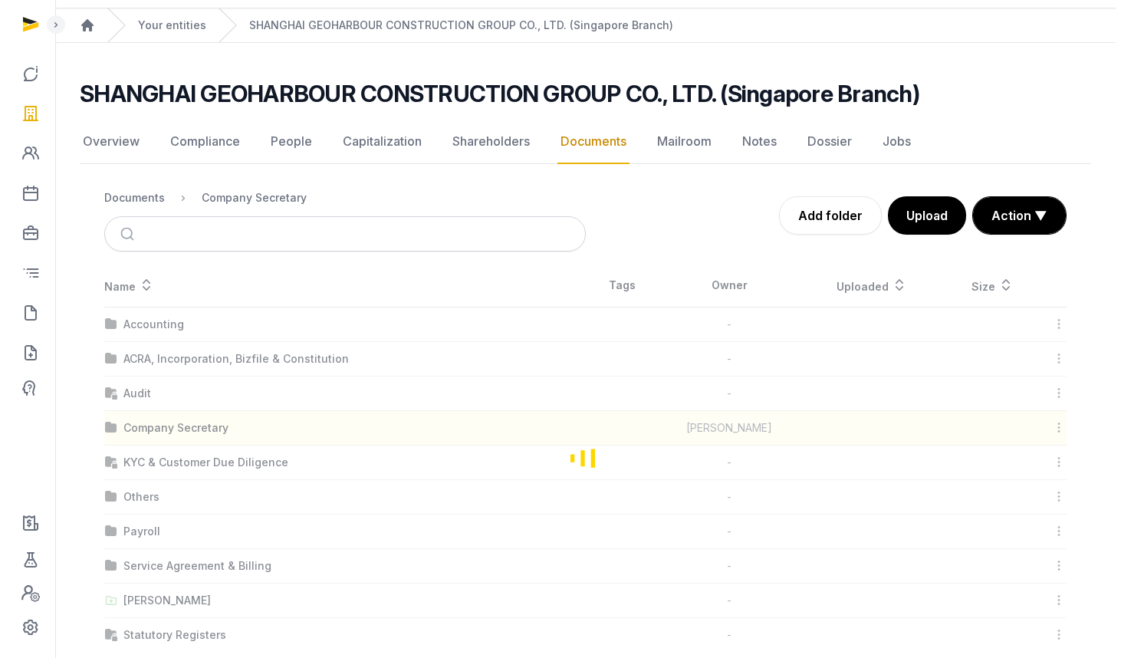
scroll to position [0, 0]
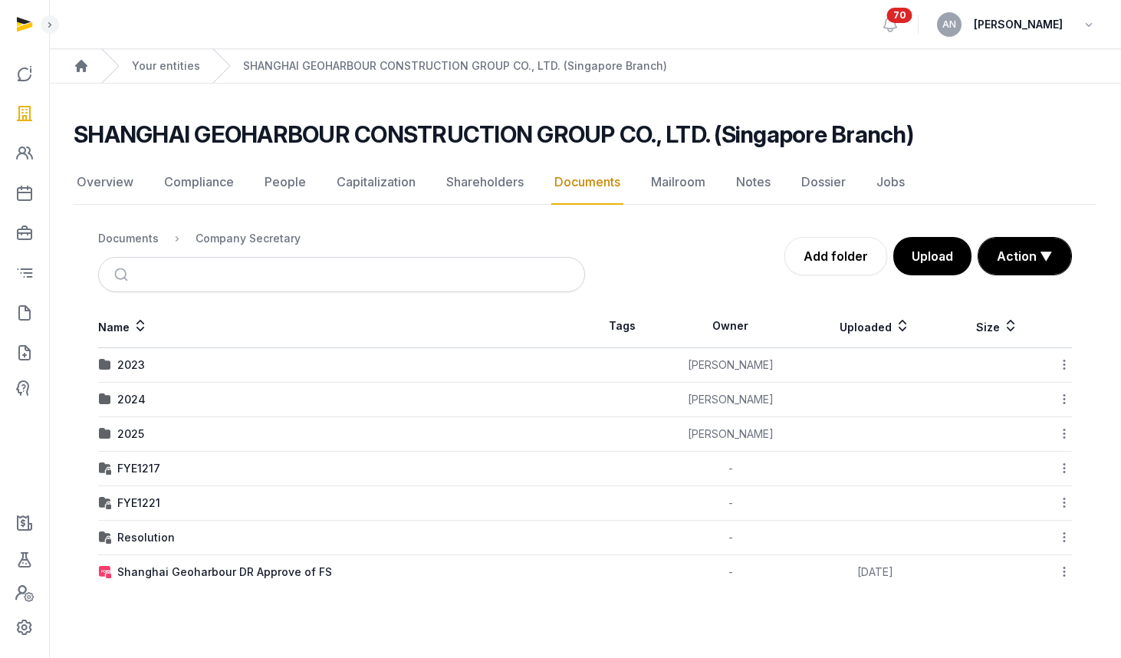
drag, startPoint x: 131, startPoint y: 436, endPoint x: 173, endPoint y: 395, distance: 59.1
click at [131, 436] on div "2025" at bounding box center [130, 433] width 27 height 15
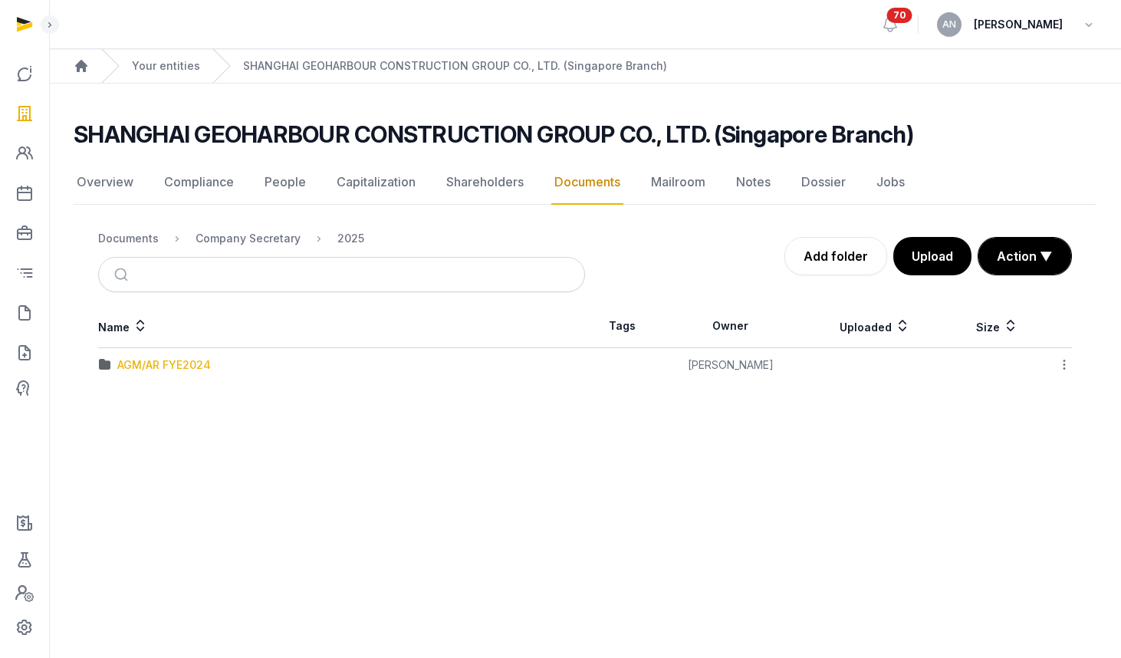
click at [156, 360] on div "AGM/AR FYE2024" at bounding box center [164, 364] width 94 height 15
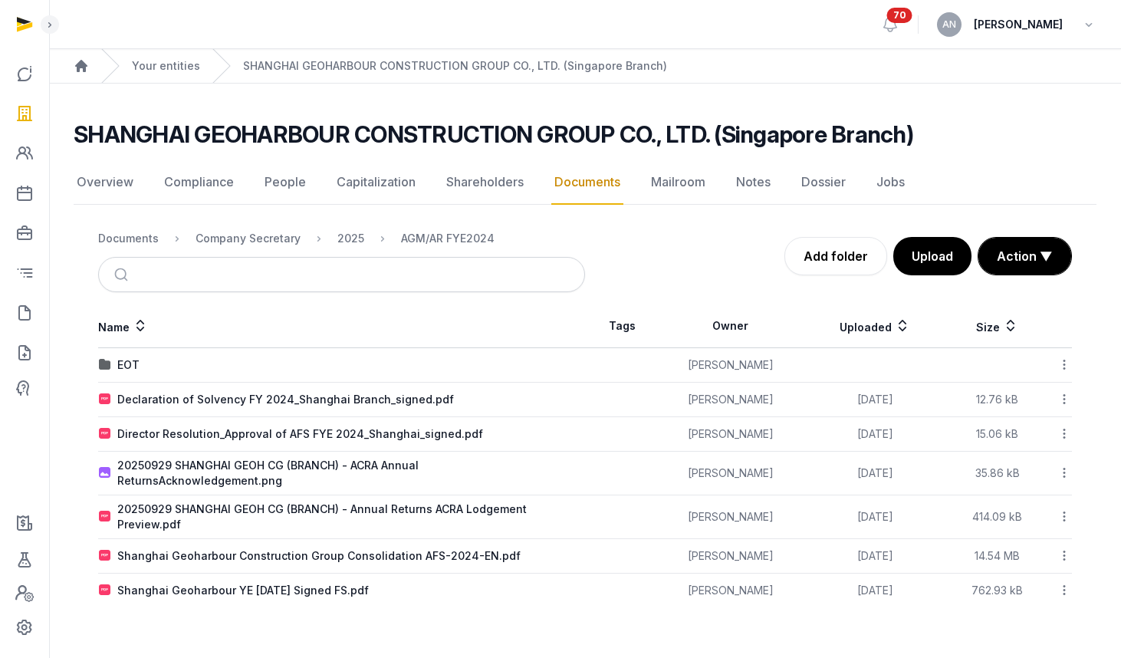
click at [1059, 139] on div "SHANGHAI GEOHARBOUR CONSTRUCTION GROUP CO., LTD. (Singapore Branch)" at bounding box center [579, 134] width 1010 height 28
click at [918, 265] on button "Upload" at bounding box center [932, 256] width 80 height 38
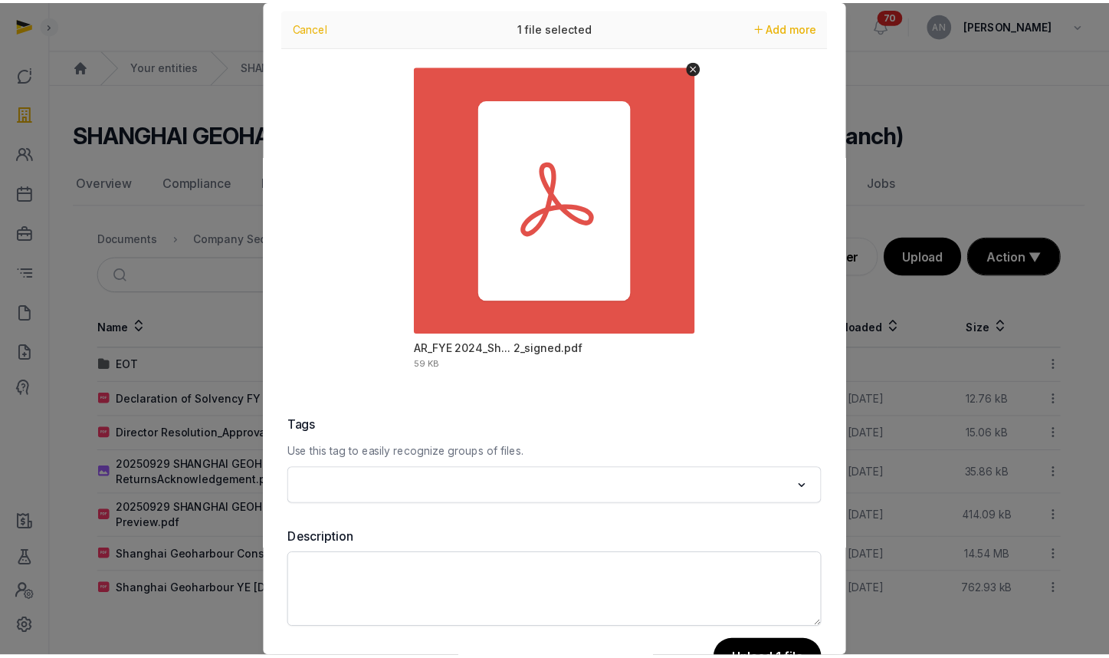
scroll to position [92, 0]
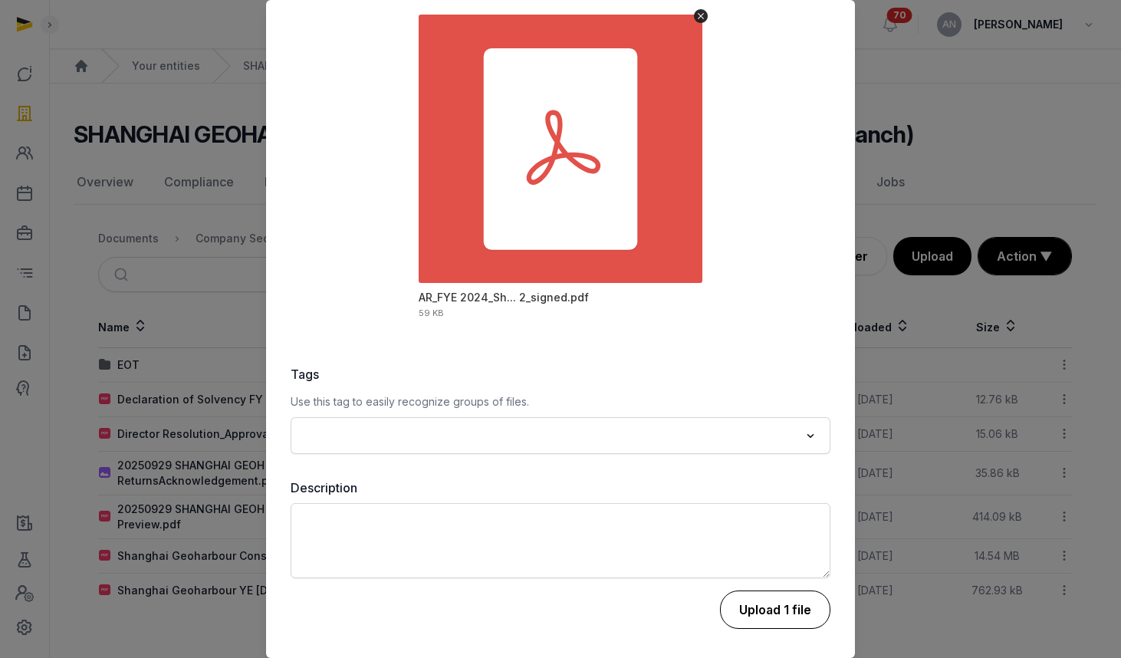
click at [758, 606] on button "Upload 1 file" at bounding box center [775, 609] width 110 height 38
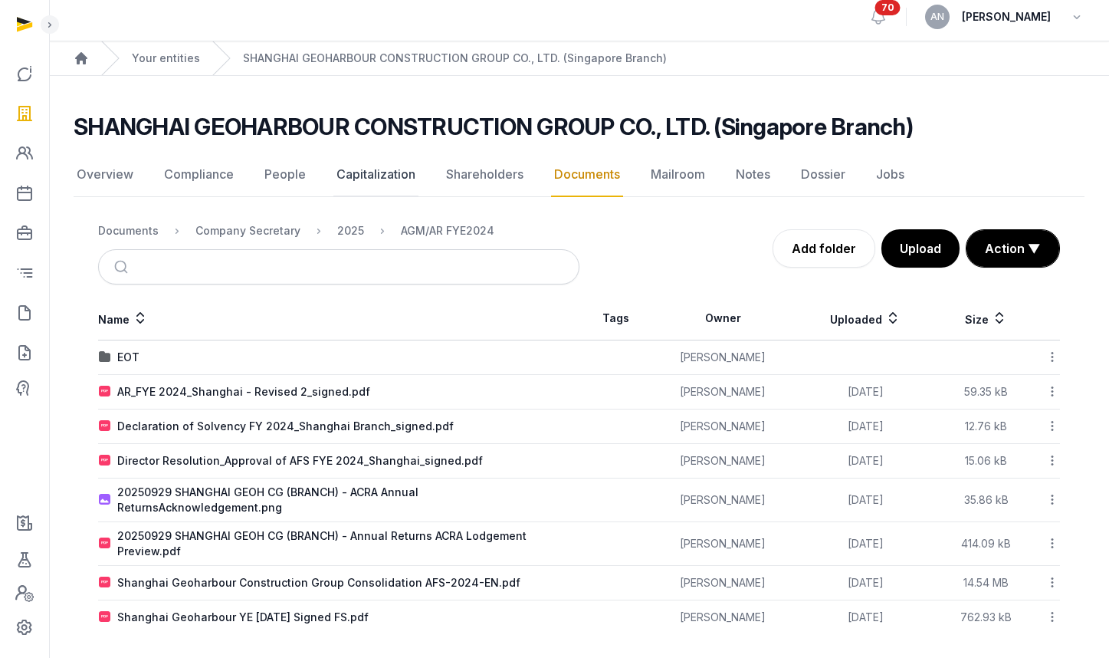
scroll to position [0, 0]
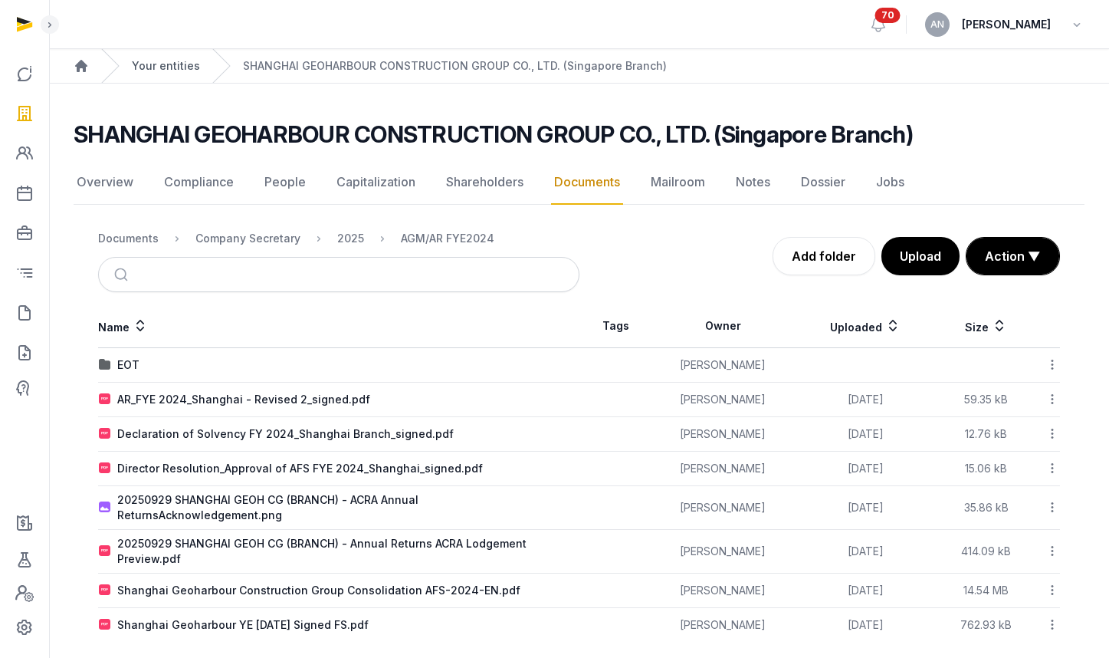
click at [164, 72] on link "Your entities" at bounding box center [166, 65] width 68 height 15
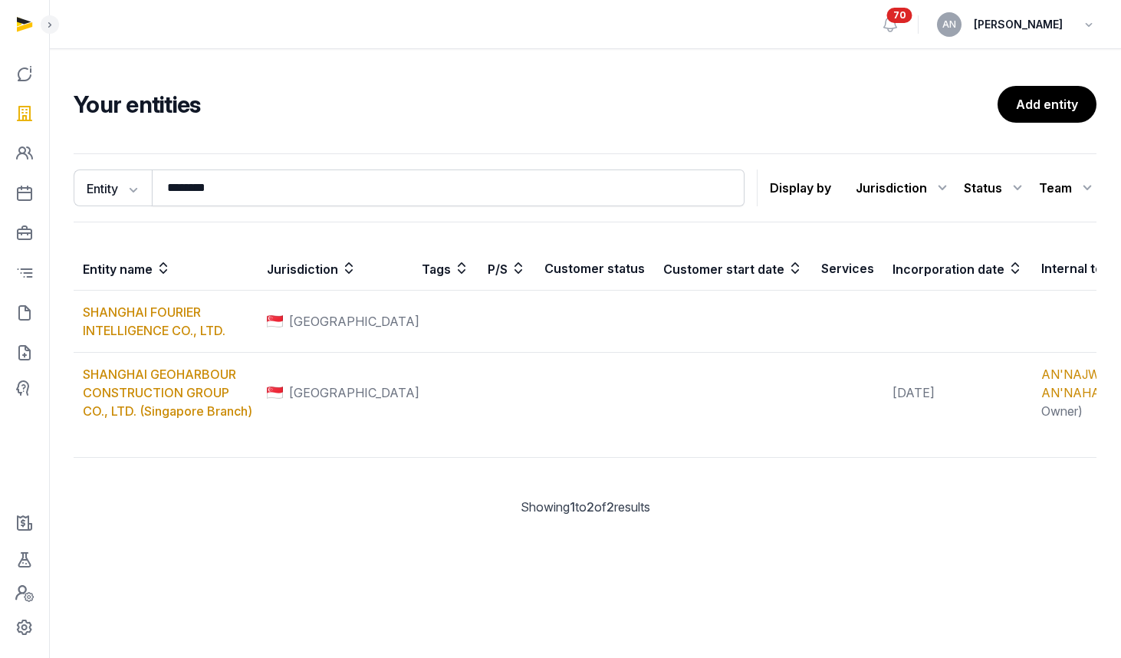
click at [365, 144] on div "Your entities Add entity Entity Entity People Tags Services ******** Search Dis…" at bounding box center [585, 313] width 1072 height 455
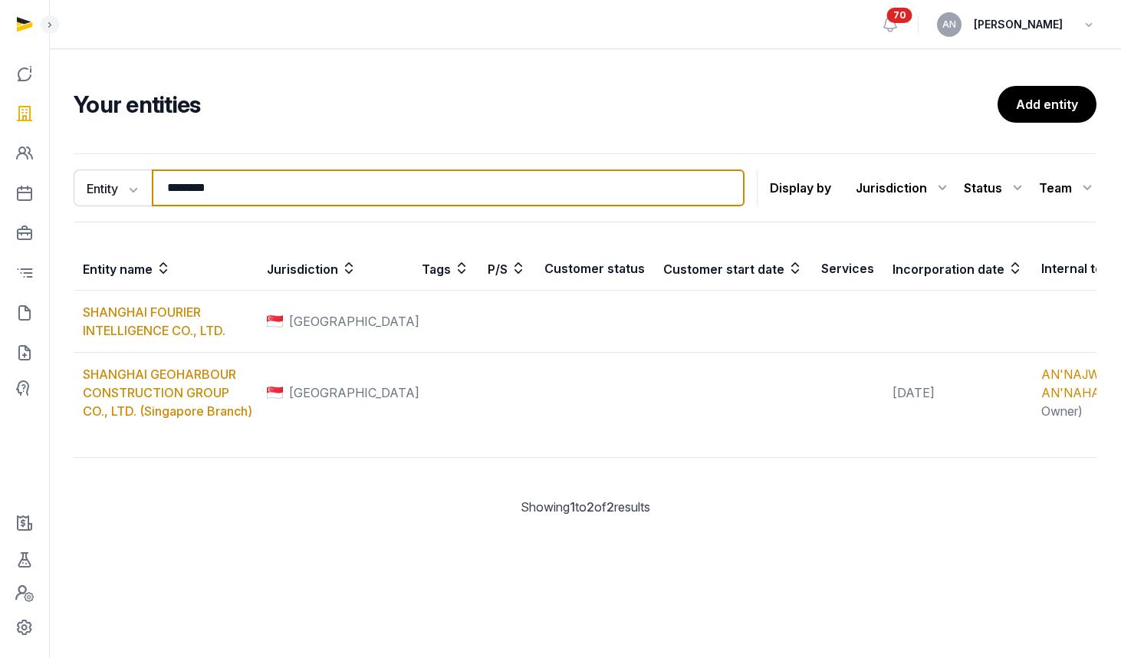
click at [208, 182] on input "********" at bounding box center [448, 187] width 593 height 37
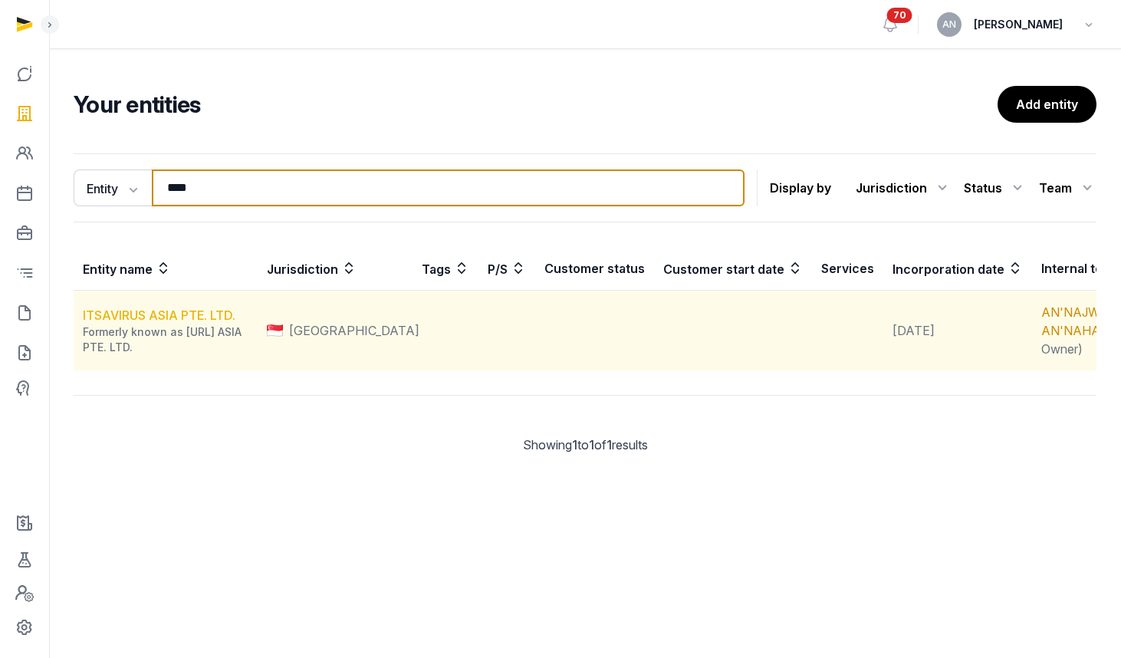
type input "****"
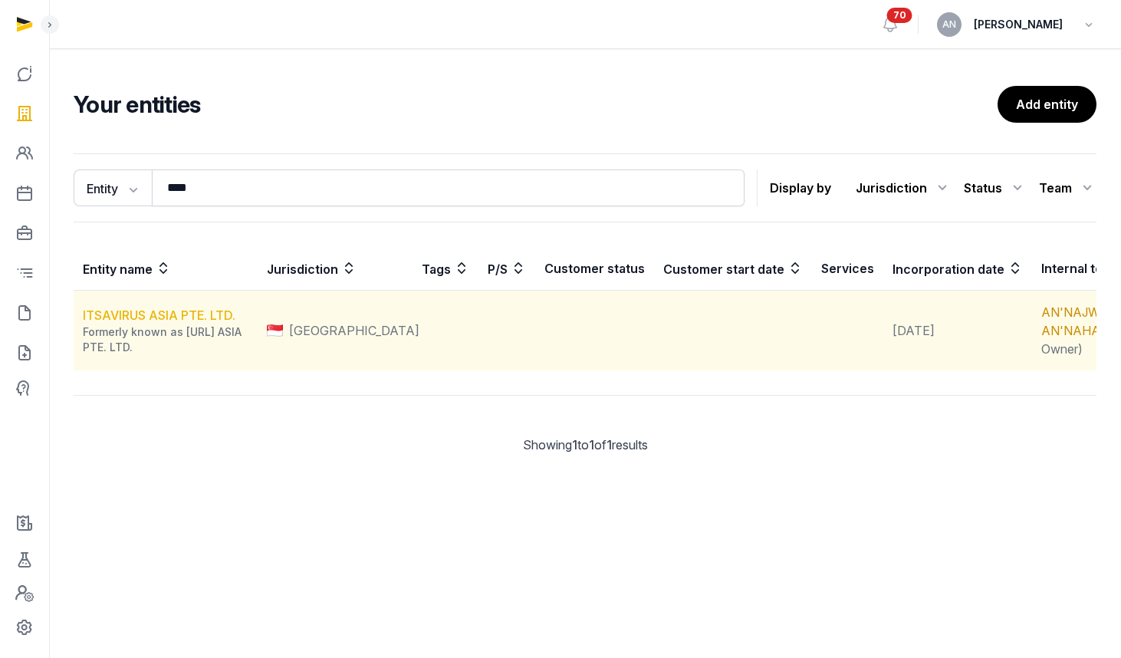
click at [137, 323] on link "ITSAVIRUS ASIA PTE. LTD." at bounding box center [159, 314] width 153 height 15
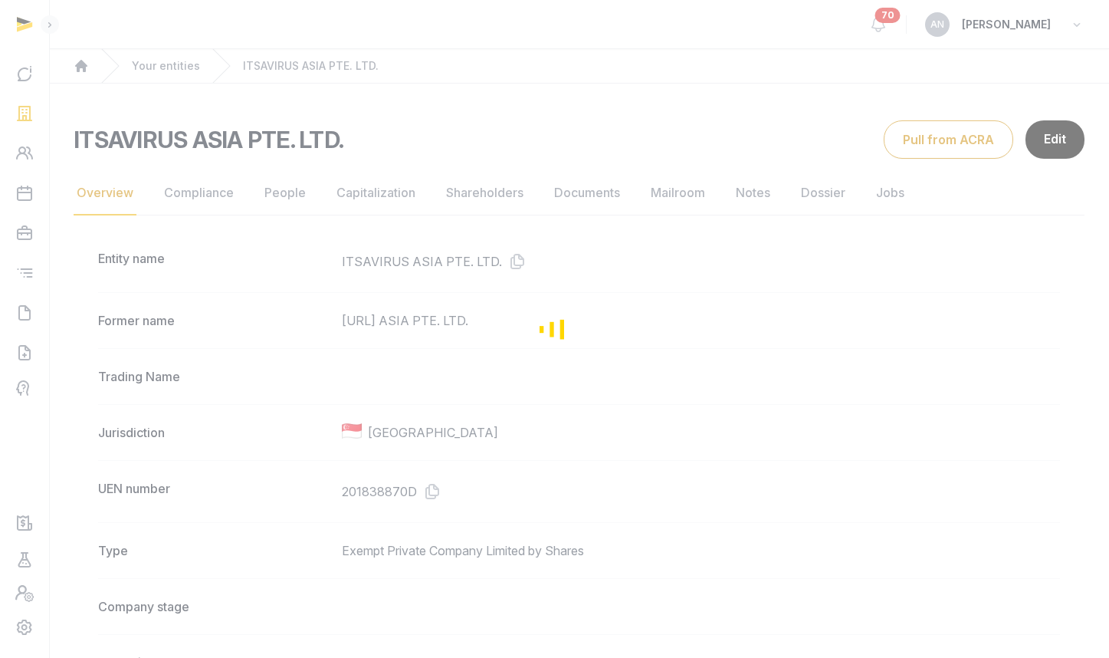
drag, startPoint x: 419, startPoint y: 419, endPoint x: 436, endPoint y: 464, distance: 48.5
click at [419, 419] on div "Loading" at bounding box center [554, 329] width 1109 height 658
click at [440, 478] on div "UEN number 201838870D" at bounding box center [579, 491] width 962 height 62
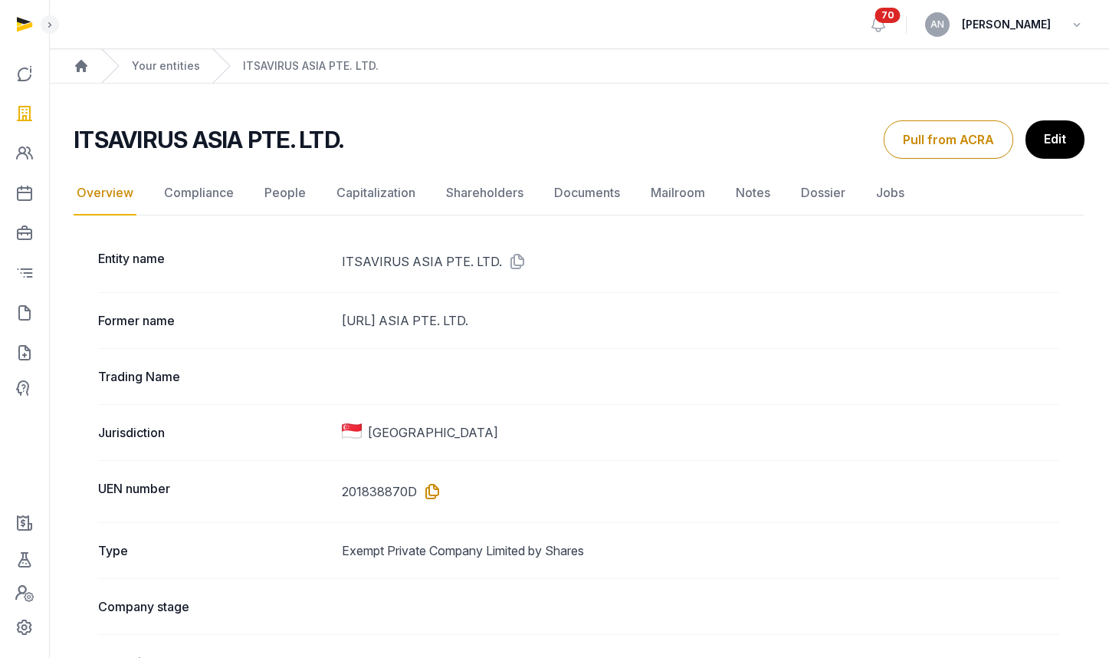
click at [429, 488] on icon at bounding box center [429, 491] width 25 height 25
click at [163, 60] on link "Your entities" at bounding box center [166, 65] width 68 height 15
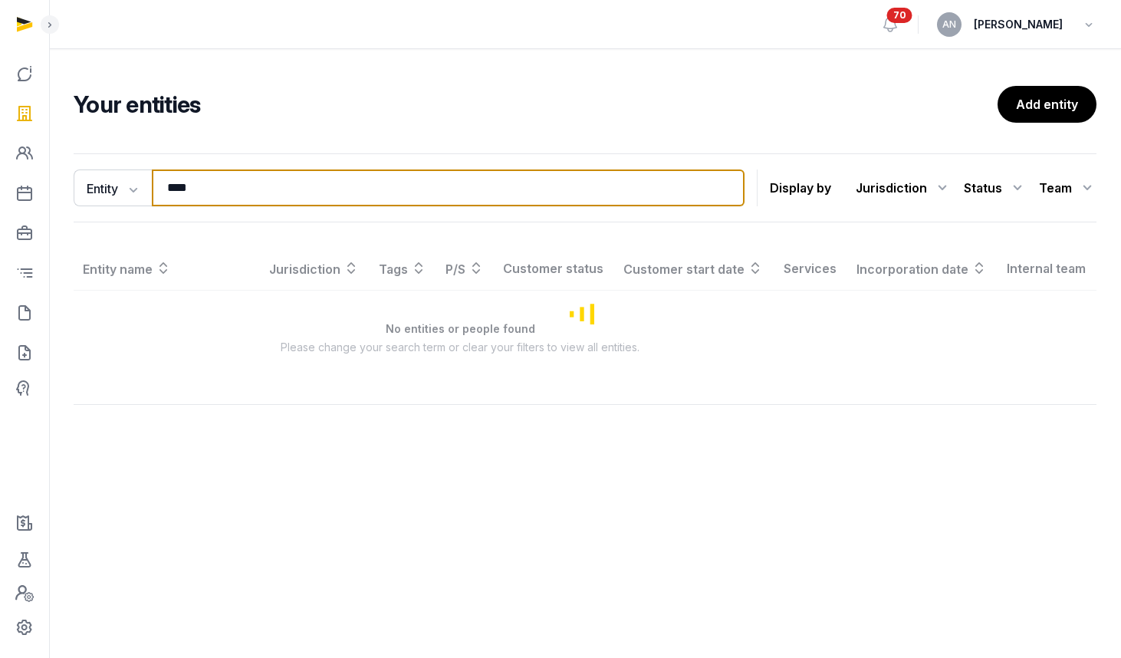
click at [261, 185] on input "****" at bounding box center [448, 187] width 593 height 37
click at [261, 184] on input "****" at bounding box center [448, 187] width 593 height 37
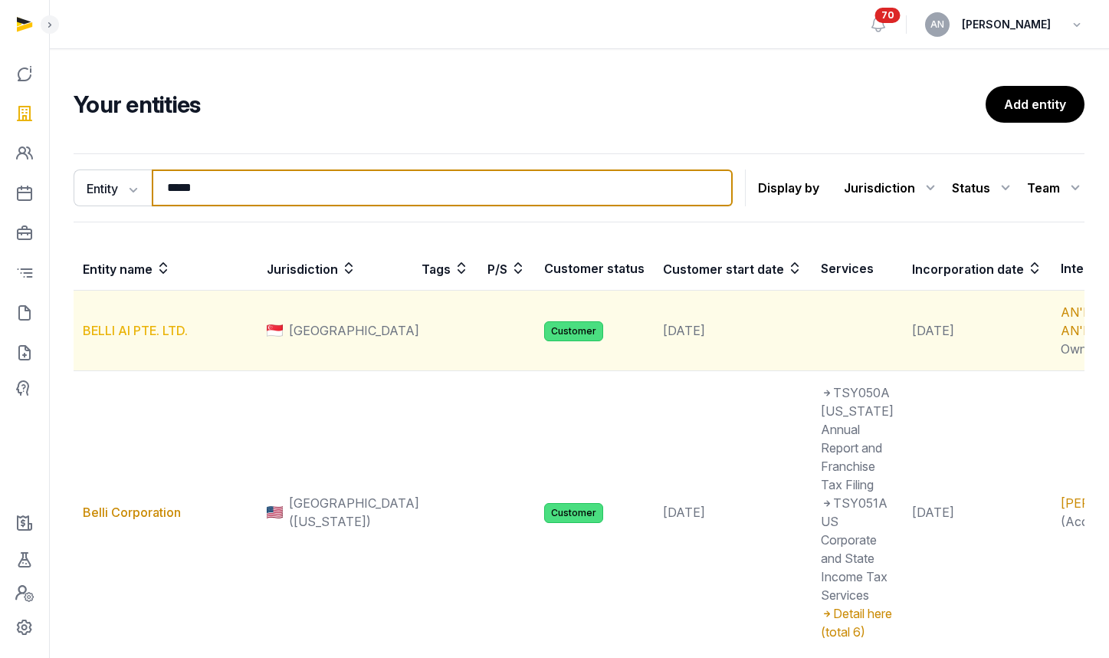
type input "*****"
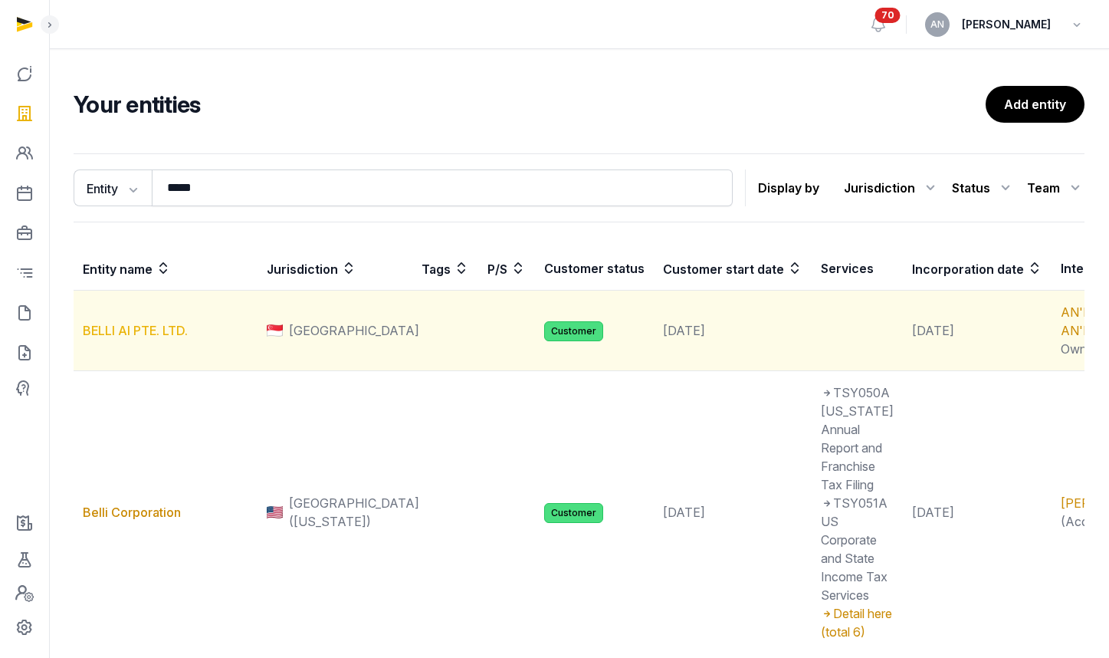
click at [107, 338] on link "BELLI AI PTE. LTD." at bounding box center [135, 330] width 105 height 15
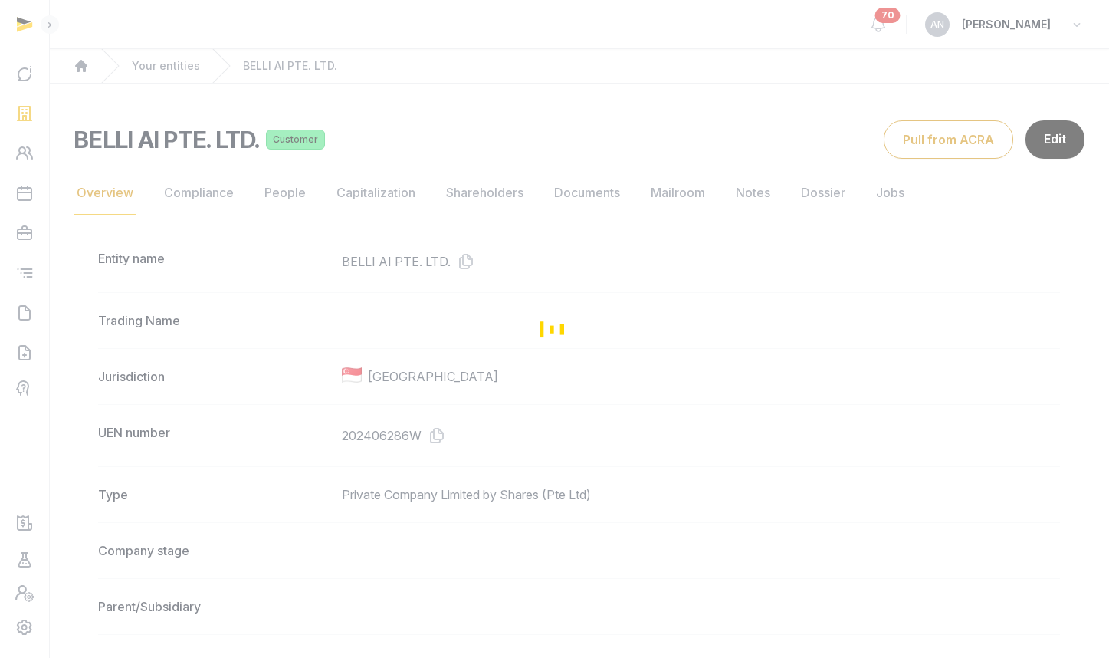
click at [448, 432] on div "Loading" at bounding box center [554, 329] width 1109 height 658
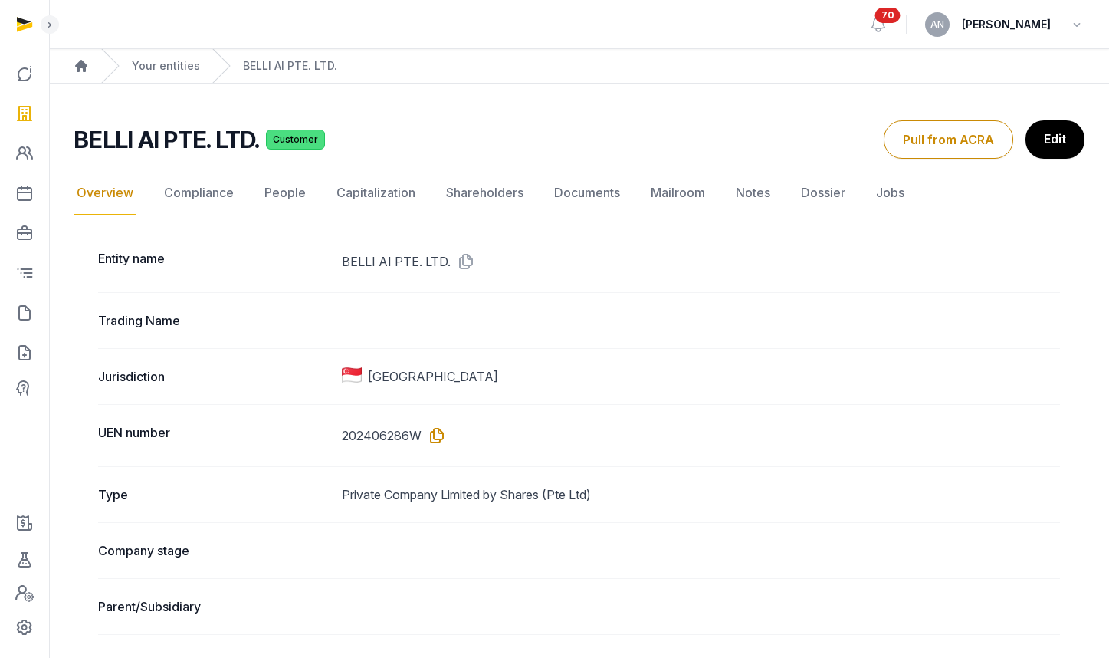
click at [437, 435] on icon at bounding box center [434, 435] width 25 height 25
click at [423, 460] on div "UEN number 202406286W" at bounding box center [579, 435] width 962 height 62
click at [443, 435] on icon at bounding box center [434, 435] width 25 height 25
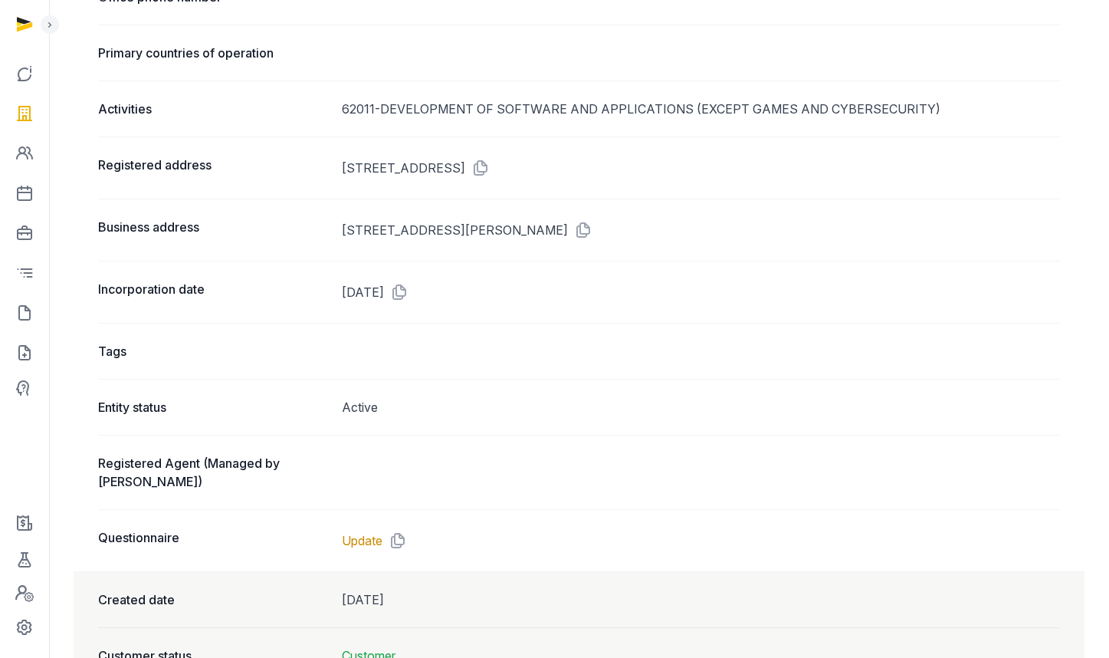
scroll to position [1020, 0]
